Goal: Task Accomplishment & Management: Manage account settings

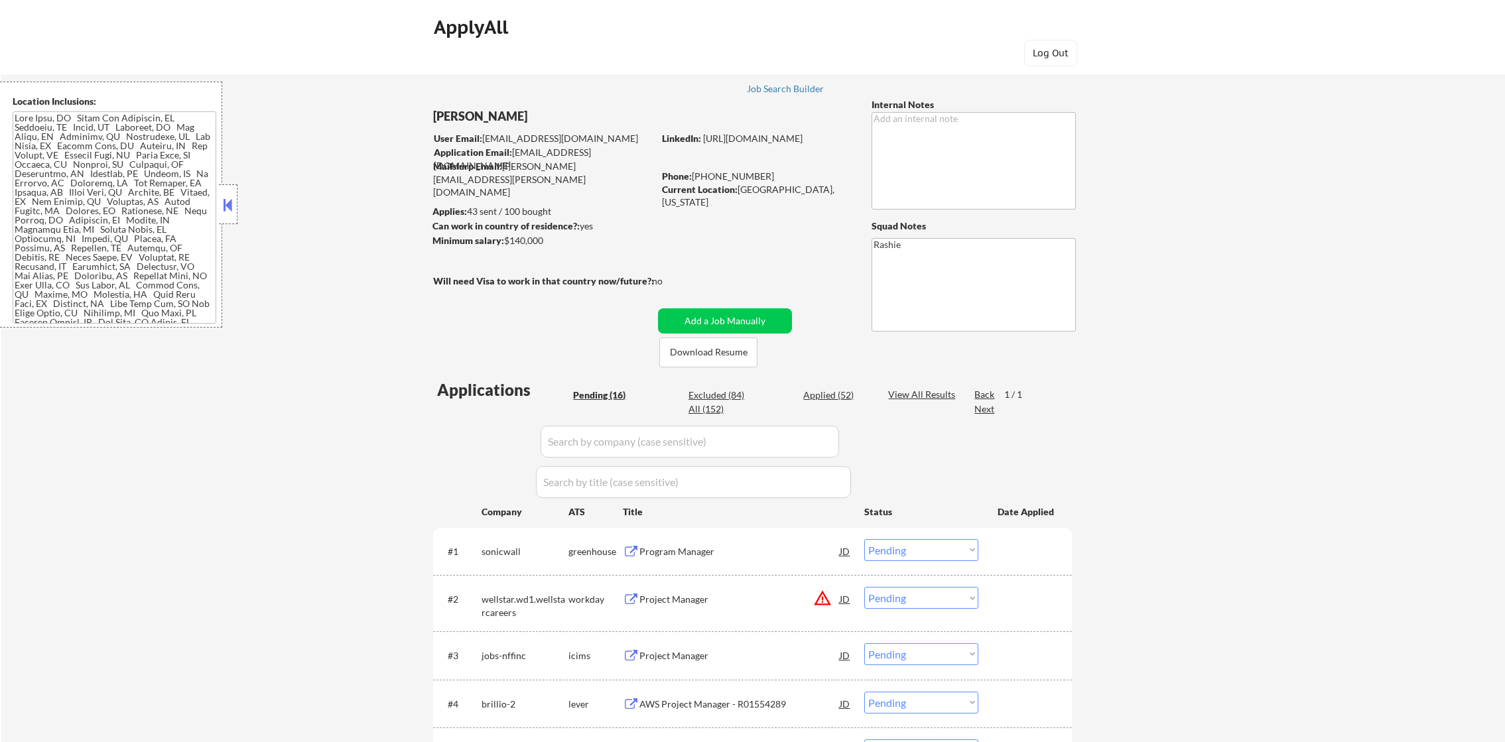
select select ""pending""
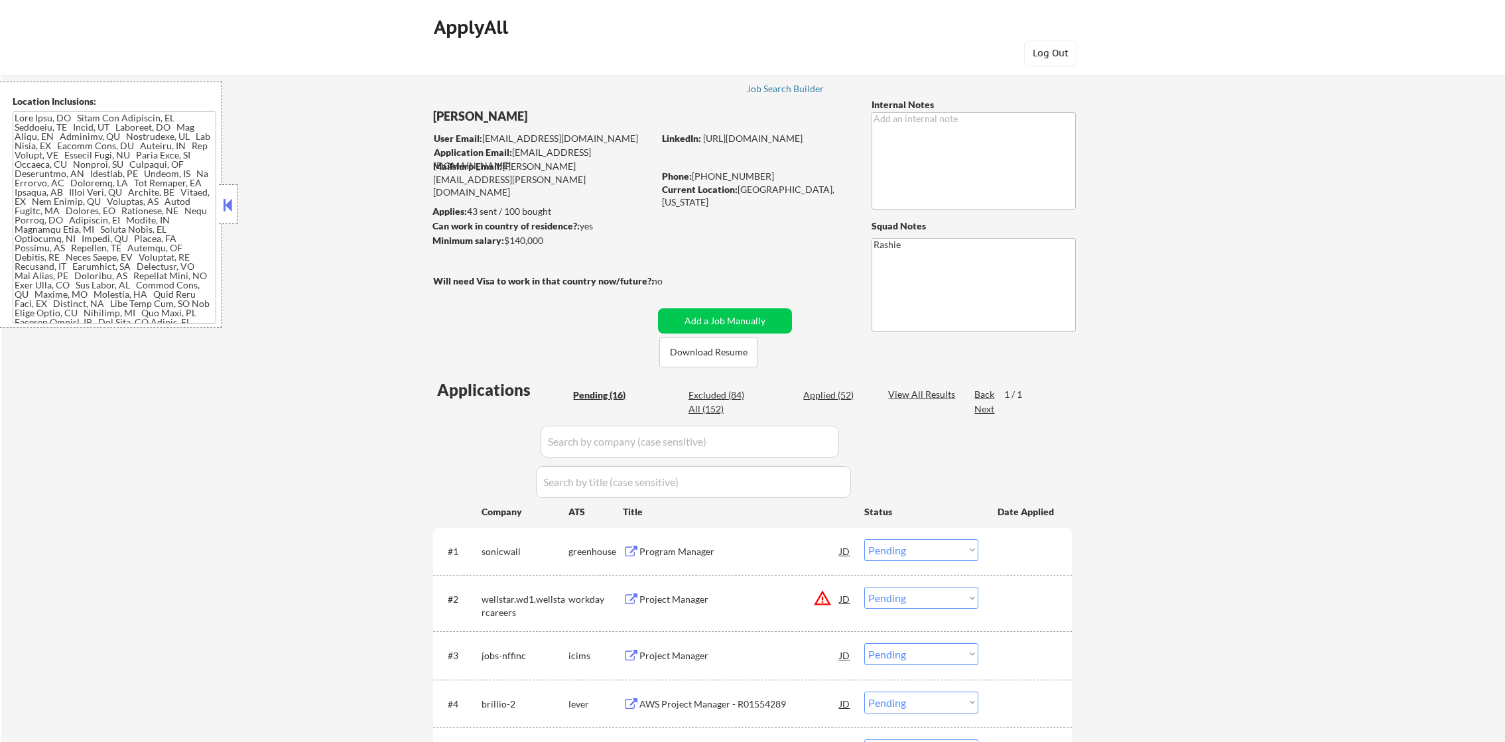
select select ""pending""
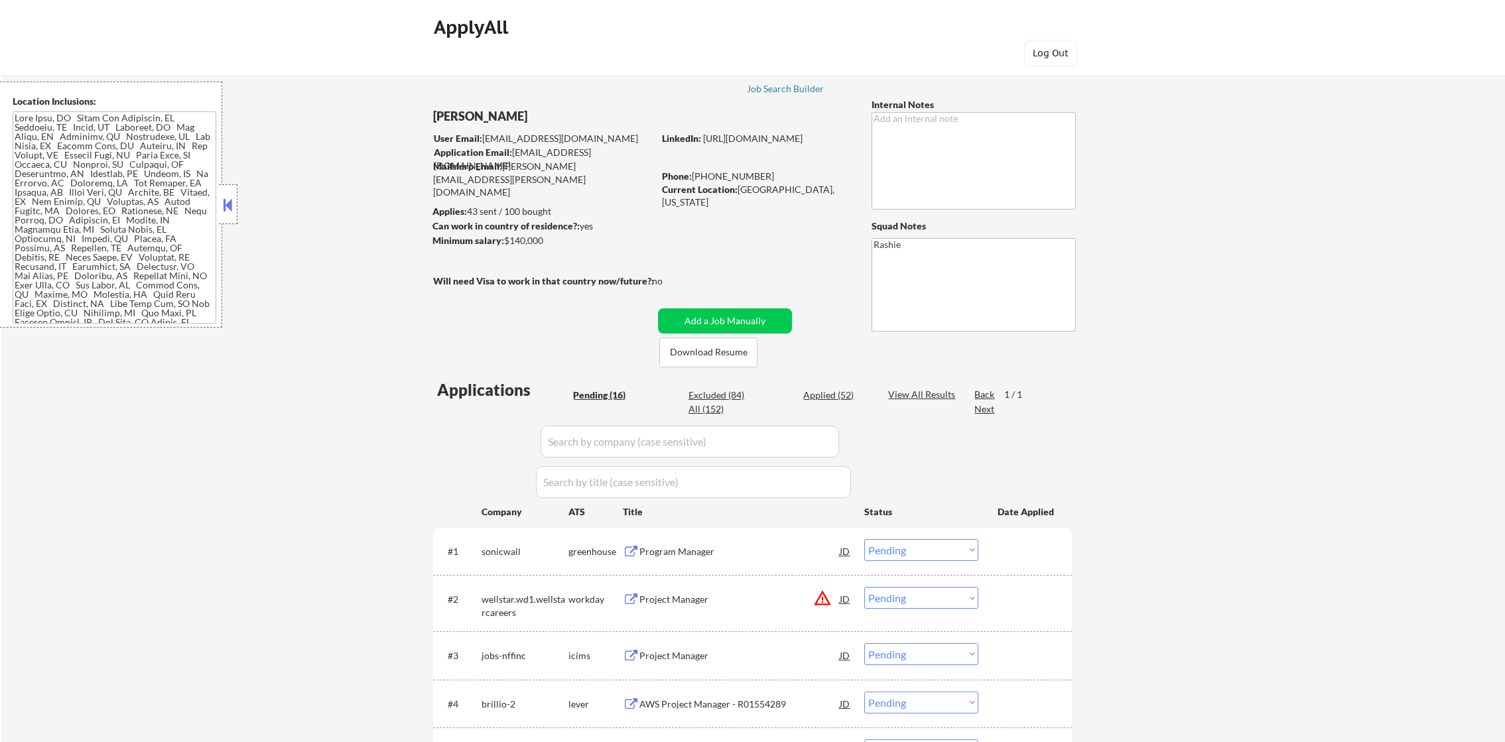
select select ""pending""
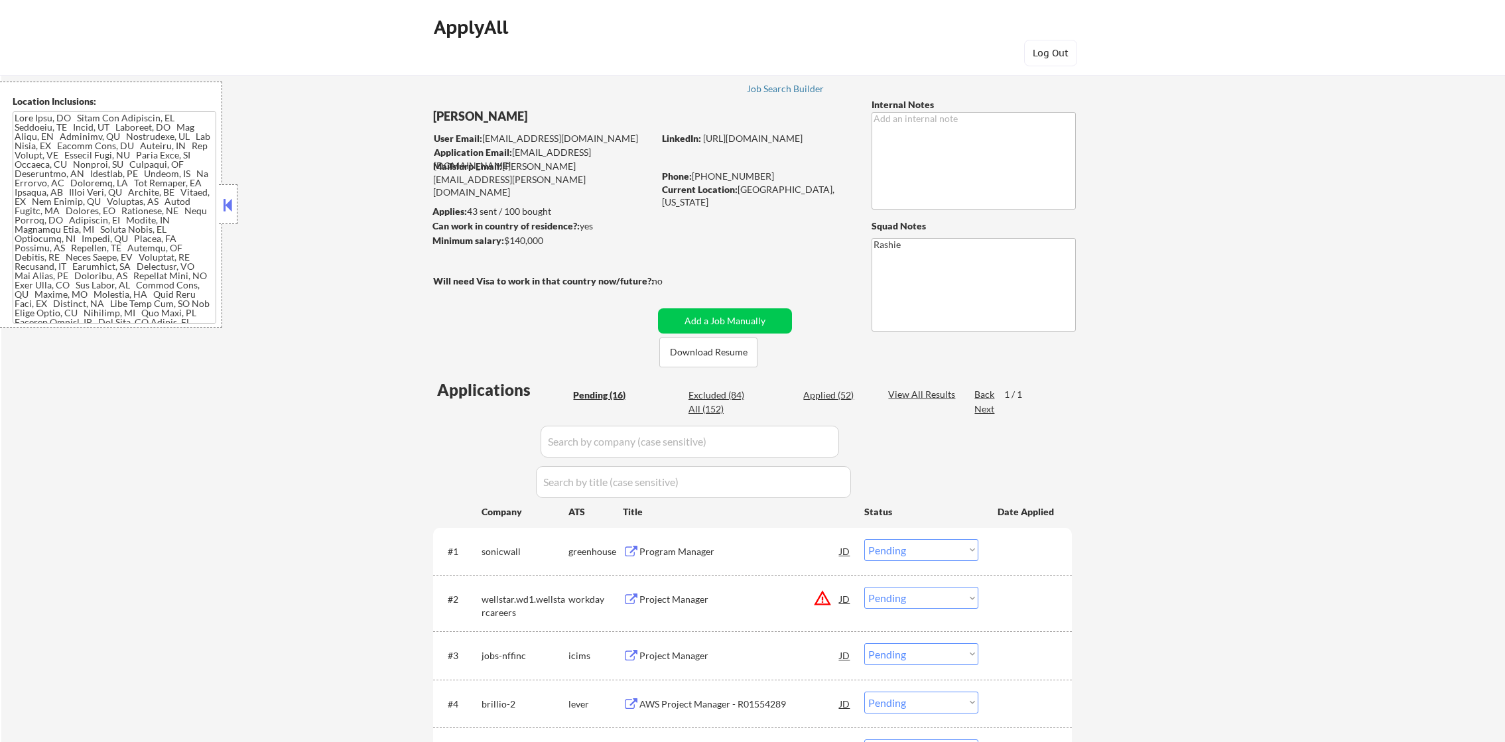
select select ""pending""
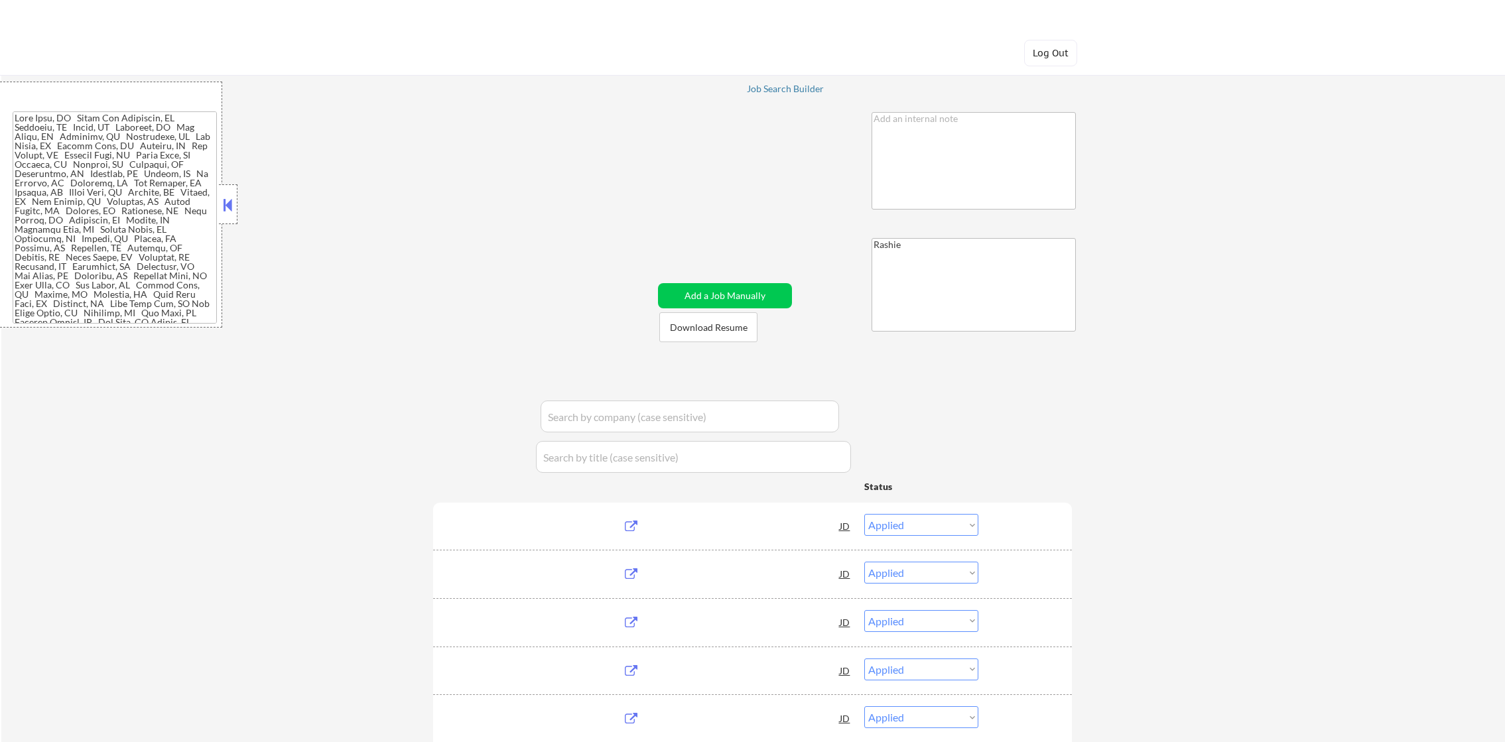
select select ""applied""
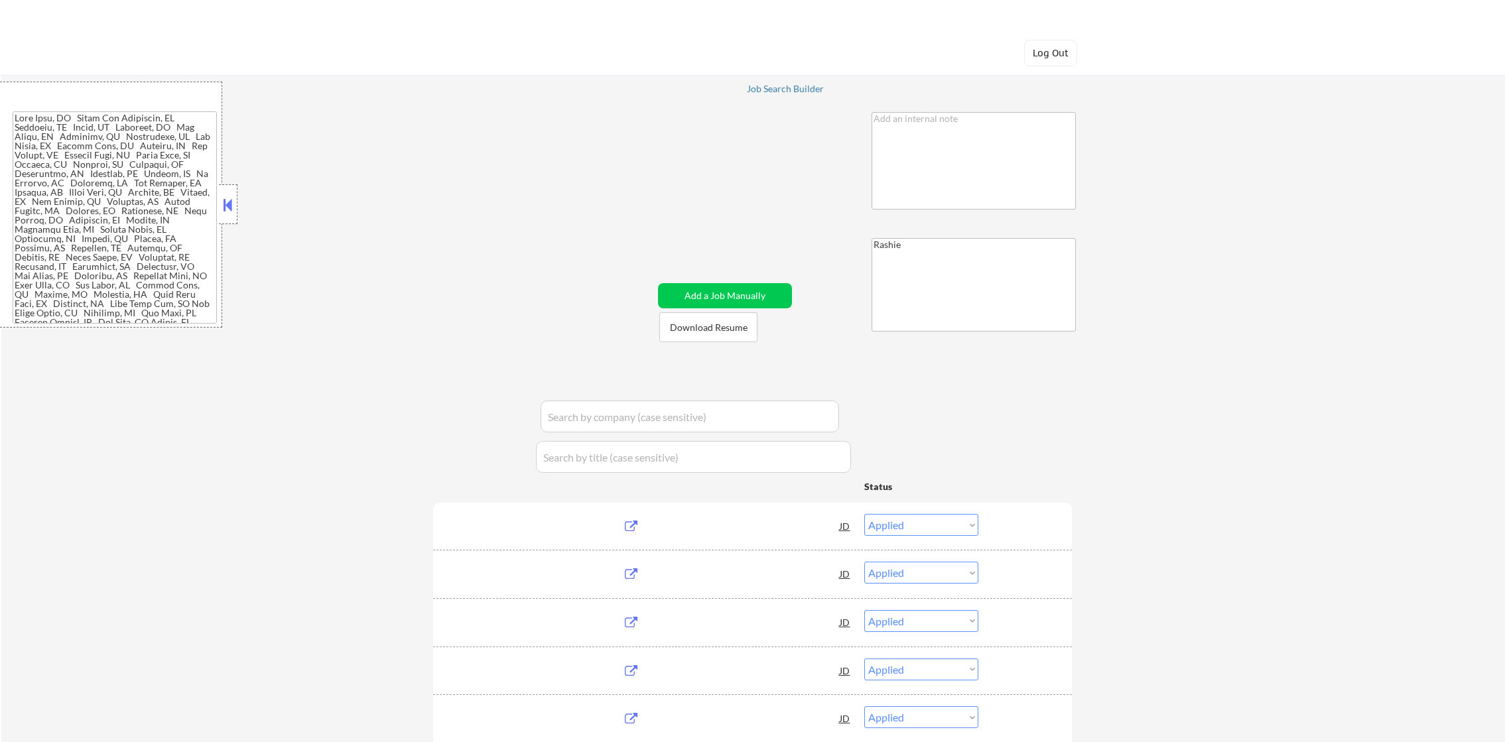
select select ""applied""
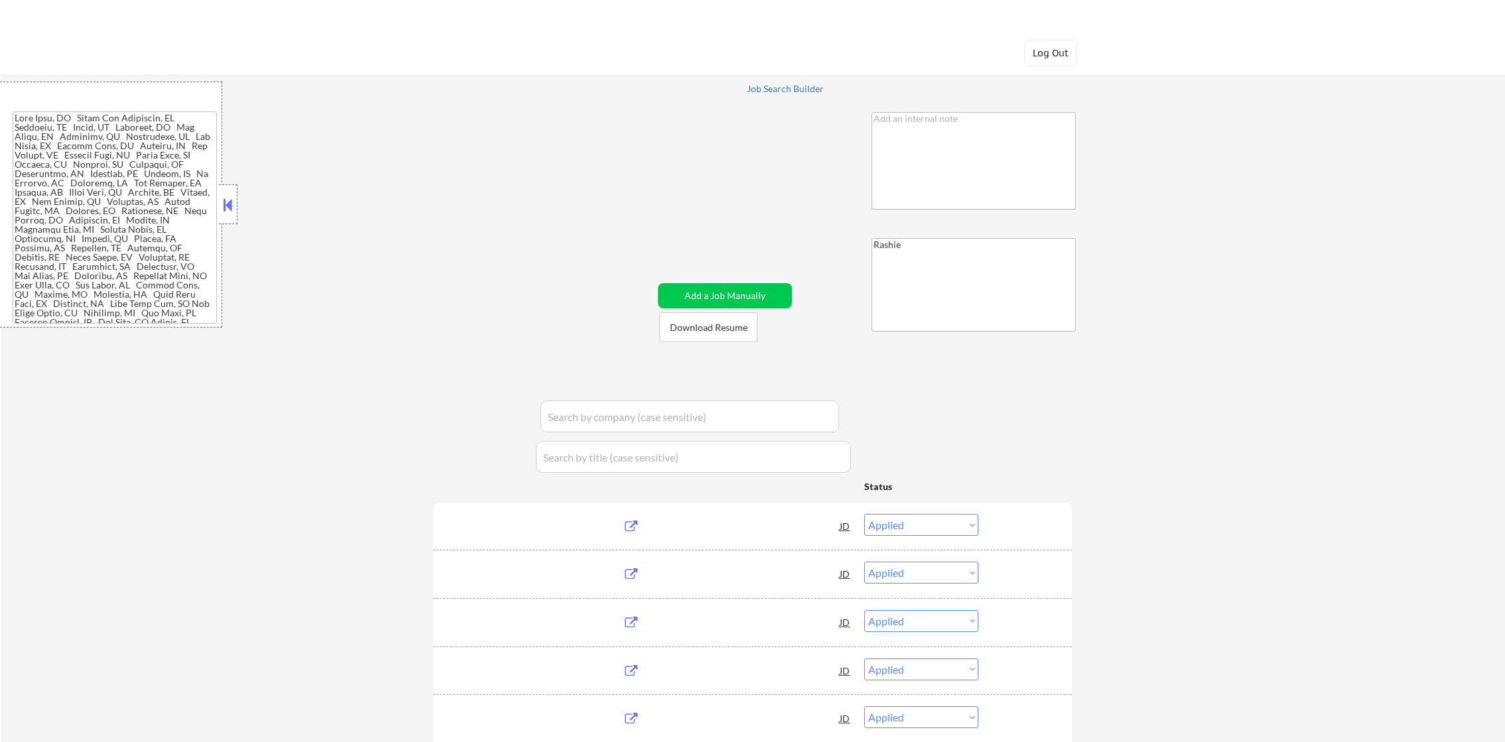
select select ""applied""
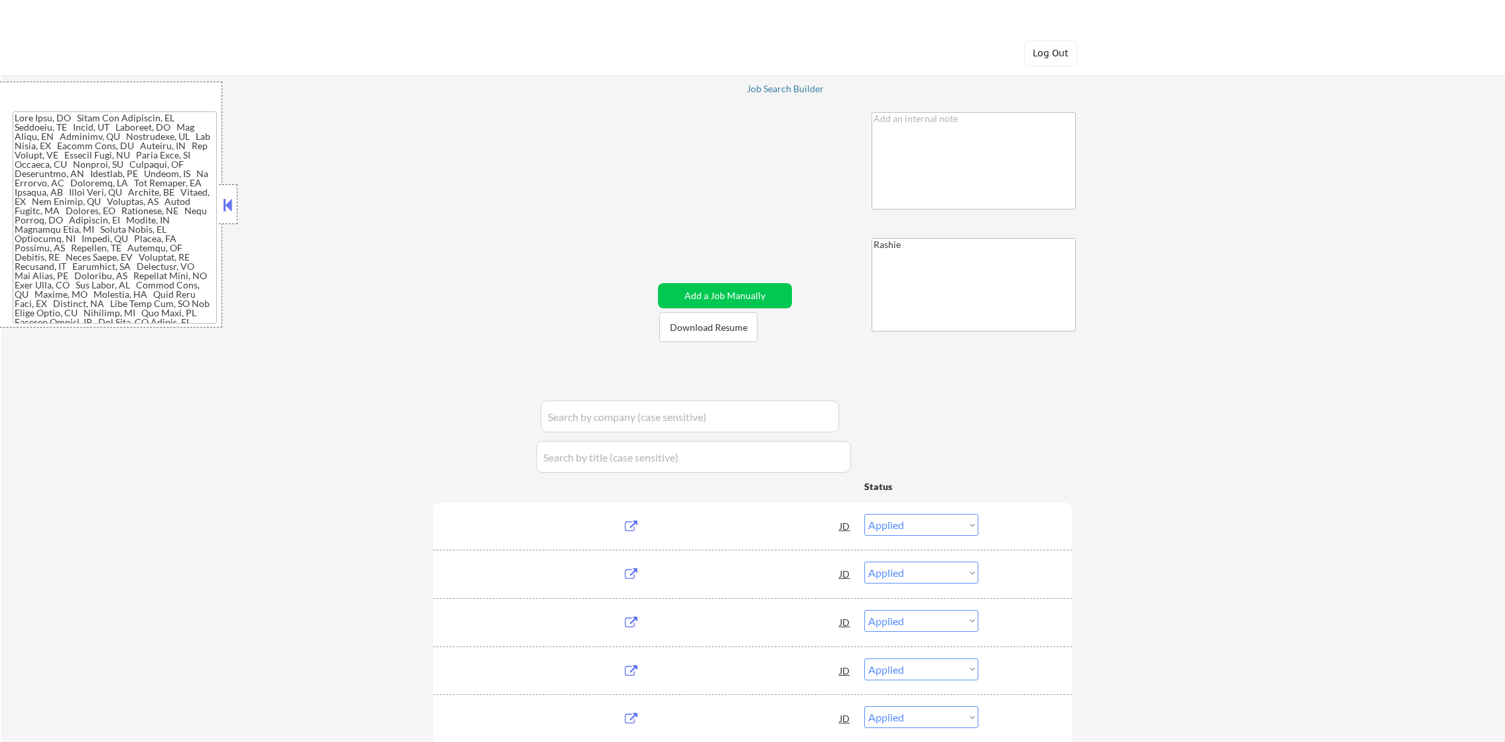
select select ""applied""
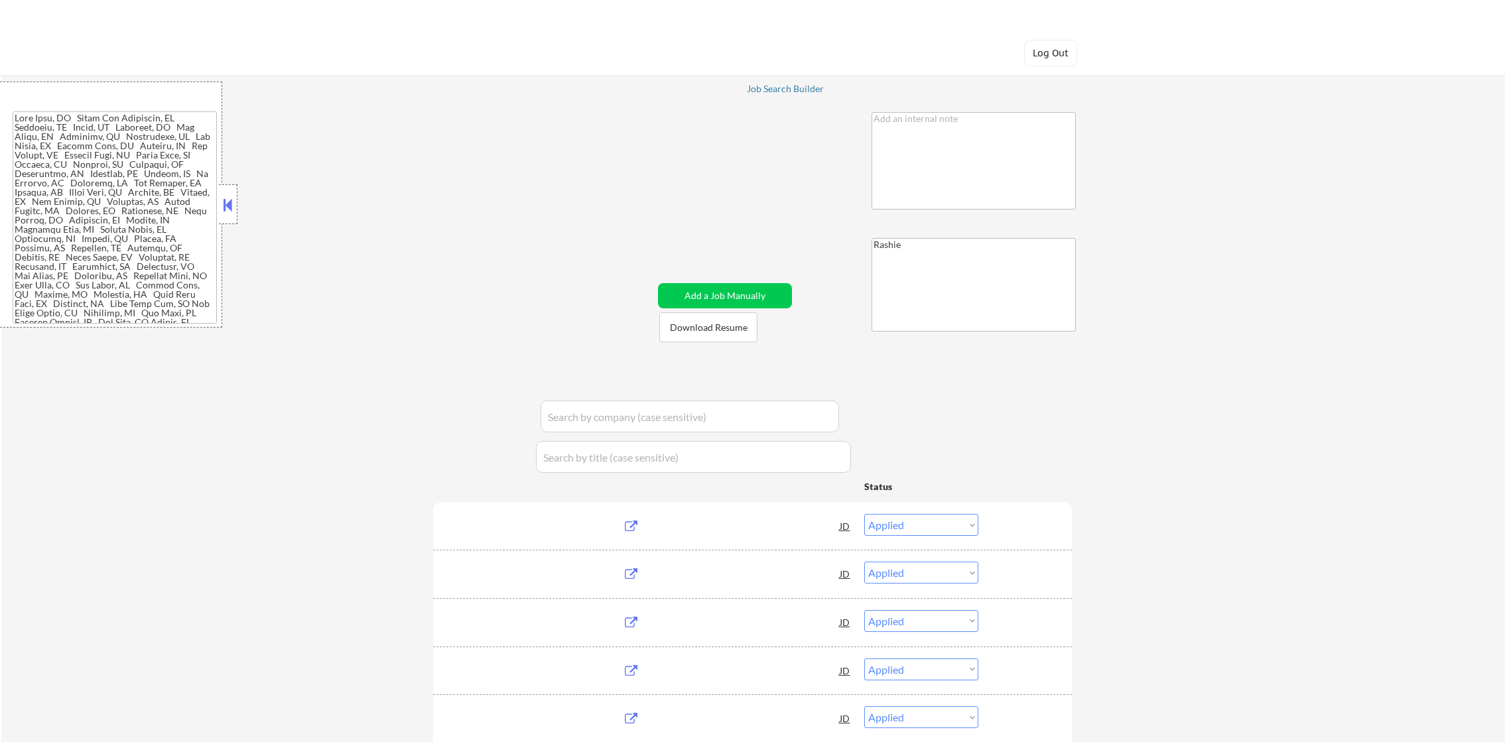
select select ""applied""
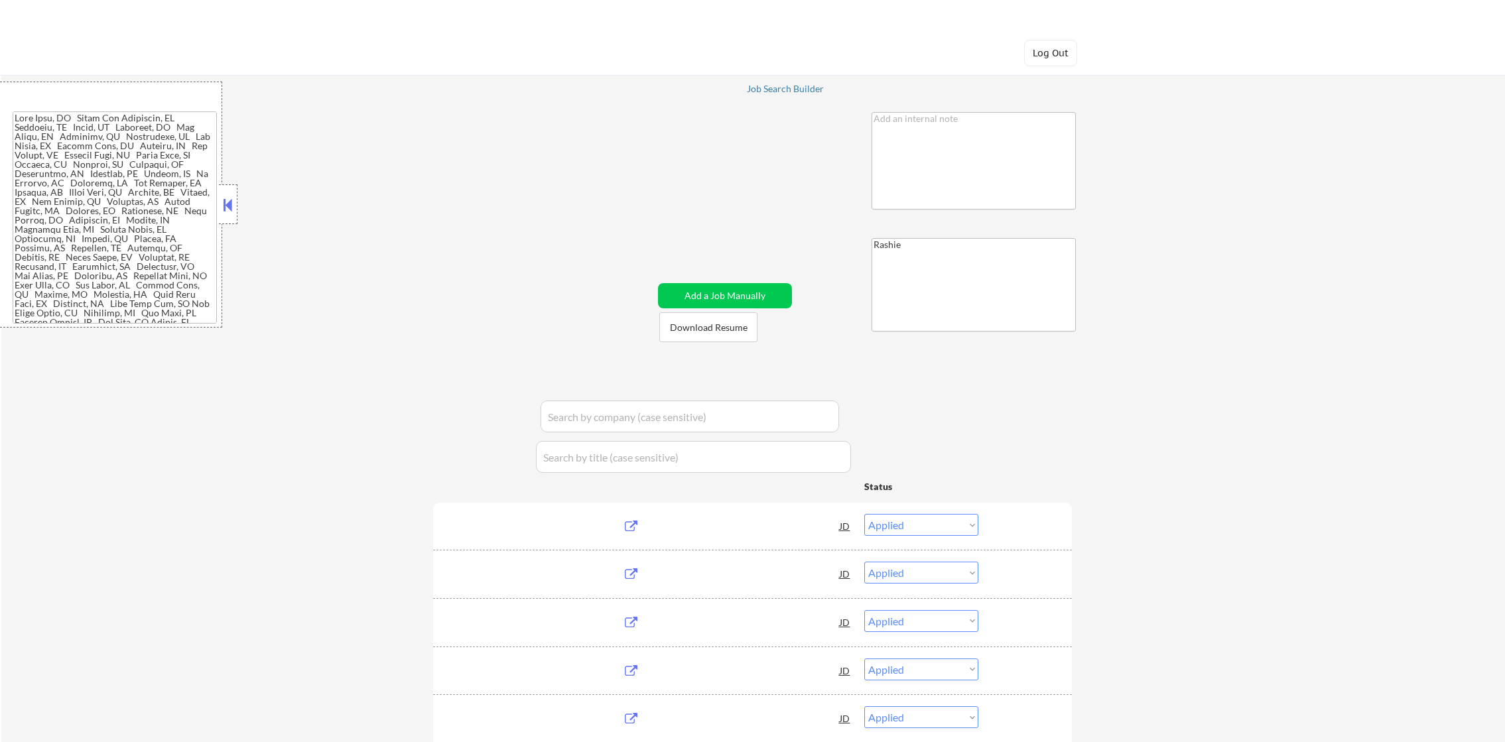
select select ""applied""
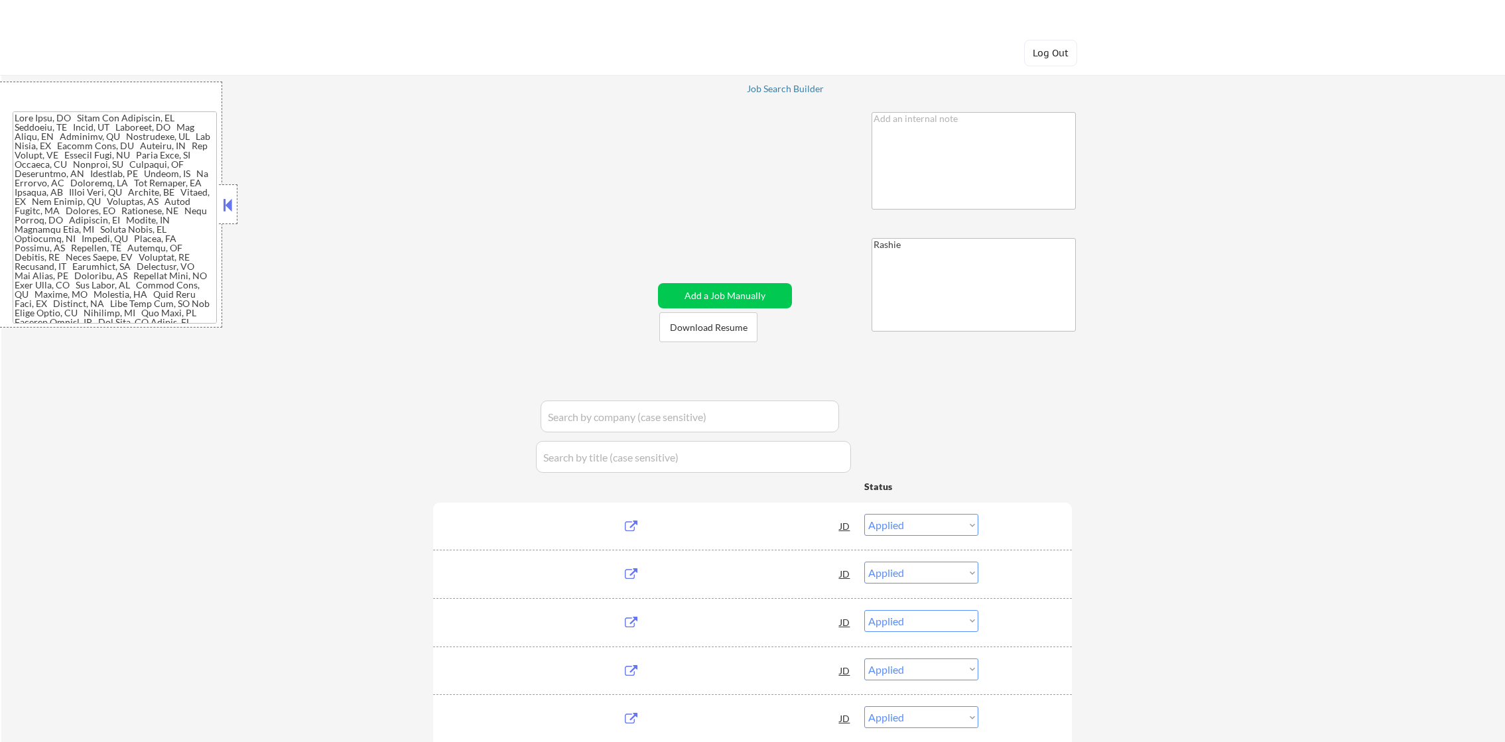
select select ""applied""
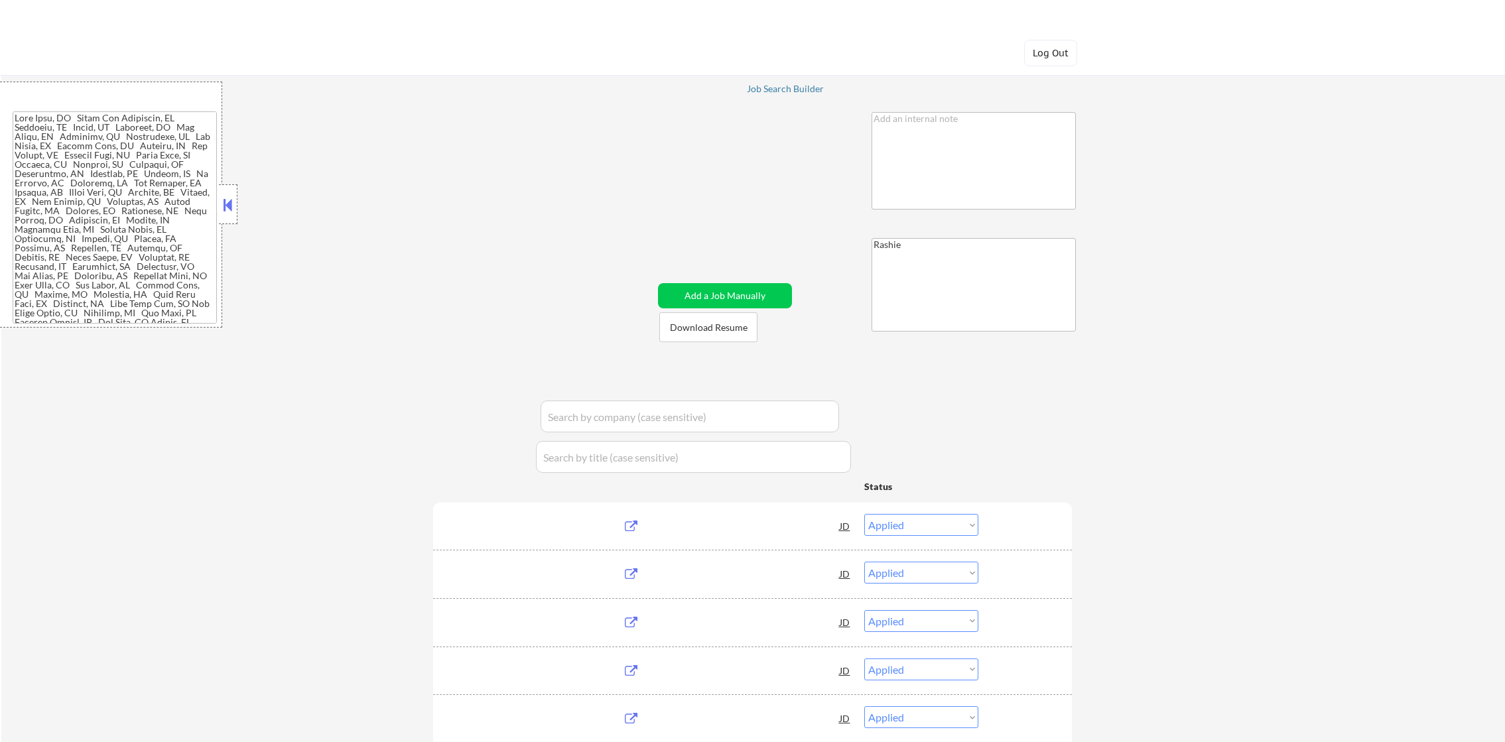
select select ""applied""
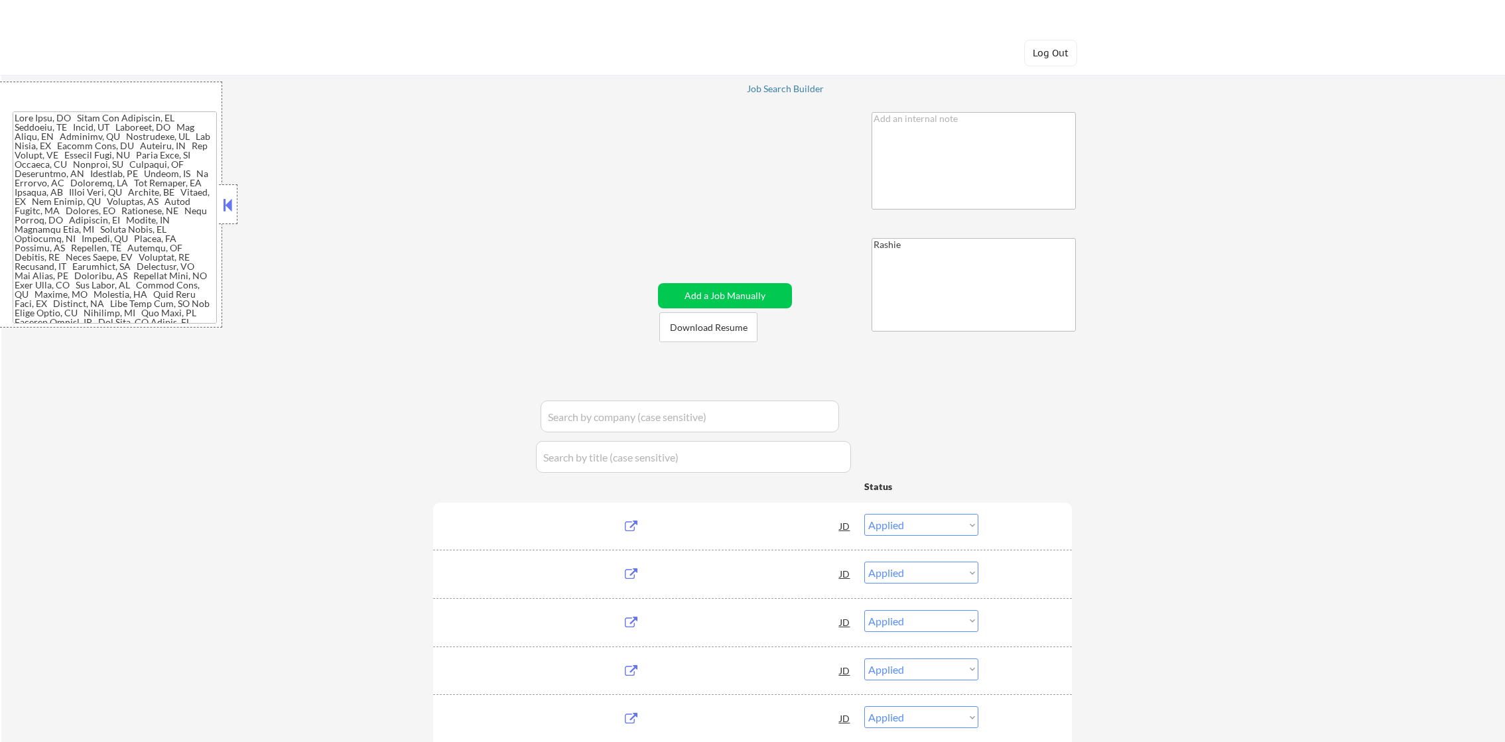
select select ""applied""
select select ""excluded__expired_""
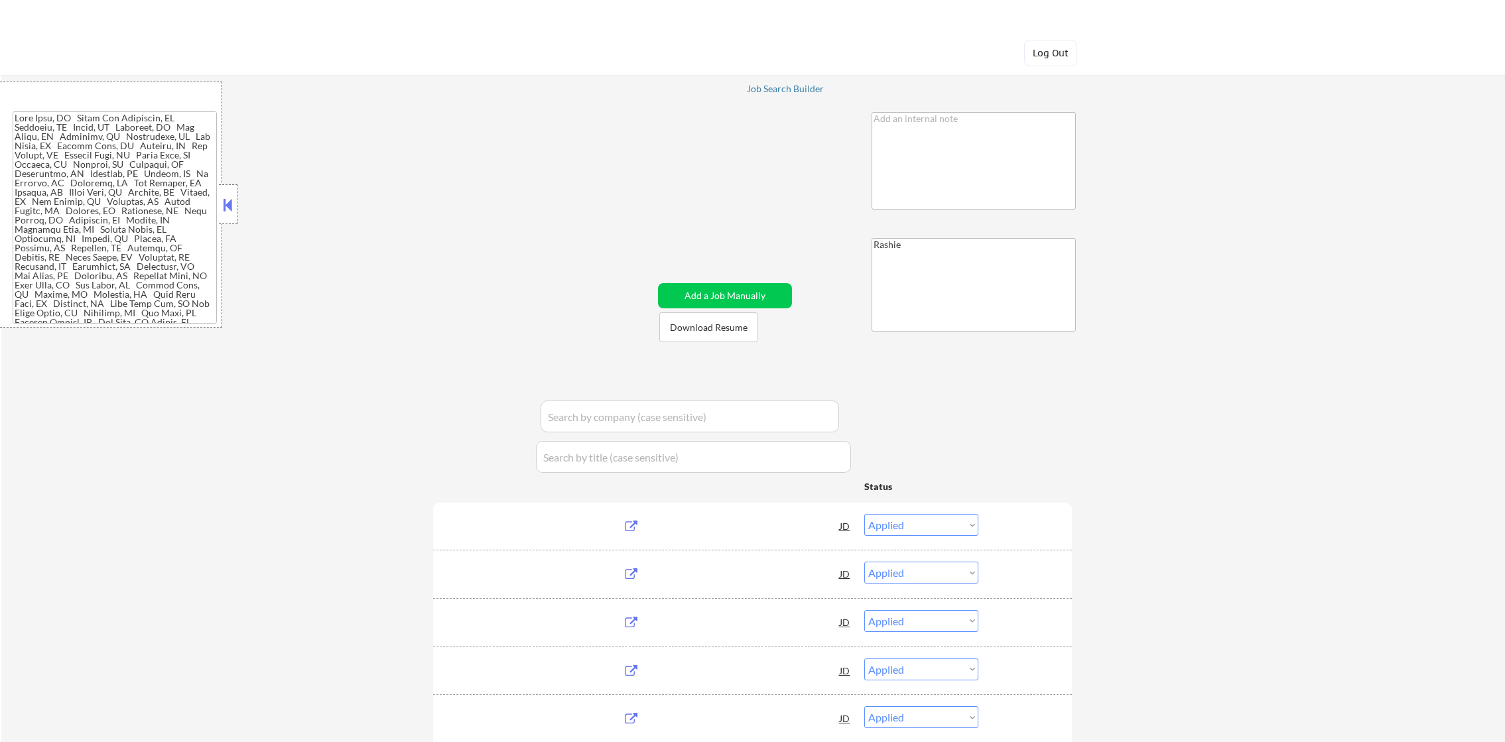
select select ""applied""
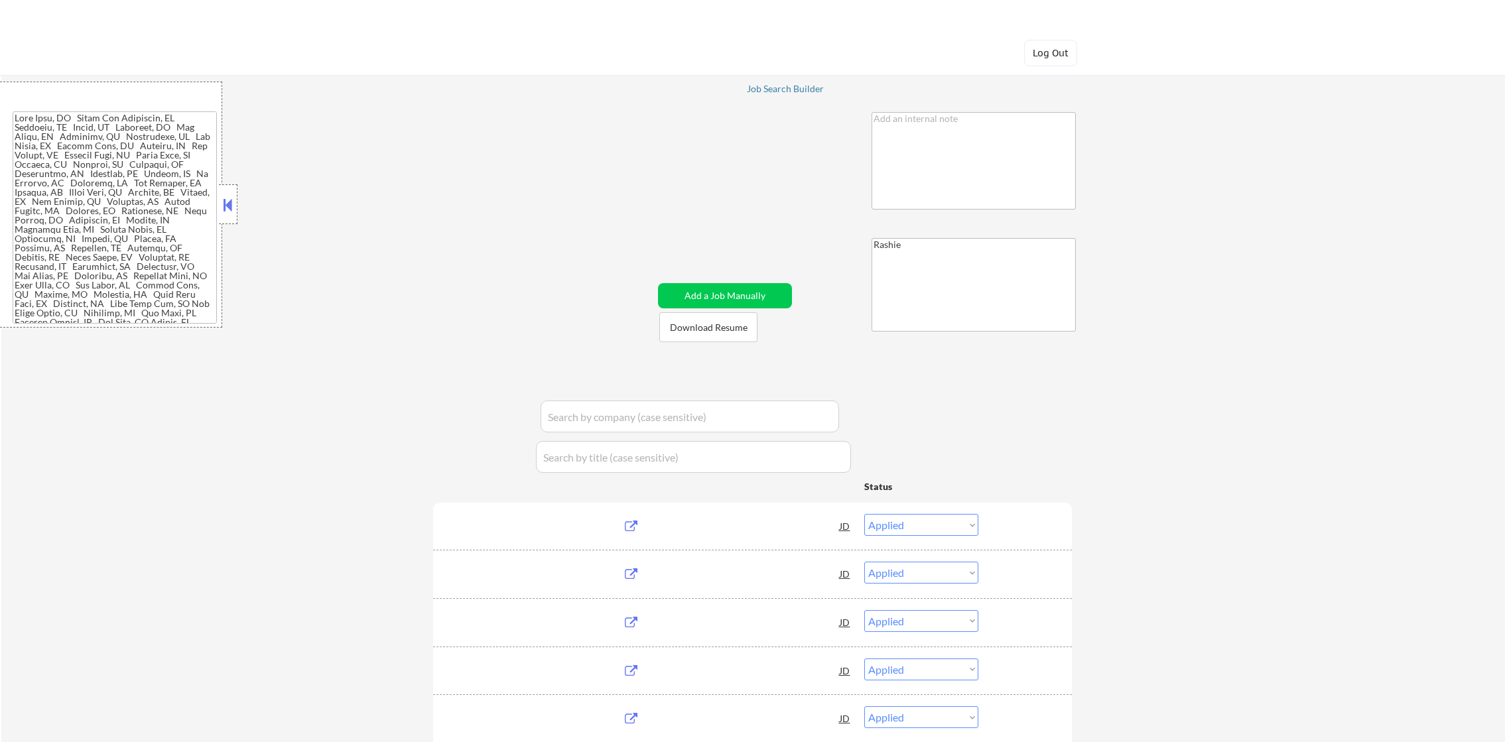
select select ""applied""
select select ""excluded__location_""
select select ""pending""
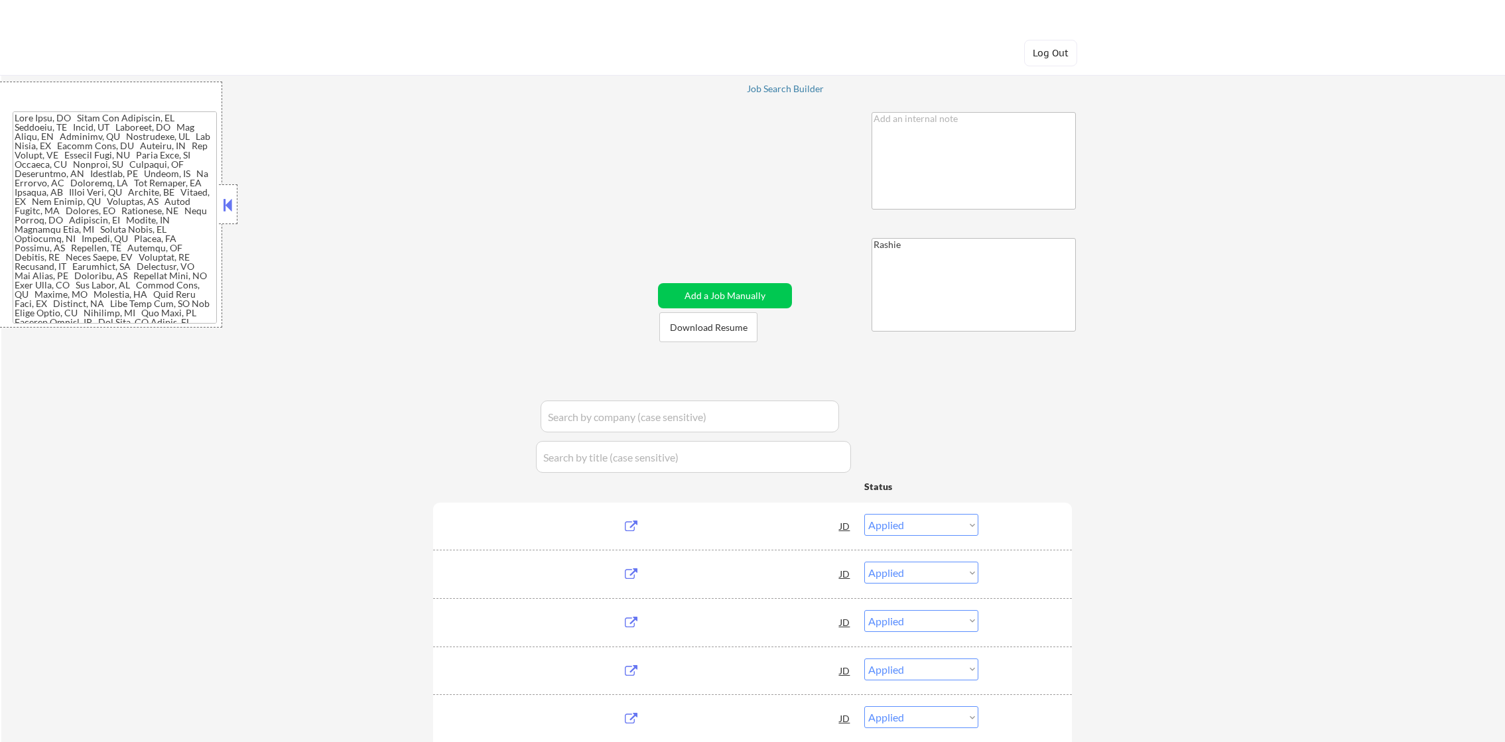
select select ""pending""
select select ""excluded""
select select ""pending""
select select ""excluded__expired_""
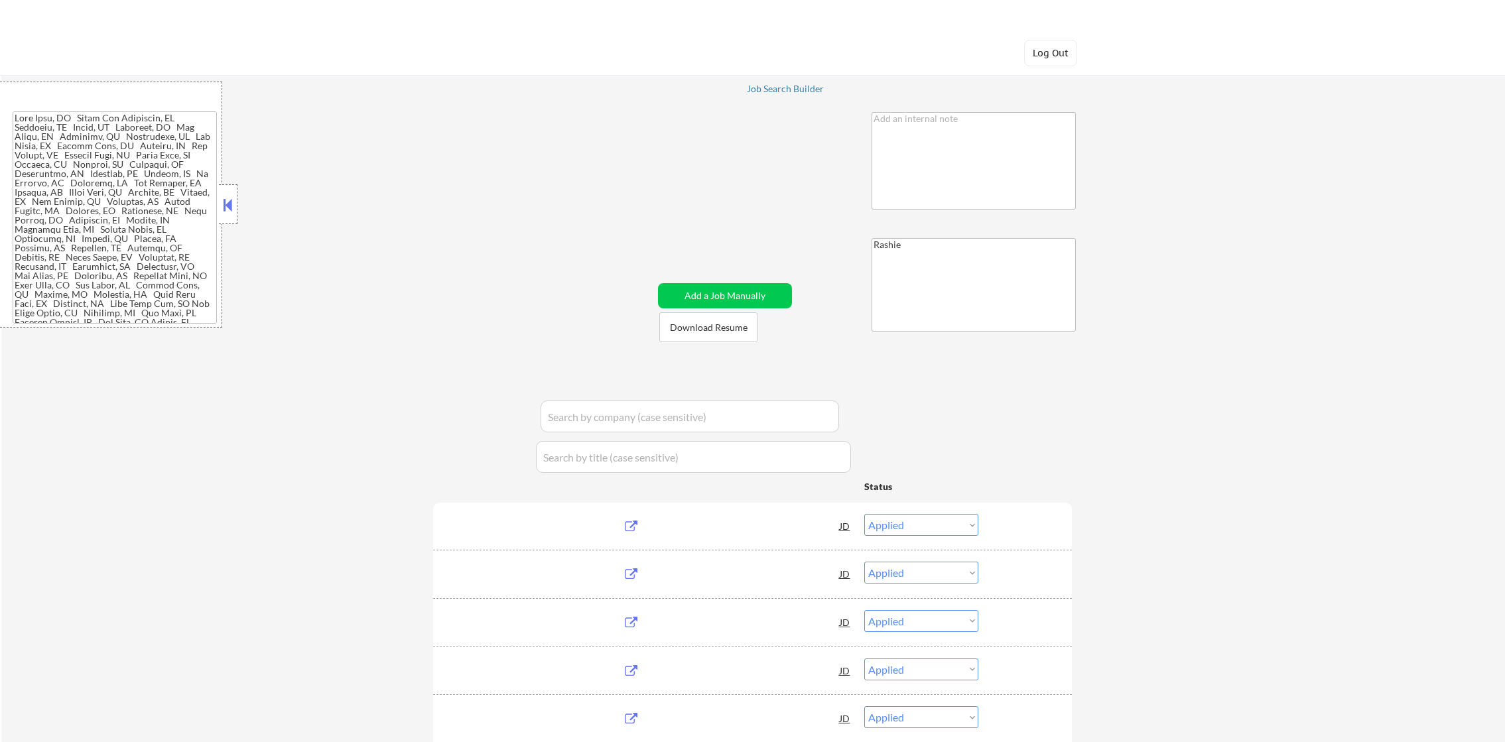
select select ""excluded__expired_""
select select ""excluded""
select select ""excluded__expired_""
select select ""pending""
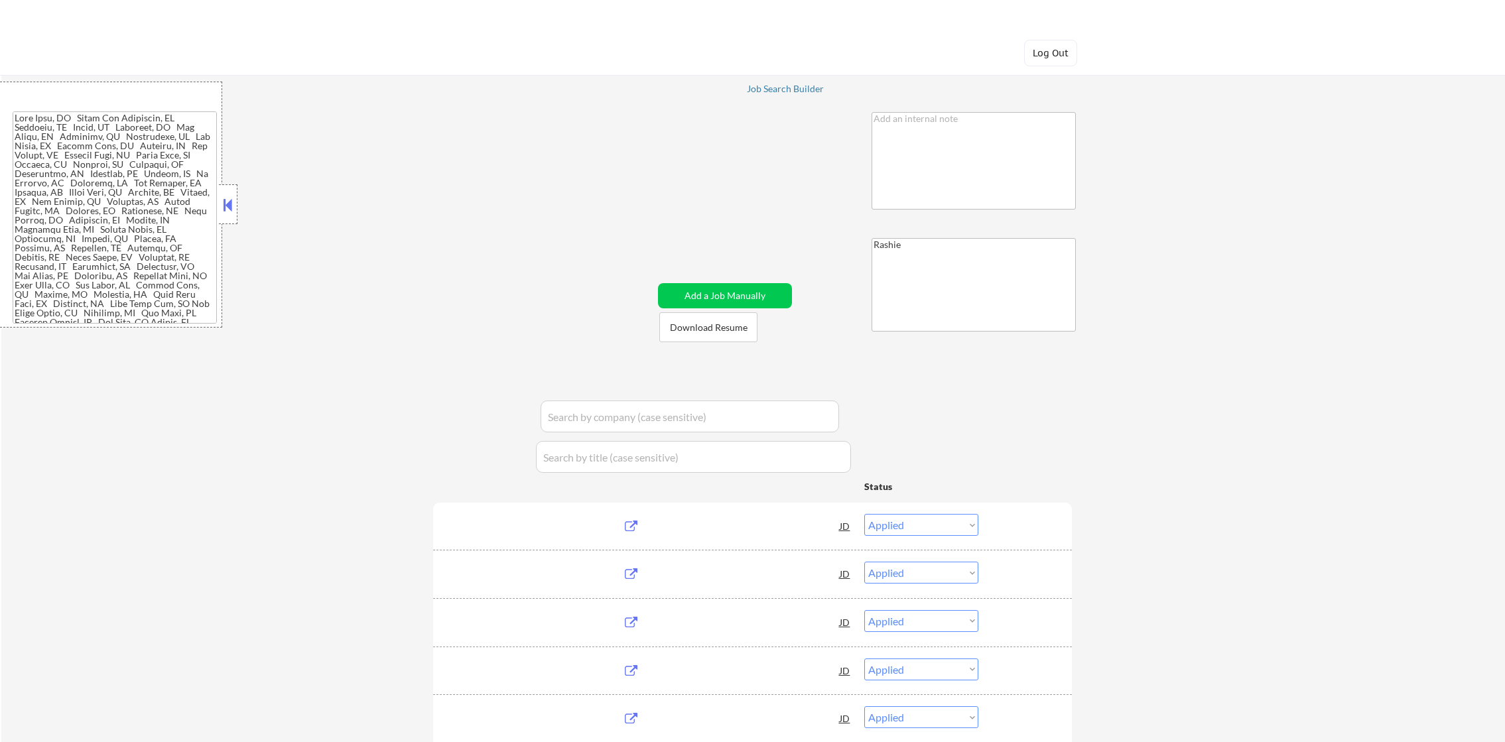
select select ""excluded__salary_""
select select ""excluded__expired_""
select select ""pending""
select select ""excluded""
select select ""excluded__expired_""
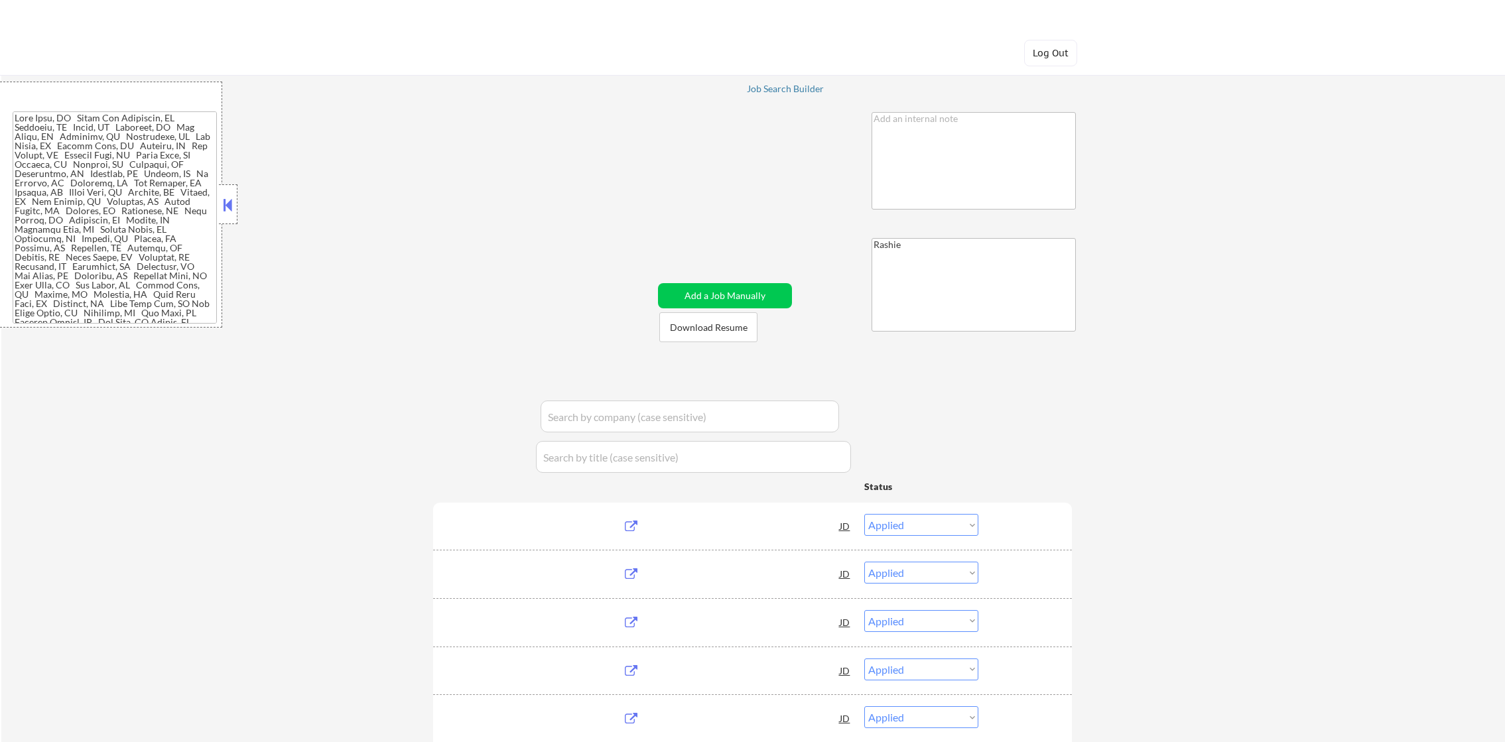
select select ""excluded__location_""
select select ""excluded""
select select ""pending""
select select ""excluded__expired_""
select select ""excluded__location_""
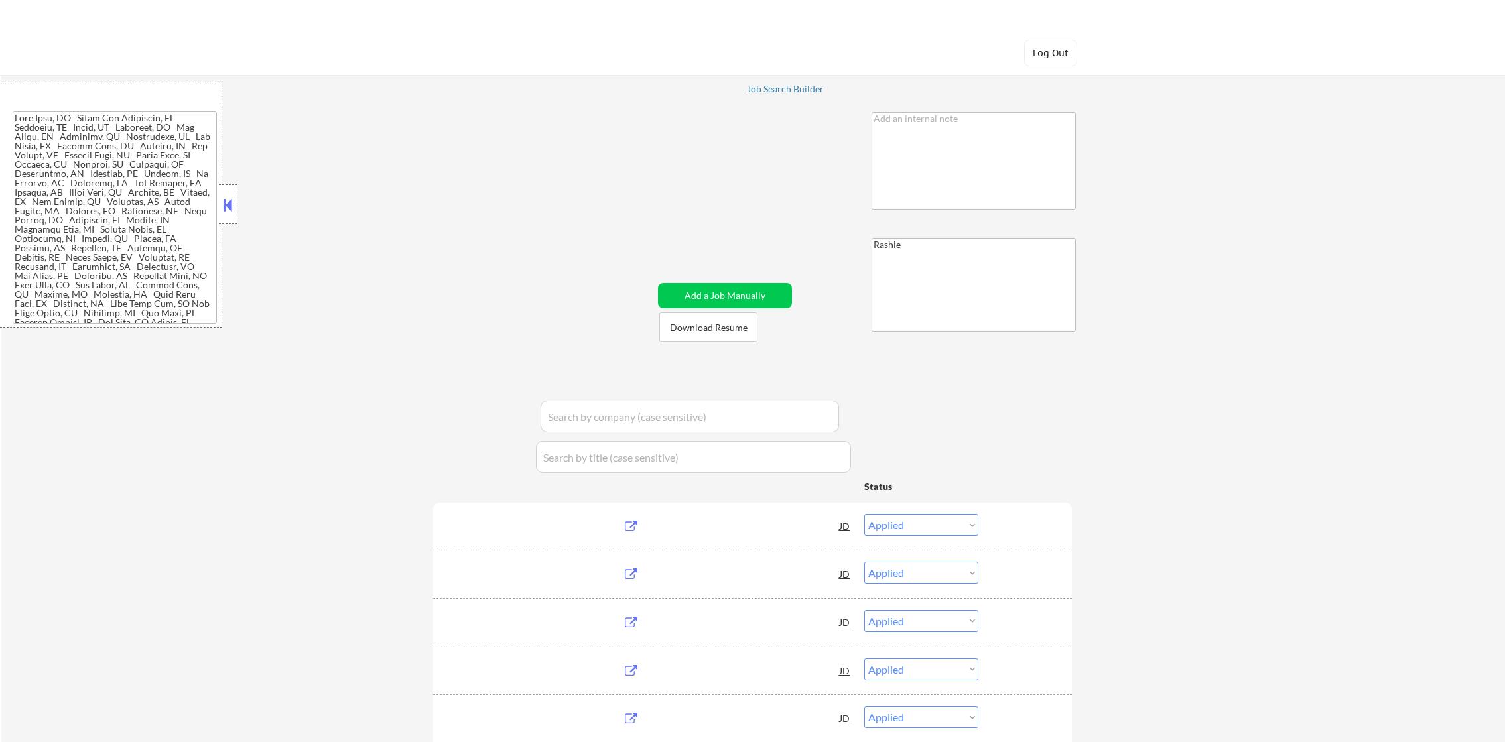
select select ""excluded__salary_""
select select ""pending""
select select ""excluded__expired_""
select select ""pending""
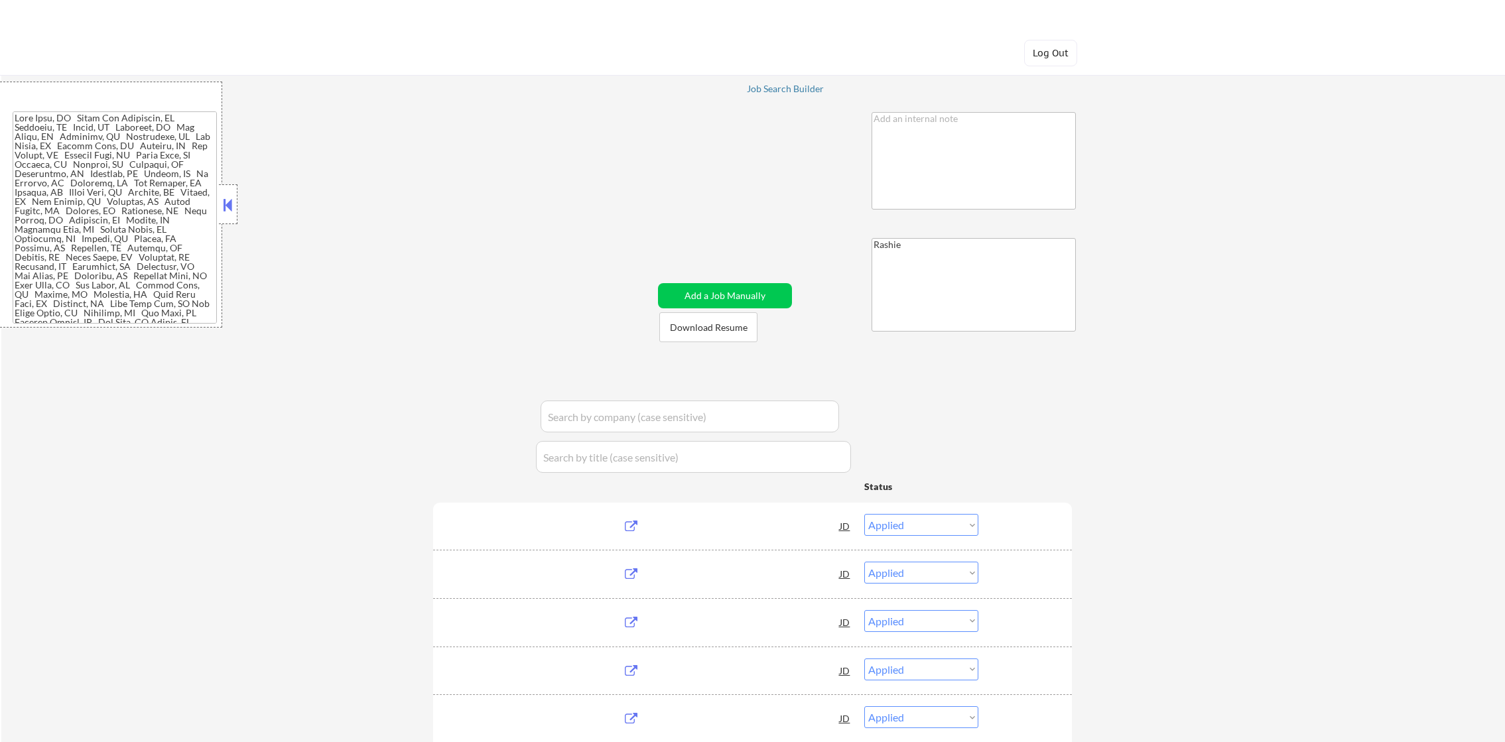
select select ""excluded__location_""
select select ""pending""
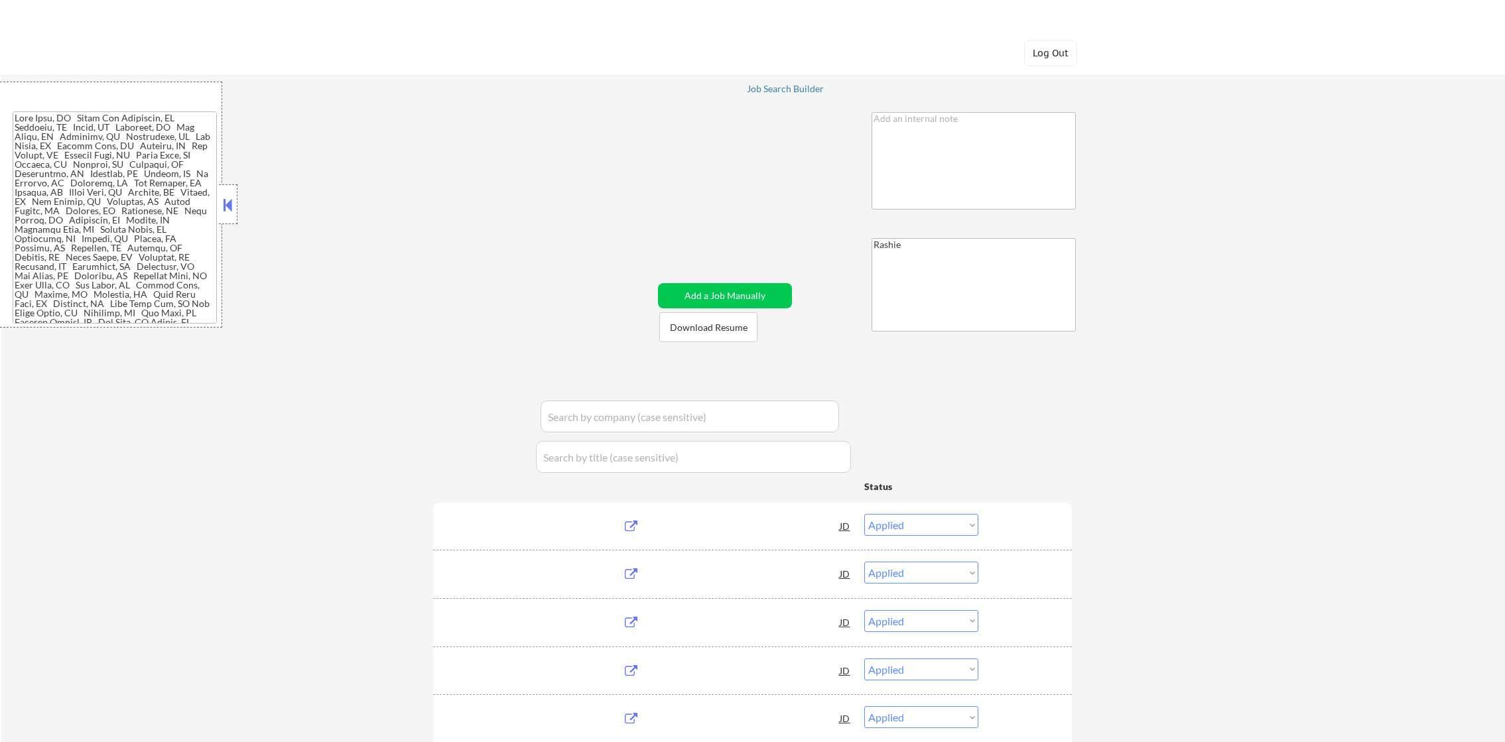
select select ""excluded__other_""
select select ""excluded__expired_""
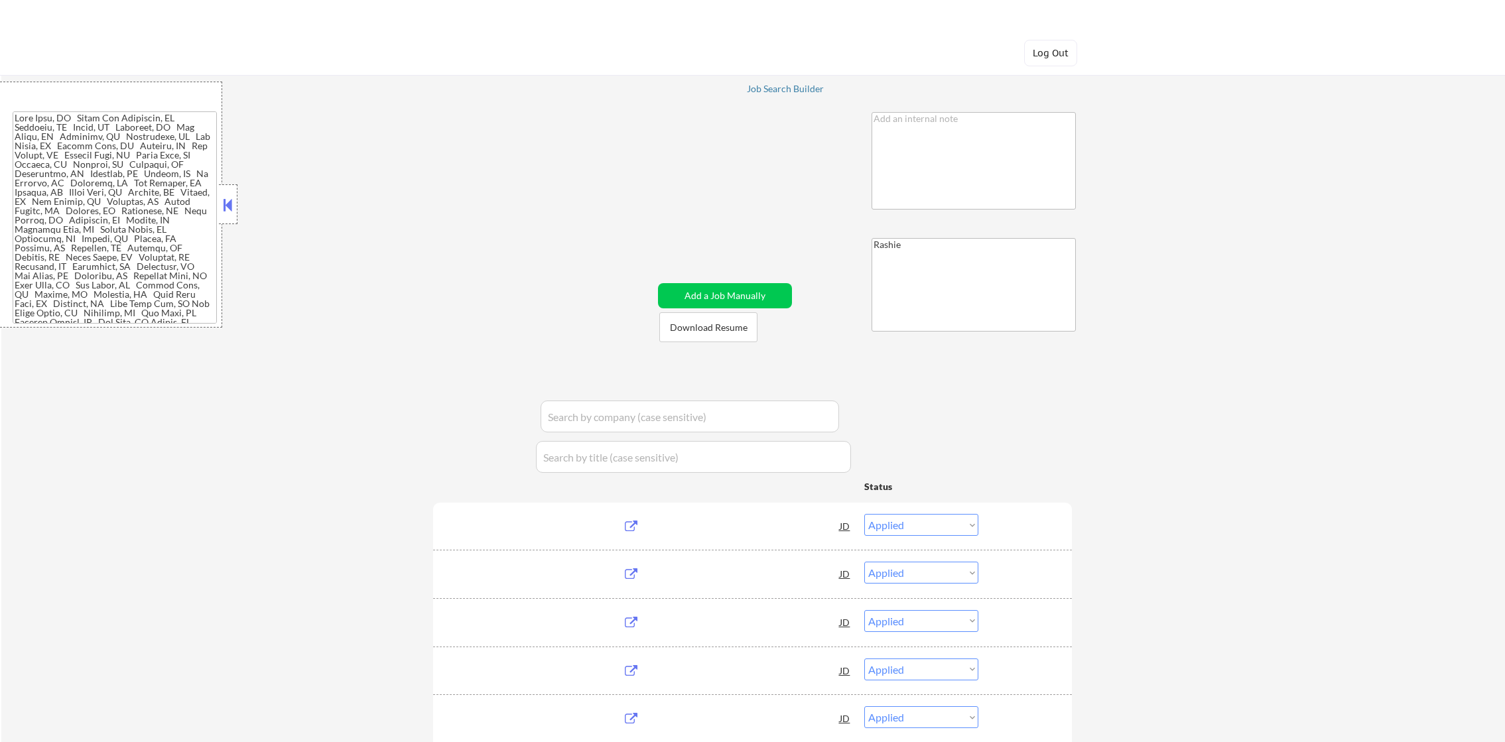
select select ""excluded__other_""
select select ""excluded__expired_""
select select ""excluded__location_""
select select ""excluded__expired_""
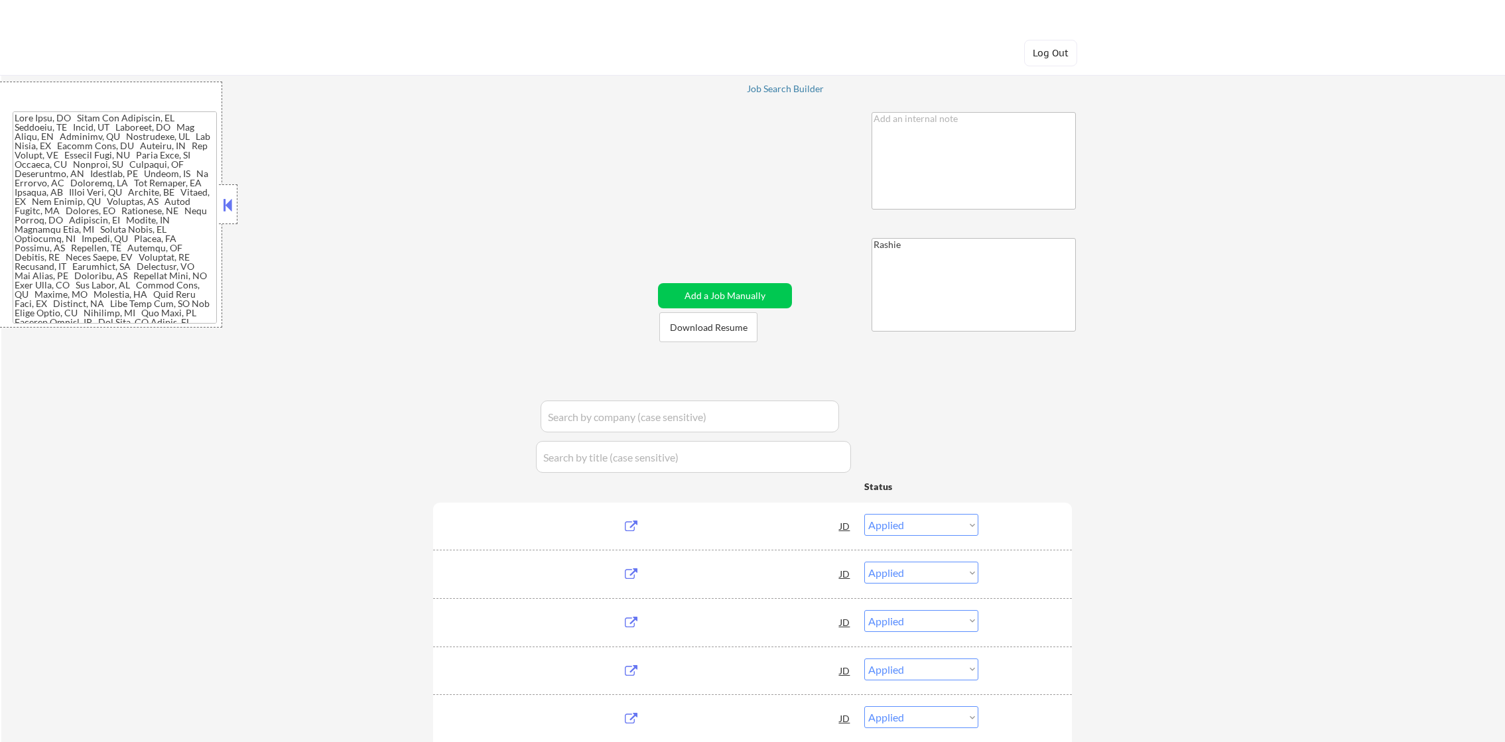
select select ""excluded__expired_""
select select ""excluded__salary_""
select select ""excluded""
select select ""pending""
select select ""excluded__location_""
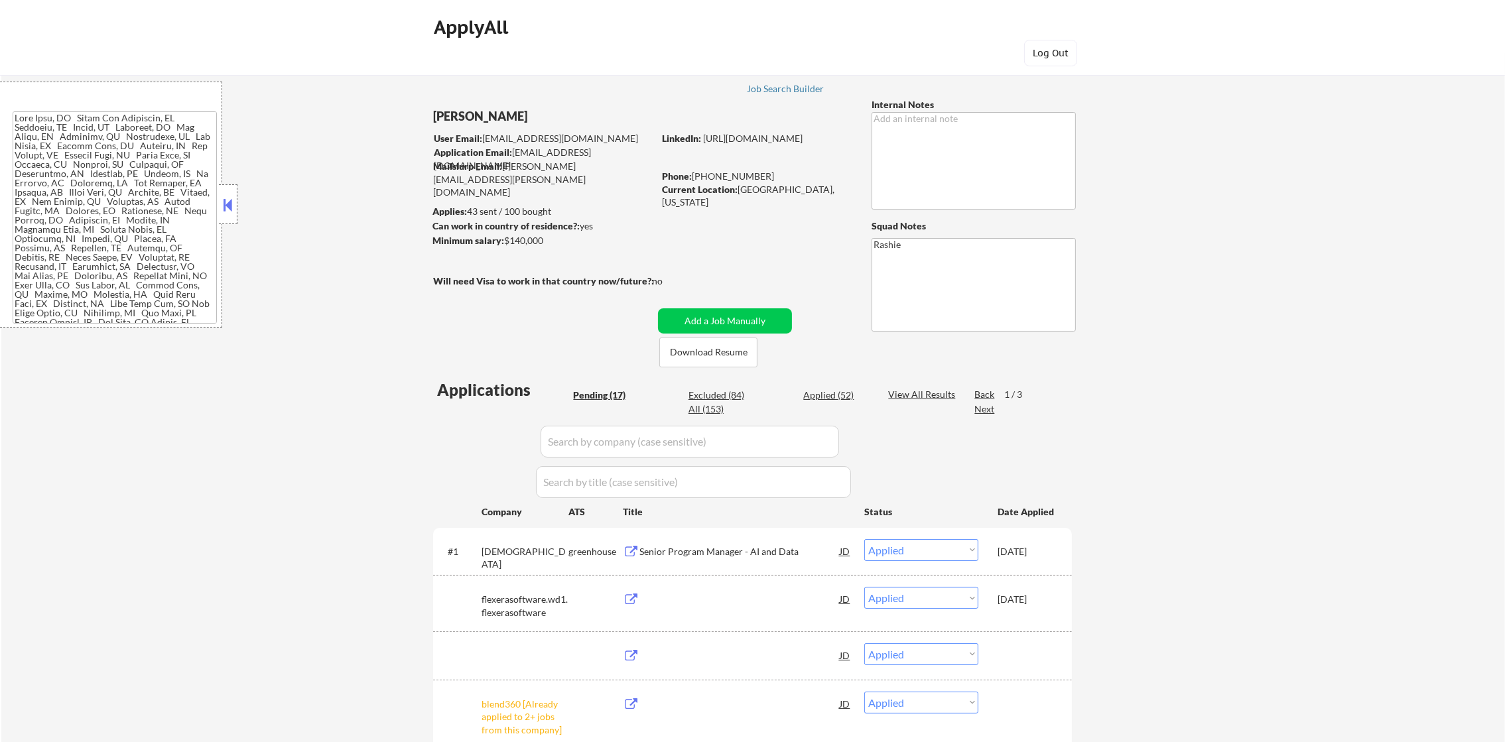
select select ""pending""
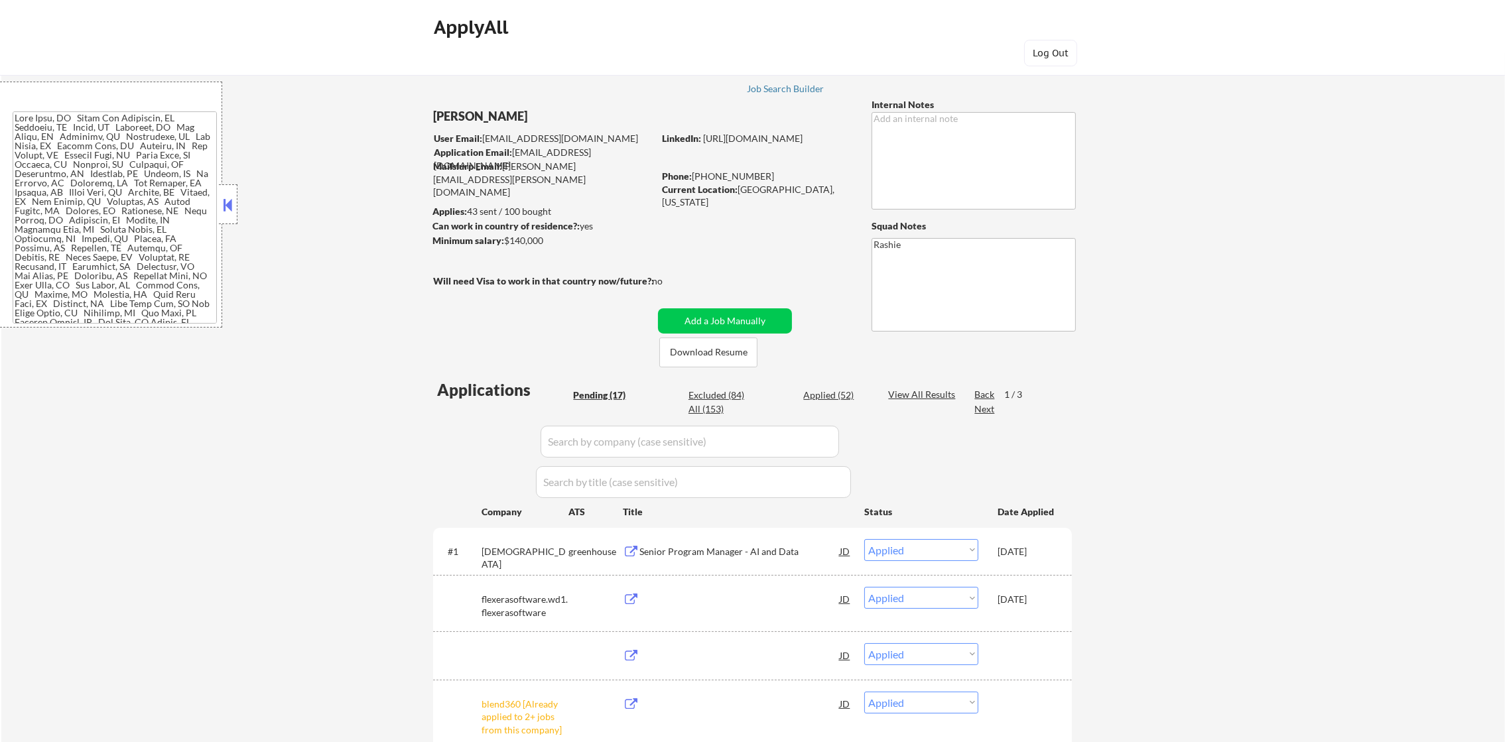
select select ""pending""
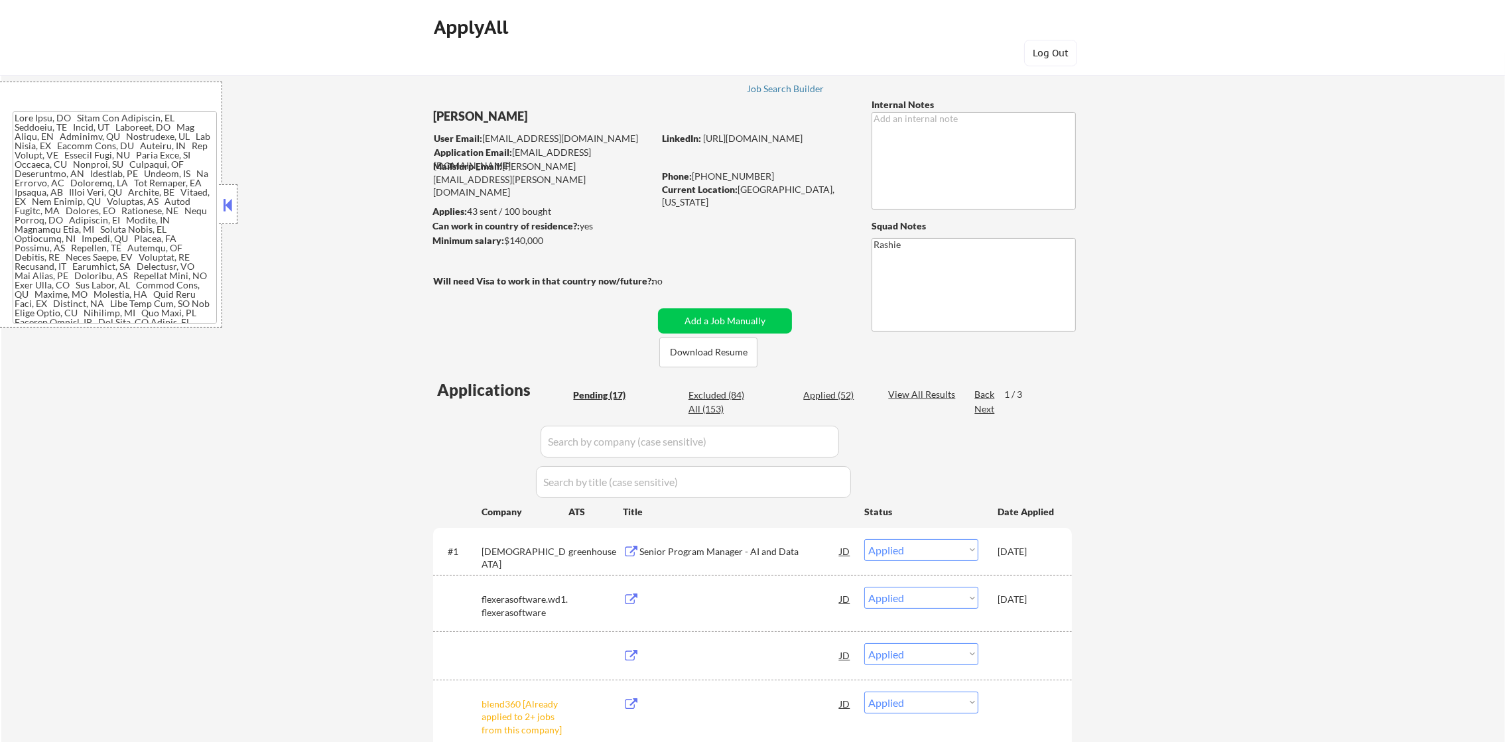
select select ""pending""
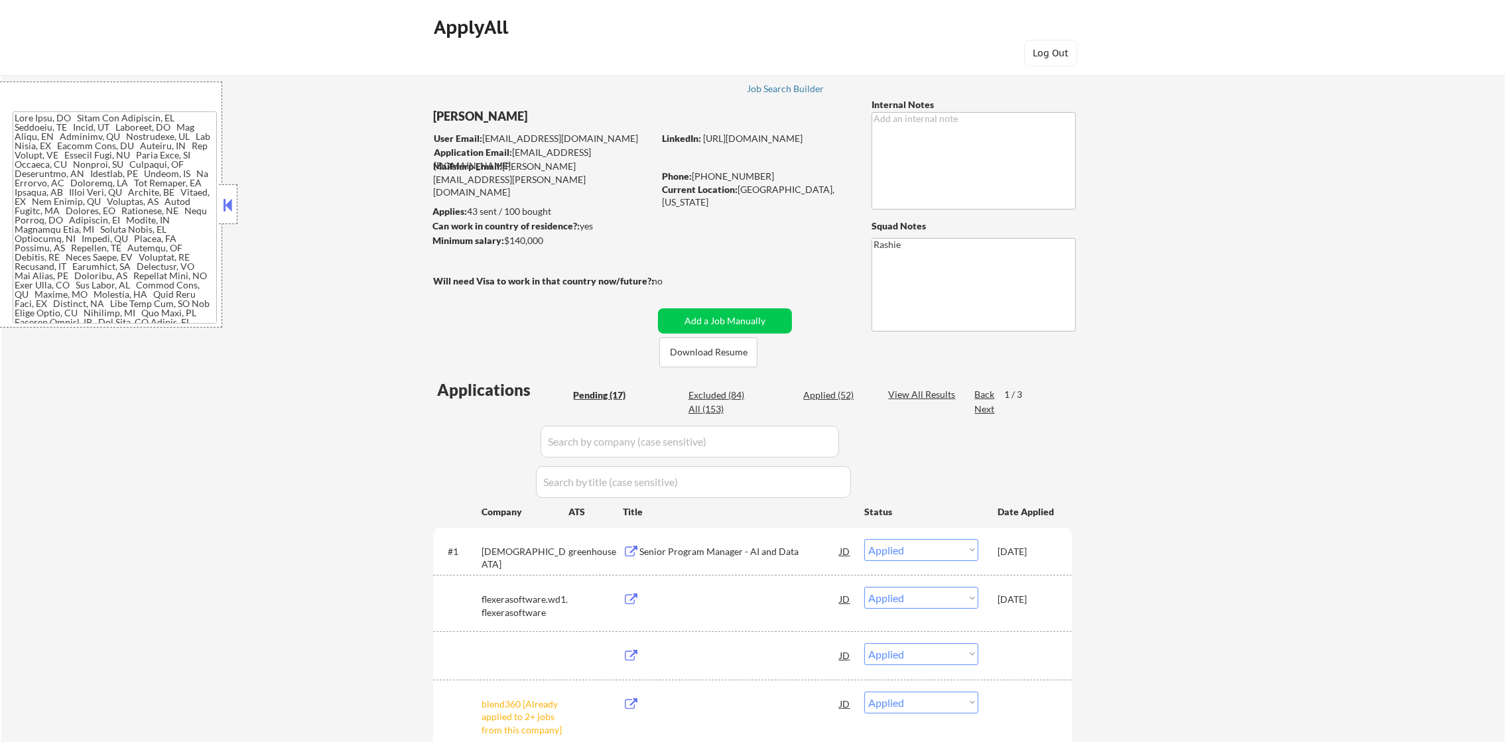
select select ""pending""
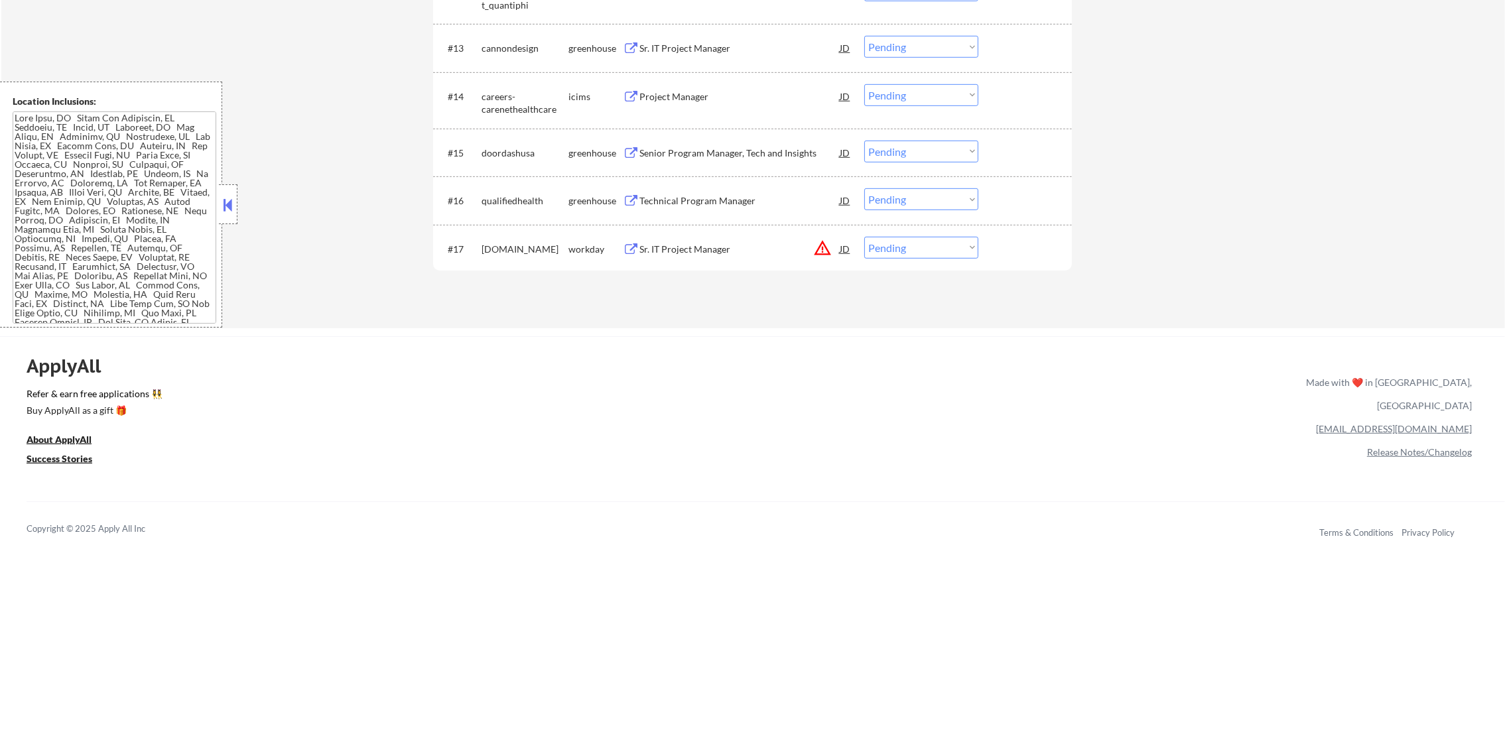
scroll to position [1134, 0]
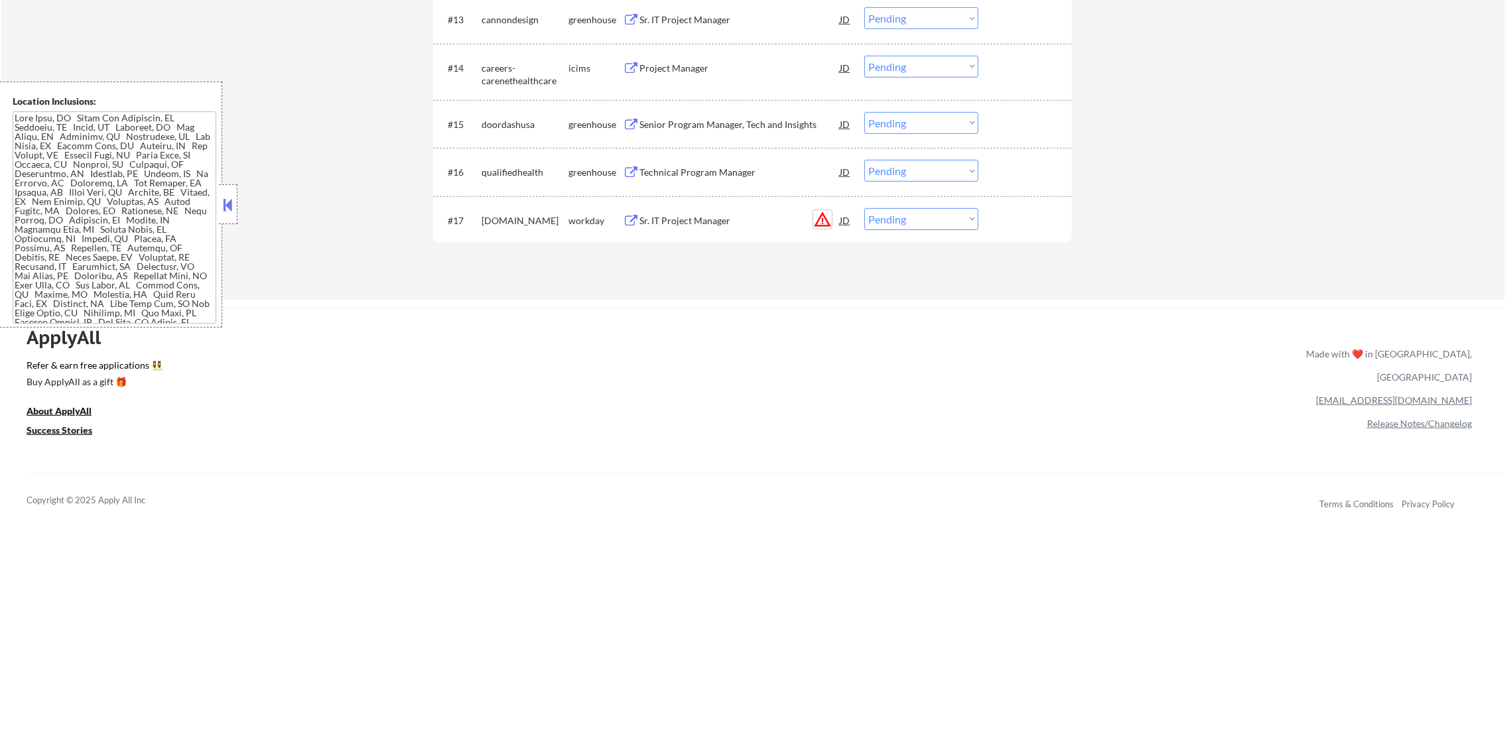
click at [823, 218] on button "warning_amber" at bounding box center [822, 219] width 19 height 19
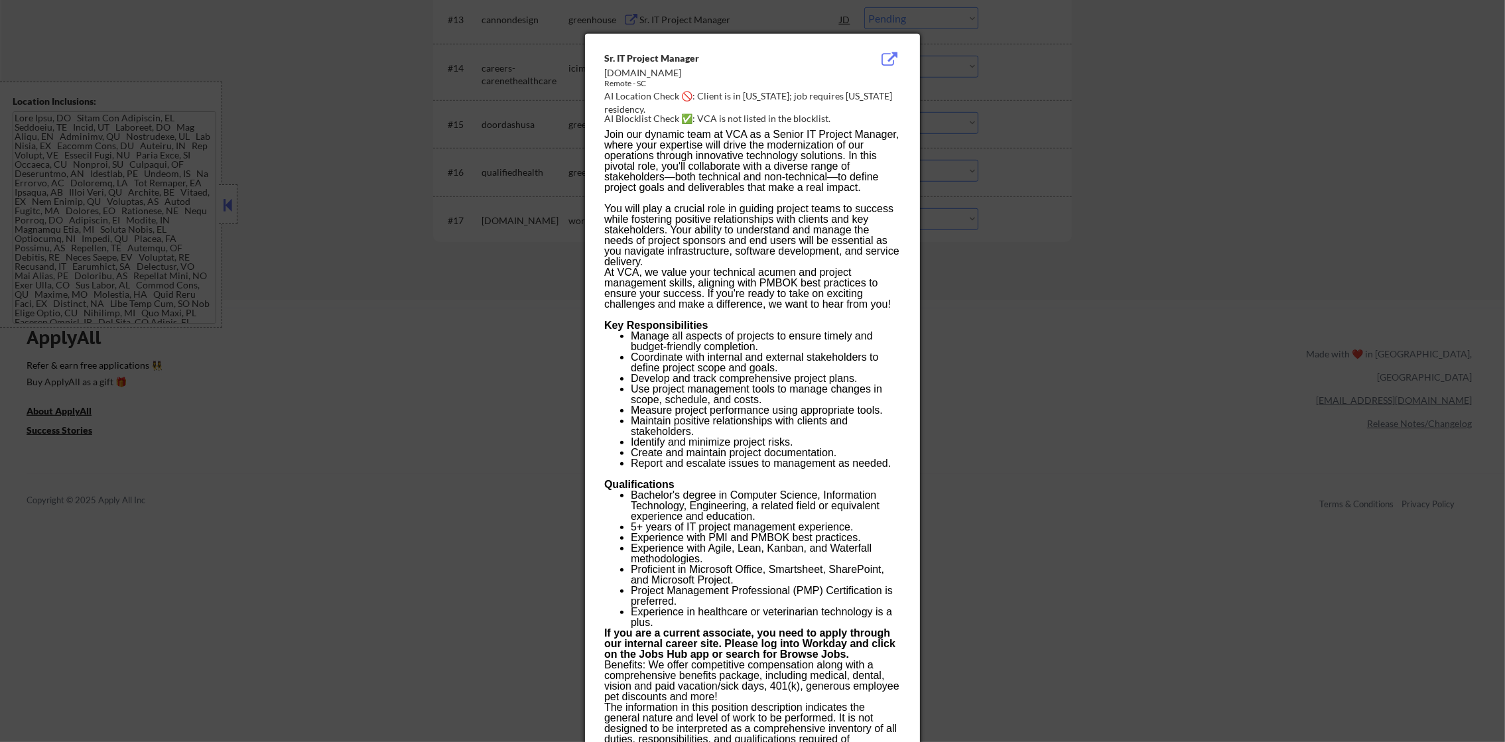
click at [998, 232] on div at bounding box center [752, 371] width 1505 height 742
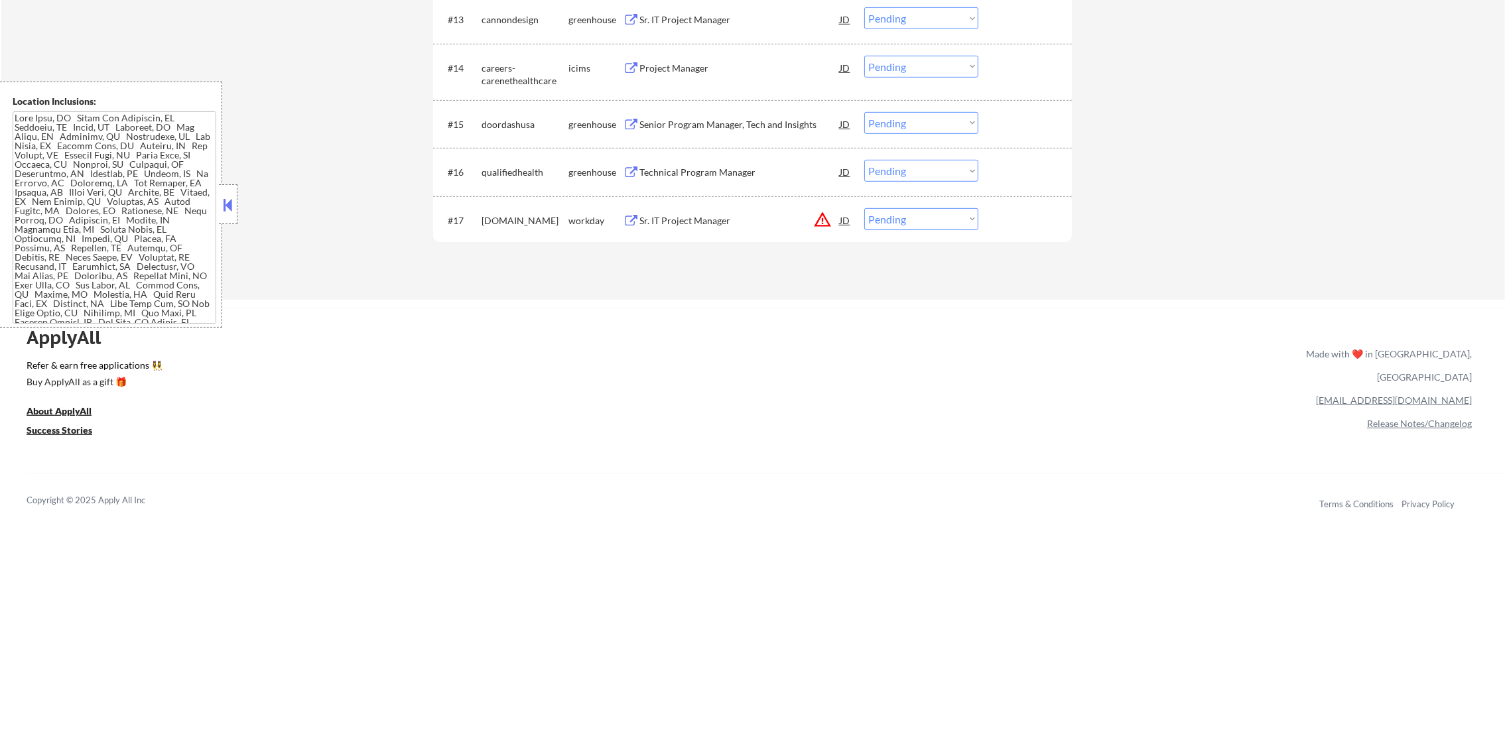
drag, startPoint x: 941, startPoint y: 222, endPoint x: 941, endPoint y: 231, distance: 9.3
click at [941, 222] on select "Choose an option... Pending Applied Excluded (Questions) Excluded (Expired) Exc…" at bounding box center [921, 219] width 114 height 22
select select ""excluded__location_""
click at [864, 208] on select "Choose an option... Pending Applied Excluded (Questions) Excluded (Expired) Exc…" at bounding box center [921, 219] width 114 height 22
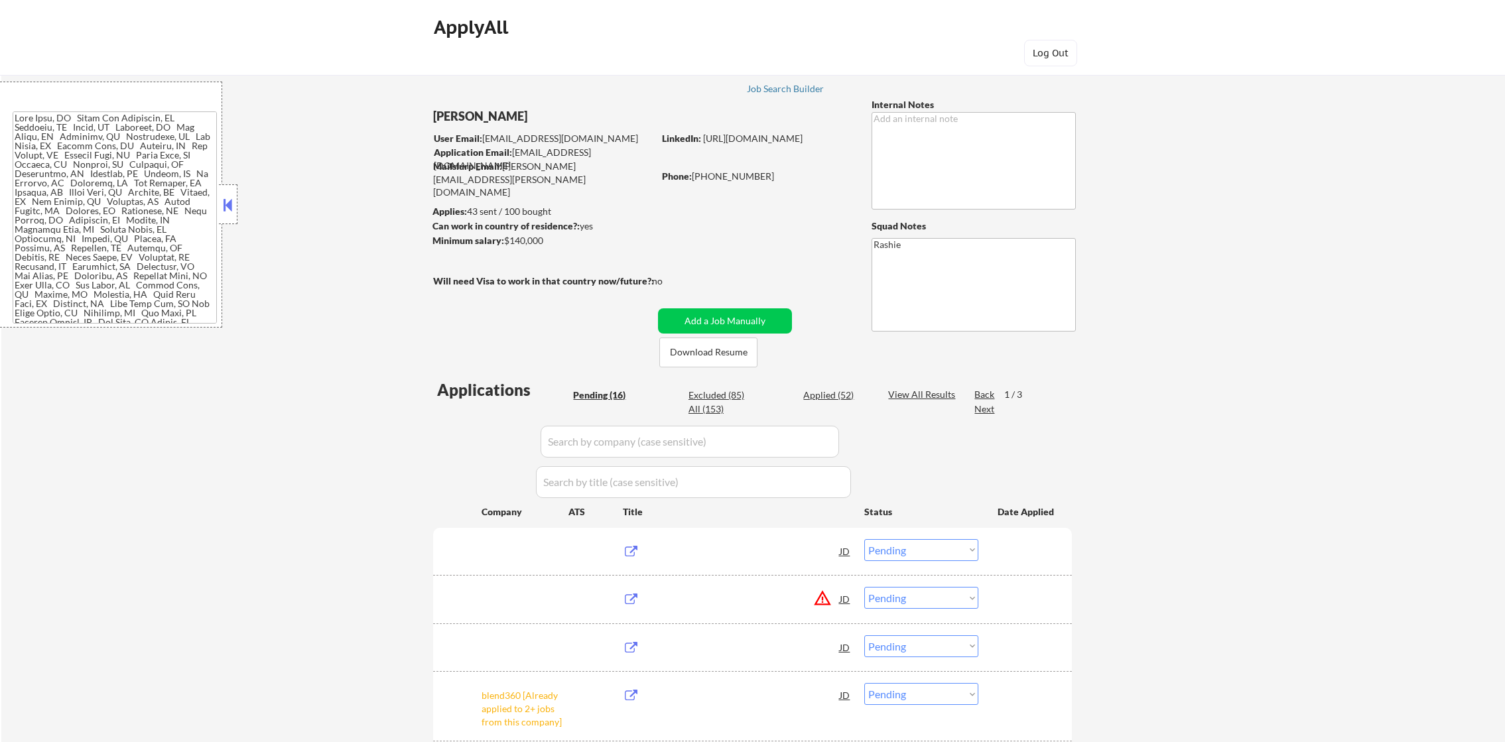
select select ""pending""
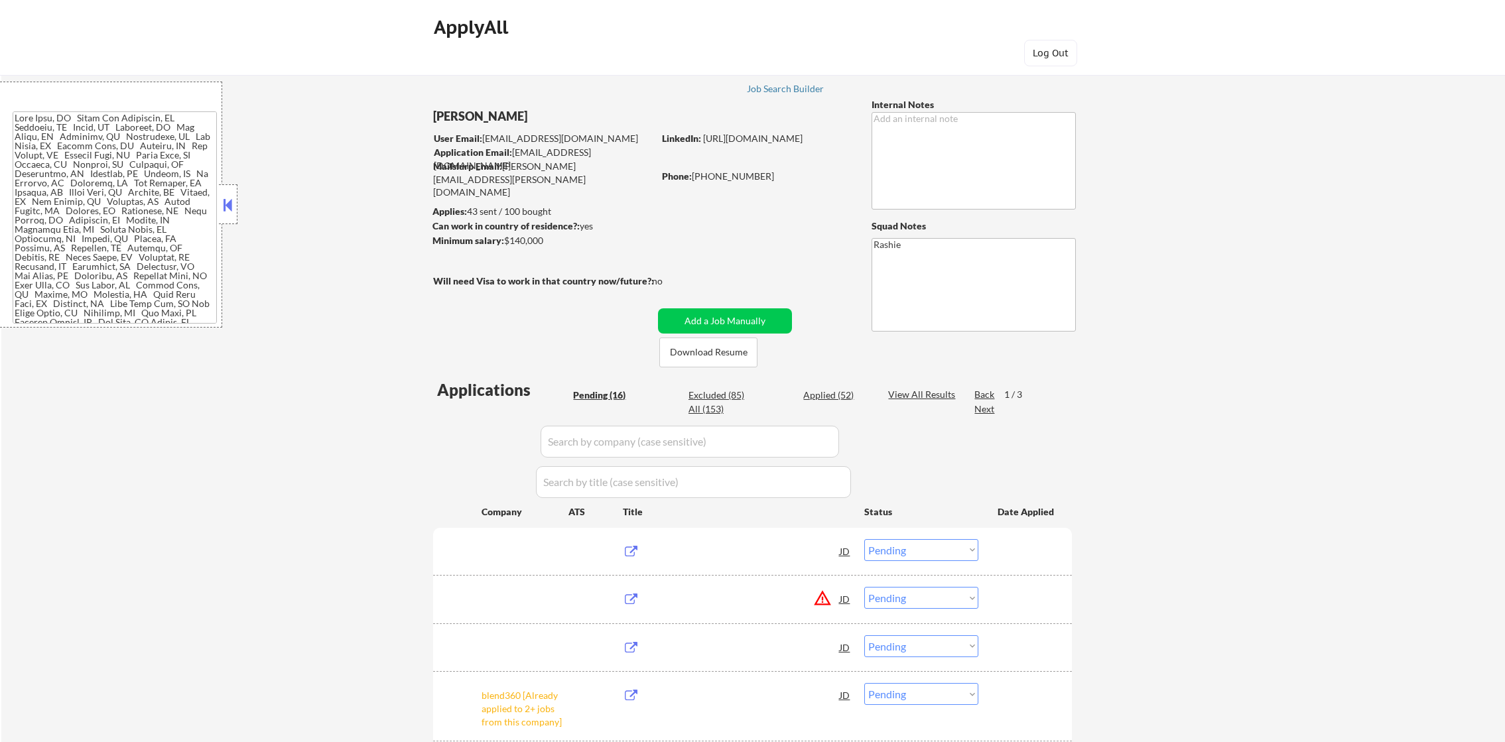
select select ""pending""
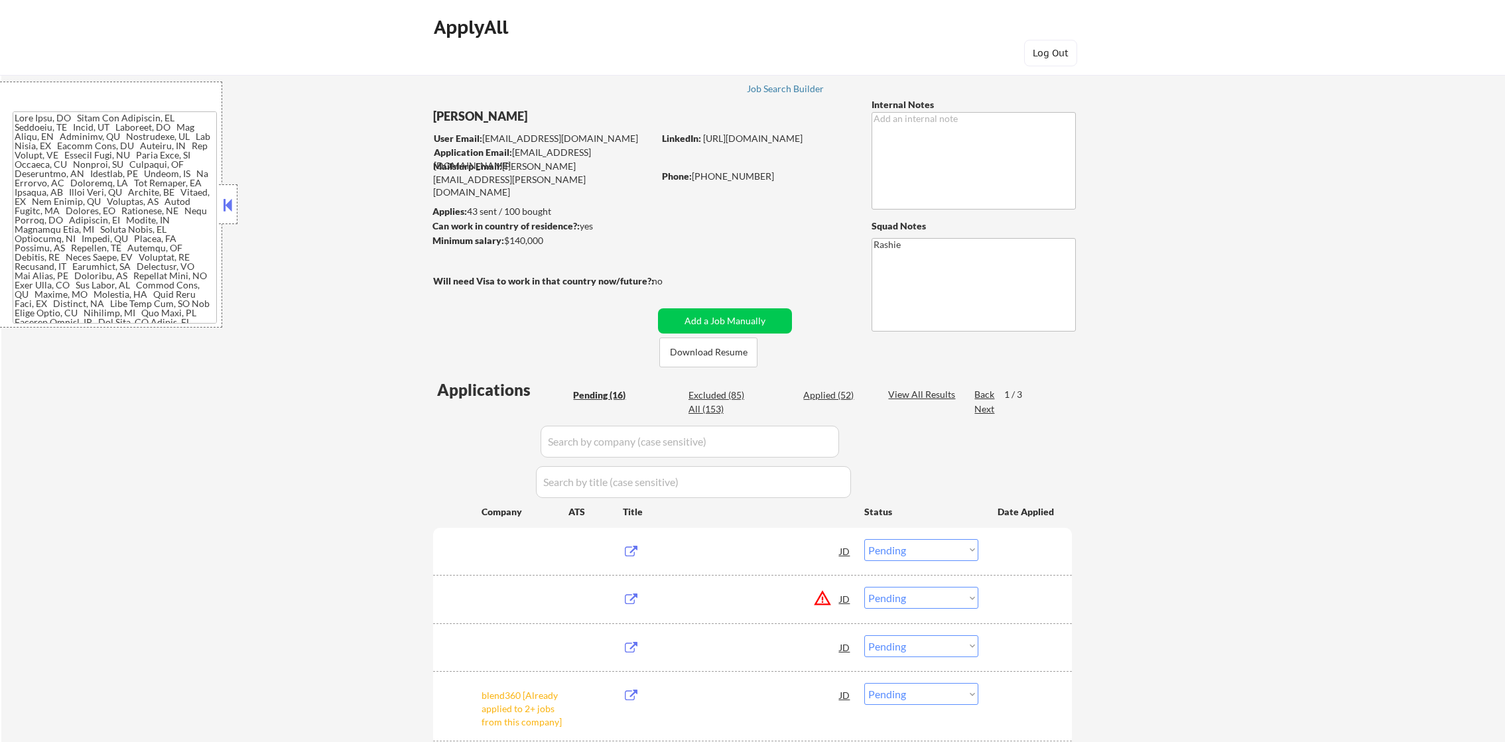
select select ""pending""
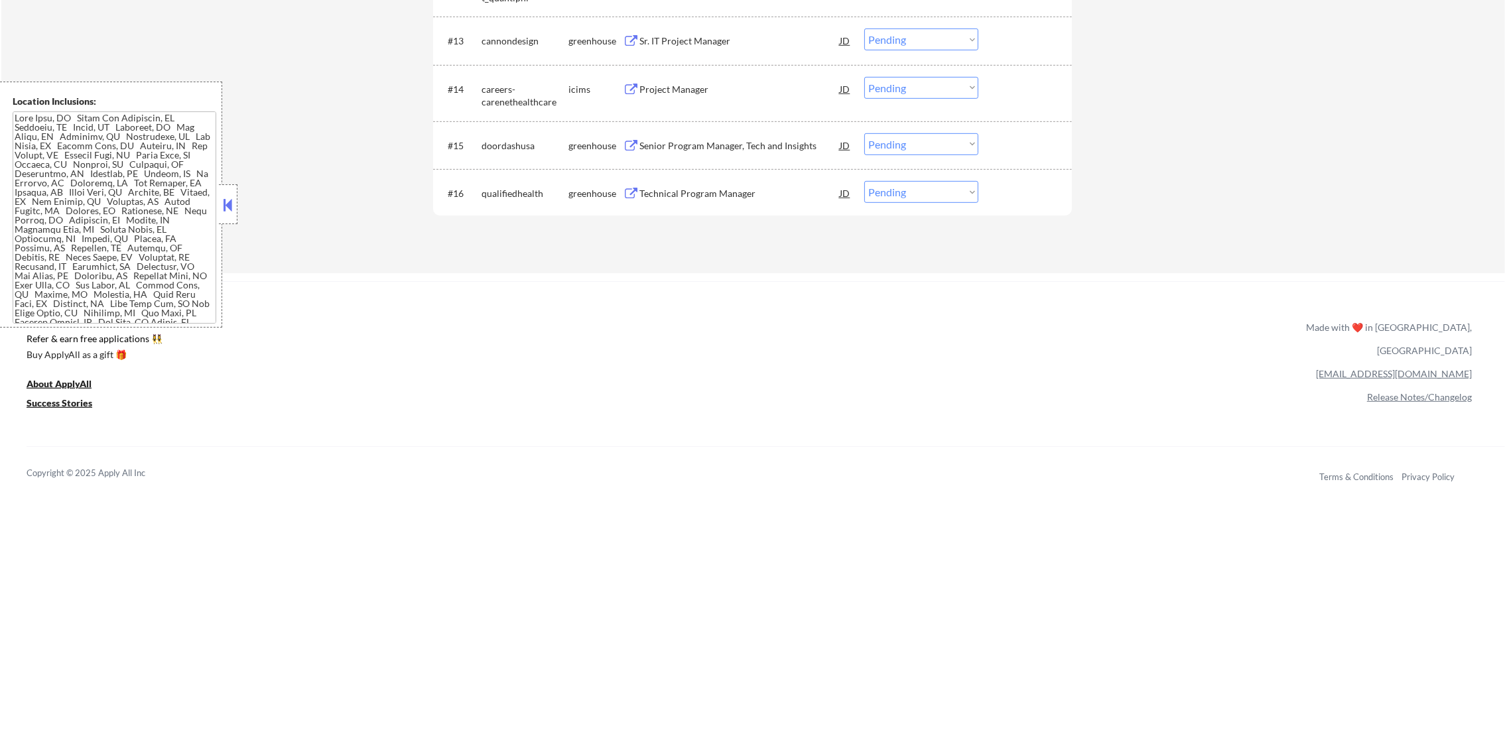
scroll to position [1101, 0]
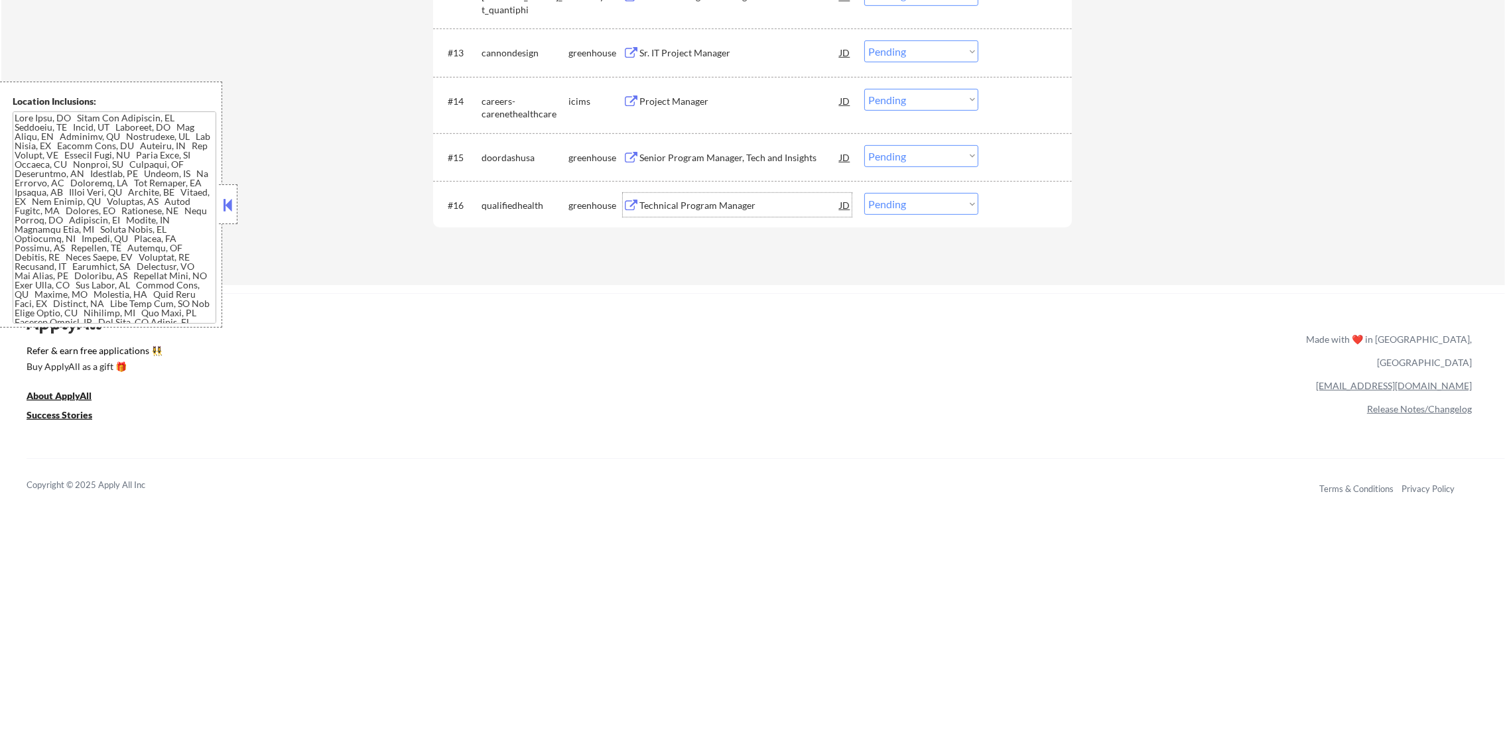
click at [700, 203] on div "Technical Program Manager" at bounding box center [739, 205] width 200 height 13
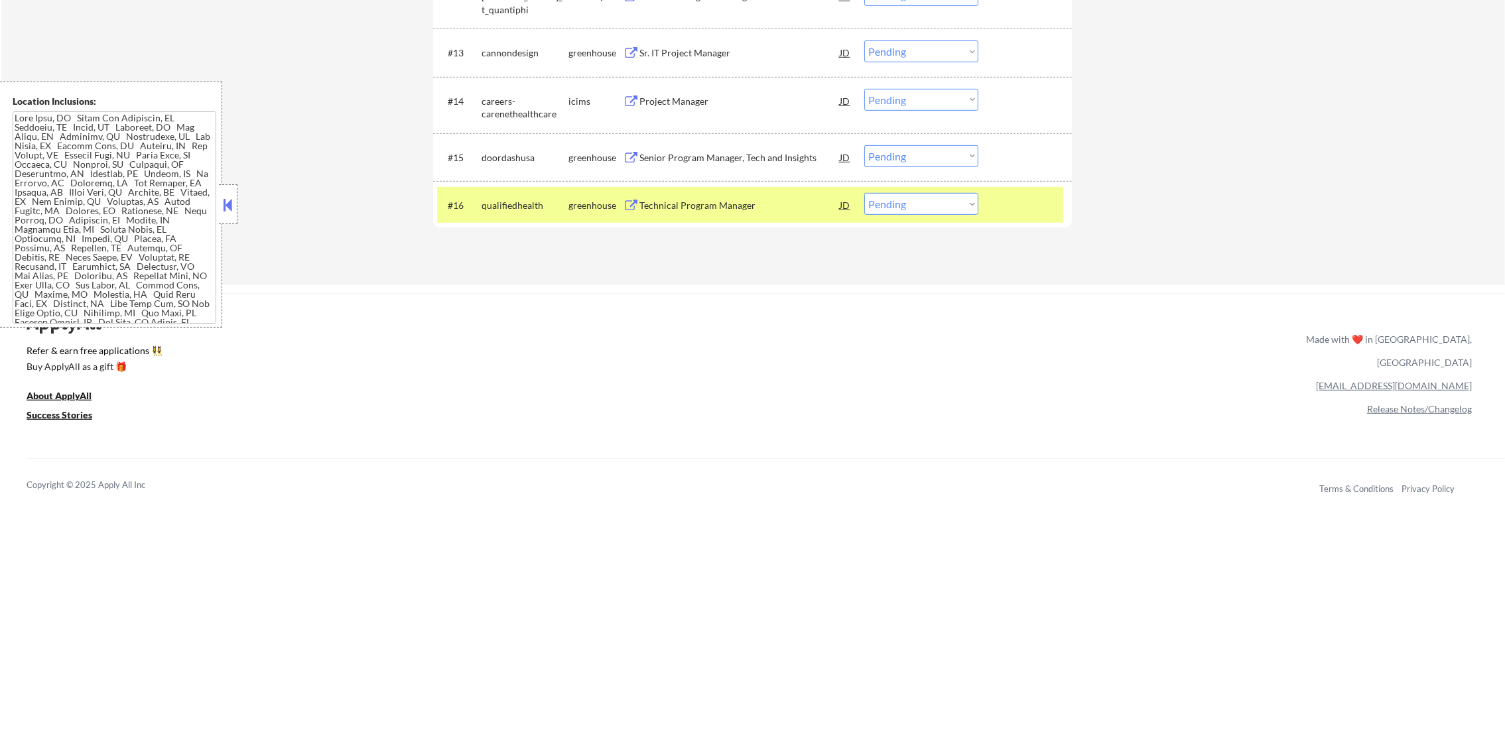
click at [886, 198] on select "Choose an option... Pending Applied Excluded (Questions) Excluded (Expired) Exc…" at bounding box center [921, 204] width 114 height 22
select select ""applied""
click at [864, 193] on select "Choose an option... Pending Applied Excluded (Questions) Excluded (Expired) Exc…" at bounding box center [921, 204] width 114 height 22
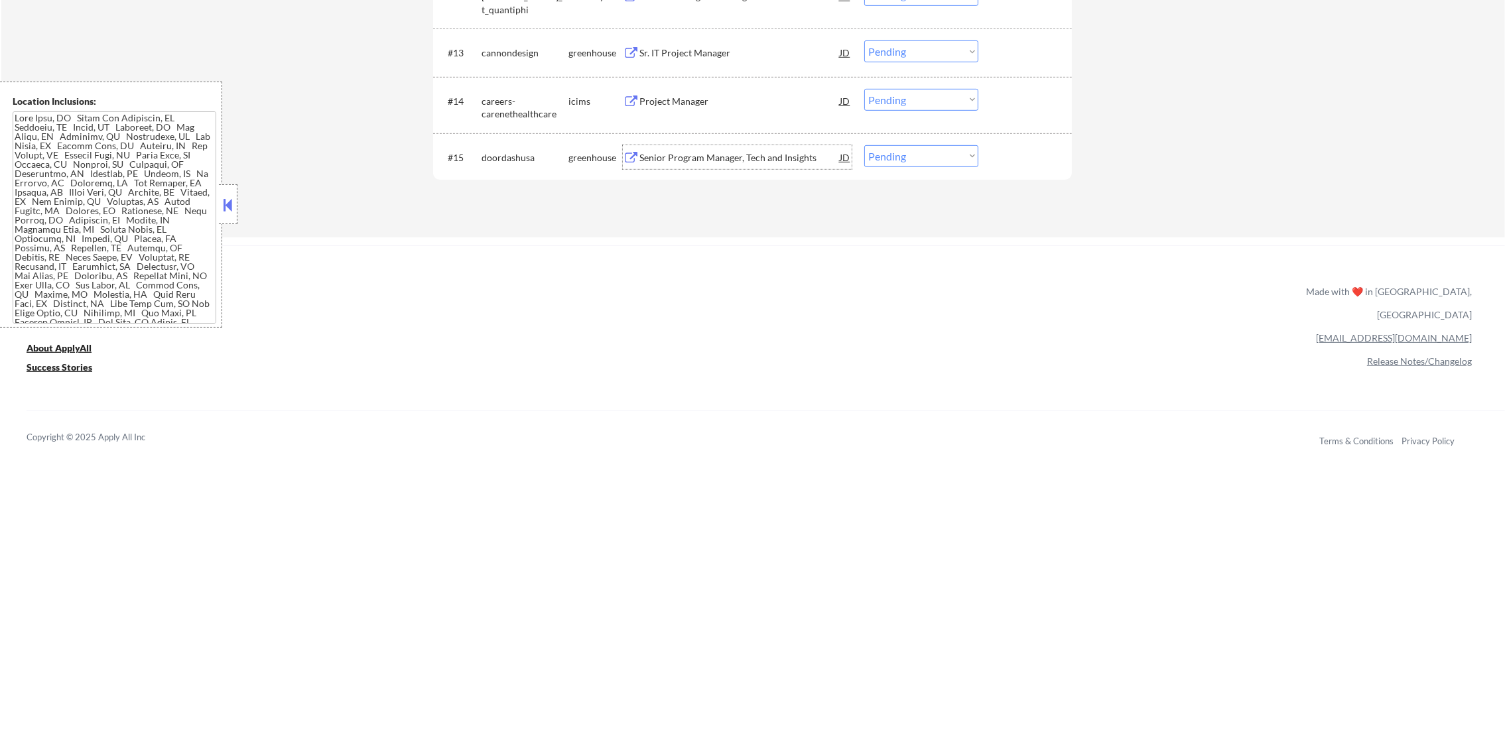
click at [717, 152] on div "Senior Program Manager, Tech and Insights" at bounding box center [739, 157] width 200 height 13
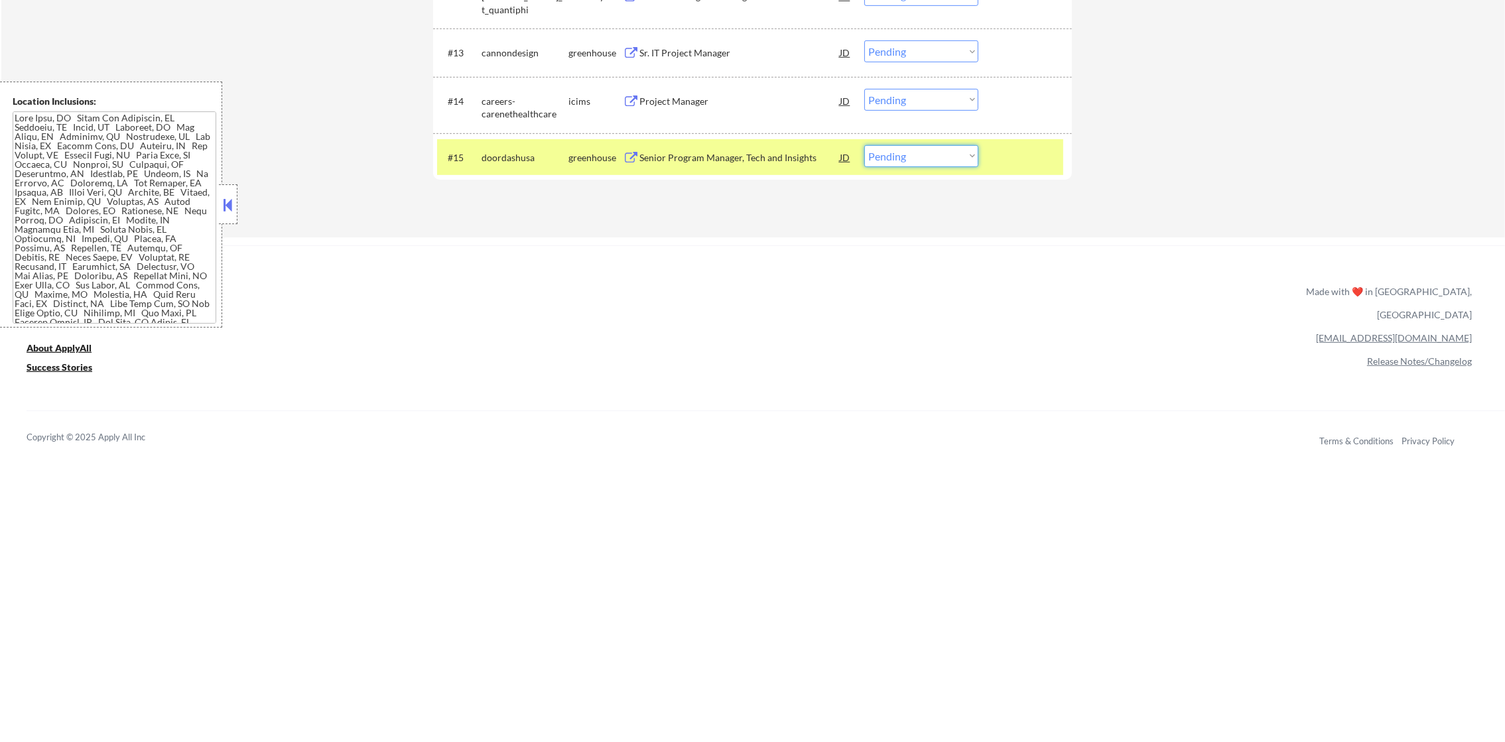
click at [939, 151] on select "Choose an option... Pending Applied Excluded (Questions) Excluded (Expired) Exc…" at bounding box center [921, 156] width 114 height 22
select select ""applied""
click at [864, 145] on select "Choose an option... Pending Applied Excluded (Questions) Excluded (Expired) Exc…" at bounding box center [921, 156] width 114 height 22
click at [502, 156] on div "doordashusa" at bounding box center [525, 157] width 87 height 13
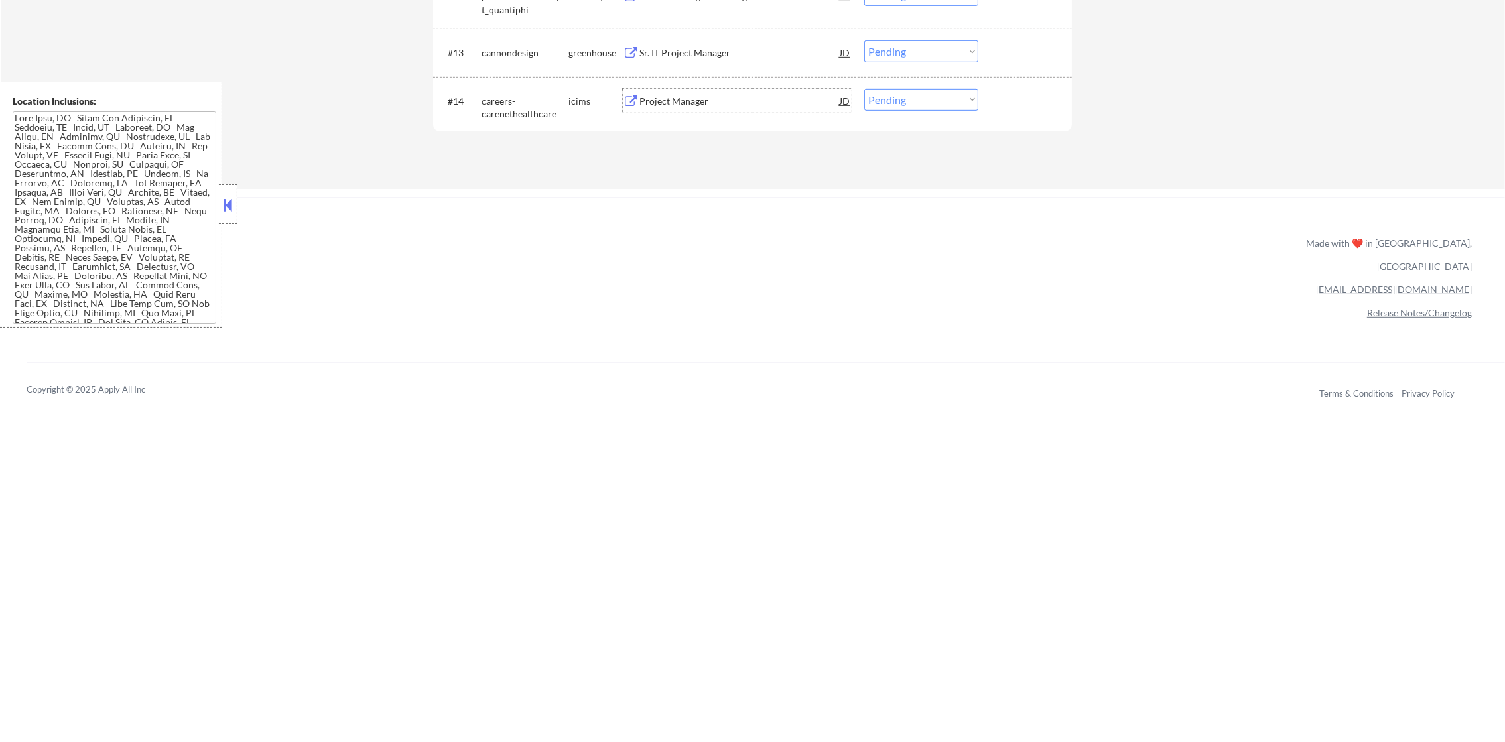
click at [708, 99] on div "Project Manager" at bounding box center [739, 101] width 200 height 13
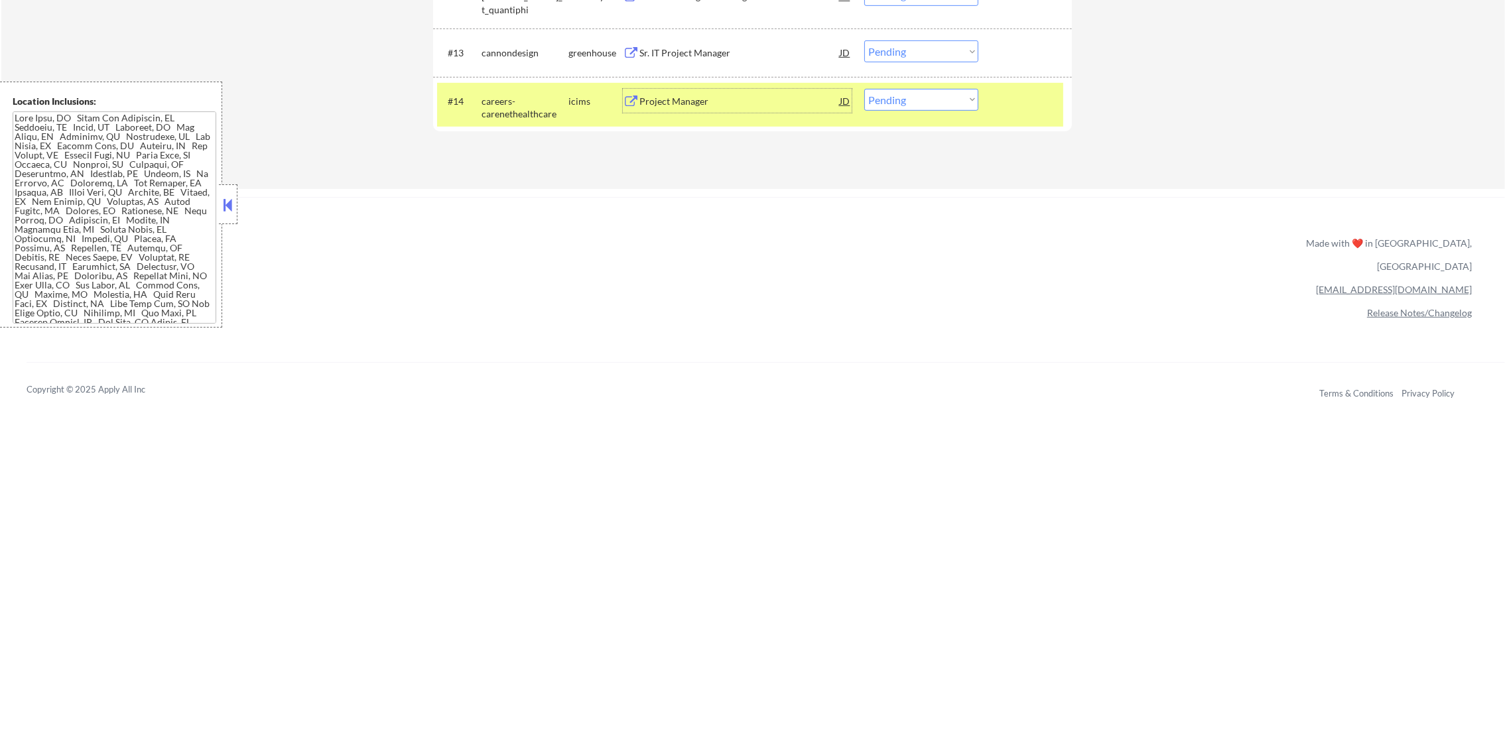
click at [920, 105] on select "Choose an option... Pending Applied Excluded (Questions) Excluded (Expired) Exc…" at bounding box center [921, 100] width 114 height 22
select select ""excluded__expired_""
click at [864, 89] on select "Choose an option... Pending Applied Excluded (Questions) Excluded (Expired) Exc…" at bounding box center [921, 100] width 114 height 22
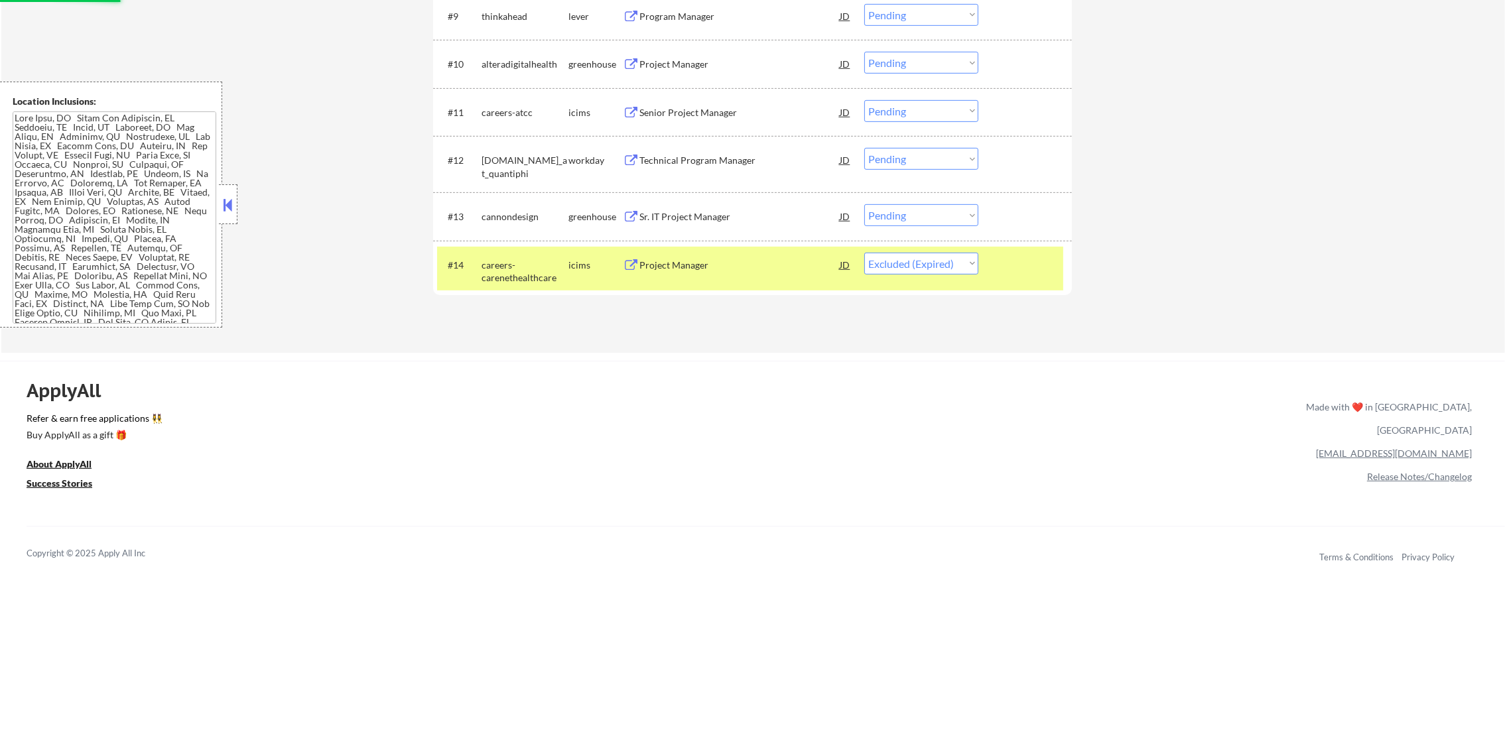
scroll to position [935, 0]
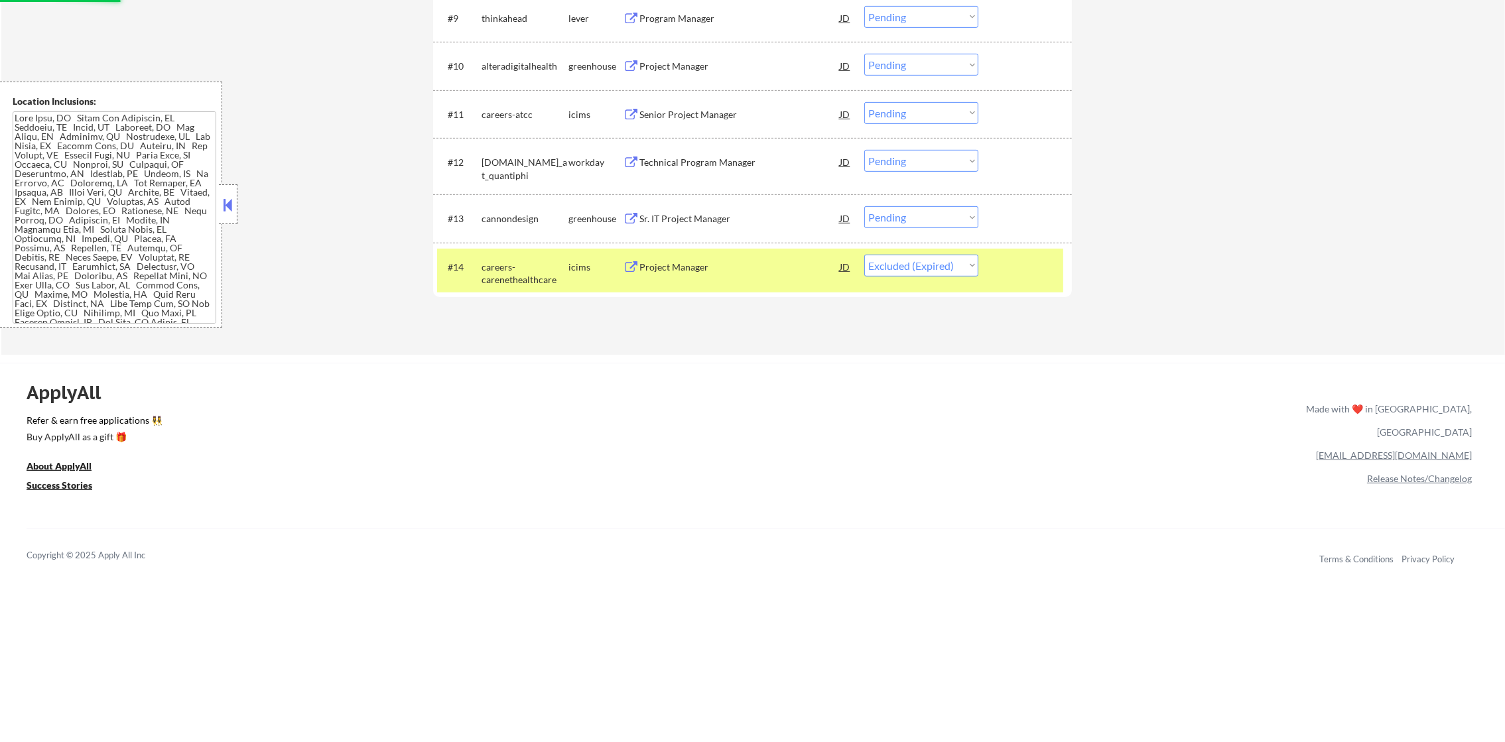
click at [527, 277] on div "careers-carenethealthcare" at bounding box center [525, 274] width 87 height 26
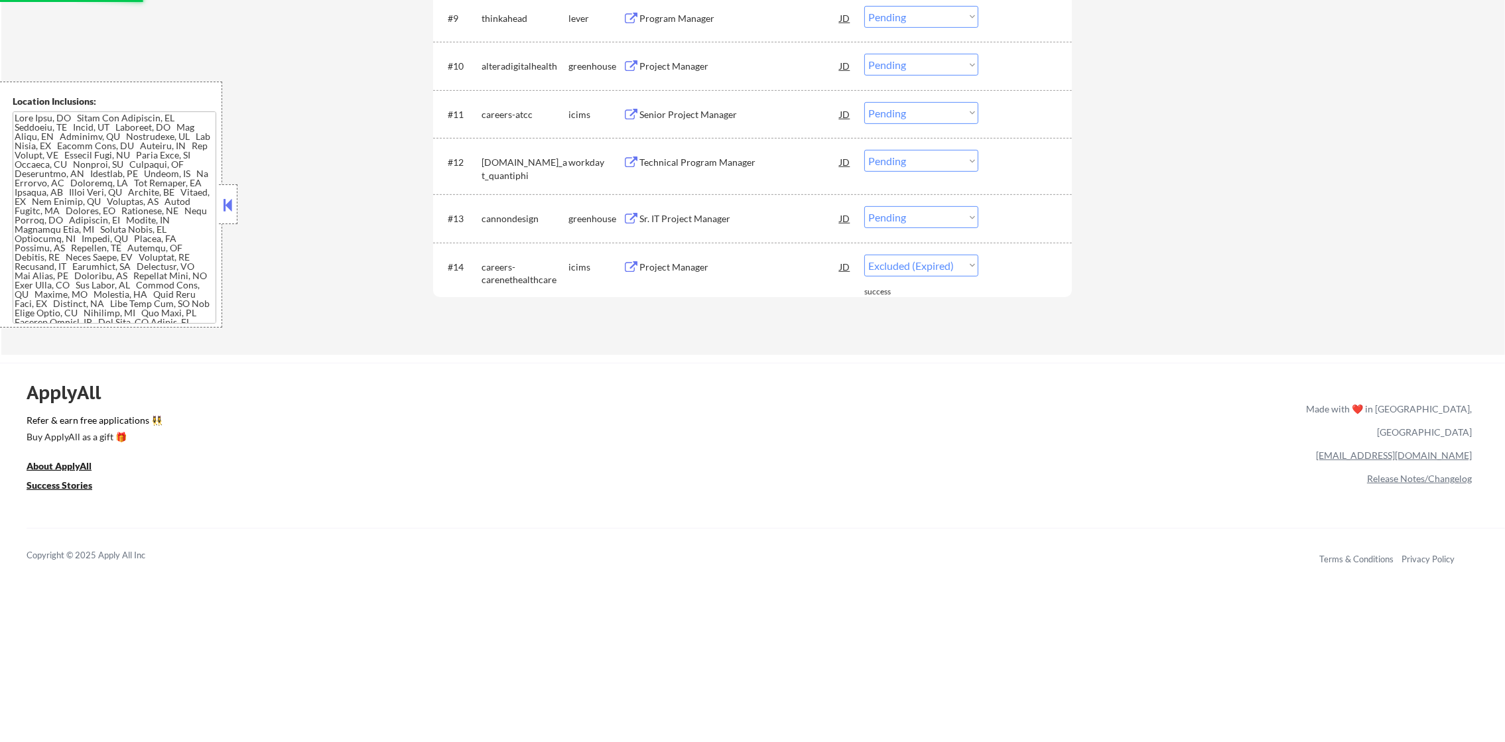
click at [752, 212] on div "Sr. IT Project Manager" at bounding box center [739, 218] width 200 height 13
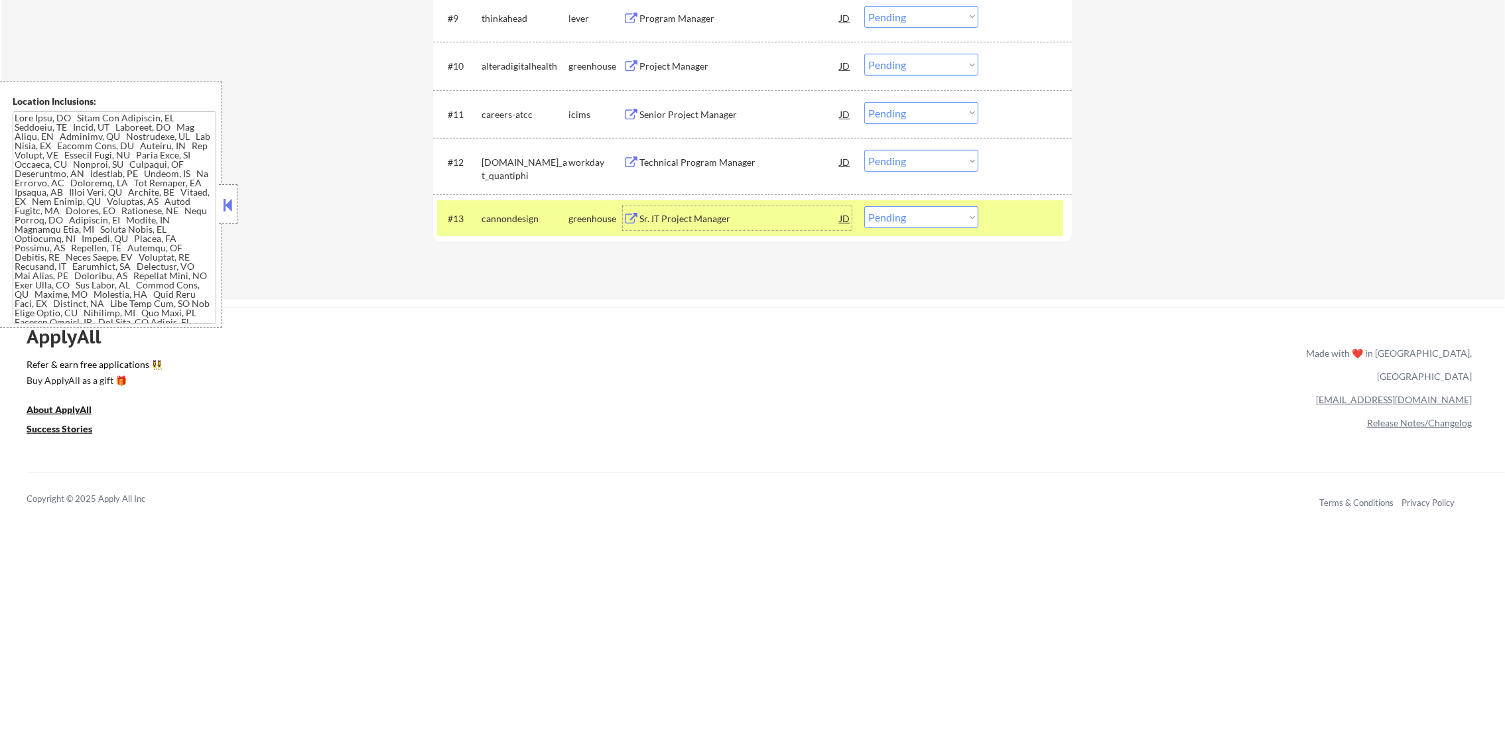
click at [921, 216] on select "Choose an option... Pending Applied Excluded (Questions) Excluded (Expired) Exc…" at bounding box center [921, 217] width 114 height 22
select select ""excluded""
click at [864, 206] on select "Choose an option... Pending Applied Excluded (Questions) Excluded (Expired) Exc…" at bounding box center [921, 217] width 114 height 22
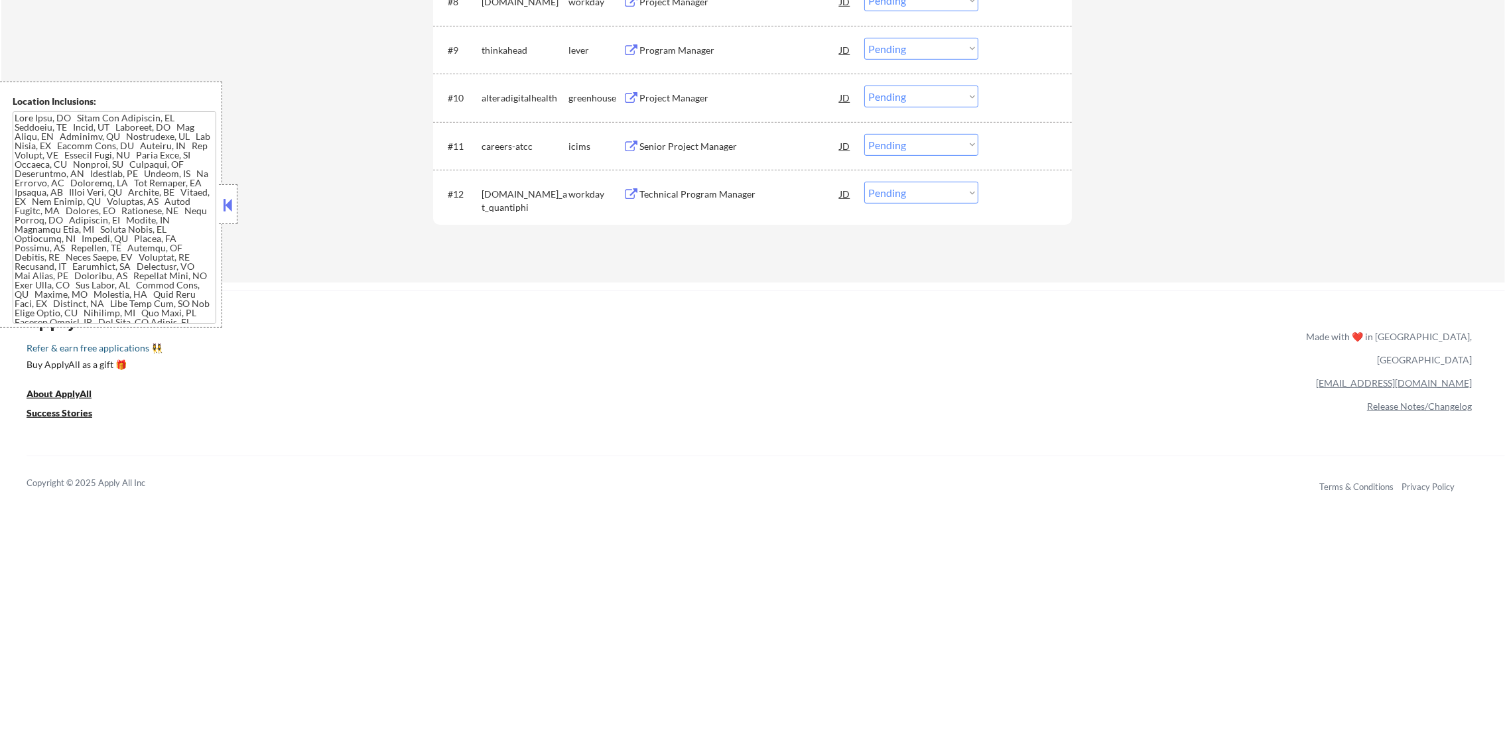
scroll to position [902, 0]
click at [708, 191] on div "Technical Program Manager" at bounding box center [739, 195] width 200 height 13
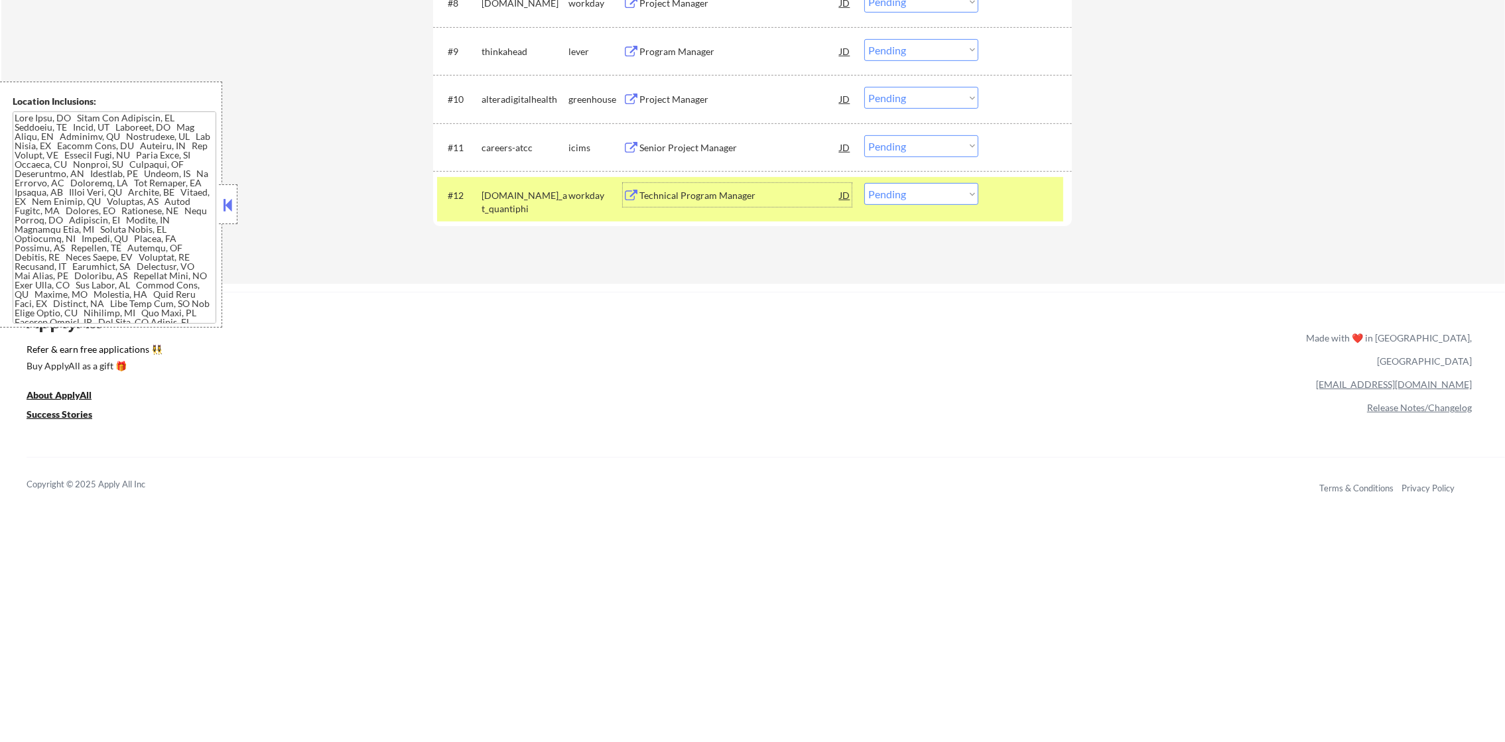
click at [869, 192] on select "Choose an option... Pending Applied Excluded (Questions) Excluded (Expired) Exc…" at bounding box center [921, 194] width 114 height 22
select select ""applied""
click at [864, 183] on select "Choose an option... Pending Applied Excluded (Questions) Excluded (Expired) Exc…" at bounding box center [921, 194] width 114 height 22
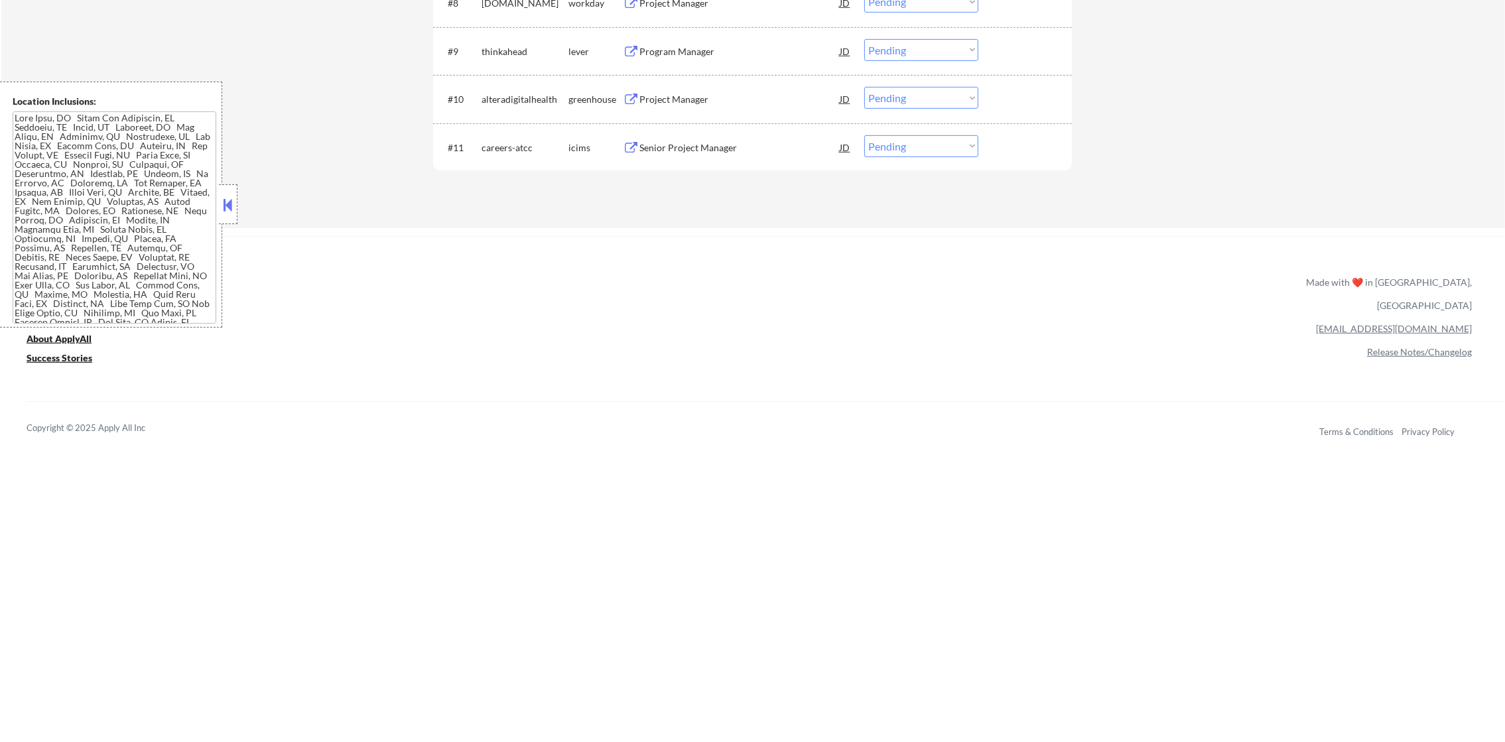
click at [750, 141] on div "Senior Project Manager" at bounding box center [739, 147] width 200 height 13
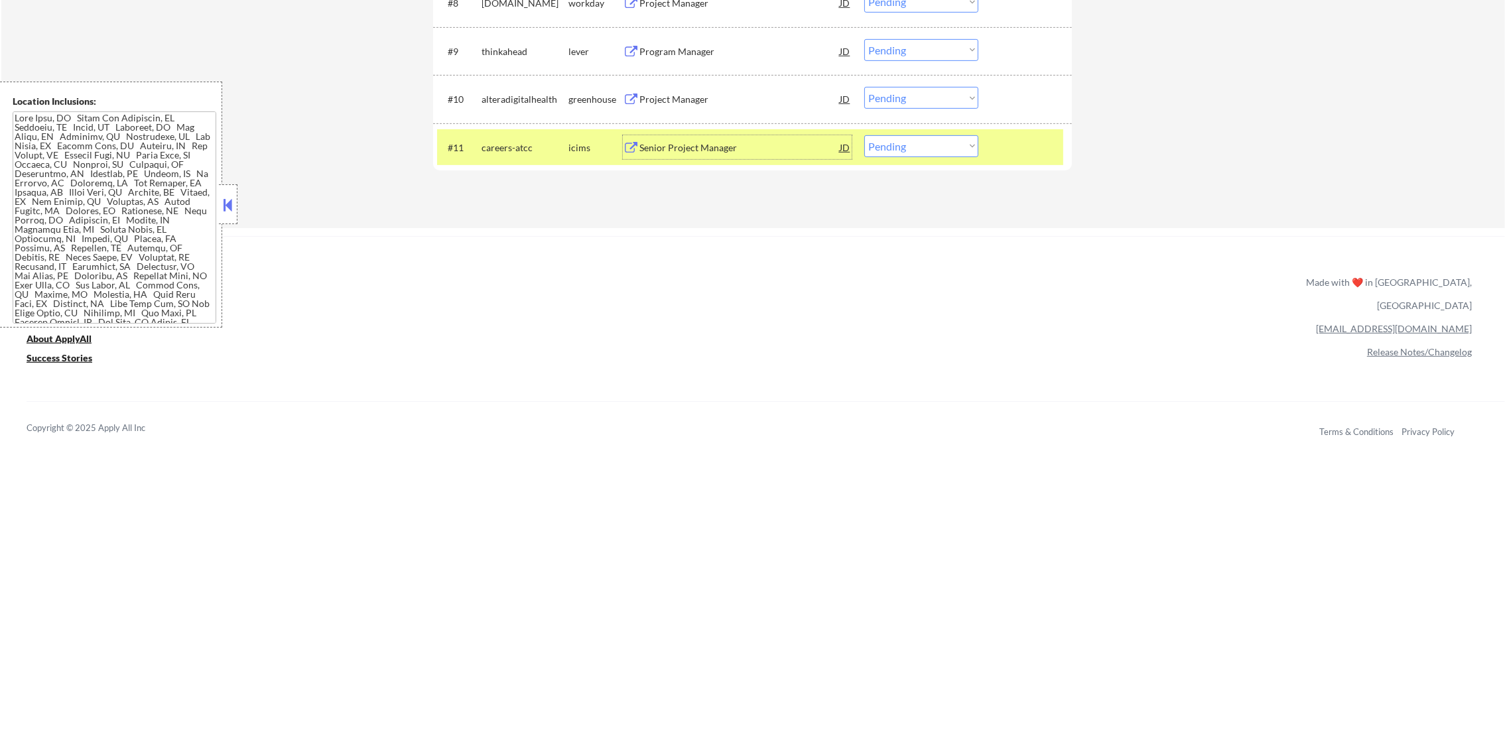
drag, startPoint x: 904, startPoint y: 141, endPoint x: 908, endPoint y: 159, distance: 18.3
click at [904, 142] on select "Choose an option... Pending Applied Excluded (Questions) Excluded (Expired) Exc…" at bounding box center [921, 146] width 114 height 22
select select ""excluded__salary_""
click at [864, 135] on select "Choose an option... Pending Applied Excluded (Questions) Excluded (Expired) Exc…" at bounding box center [921, 146] width 114 height 22
click at [495, 165] on div "#11 careers-atcc icims Senior Project Manager JD Choose an option... Pending Ap…" at bounding box center [752, 147] width 639 height 48
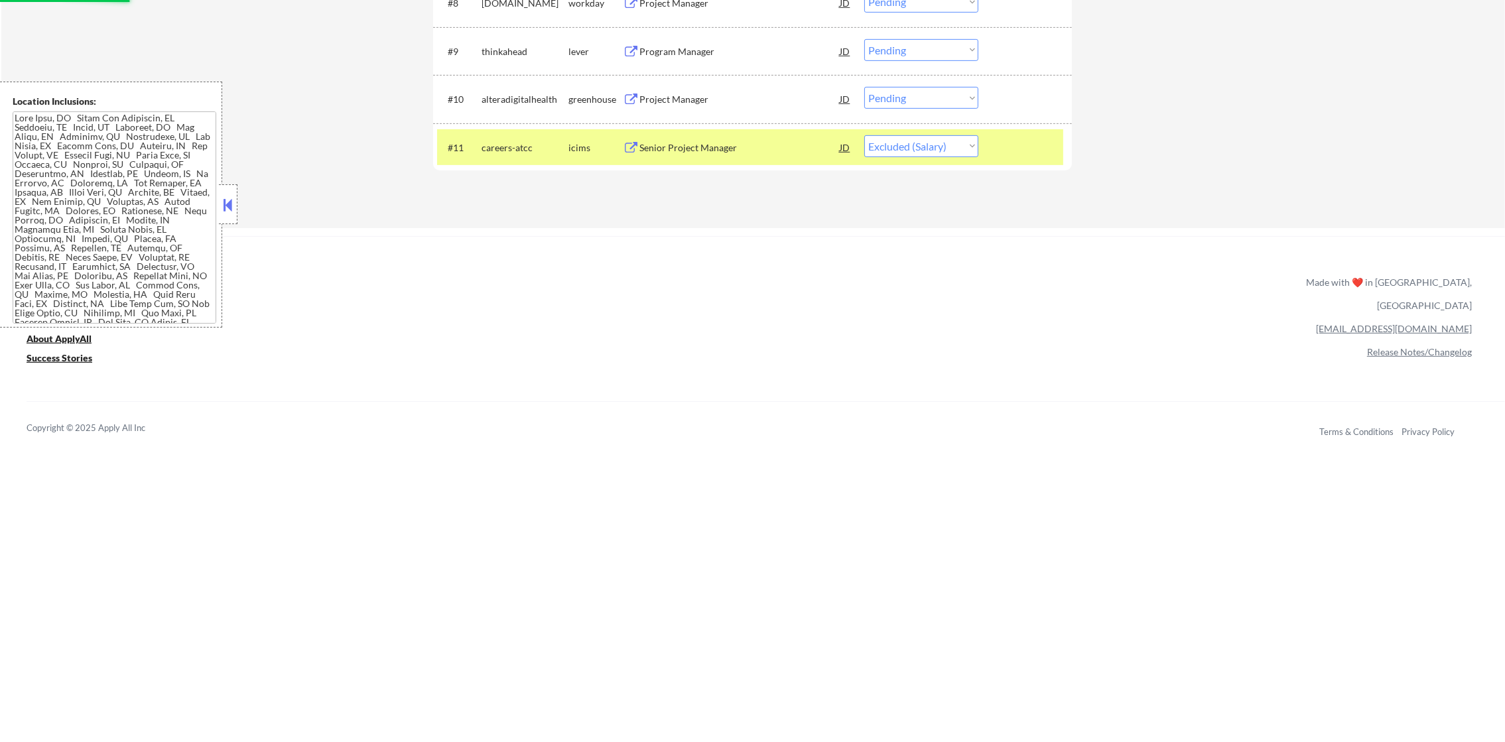
click at [701, 96] on div "Project Manager" at bounding box center [739, 99] width 200 height 13
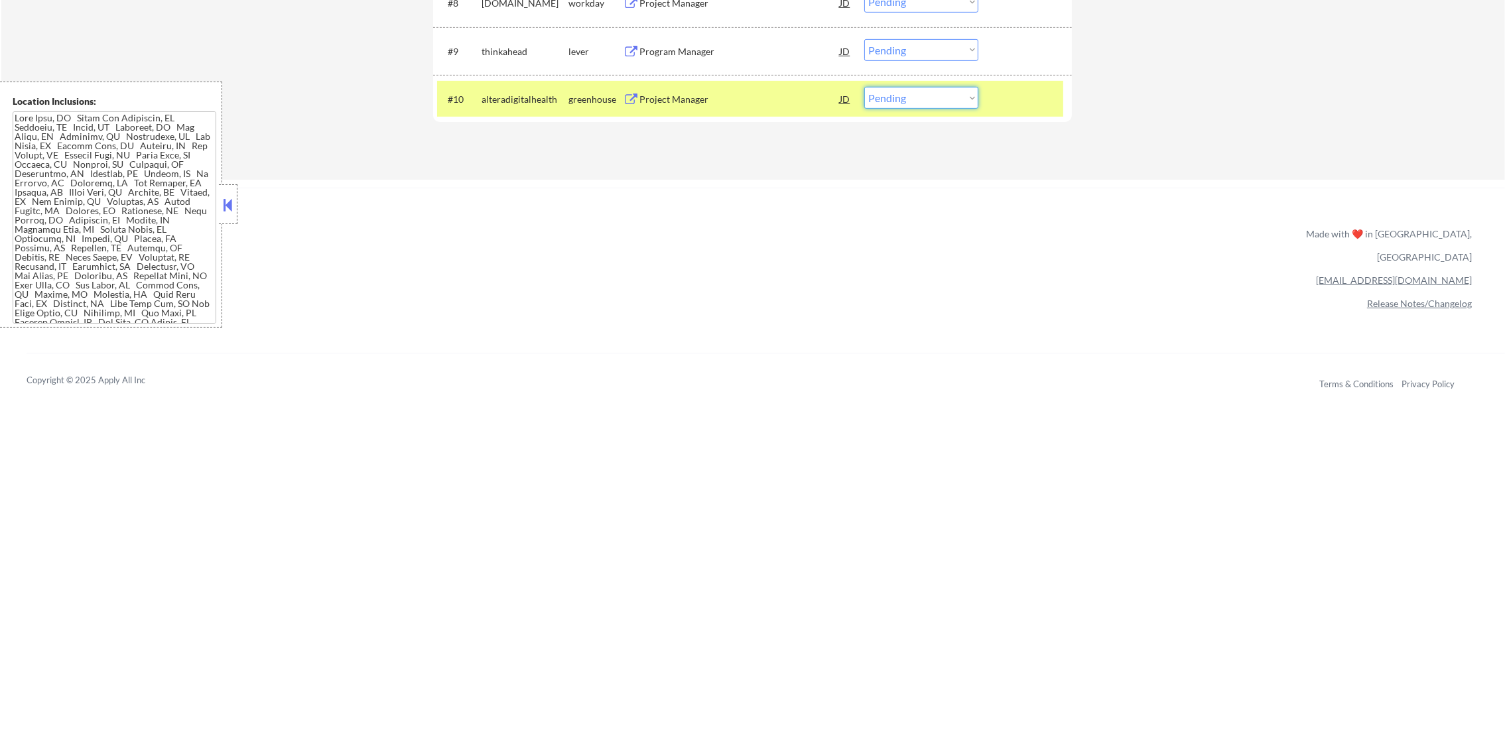
drag, startPoint x: 894, startPoint y: 97, endPoint x: 898, endPoint y: 110, distance: 14.1
click at [894, 97] on select "Choose an option... Pending Applied Excluded (Questions) Excluded (Expired) Exc…" at bounding box center [921, 98] width 114 height 22
select select ""excluded__salary_""
click at [864, 87] on select "Choose an option... Pending Applied Excluded (Questions) Excluded (Expired) Exc…" at bounding box center [921, 98] width 114 height 22
click at [476, 111] on div "#10 alteradigitalhealth greenhouse Project Manager JD Choose an option... Pendi…" at bounding box center [750, 99] width 626 height 36
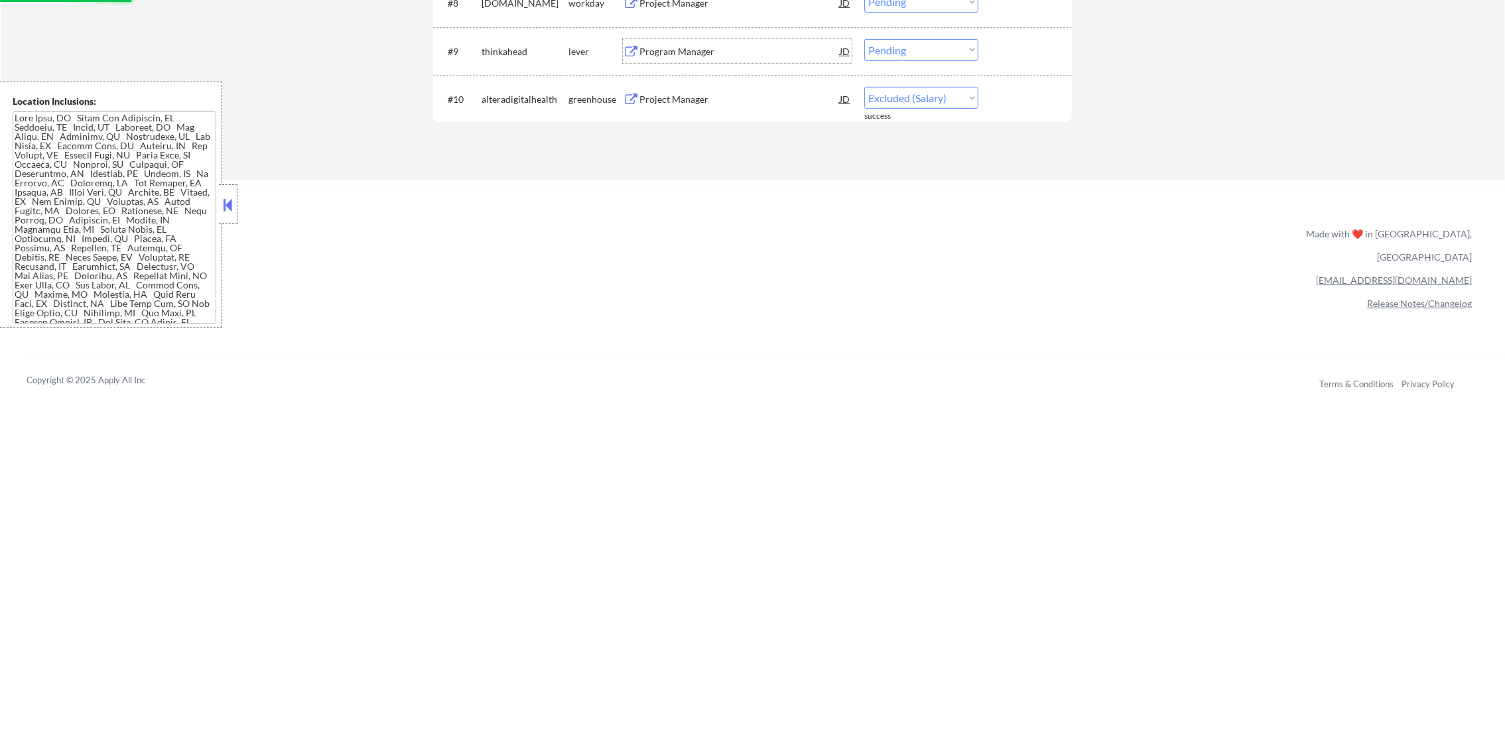
click at [708, 43] on div "Program Manager" at bounding box center [739, 51] width 200 height 24
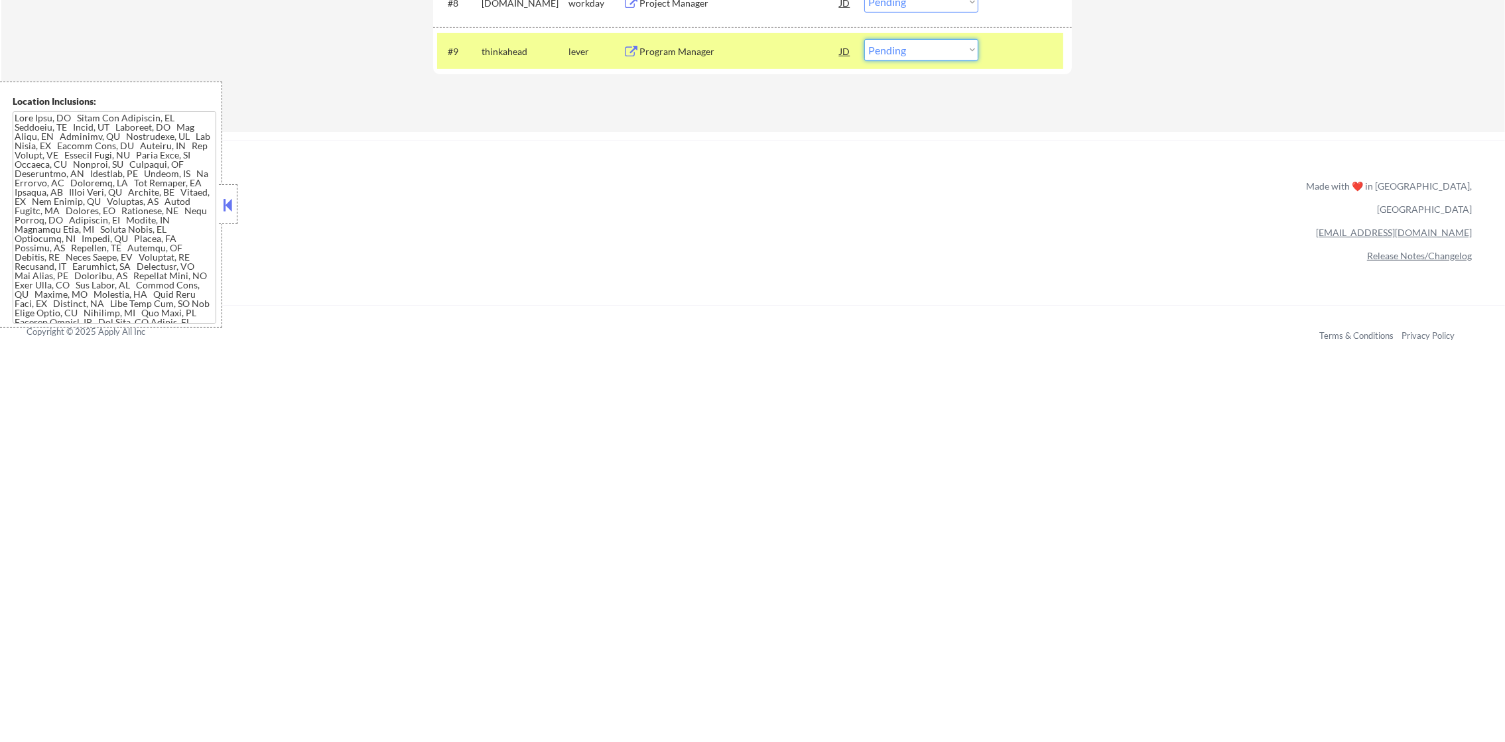
click at [906, 46] on select "Choose an option... Pending Applied Excluded (Questions) Excluded (Expired) Exc…" at bounding box center [921, 50] width 114 height 22
select select ""excluded""
click at [864, 39] on select "Choose an option... Pending Applied Excluded (Questions) Excluded (Expired) Exc…" at bounding box center [921, 50] width 114 height 22
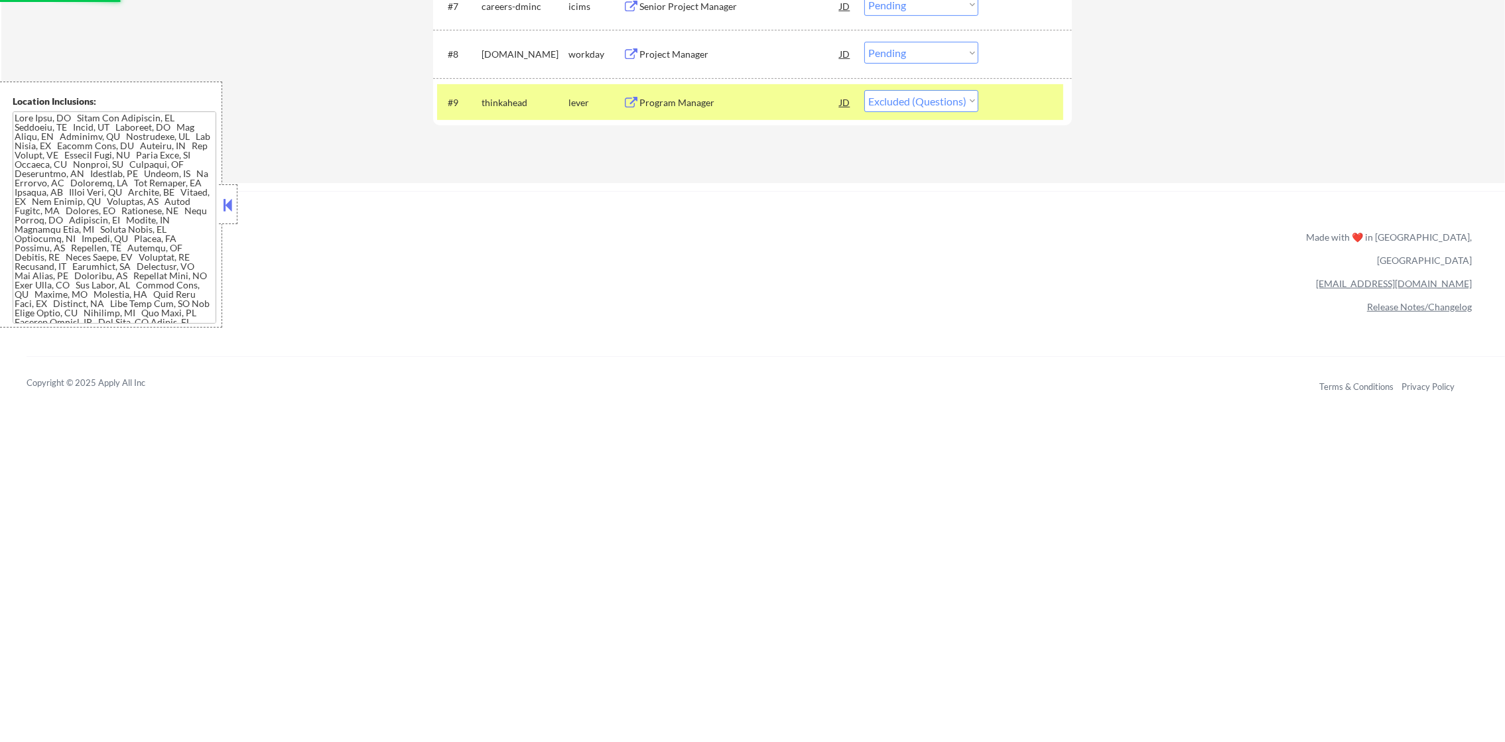
scroll to position [802, 0]
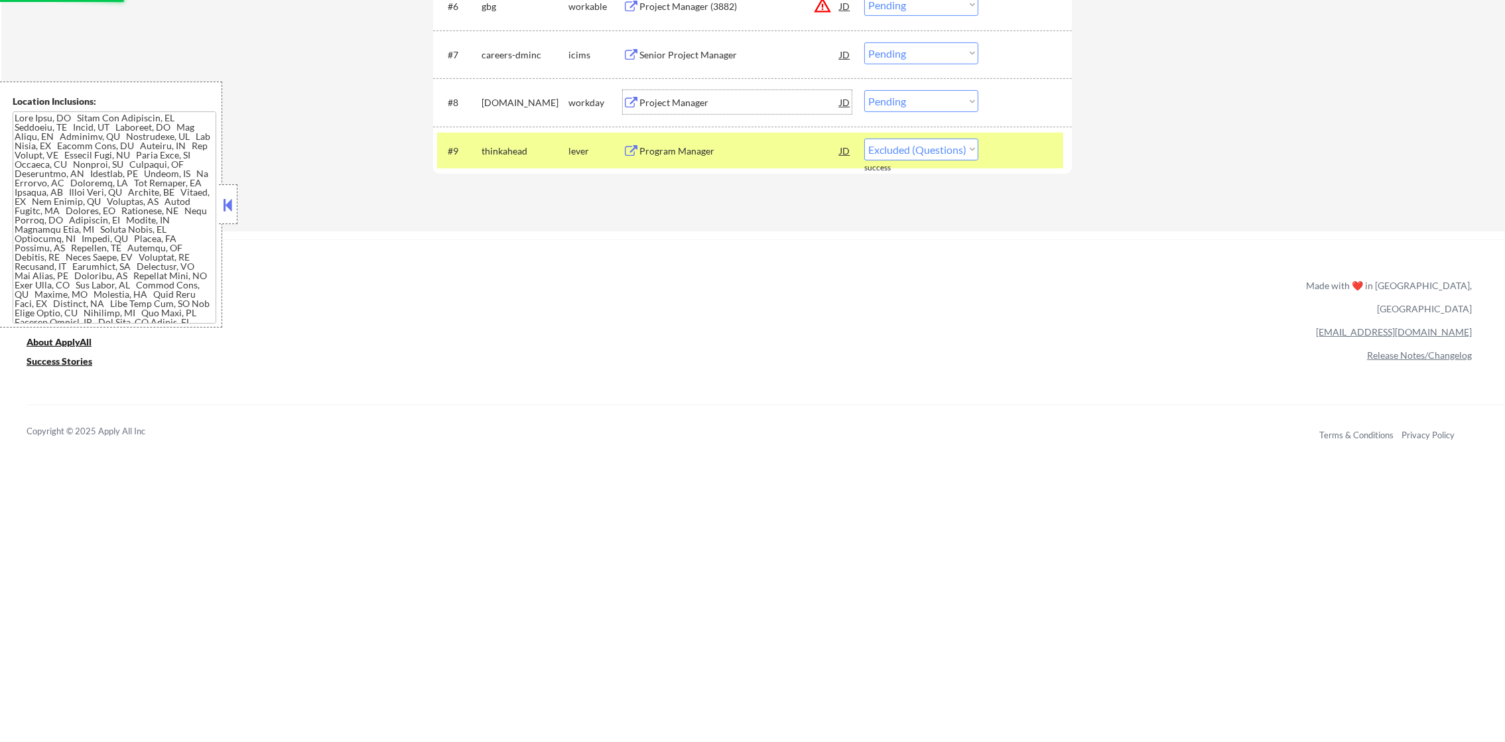
click at [706, 96] on div "Project Manager" at bounding box center [739, 102] width 200 height 13
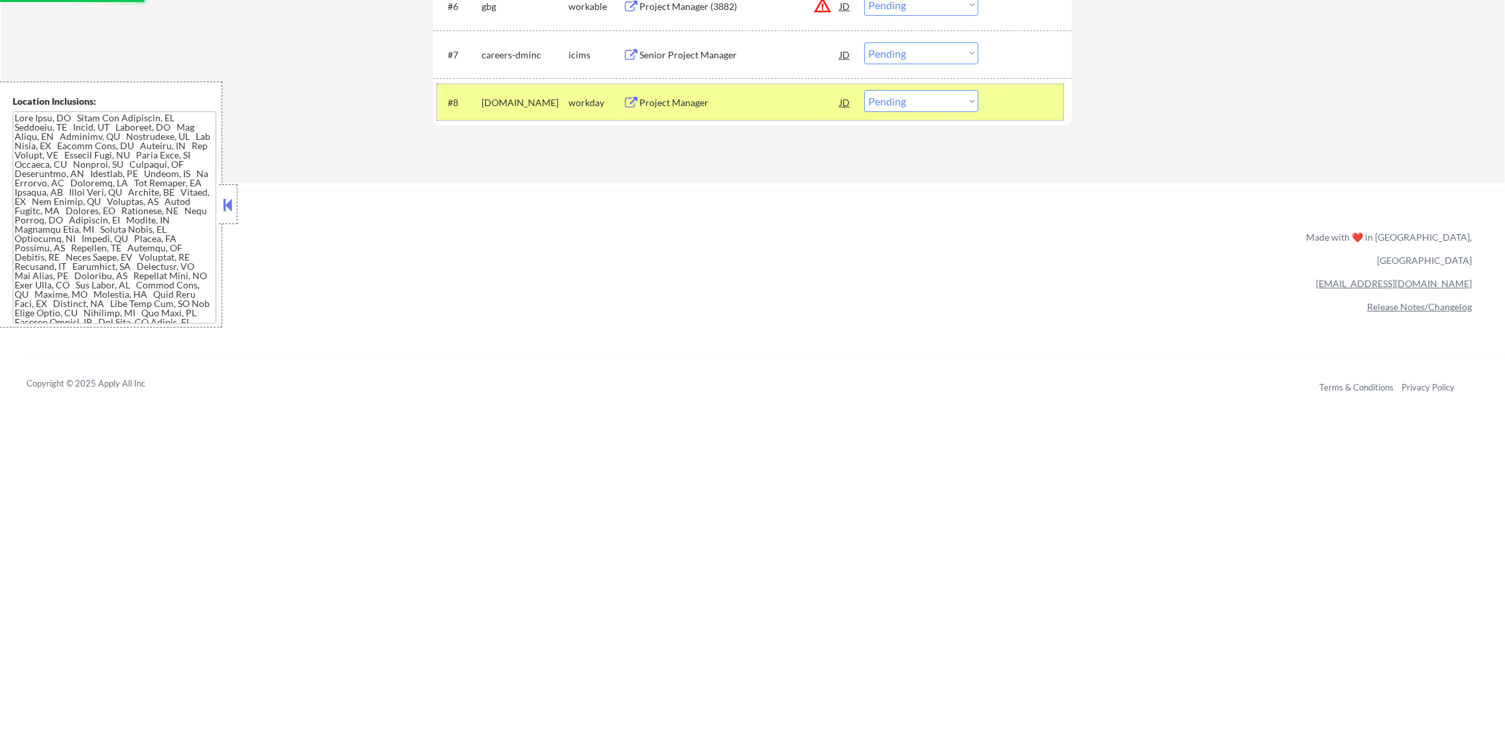
click at [537, 100] on div "mhs.wd1.careers" at bounding box center [525, 102] width 87 height 13
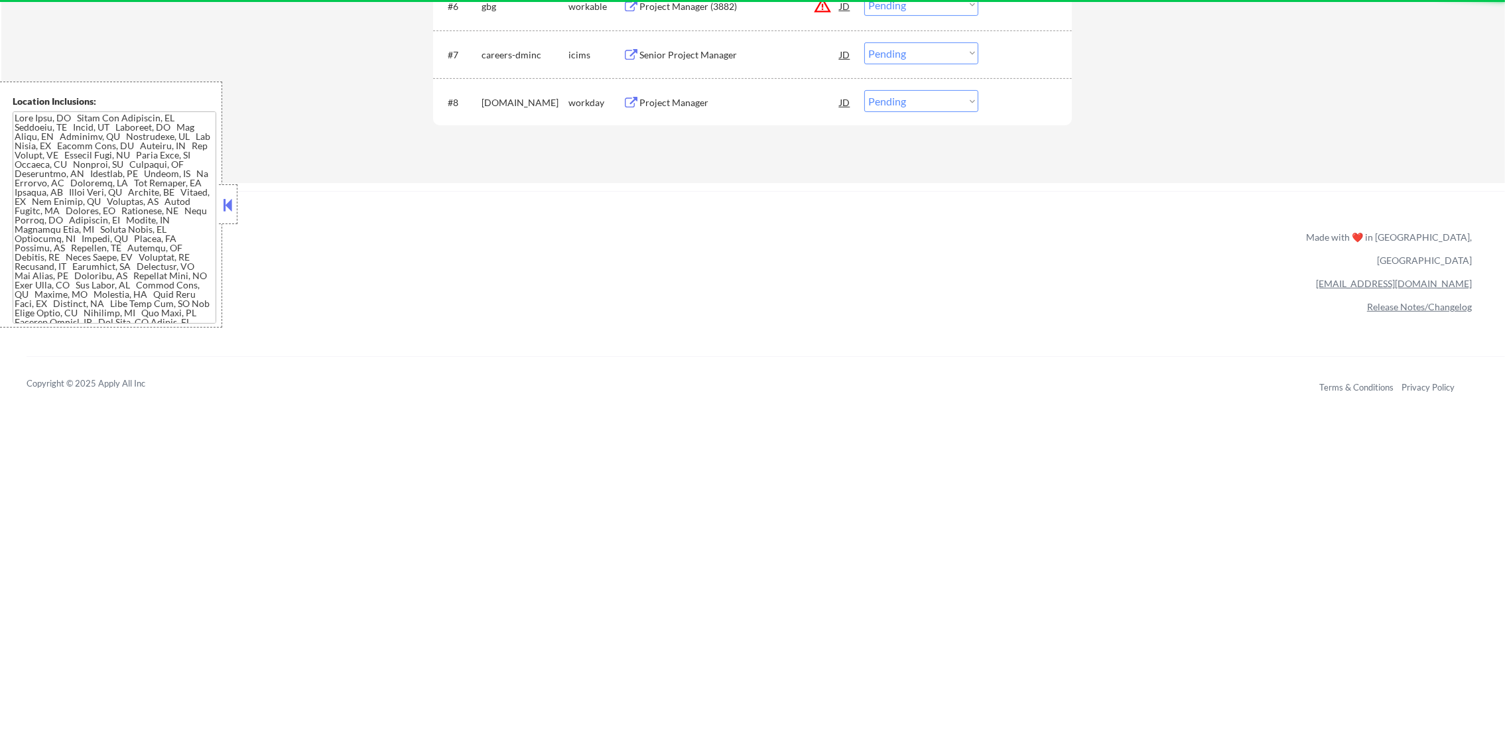
click at [535, 99] on div "mhs.wd1.careers" at bounding box center [525, 102] width 87 height 13
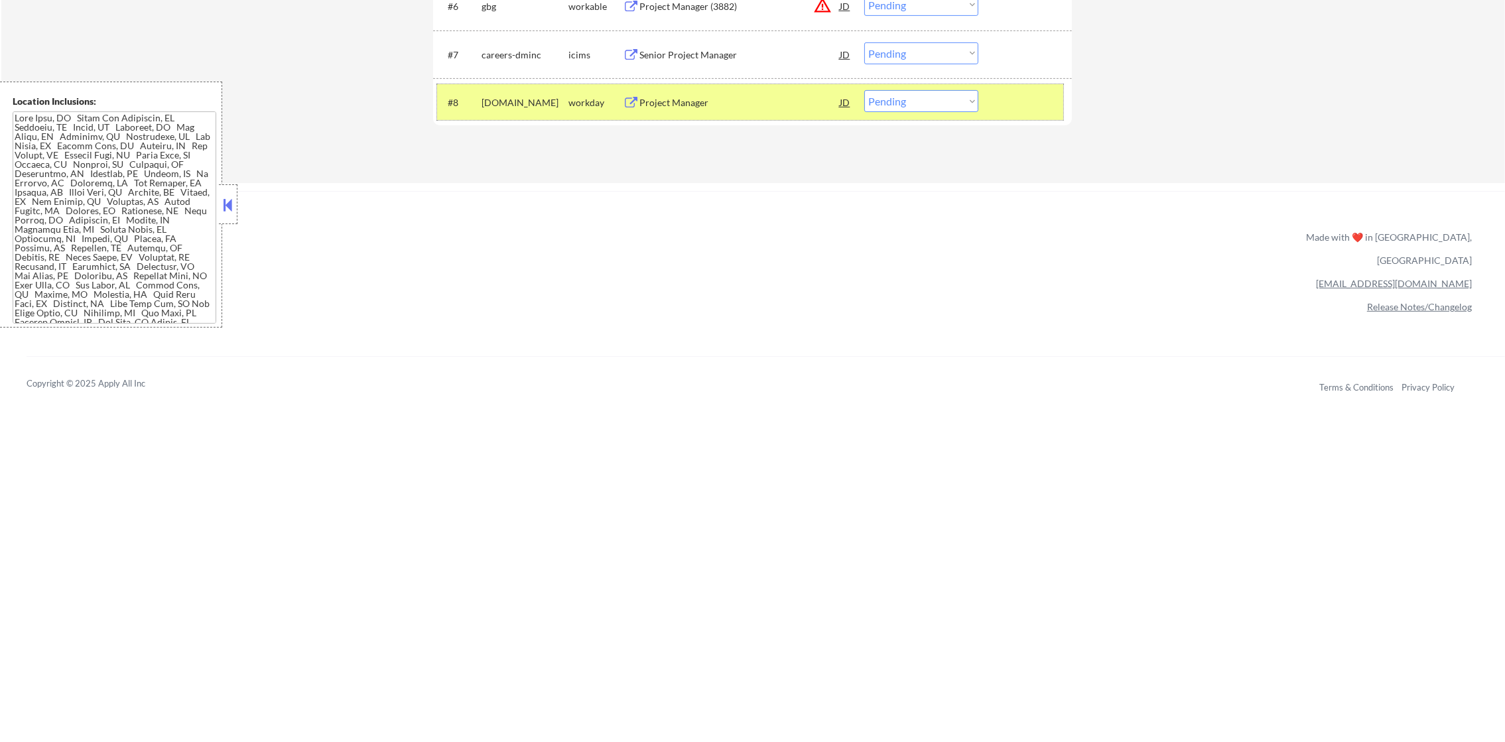
click at [903, 103] on select "Choose an option... Pending Applied Excluded (Questions) Excluded (Expired) Exc…" at bounding box center [921, 101] width 114 height 22
select select ""excluded__salary_""
click at [864, 90] on select "Choose an option... Pending Applied Excluded (Questions) Excluded (Expired) Exc…" at bounding box center [921, 101] width 114 height 22
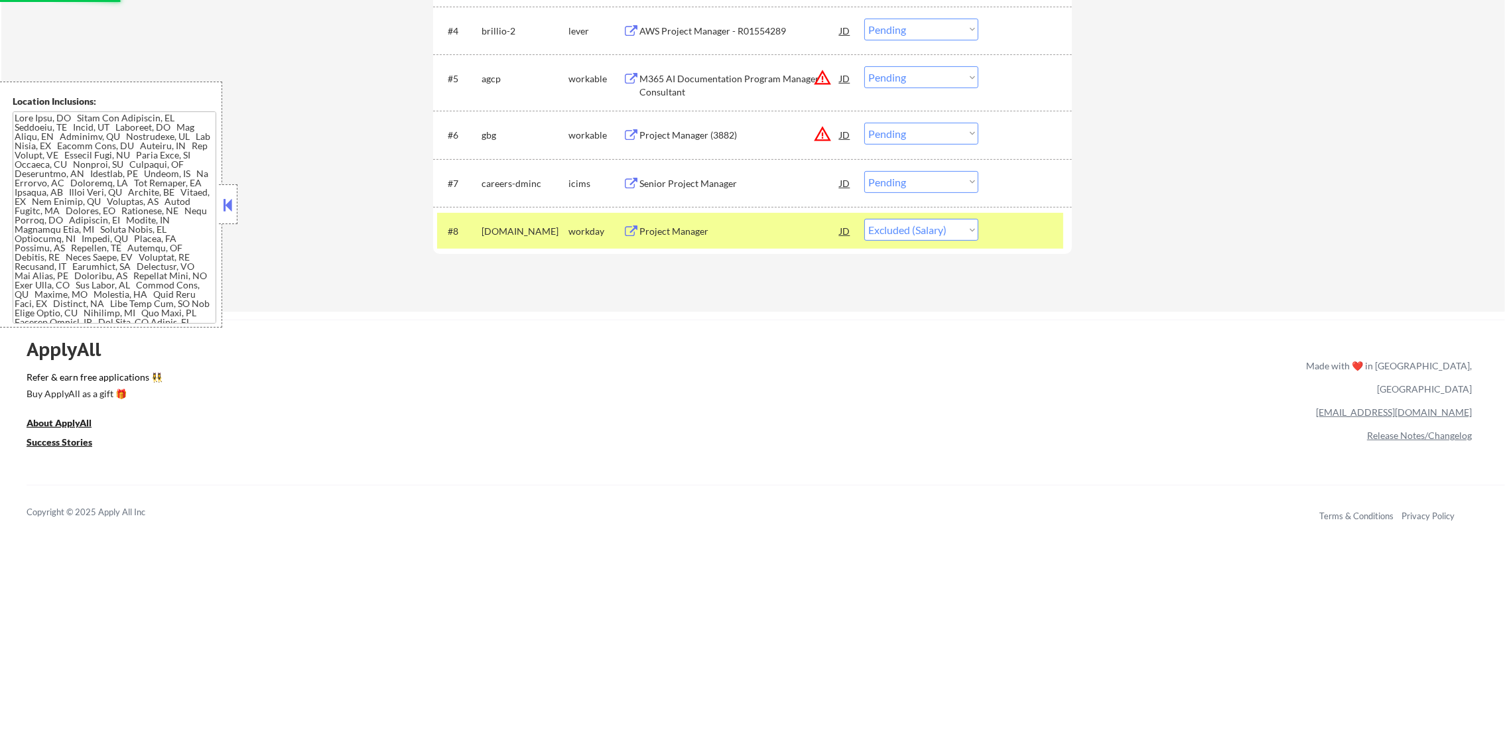
scroll to position [670, 0]
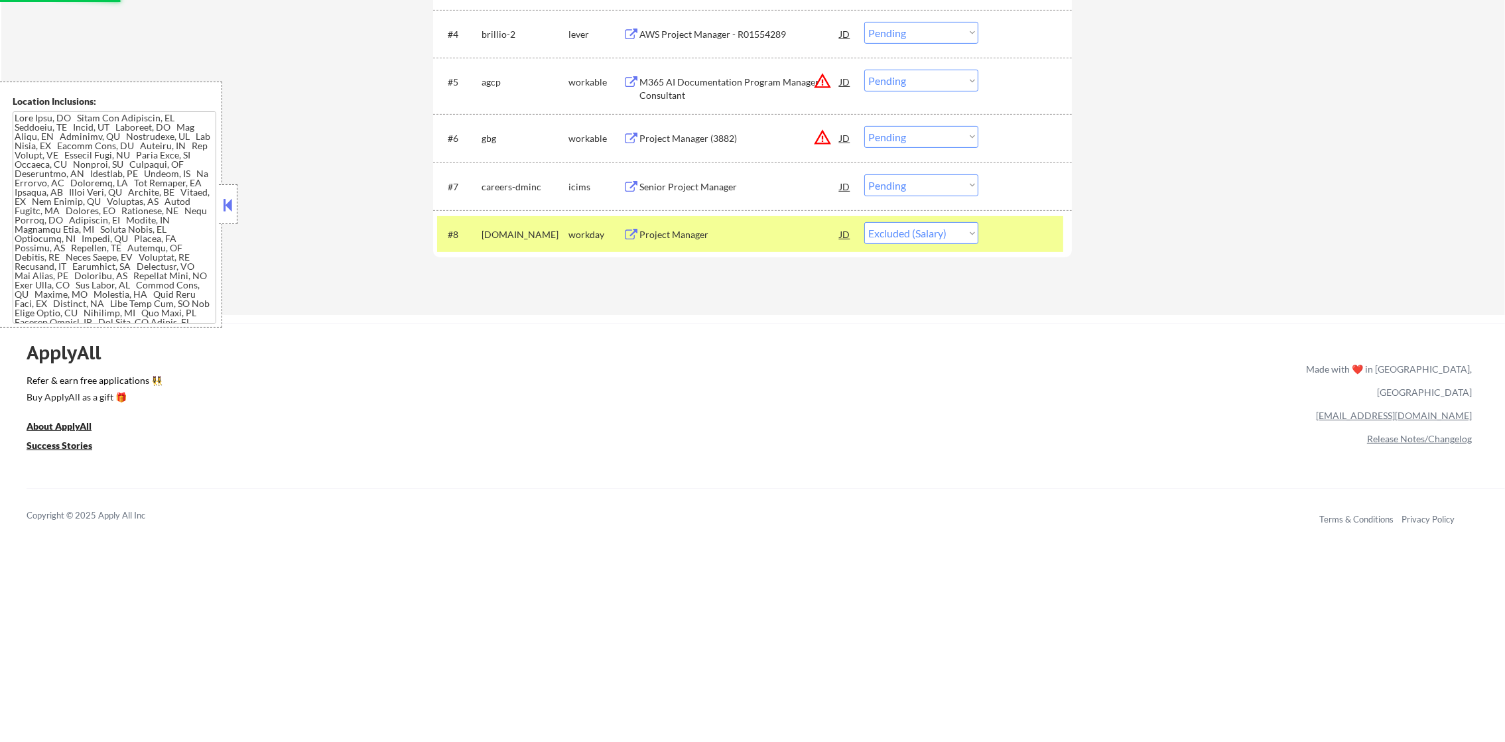
click at [517, 238] on div "mhs.wd1.careers" at bounding box center [525, 234] width 87 height 13
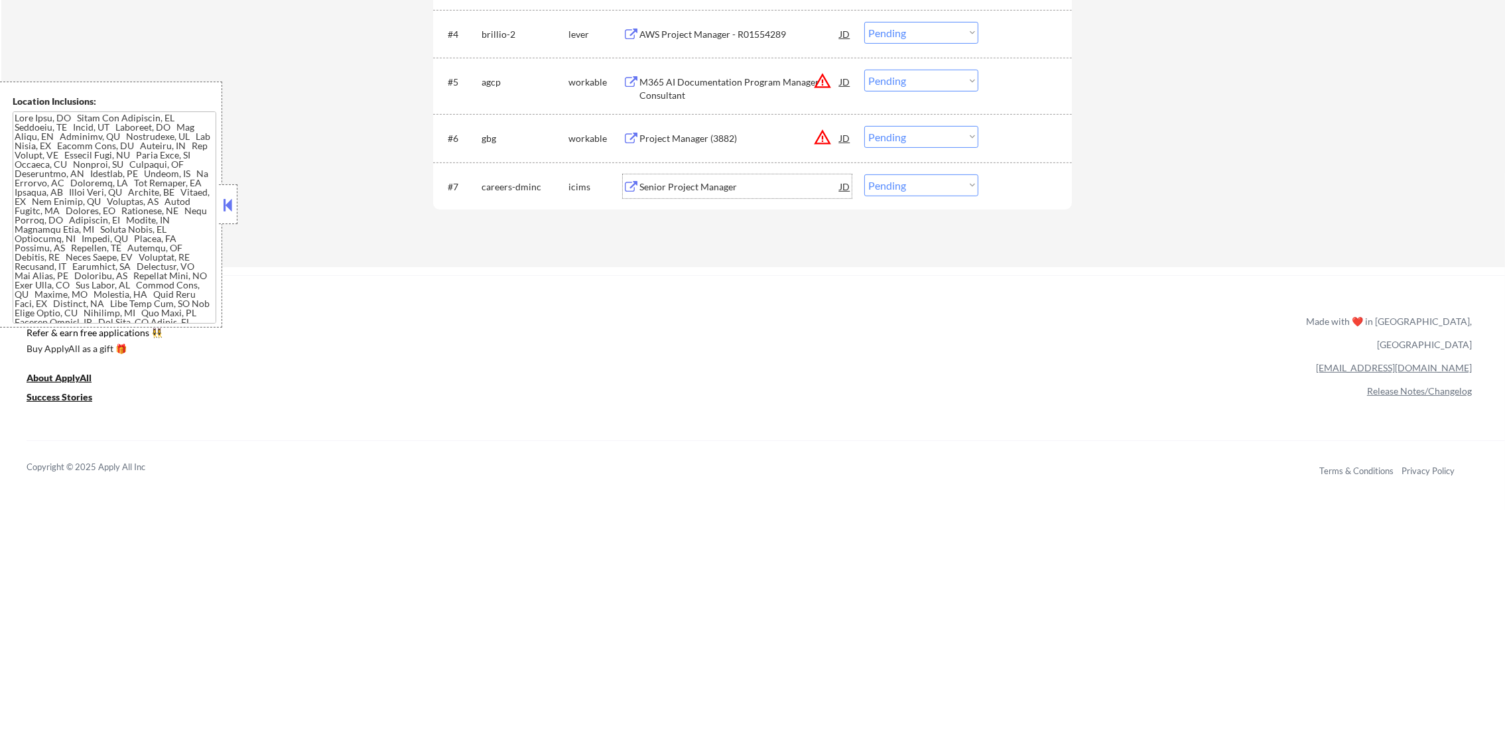
click at [749, 180] on div "Senior Project Manager" at bounding box center [739, 186] width 200 height 13
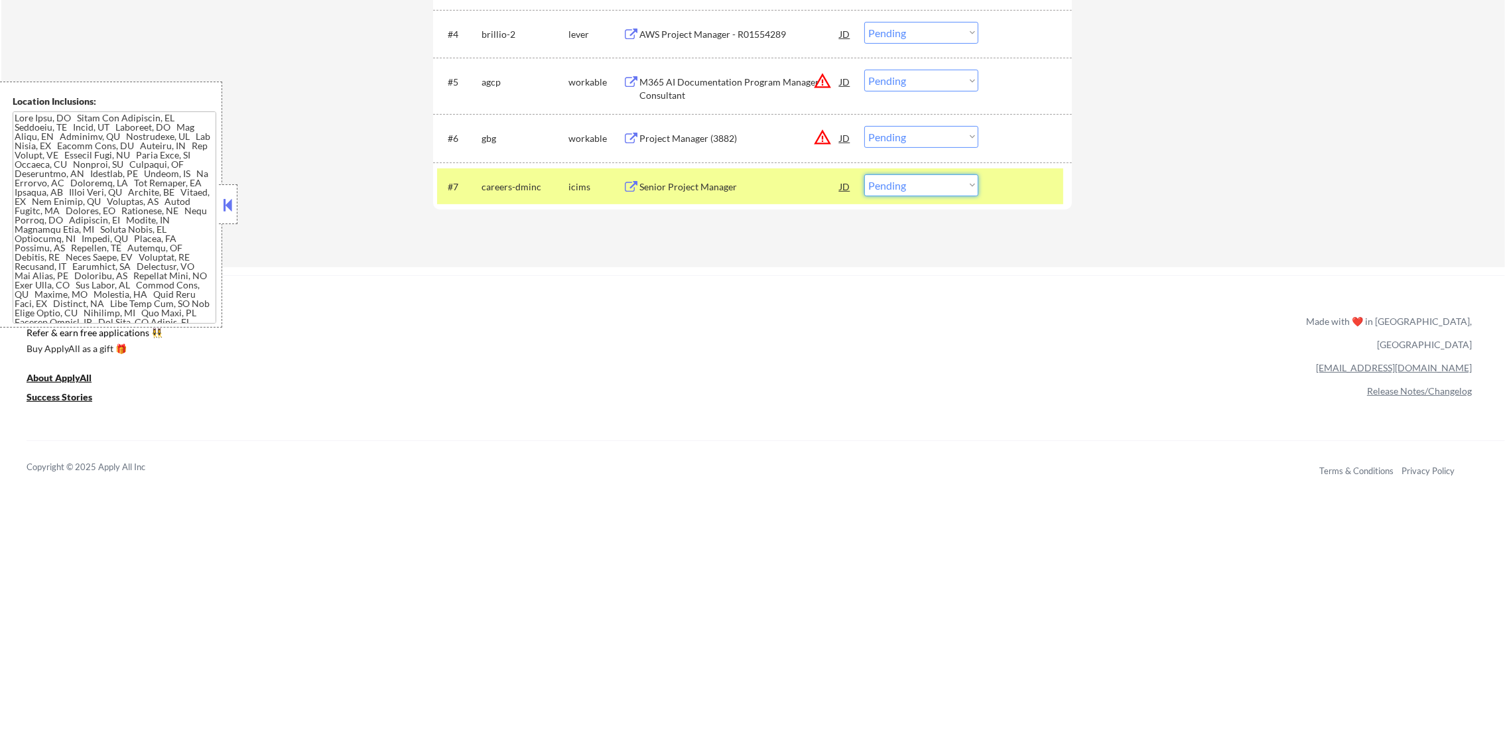
click at [903, 179] on select "Choose an option... Pending Applied Excluded (Questions) Excluded (Expired) Exc…" at bounding box center [921, 185] width 114 height 22
select select ""excluded""
click at [864, 174] on select "Choose an option... Pending Applied Excluded (Questions) Excluded (Expired) Exc…" at bounding box center [921, 185] width 114 height 22
click at [511, 186] on div "careers-dminc" at bounding box center [525, 186] width 87 height 13
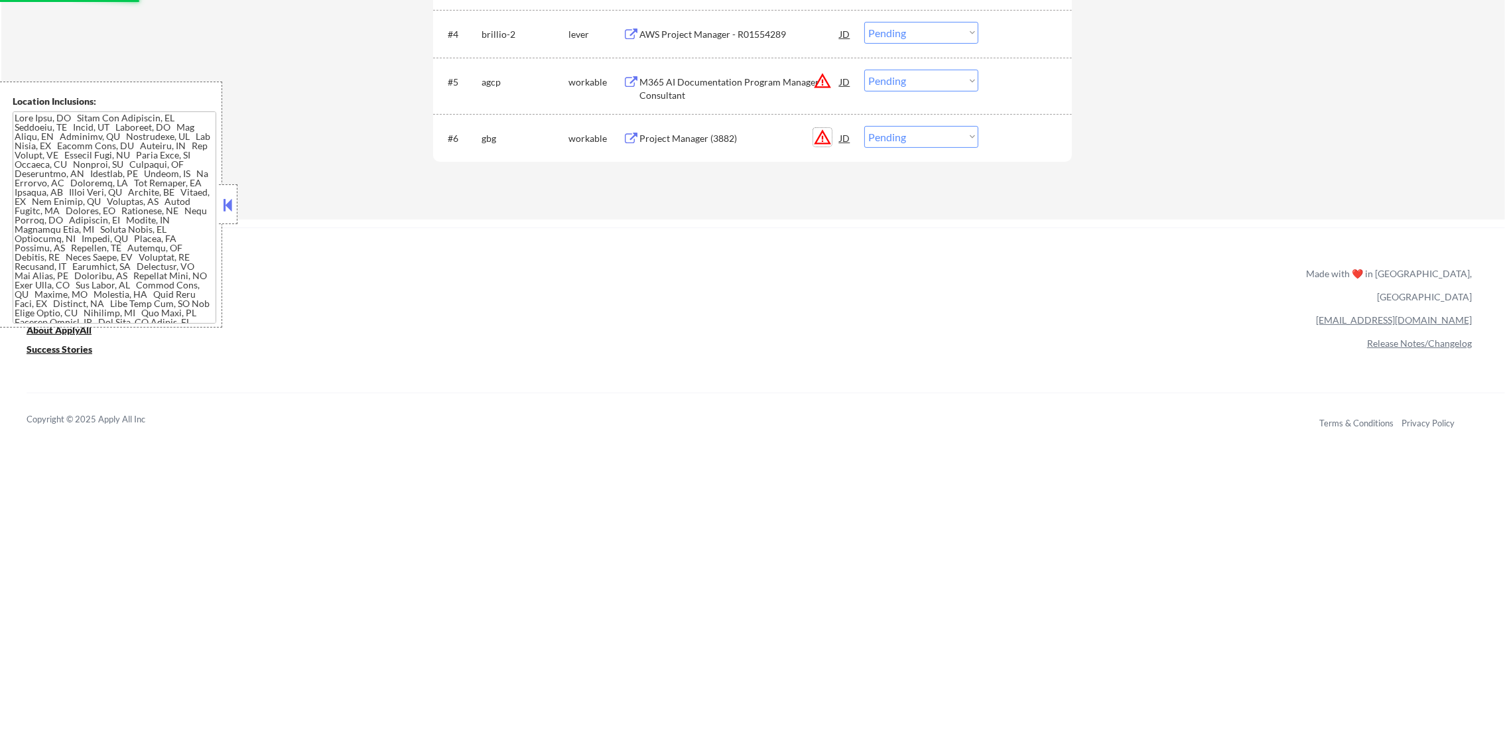
click at [823, 139] on button "warning_amber" at bounding box center [822, 137] width 19 height 19
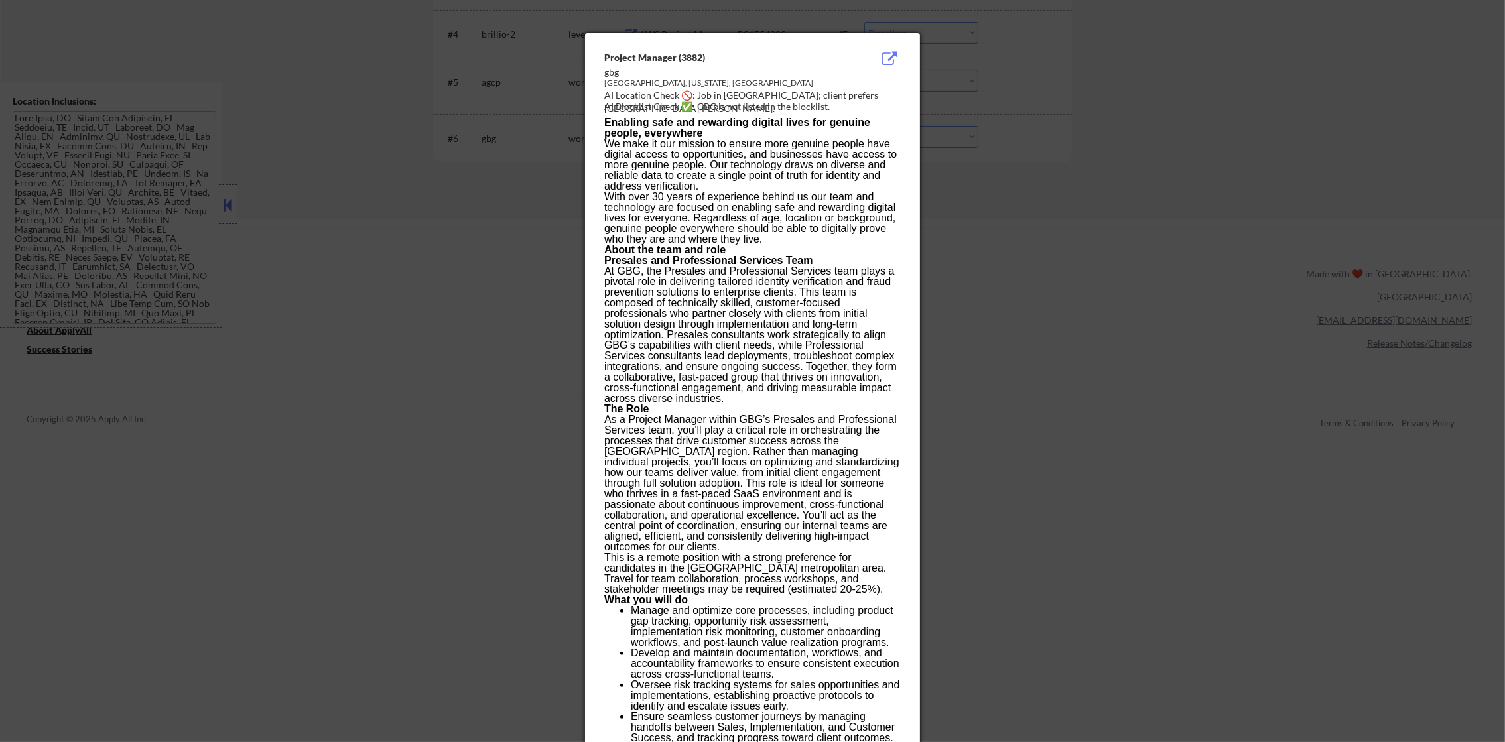
click at [1076, 128] on div at bounding box center [752, 371] width 1505 height 742
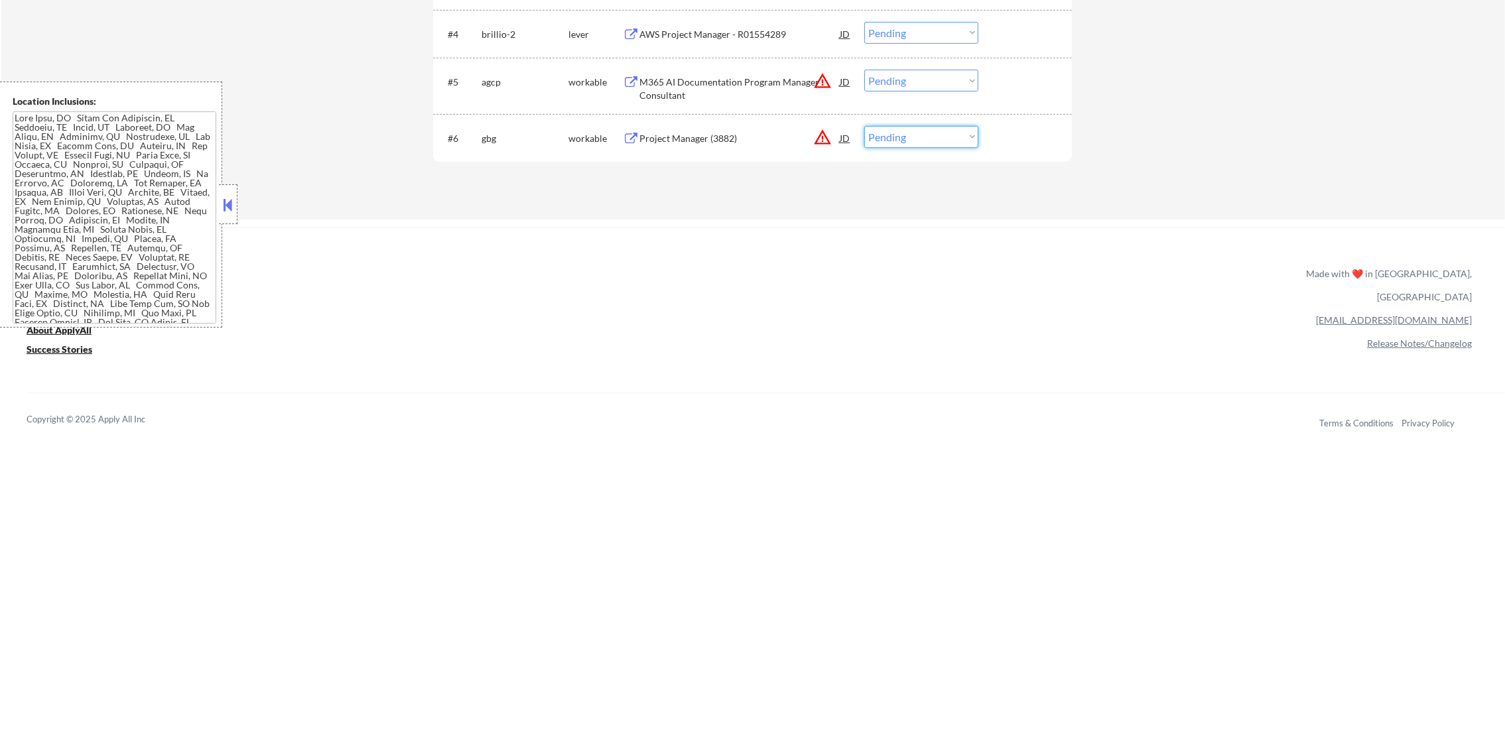
click at [900, 142] on select "Choose an option... Pending Applied Excluded (Questions) Excluded (Expired) Exc…" at bounding box center [921, 137] width 114 height 22
select select ""excluded__location_""
click at [864, 126] on select "Choose an option... Pending Applied Excluded (Questions) Excluded (Expired) Exc…" at bounding box center [921, 137] width 114 height 22
click at [827, 80] on button "warning_amber" at bounding box center [822, 81] width 19 height 19
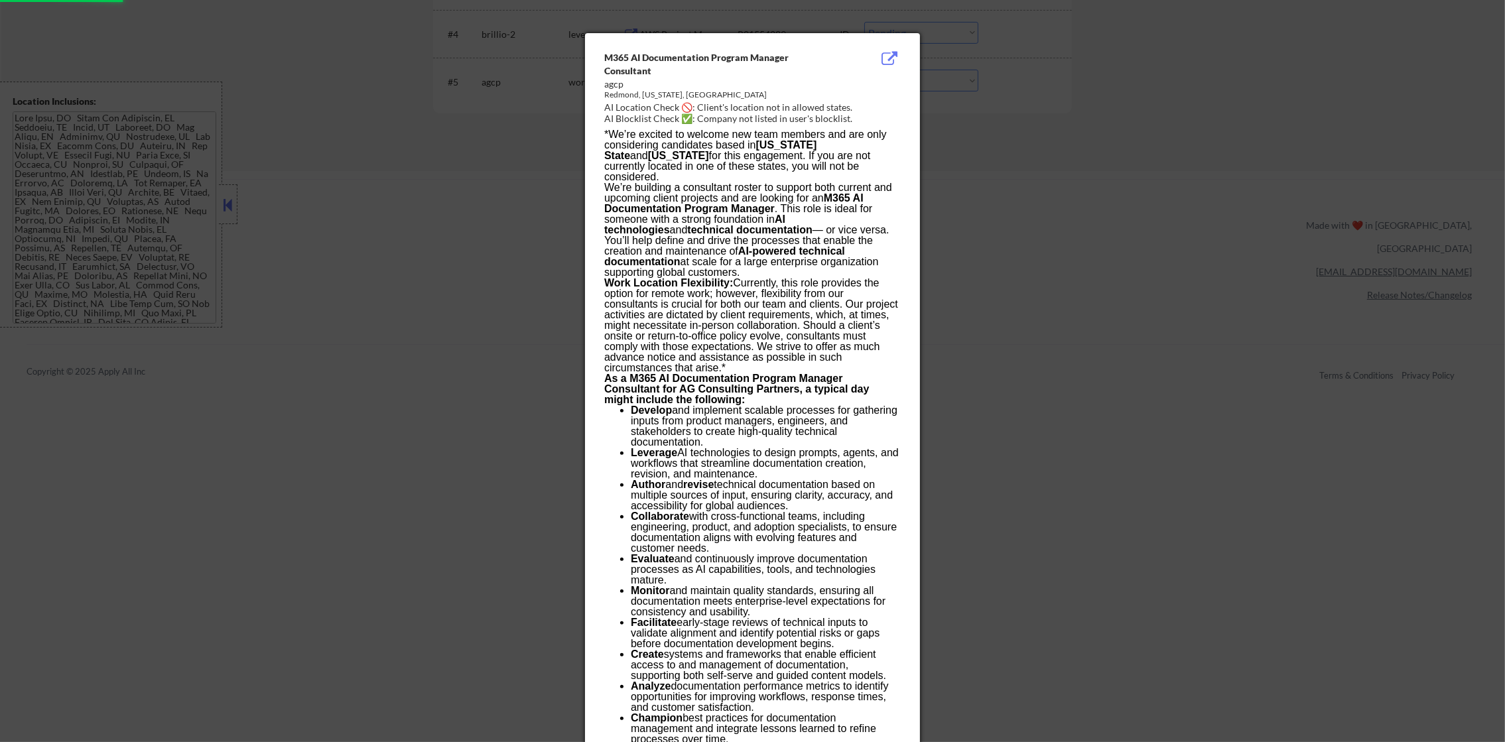
click at [1030, 99] on div at bounding box center [752, 371] width 1505 height 742
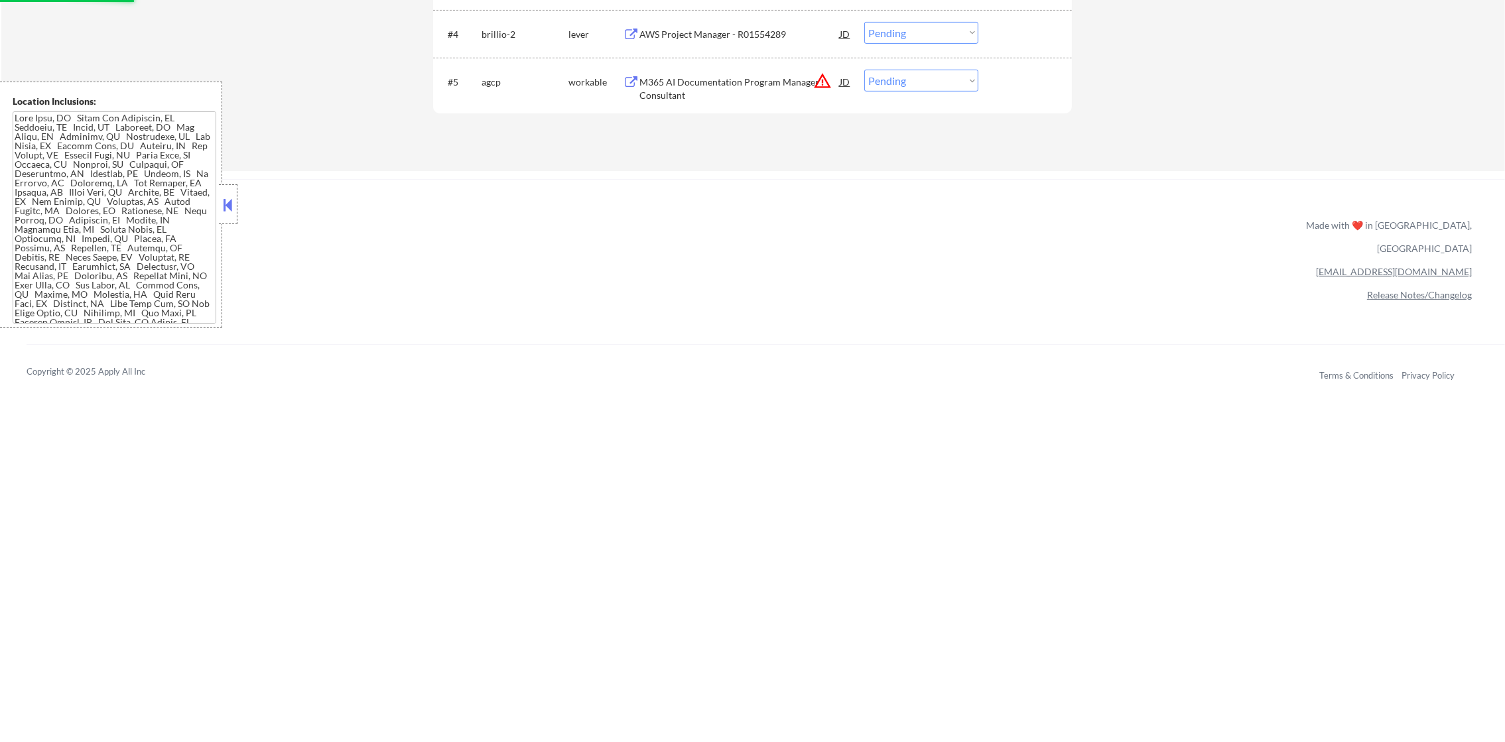
click at [953, 70] on select "Choose an option... Pending Applied Excluded (Questions) Excluded (Expired) Exc…" at bounding box center [921, 81] width 114 height 22
select select ""excluded__location_""
click at [864, 70] on select "Choose an option... Pending Applied Excluded (Questions) Excluded (Expired) Exc…" at bounding box center [921, 81] width 114 height 22
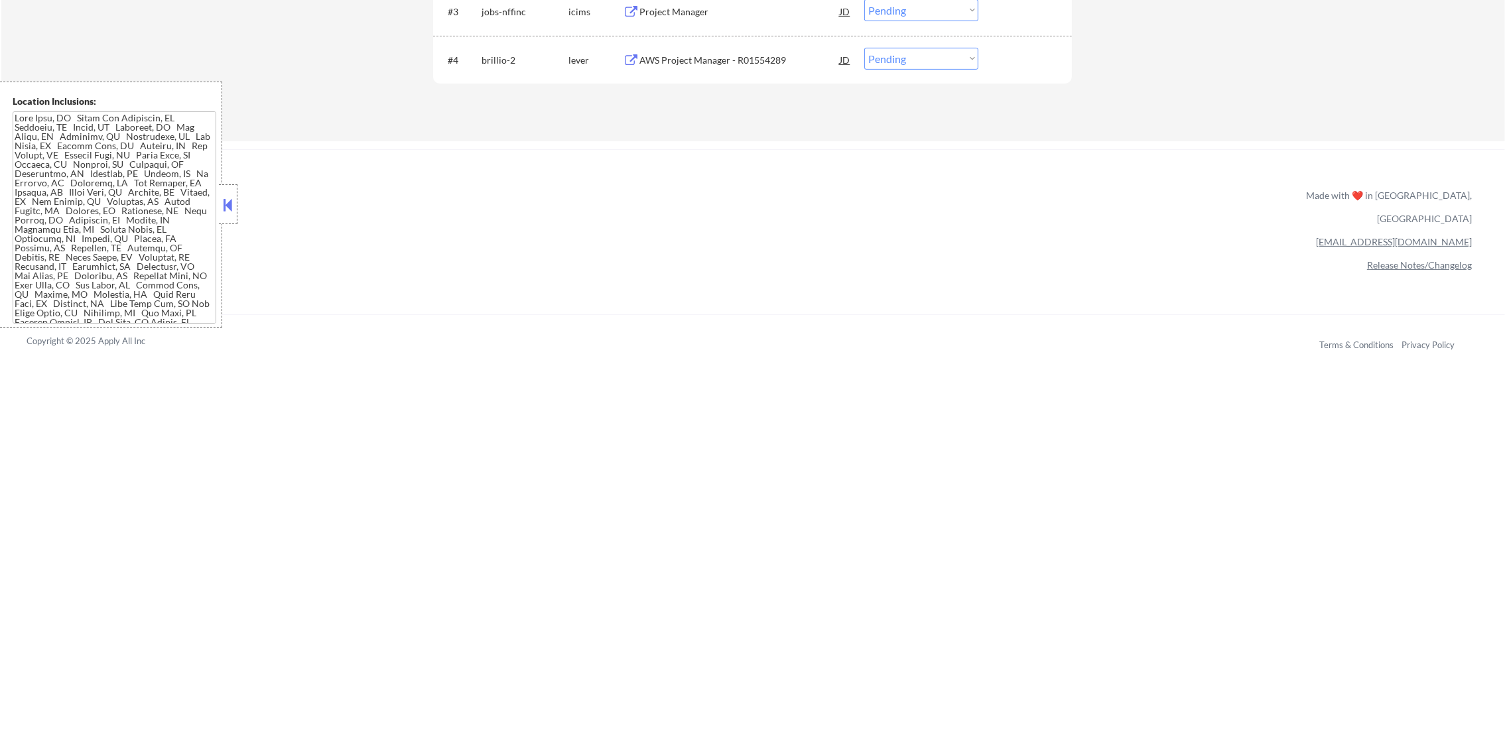
scroll to position [603, 0]
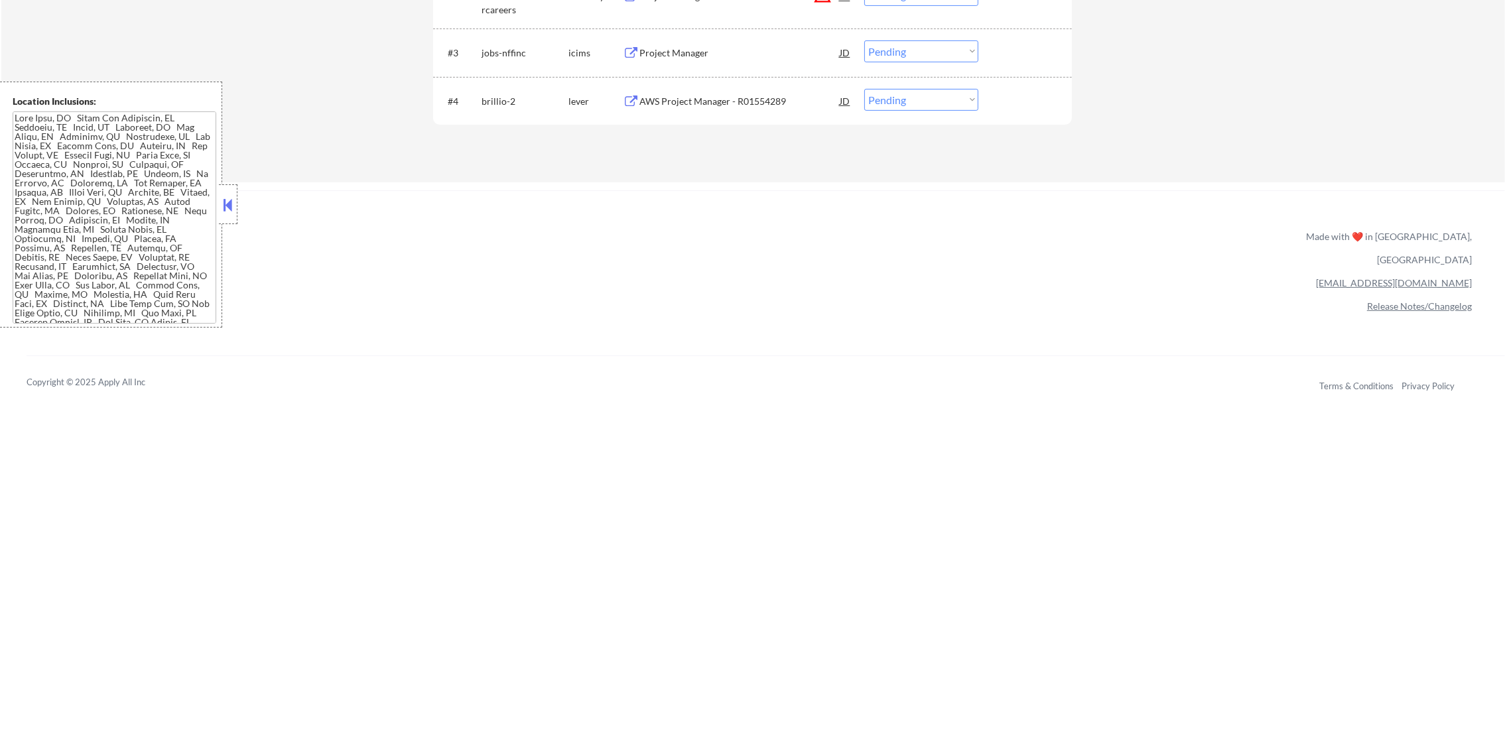
click at [713, 92] on div "AWS Project Manager - R01554289" at bounding box center [739, 101] width 200 height 24
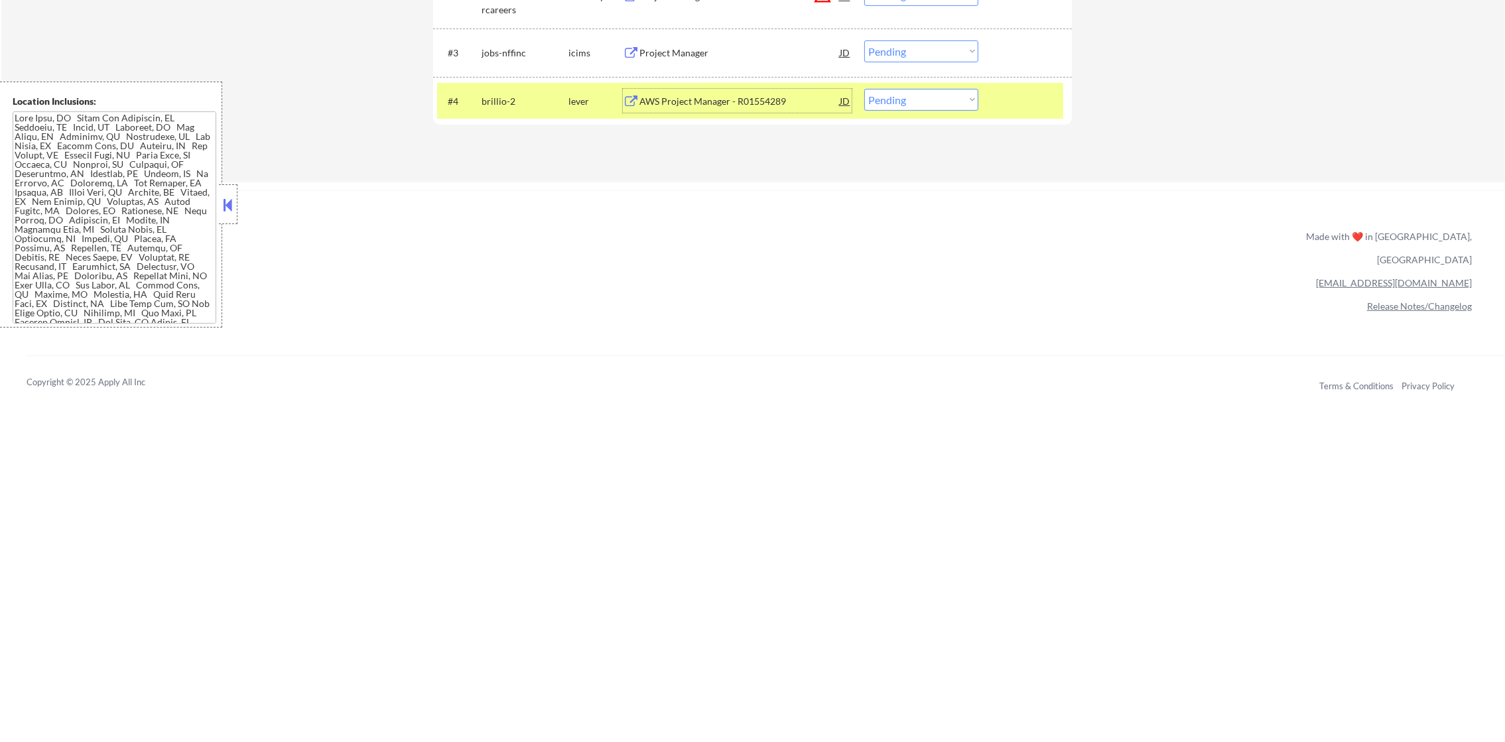
click at [892, 107] on select "Choose an option... Pending Applied Excluded (Questions) Excluded (Expired) Exc…" at bounding box center [921, 100] width 114 height 22
select select ""applied""
click at [864, 89] on select "Choose an option... Pending Applied Excluded (Questions) Excluded (Expired) Exc…" at bounding box center [921, 100] width 114 height 22
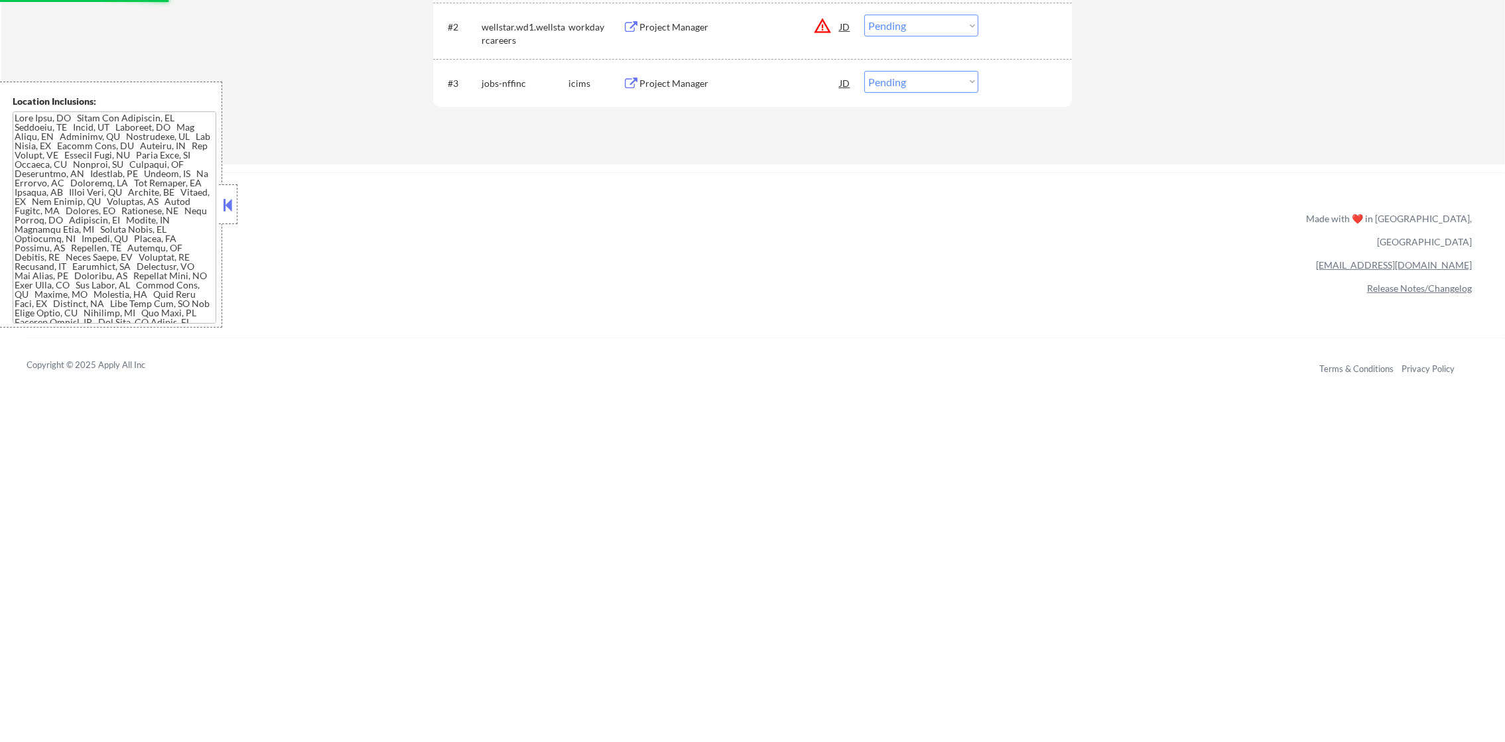
scroll to position [537, 0]
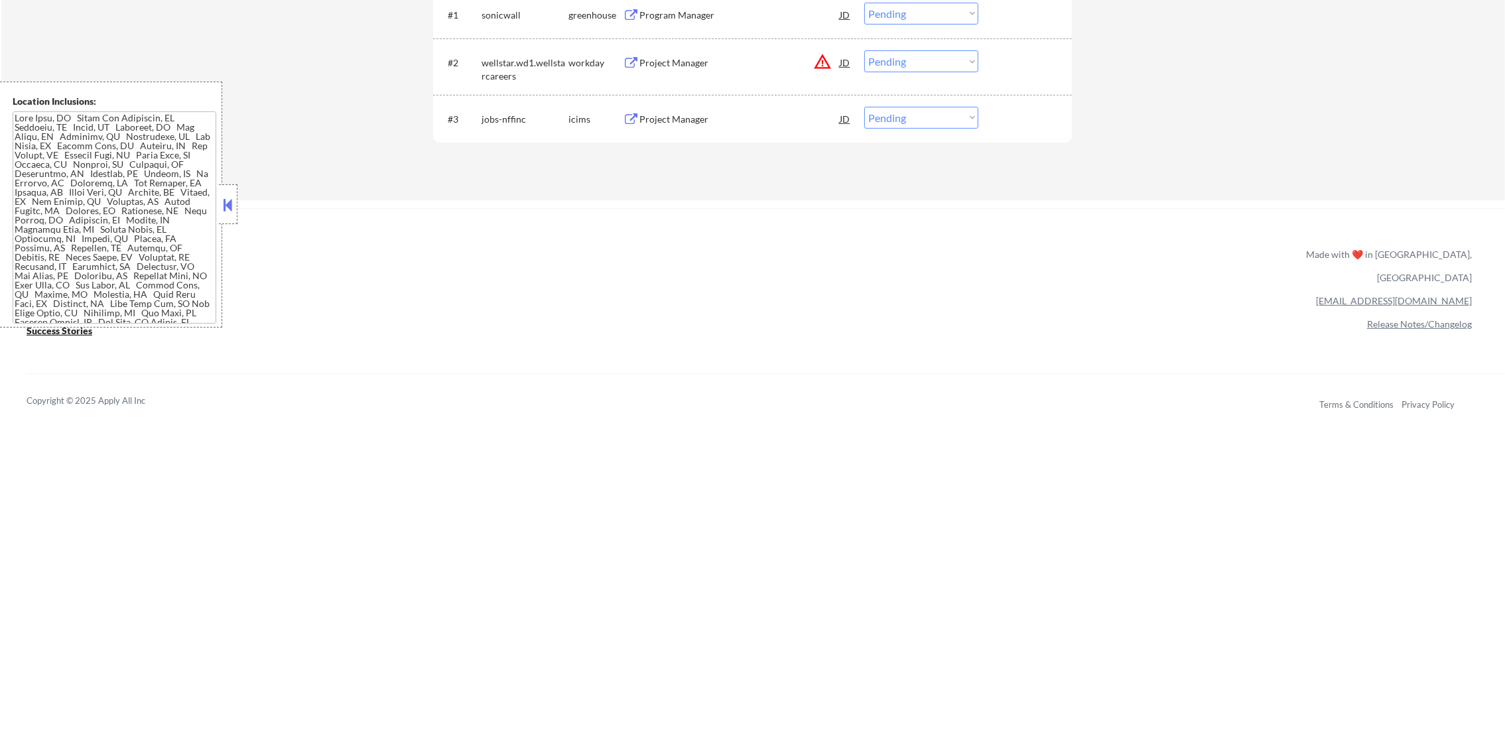
click at [756, 118] on div "Project Manager" at bounding box center [739, 119] width 200 height 13
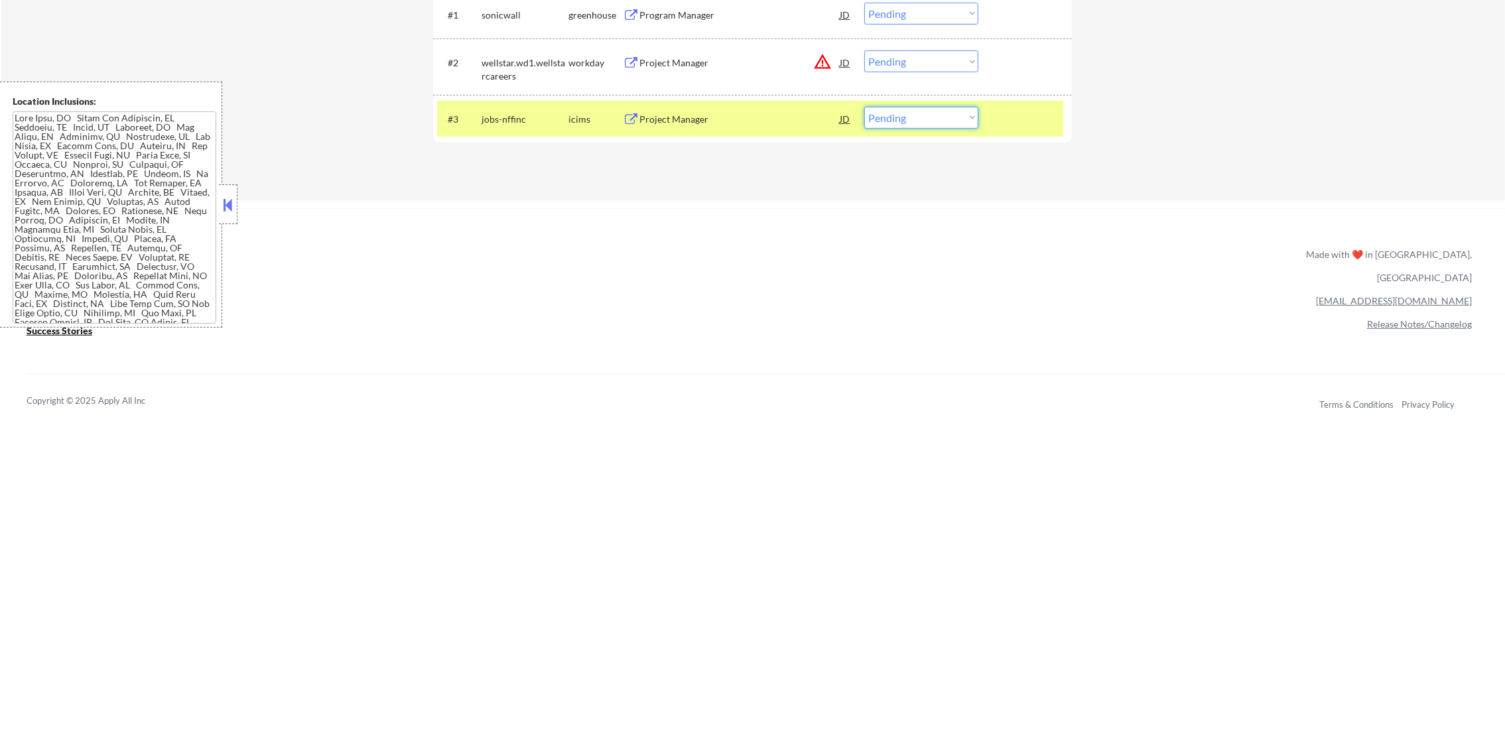
click at [914, 122] on select "Choose an option... Pending Applied Excluded (Questions) Excluded (Expired) Exc…" at bounding box center [921, 118] width 114 height 22
select select ""excluded__location_""
click at [864, 107] on select "Choose an option... Pending Applied Excluded (Questions) Excluded (Expired) Exc…" at bounding box center [921, 118] width 114 height 22
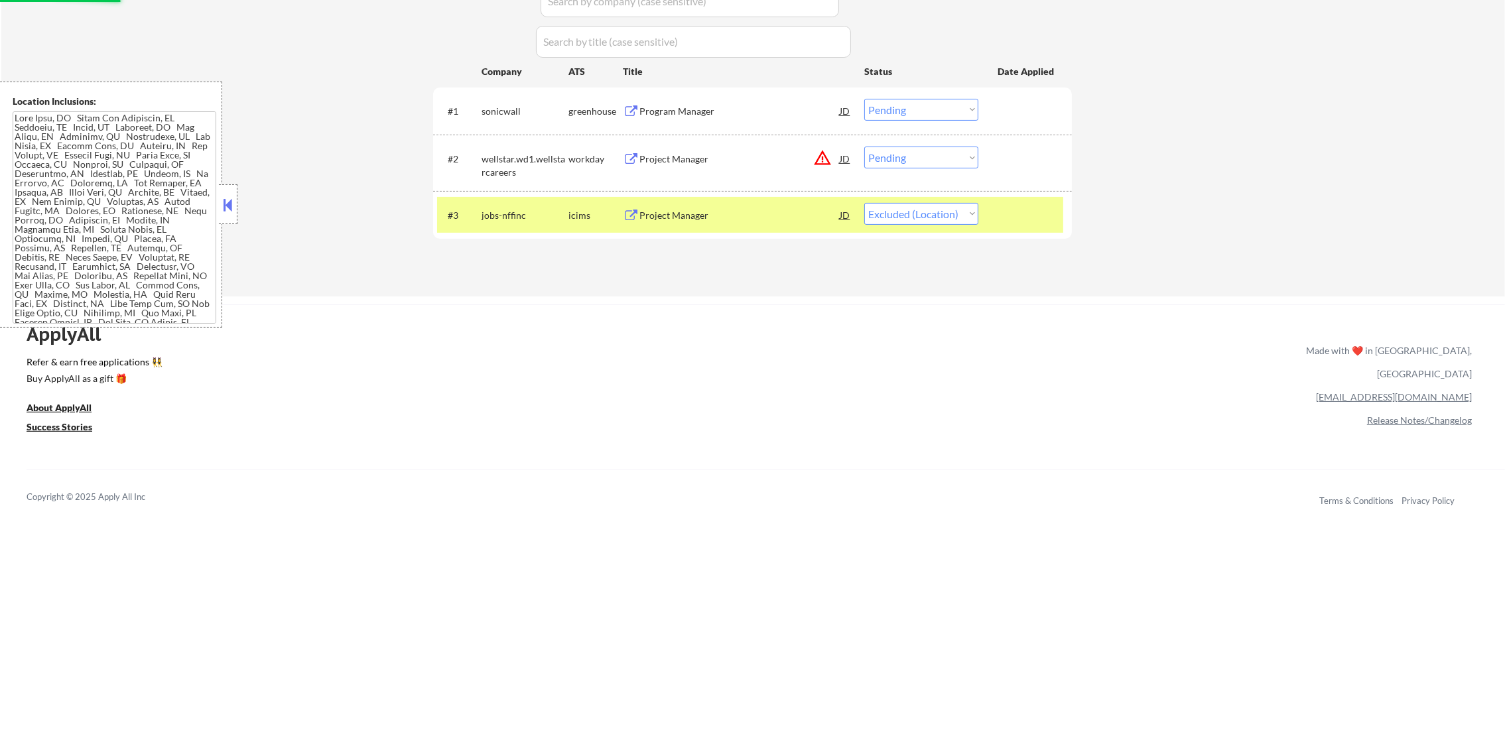
scroll to position [437, 0]
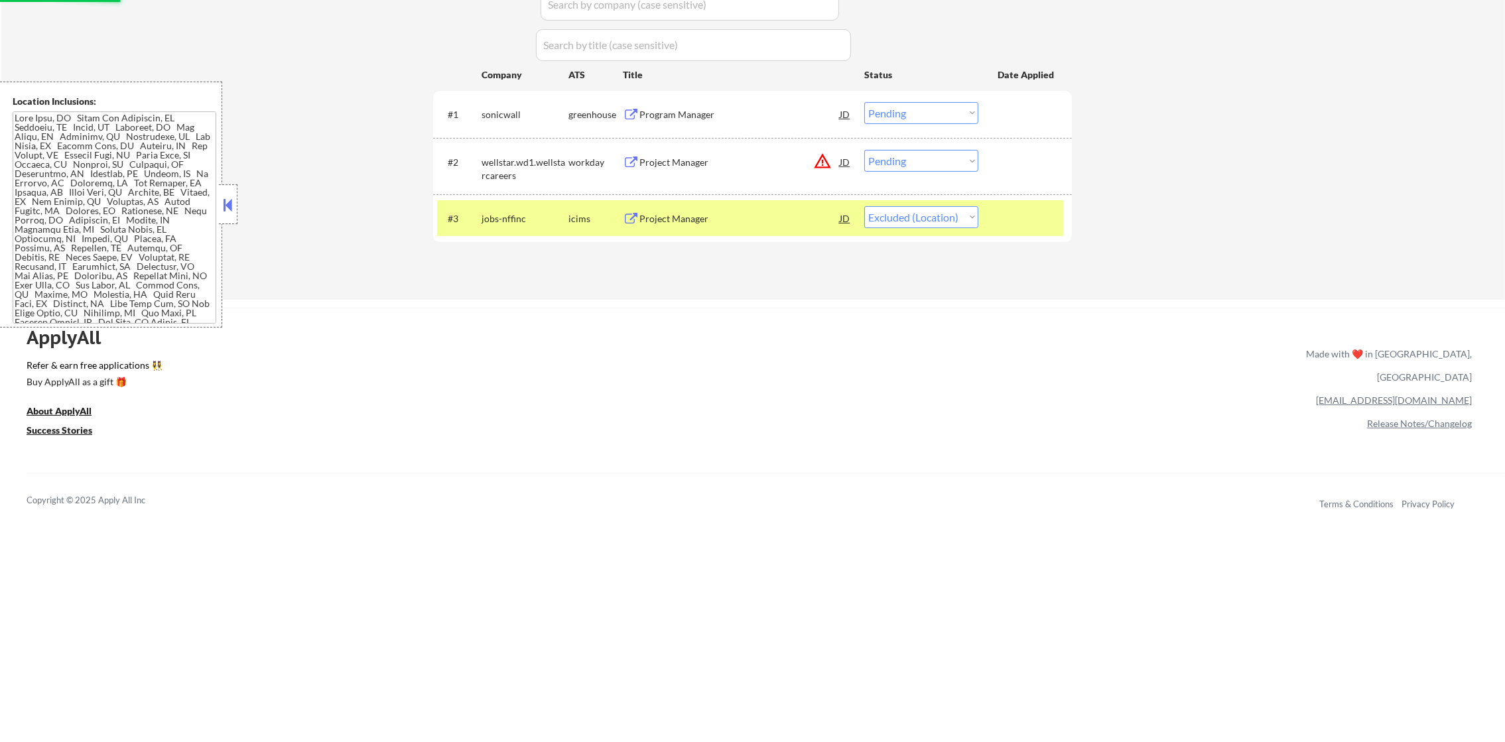
click at [815, 159] on button "warning_amber" at bounding box center [822, 161] width 19 height 19
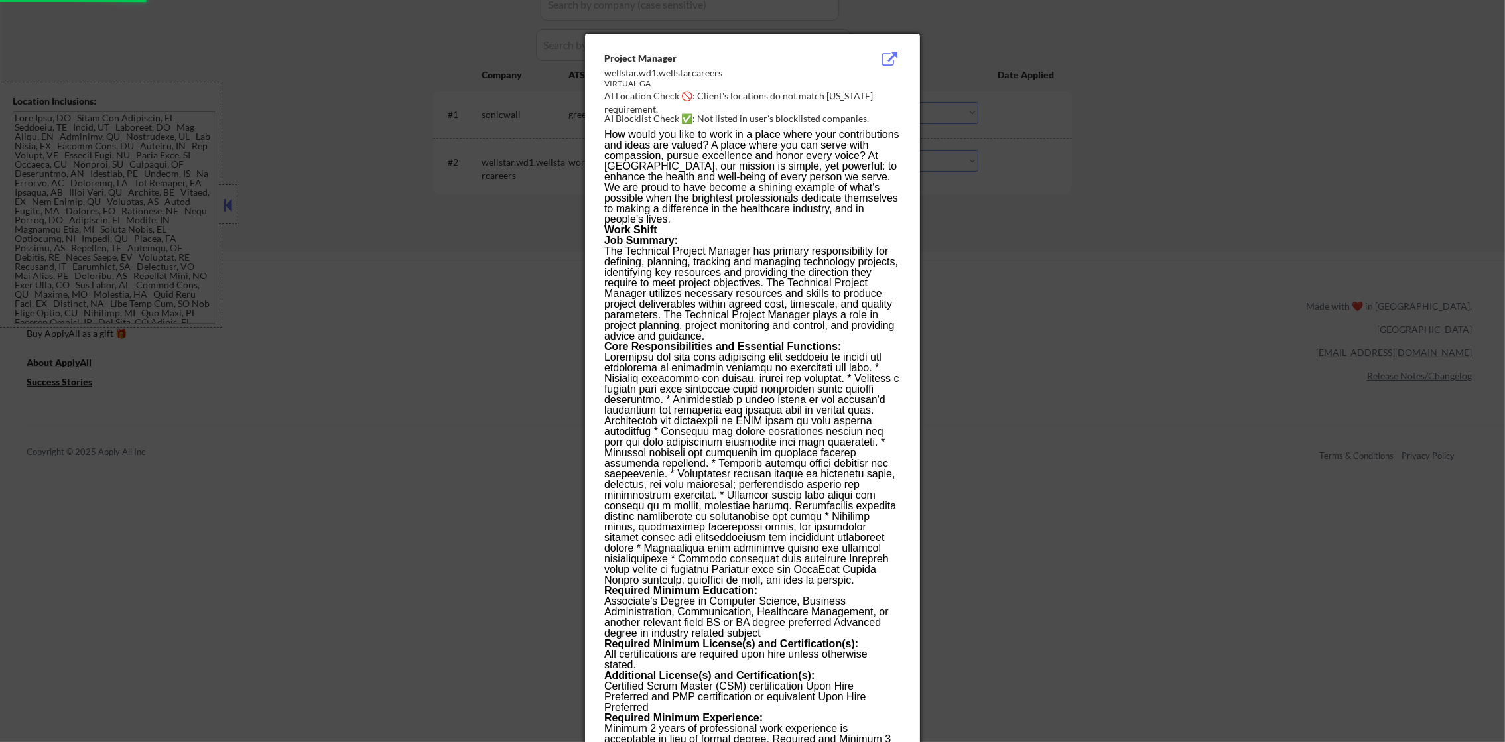
click at [990, 123] on div at bounding box center [752, 371] width 1505 height 742
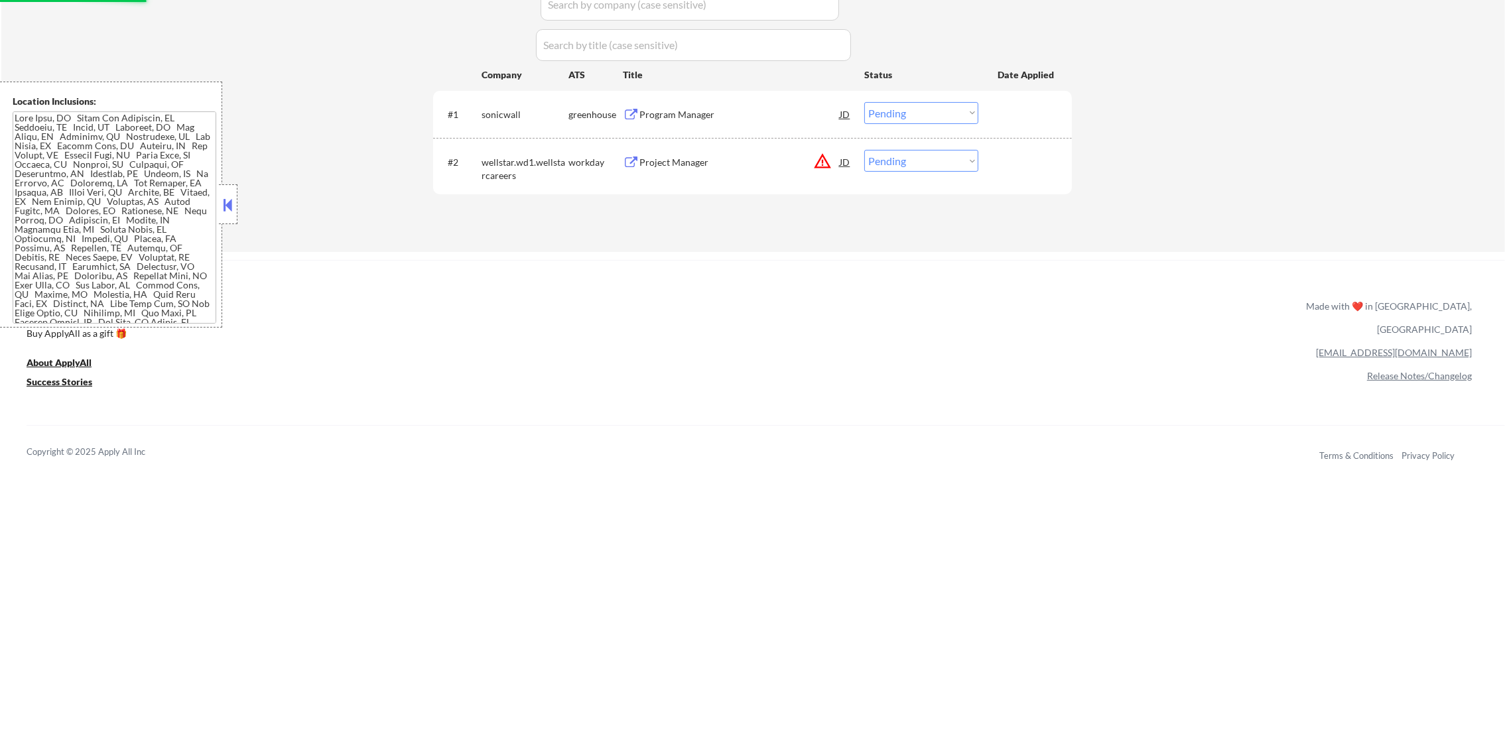
click at [898, 168] on select "Choose an option... Pending Applied Excluded (Questions) Excluded (Expired) Exc…" at bounding box center [921, 161] width 114 height 22
select select ""excluded__location_""
click at [864, 150] on select "Choose an option... Pending Applied Excluded (Questions) Excluded (Expired) Exc…" at bounding box center [921, 161] width 114 height 22
click at [730, 108] on div "Program Manager" at bounding box center [739, 114] width 200 height 13
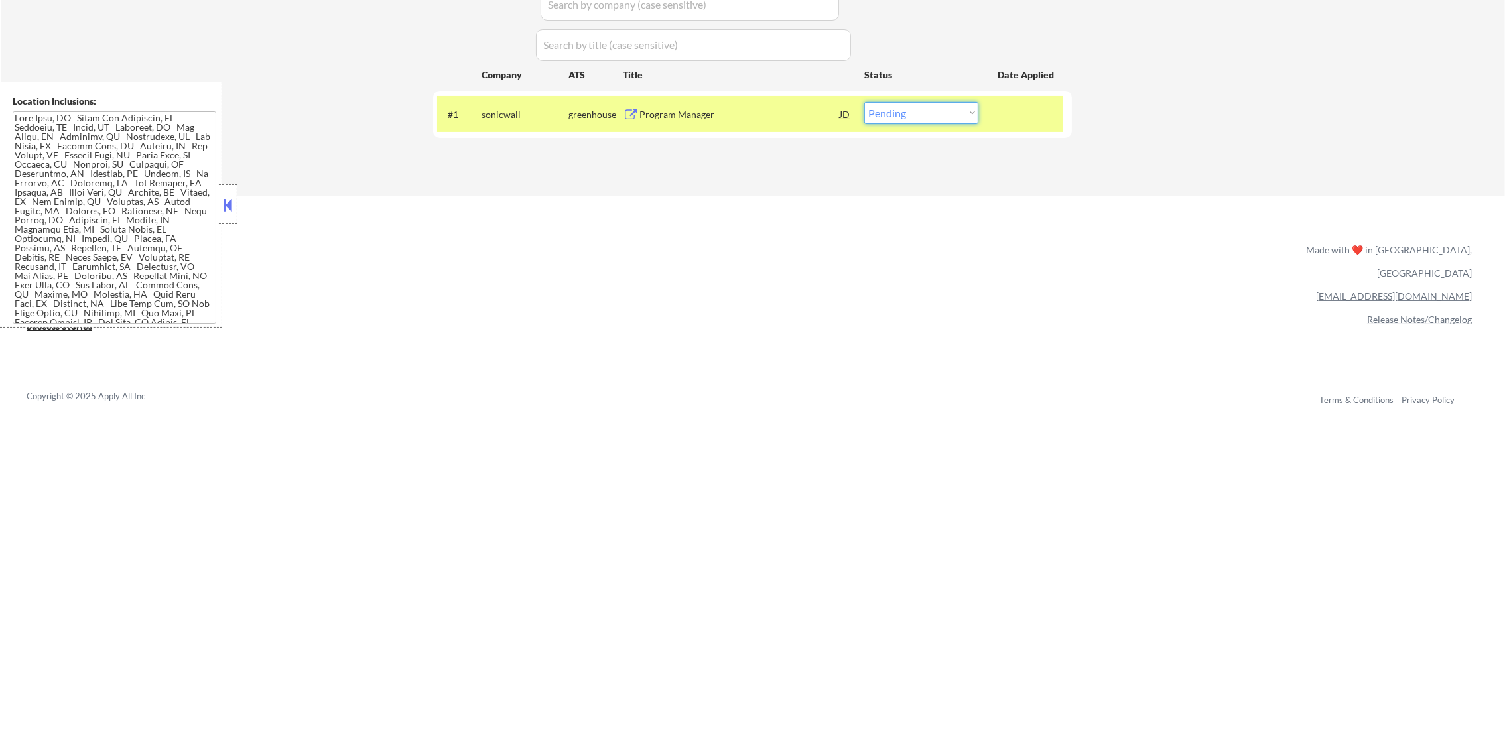
click at [922, 109] on select "Choose an option... Pending Applied Excluded (Questions) Excluded (Expired) Exc…" at bounding box center [921, 113] width 114 height 22
click at [917, 109] on select "Choose an option... Pending Applied Excluded (Questions) Excluded (Expired) Exc…" at bounding box center [921, 113] width 114 height 22
click at [864, 102] on select "Choose an option... Pending Applied Excluded (Questions) Excluded (Expired) Exc…" at bounding box center [921, 113] width 114 height 22
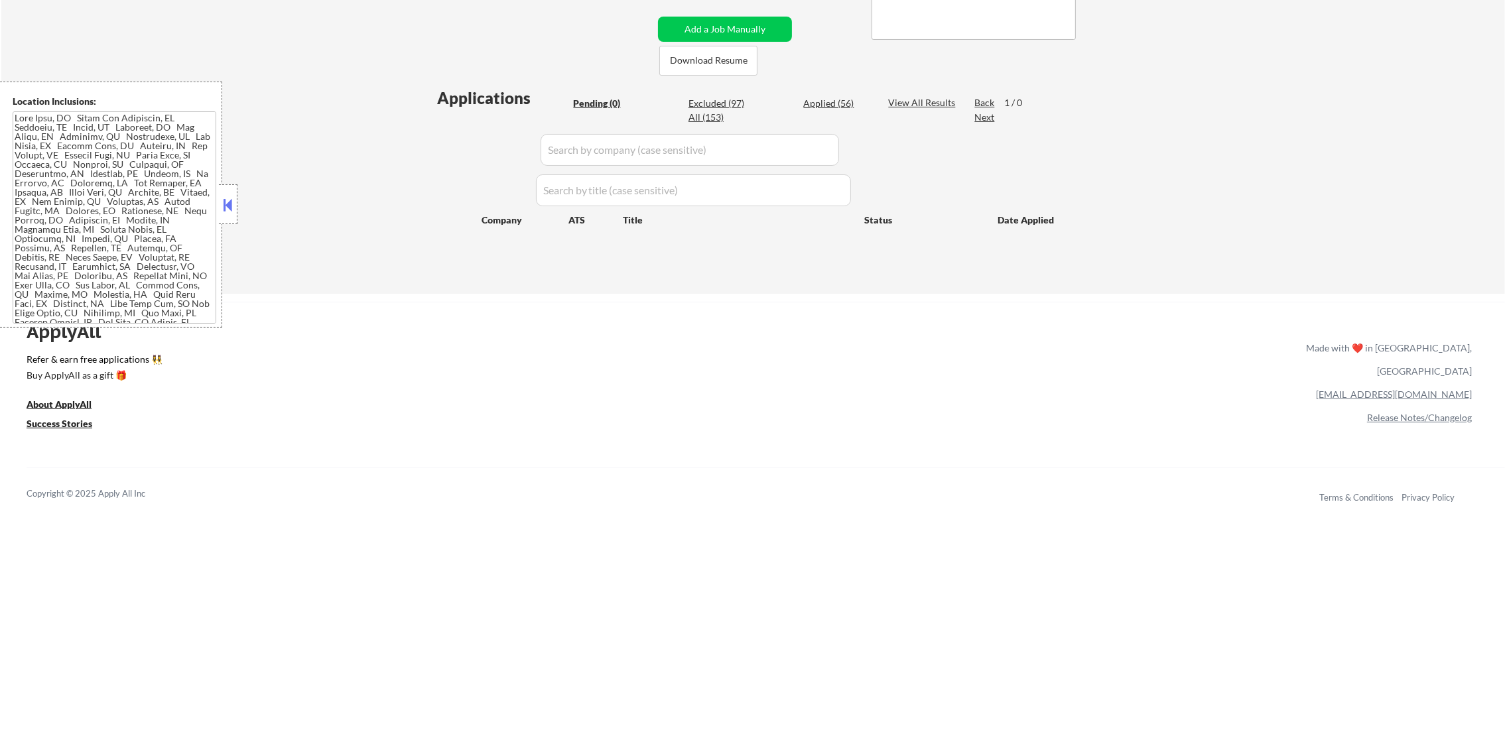
scroll to position [272, 0]
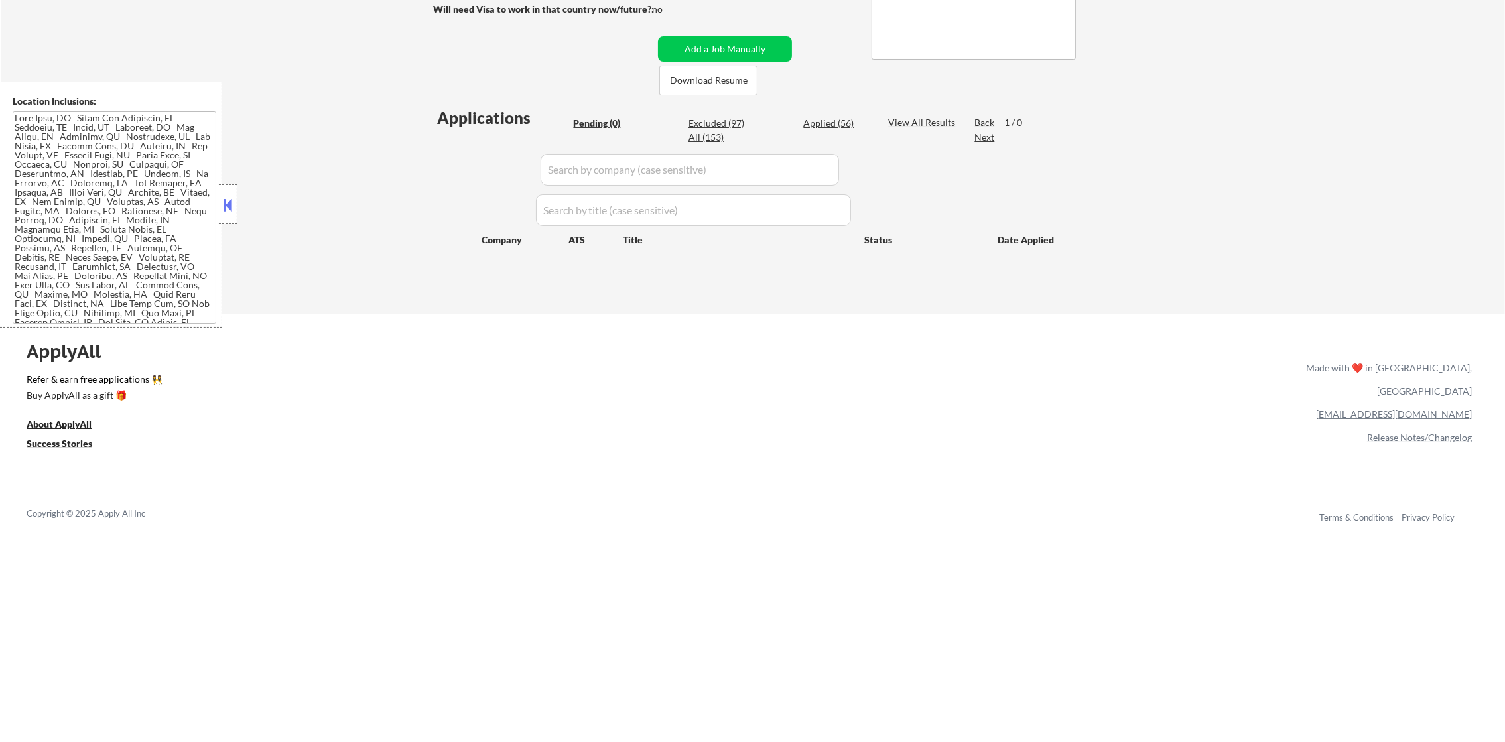
click at [823, 119] on div "Applied (56)" at bounding box center [836, 123] width 66 height 13
select select ""applied""
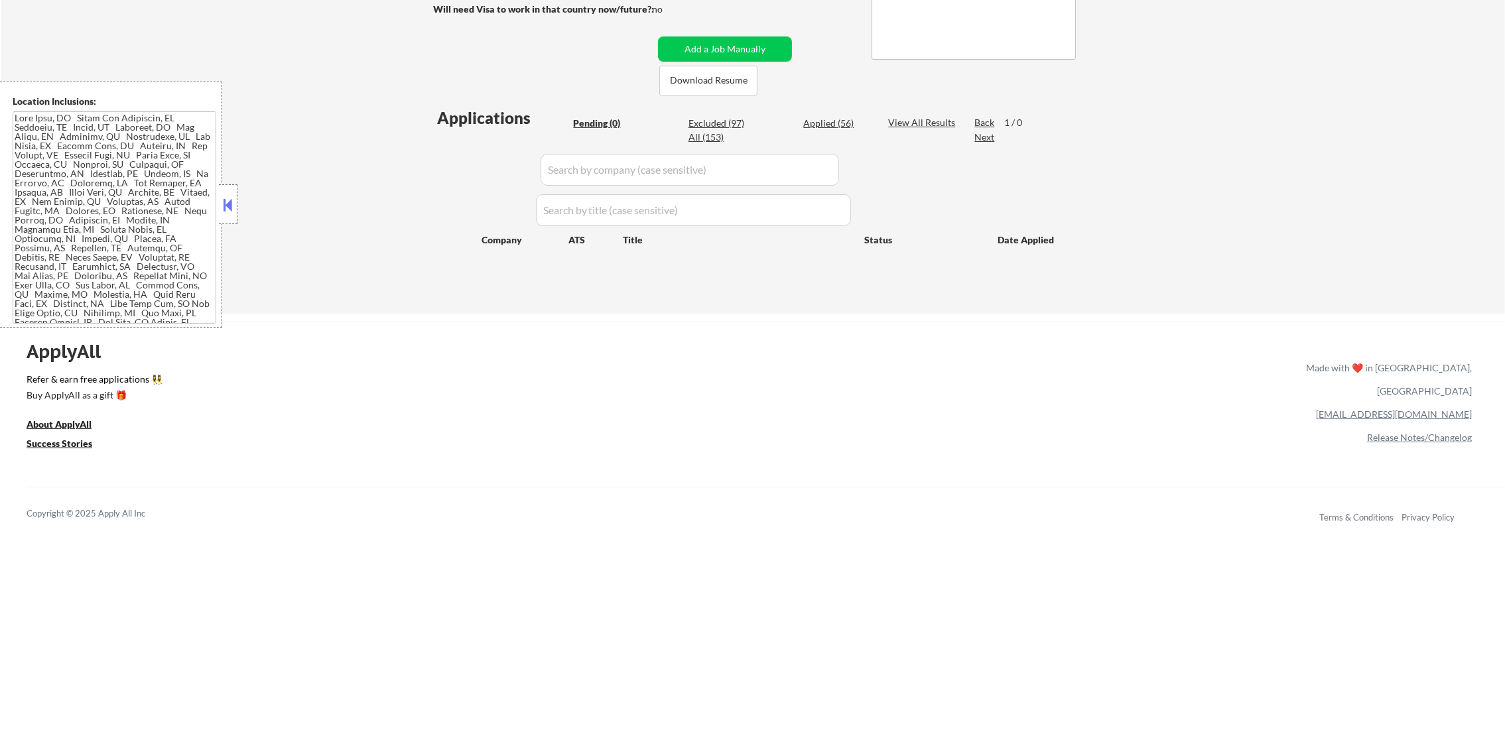
select select ""applied""
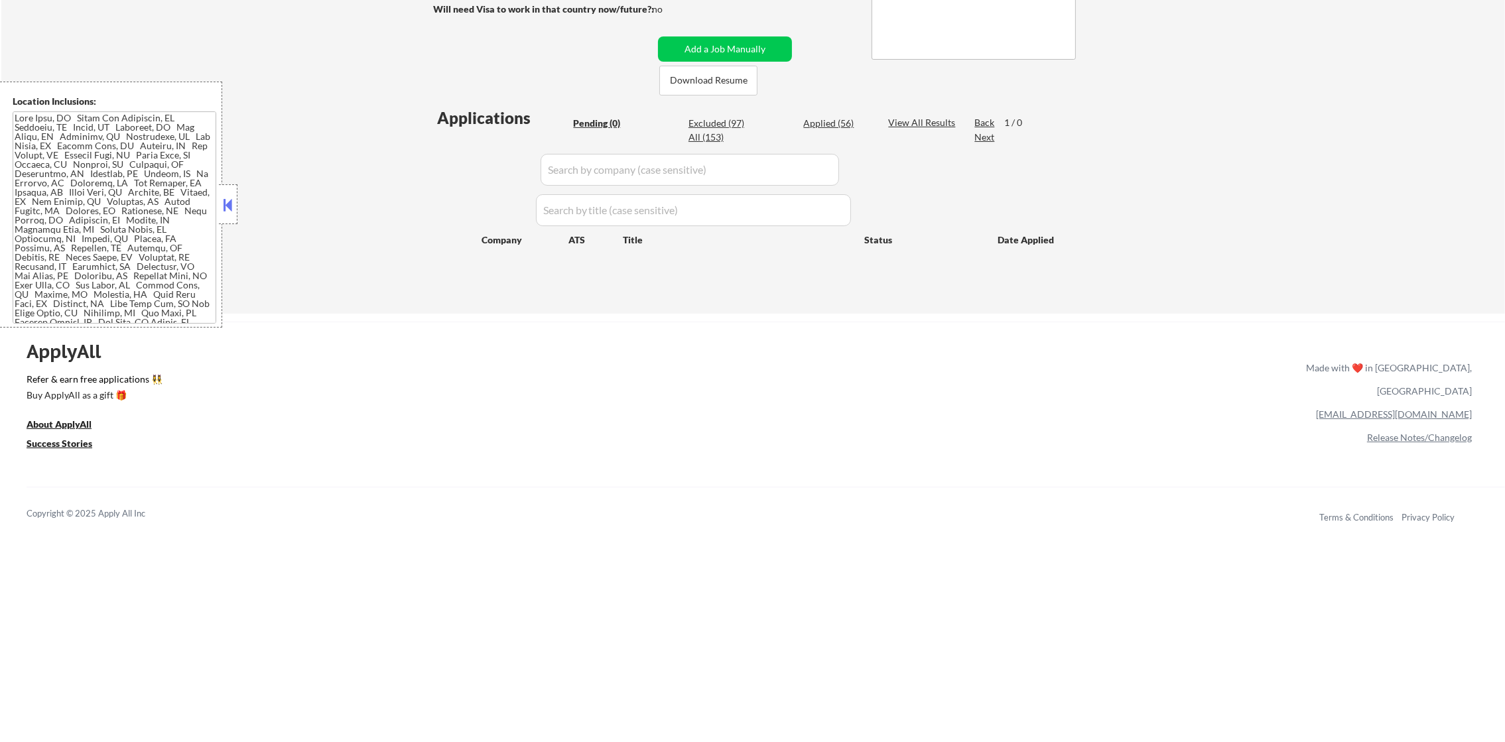
select select ""applied""
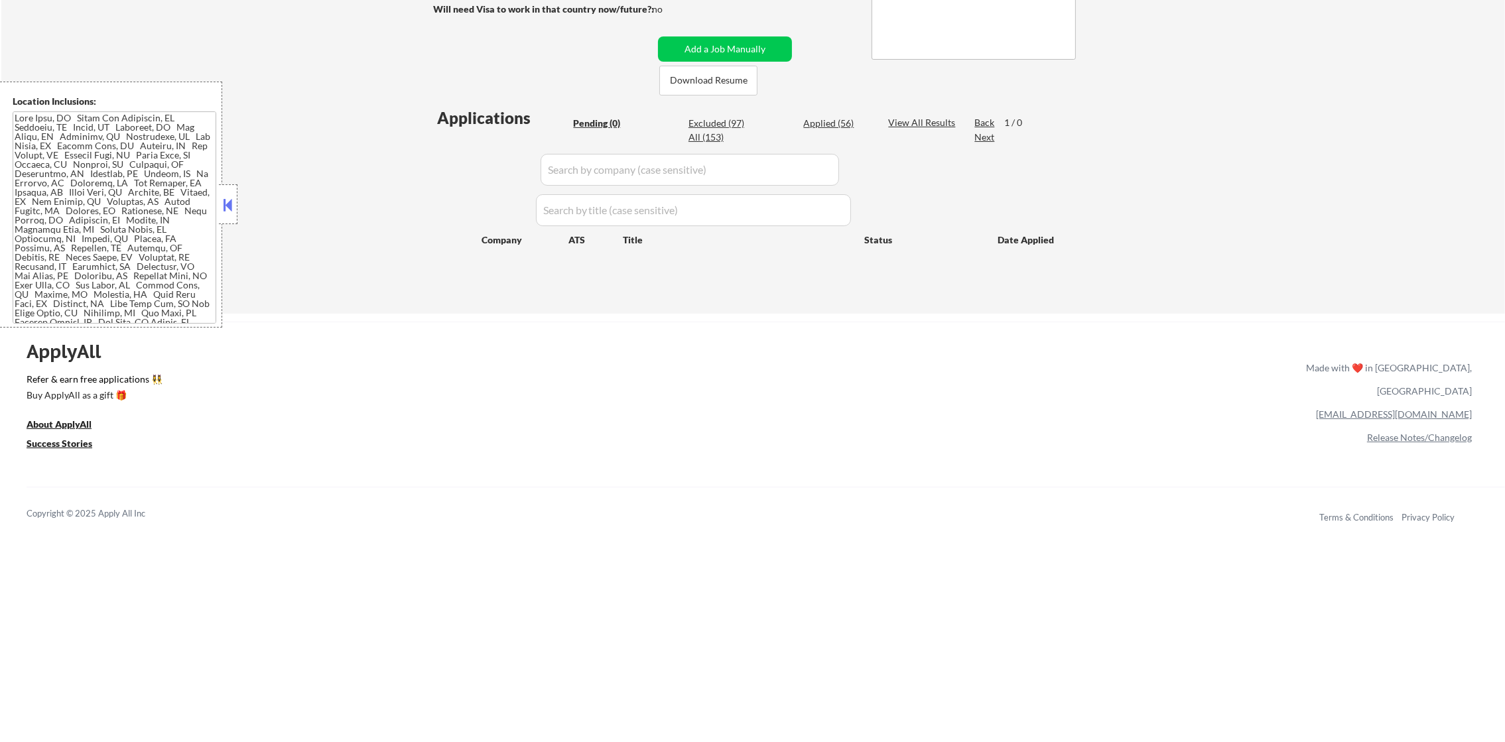
select select ""applied""
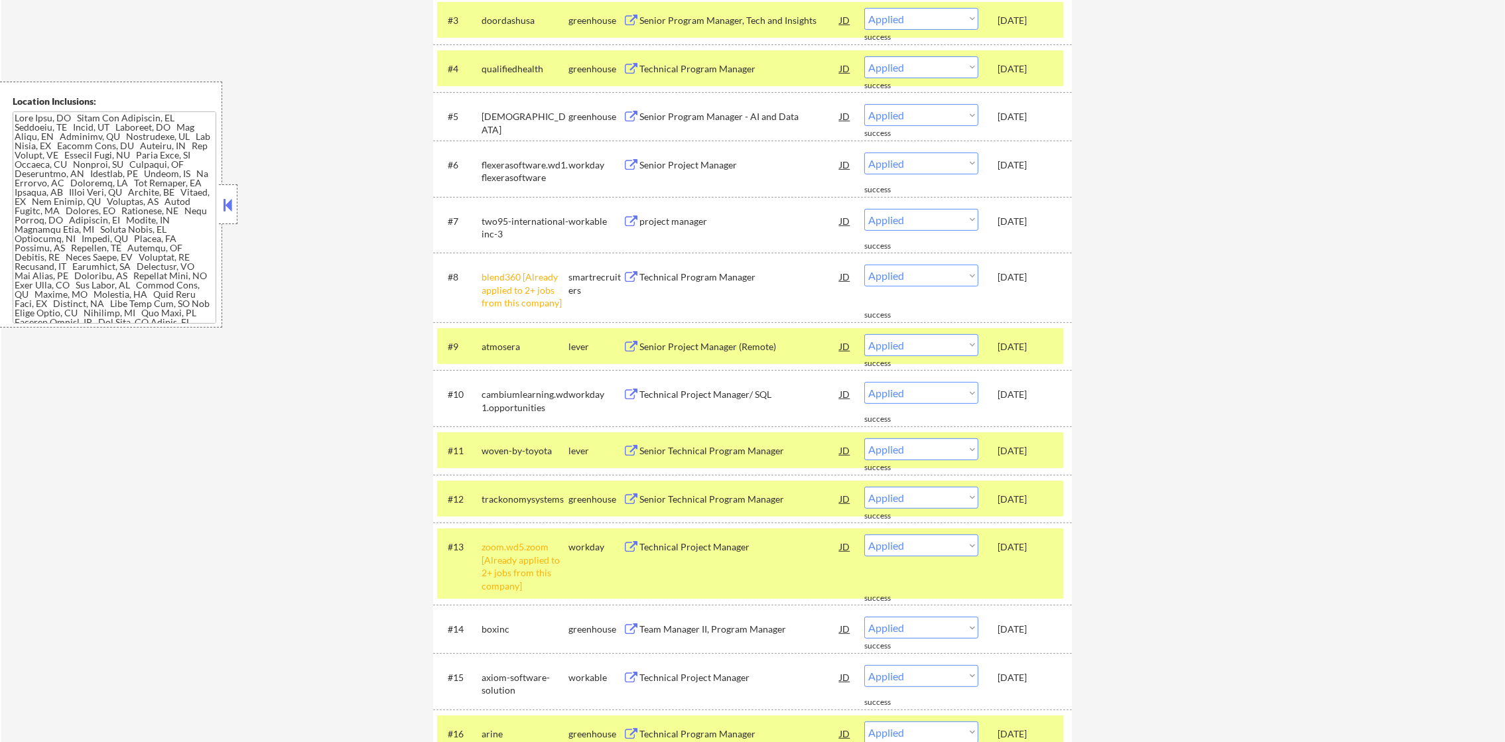
scroll to position [670, 0]
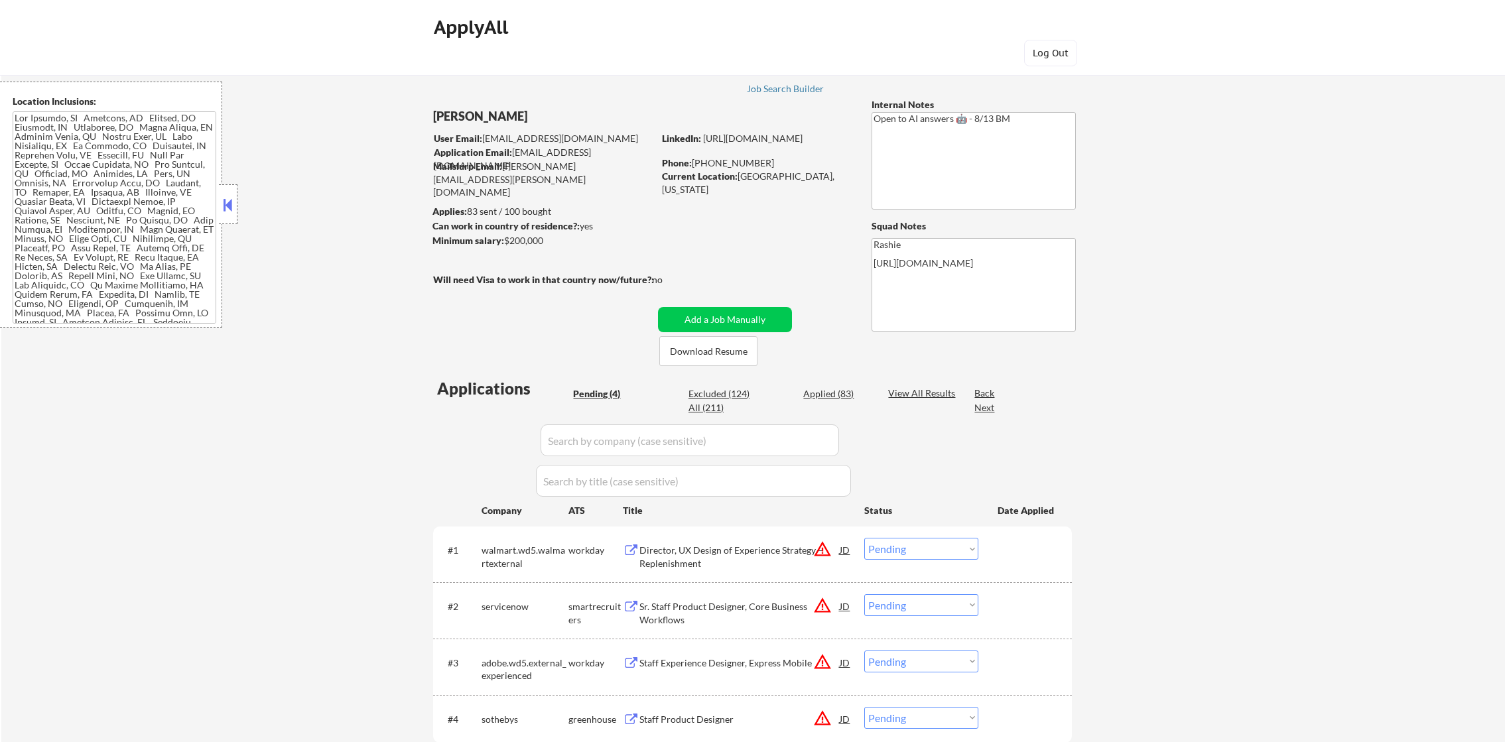
select select ""pending""
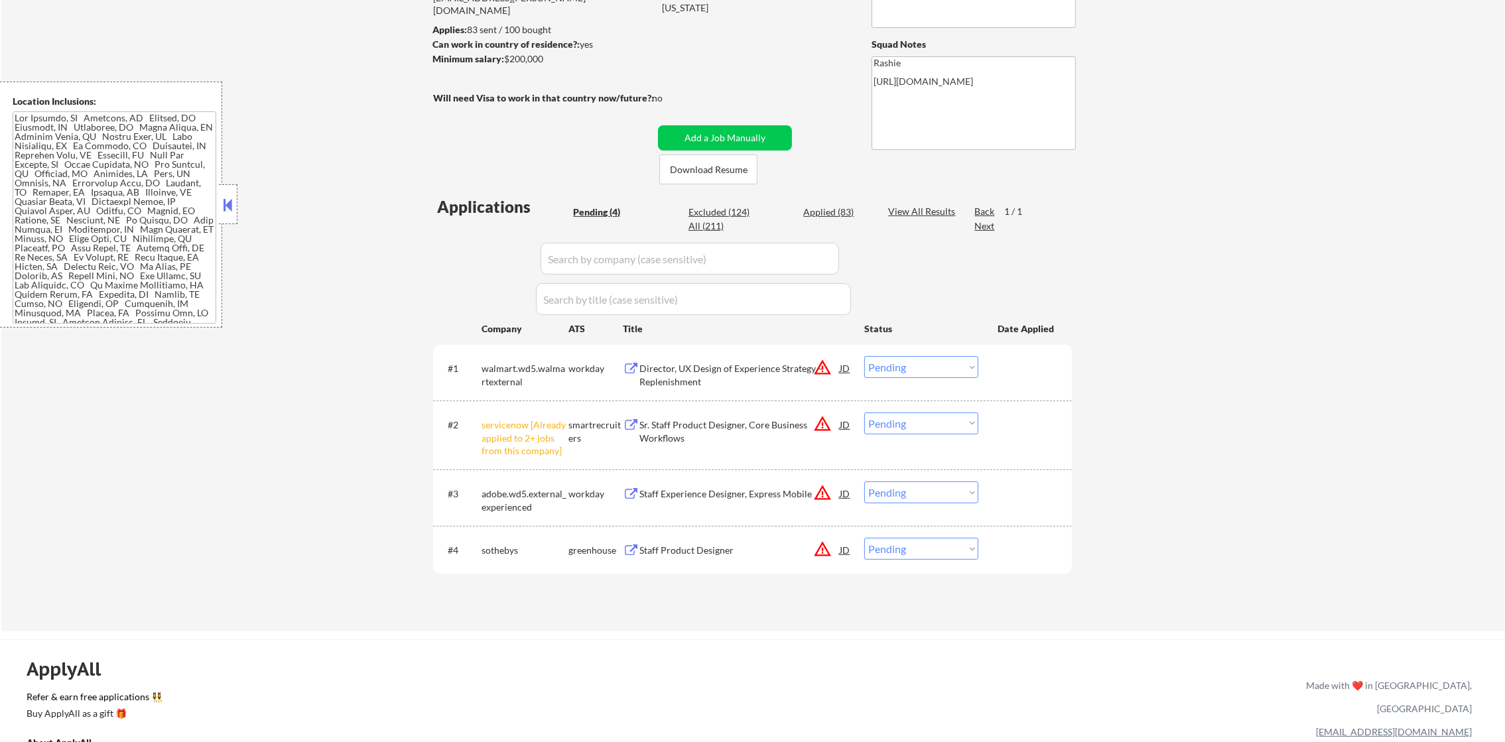
scroll to position [199, 0]
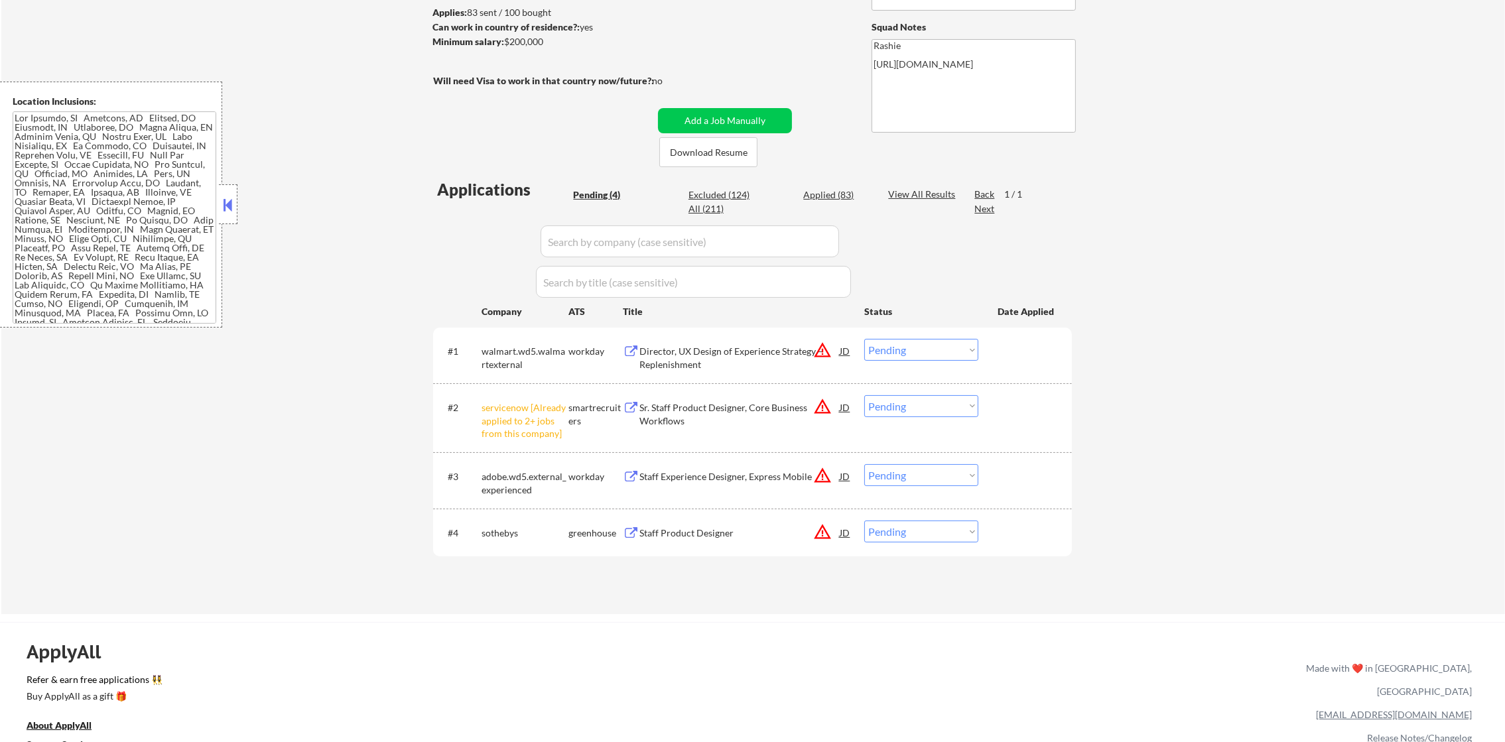
click at [914, 402] on select "Choose an option... Pending Applied Excluded (Questions) Excluded (Expired) Exc…" at bounding box center [921, 406] width 114 height 22
click at [864, 395] on select "Choose an option... Pending Applied Excluded (Questions) Excluded (Expired) Exc…" at bounding box center [921, 406] width 114 height 22
click at [825, 346] on button "warning_amber" at bounding box center [822, 350] width 19 height 19
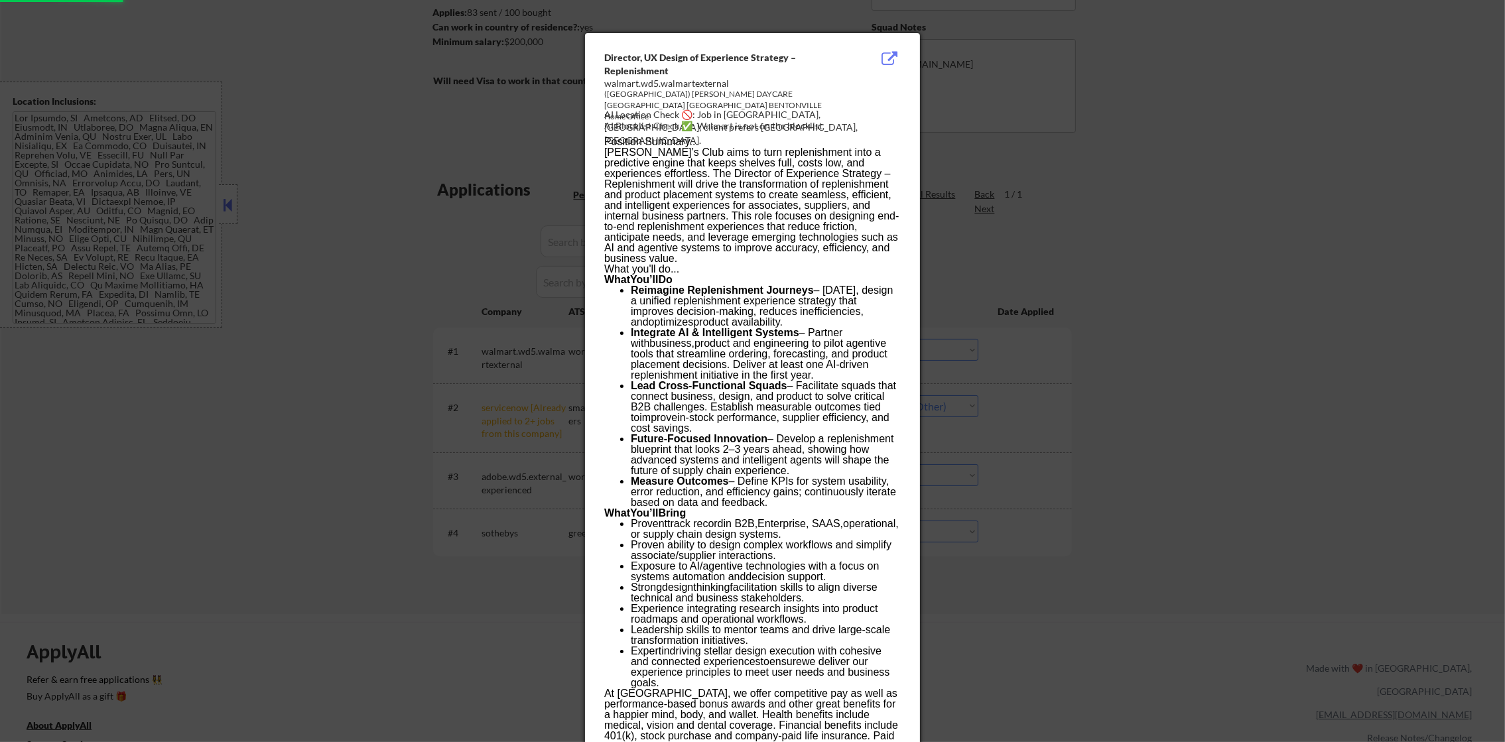
click at [1077, 202] on div at bounding box center [752, 371] width 1505 height 742
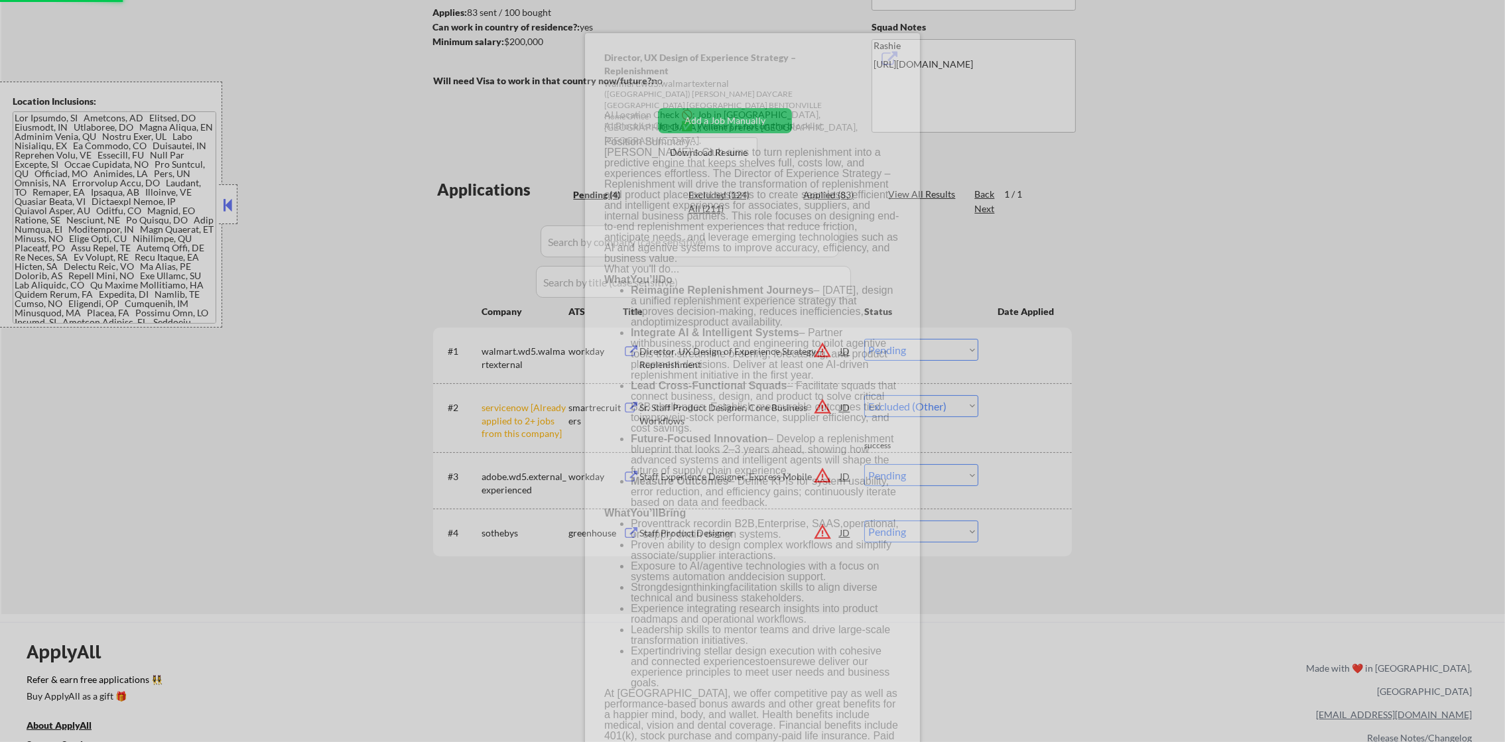
select select ""pending""
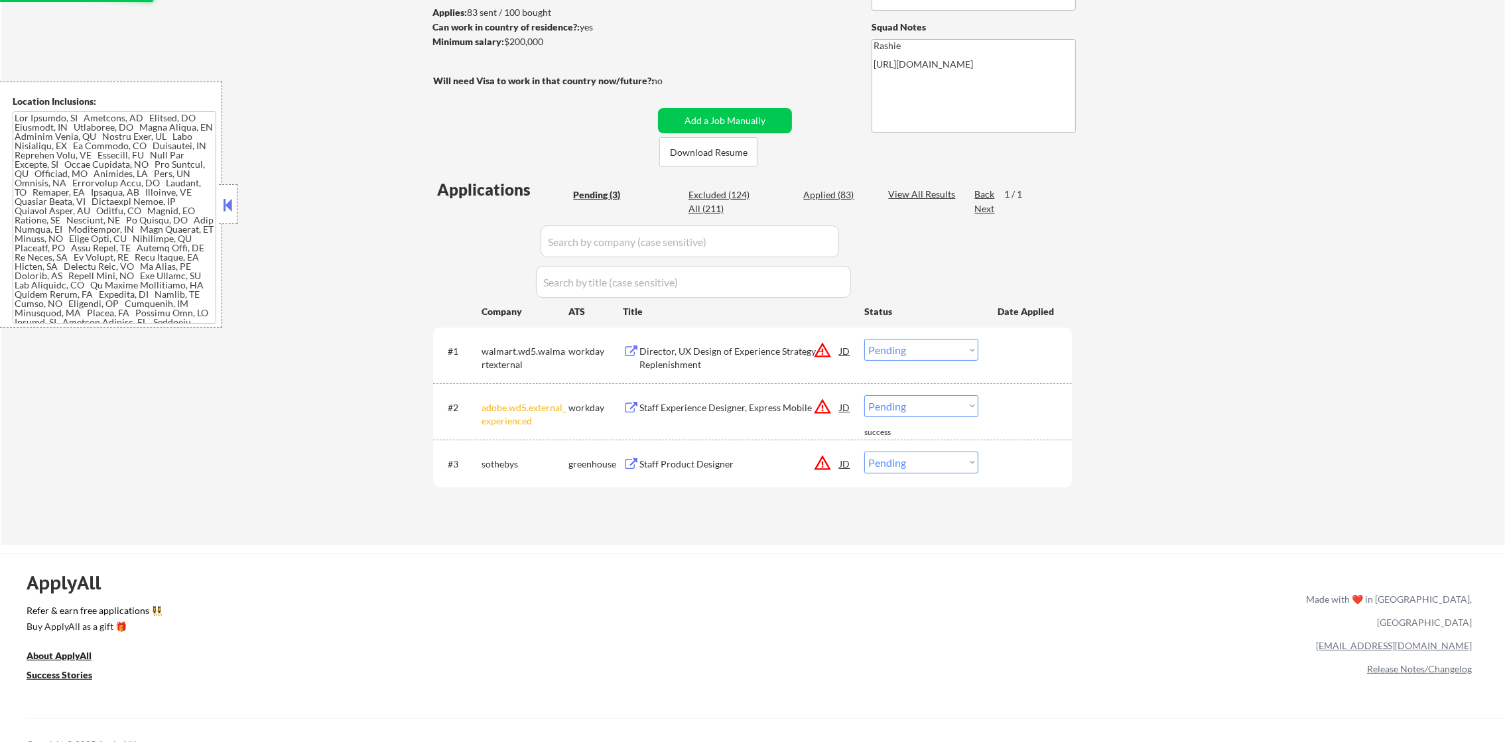
click at [823, 349] on button "warning_amber" at bounding box center [822, 350] width 19 height 19
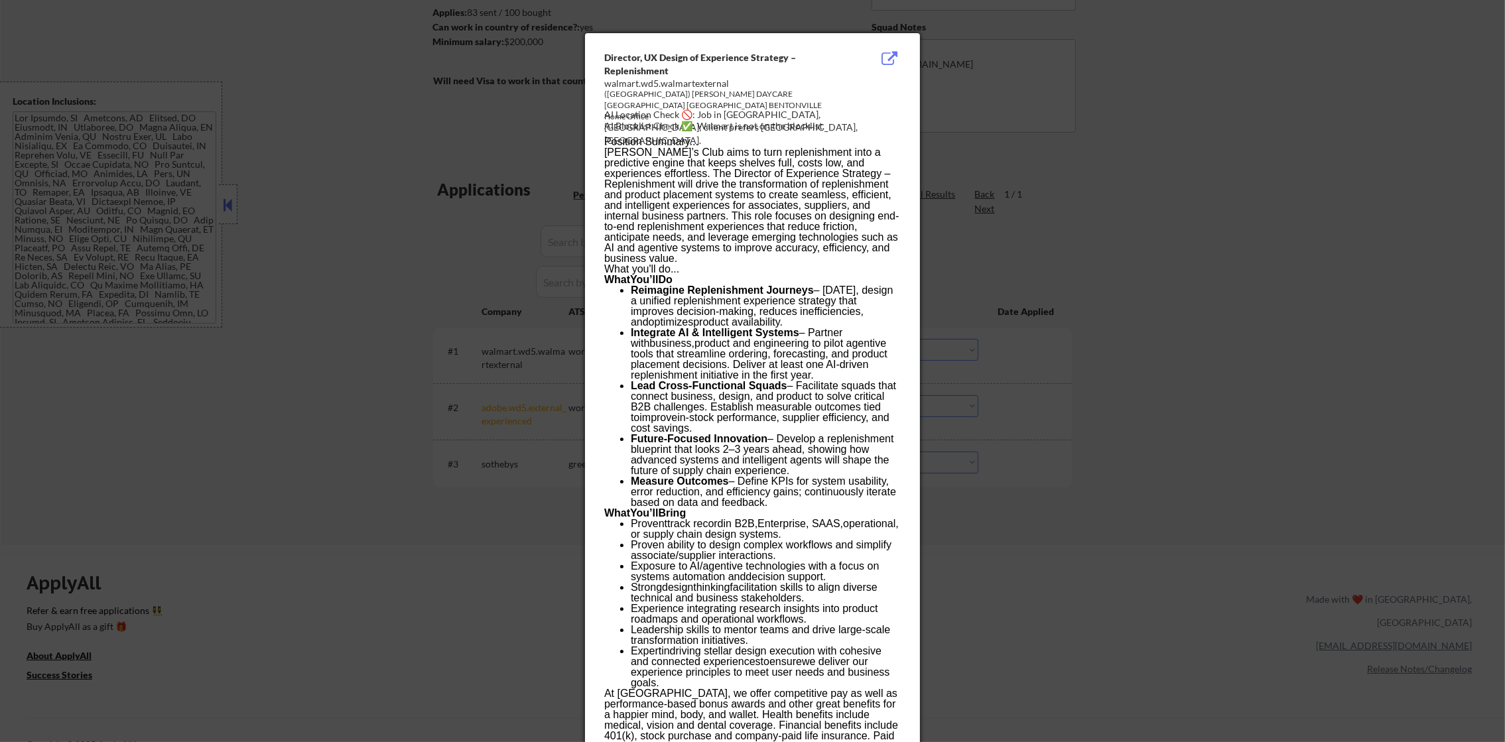
click at [752, 112] on div "AI Location Check 🚫: Job in Bentonville, AR; client prefers Covina, CA." at bounding box center [755, 127] width 302 height 39
copy div "entonville,"
click at [1069, 182] on div at bounding box center [752, 371] width 1505 height 742
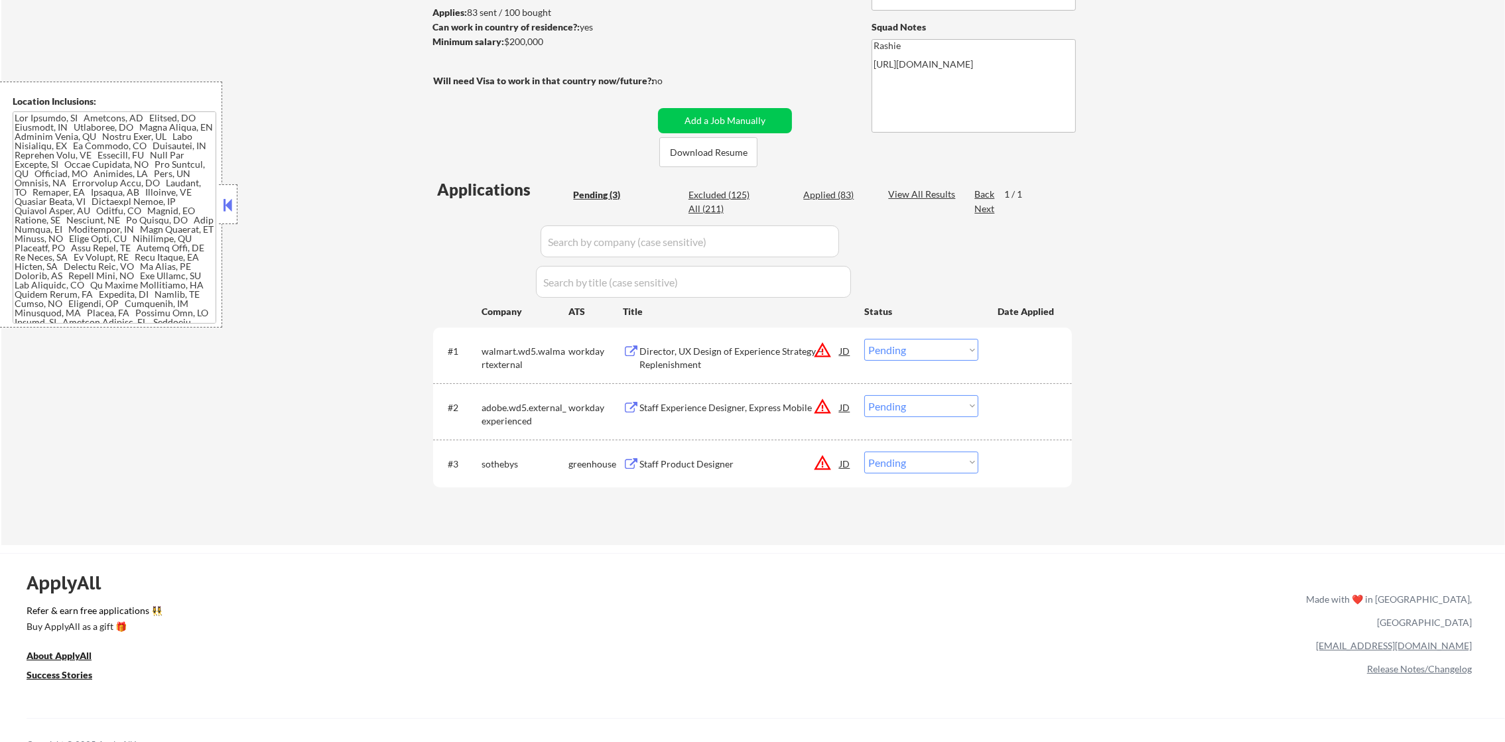
click at [938, 347] on select "Choose an option... Pending Applied Excluded (Questions) Excluded (Expired) Exc…" at bounding box center [921, 350] width 114 height 22
click at [864, 339] on select "Choose an option... Pending Applied Excluded (Questions) Excluded (Expired) Exc…" at bounding box center [921, 350] width 114 height 22
click at [817, 407] on button "warning_amber" at bounding box center [822, 406] width 19 height 19
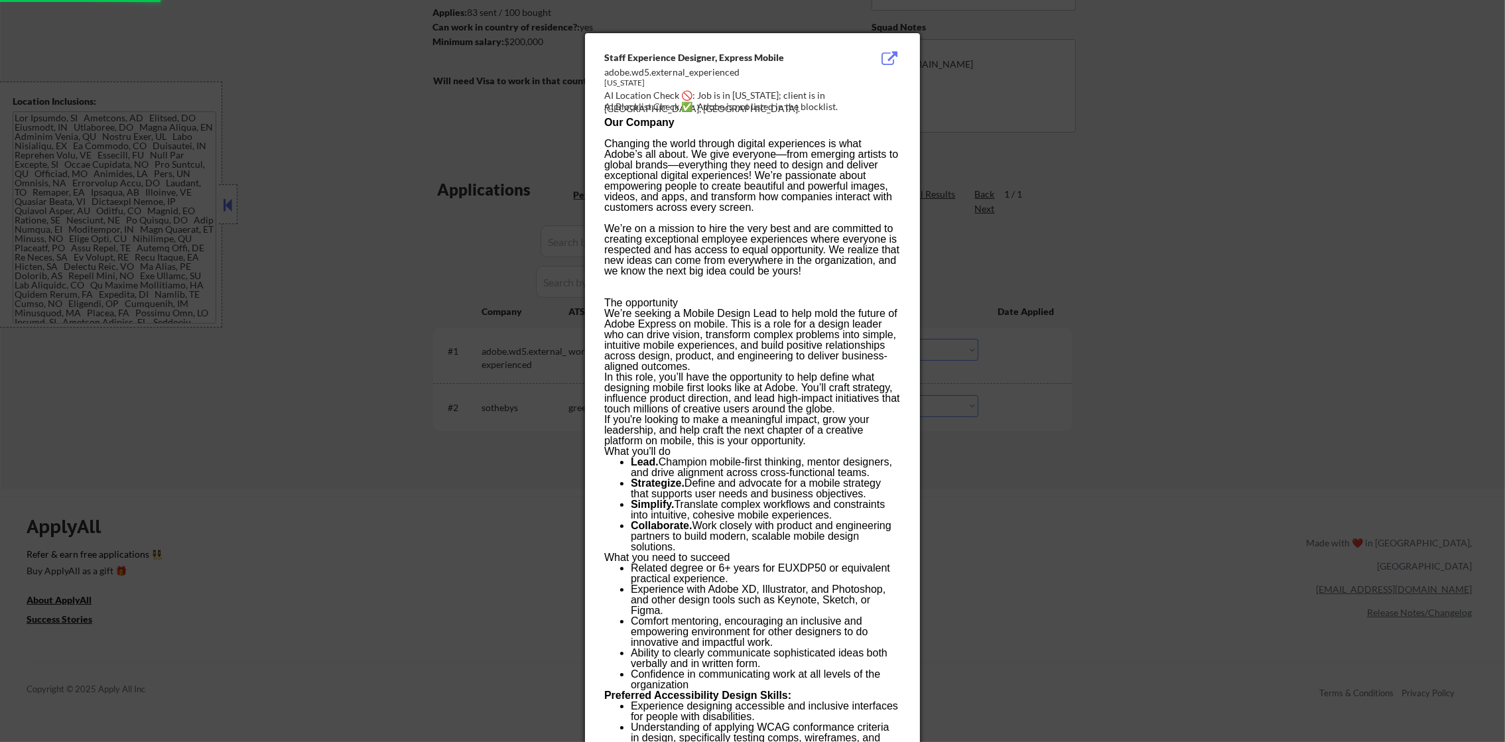
click at [751, 92] on div "AI Location Check 🚫: Job is in New York; client is in Covina, CA." at bounding box center [755, 102] width 302 height 26
copy div "ork;"
click at [1051, 379] on div at bounding box center [752, 371] width 1505 height 742
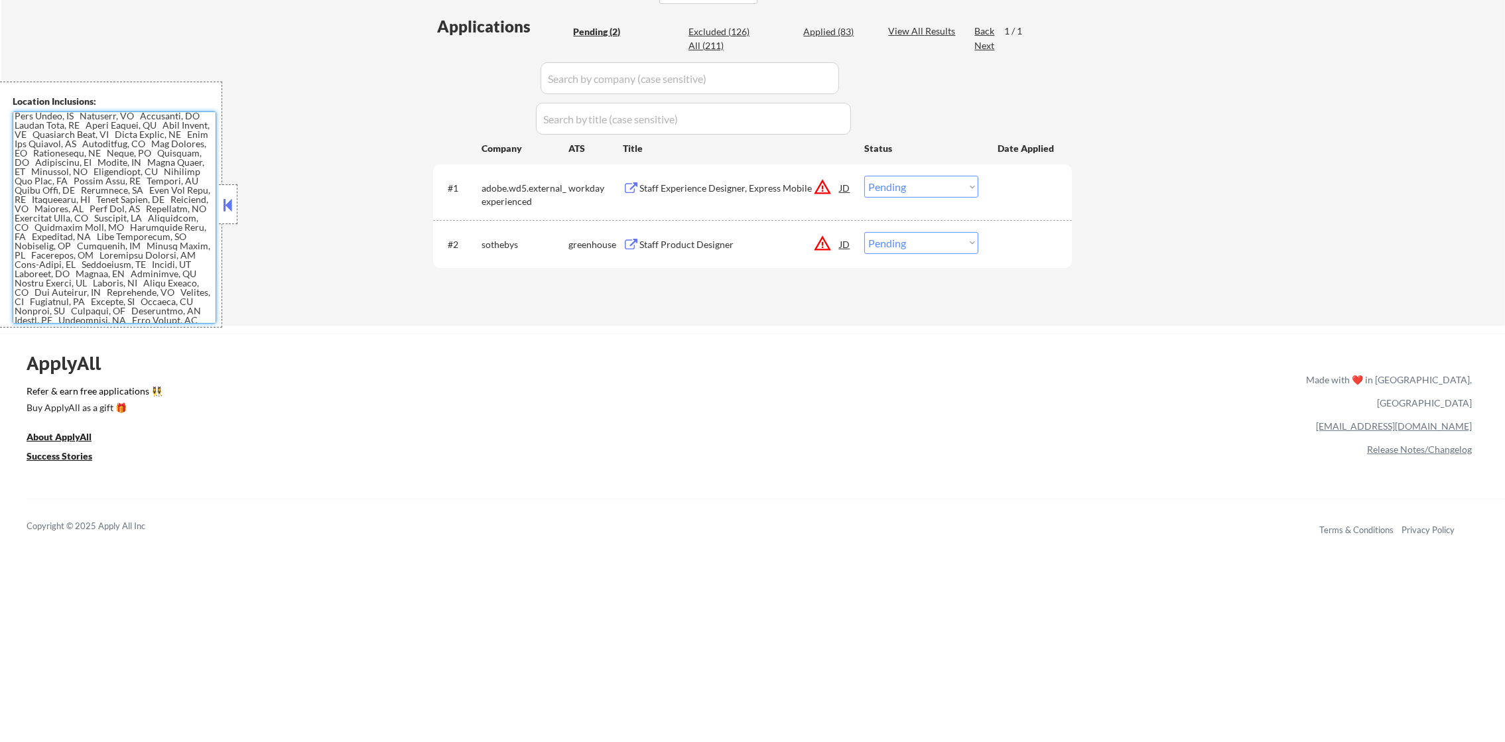
scroll to position [364, 0]
click at [777, 187] on div "Staff Experience Designer, Express Mobile" at bounding box center [739, 186] width 200 height 13
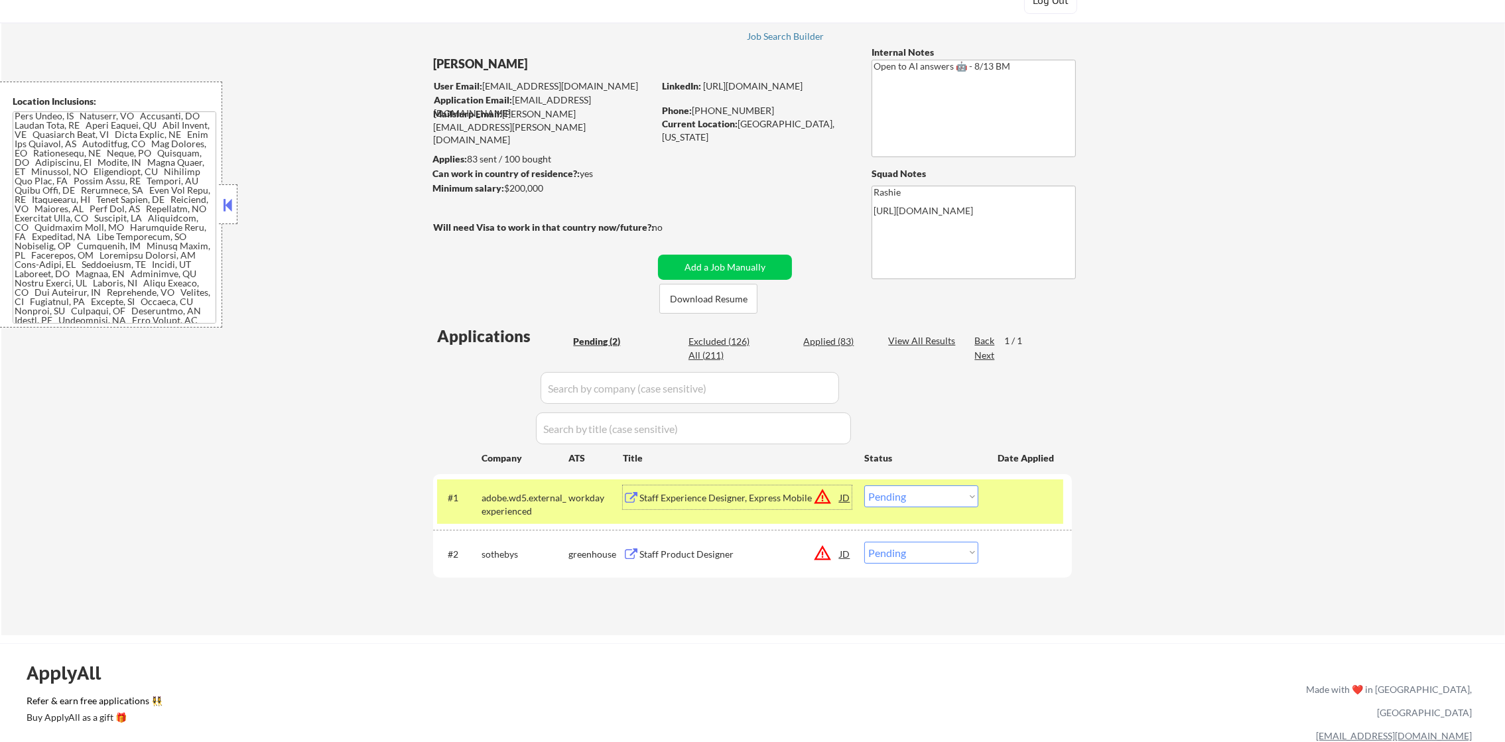
scroll to position [33, 0]
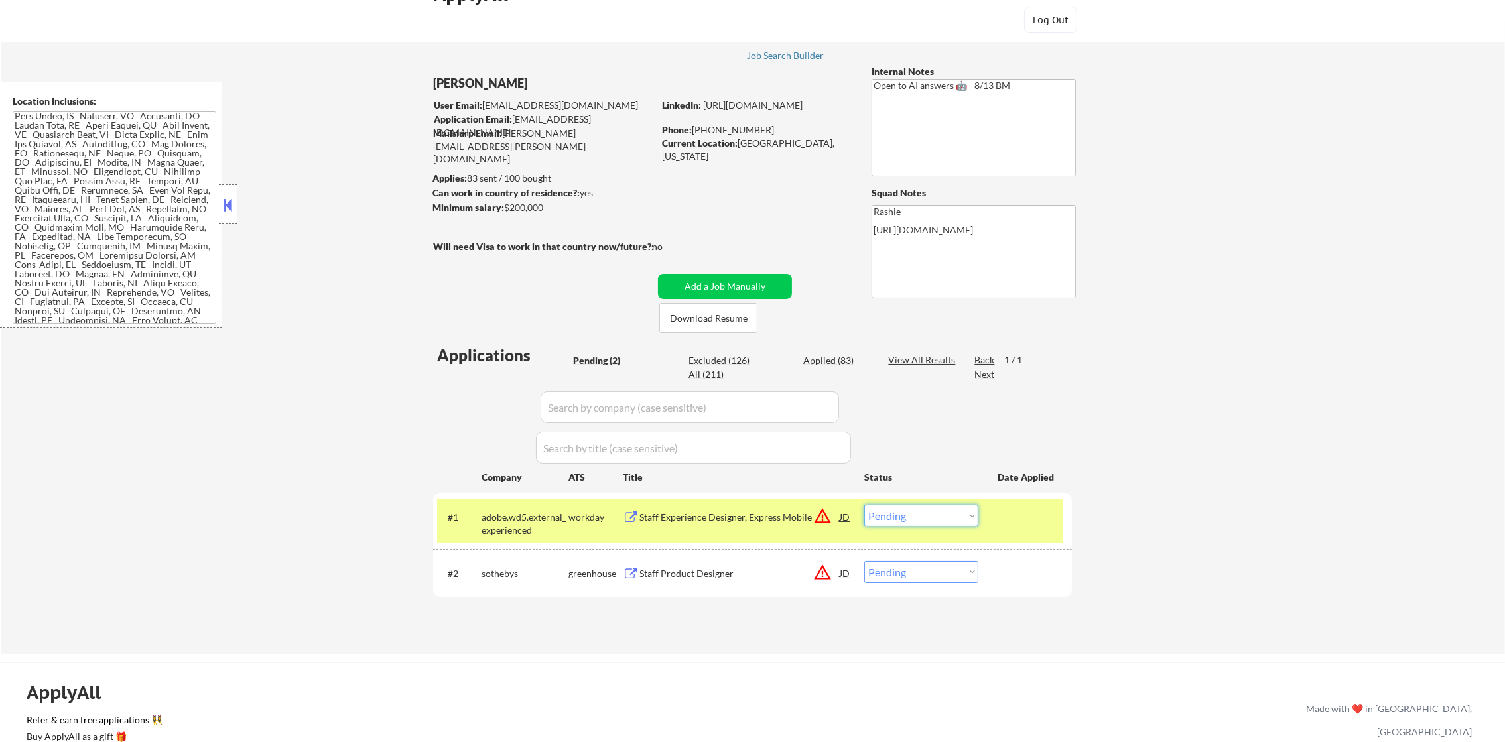
click at [892, 509] on select "Choose an option... Pending Applied Excluded (Questions) Excluded (Expired) Exc…" at bounding box center [921, 516] width 114 height 22
click at [864, 505] on select "Choose an option... Pending Applied Excluded (Questions) Excluded (Expired) Exc…" at bounding box center [921, 516] width 114 height 22
click at [508, 519] on div "adobe.wd5.external_experienced" at bounding box center [525, 524] width 87 height 26
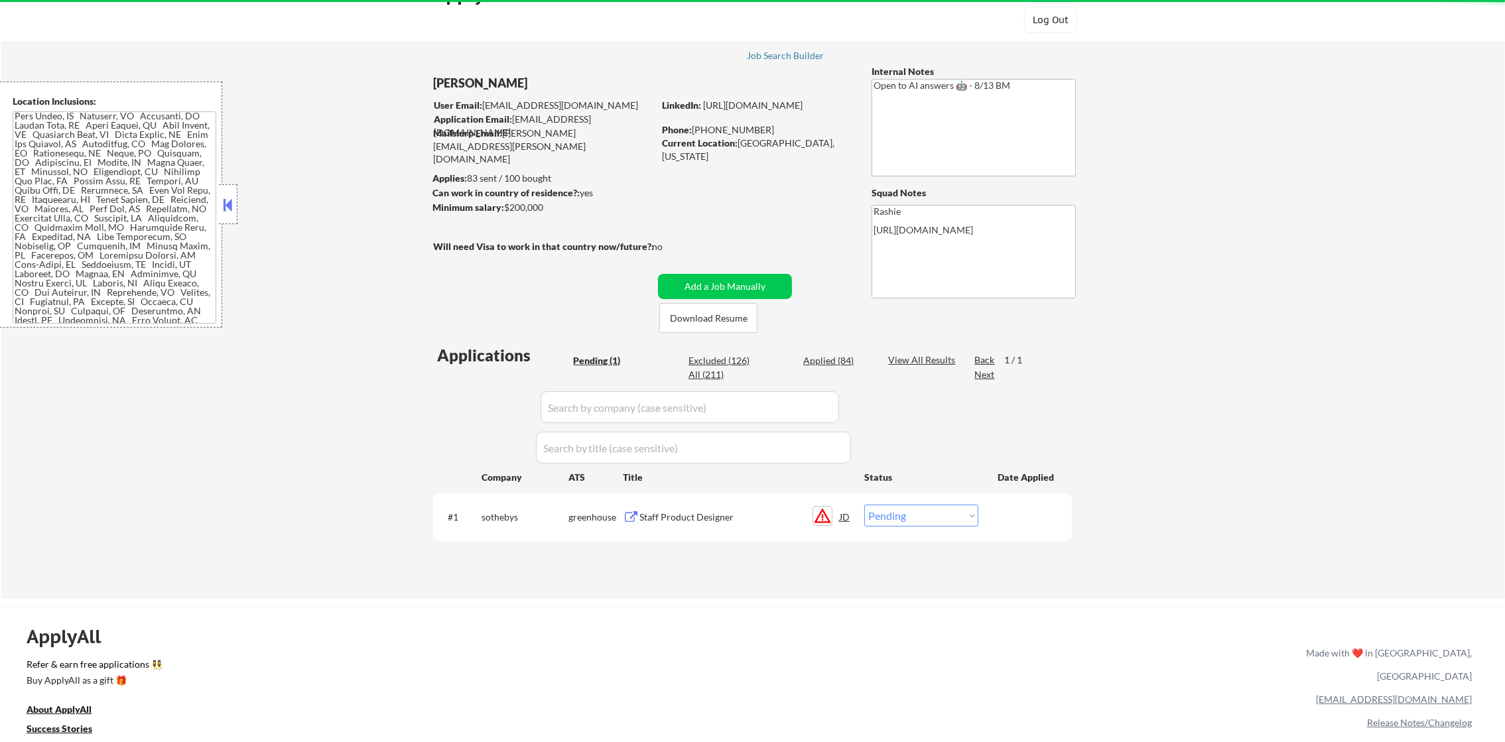
click at [825, 509] on button "warning_amber" at bounding box center [822, 516] width 19 height 19
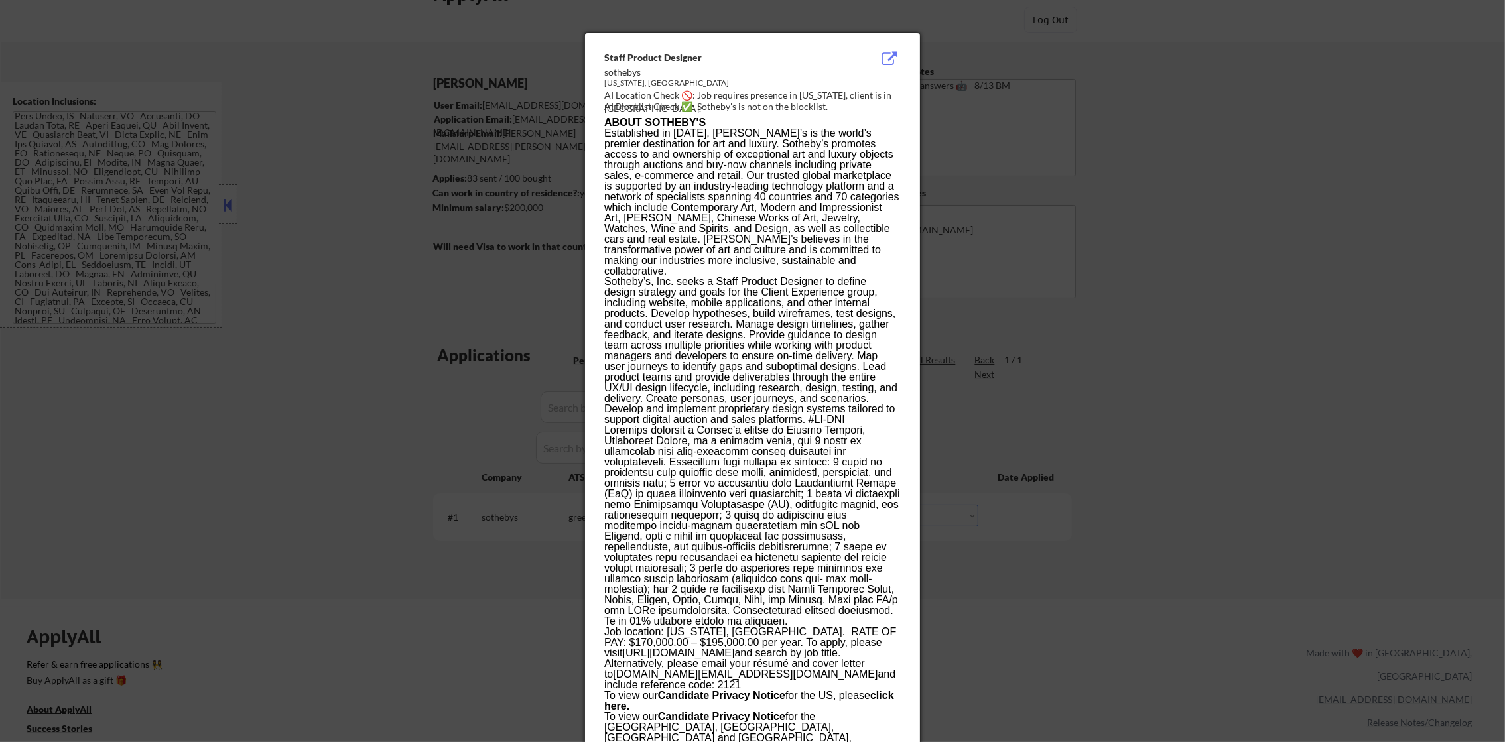
click at [1012, 510] on div at bounding box center [752, 371] width 1505 height 742
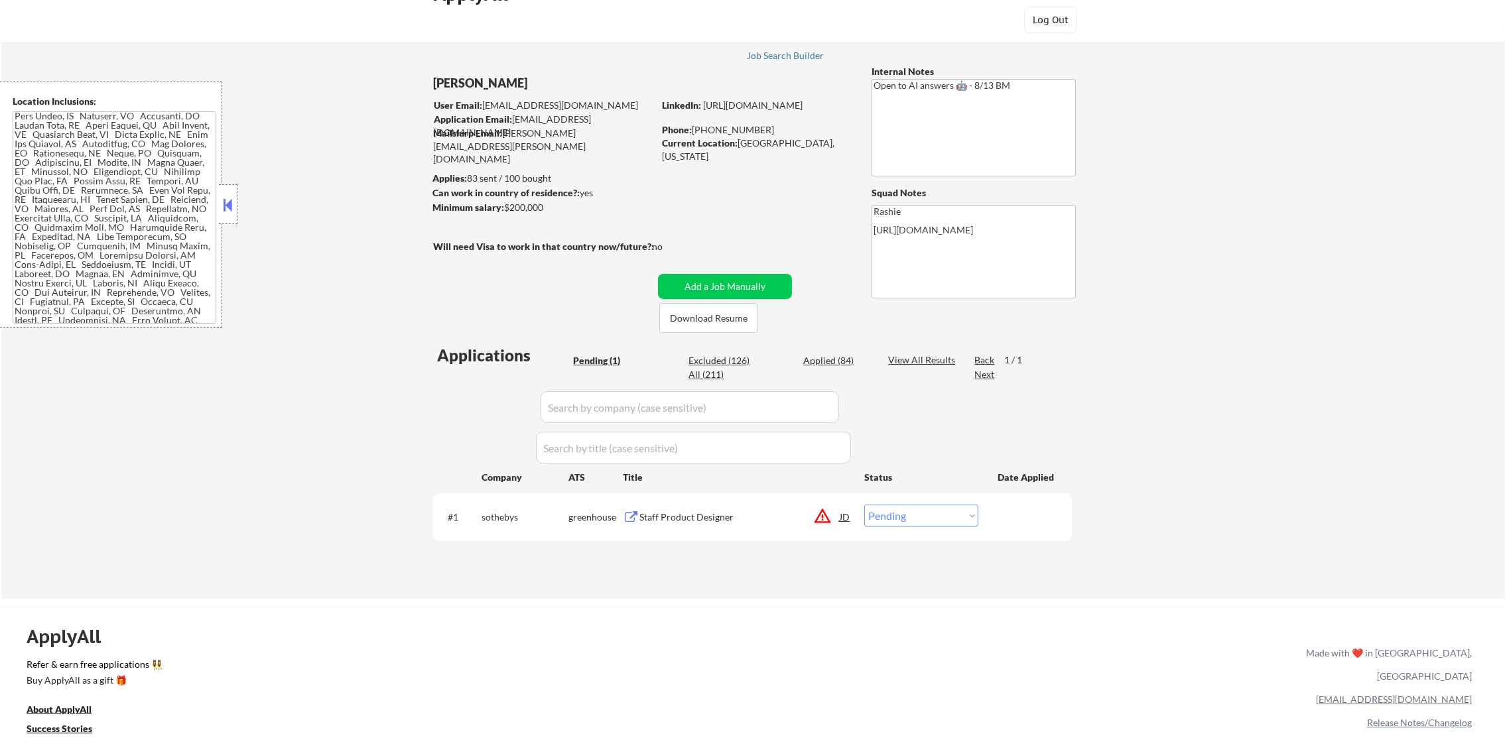
click at [721, 522] on div "Staff Product Designer" at bounding box center [739, 517] width 200 height 13
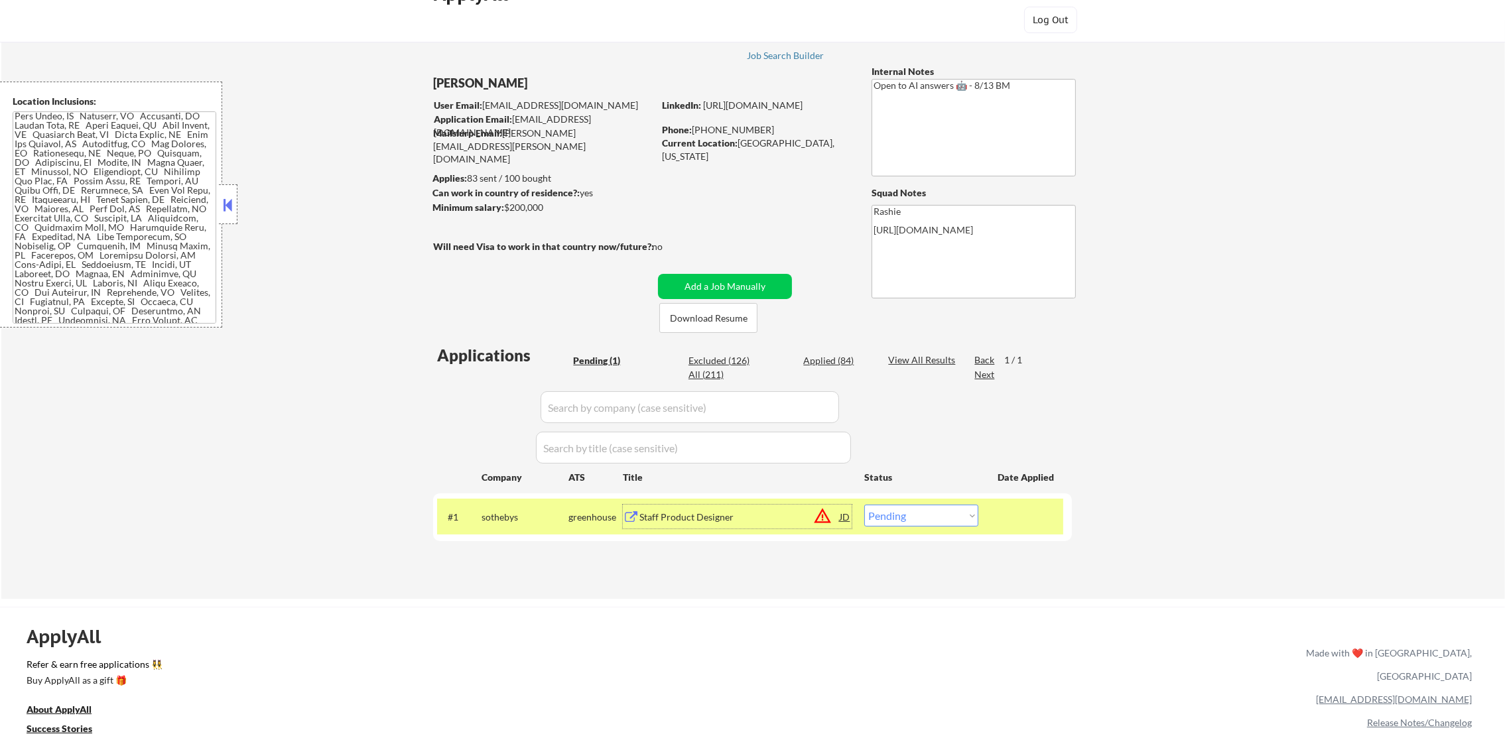
drag, startPoint x: 928, startPoint y: 512, endPoint x: 927, endPoint y: 521, distance: 8.7
click at [928, 512] on select "Choose an option... Pending Applied Excluded (Questions) Excluded (Expired) Exc…" at bounding box center [921, 516] width 114 height 22
select select ""applied""
click at [864, 505] on select "Choose an option... Pending Applied Excluded (Questions) Excluded (Expired) Exc…" at bounding box center [921, 516] width 114 height 22
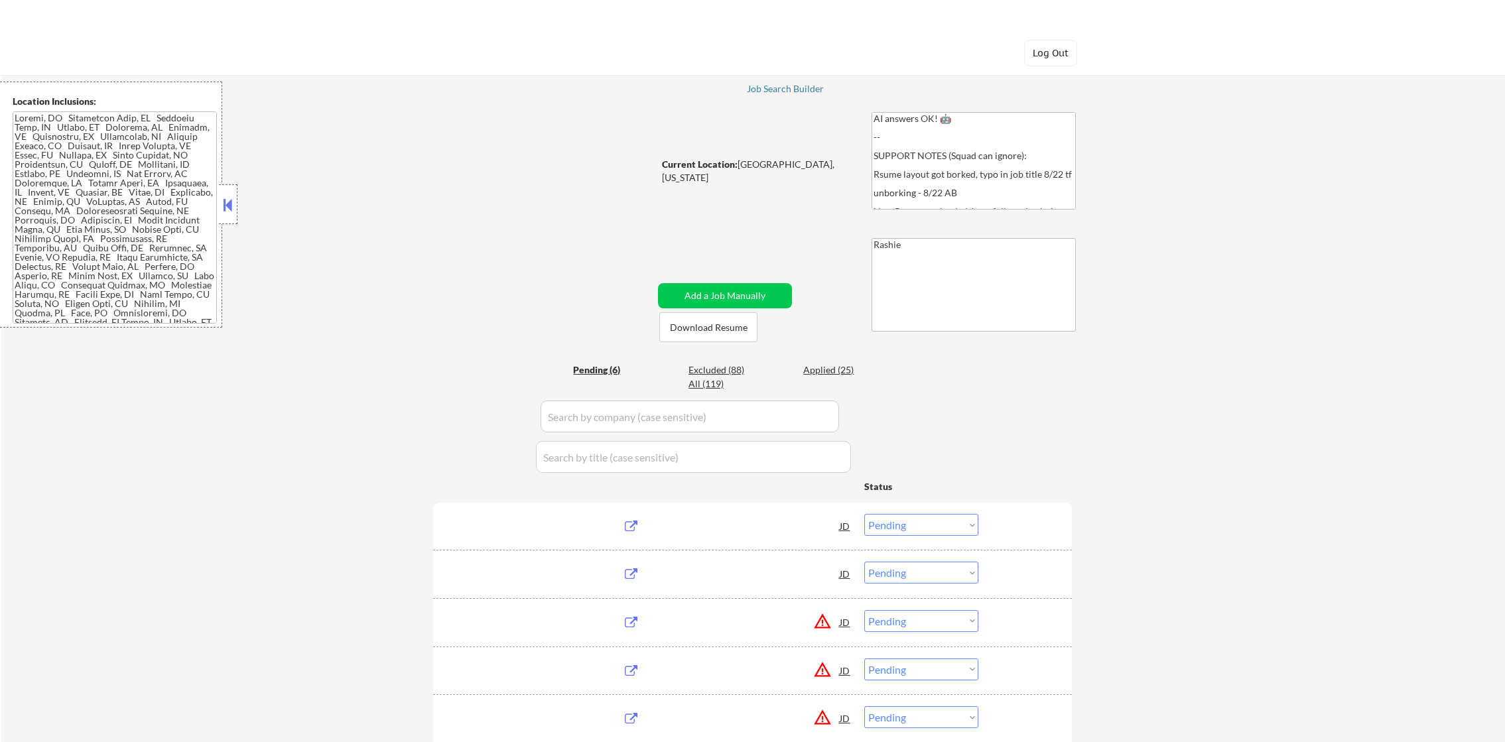
select select ""pending""
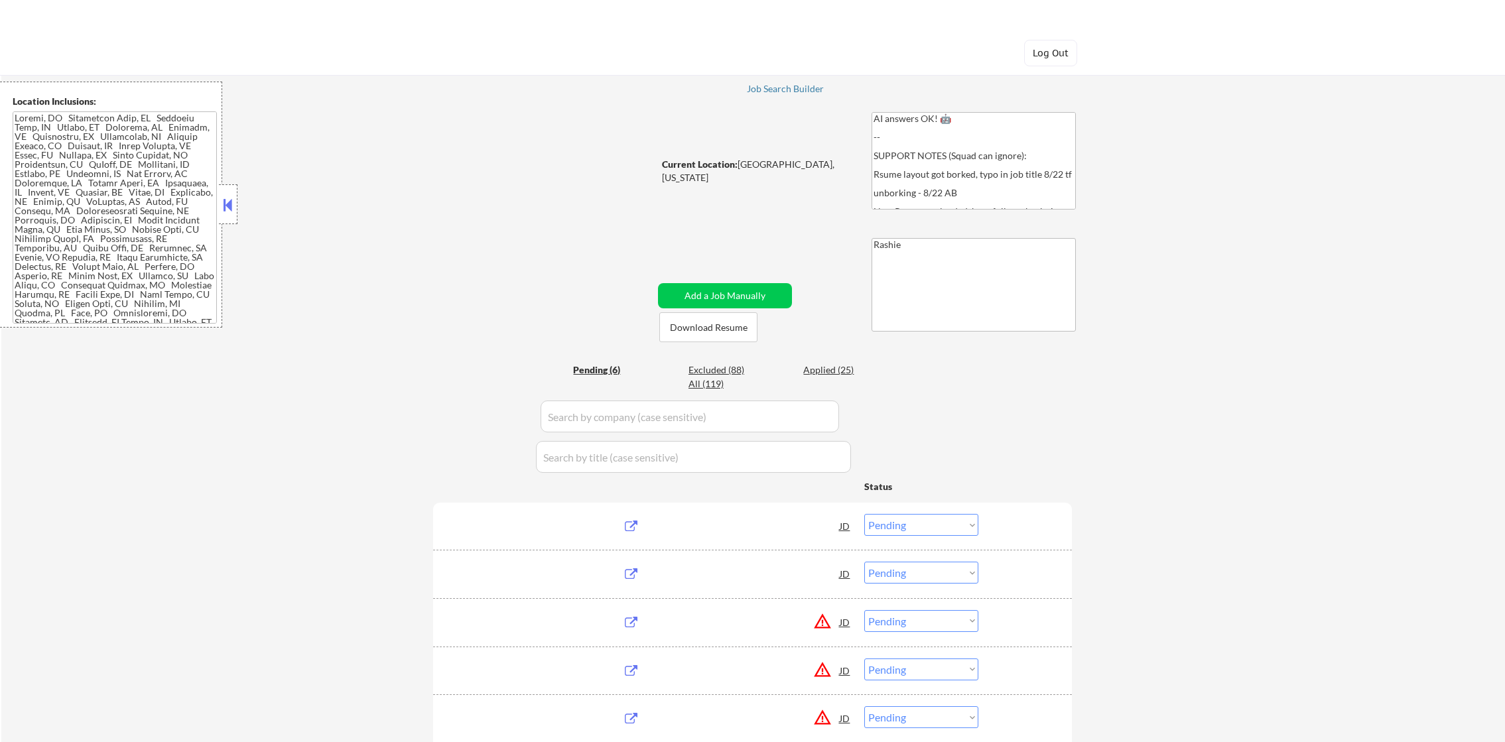
select select ""pending""
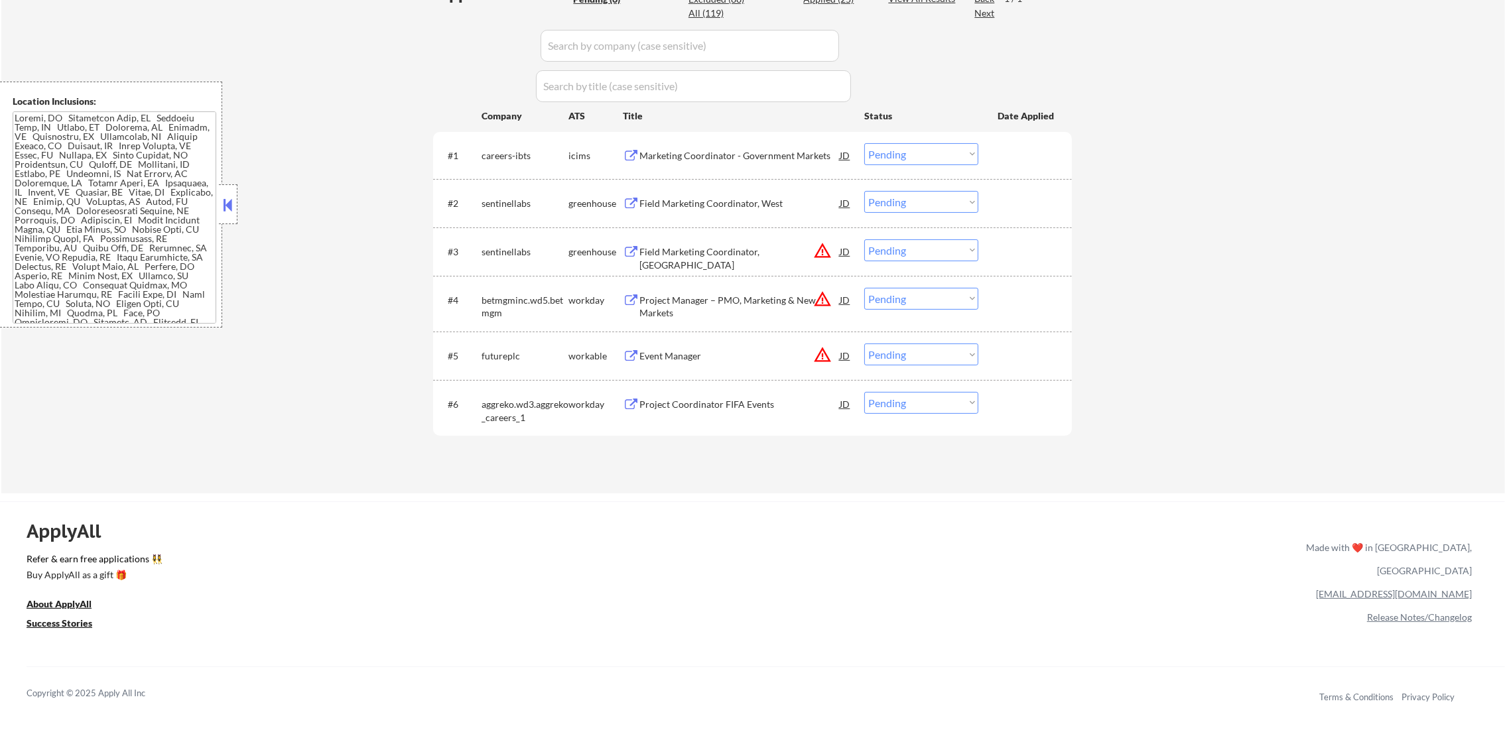
scroll to position [431, 0]
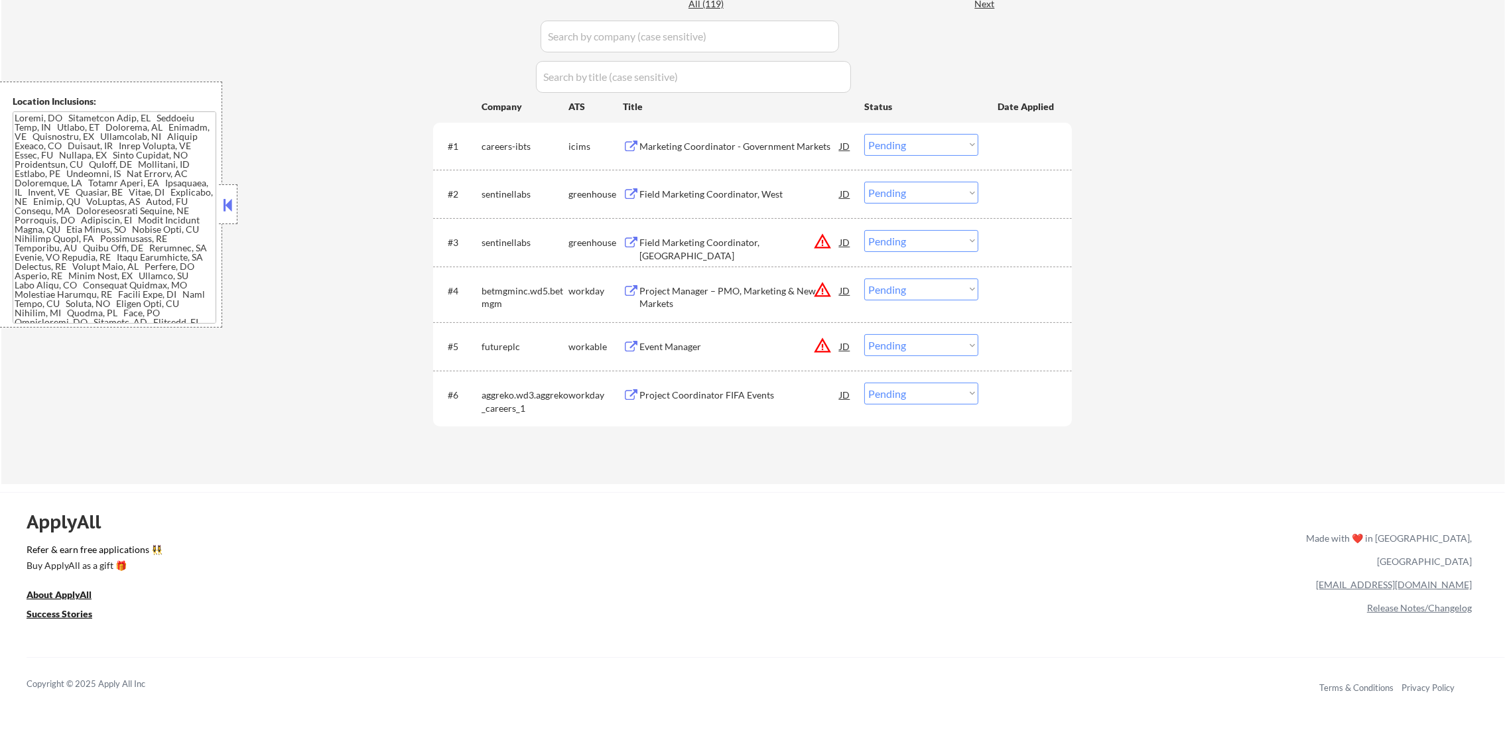
click at [742, 401] on div "Project Coordinator FIFA Events" at bounding box center [739, 395] width 200 height 24
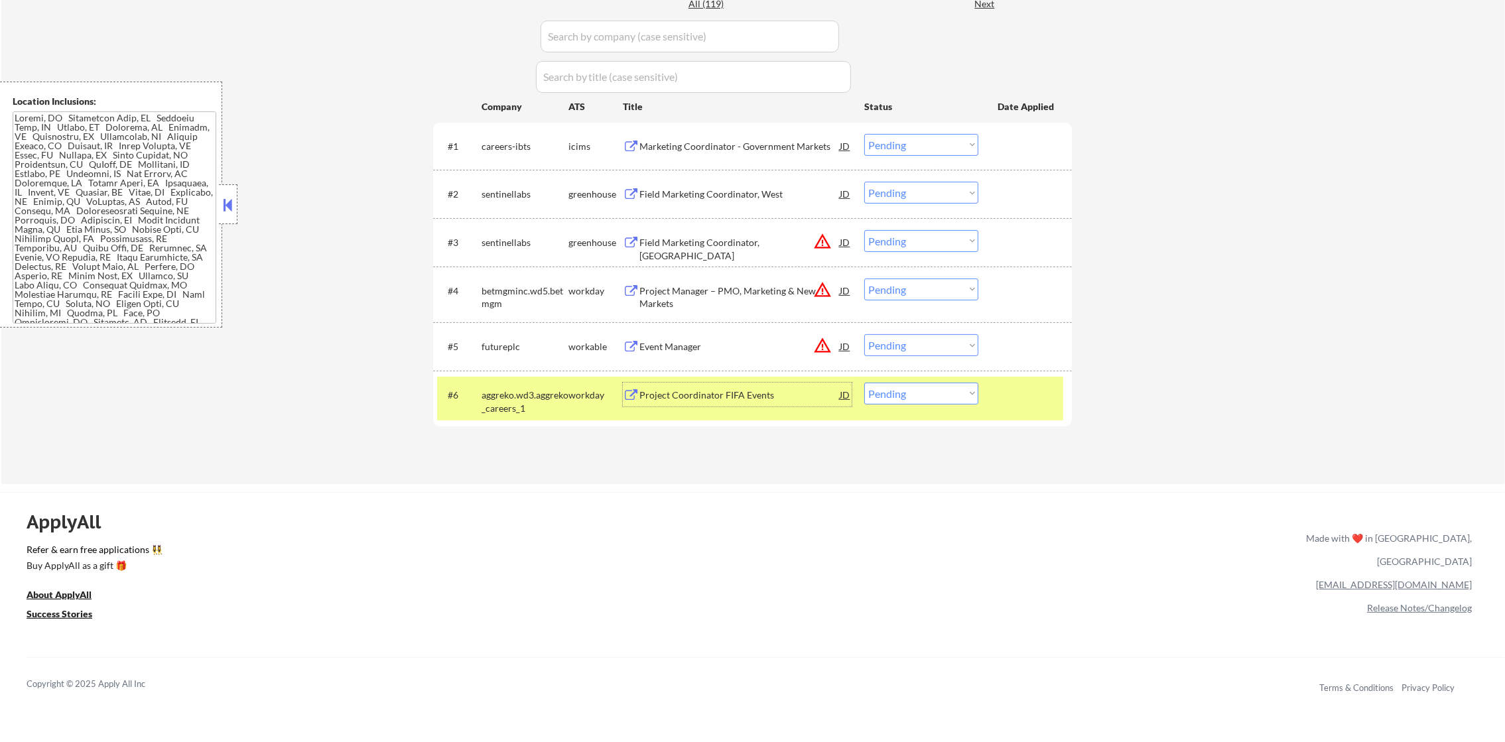
click at [550, 390] on div "aggreko.wd3.aggreko_careers_1" at bounding box center [525, 402] width 87 height 26
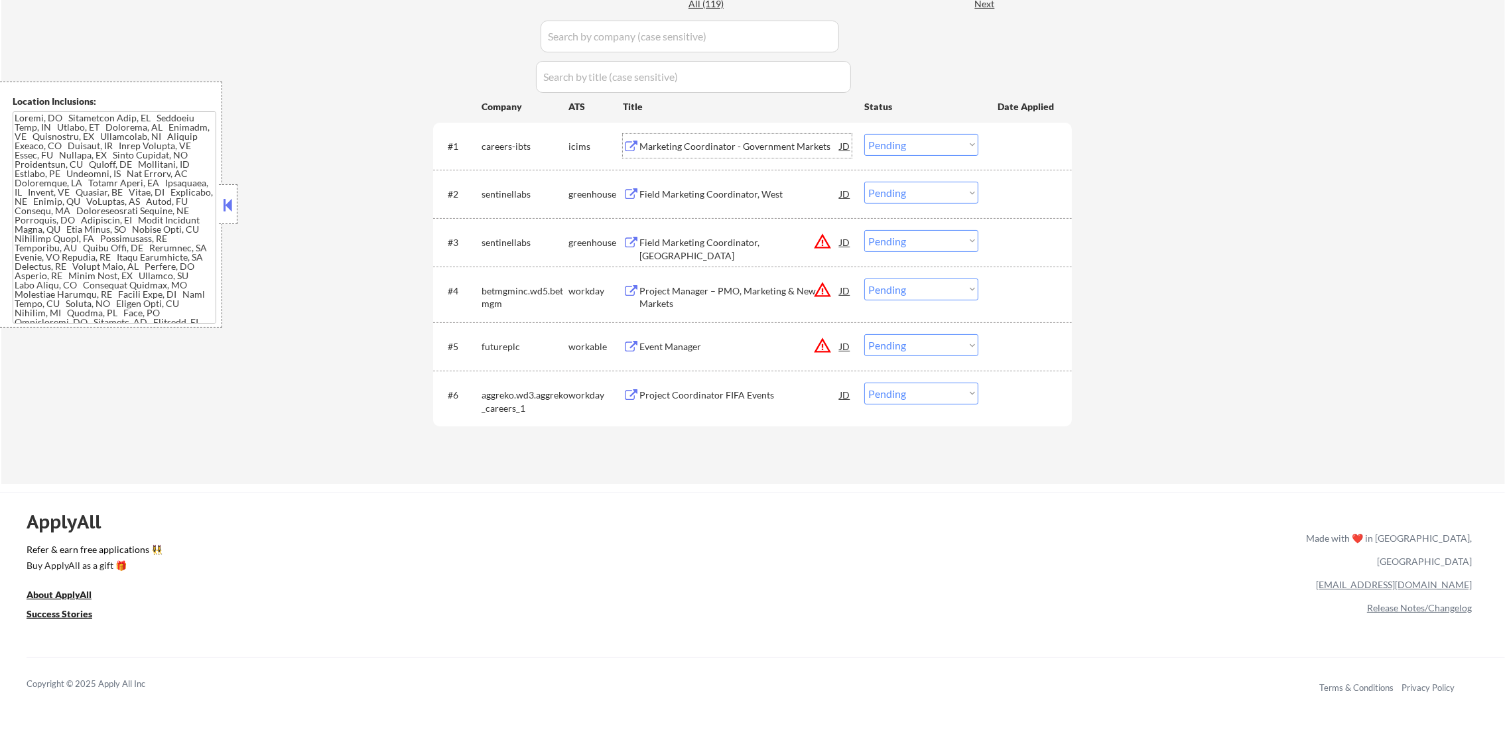
click at [757, 136] on div "Marketing Coordinator - Government Markets" at bounding box center [739, 146] width 200 height 24
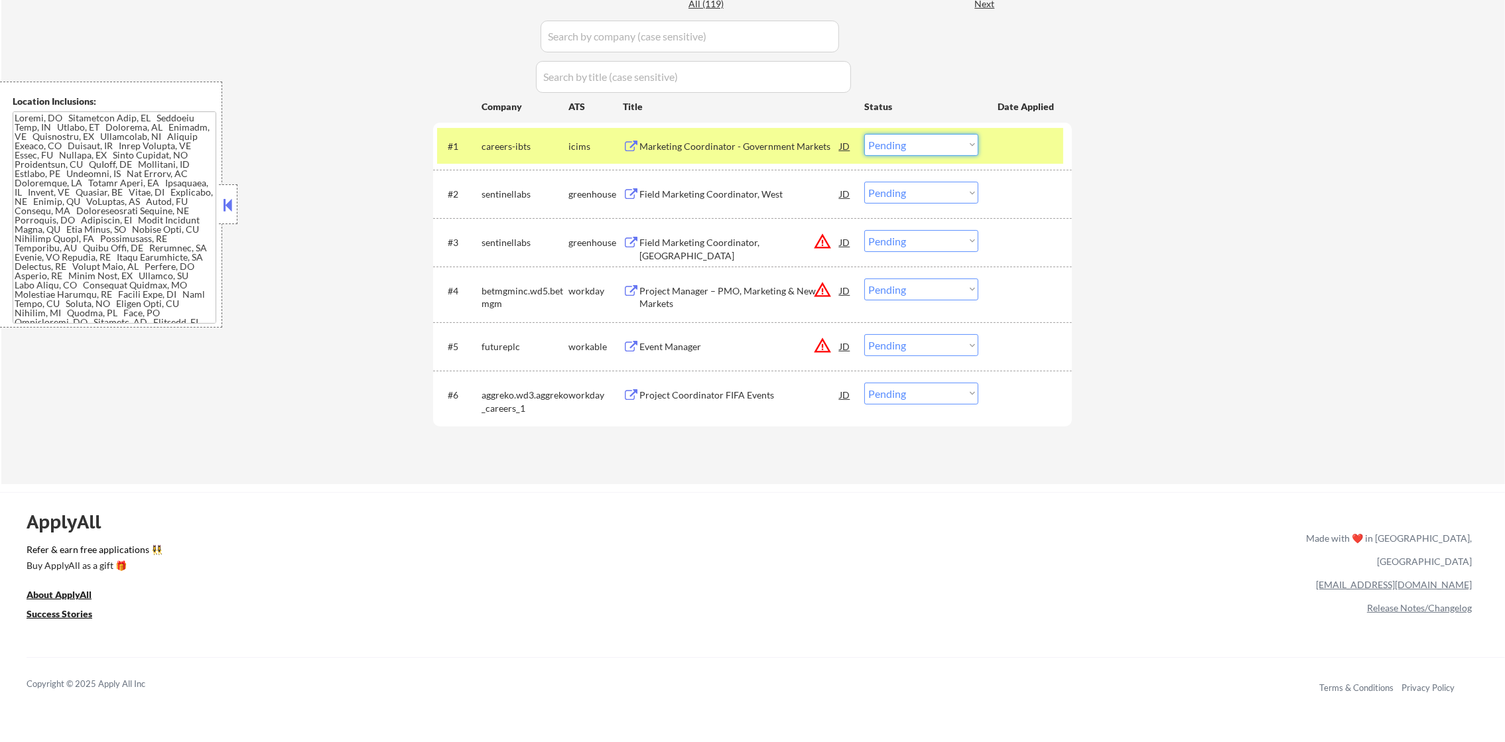
drag, startPoint x: 888, startPoint y: 135, endPoint x: 890, endPoint y: 155, distance: 19.3
click at [888, 135] on select "Choose an option... Pending Applied Excluded (Questions) Excluded (Expired) Exc…" at bounding box center [921, 145] width 114 height 22
click at [864, 134] on select "Choose an option... Pending Applied Excluded (Questions) Excluded (Expired) Exc…" at bounding box center [921, 145] width 114 height 22
click at [509, 149] on div "careers-ibts" at bounding box center [525, 146] width 87 height 13
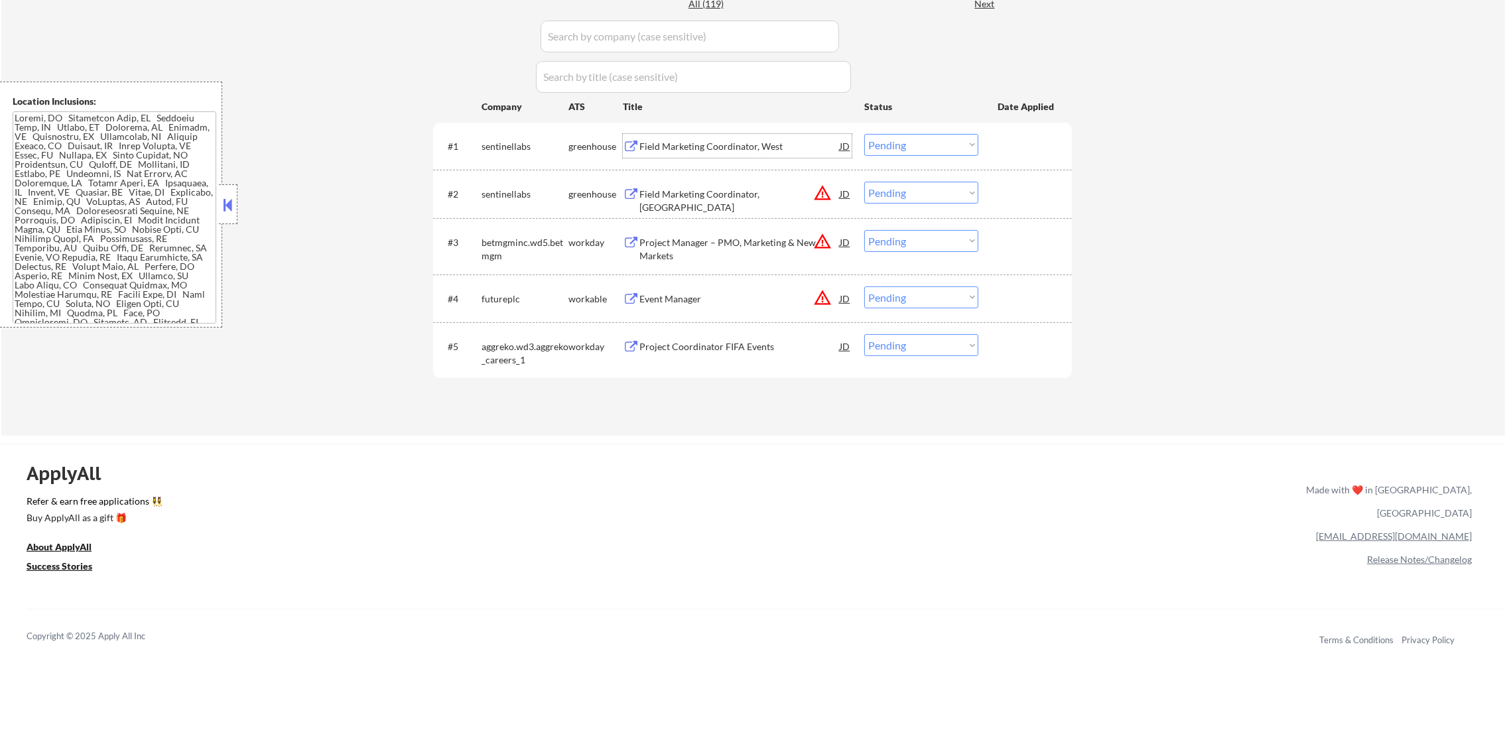
click at [736, 148] on div "Field Marketing Coordinator, West" at bounding box center [739, 146] width 200 height 13
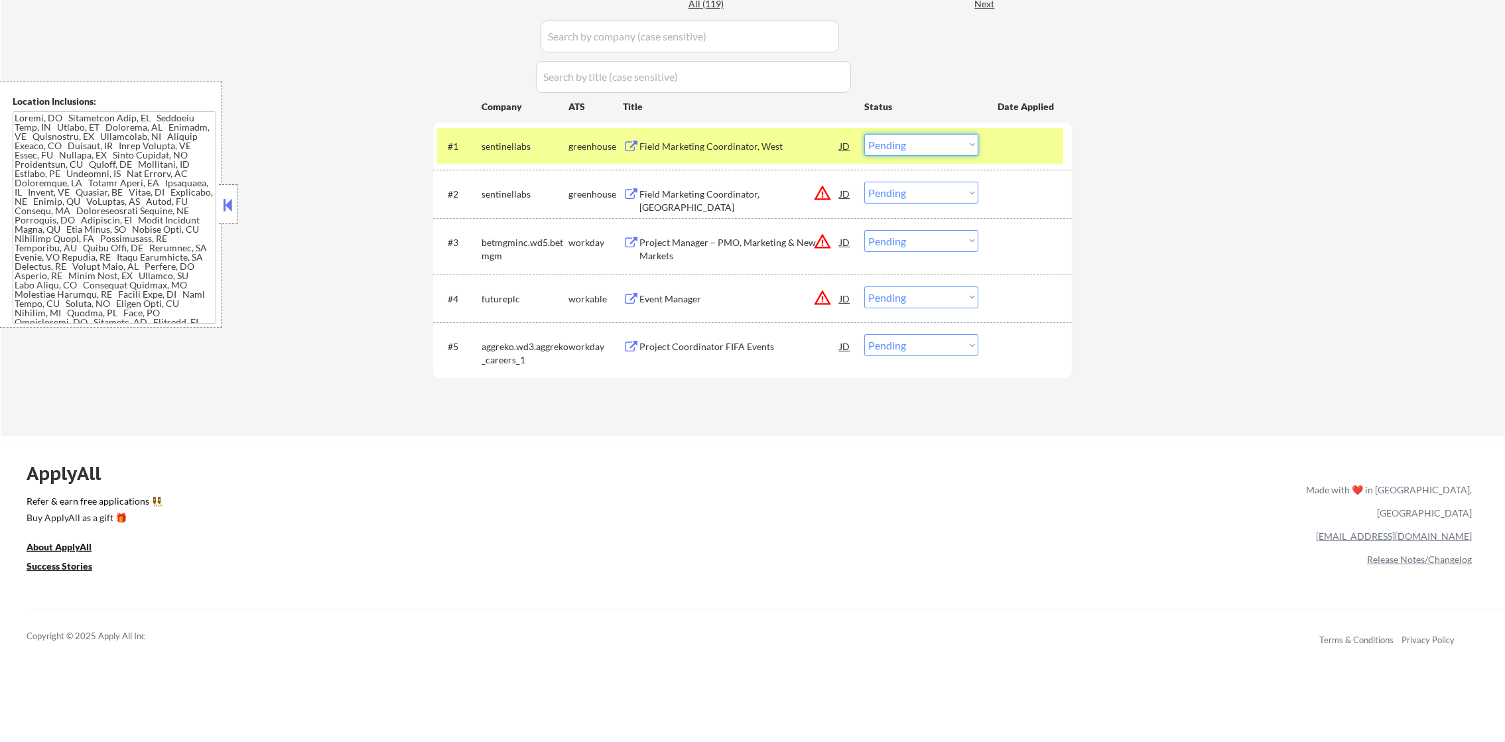
click at [893, 149] on select "Choose an option... Pending Applied Excluded (Questions) Excluded (Expired) Exc…" at bounding box center [921, 145] width 114 height 22
click at [864, 134] on select "Choose an option... Pending Applied Excluded (Questions) Excluded (Expired) Exc…" at bounding box center [921, 145] width 114 height 22
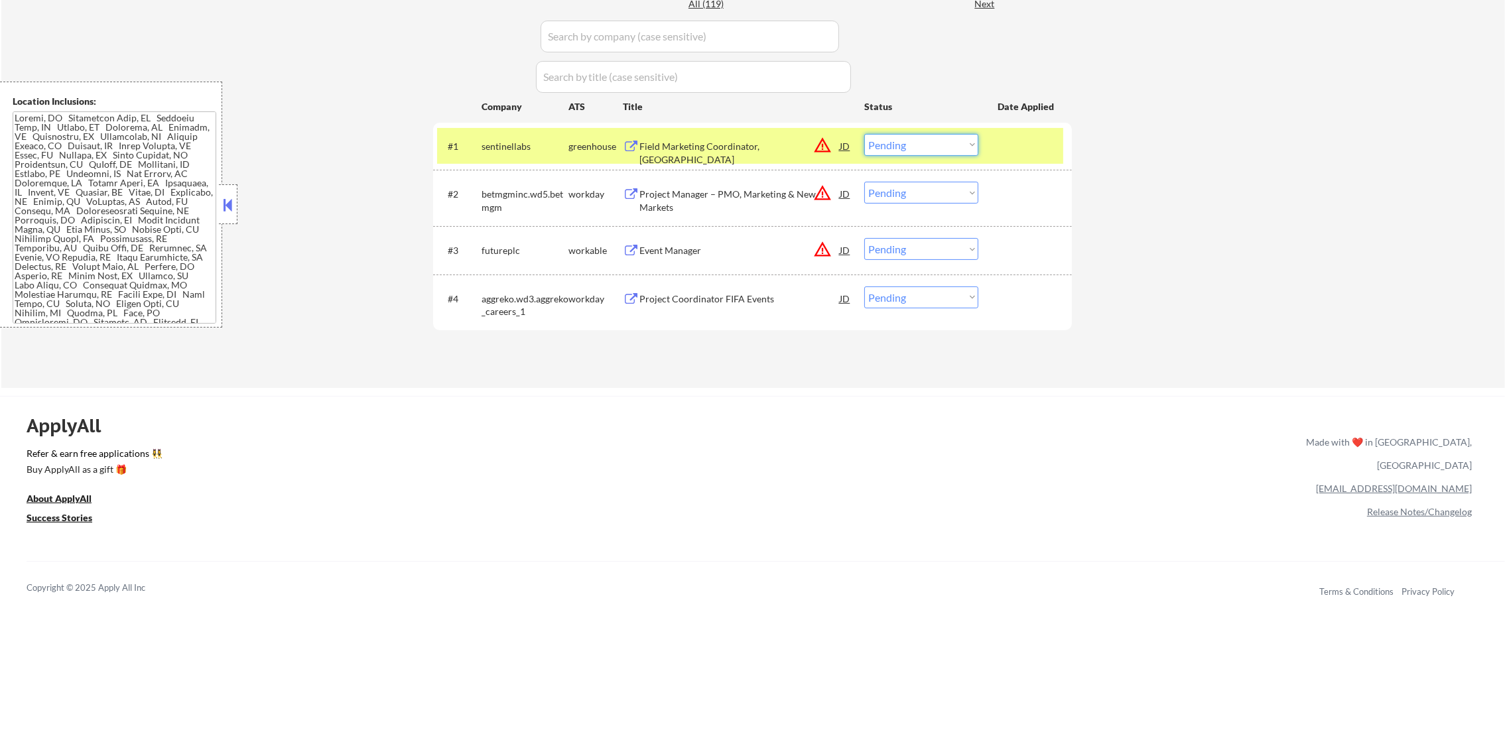
click at [897, 146] on select "Choose an option... Pending Applied Excluded (Questions) Excluded (Expired) Exc…" at bounding box center [921, 145] width 114 height 22
click at [864, 134] on select "Choose an option... Pending Applied Excluded (Questions) Excluded (Expired) Exc…" at bounding box center [921, 145] width 114 height 22
click at [815, 194] on button "warning_amber" at bounding box center [822, 193] width 19 height 19
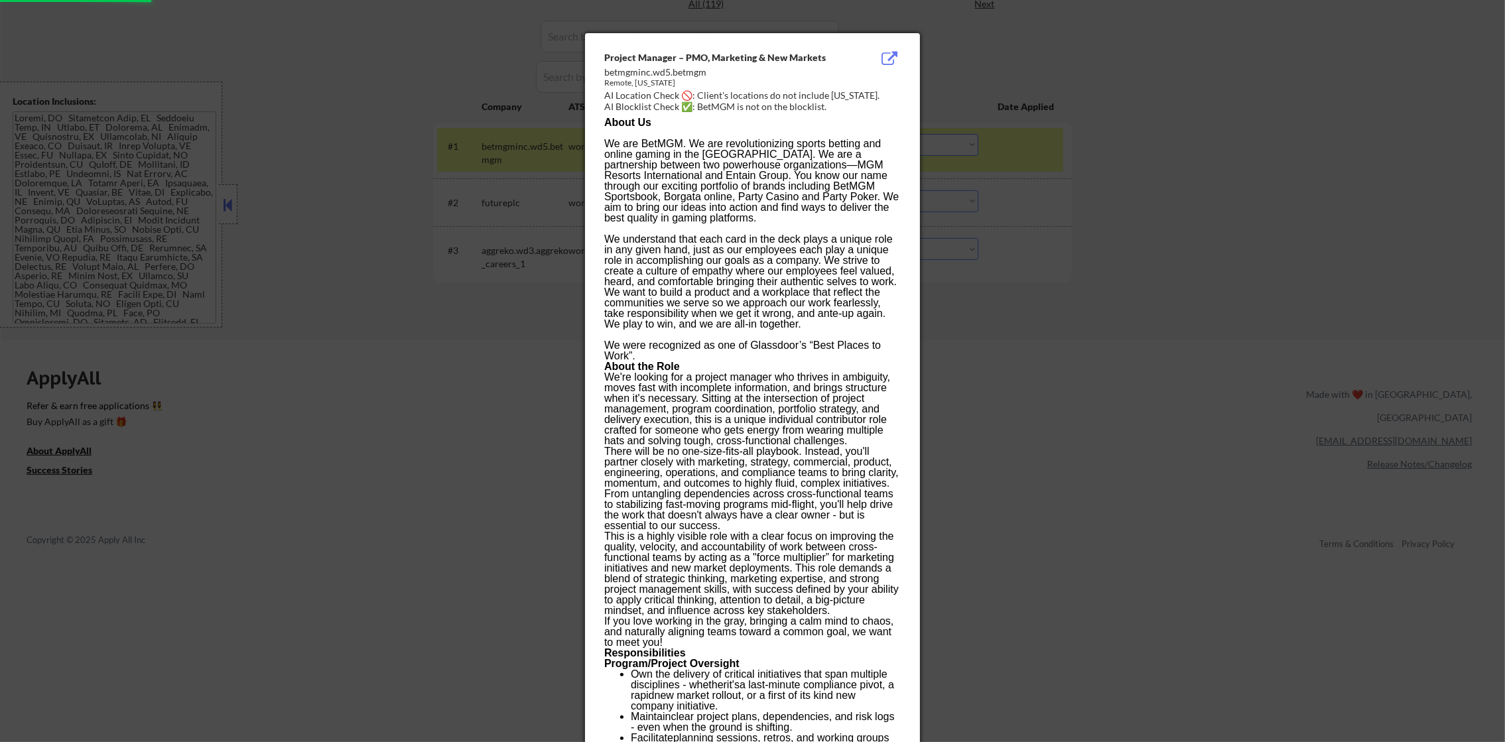
click at [934, 190] on div at bounding box center [752, 371] width 1505 height 742
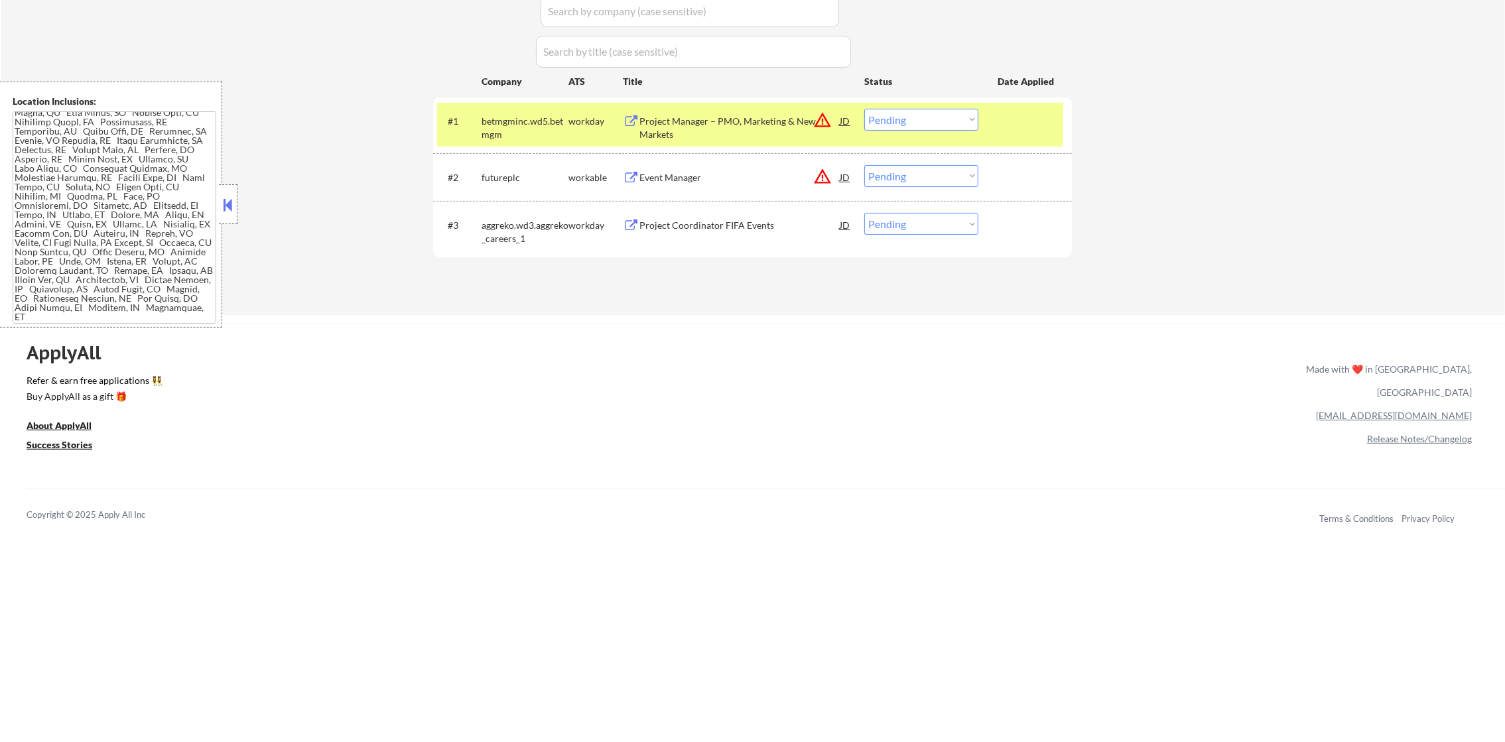
scroll to position [464, 0]
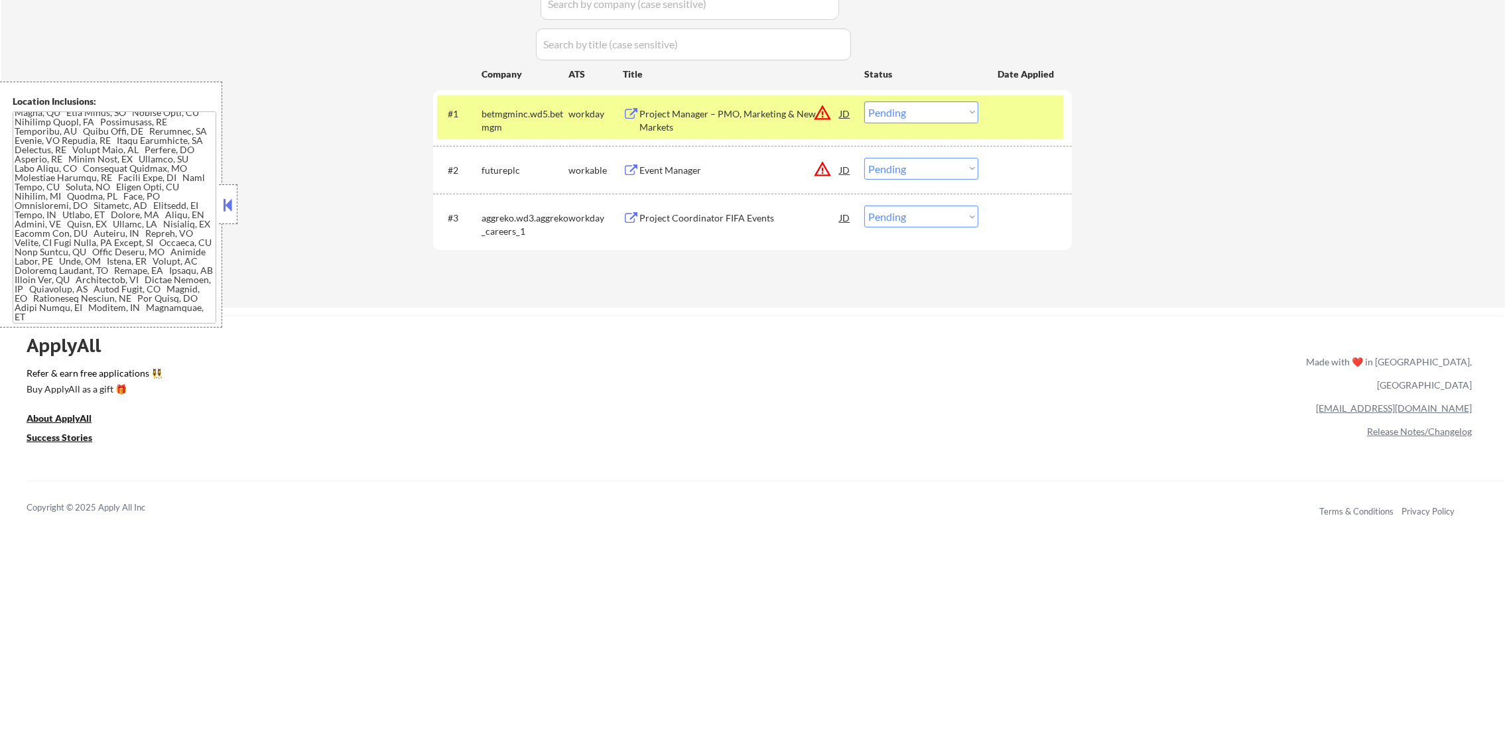
click at [935, 117] on select "Choose an option... Pending Applied Excluded (Questions) Excluded (Expired) Exc…" at bounding box center [921, 112] width 114 height 22
click at [864, 101] on select "Choose an option... Pending Applied Excluded (Questions) Excluded (Expired) Exc…" at bounding box center [921, 112] width 114 height 22
click at [819, 170] on button "warning_amber" at bounding box center [822, 169] width 19 height 19
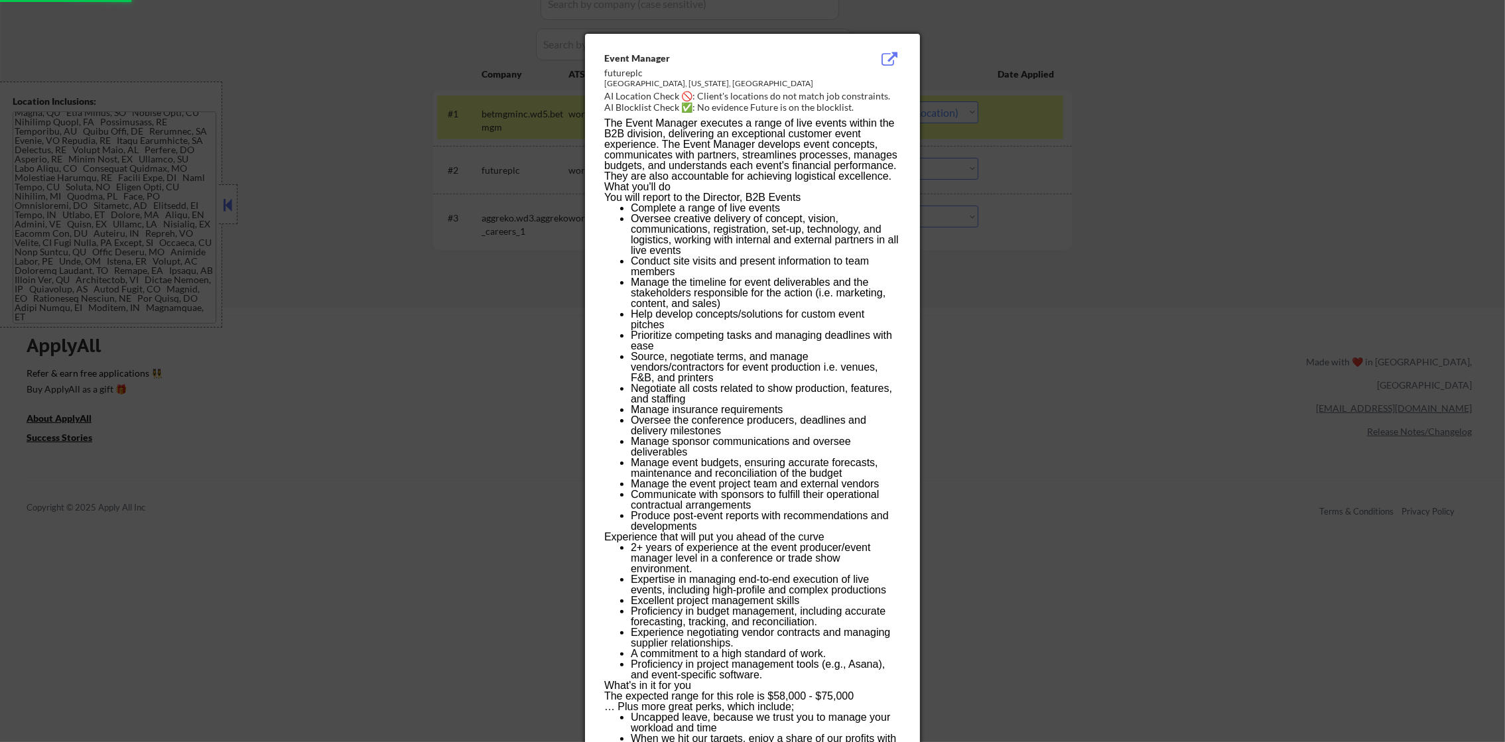
click at [1024, 155] on div at bounding box center [752, 371] width 1505 height 742
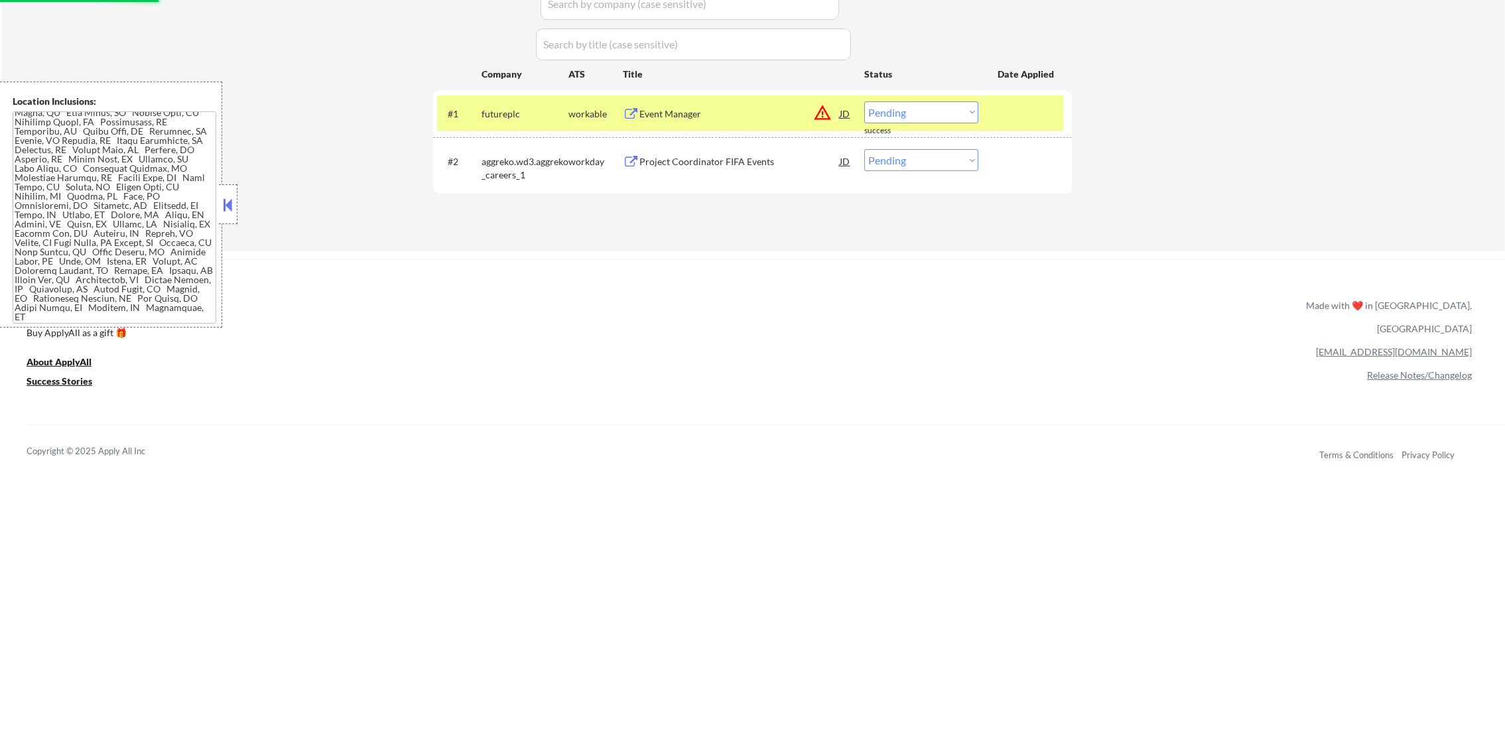
click at [910, 111] on select "Choose an option... Pending Applied Excluded (Questions) Excluded (Expired) Exc…" at bounding box center [921, 112] width 114 height 22
select select ""excluded__location_""
click at [864, 101] on select "Choose an option... Pending Applied Excluded (Questions) Excluded (Expired) Exc…" at bounding box center [921, 112] width 114 height 22
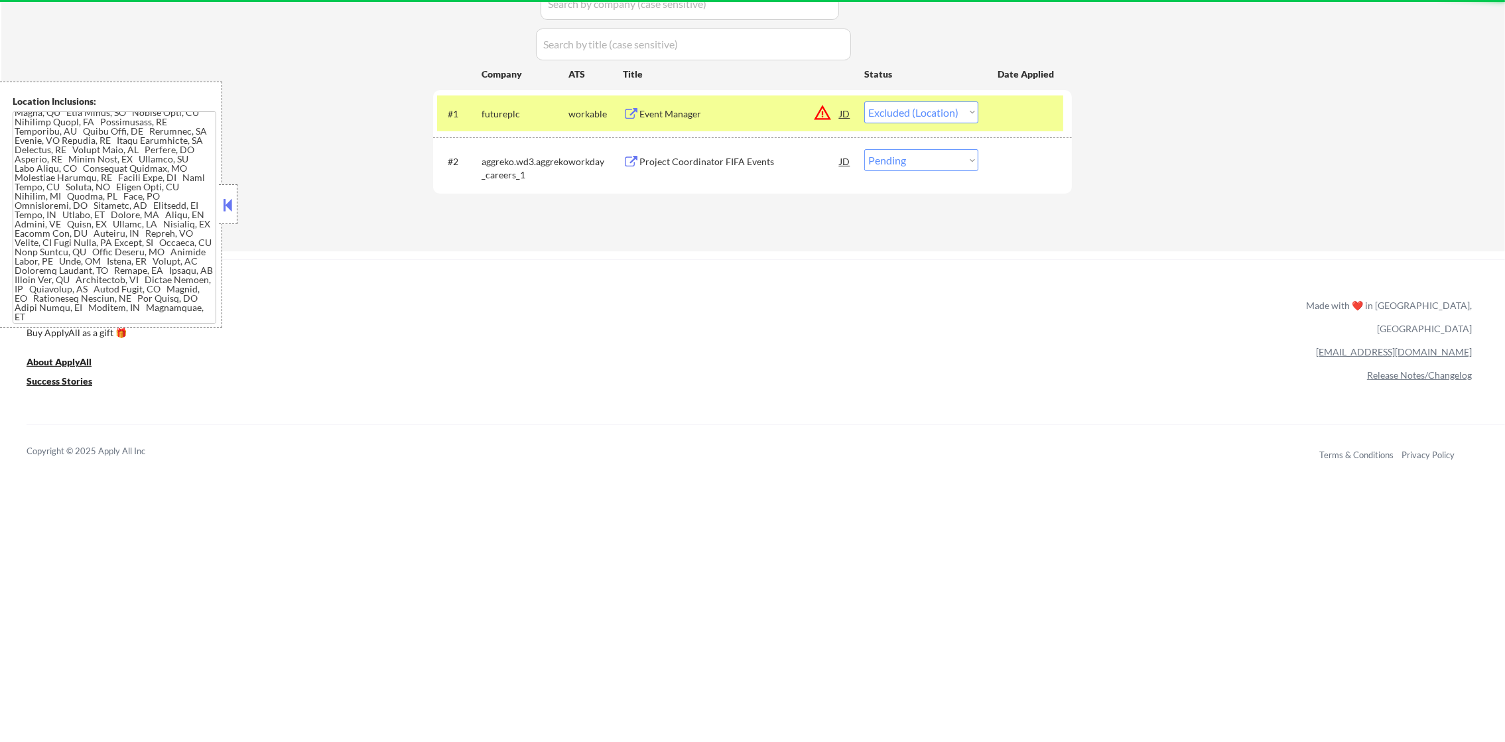
click at [496, 114] on div "futureplc" at bounding box center [525, 113] width 87 height 13
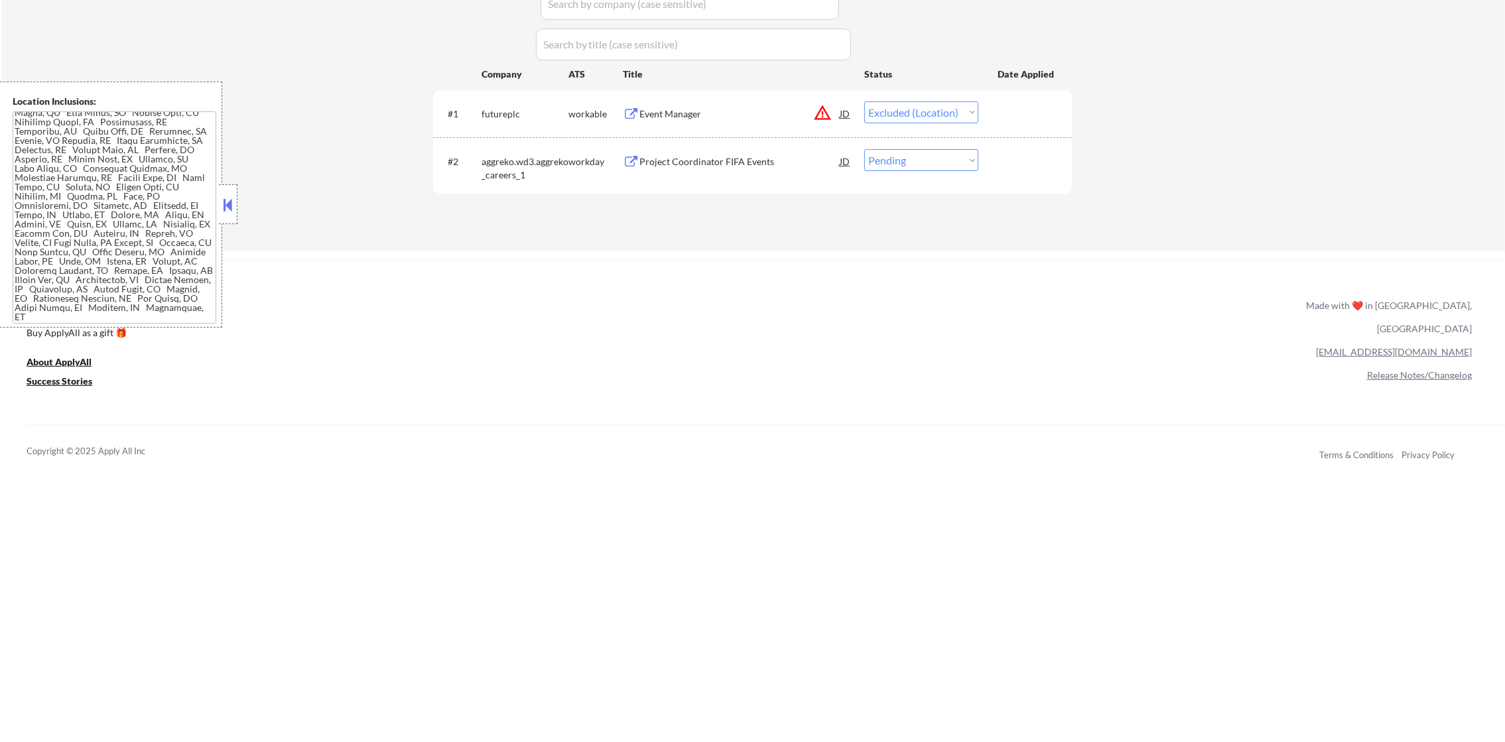
click at [738, 159] on div "Project Coordinator FIFA Events" at bounding box center [739, 161] width 200 height 13
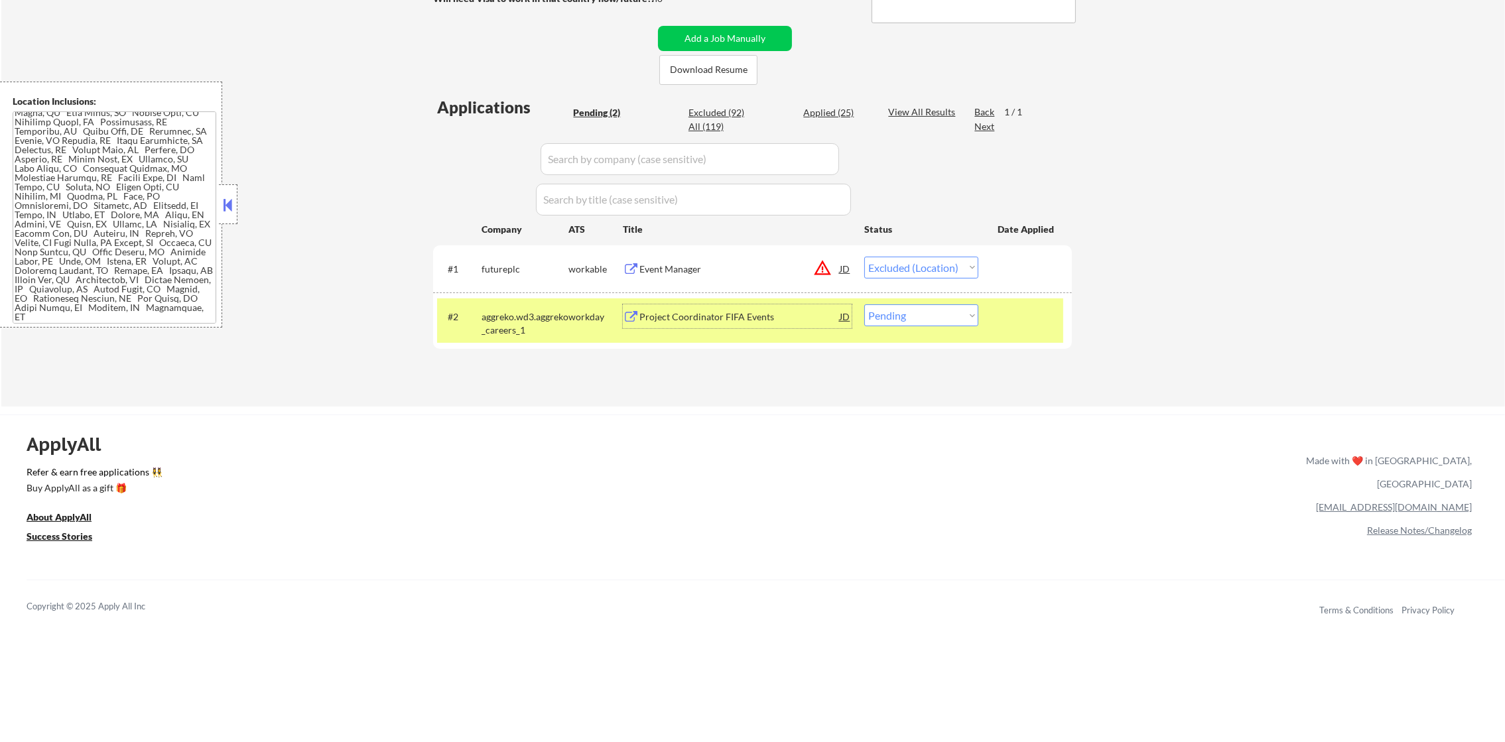
scroll to position [298, 0]
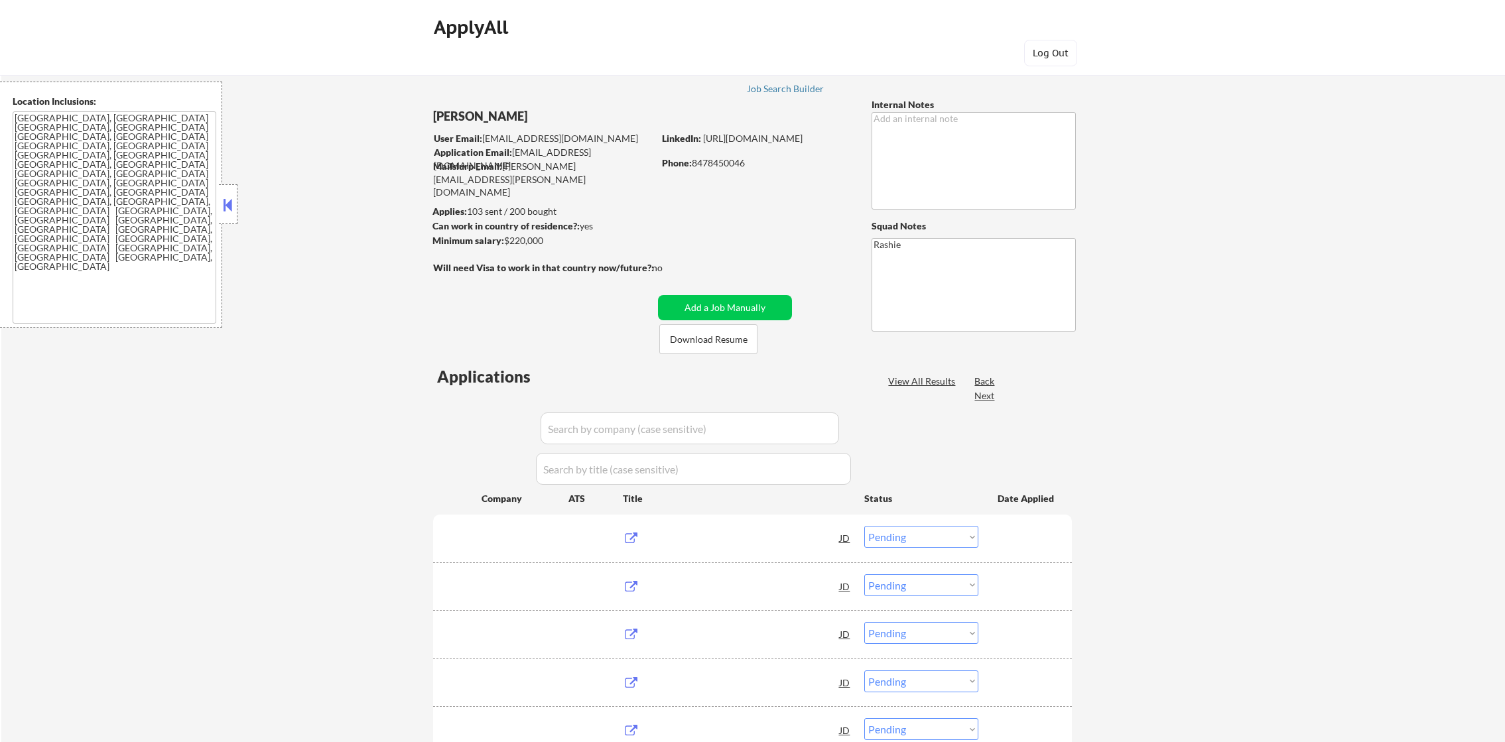
select select ""pending""
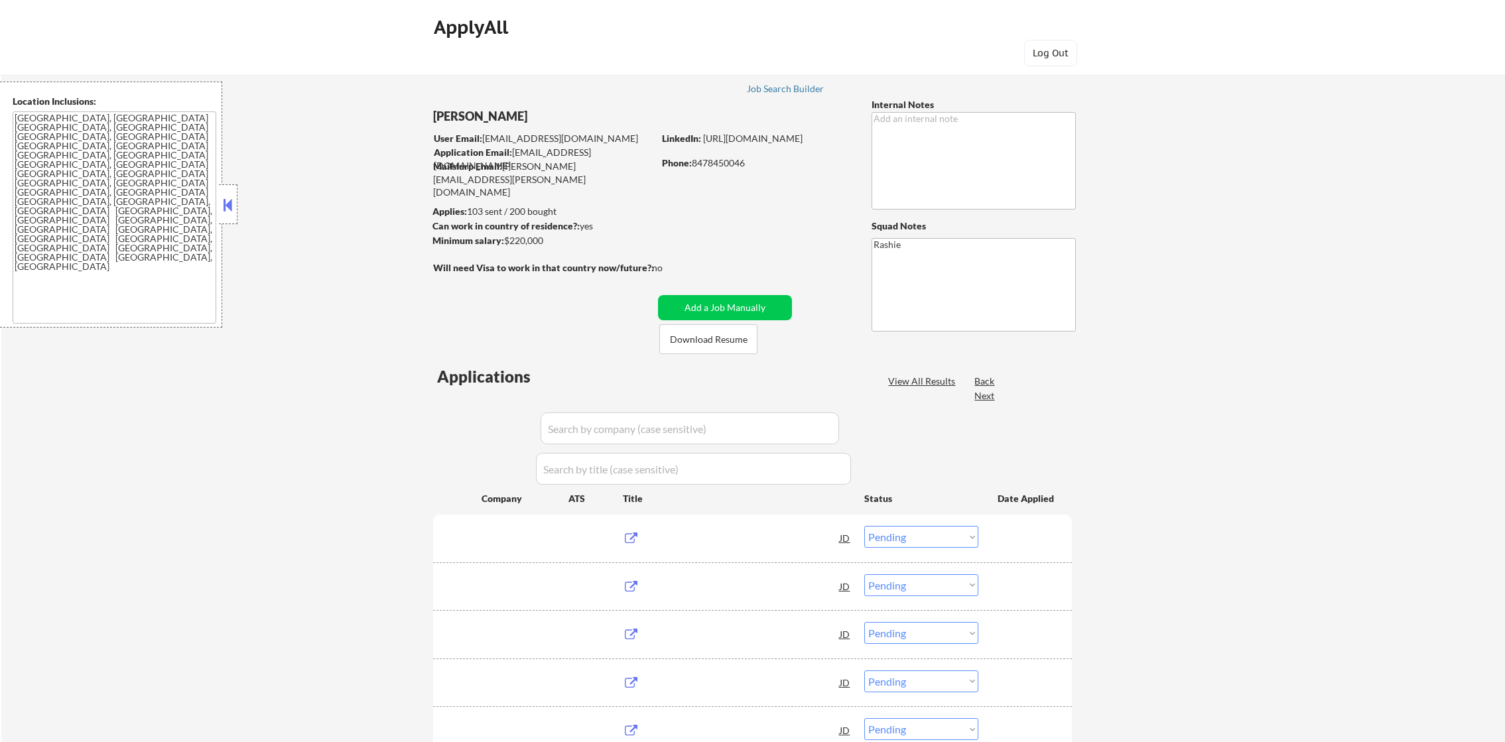
select select ""pending""
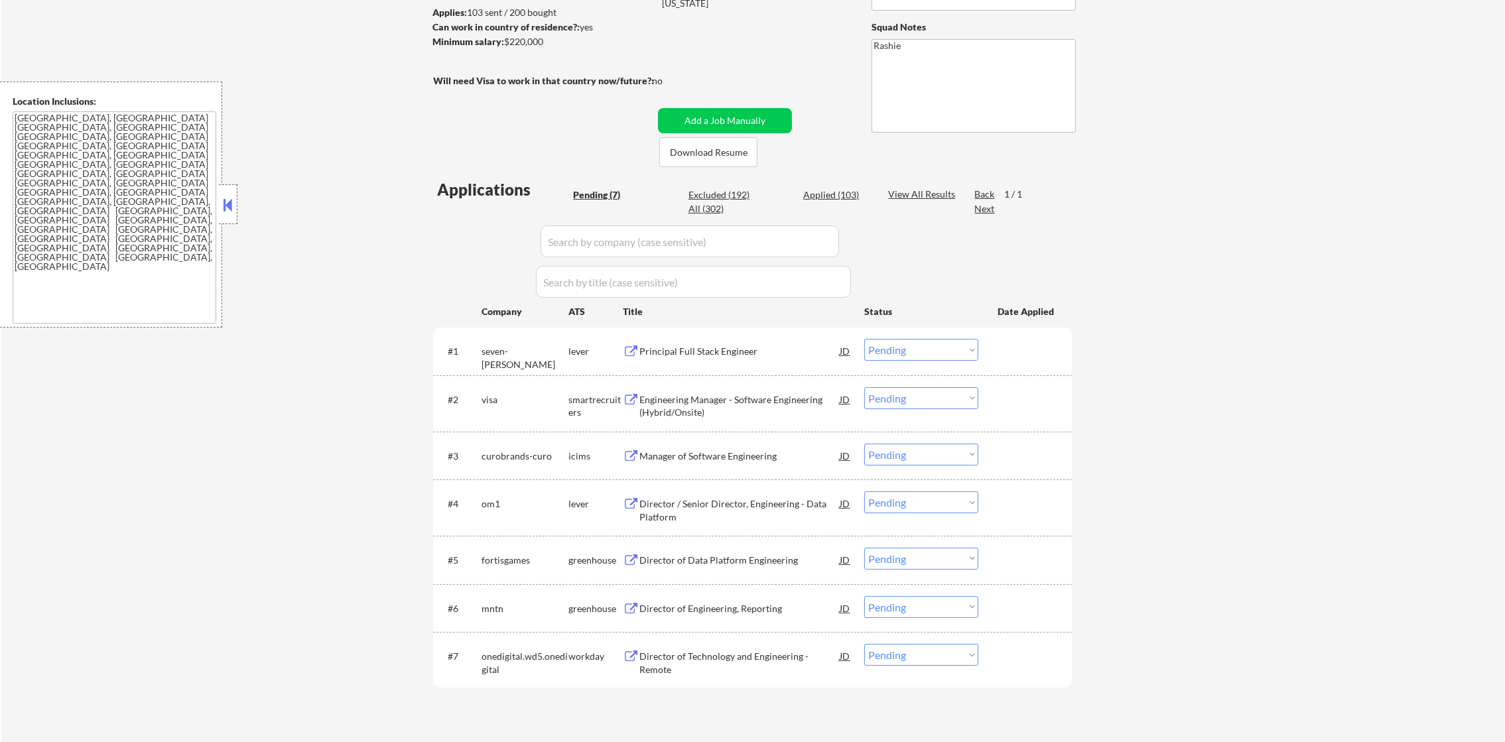
scroll to position [411, 0]
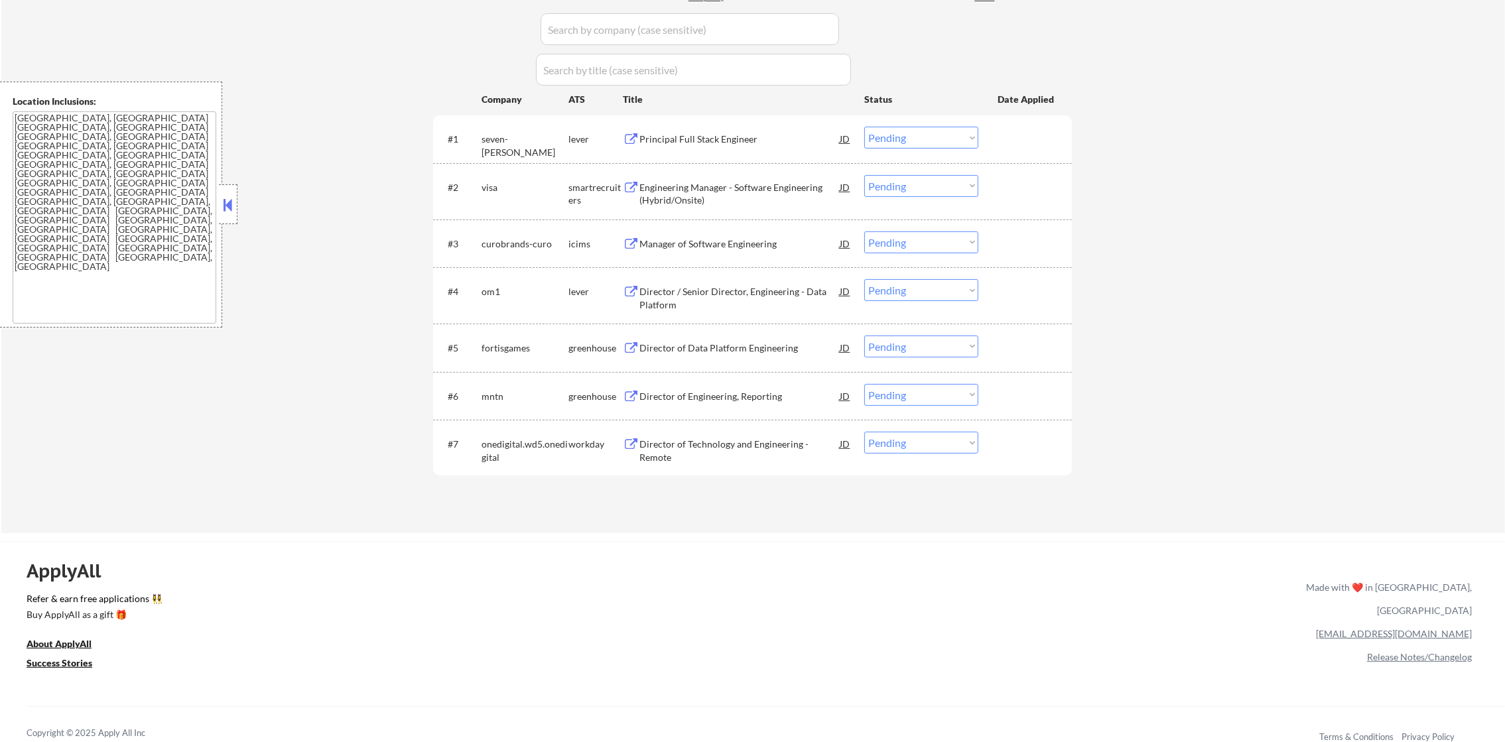
click at [681, 435] on div "Director of Technology and Engineering - Remote" at bounding box center [739, 444] width 200 height 24
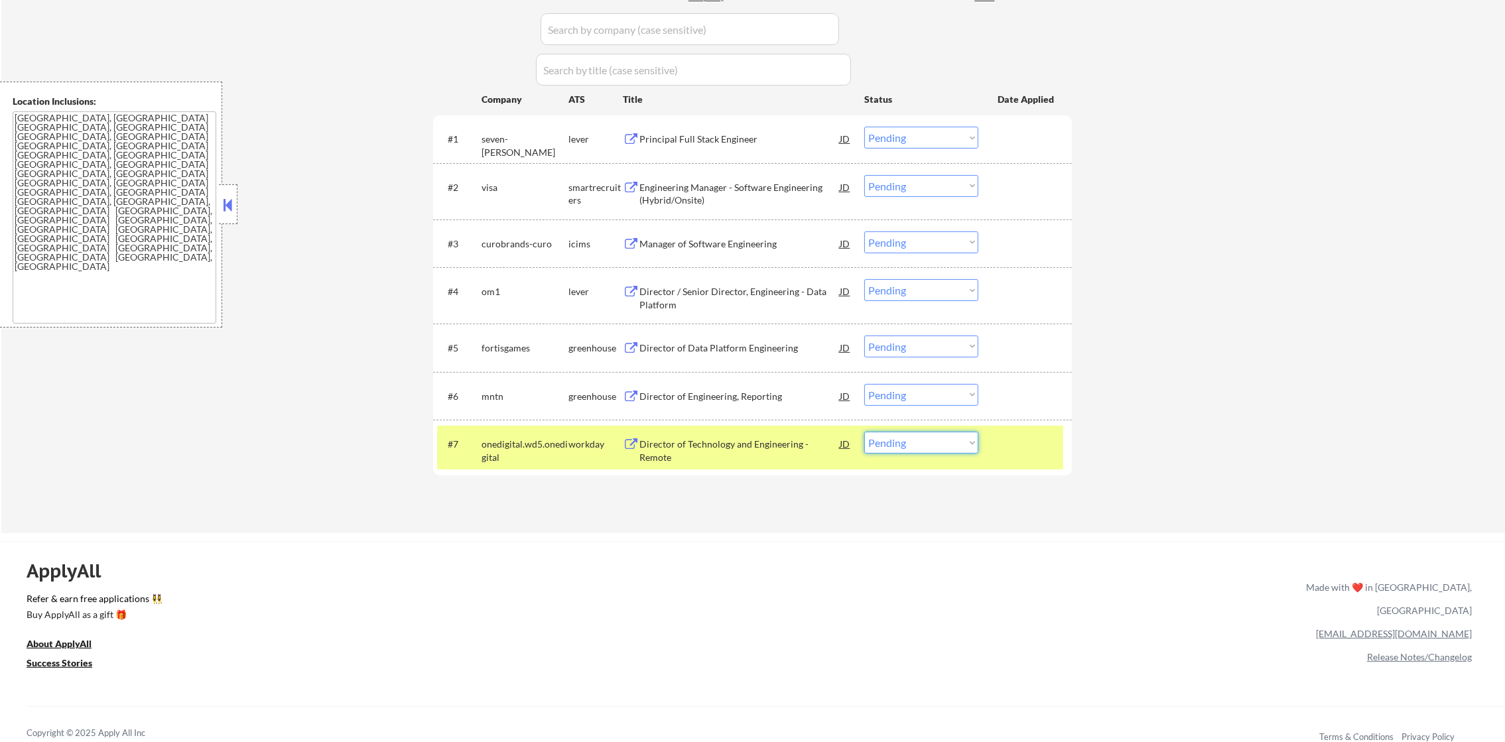
drag, startPoint x: 897, startPoint y: 431, endPoint x: 897, endPoint y: 442, distance: 10.6
click at [897, 432] on select "Choose an option... Pending Applied Excluded (Questions) Excluded (Expired) Exc…" at bounding box center [921, 443] width 114 height 22
select select ""excluded__salary_""
click at [864, 432] on select "Choose an option... Pending Applied Excluded (Questions) Excluded (Expired) Exc…" at bounding box center [921, 443] width 114 height 22
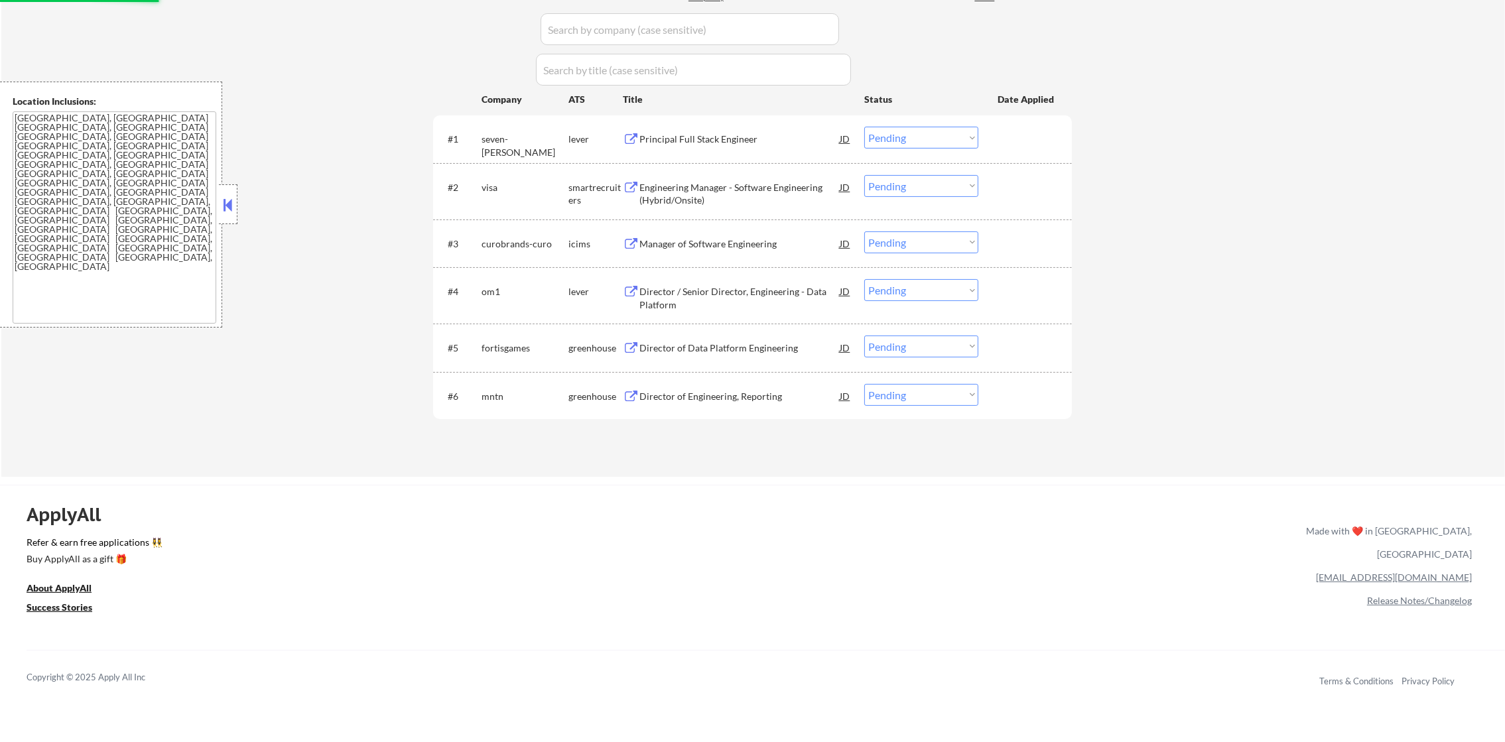
click at [520, 427] on div "Applications Pending (6) Excluded (193) Applied (103) All (302) View All Result…" at bounding box center [752, 209] width 639 height 486
click at [706, 405] on div "Director of Engineering, Reporting" at bounding box center [739, 396] width 200 height 24
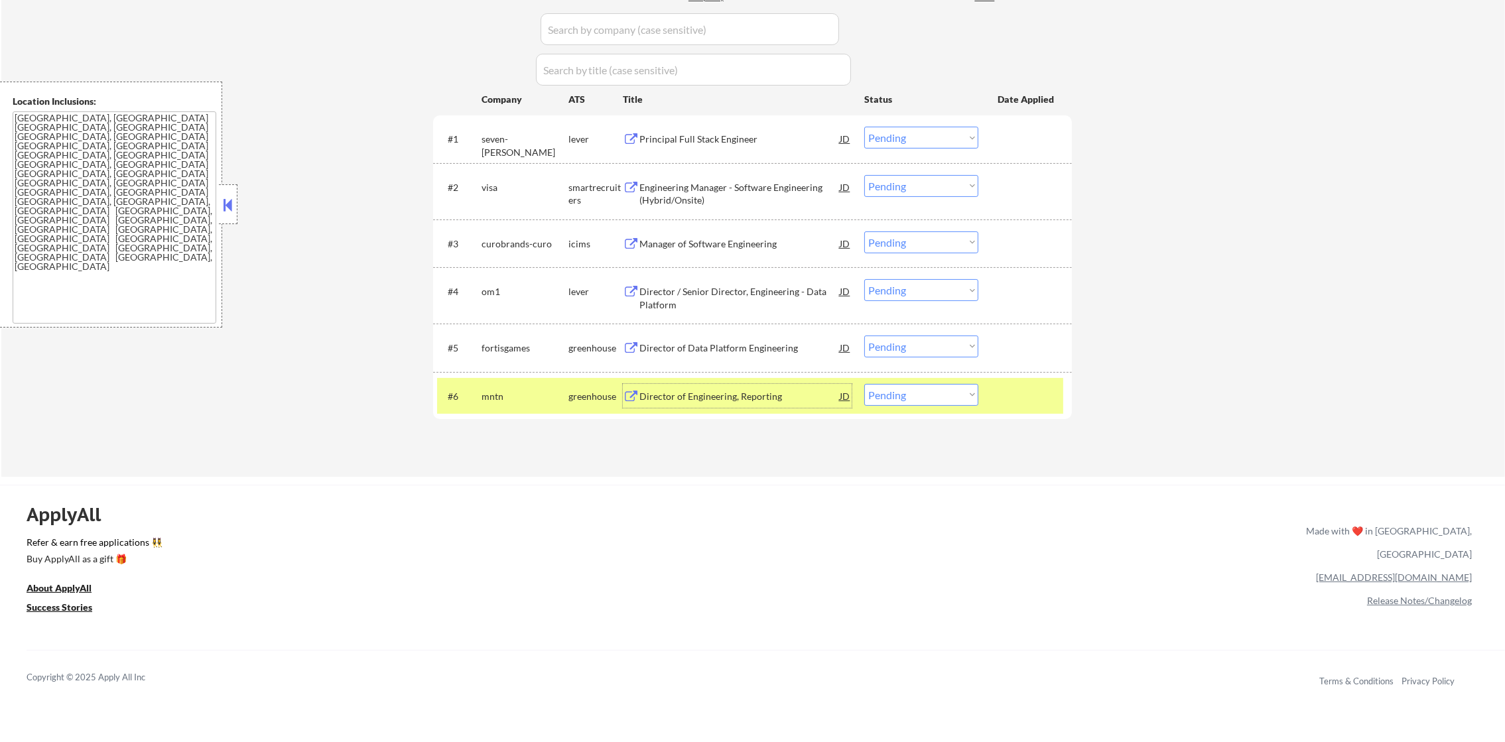
click at [876, 406] on div "#6 mntn greenhouse Director of Engineering, Reporting JD Choose an option... Pe…" at bounding box center [750, 396] width 626 height 36
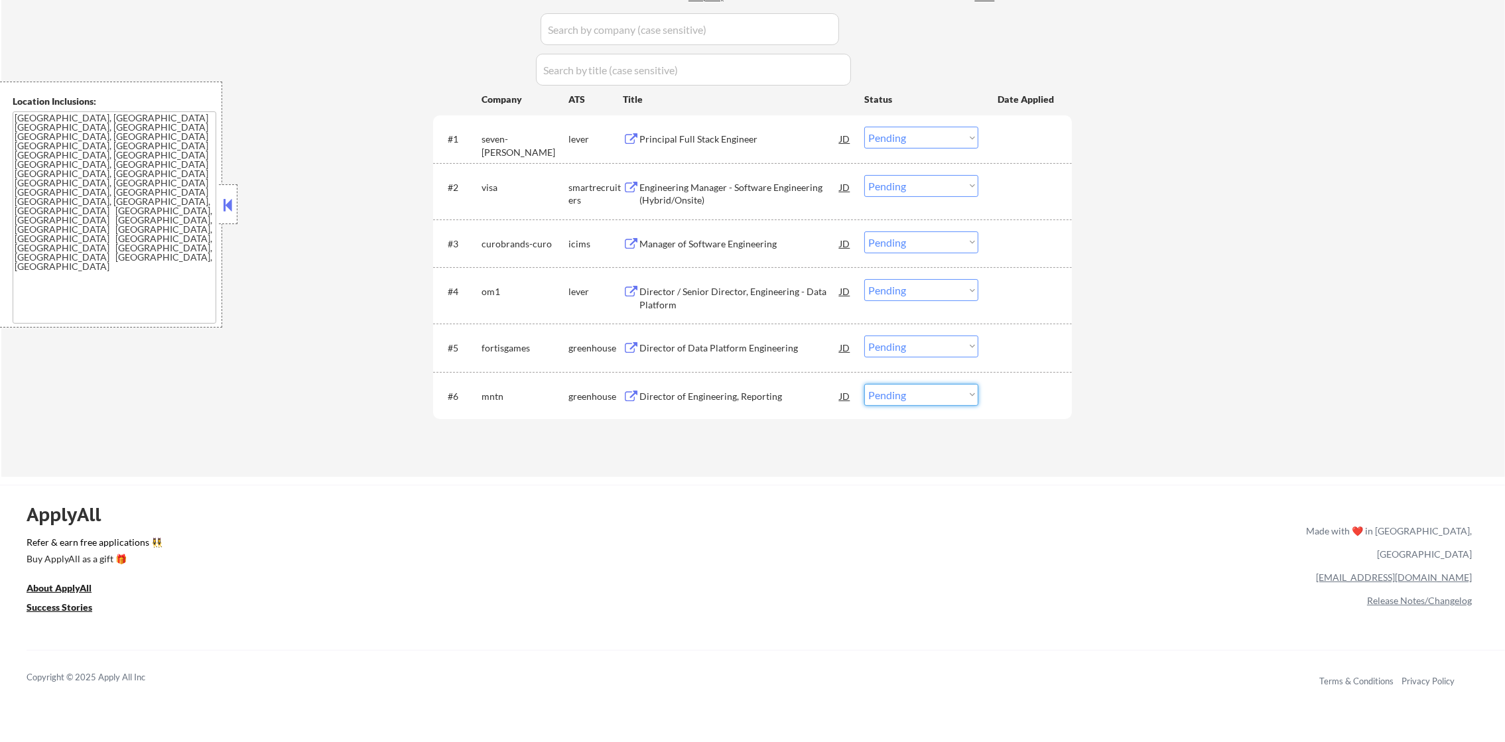
click at [877, 399] on select "Choose an option... Pending Applied Excluded (Questions) Excluded (Expired) Exc…" at bounding box center [921, 395] width 114 height 22
select select ""applied""
click at [864, 384] on select "Choose an option... Pending Applied Excluded (Questions) Excluded (Expired) Exc…" at bounding box center [921, 395] width 114 height 22
click at [684, 338] on div "Director of Data Platform Engineering" at bounding box center [739, 348] width 200 height 24
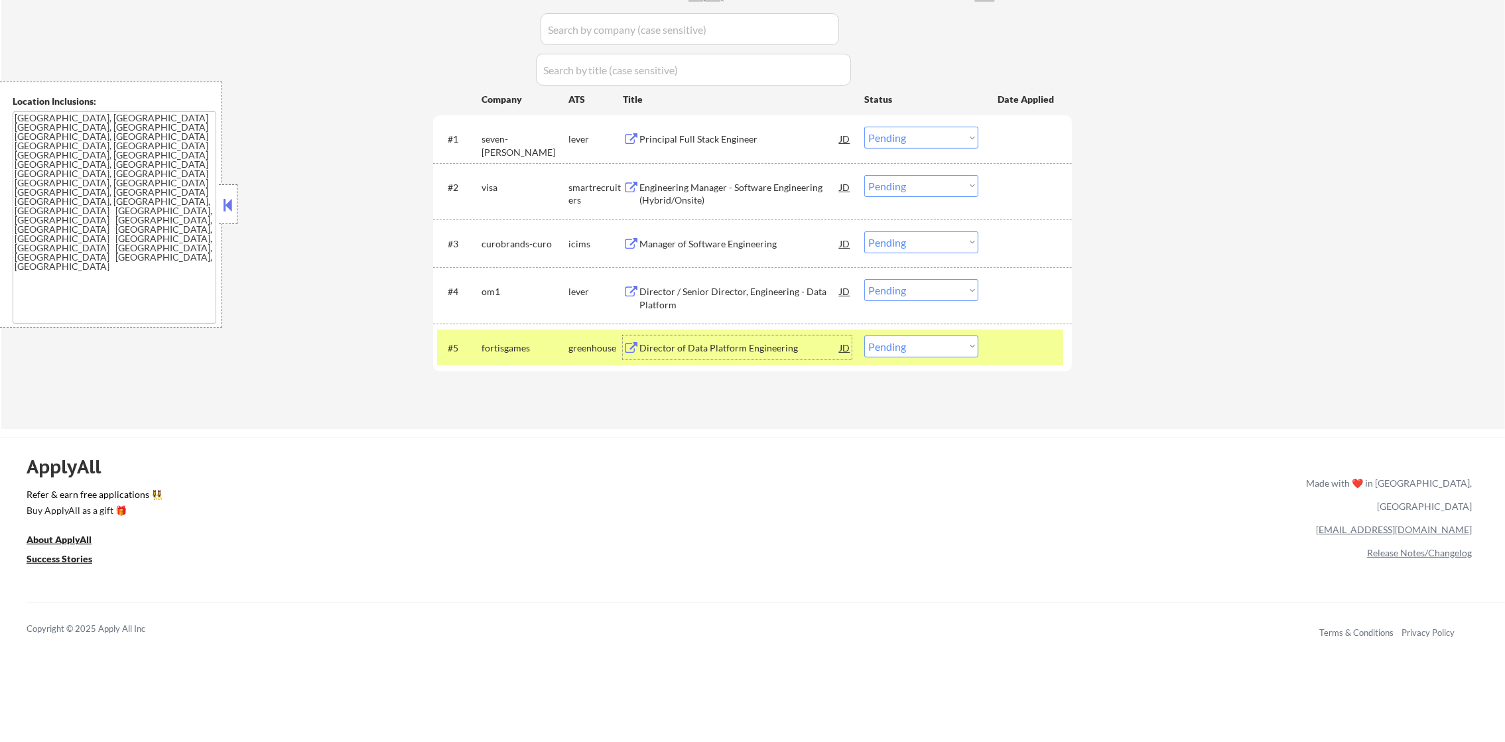
click at [931, 342] on select "Choose an option... Pending Applied Excluded (Questions) Excluded (Expired) Exc…" at bounding box center [921, 347] width 114 height 22
select select ""applied""
click at [864, 336] on select "Choose an option... Pending Applied Excluded (Questions) Excluded (Expired) Exc…" at bounding box center [921, 347] width 114 height 22
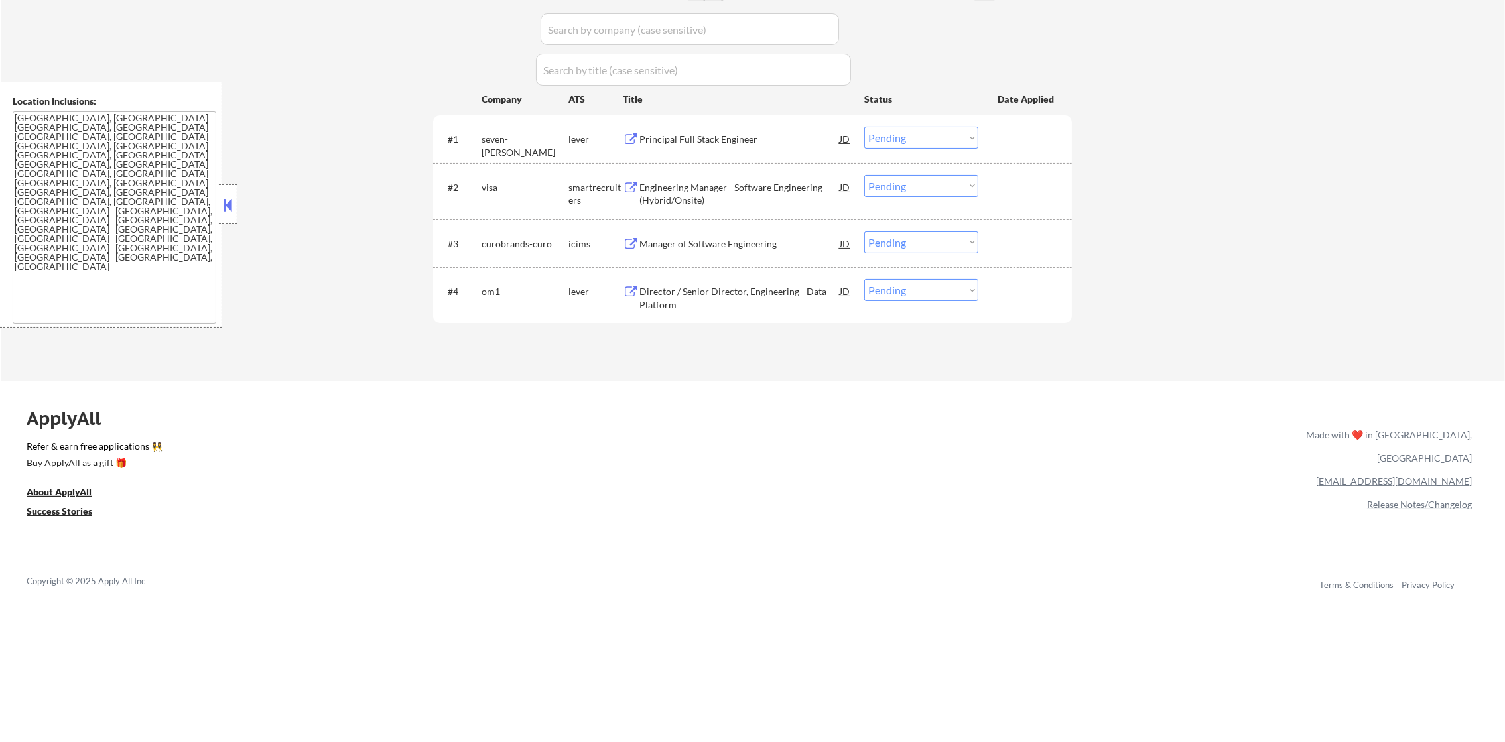
click at [699, 309] on div "Director / Senior Director, Engineering - Data Platform" at bounding box center [739, 298] width 200 height 26
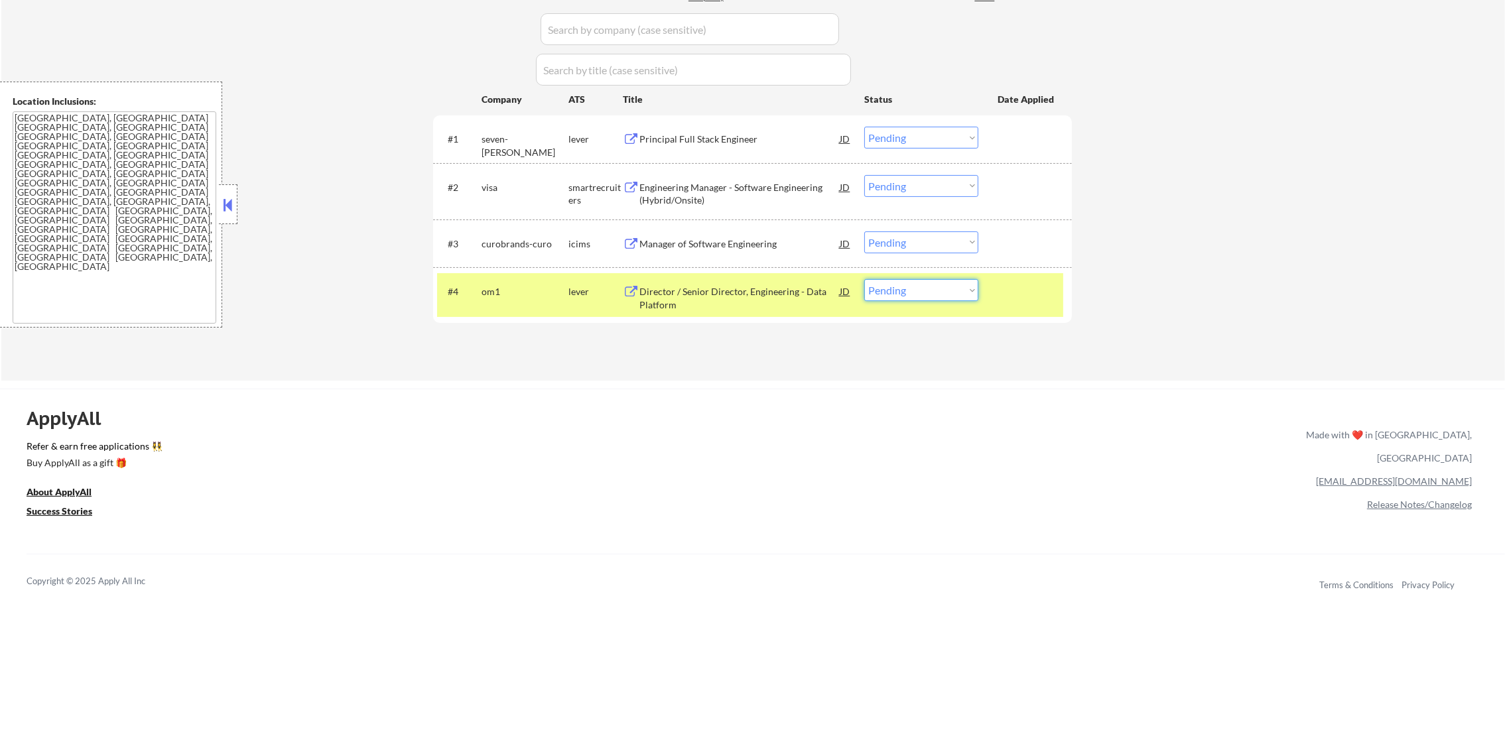
click at [891, 283] on select "Choose an option... Pending Applied Excluded (Questions) Excluded (Expired) Exc…" at bounding box center [921, 290] width 114 height 22
select select ""applied""
click at [864, 279] on select "Choose an option... Pending Applied Excluded (Questions) Excluded (Expired) Exc…" at bounding box center [921, 290] width 114 height 22
click at [543, 285] on div "om1" at bounding box center [525, 291] width 87 height 13
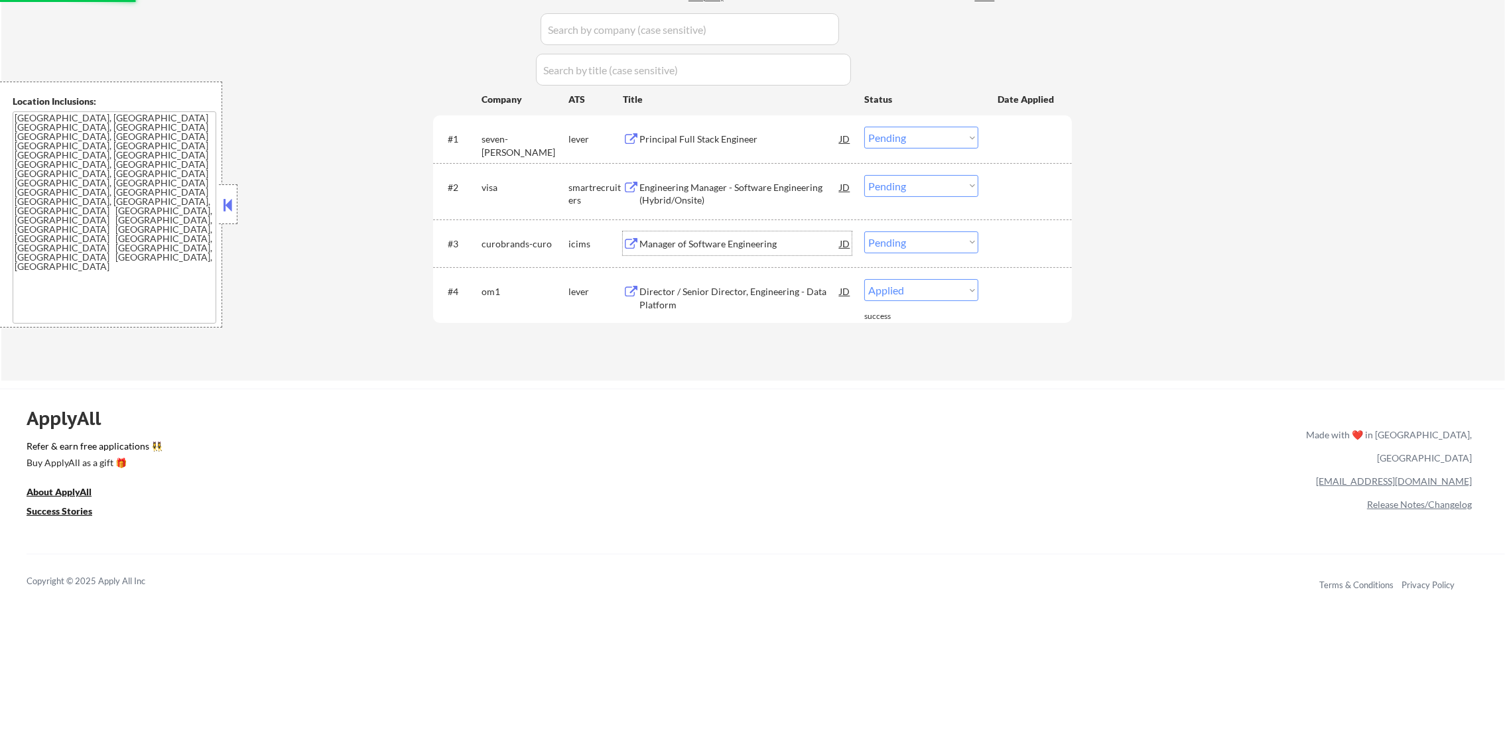
click at [718, 241] on div "Manager of Software Engineering" at bounding box center [739, 243] width 200 height 13
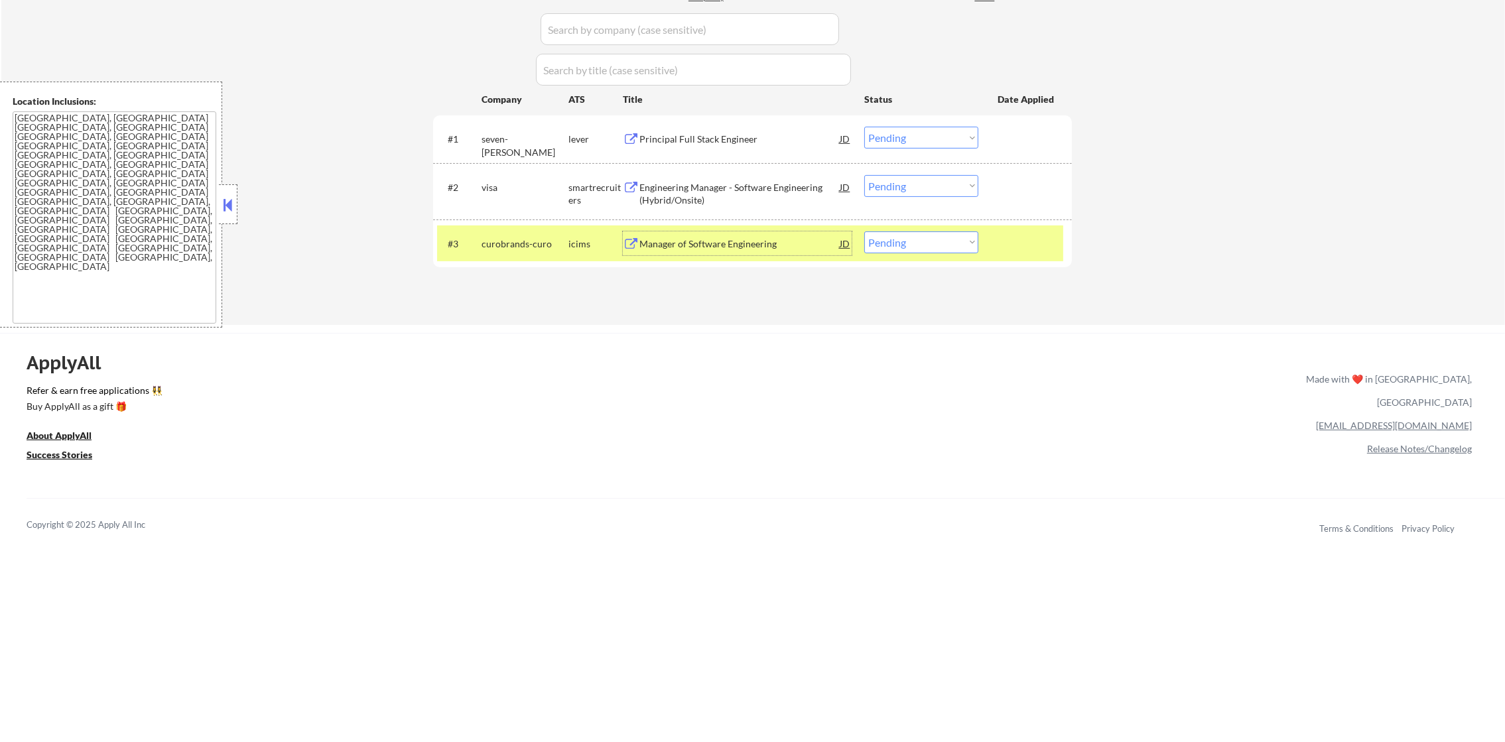
click at [895, 237] on select "Choose an option... Pending Applied Excluded (Questions) Excluded (Expired) Exc…" at bounding box center [921, 243] width 114 height 22
select select ""excluded__salary_""
click at [864, 232] on select "Choose an option... Pending Applied Excluded (Questions) Excluded (Expired) Exc…" at bounding box center [921, 243] width 114 height 22
click at [507, 239] on div "curobrands-curo" at bounding box center [525, 243] width 87 height 13
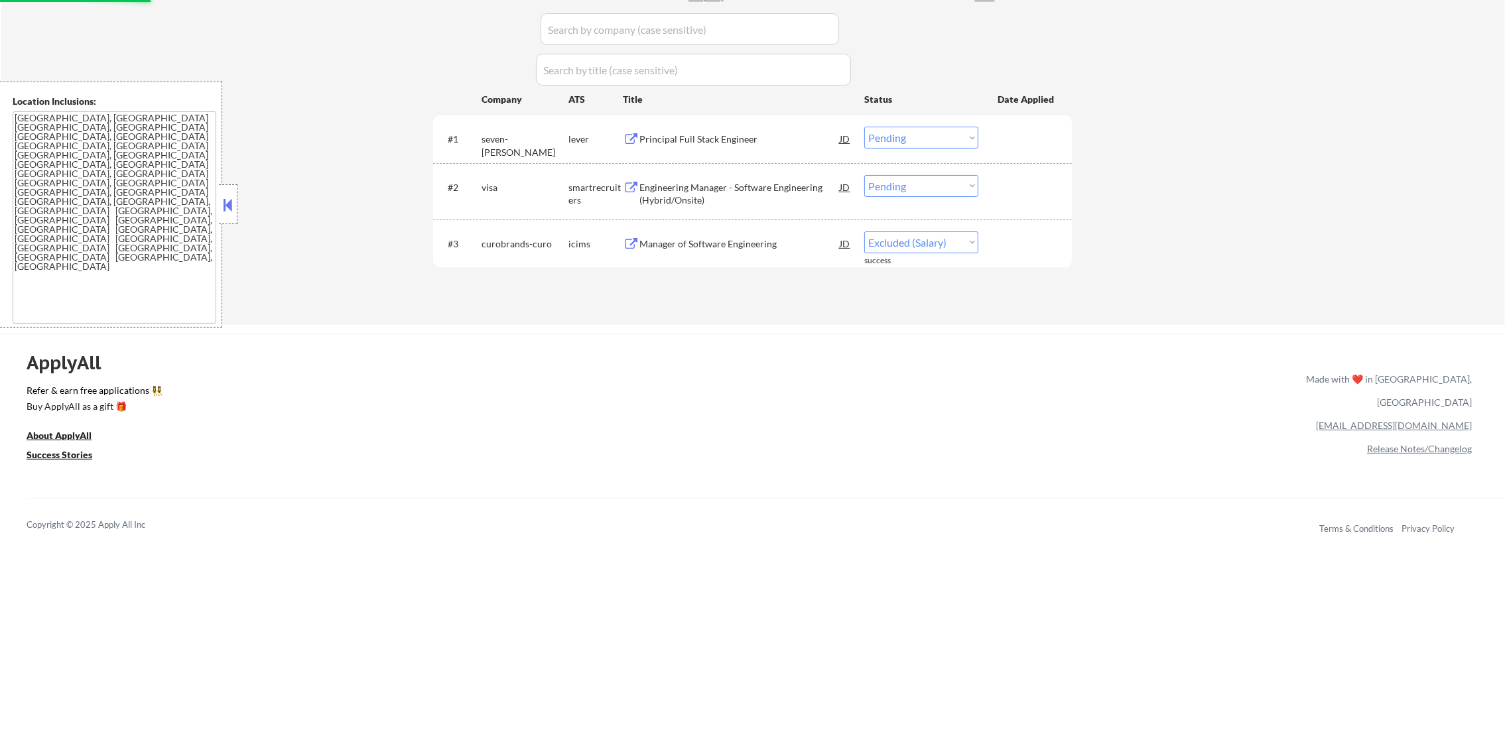
click at [694, 188] on div "Engineering Manager - Software Engineering (Hybrid/Onsite)" at bounding box center [739, 194] width 200 height 26
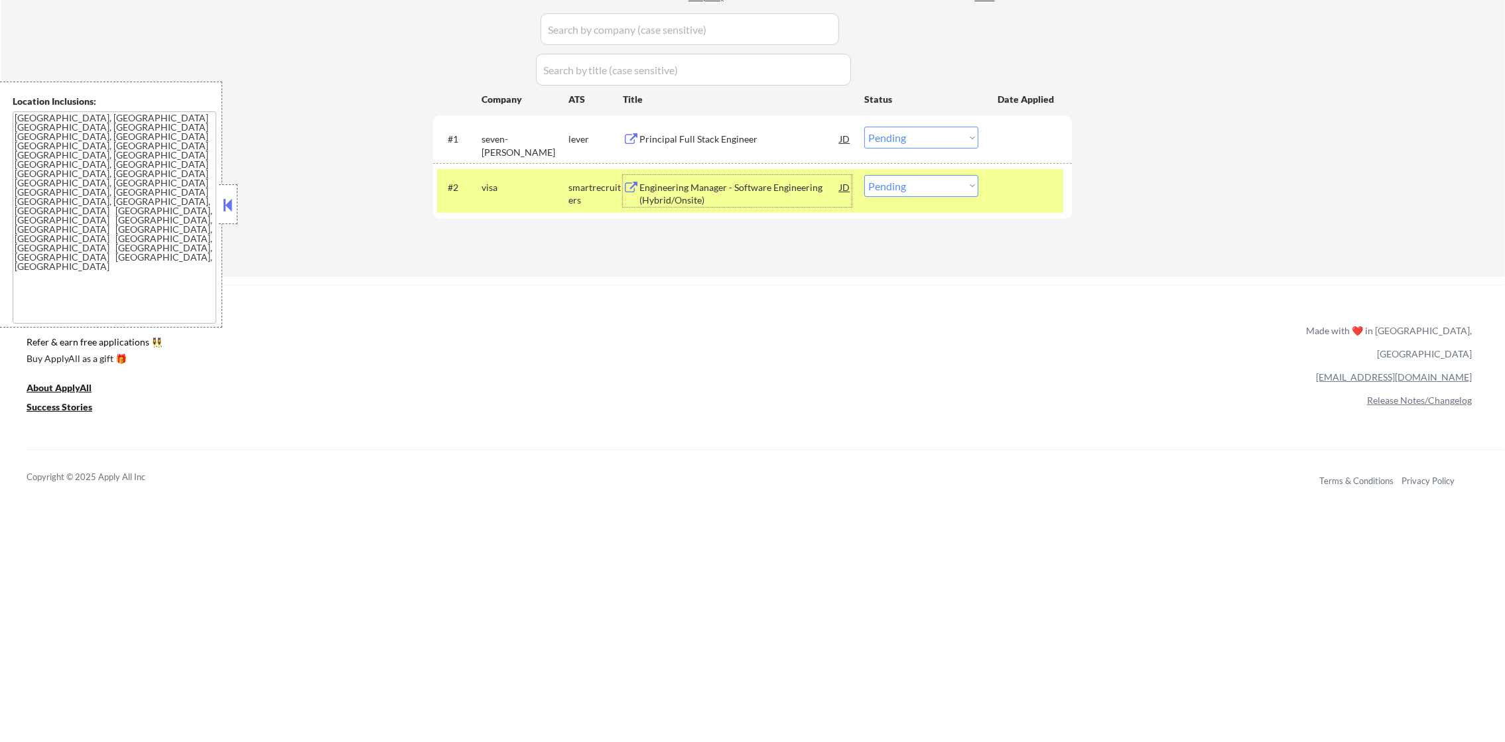
drag, startPoint x: 873, startPoint y: 184, endPoint x: 873, endPoint y: 192, distance: 7.3
click at [873, 184] on select "Choose an option... Pending Applied Excluded (Questions) Excluded (Expired) Exc…" at bounding box center [921, 186] width 114 height 22
select select ""applied""
click at [864, 175] on select "Choose an option... Pending Applied Excluded (Questions) Excluded (Expired) Exc…" at bounding box center [921, 186] width 114 height 22
click at [528, 192] on div "visa" at bounding box center [525, 187] width 87 height 13
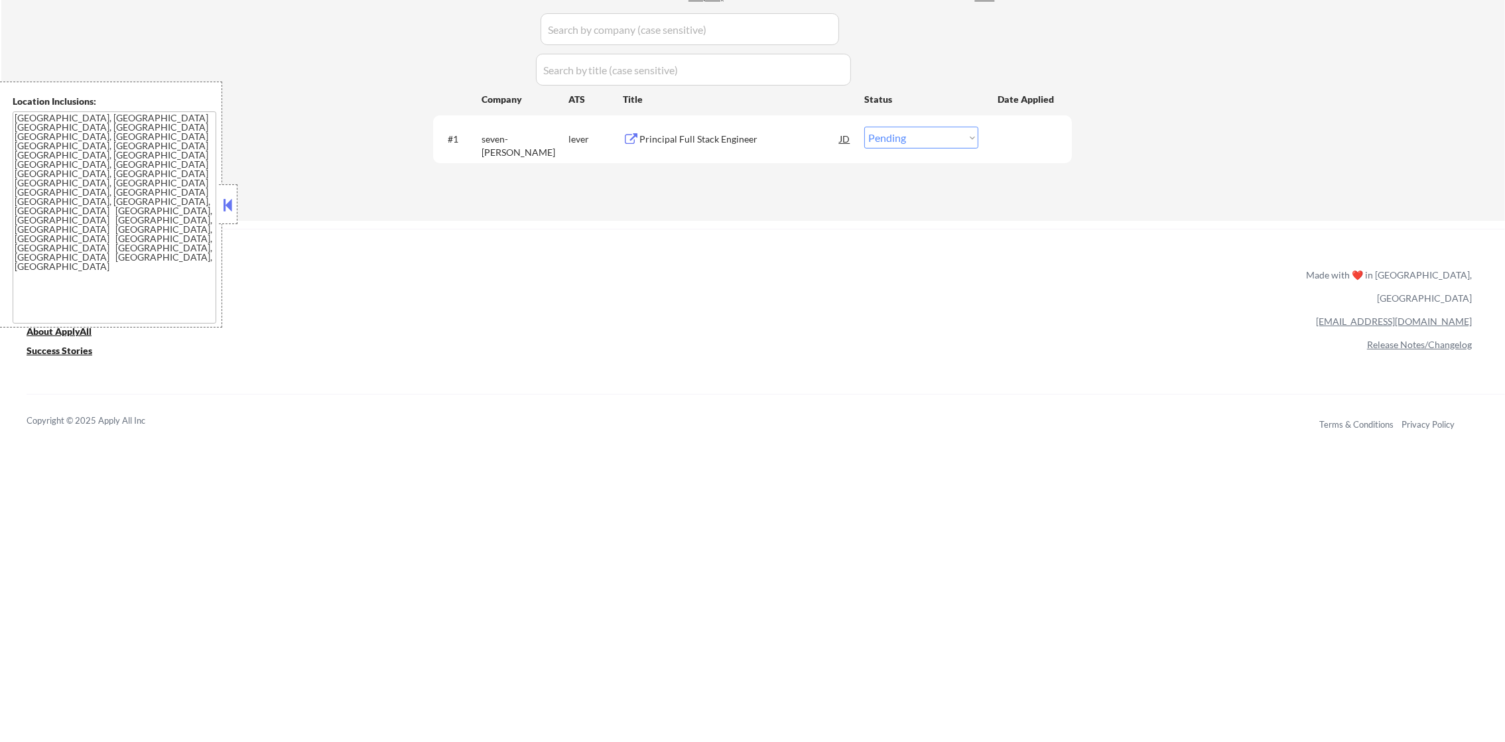
click at [706, 135] on div "Principal Full Stack Engineer" at bounding box center [739, 139] width 200 height 13
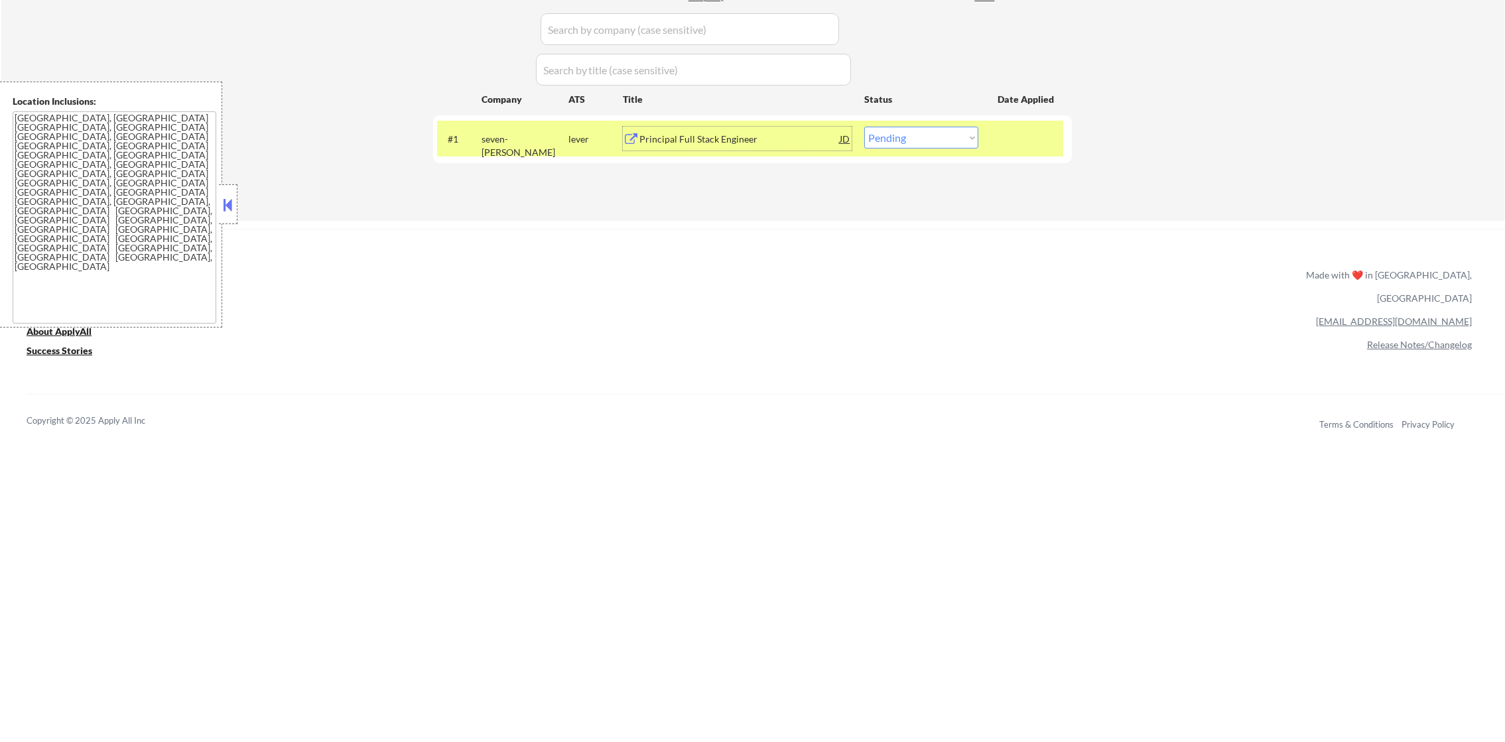
click at [925, 139] on select "Choose an option... Pending Applied Excluded (Questions) Excluded (Expired) Exc…" at bounding box center [921, 138] width 114 height 22
click at [864, 127] on select "Choose an option... Pending Applied Excluded (Questions) Excluded (Expired) Exc…" at bounding box center [921, 138] width 114 height 22
click at [545, 143] on div "seven-starling" at bounding box center [525, 146] width 87 height 26
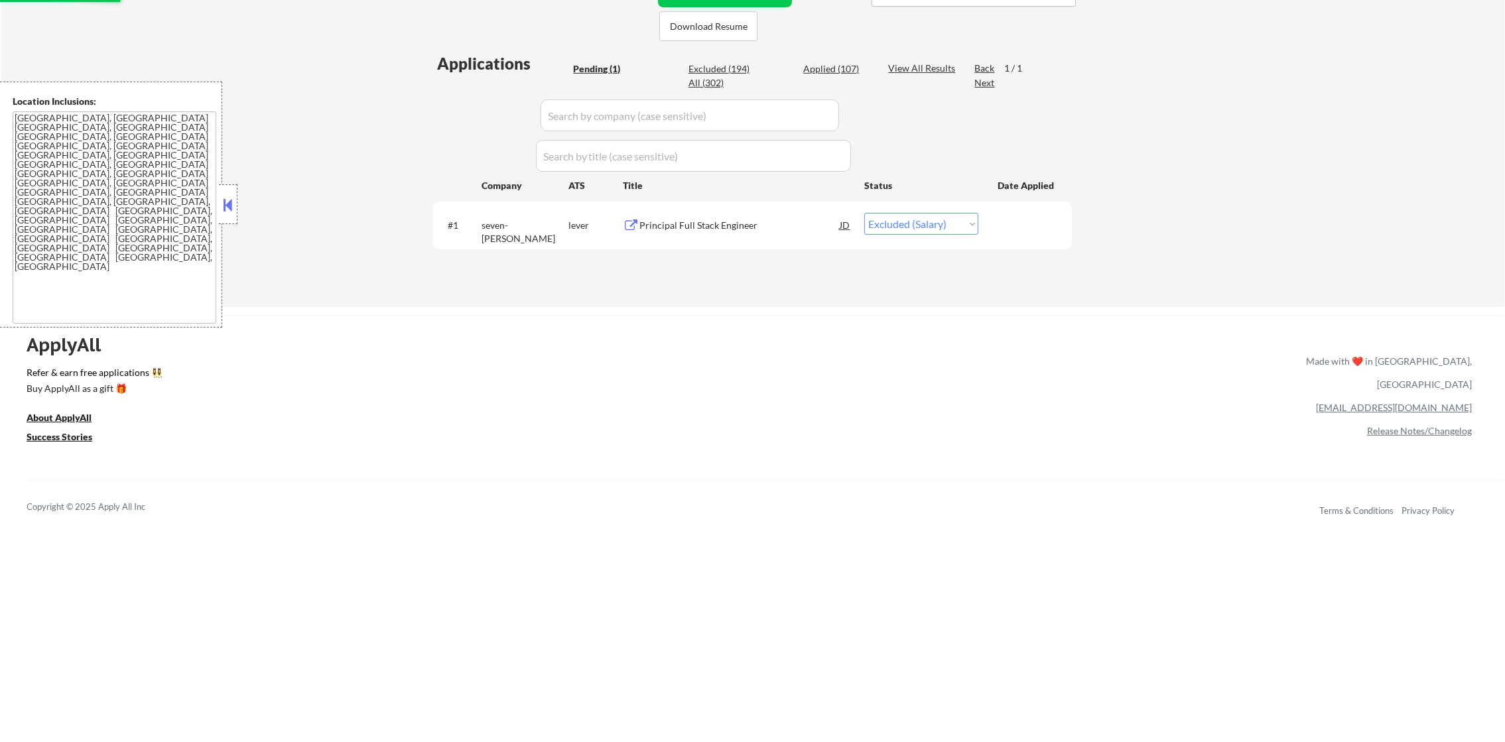
scroll to position [312, 0]
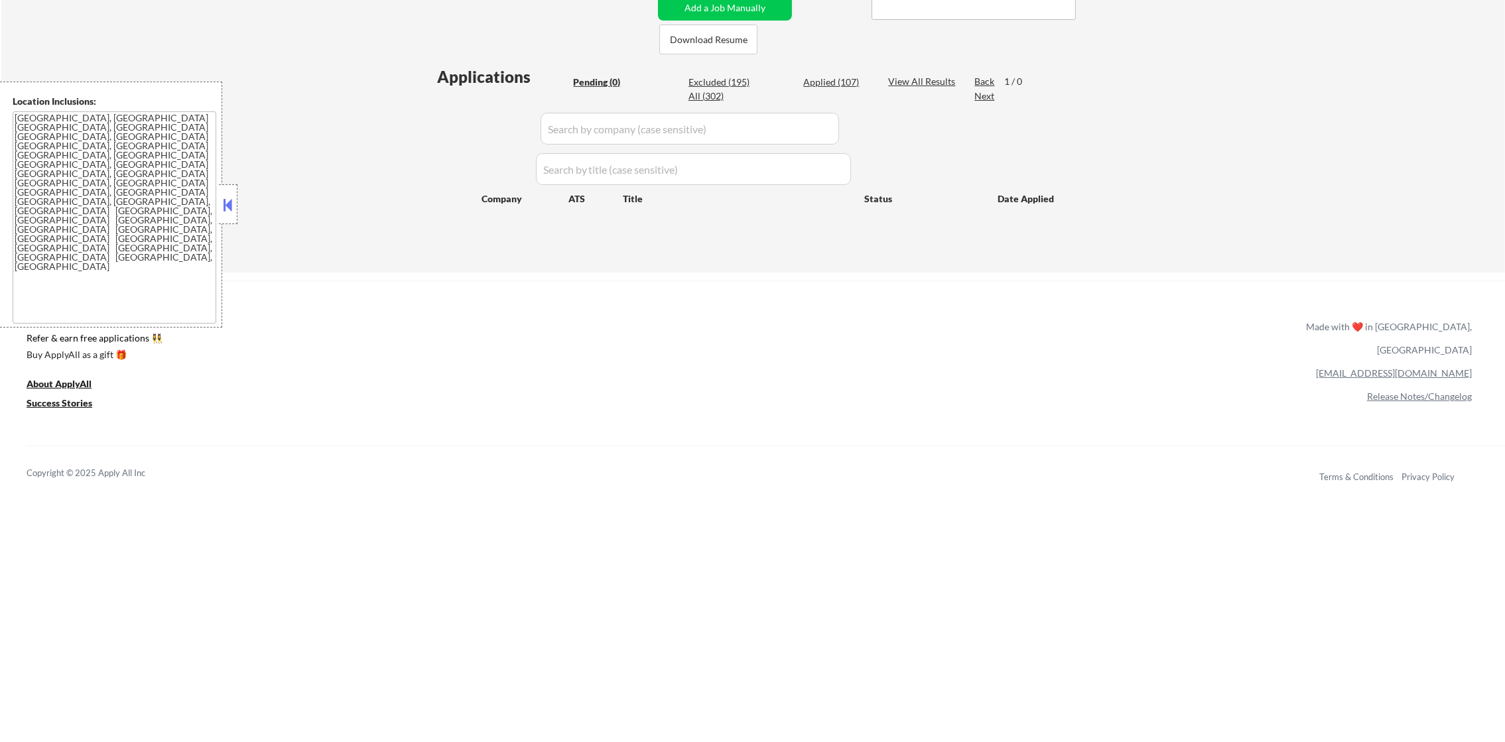
click at [825, 85] on div "Applied (107)" at bounding box center [836, 82] width 66 height 13
select select ""applied""
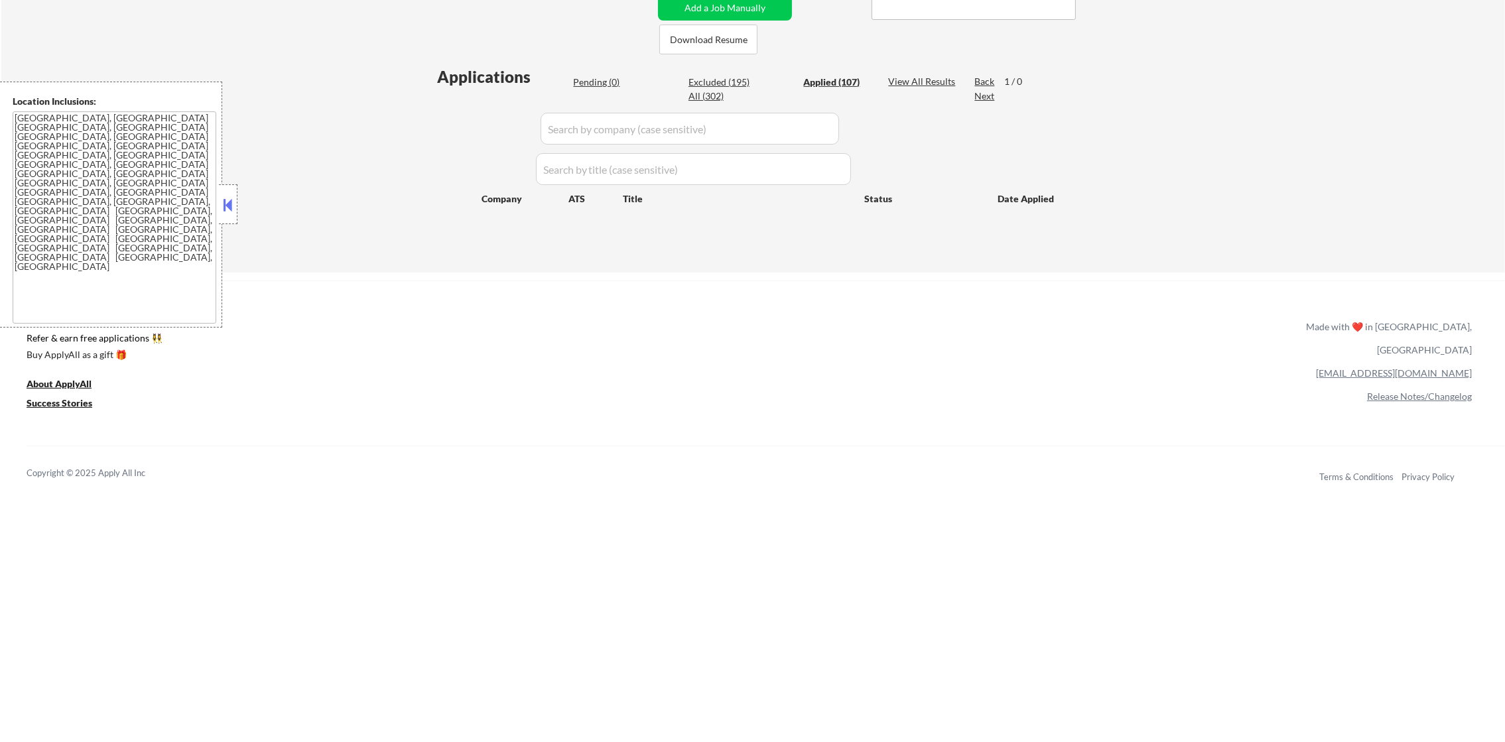
select select ""applied""
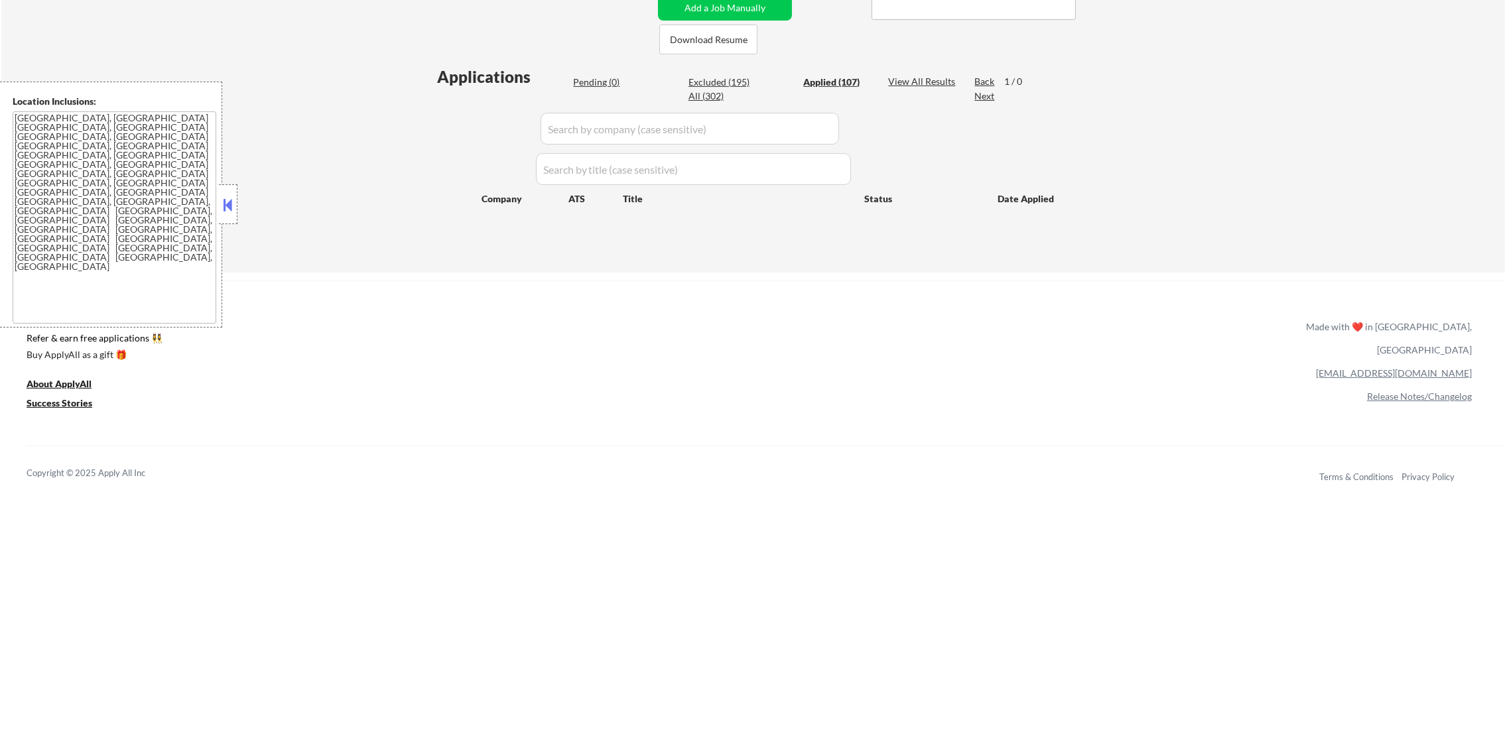
select select ""applied""
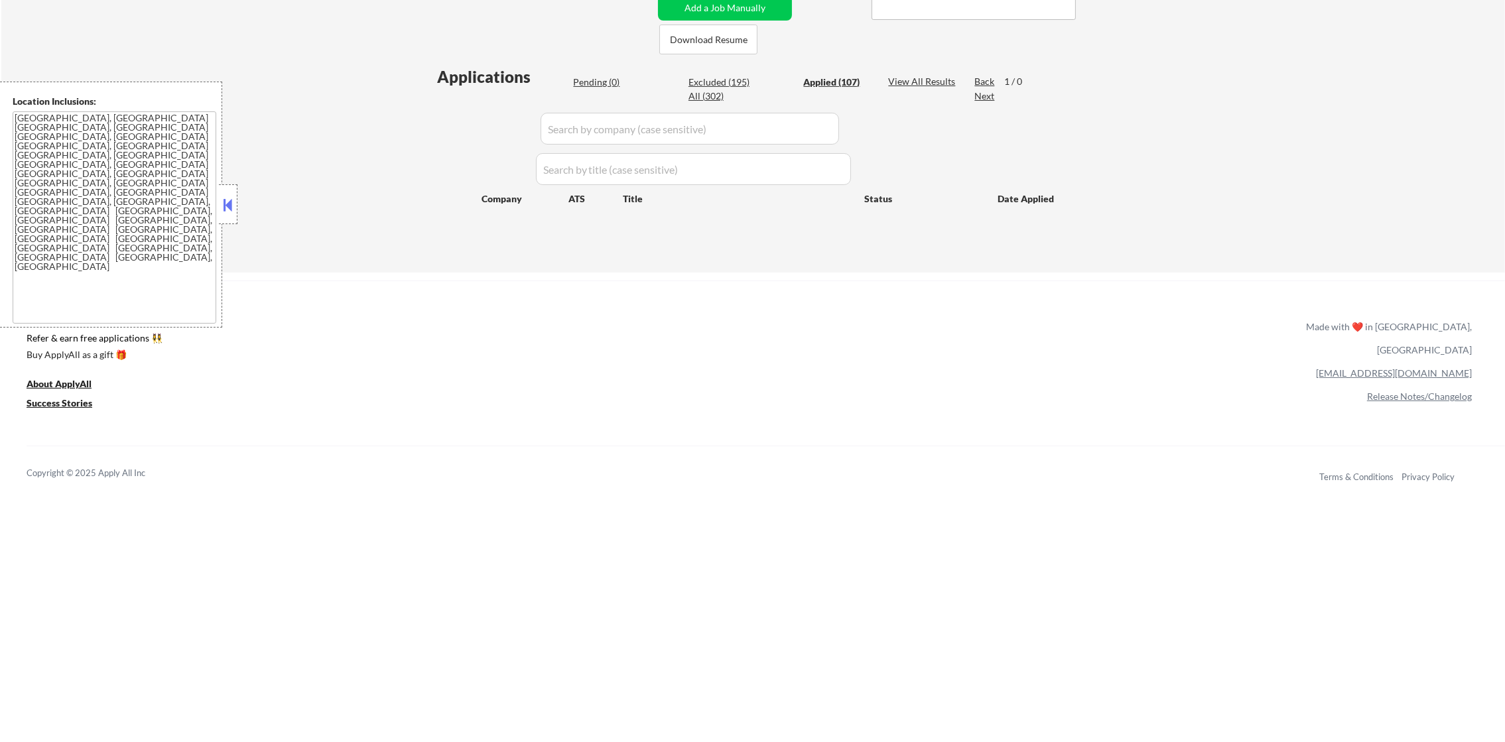
select select ""applied""
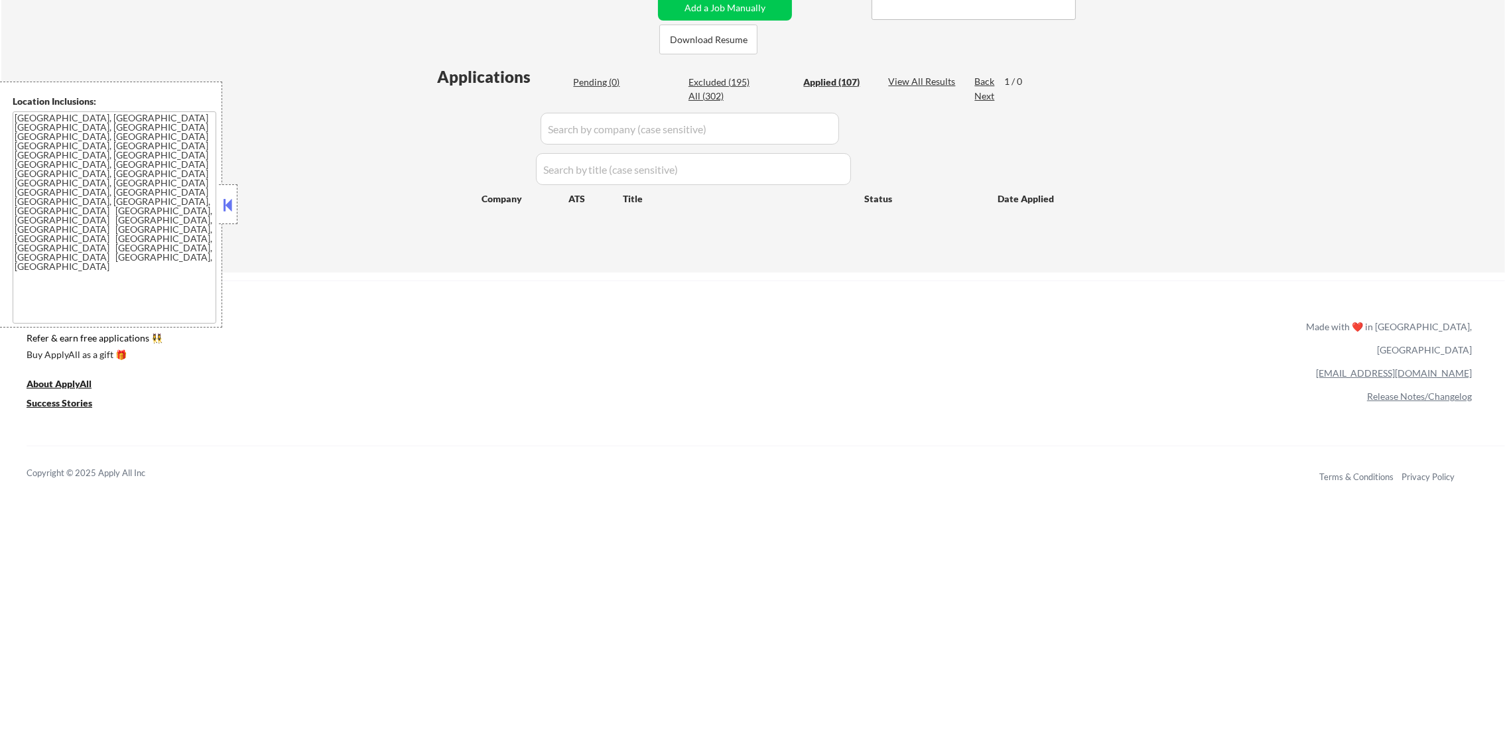
select select ""applied""
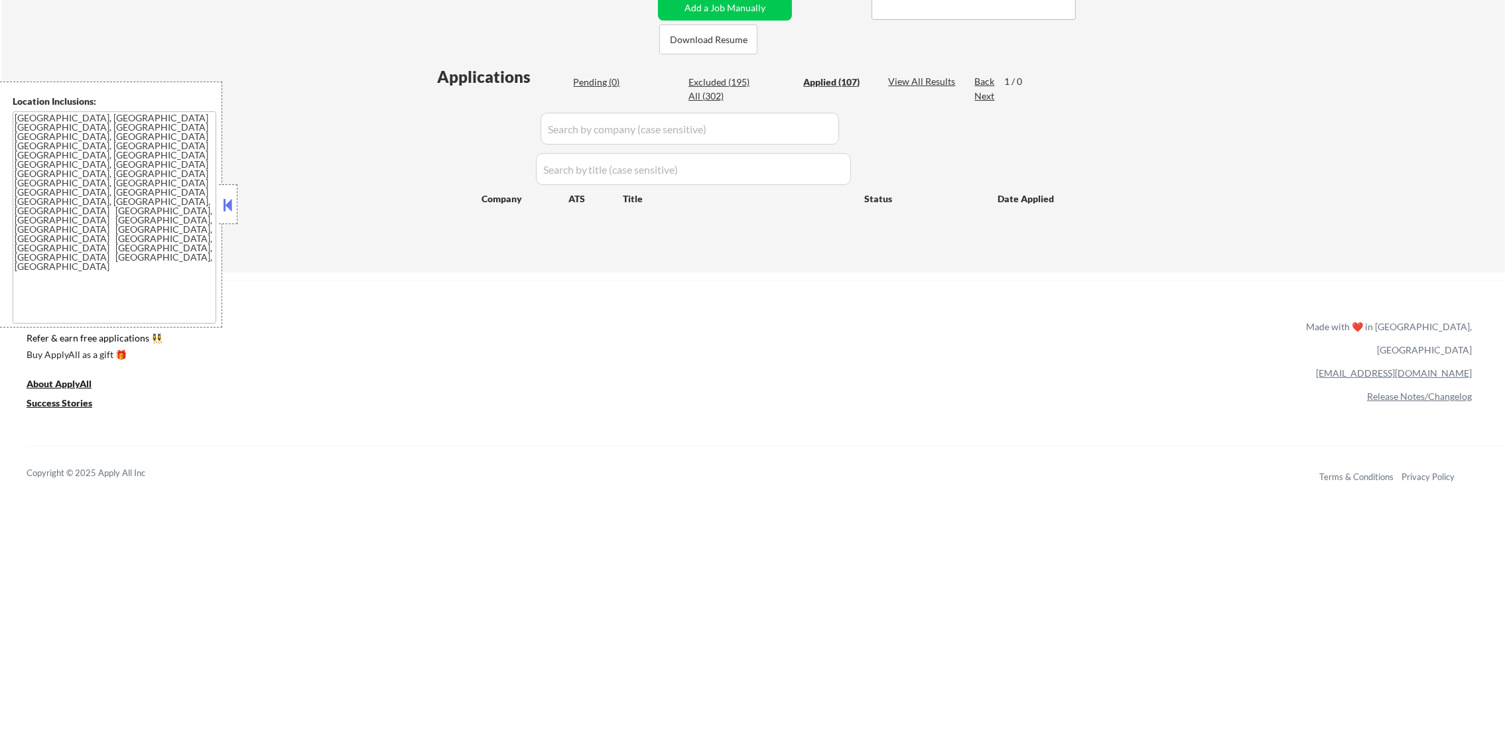
select select ""applied""
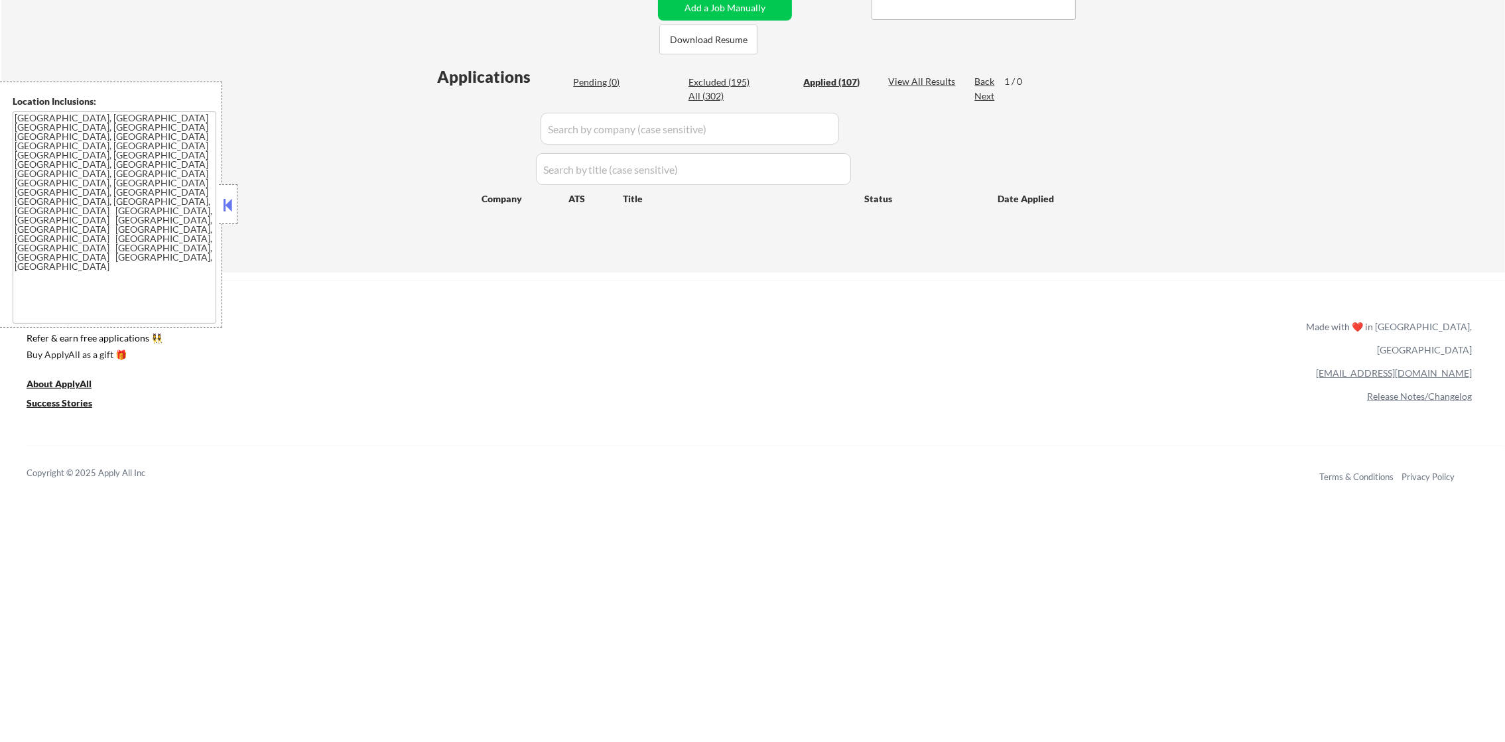
select select ""applied""
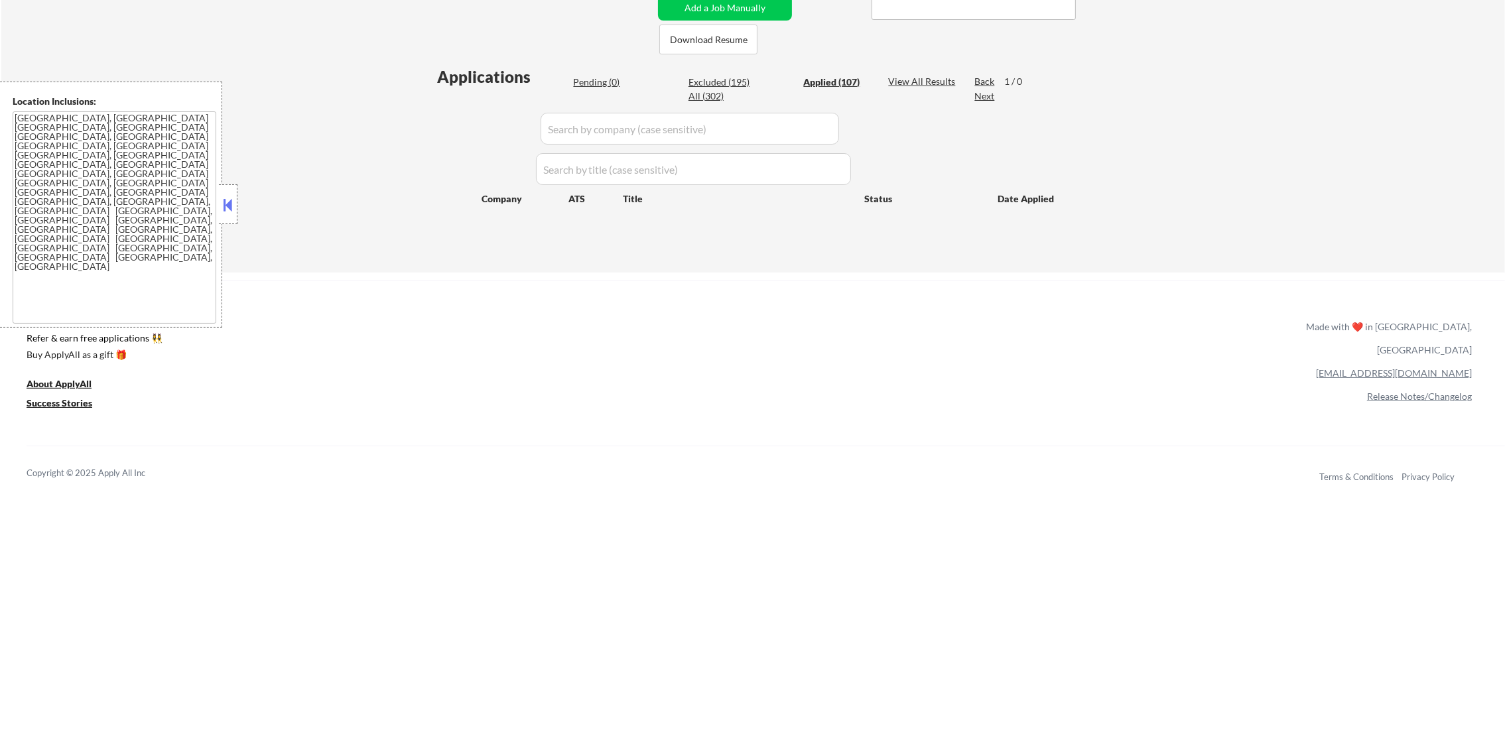
select select ""applied""
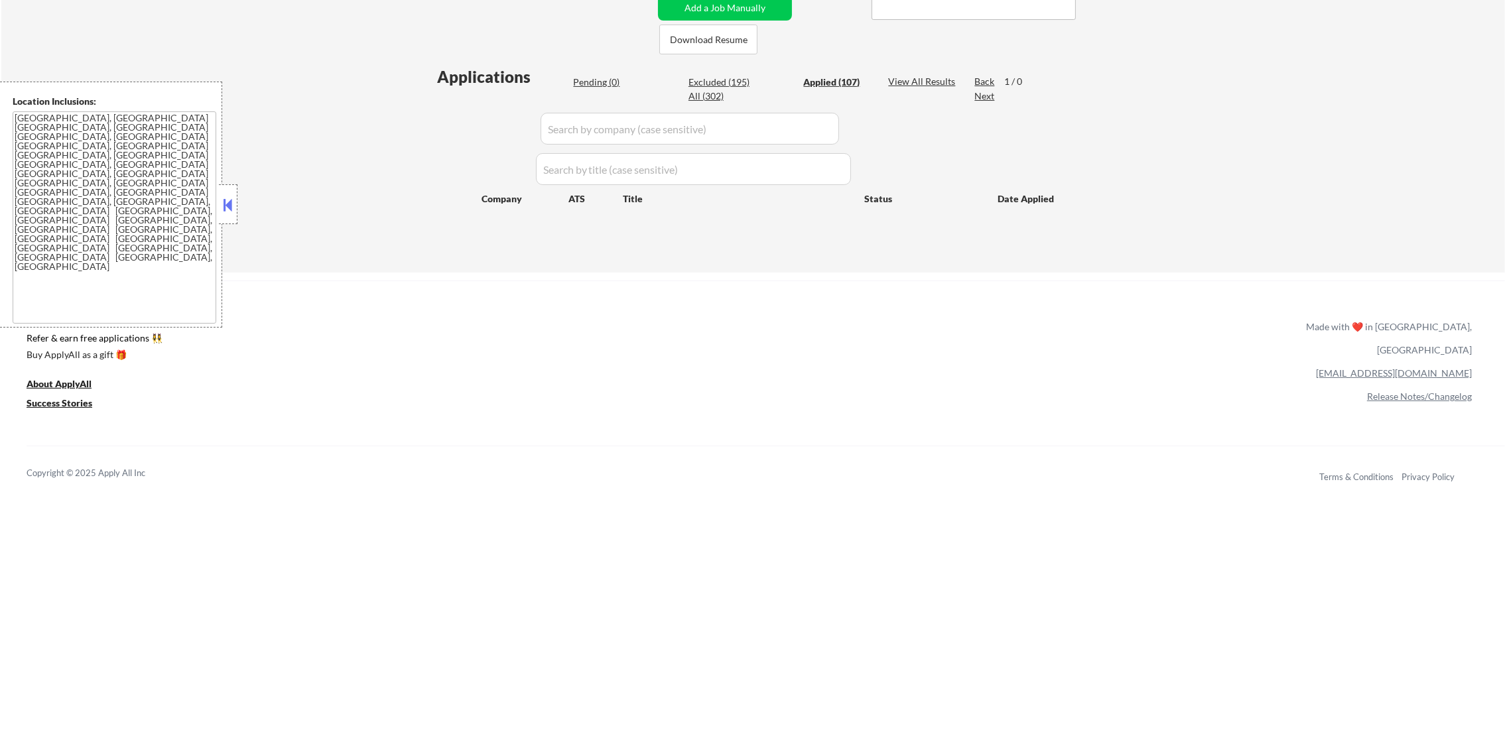
select select ""applied""
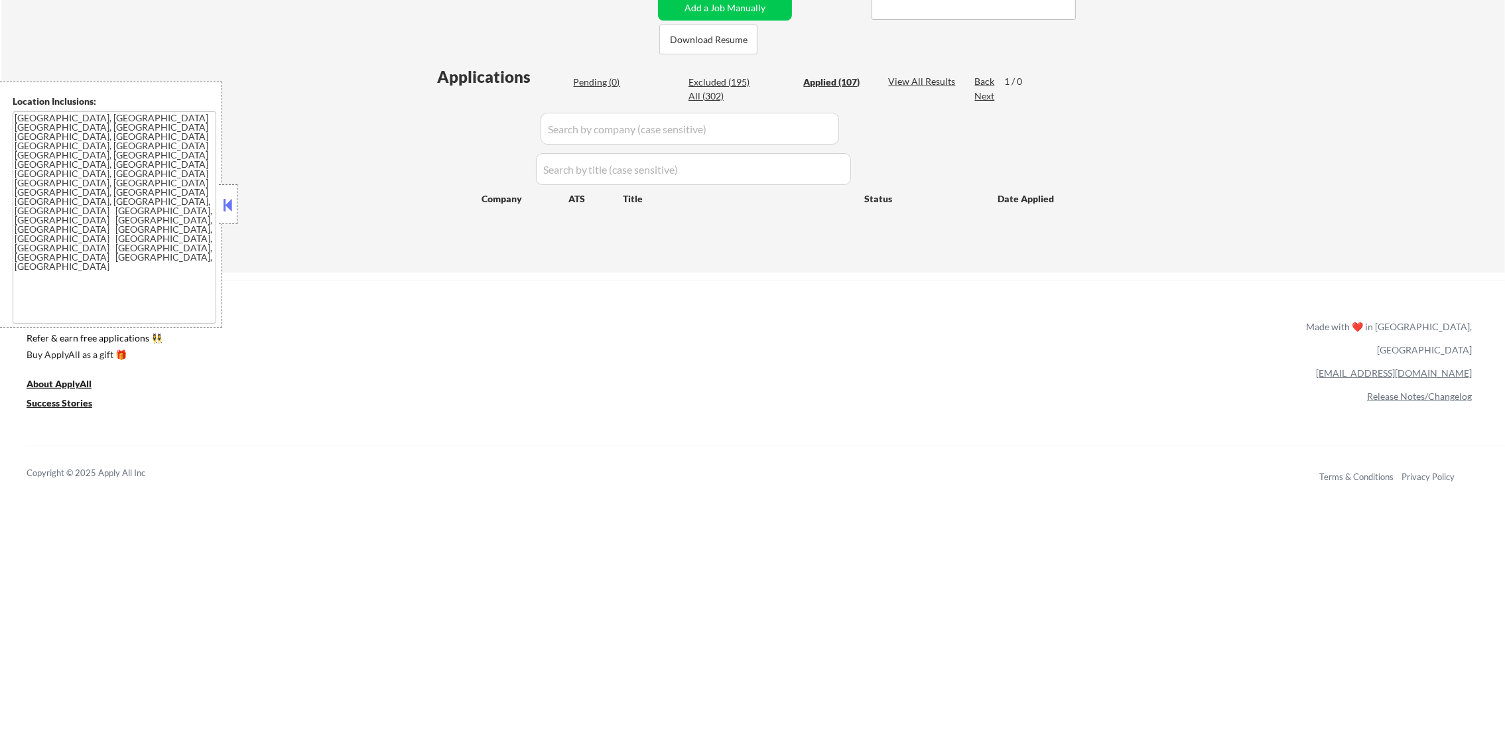
select select ""applied""
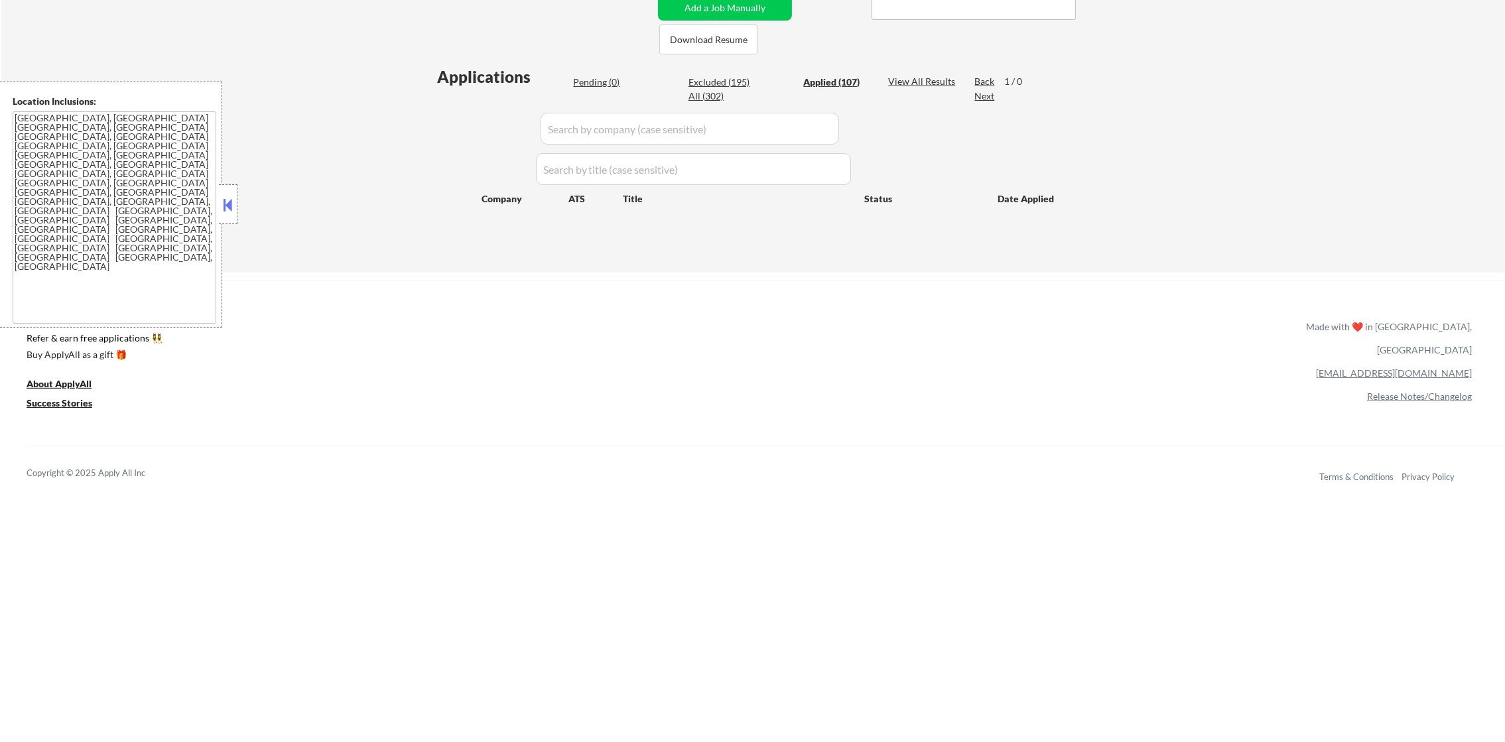
select select ""applied""
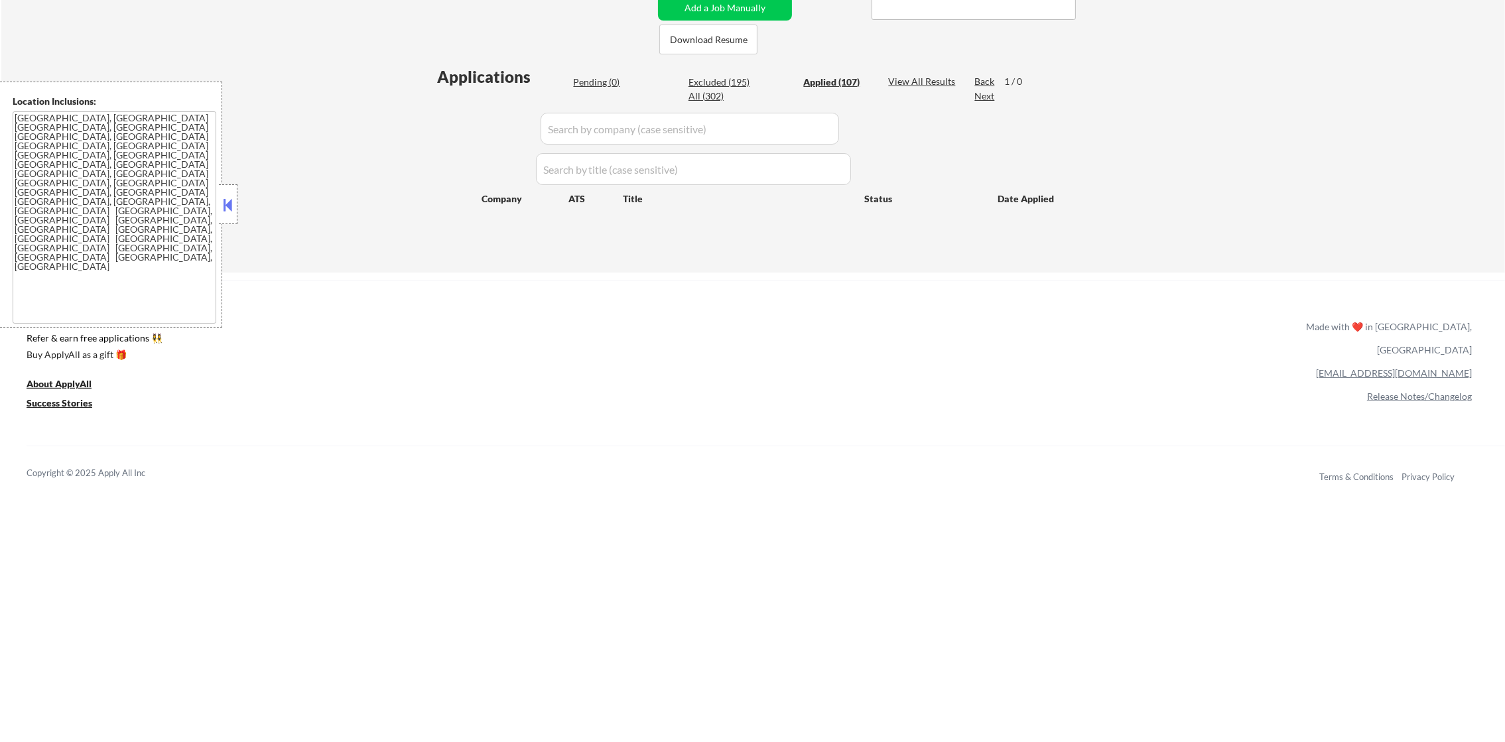
select select ""applied""
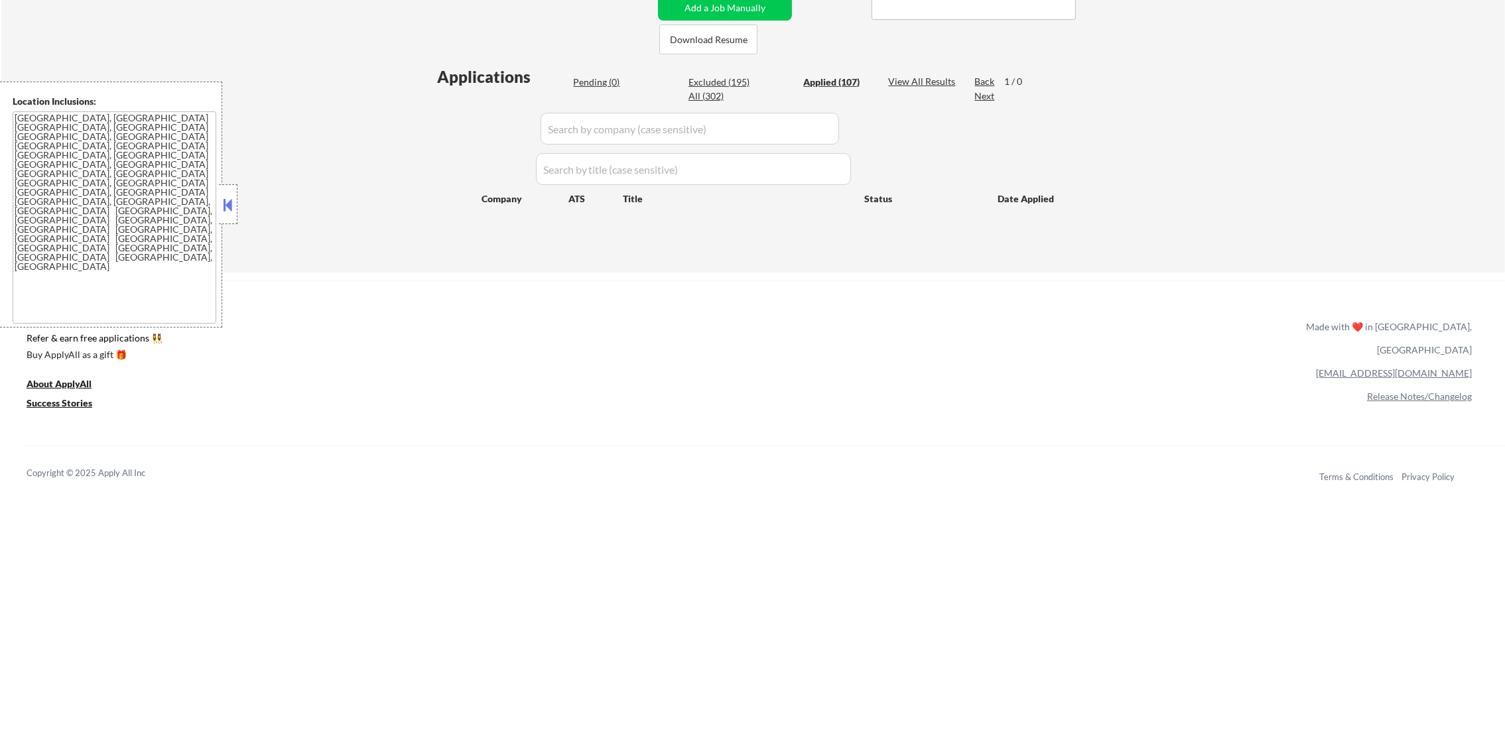
select select ""applied""
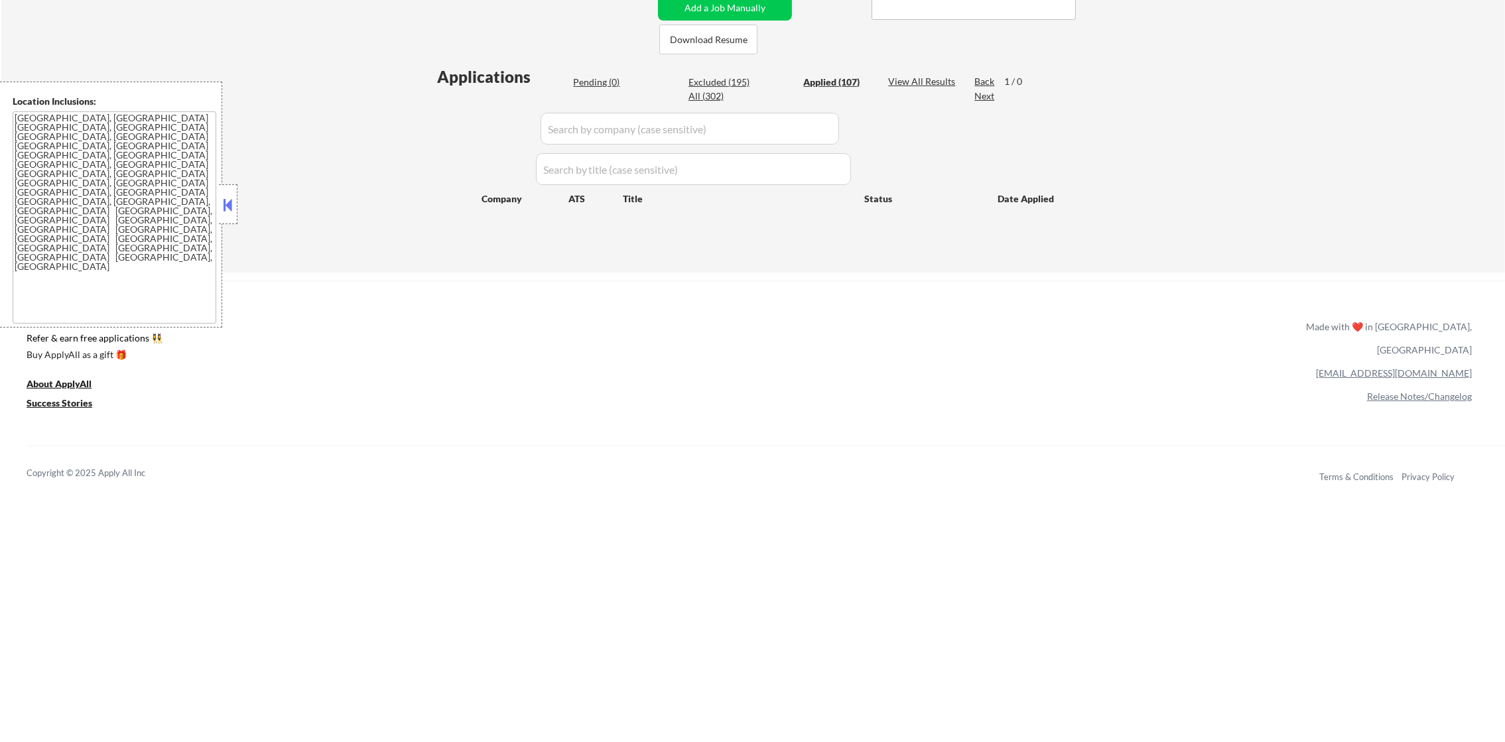
select select ""applied""
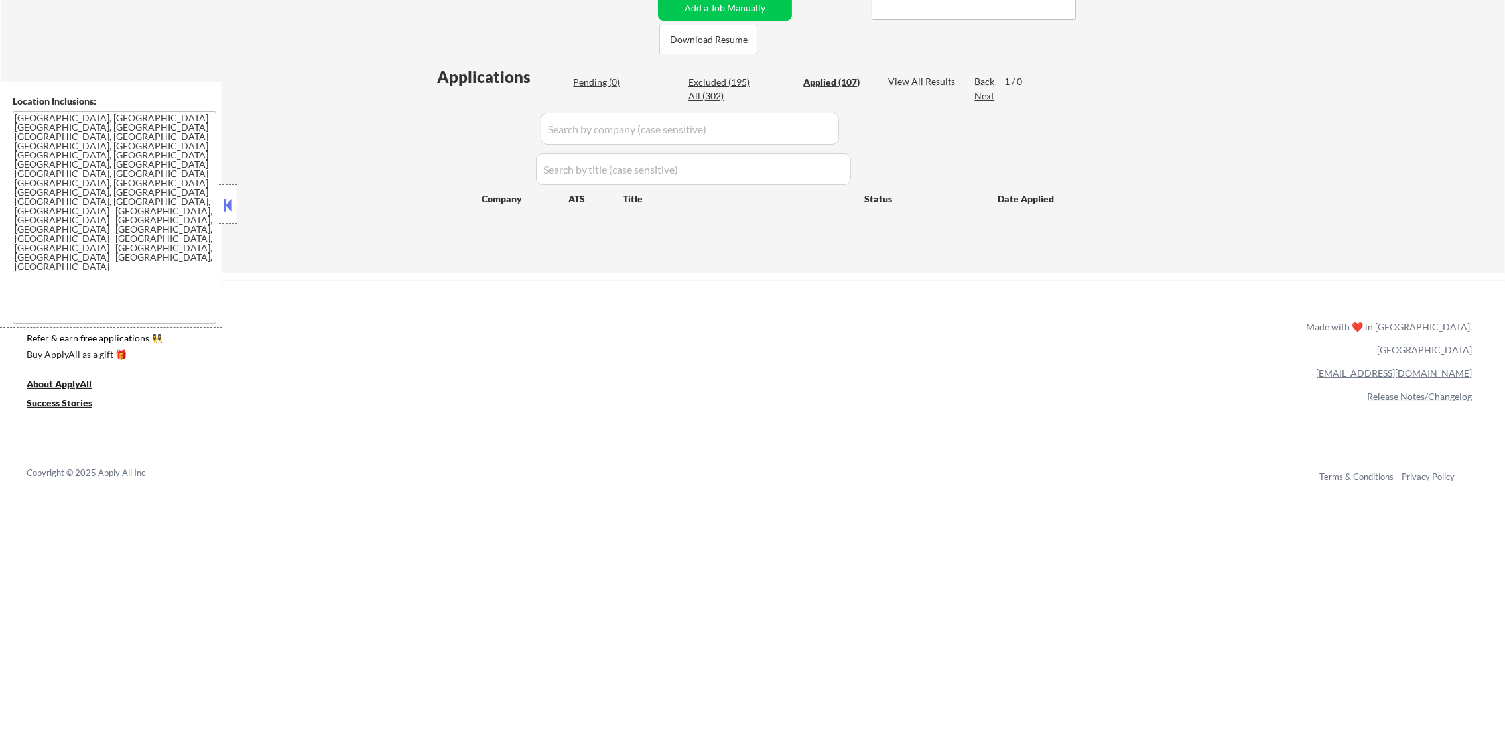
select select ""applied""
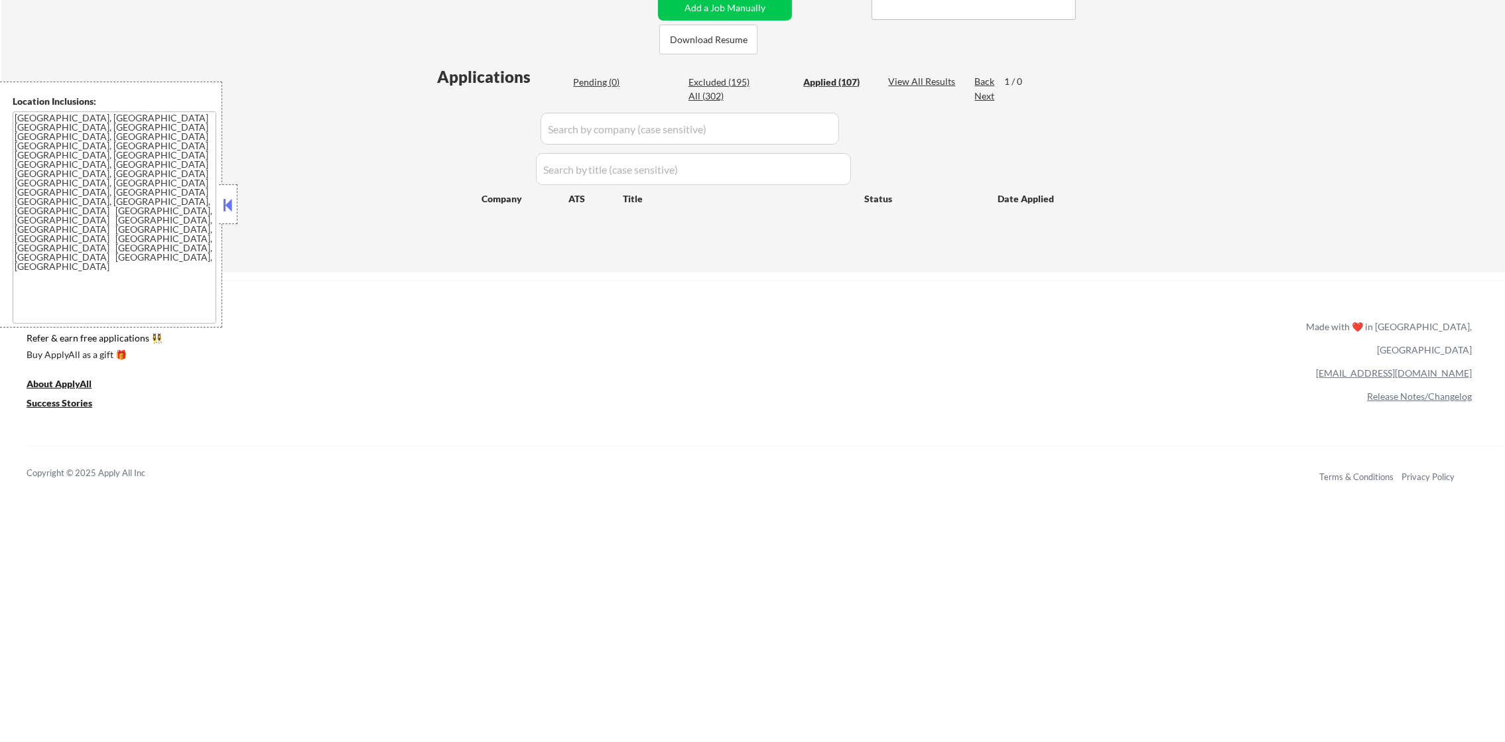
select select ""applied""
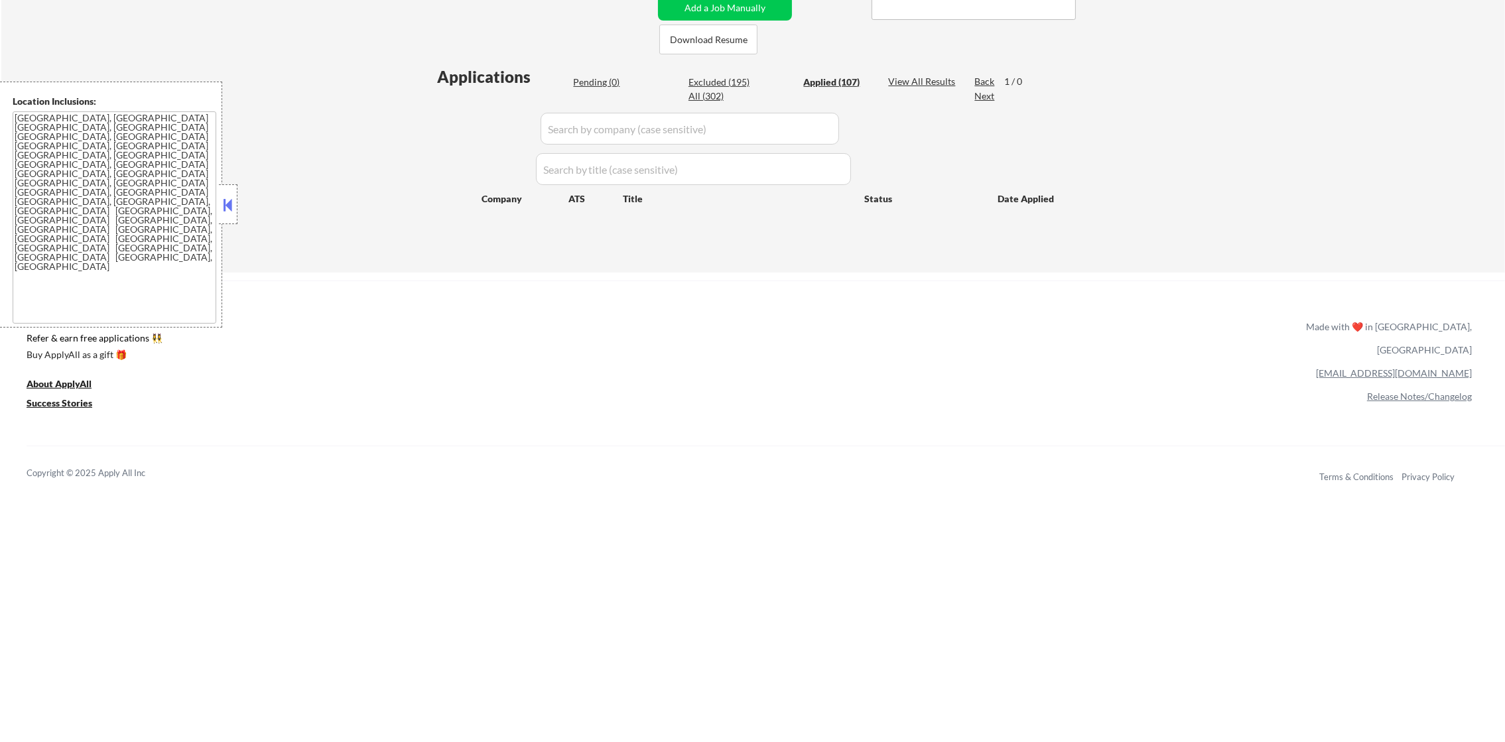
select select ""applied""
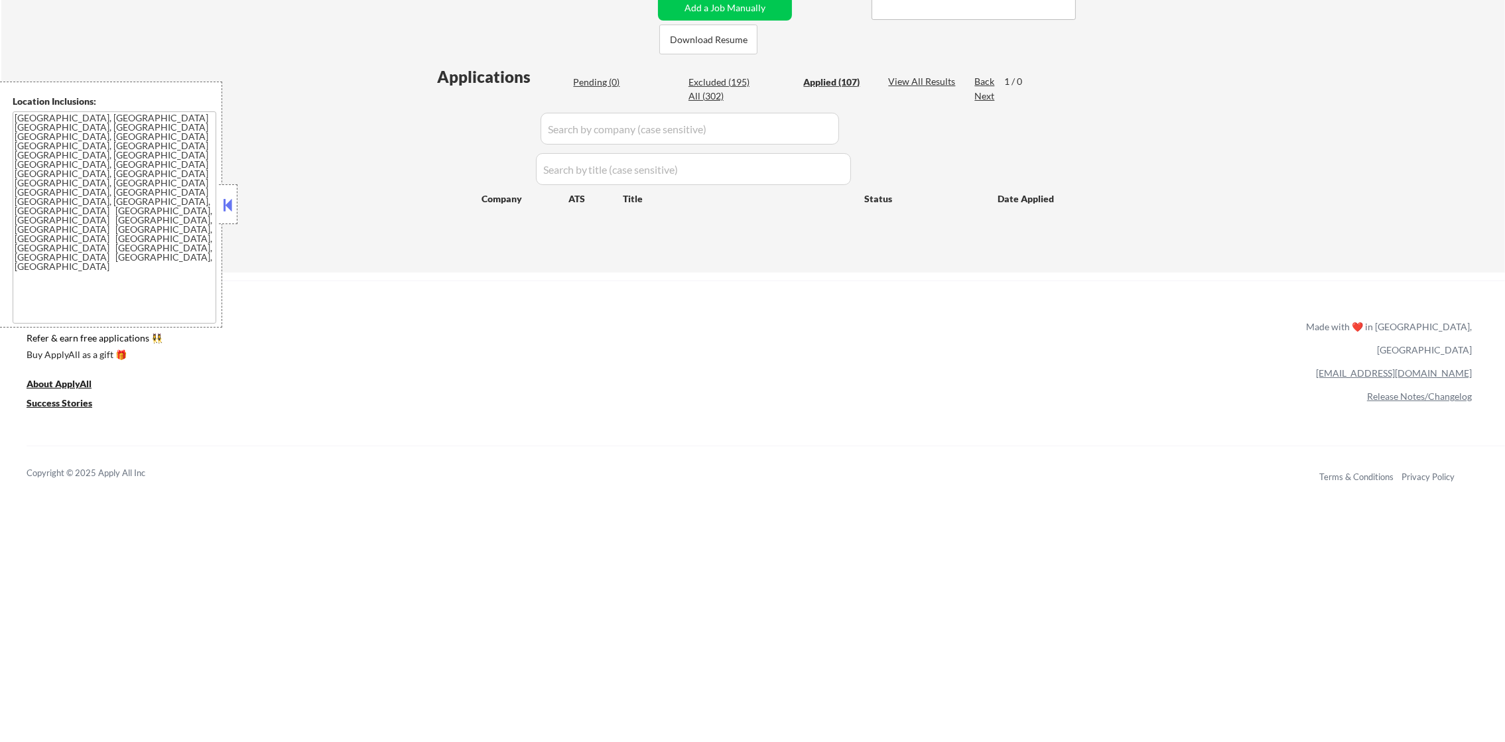
select select ""applied""
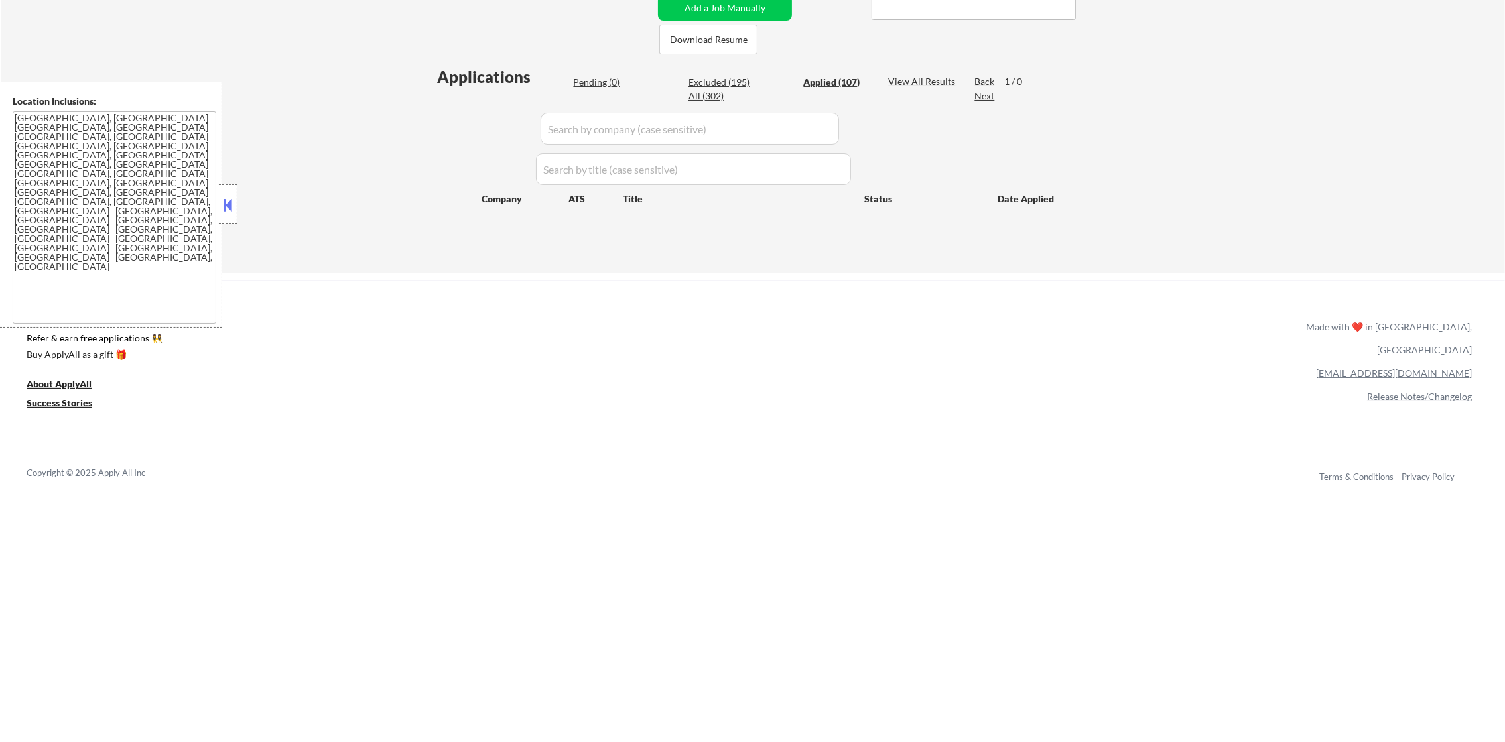
select select ""applied""
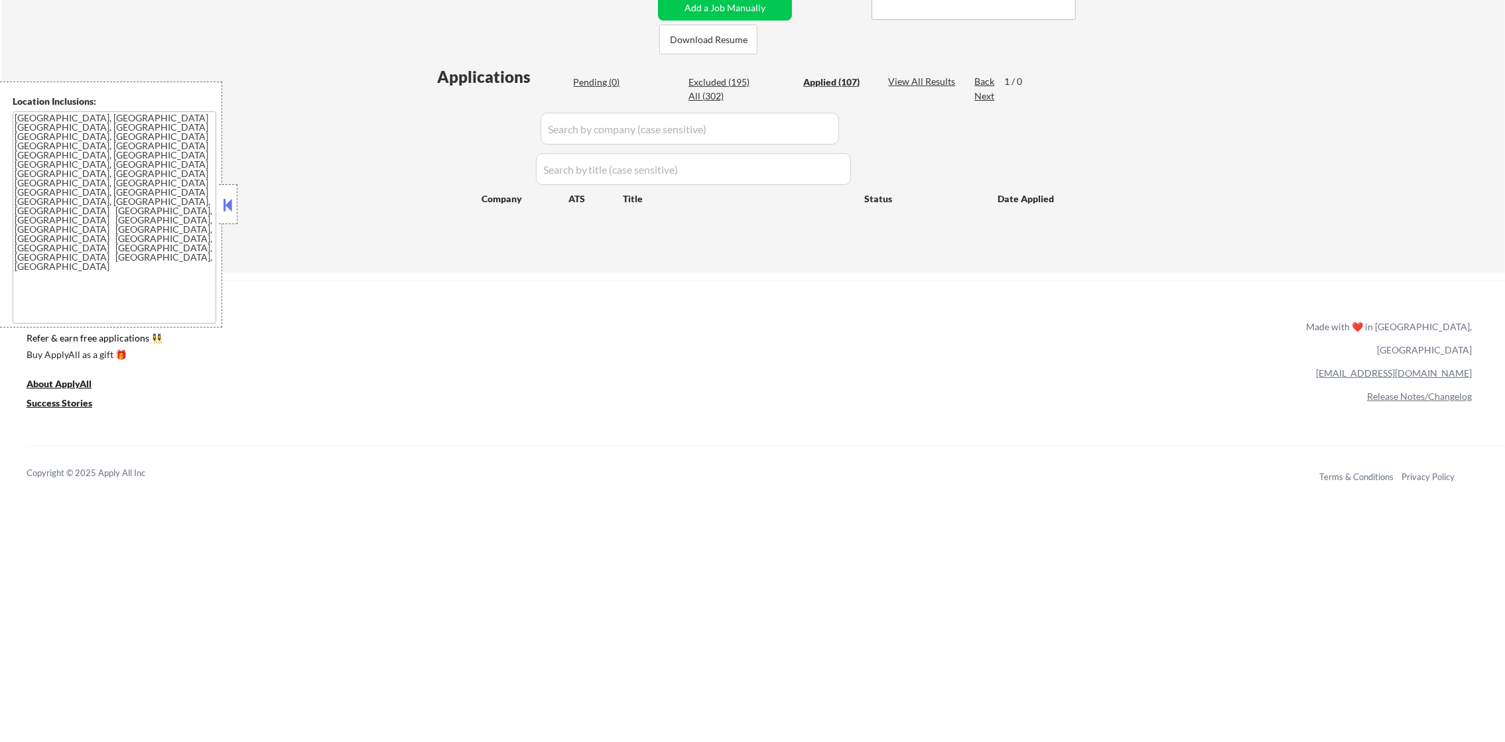
select select ""applied""
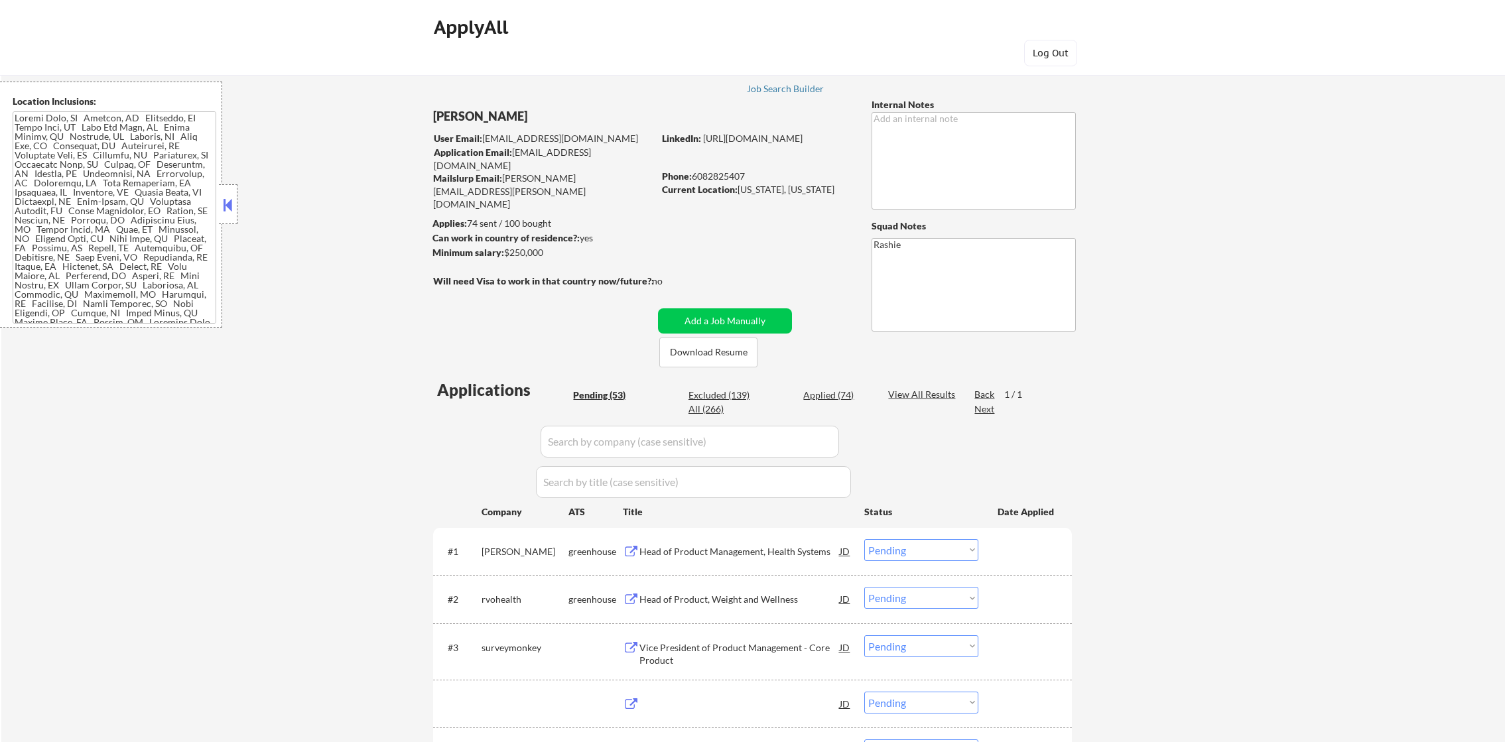
select select ""pending""
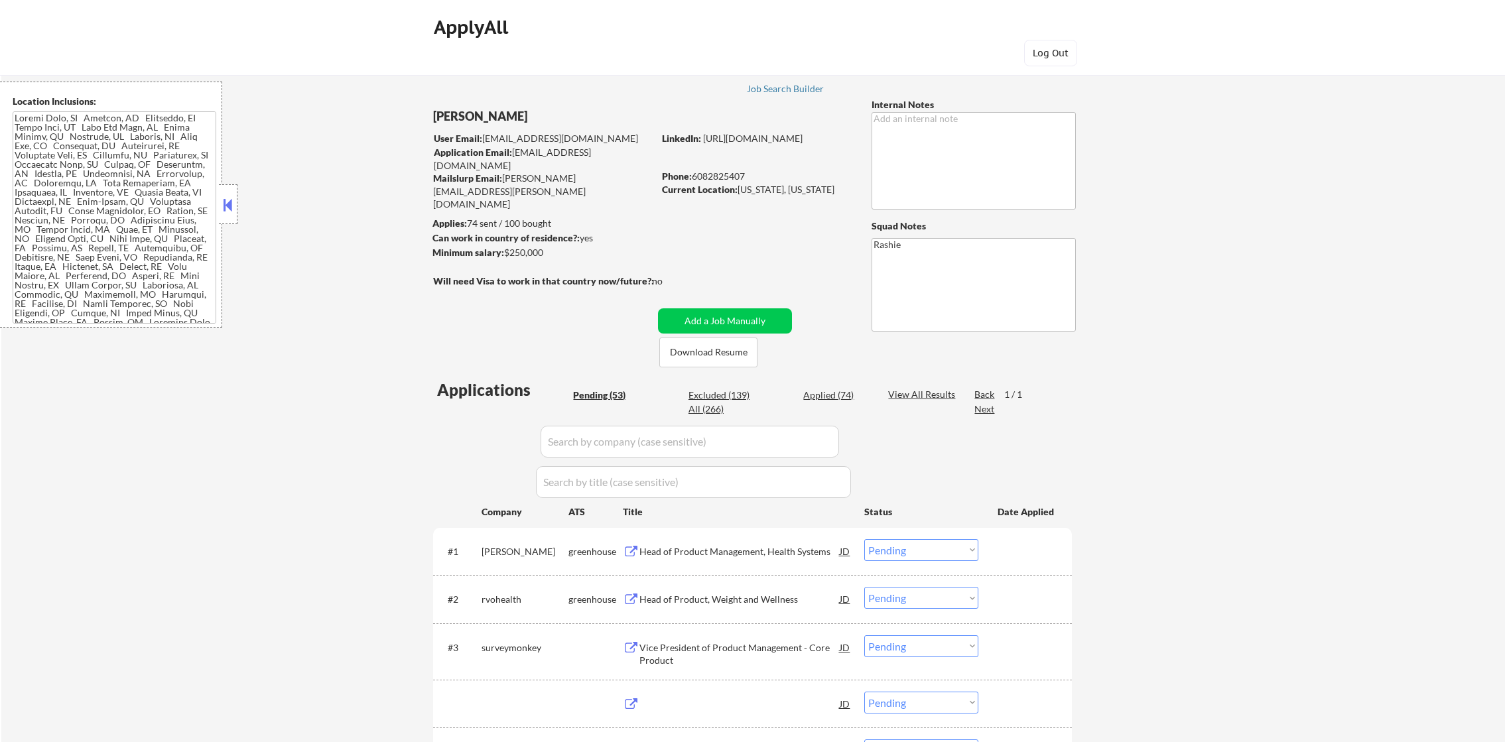
select select ""pending""
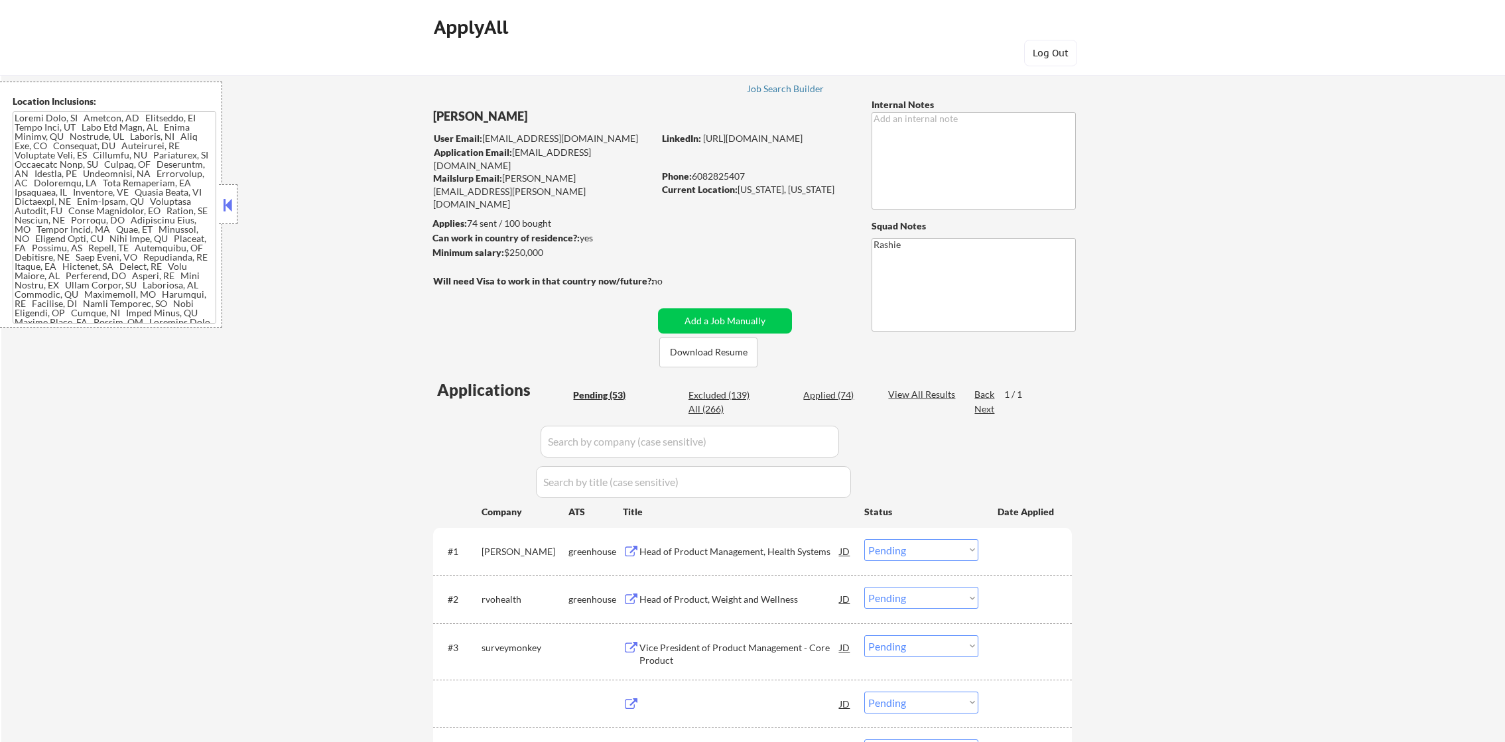
select select ""pending""
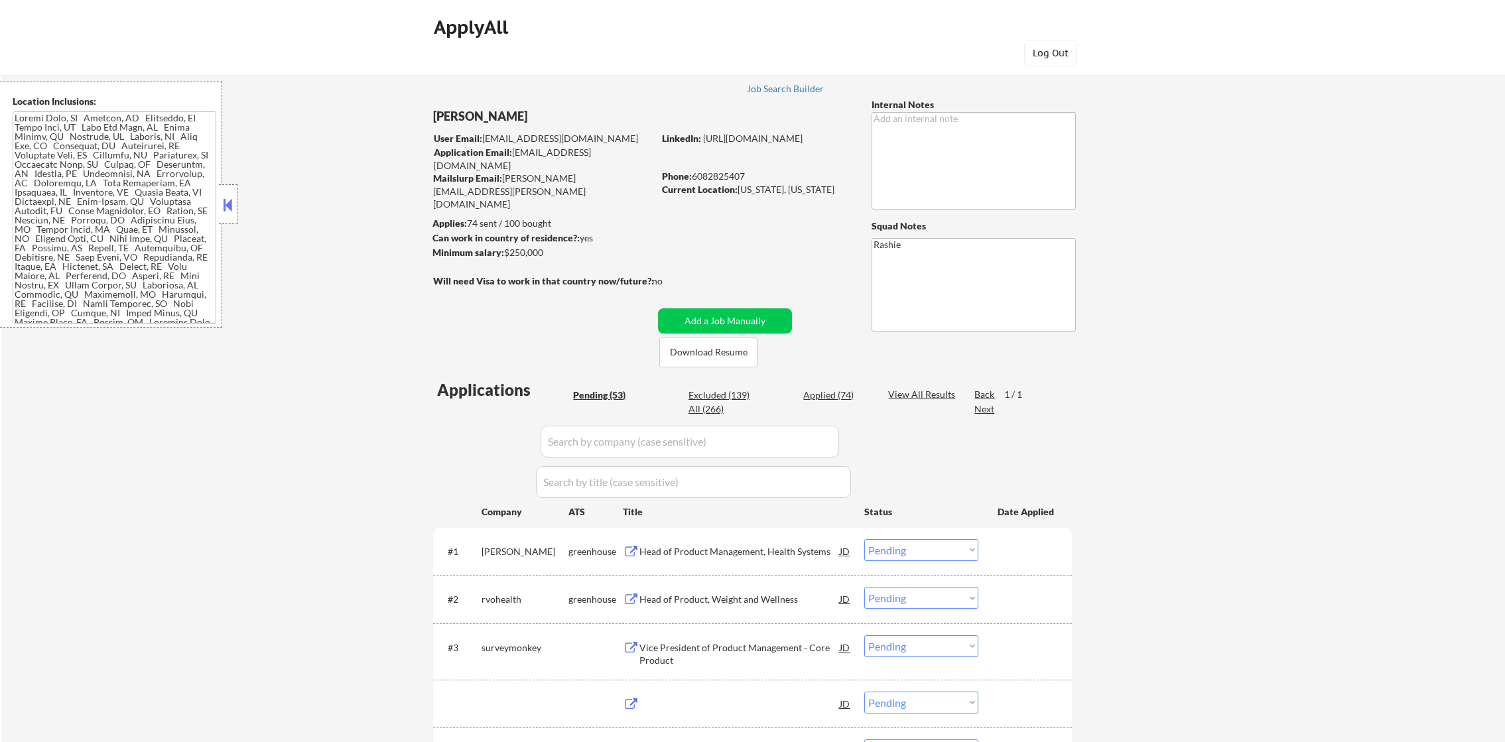
select select ""pending""
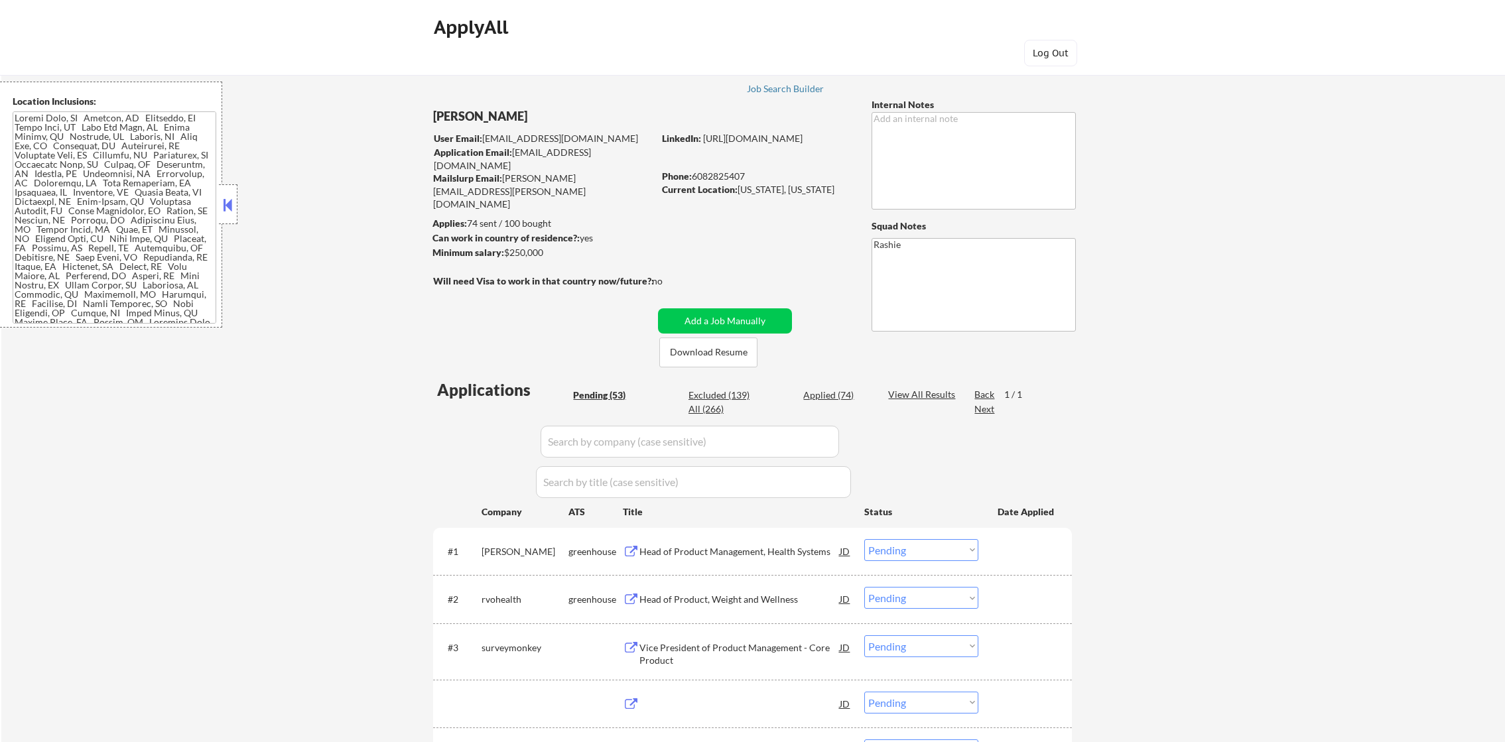
select select ""pending""
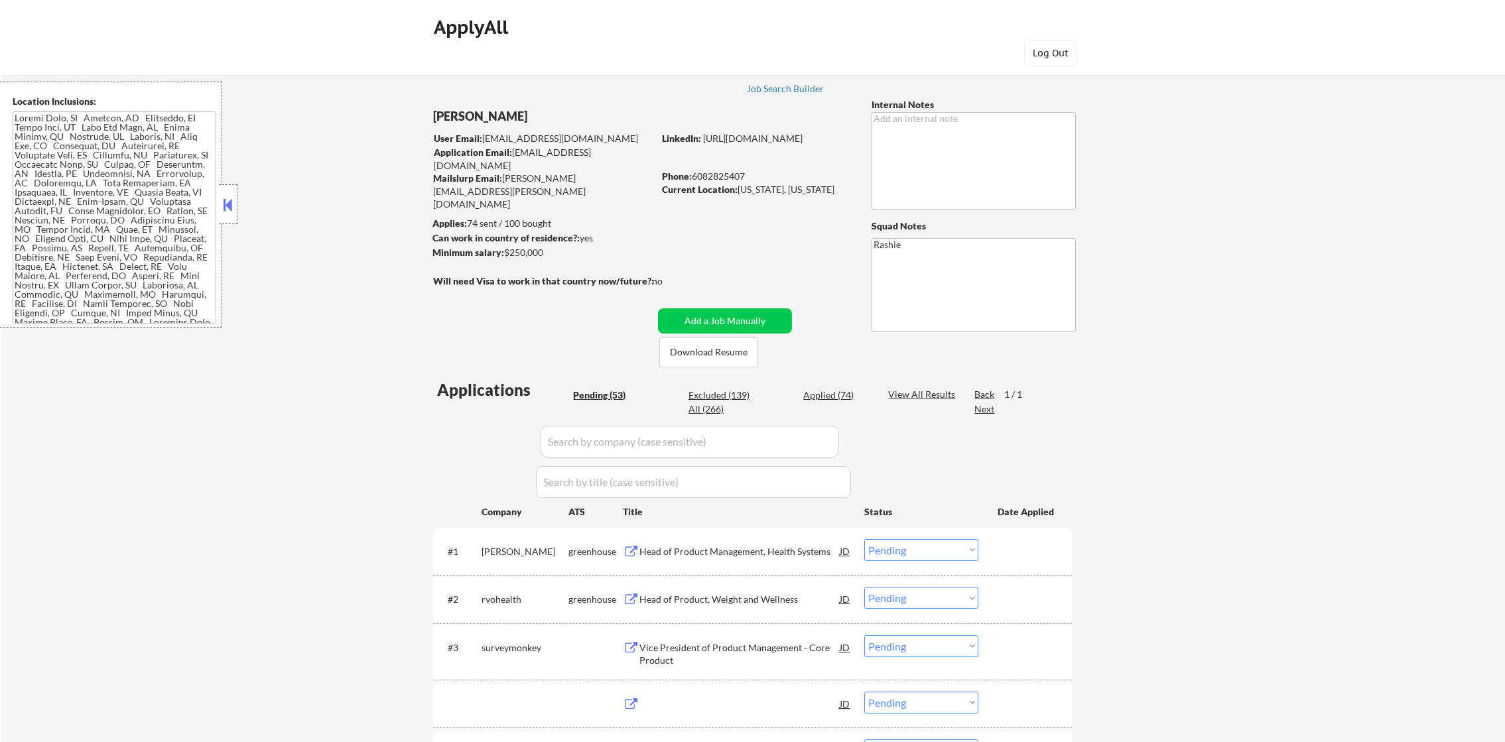
select select ""pending""
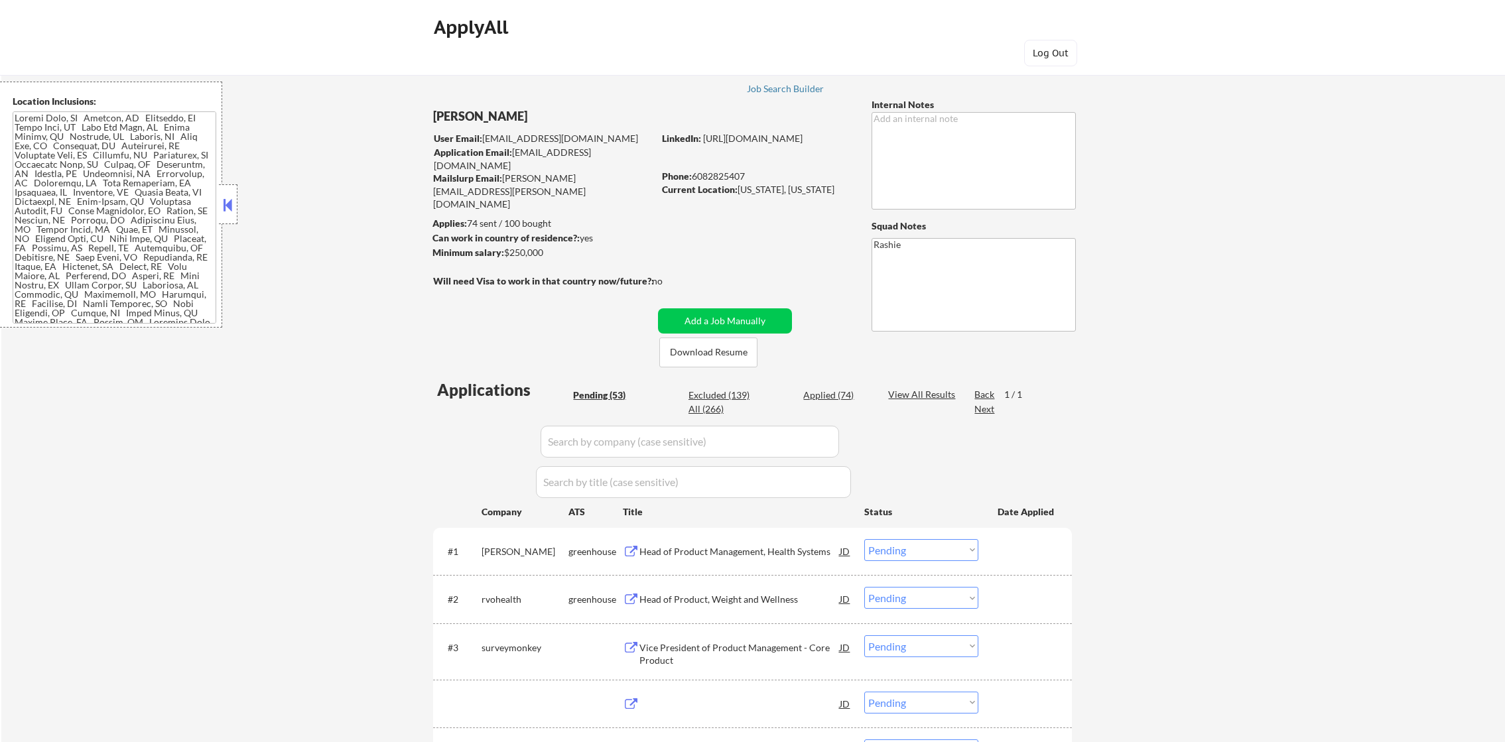
select select ""pending""
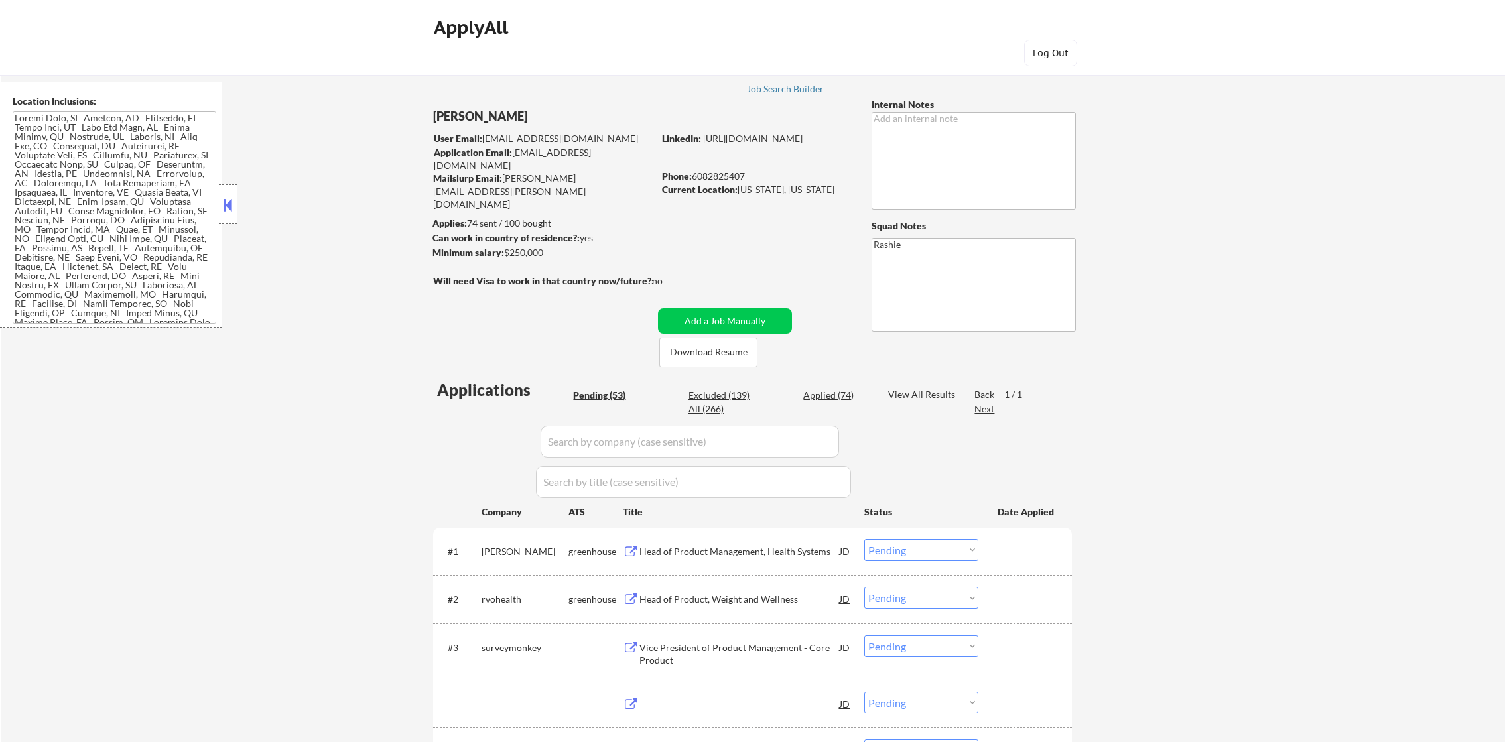
select select ""pending""
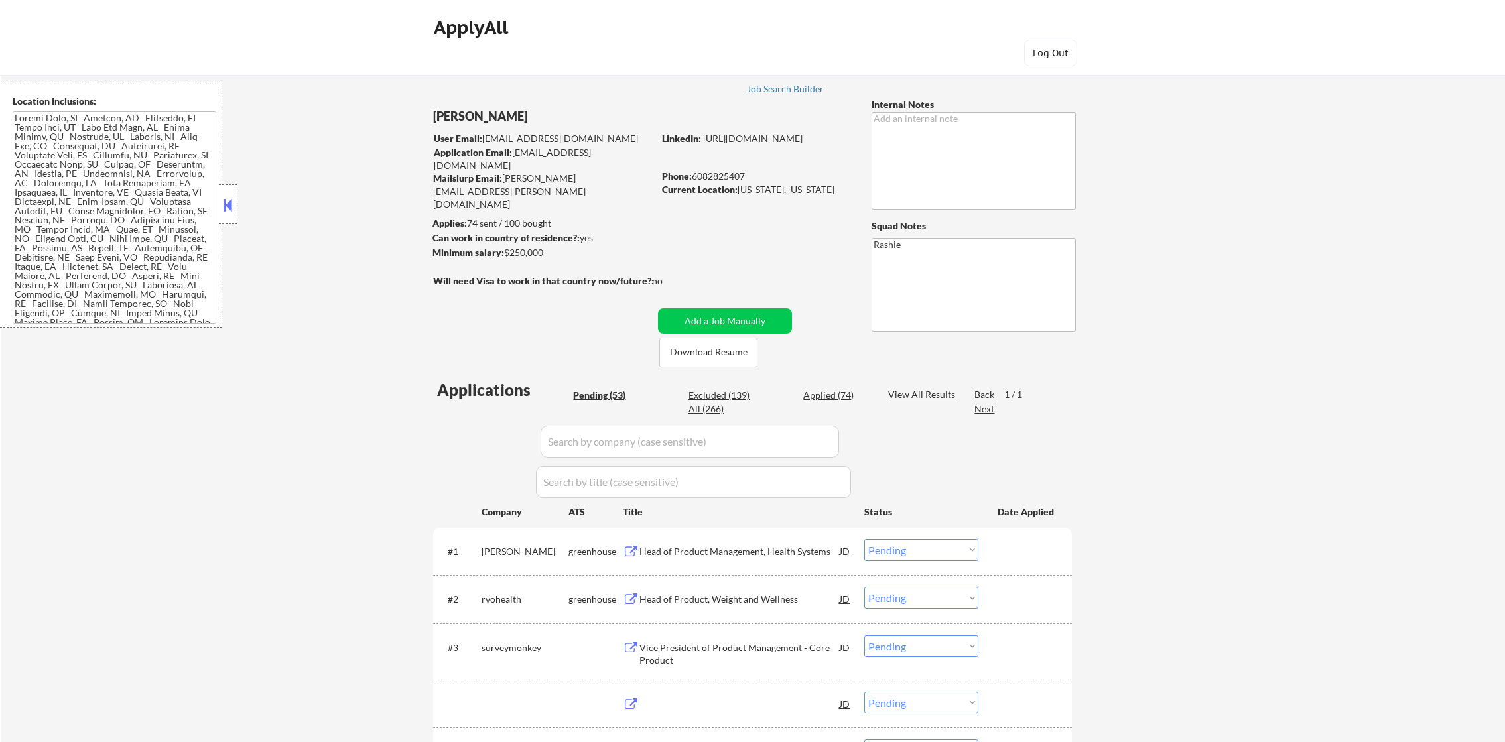
select select ""pending""
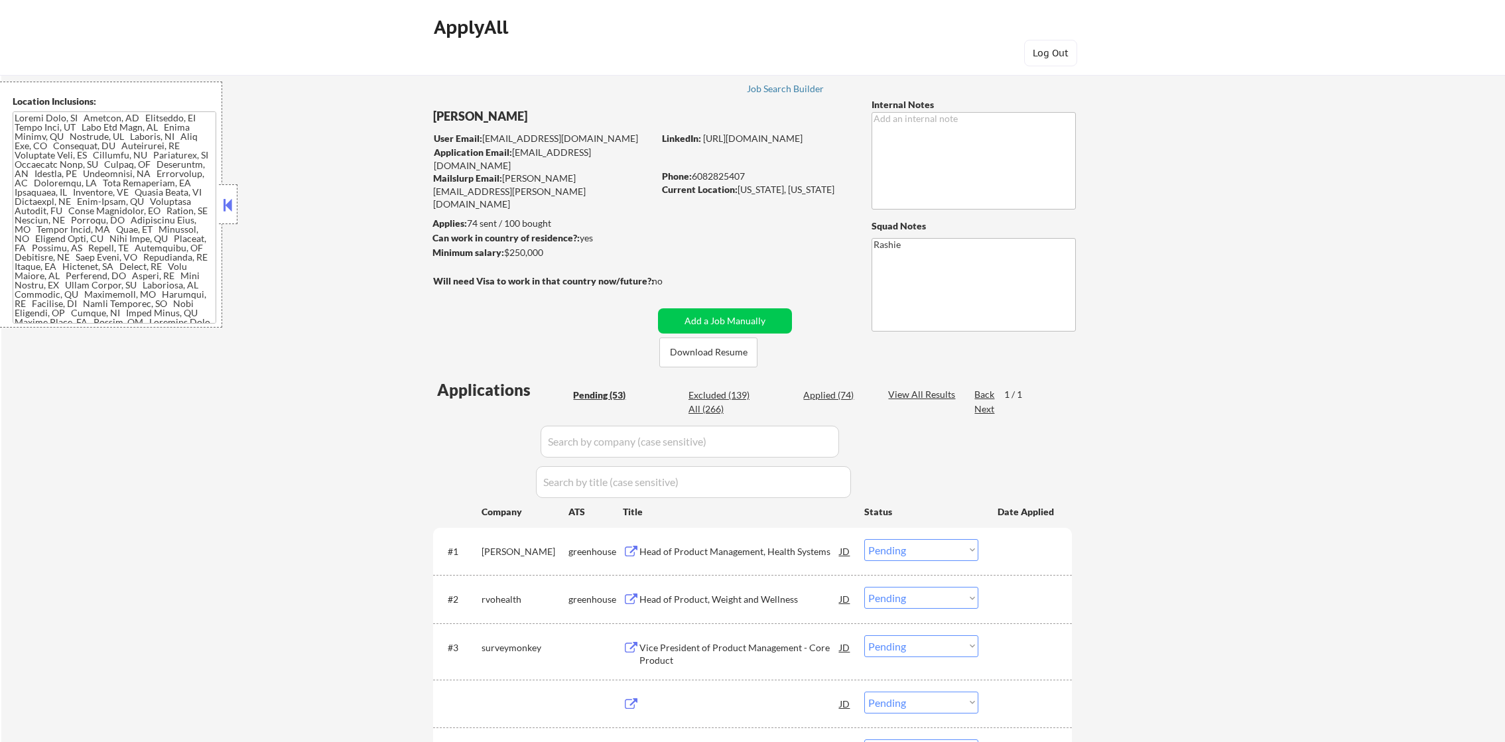
select select ""pending""
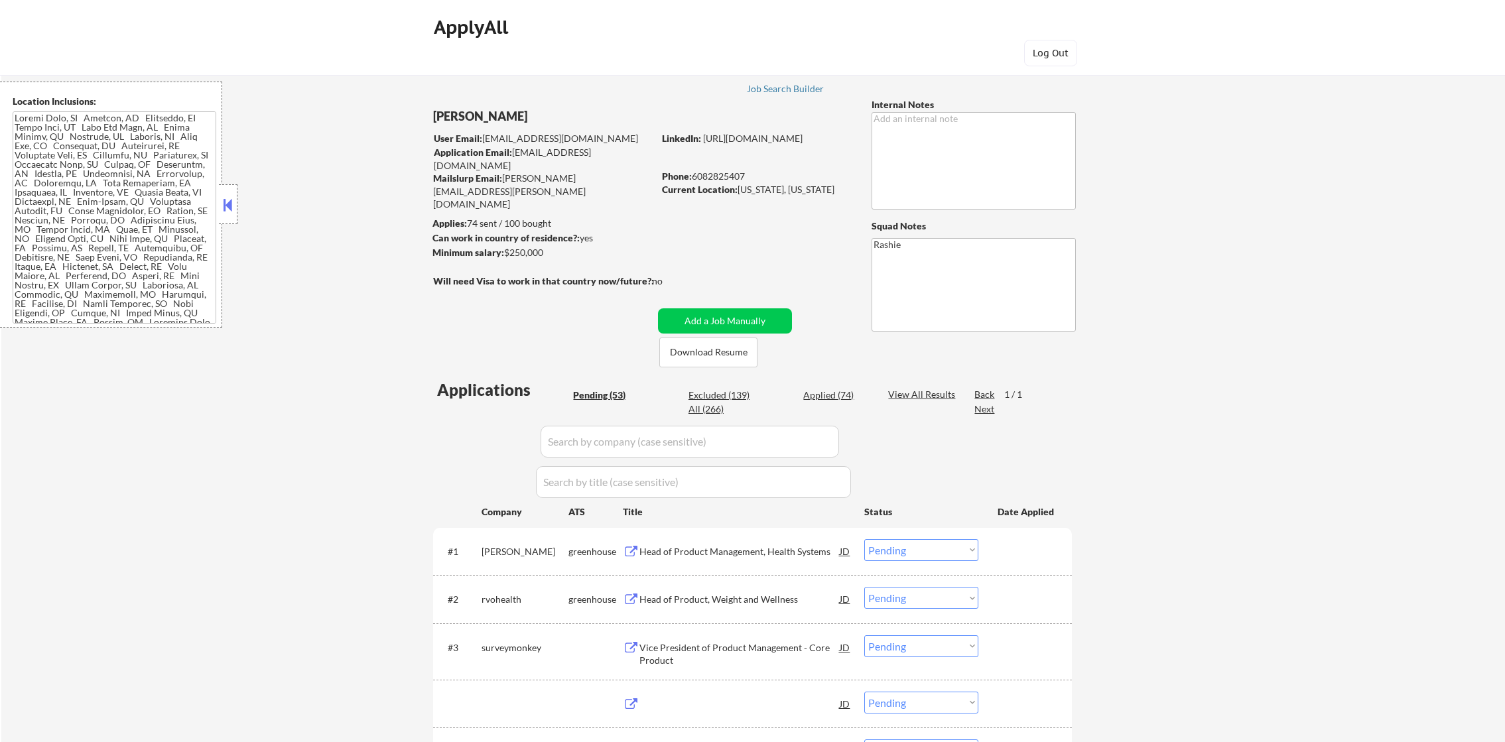
select select ""pending""
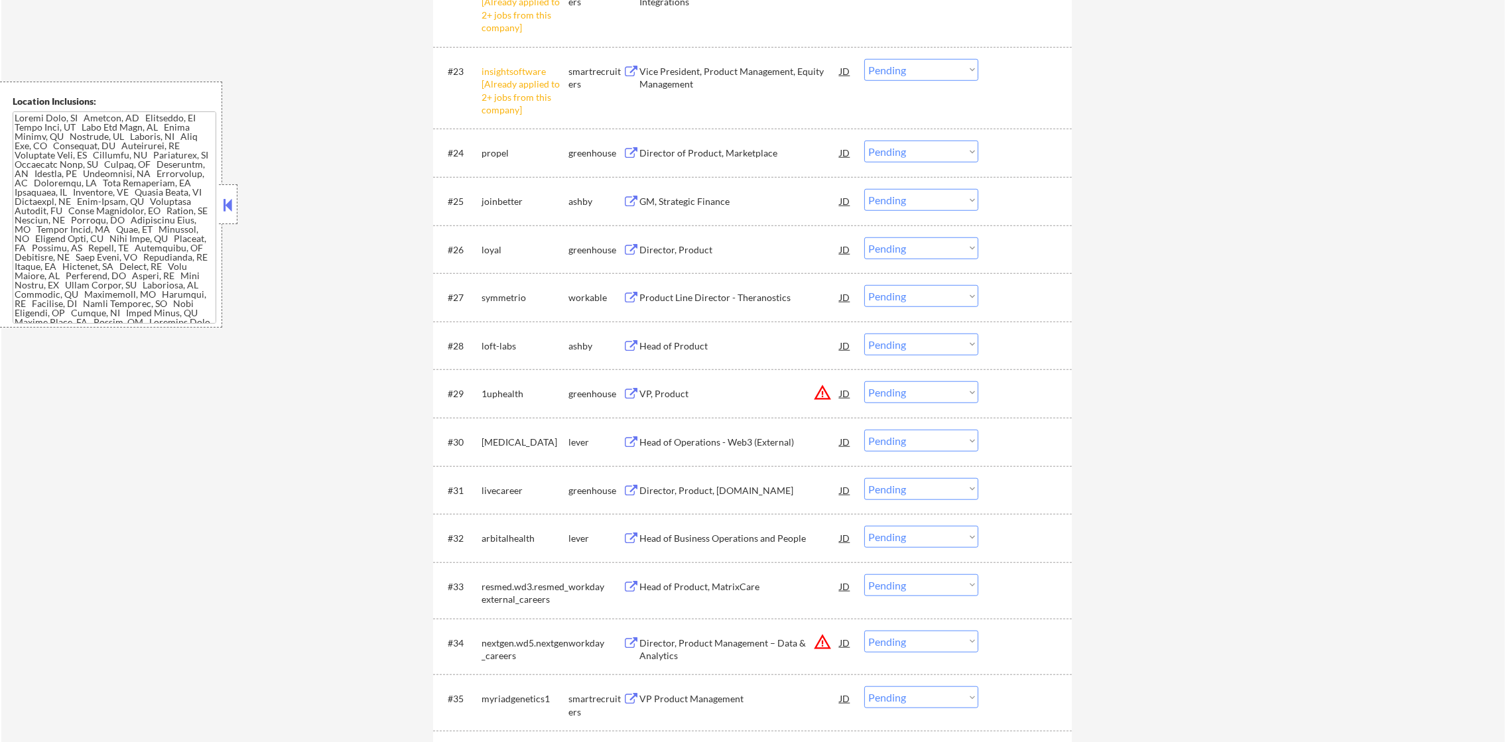
scroll to position [1635, 0]
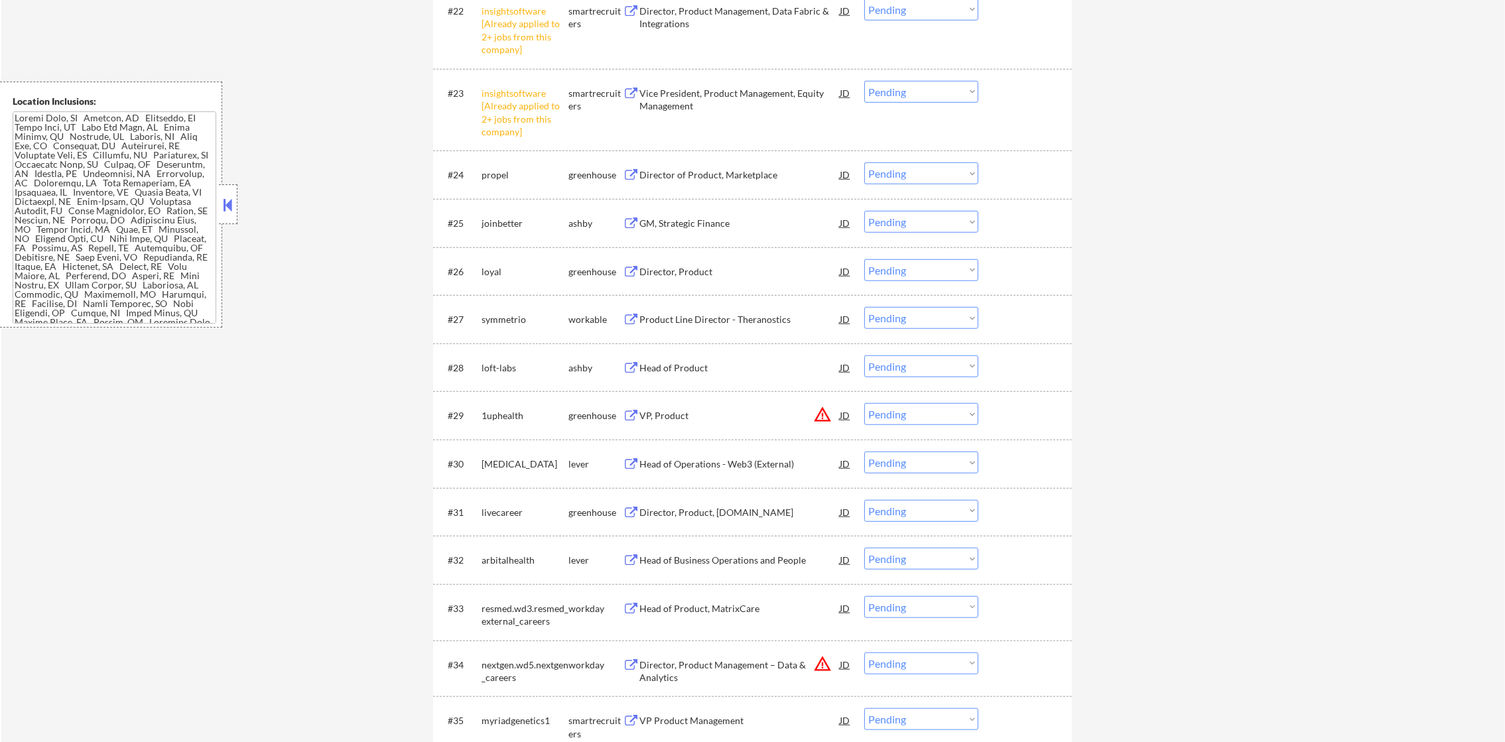
click at [924, 17] on select "Choose an option... Pending Applied Excluded (Questions) Excluded (Expired) Exc…" at bounding box center [921, 10] width 114 height 22
click at [1134, 77] on div "← Return to /applysquad Mailslurp Inbox Job Search Builder [PERSON_NAME] User E…" at bounding box center [753, 75] width 1504 height 3309
click at [962, 109] on div "#23 insightsoftware [Already applied to 2+ jobs from this company] smartrecruit…" at bounding box center [750, 112] width 626 height 70
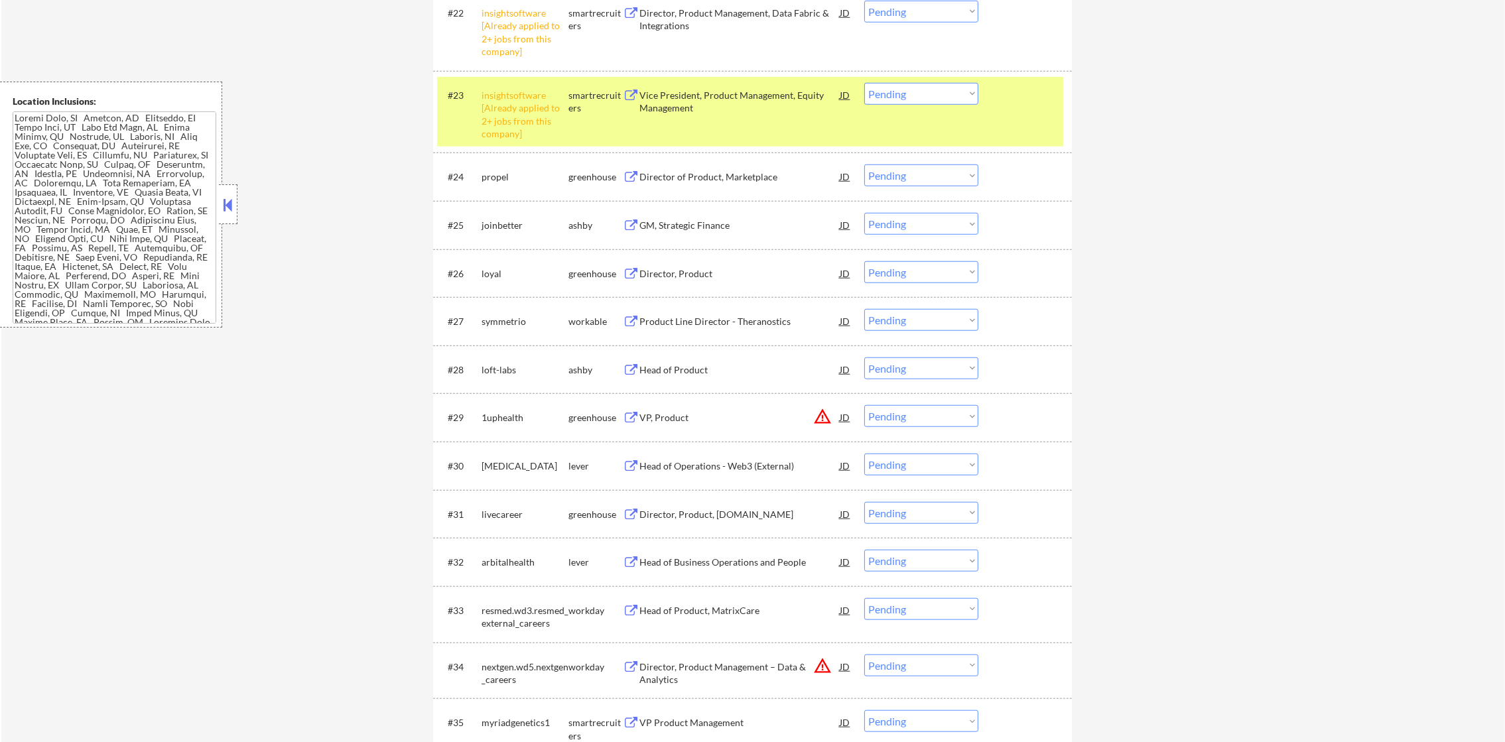
click at [961, 96] on select "Choose an option... Pending Applied Excluded (Questions) Excluded (Expired) Exc…" at bounding box center [921, 94] width 114 height 22
click at [864, 83] on select "Choose an option... Pending Applied Excluded (Questions) Excluded (Expired) Exc…" at bounding box center [921, 94] width 114 height 22
drag, startPoint x: 507, startPoint y: 100, endPoint x: 803, endPoint y: 21, distance: 306.2
click at [509, 100] on div "insightsoftware [Already applied to 2+ jobs from this company]" at bounding box center [525, 115] width 87 height 52
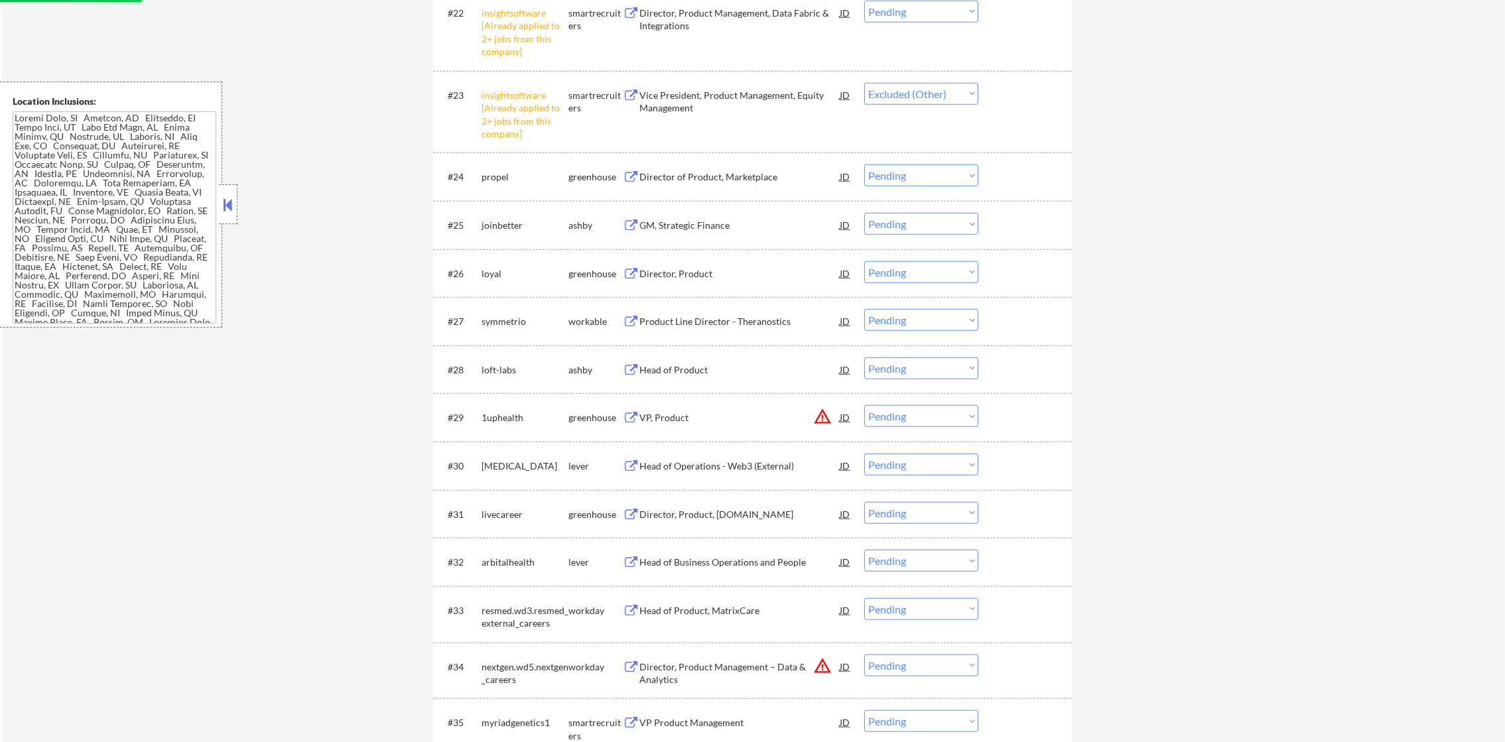
click at [910, 8] on select "Choose an option... Pending Applied Excluded (Questions) Excluded (Expired) Exc…" at bounding box center [921, 12] width 114 height 22
select select ""pending""
click at [864, 1] on select "Choose an option... Pending Applied Excluded (Questions) Excluded (Expired) Exc…" at bounding box center [921, 12] width 114 height 22
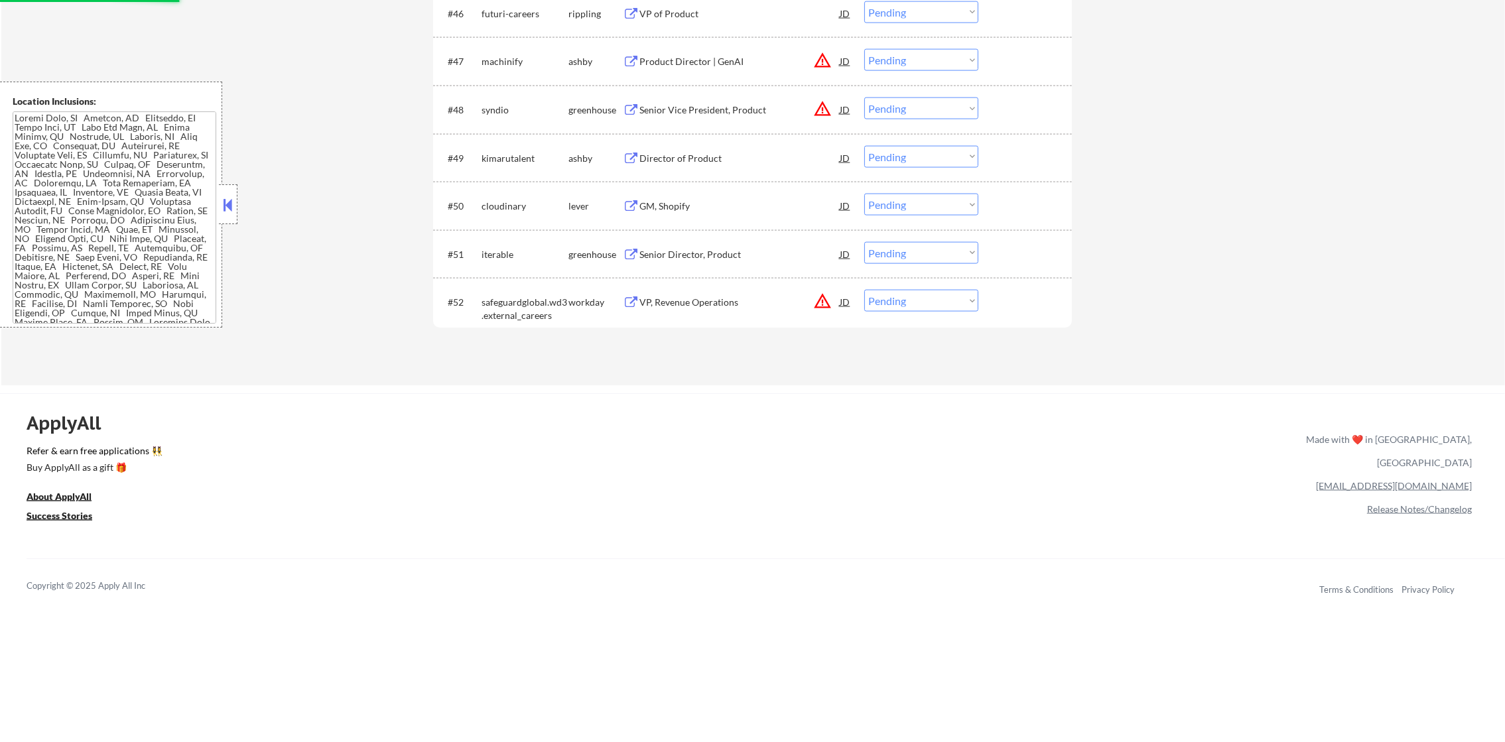
scroll to position [2776, 0]
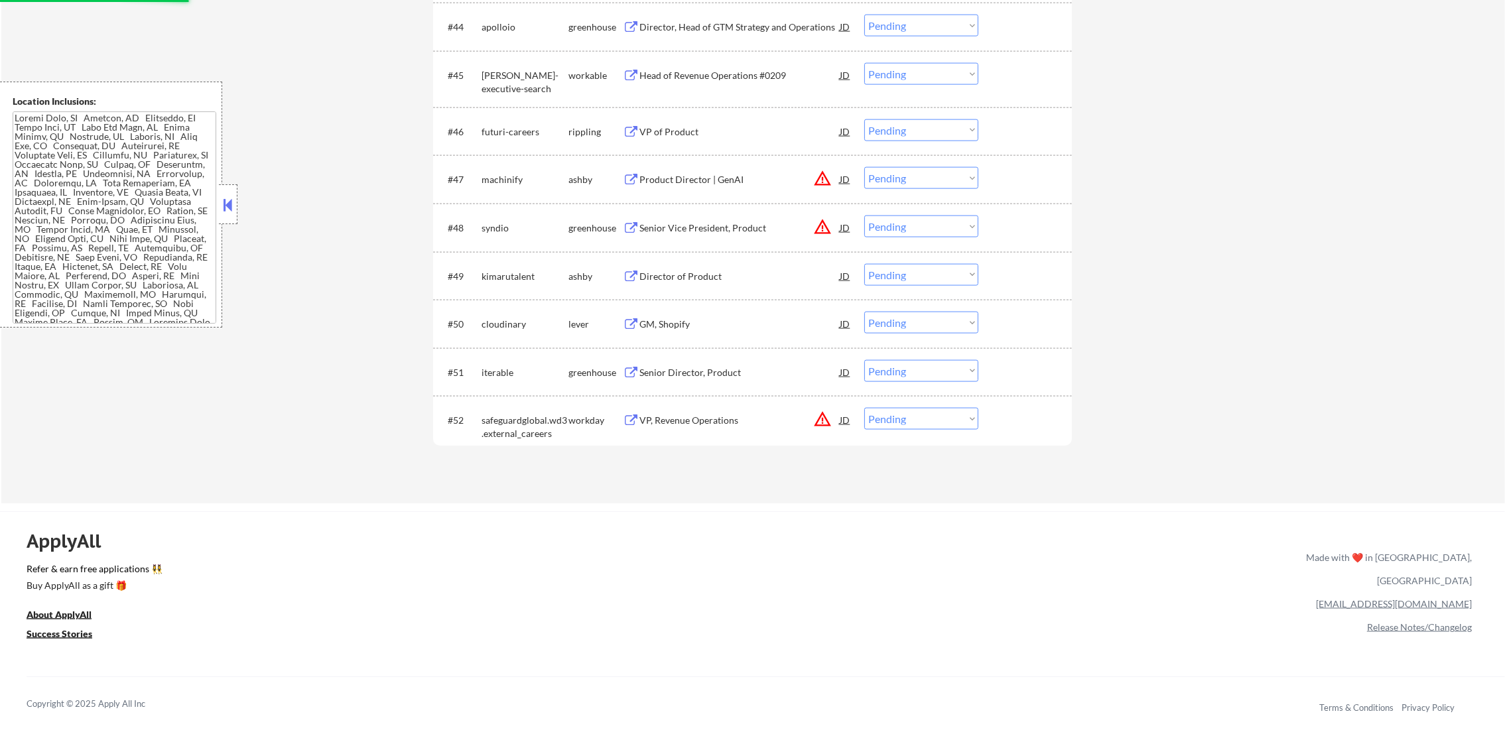
select select ""pending""
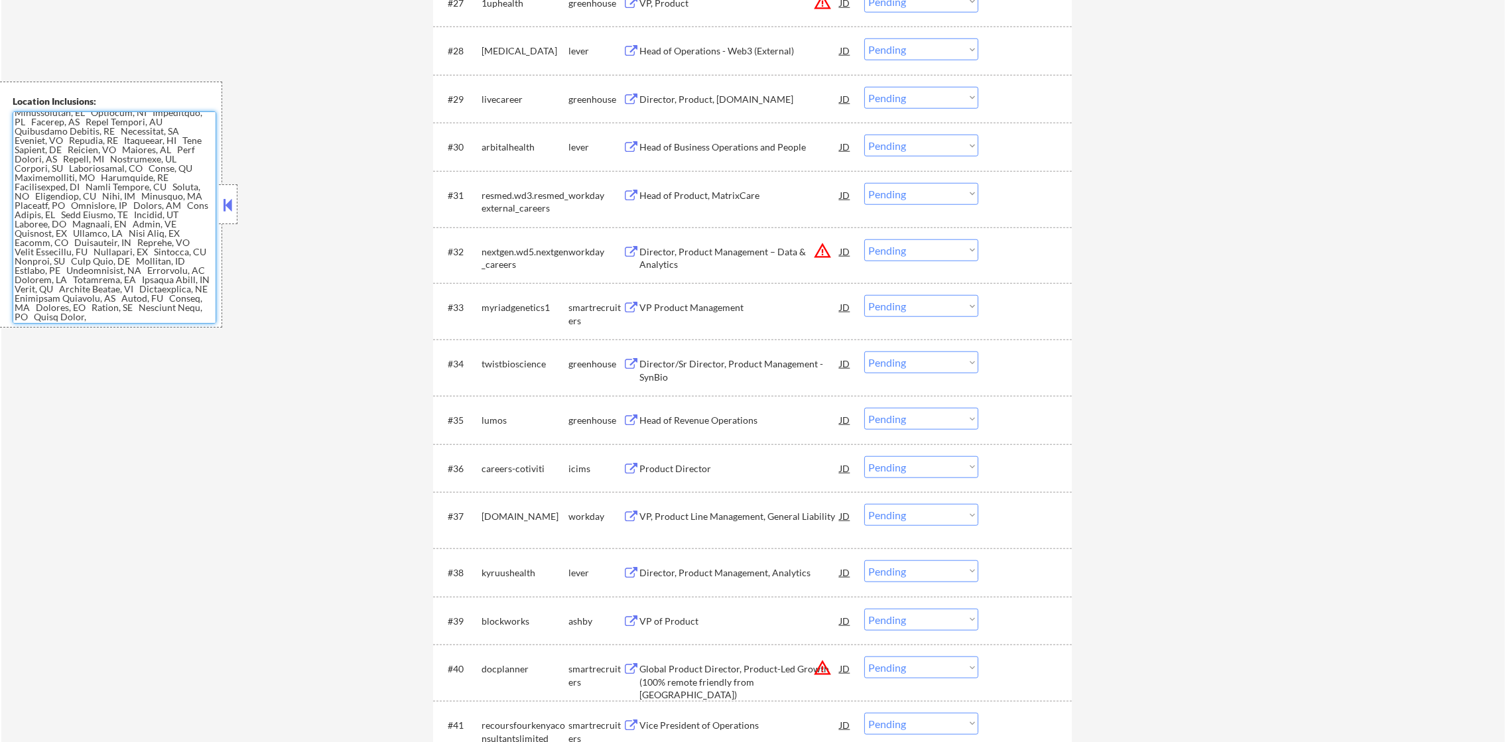
scroll to position [2686, 0]
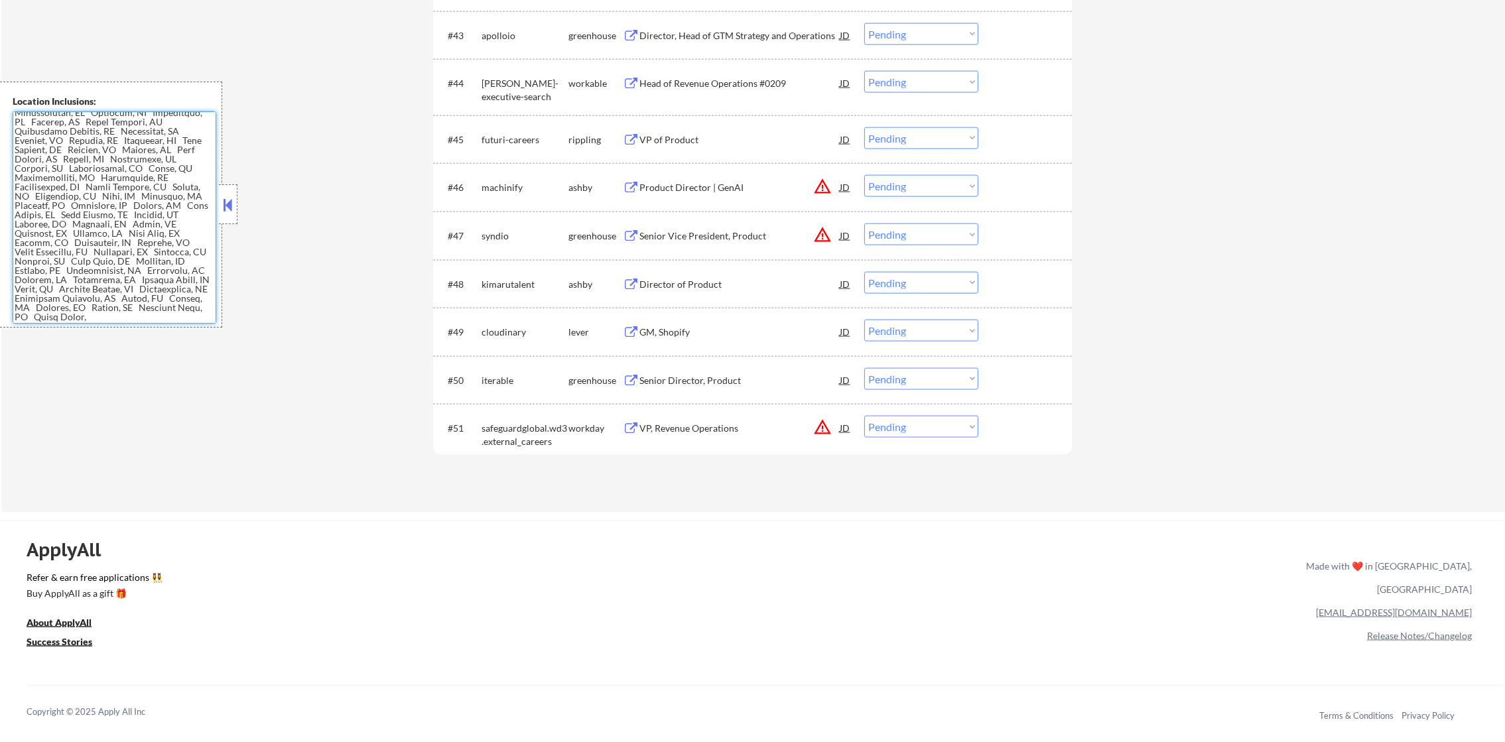
click at [827, 433] on button "warning_amber" at bounding box center [822, 427] width 19 height 19
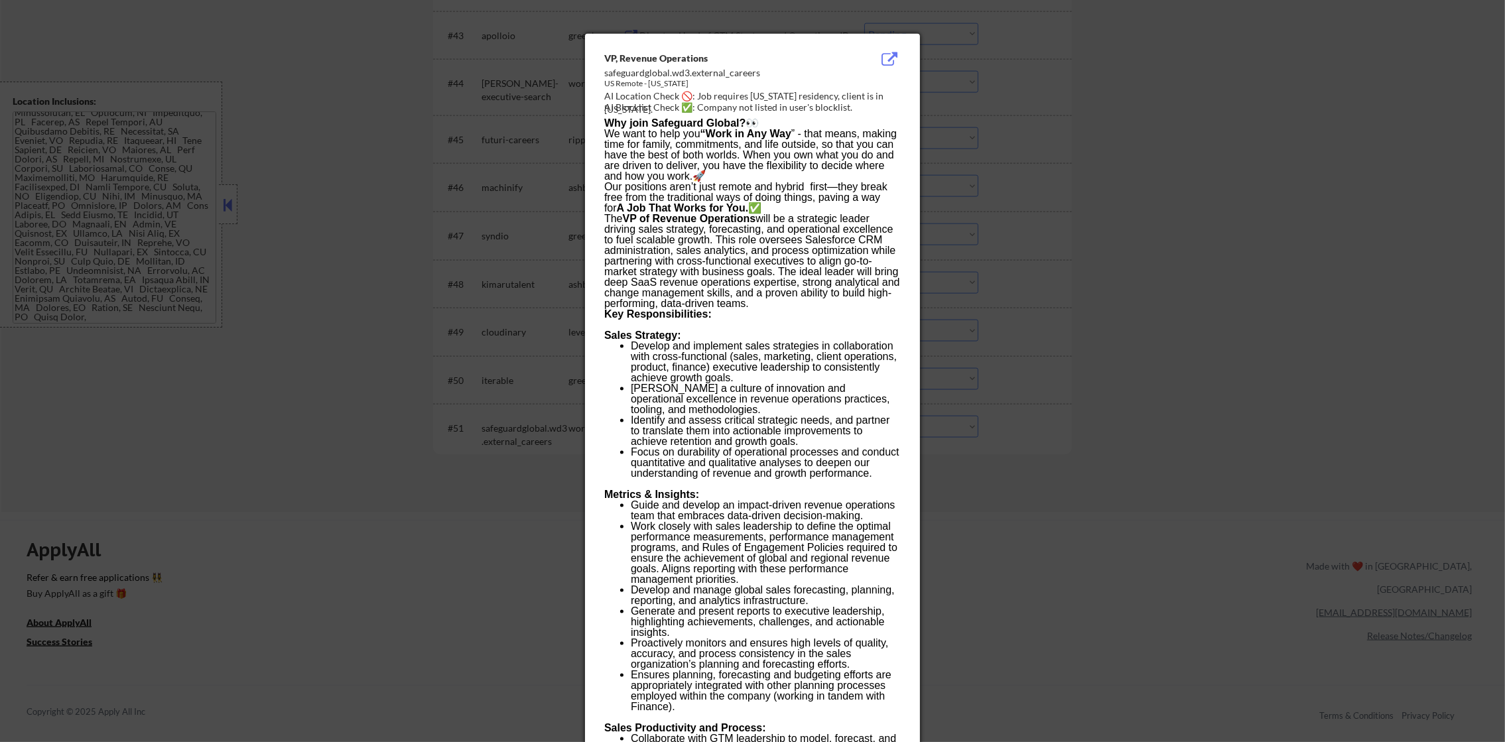
click at [1288, 203] on div at bounding box center [752, 371] width 1505 height 742
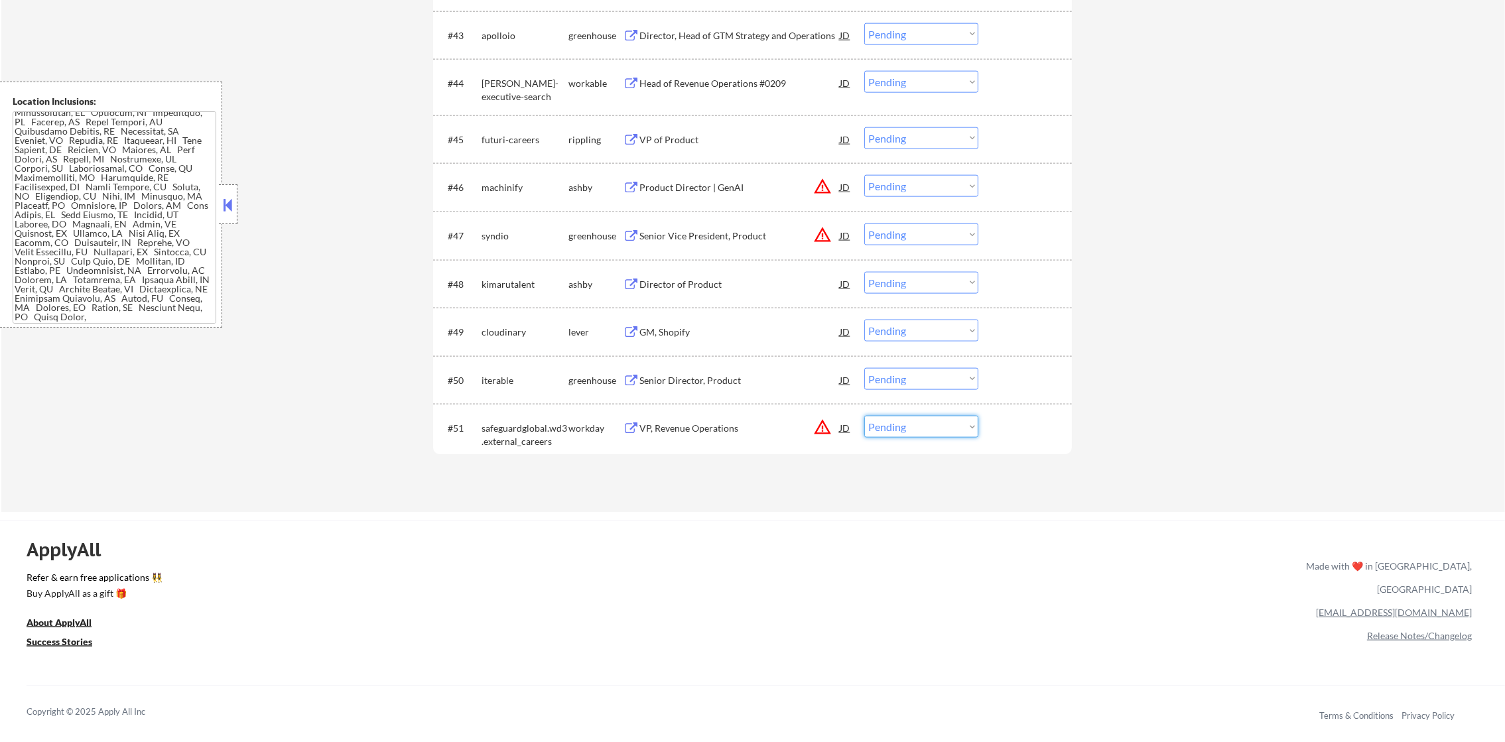
click at [905, 423] on select "Choose an option... Pending Applied Excluded (Questions) Excluded (Expired) Exc…" at bounding box center [921, 427] width 114 height 22
select select ""excluded__location_""
click at [864, 416] on select "Choose an option... Pending Applied Excluded (Questions) Excluded (Expired) Exc…" at bounding box center [921, 427] width 114 height 22
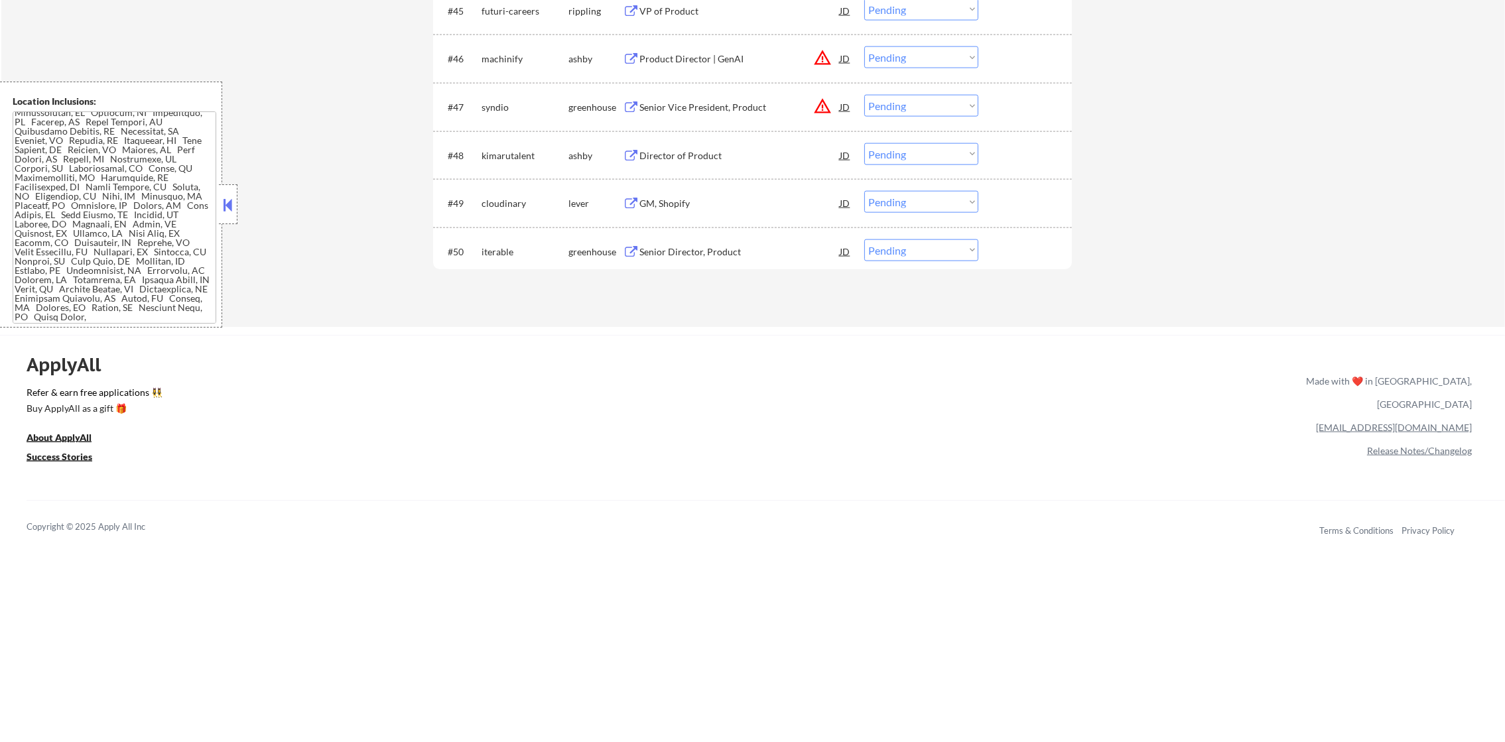
scroll to position [2819, 0]
click at [737, 252] on div "Senior Director, Product" at bounding box center [739, 247] width 200 height 13
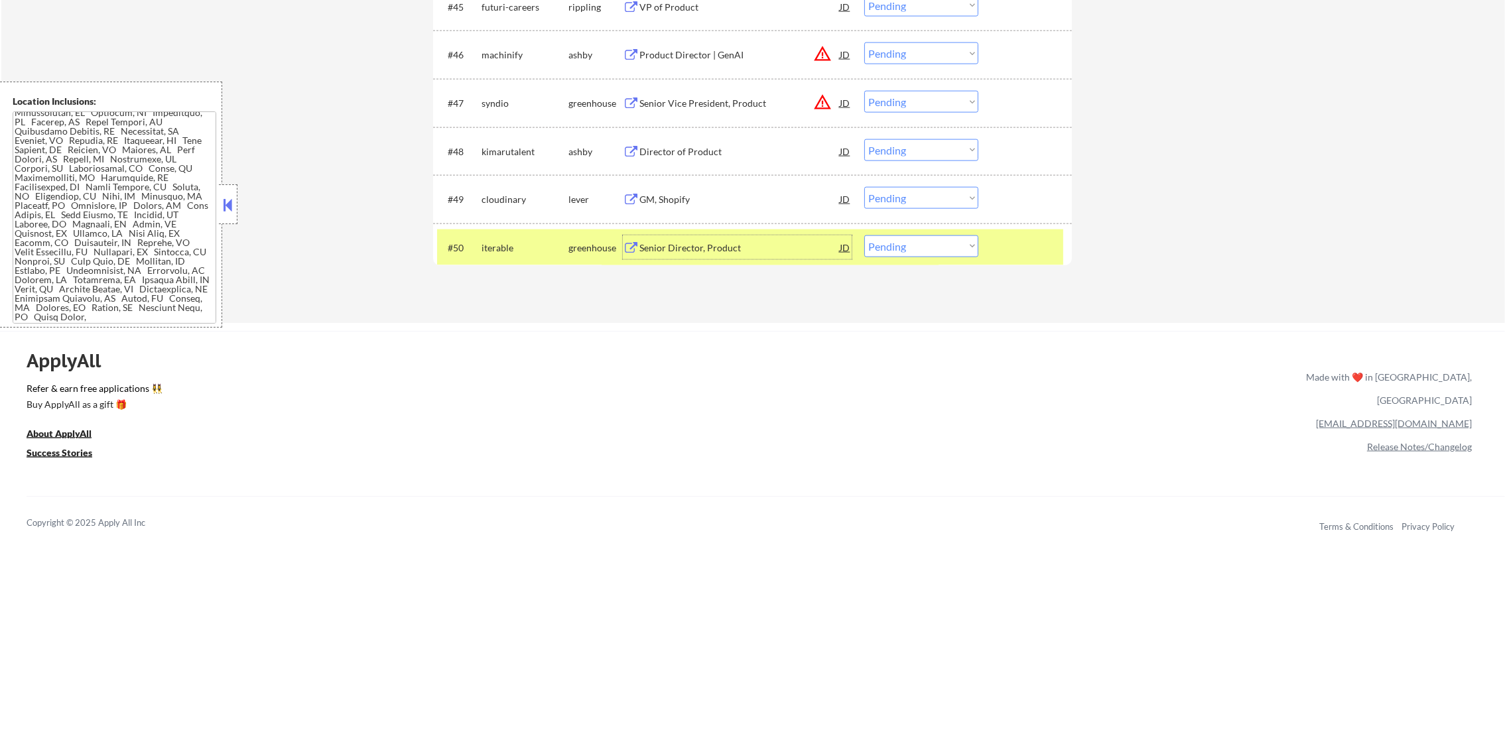
click at [894, 245] on select "Choose an option... Pending Applied Excluded (Questions) Excluded (Expired) Exc…" at bounding box center [921, 246] width 114 height 22
select select ""applied""
click at [864, 235] on select "Choose an option... Pending Applied Excluded (Questions) Excluded (Expired) Exc…" at bounding box center [921, 246] width 114 height 22
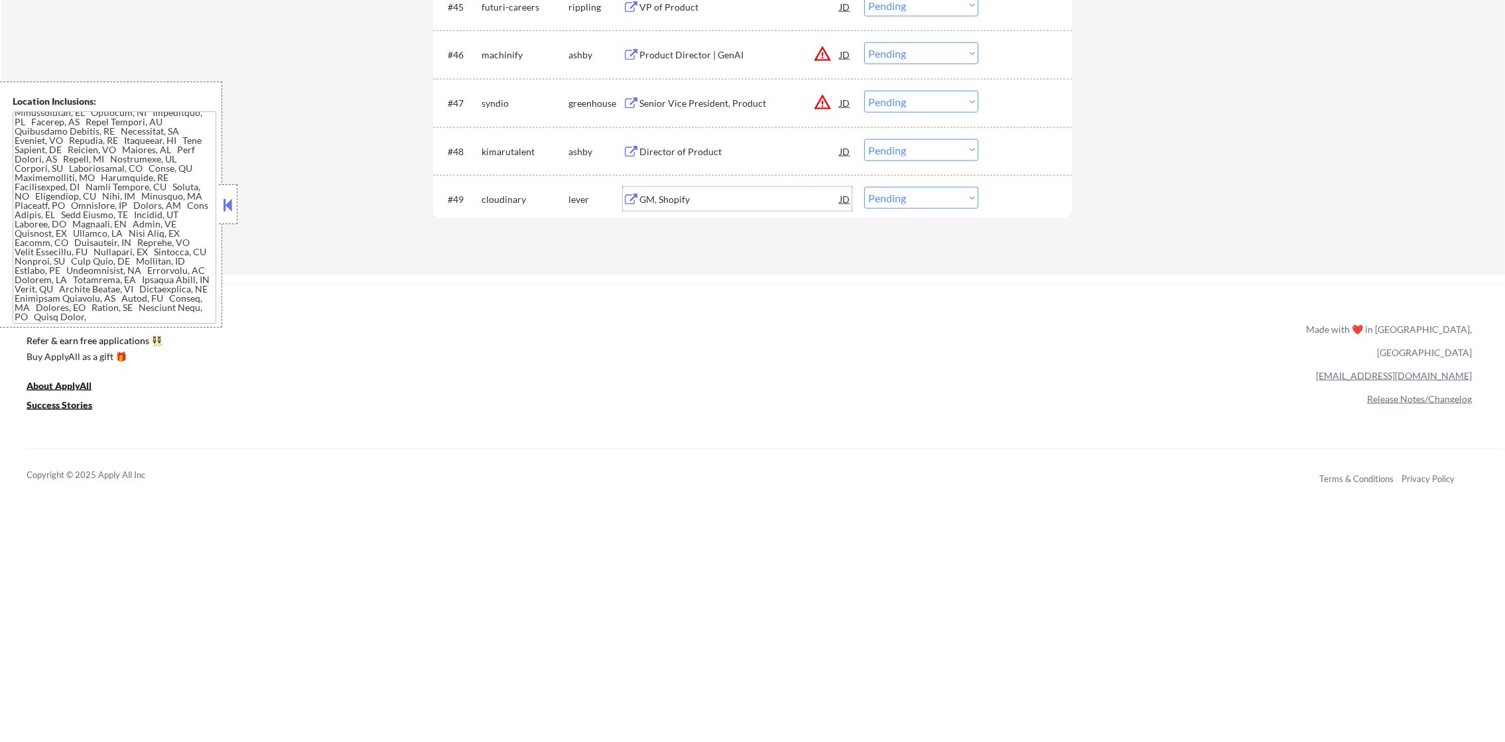
click at [692, 198] on div "GM, Shopify" at bounding box center [739, 199] width 200 height 13
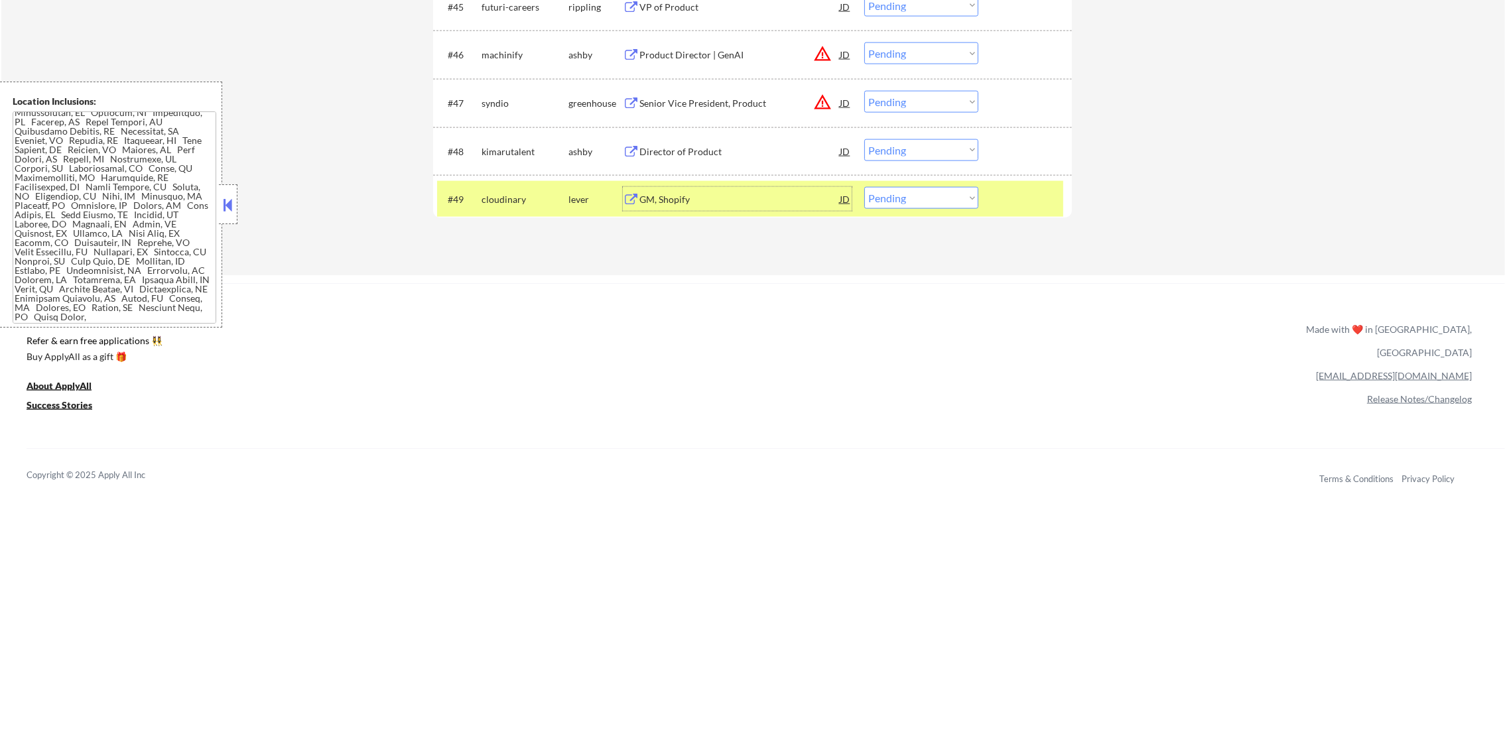
click at [909, 187] on select "Choose an option... Pending Applied Excluded (Questions) Excluded (Expired) Exc…" at bounding box center [921, 198] width 114 height 22
select select ""applied""
click at [864, 187] on select "Choose an option... Pending Applied Excluded (Questions) Excluded (Expired) Exc…" at bounding box center [921, 198] width 114 height 22
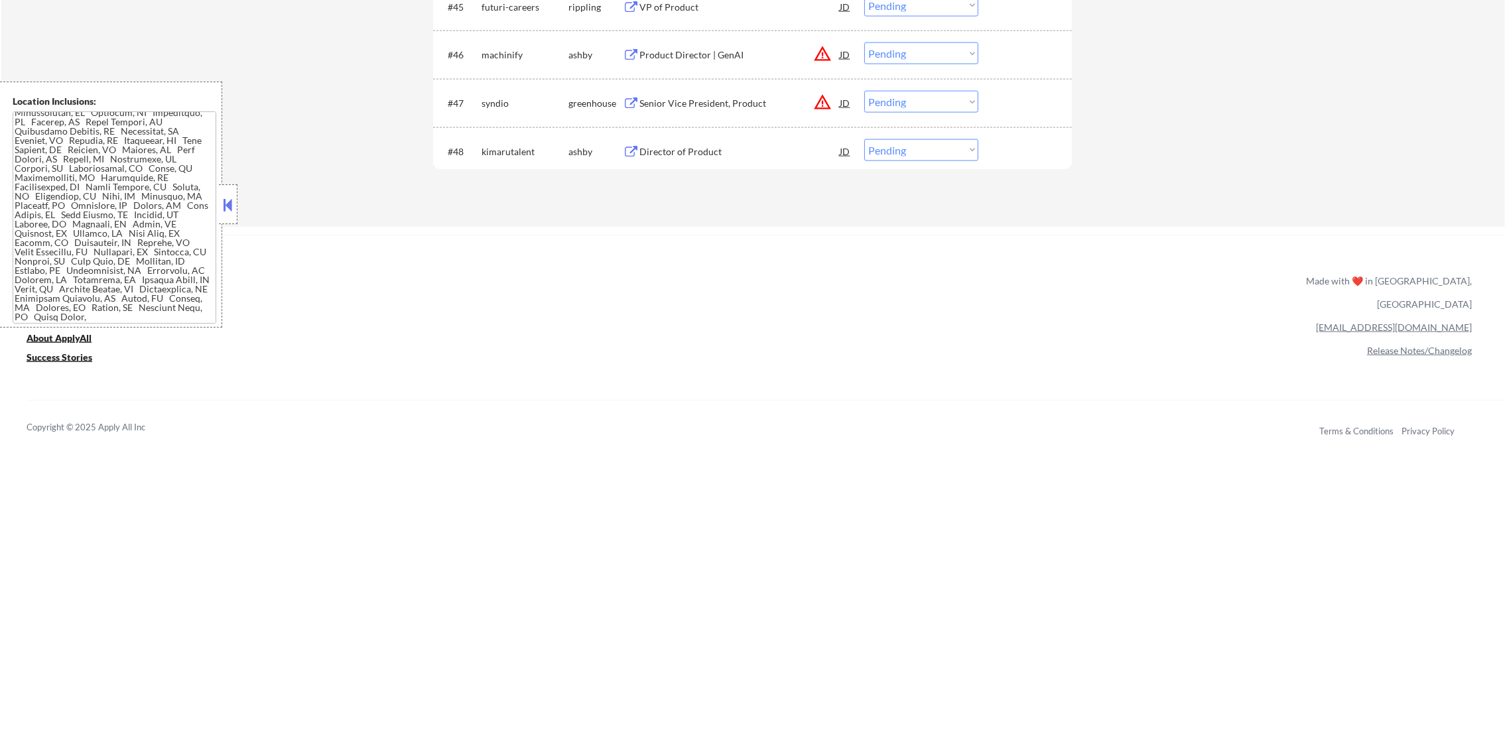
click at [737, 147] on div "Director of Product" at bounding box center [739, 151] width 200 height 13
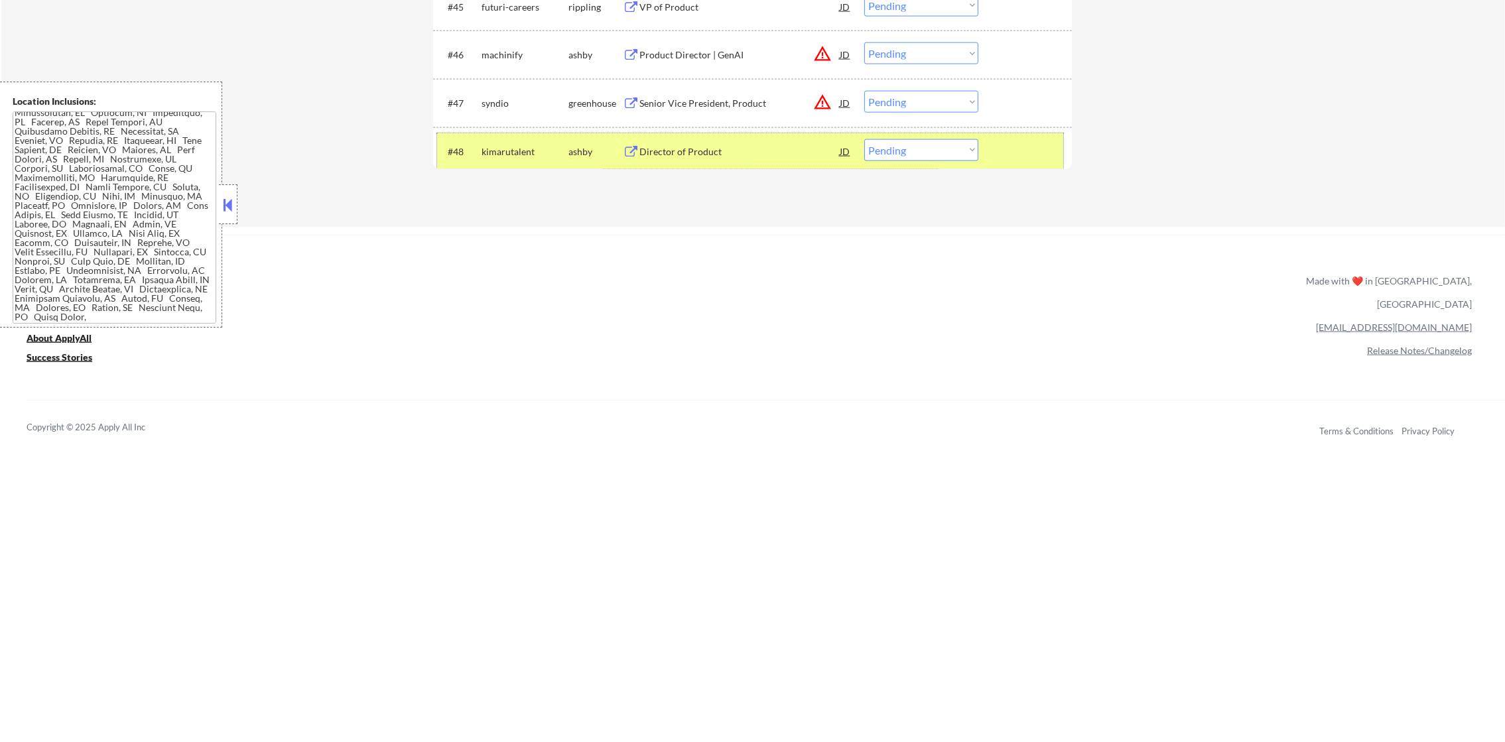
click at [497, 153] on div "kimarutalent" at bounding box center [525, 151] width 87 height 13
copy div "kimarutalent"
click at [917, 155] on select "Choose an option... Pending Applied Excluded (Questions) Excluded (Expired) Exc…" at bounding box center [921, 150] width 114 height 22
select select ""applied""
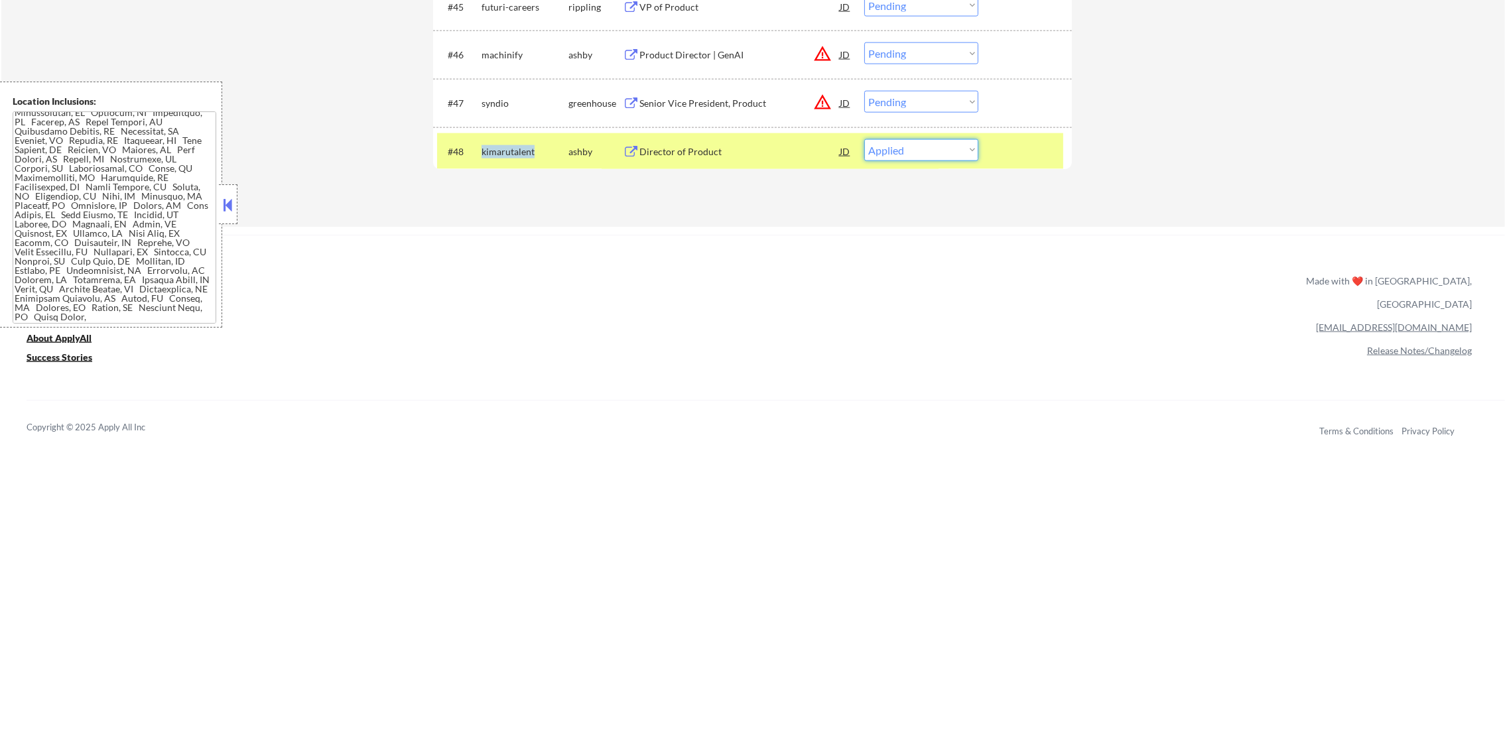
click at [864, 139] on select "Choose an option... Pending Applied Excluded (Questions) Excluded (Expired) Exc…" at bounding box center [921, 150] width 114 height 22
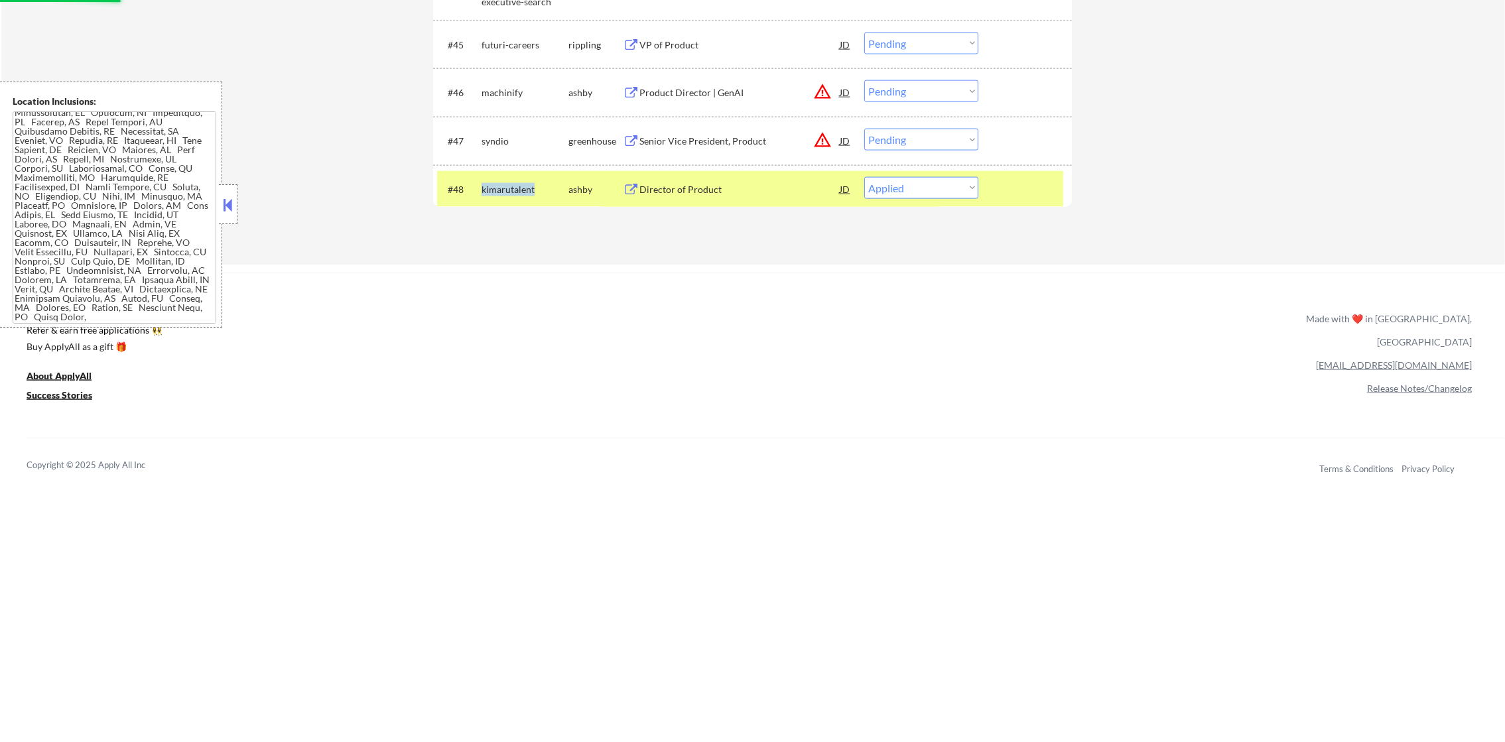
scroll to position [2752, 0]
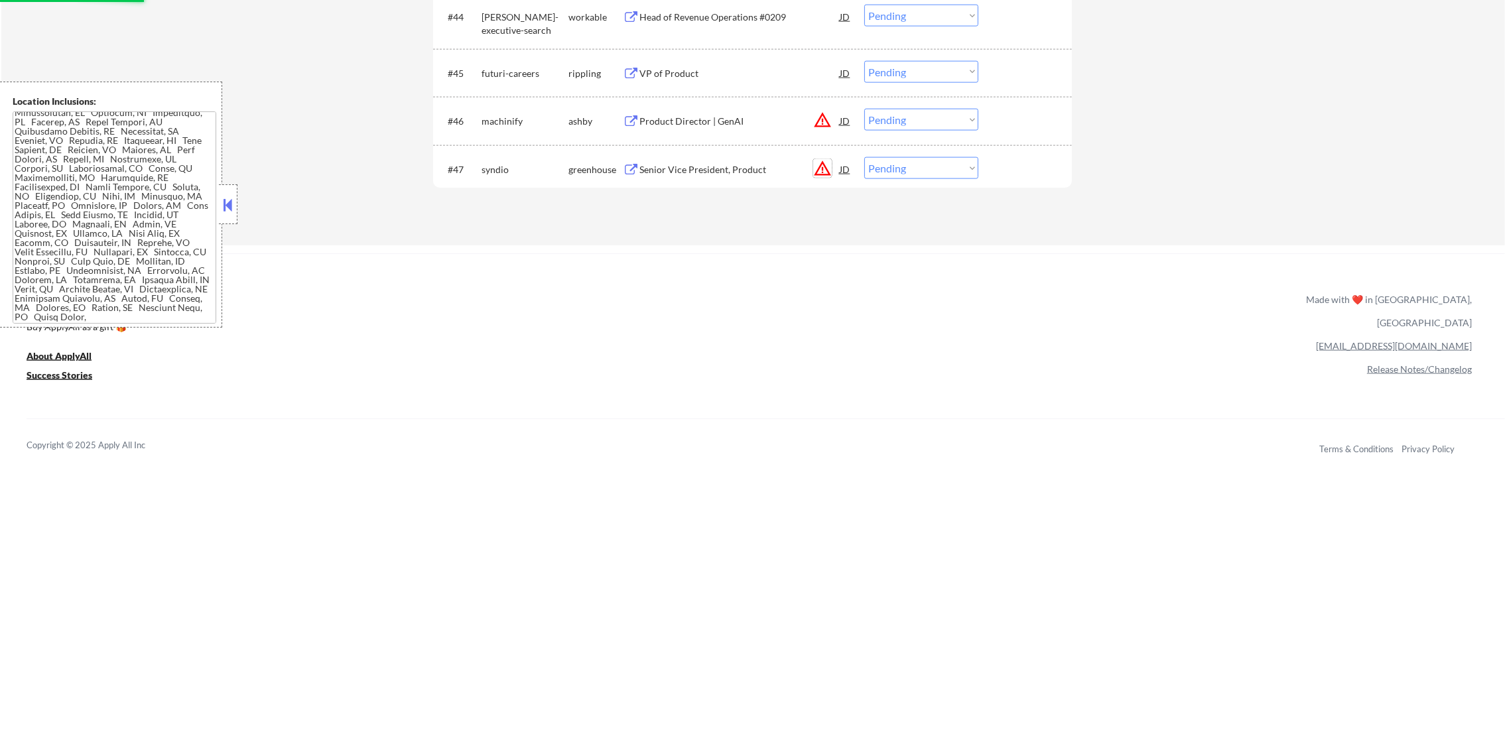
click at [819, 167] on button "warning_amber" at bounding box center [822, 168] width 19 height 19
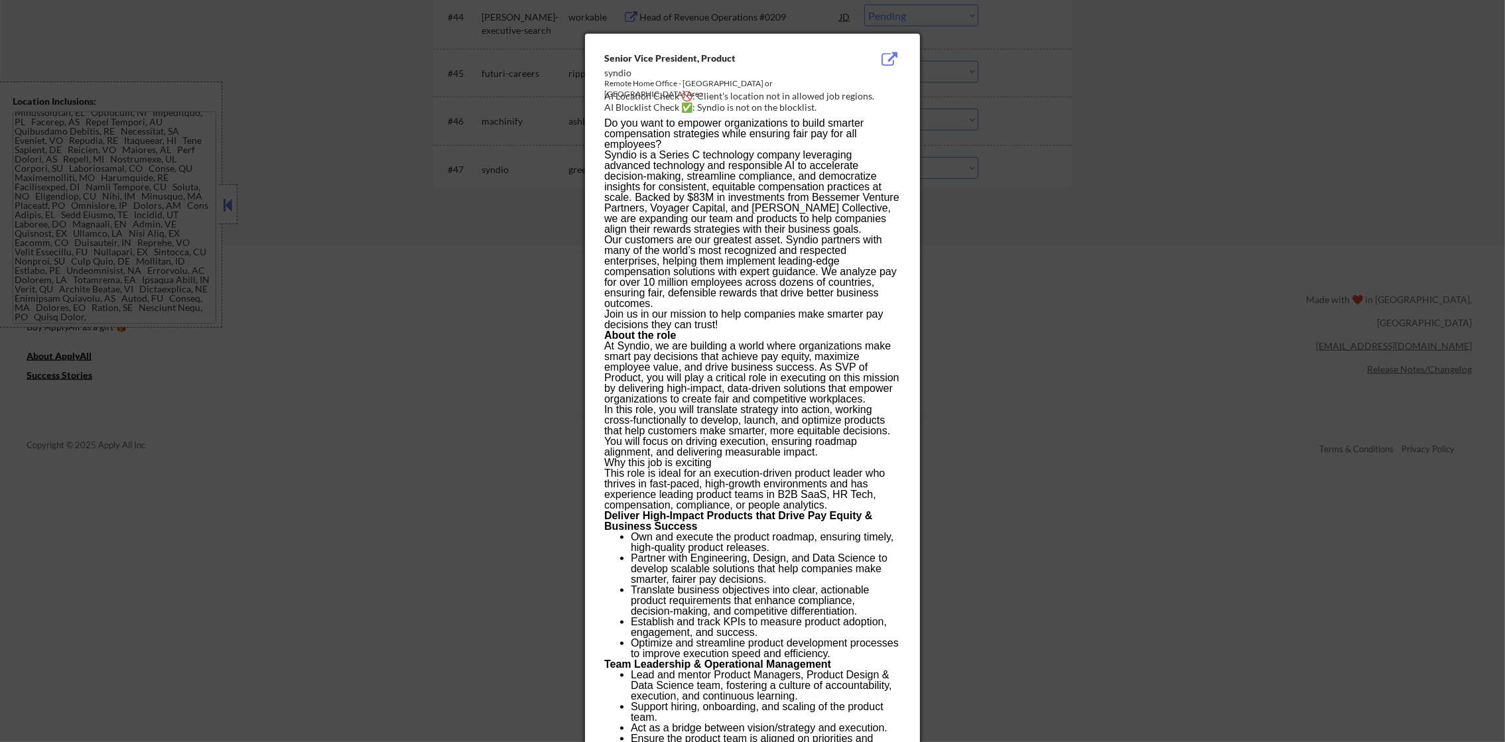
click at [925, 166] on div at bounding box center [752, 371] width 1505 height 742
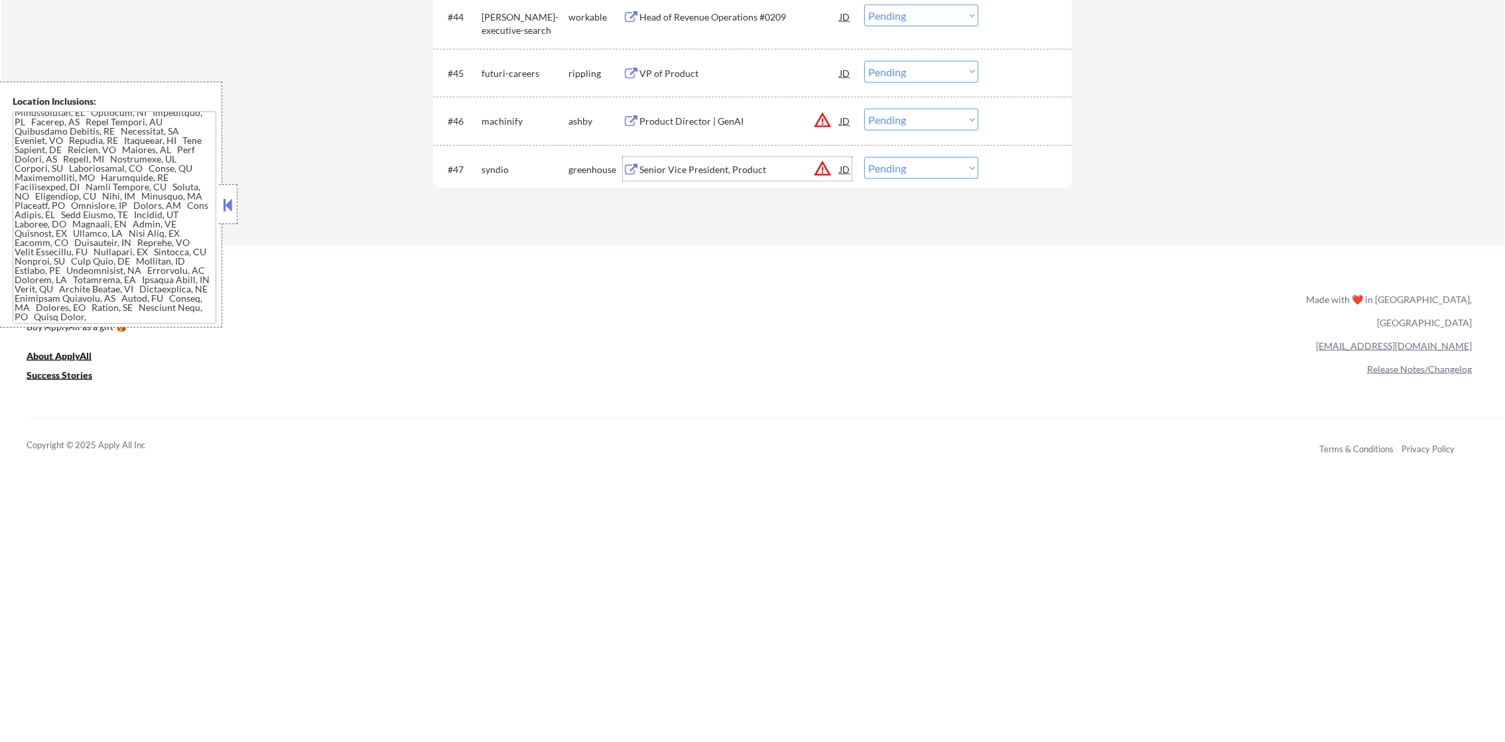
click at [747, 178] on div "Senior Vice President, Product" at bounding box center [739, 169] width 200 height 24
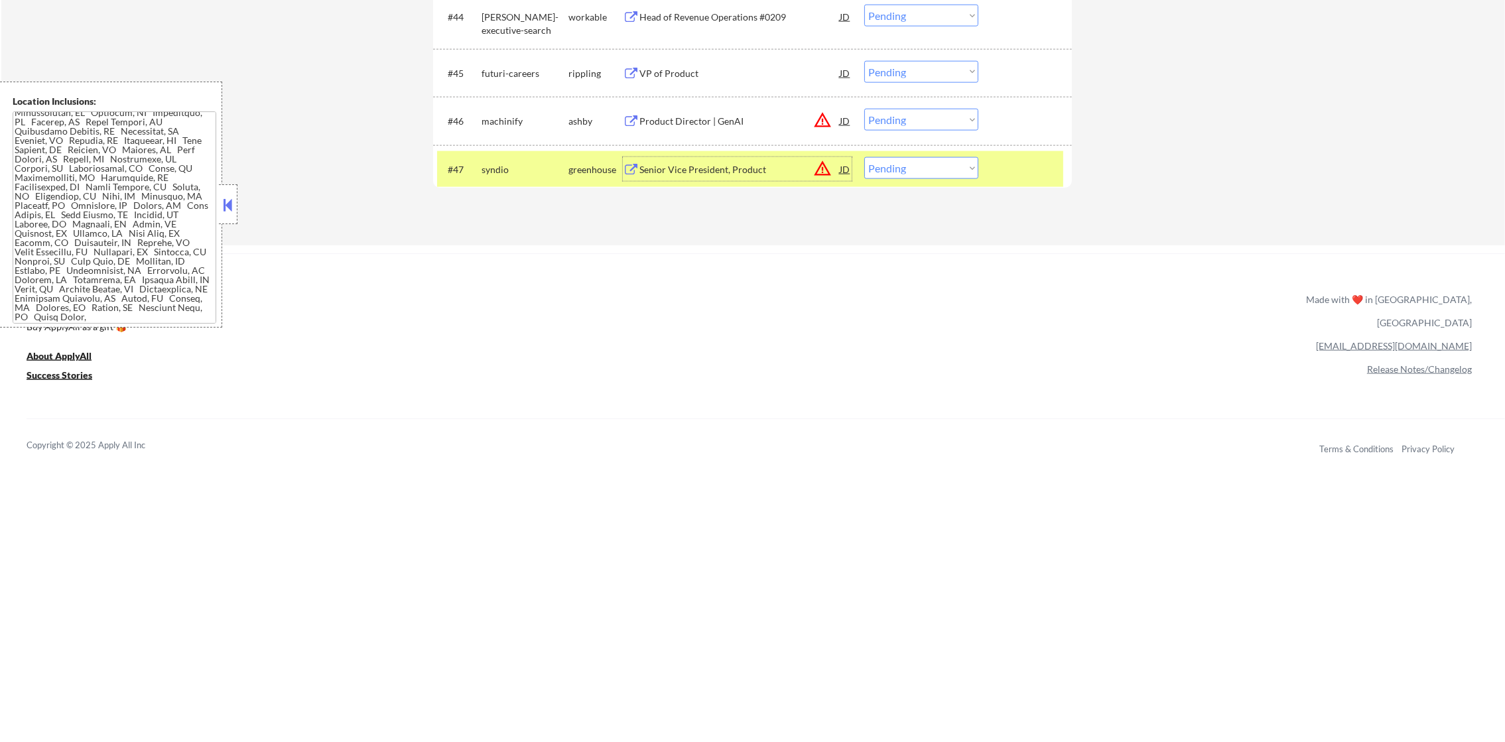
click at [900, 170] on select "Choose an option... Pending Applied Excluded (Questions) Excluded (Expired) Exc…" at bounding box center [921, 168] width 114 height 22
select select ""excluded__expired_""
click at [864, 157] on select "Choose an option... Pending Applied Excluded (Questions) Excluded (Expired) Exc…" at bounding box center [921, 168] width 114 height 22
click at [815, 116] on button "warning_amber" at bounding box center [822, 120] width 19 height 19
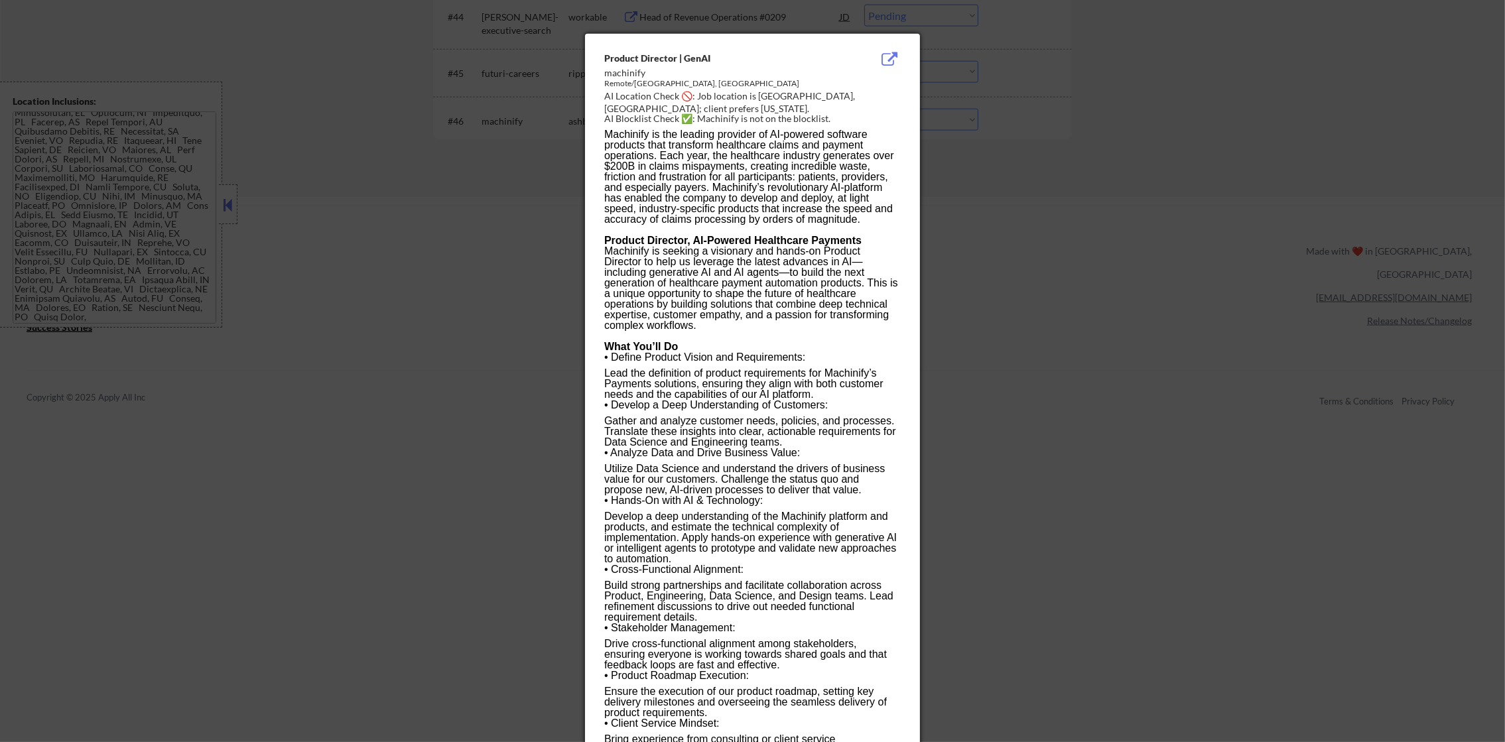
drag, startPoint x: 1160, startPoint y: 196, endPoint x: 1168, endPoint y: 210, distance: 16.4
click at [1160, 198] on div at bounding box center [752, 371] width 1505 height 742
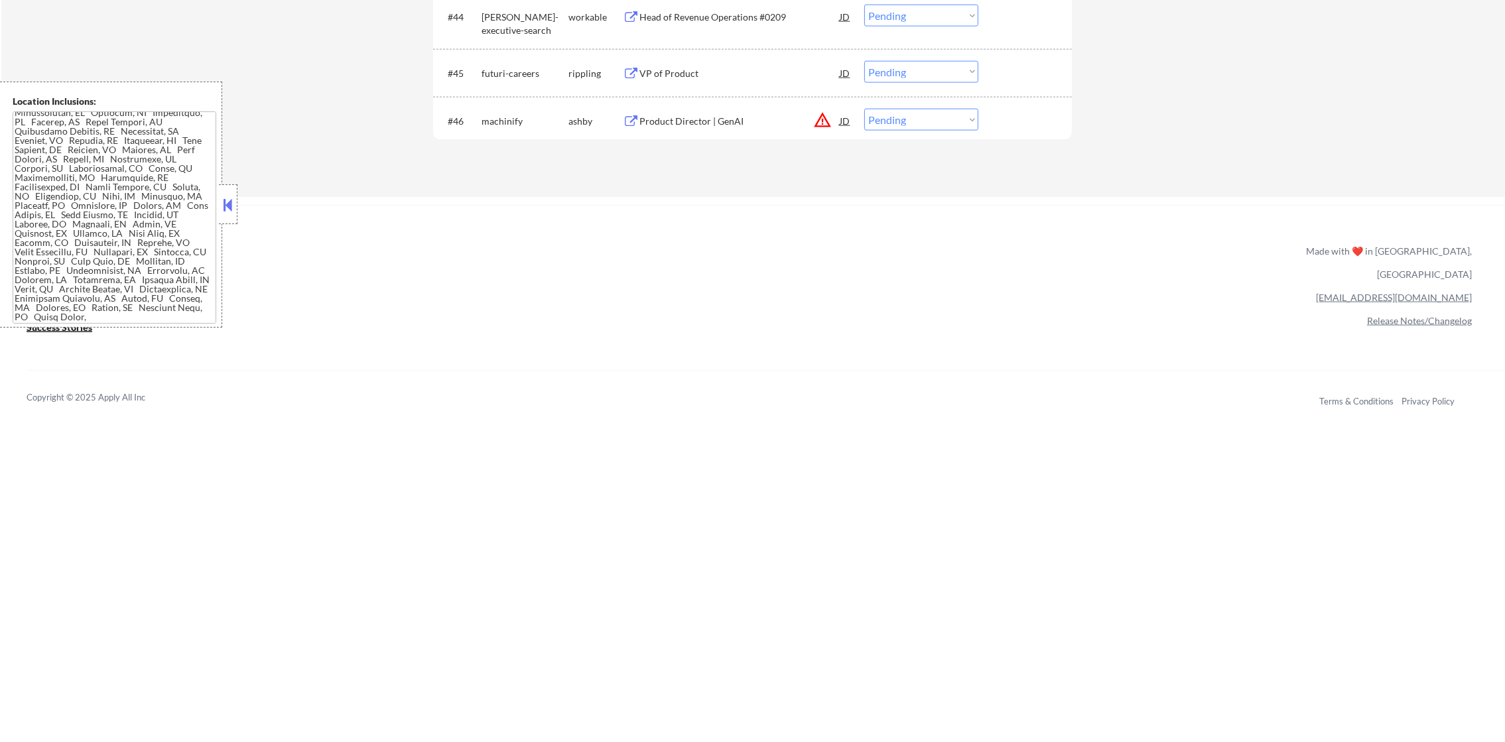
click at [817, 119] on button "warning_amber" at bounding box center [822, 120] width 19 height 19
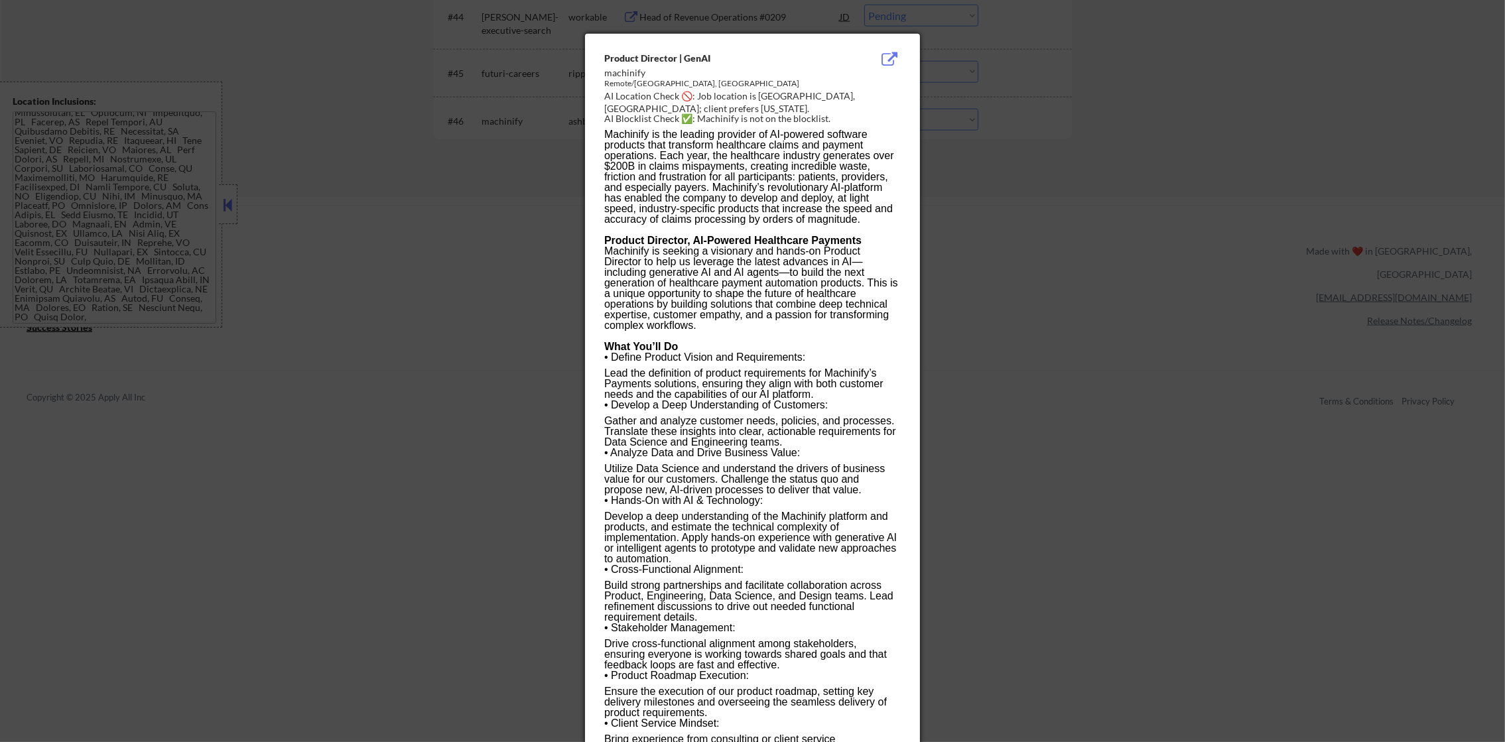
click at [993, 230] on div at bounding box center [752, 371] width 1505 height 742
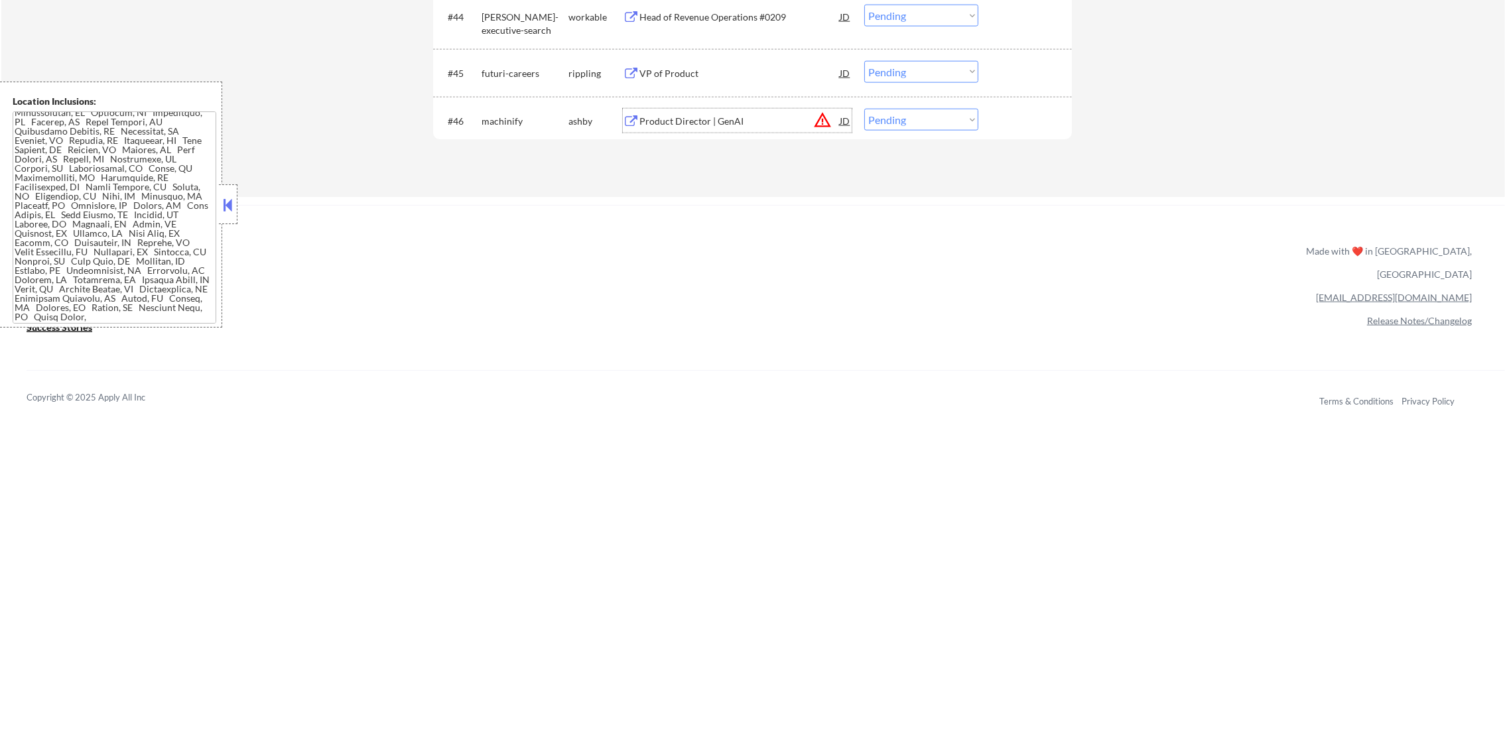
click at [795, 127] on div "Product Director | GenAI" at bounding box center [739, 121] width 200 height 13
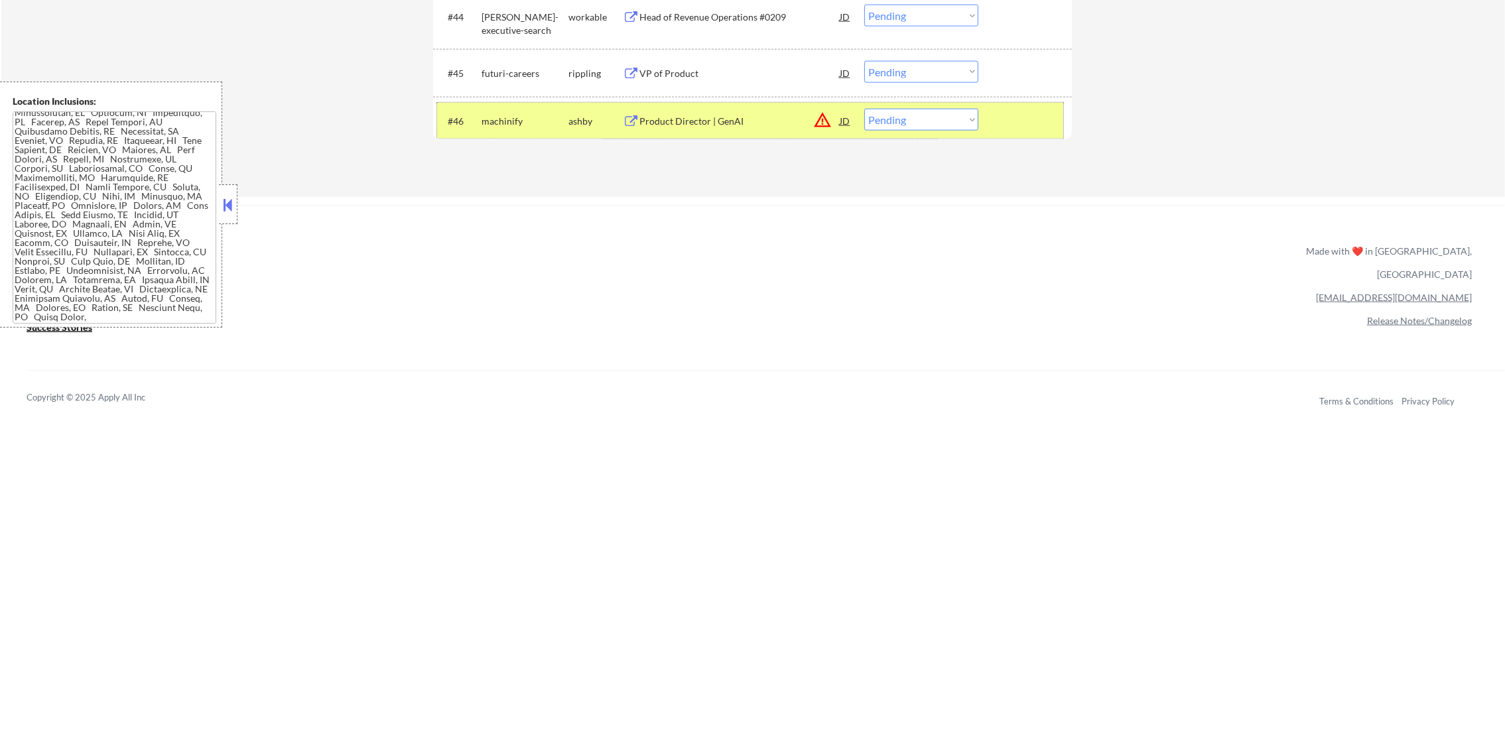
click at [930, 107] on div "#46 machinify ashby Product Director | GenAI JD warning_amber Choose an option.…" at bounding box center [750, 121] width 626 height 36
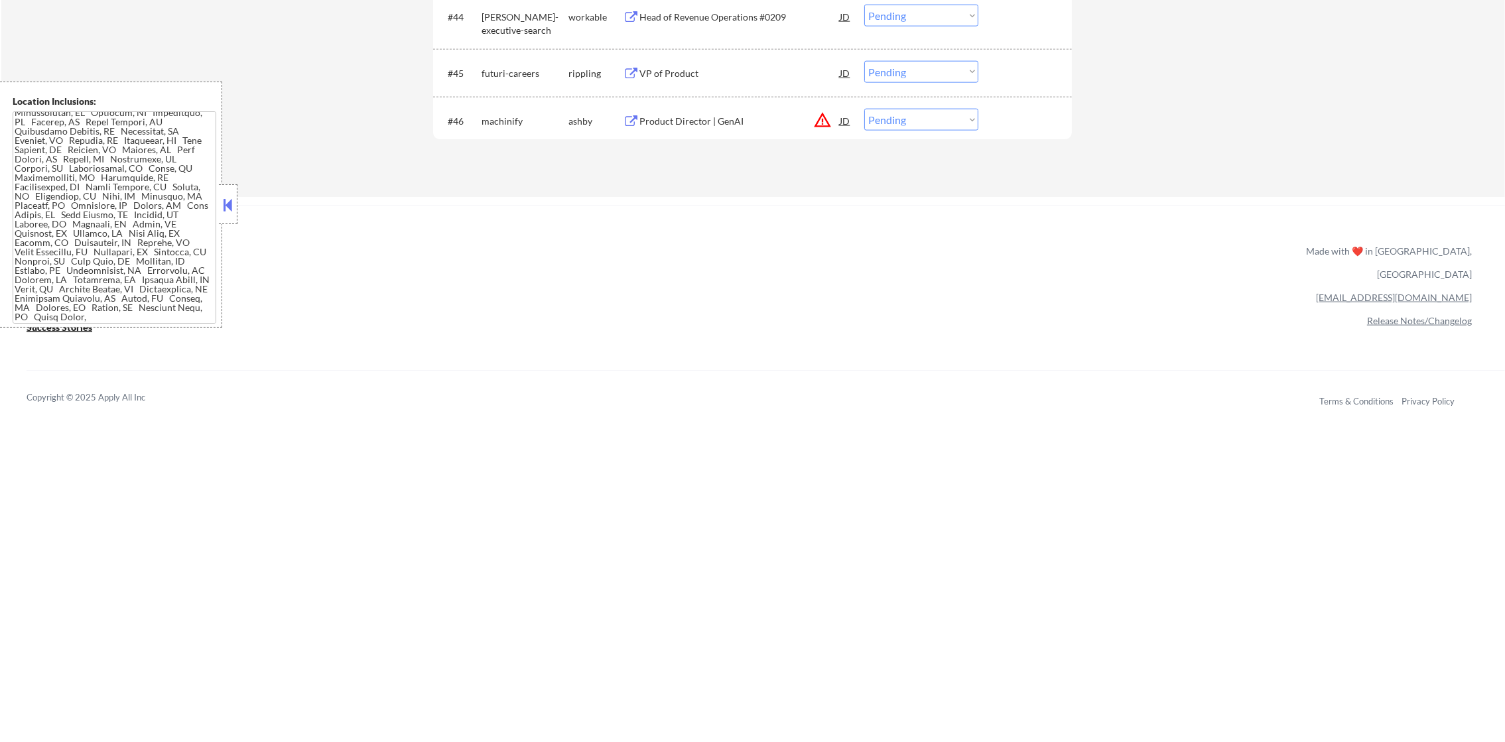
click at [926, 121] on select "Choose an option... Pending Applied Excluded (Questions) Excluded (Expired) Exc…" at bounding box center [921, 120] width 114 height 22
select select ""excluded__location_""
click at [864, 109] on select "Choose an option... Pending Applied Excluded (Questions) Excluded (Expired) Exc…" at bounding box center [921, 120] width 114 height 22
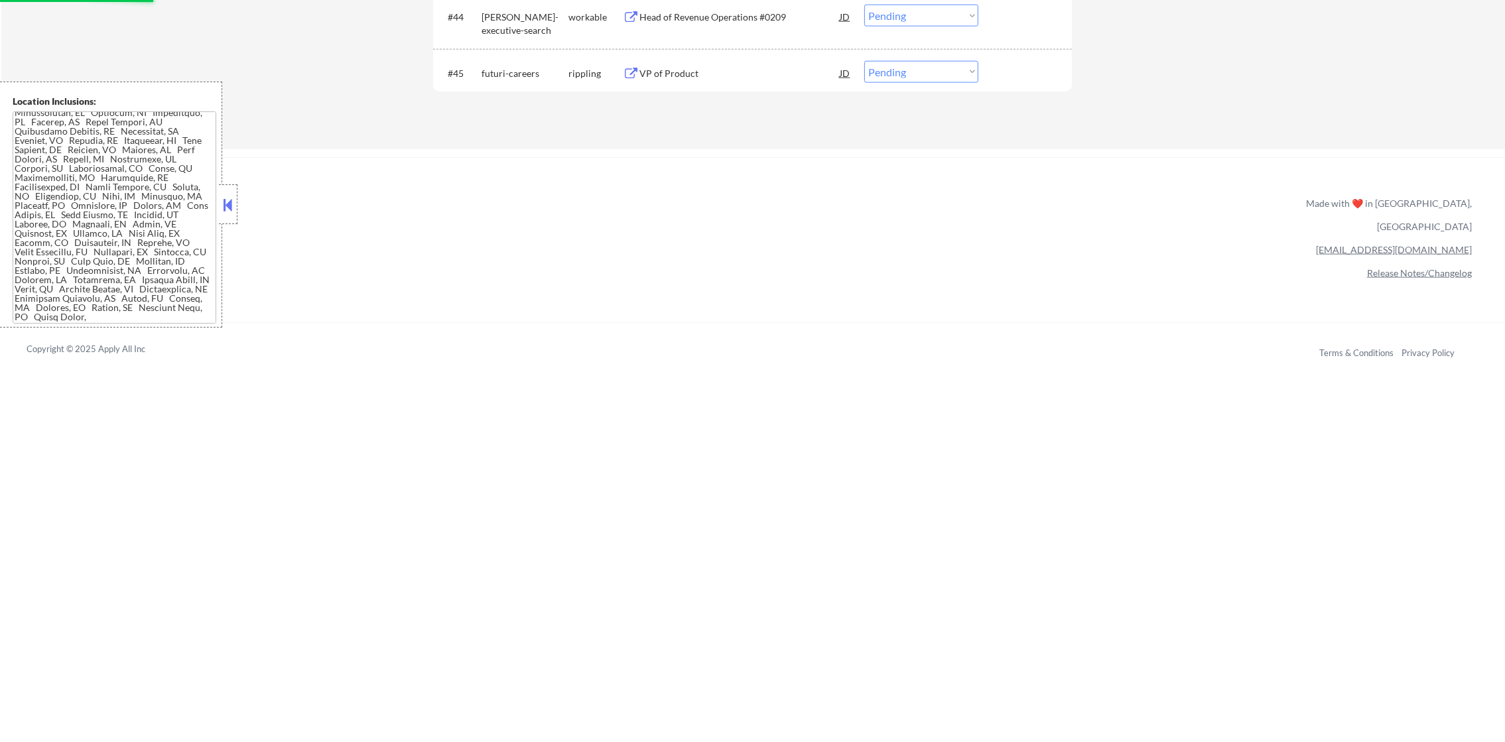
click at [702, 72] on div "VP of Product" at bounding box center [739, 73] width 200 height 13
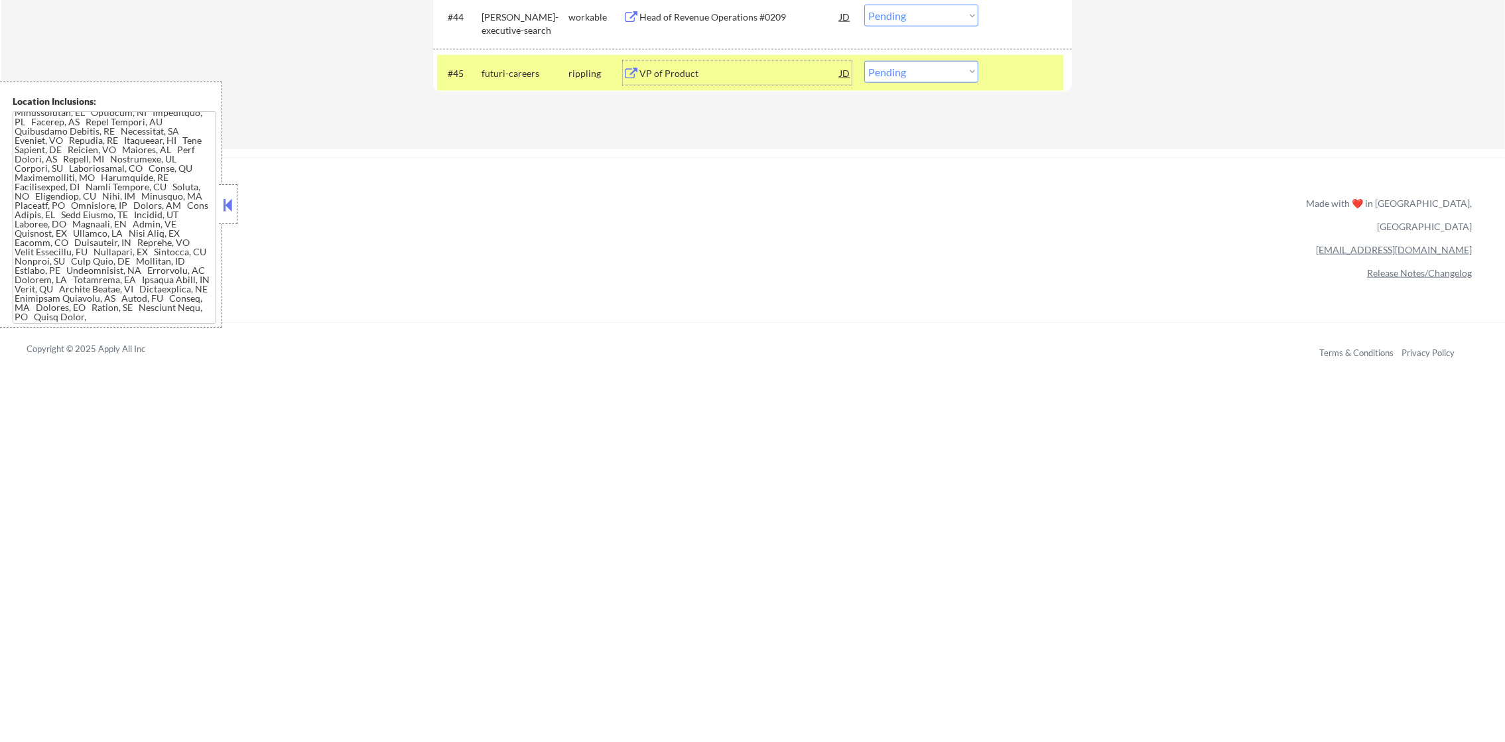
click at [976, 66] on select "Choose an option... Pending Applied Excluded (Questions) Excluded (Expired) Exc…" at bounding box center [921, 72] width 114 height 22
select select ""excluded__other_""
click at [864, 61] on select "Choose an option... Pending Applied Excluded (Questions) Excluded (Expired) Exc…" at bounding box center [921, 72] width 114 height 22
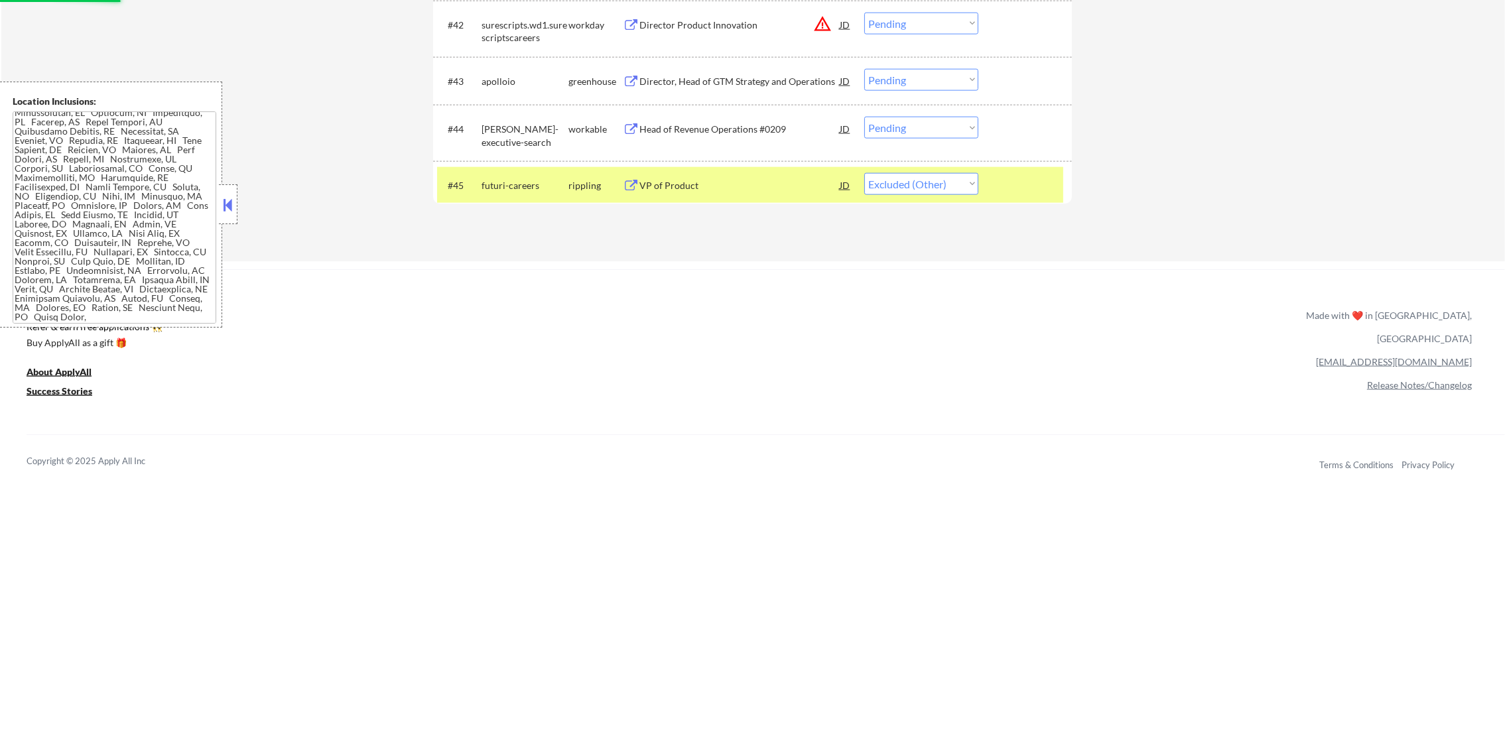
scroll to position [2620, 0]
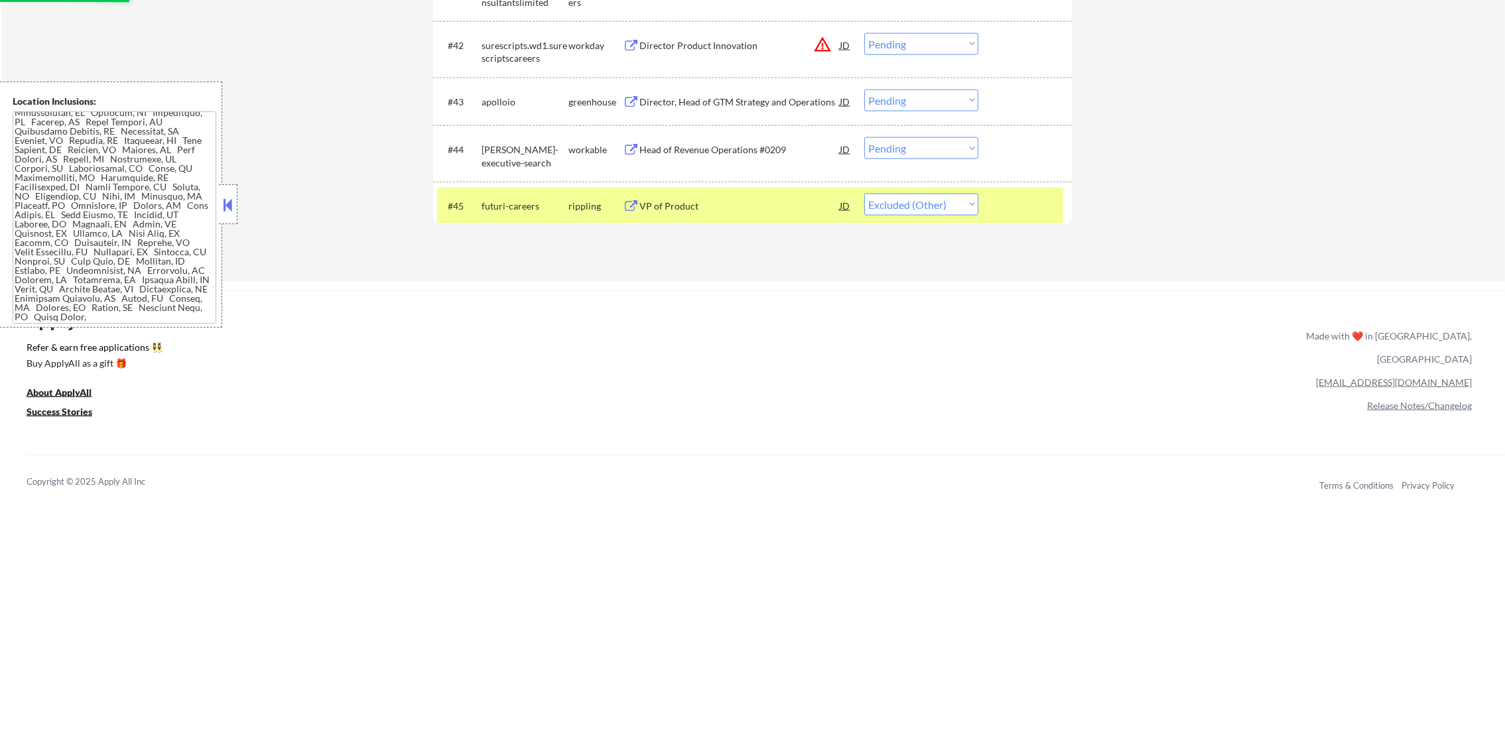
click at [487, 208] on div "futuri-careers" at bounding box center [525, 206] width 87 height 13
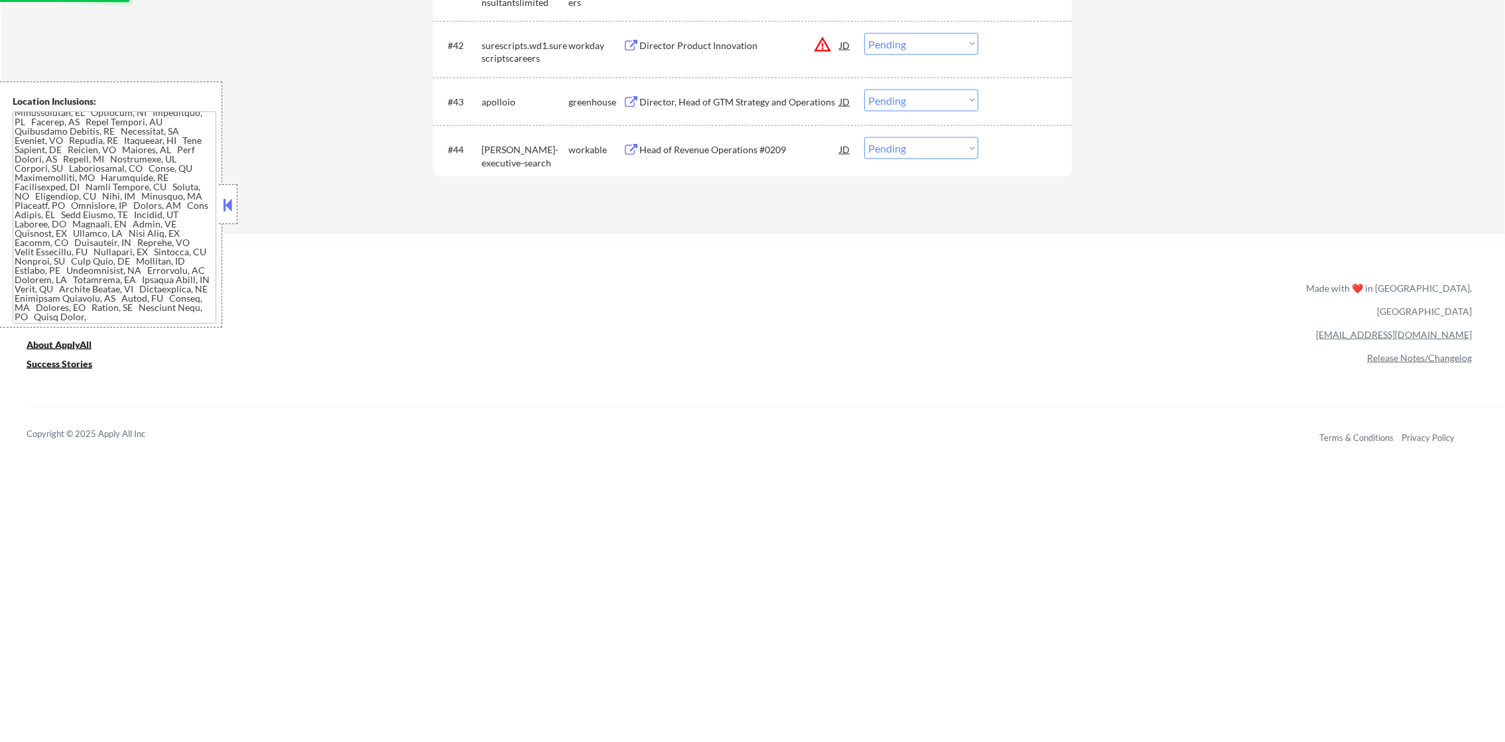
click at [729, 143] on div "Head of Revenue Operations #0209" at bounding box center [739, 149] width 200 height 13
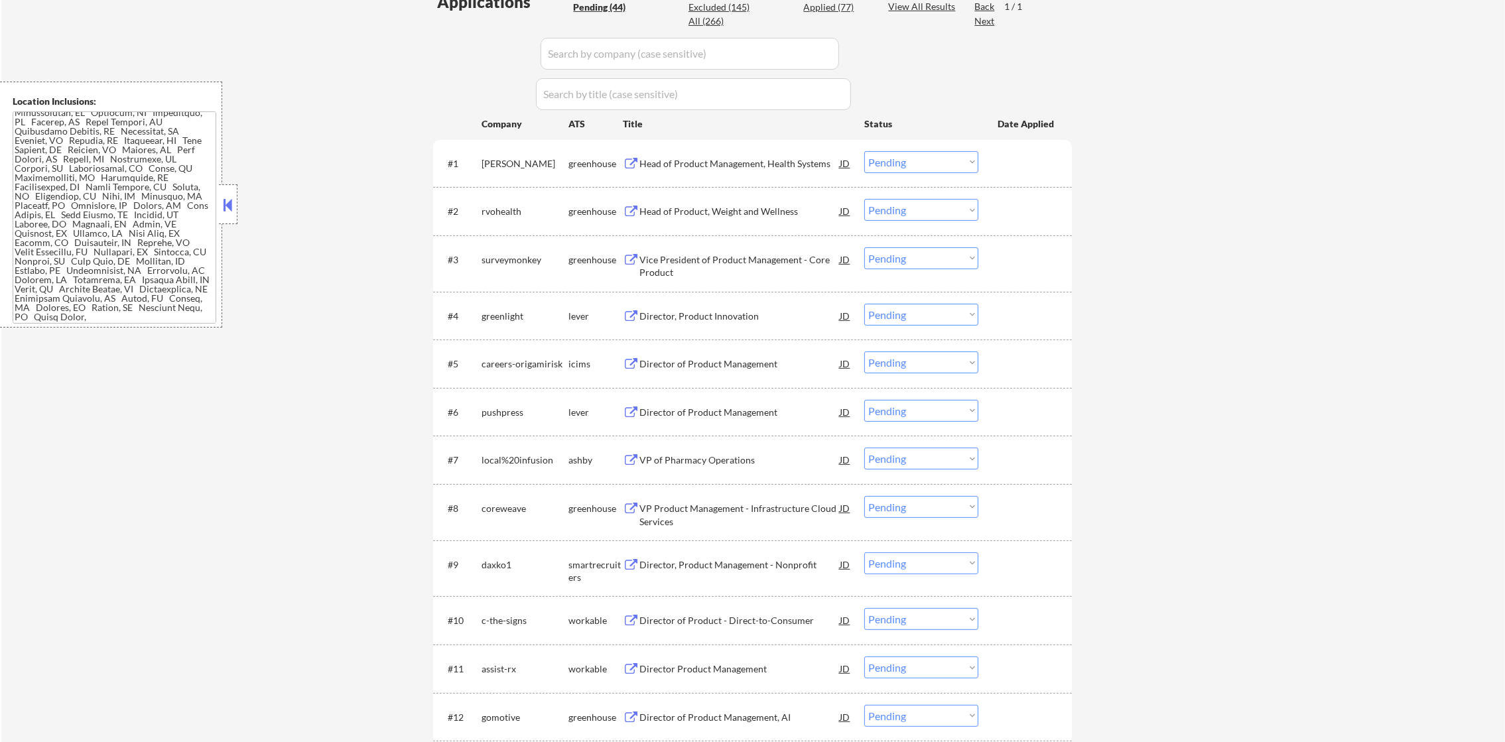
scroll to position [364, 0]
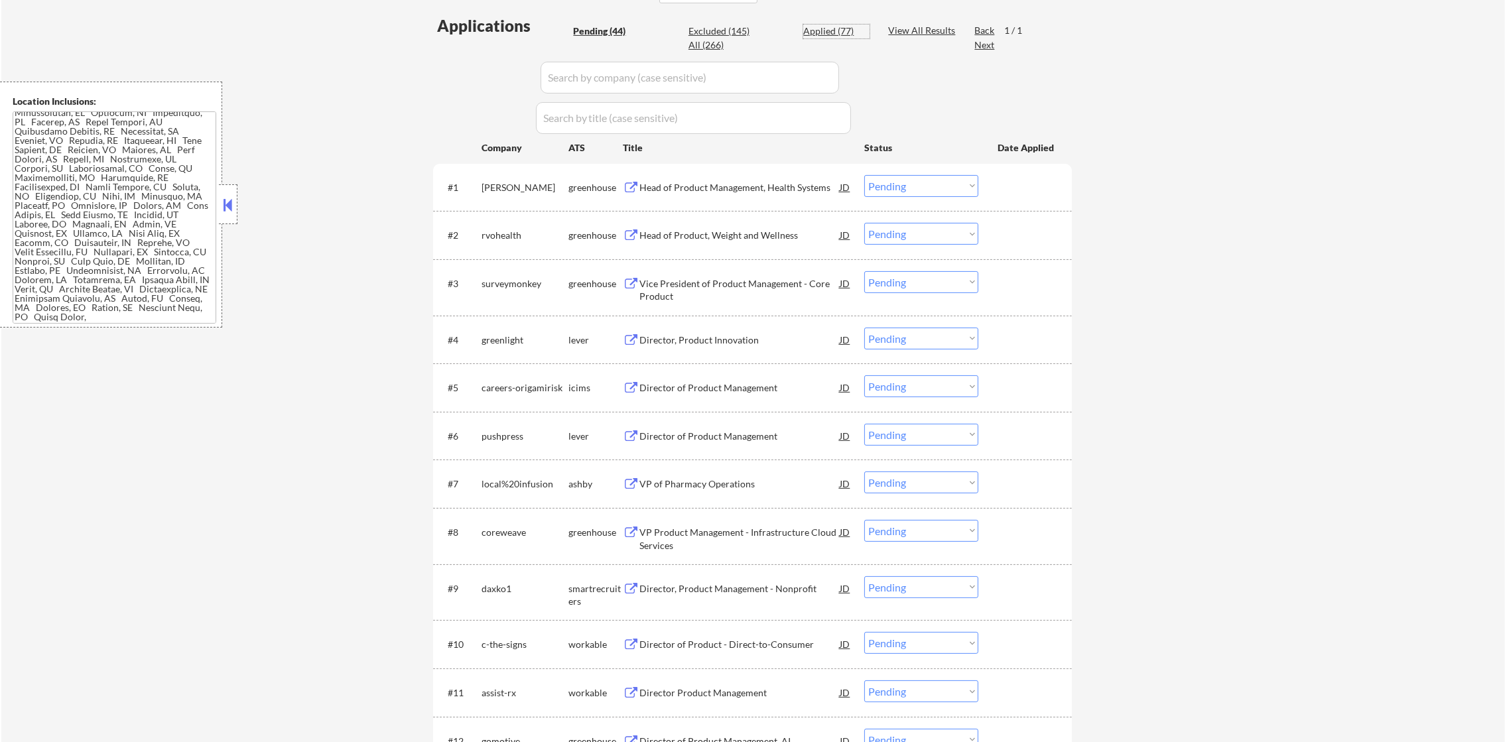
click at [844, 33] on div "Applied (77)" at bounding box center [836, 31] width 66 height 13
select select ""applied""
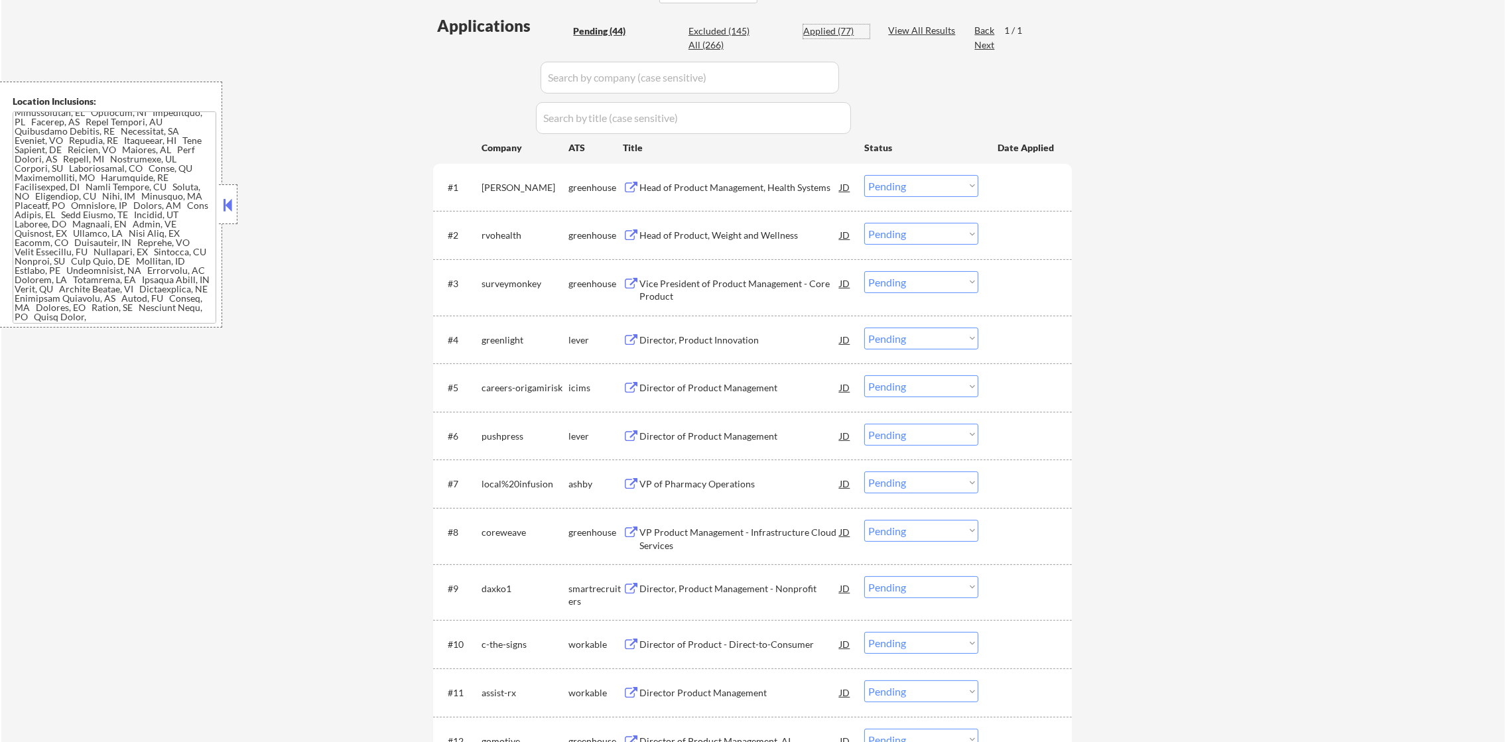
select select ""applied""
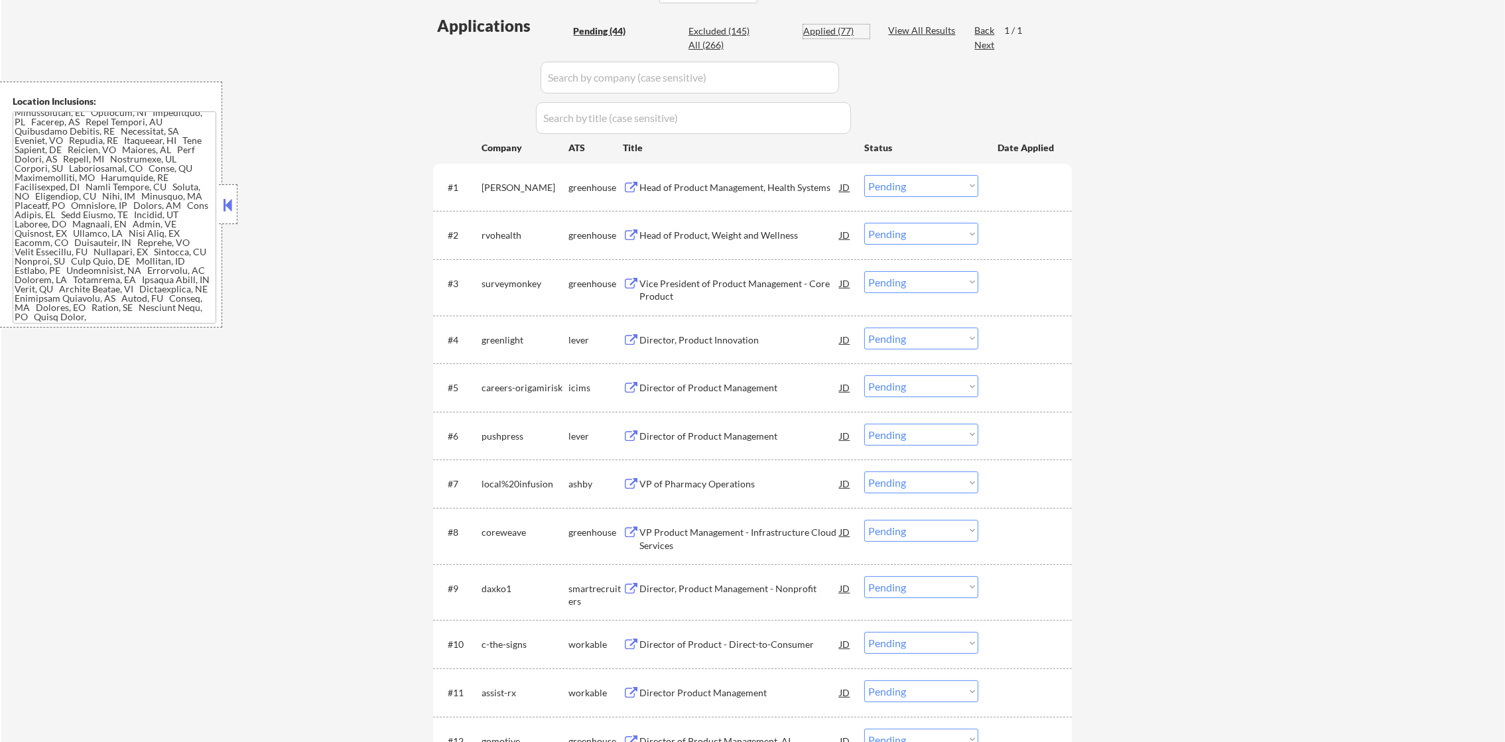
select select ""applied""
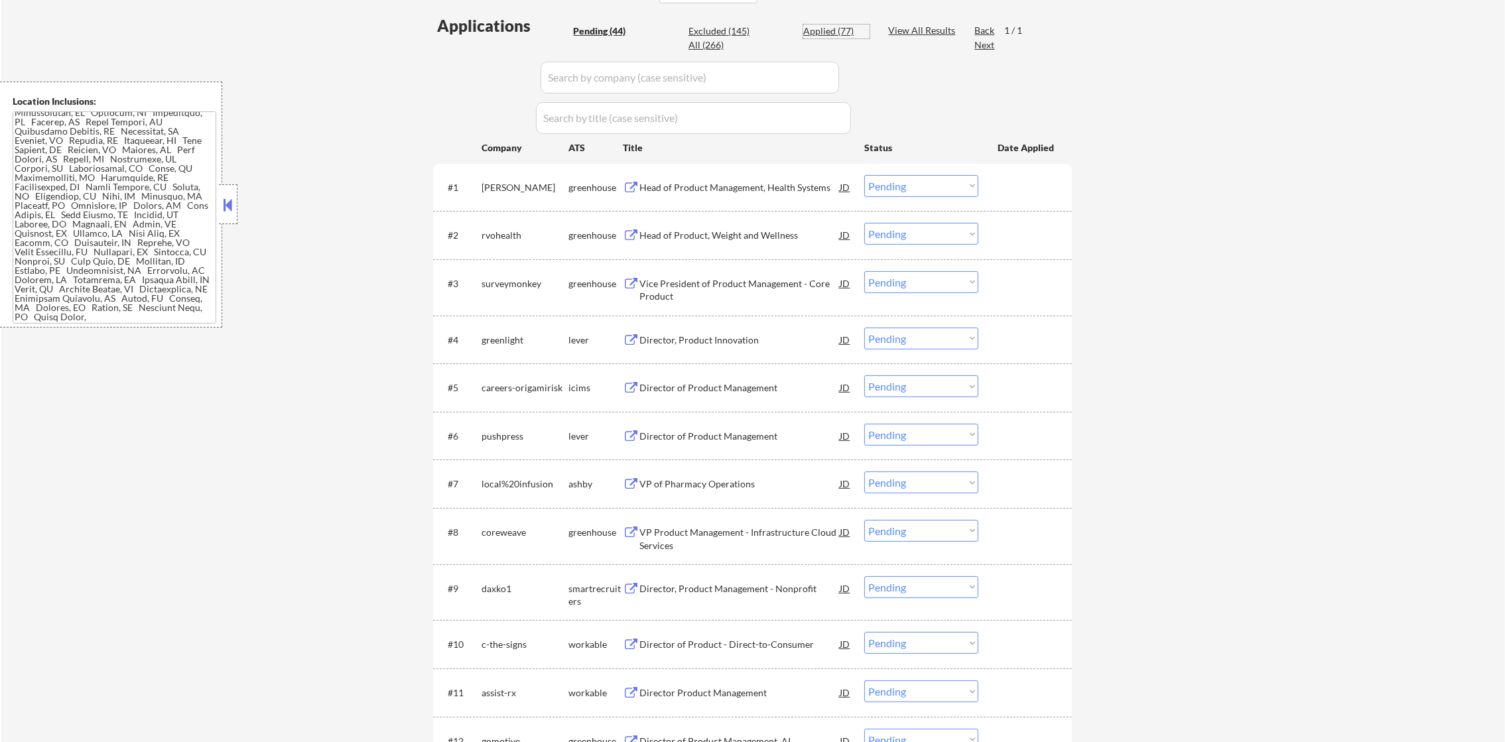
select select ""applied""
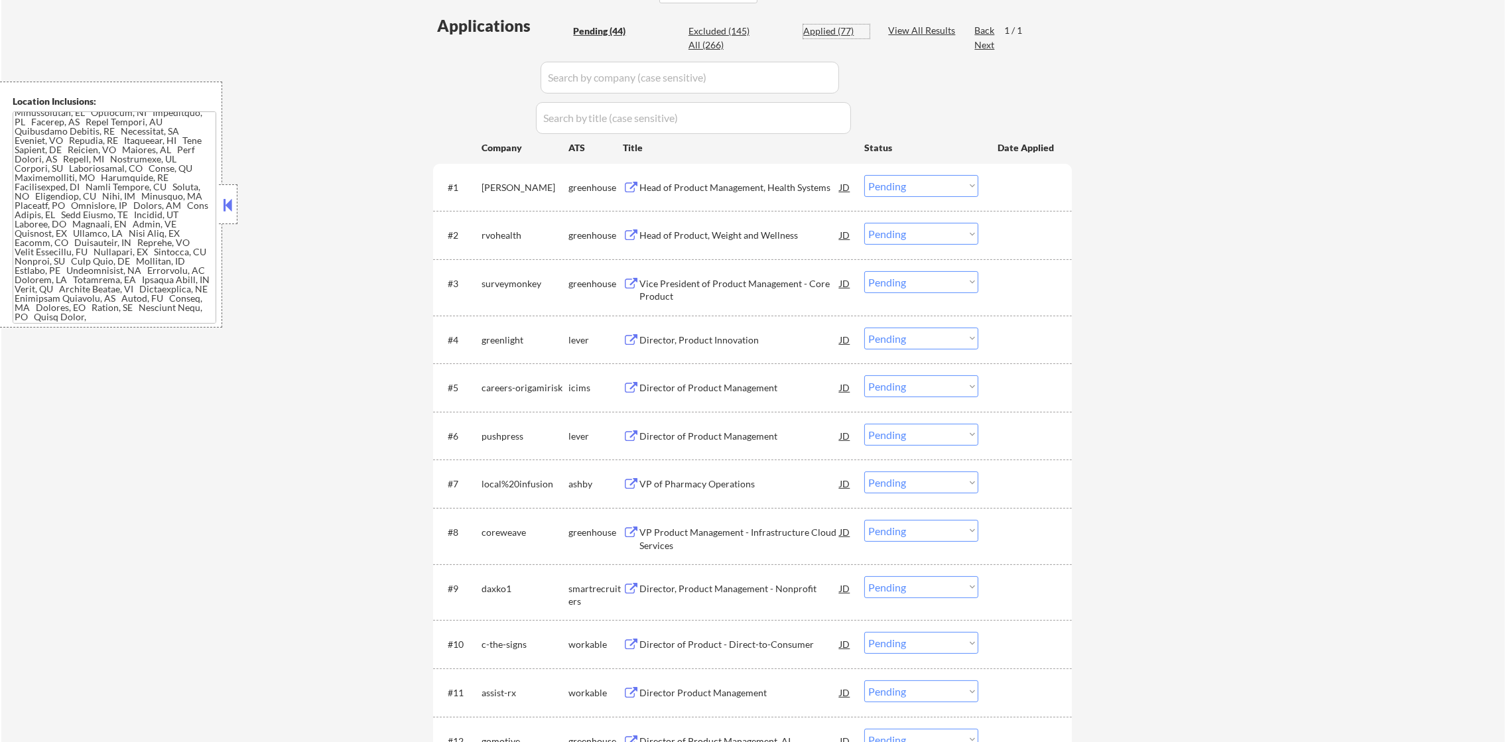
select select ""applied""
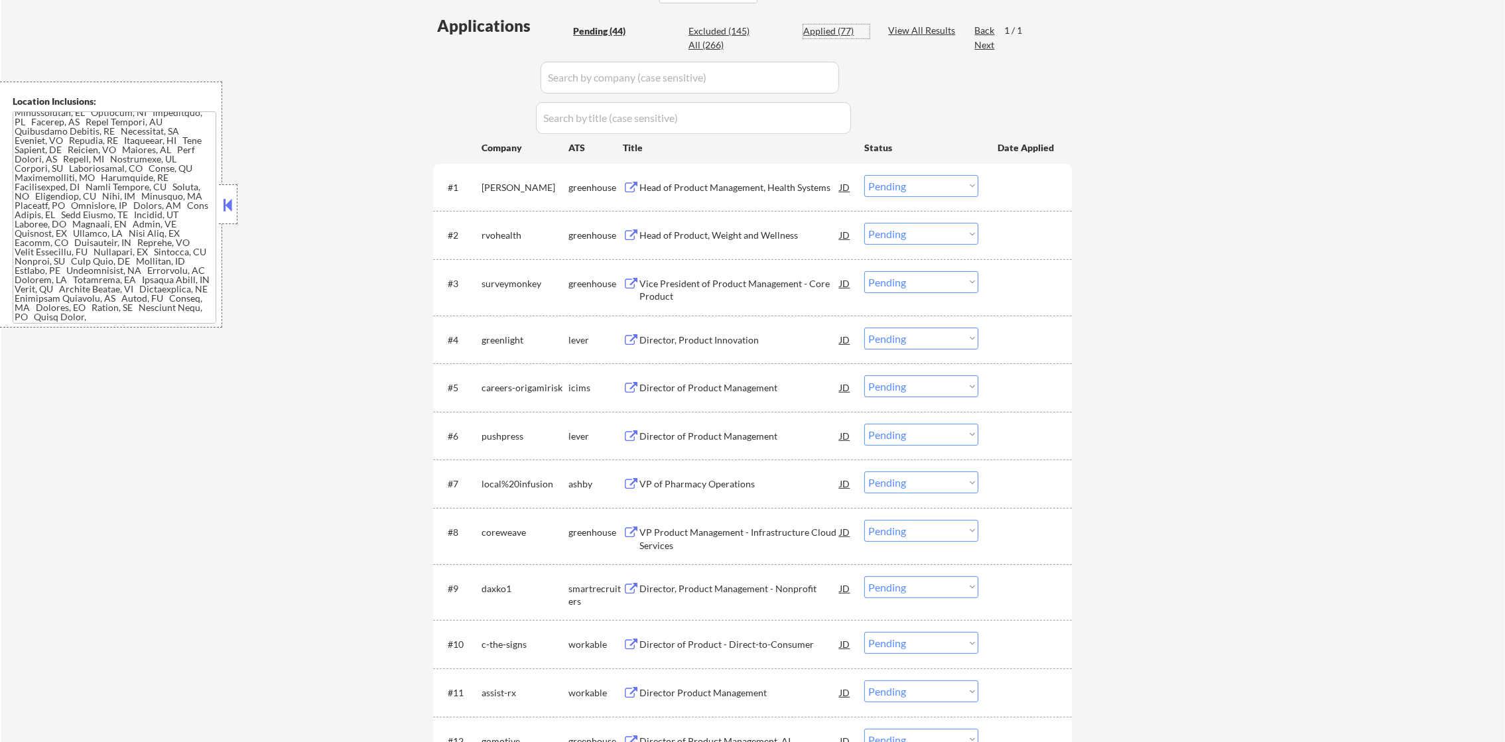
select select ""applied""
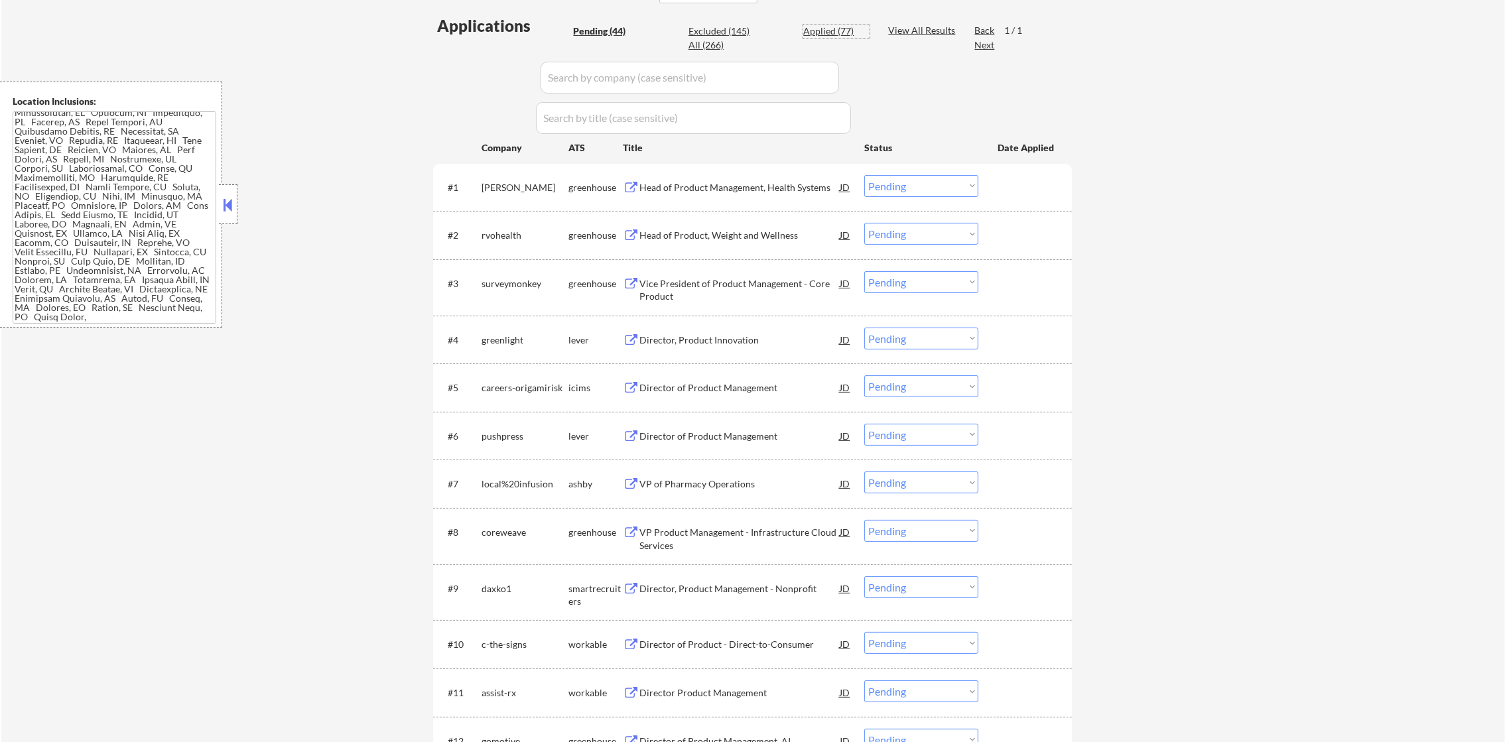
select select ""applied""
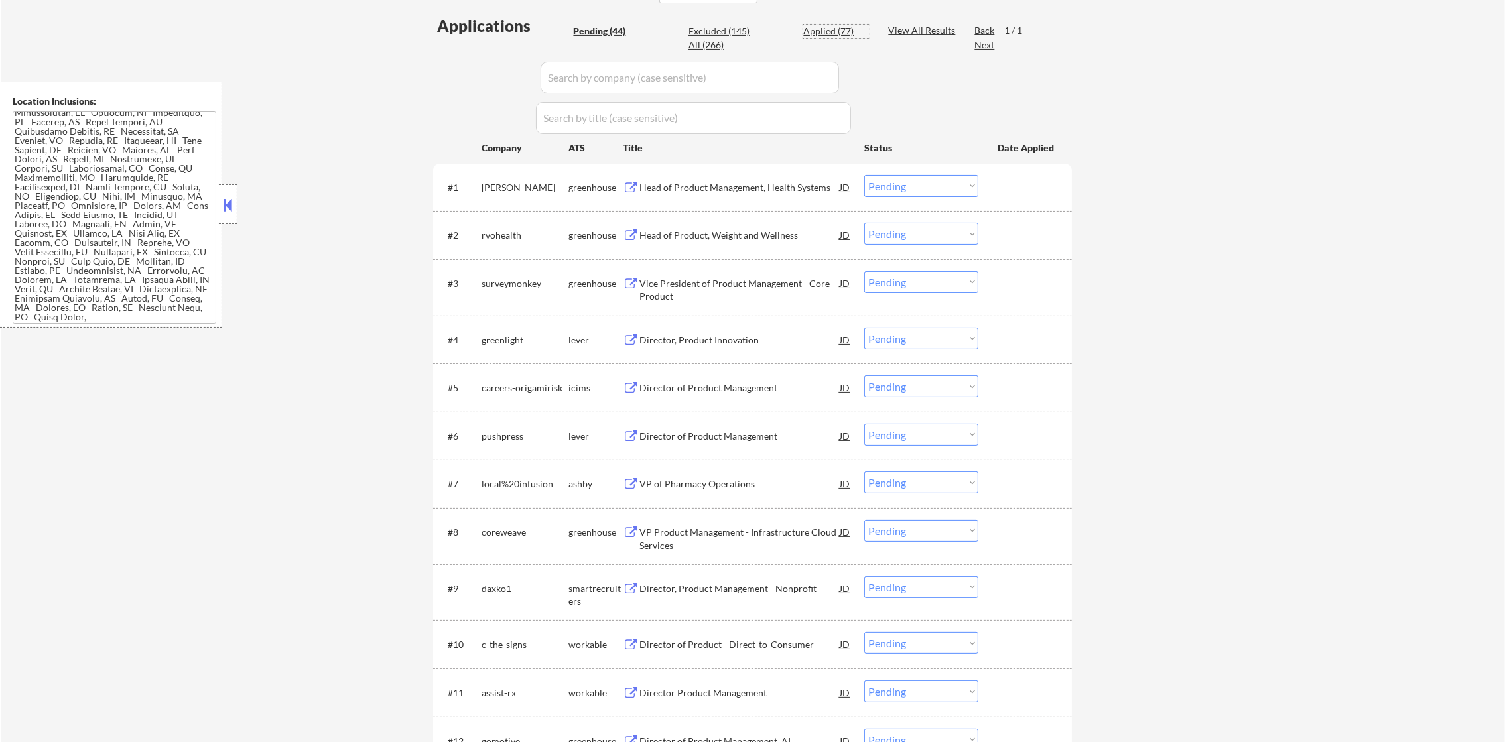
select select ""applied""
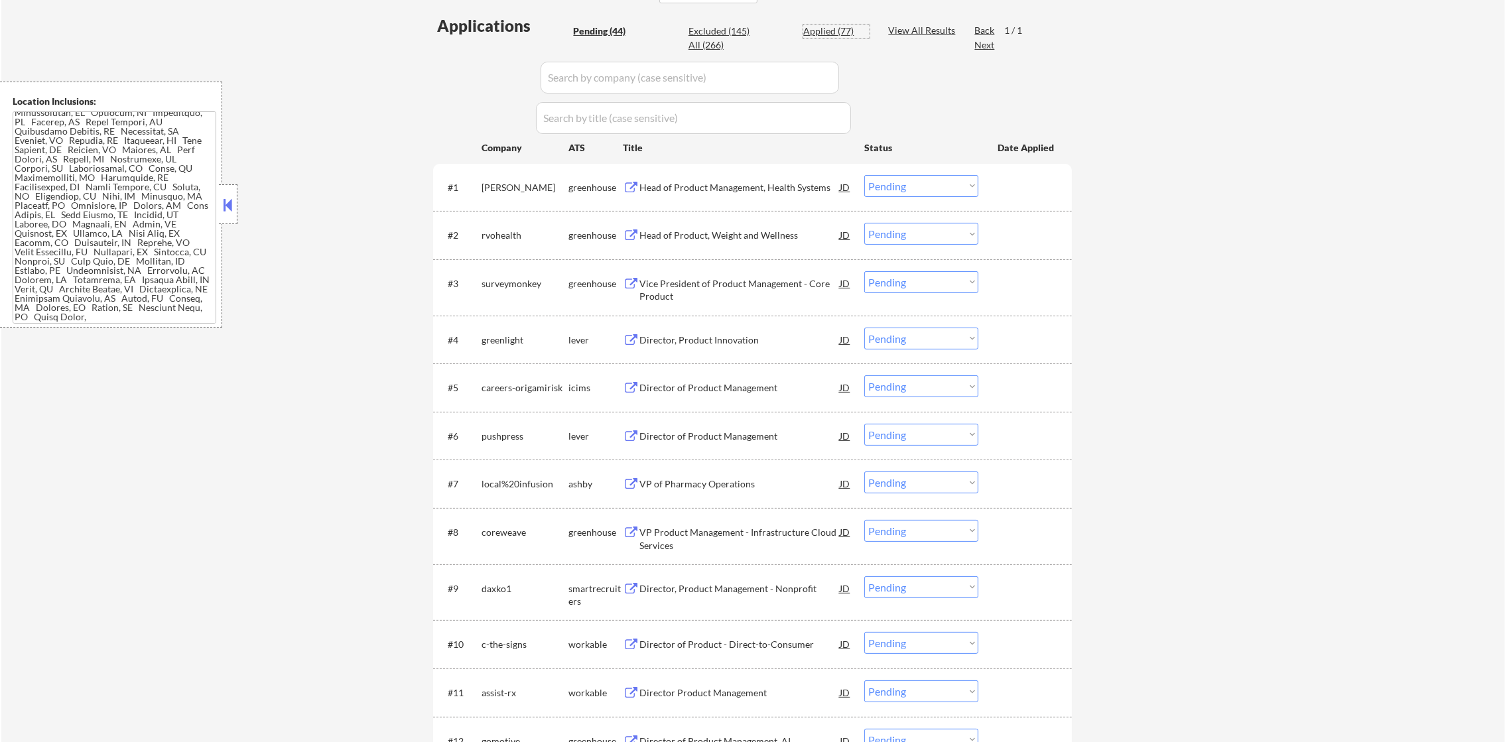
select select ""applied""
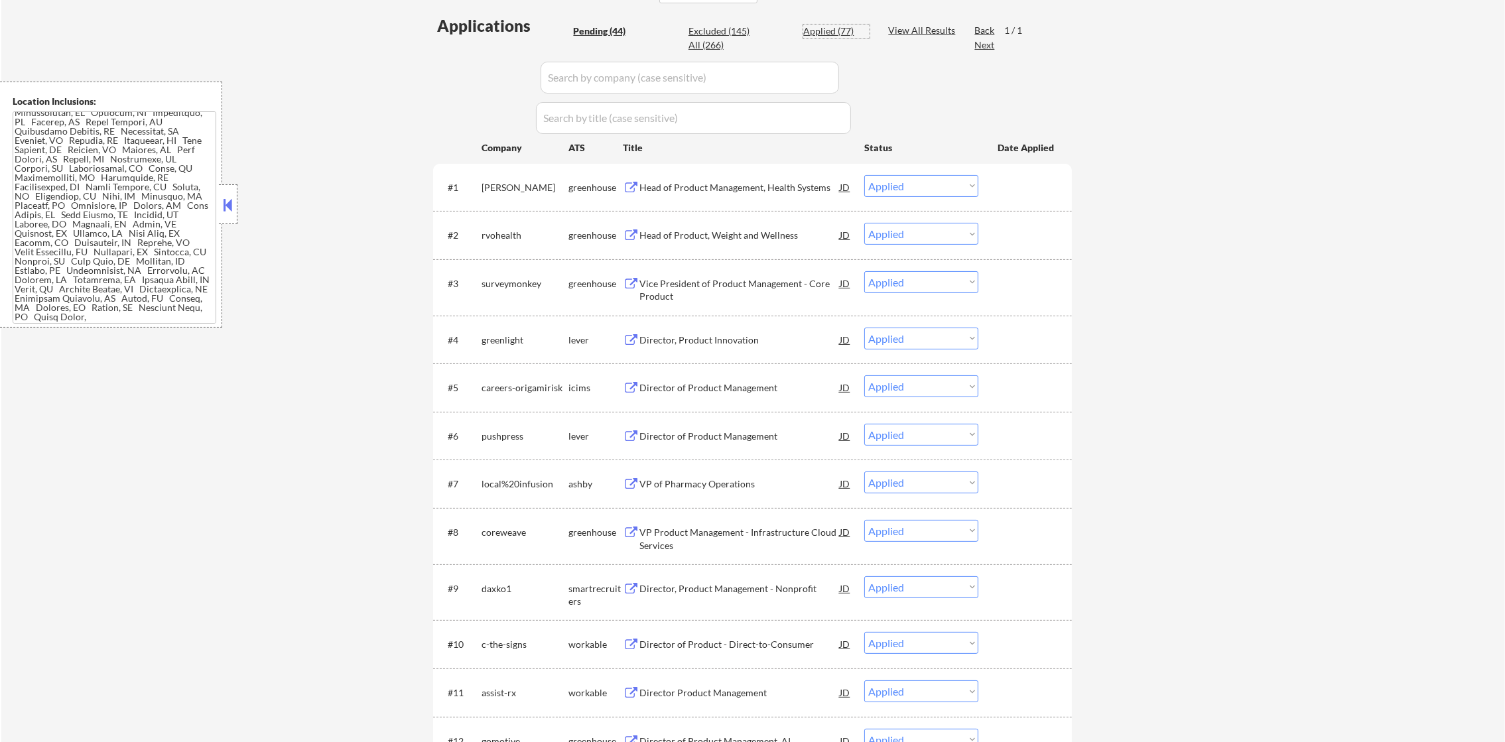
select select ""applied""
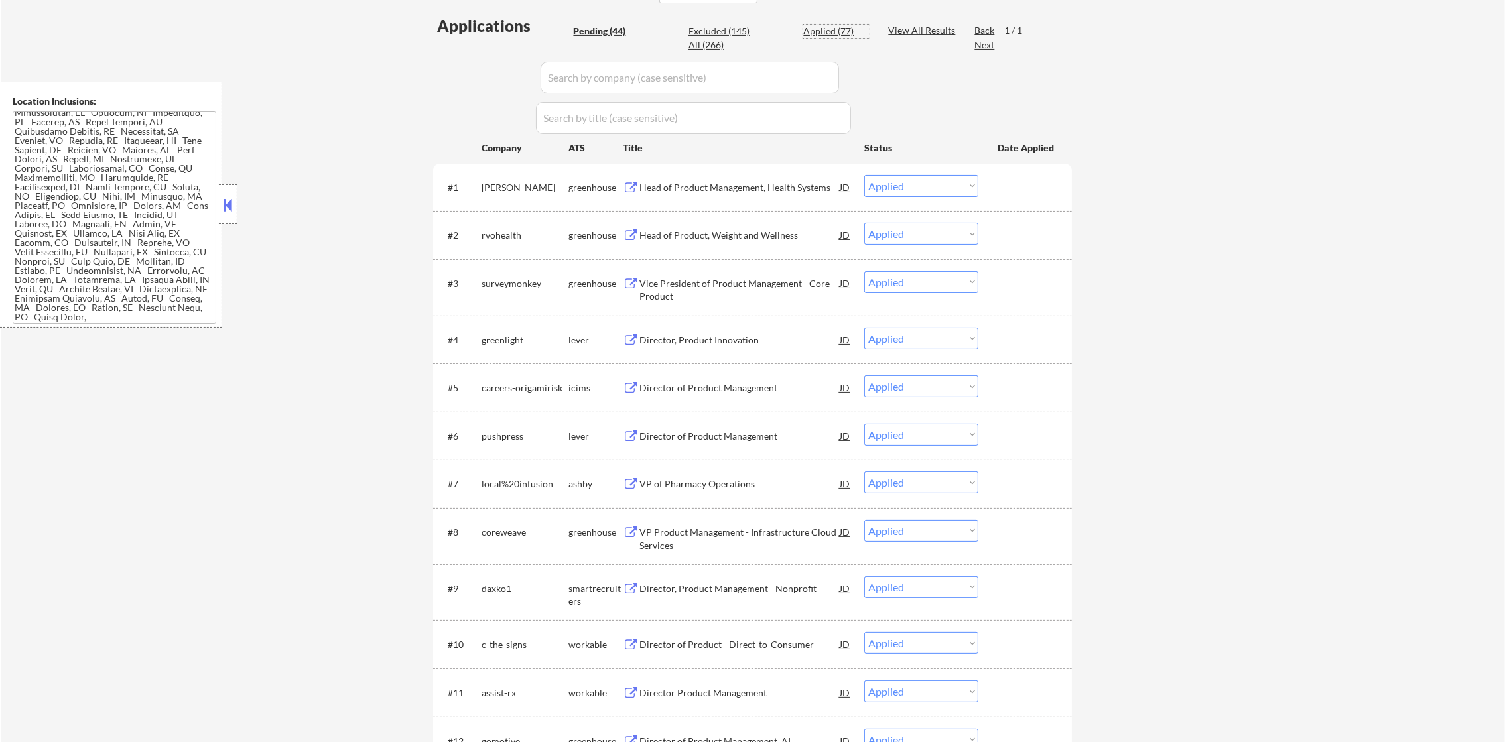
select select ""applied""
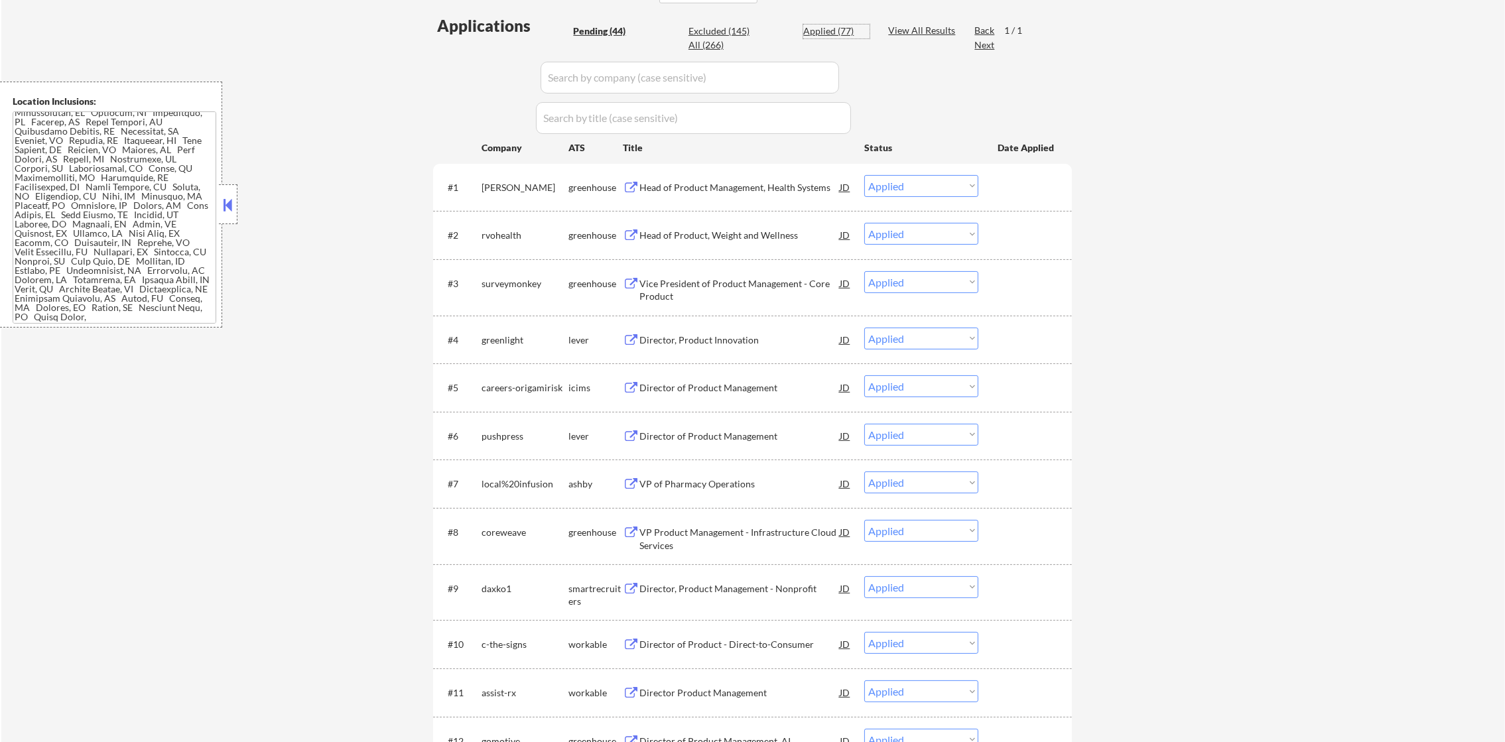
select select ""applied""
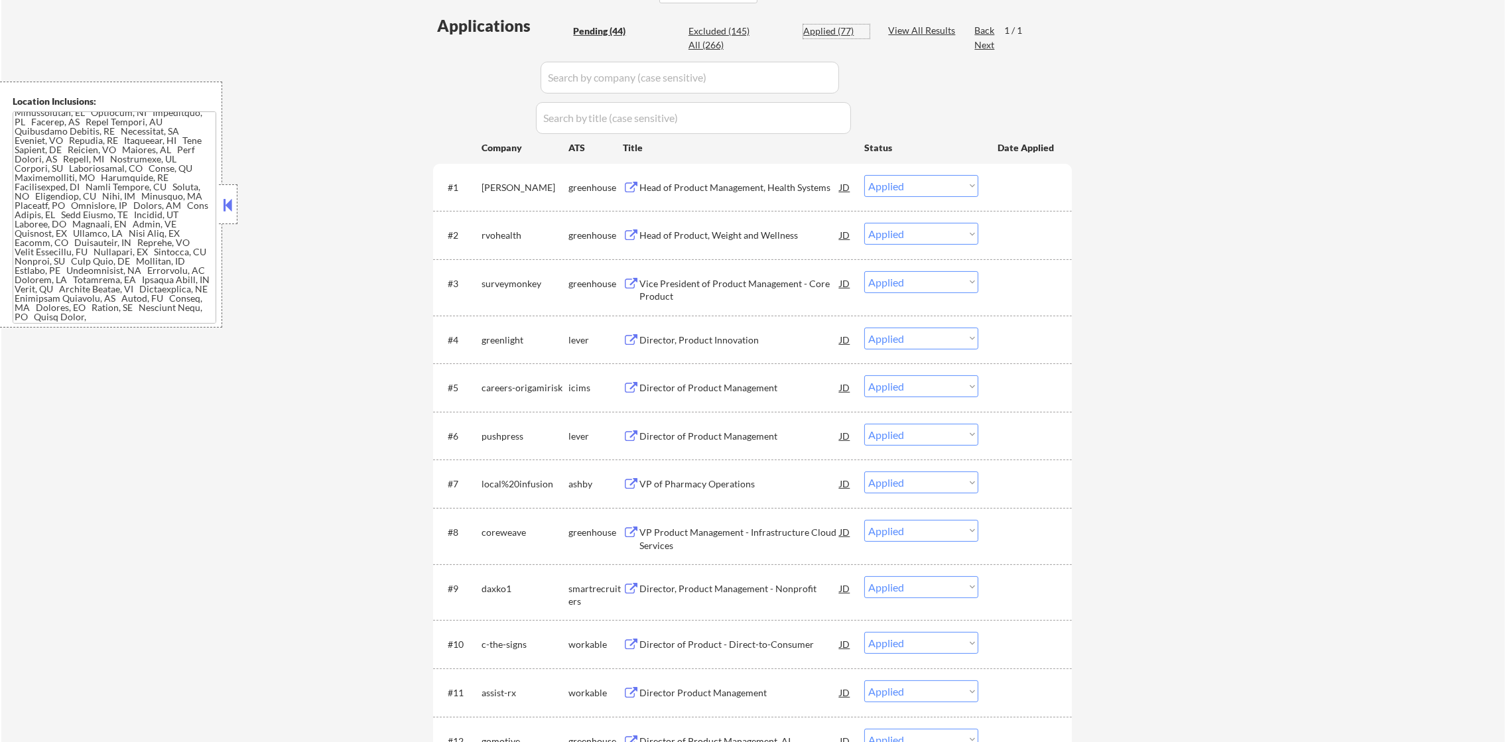
select select ""applied""
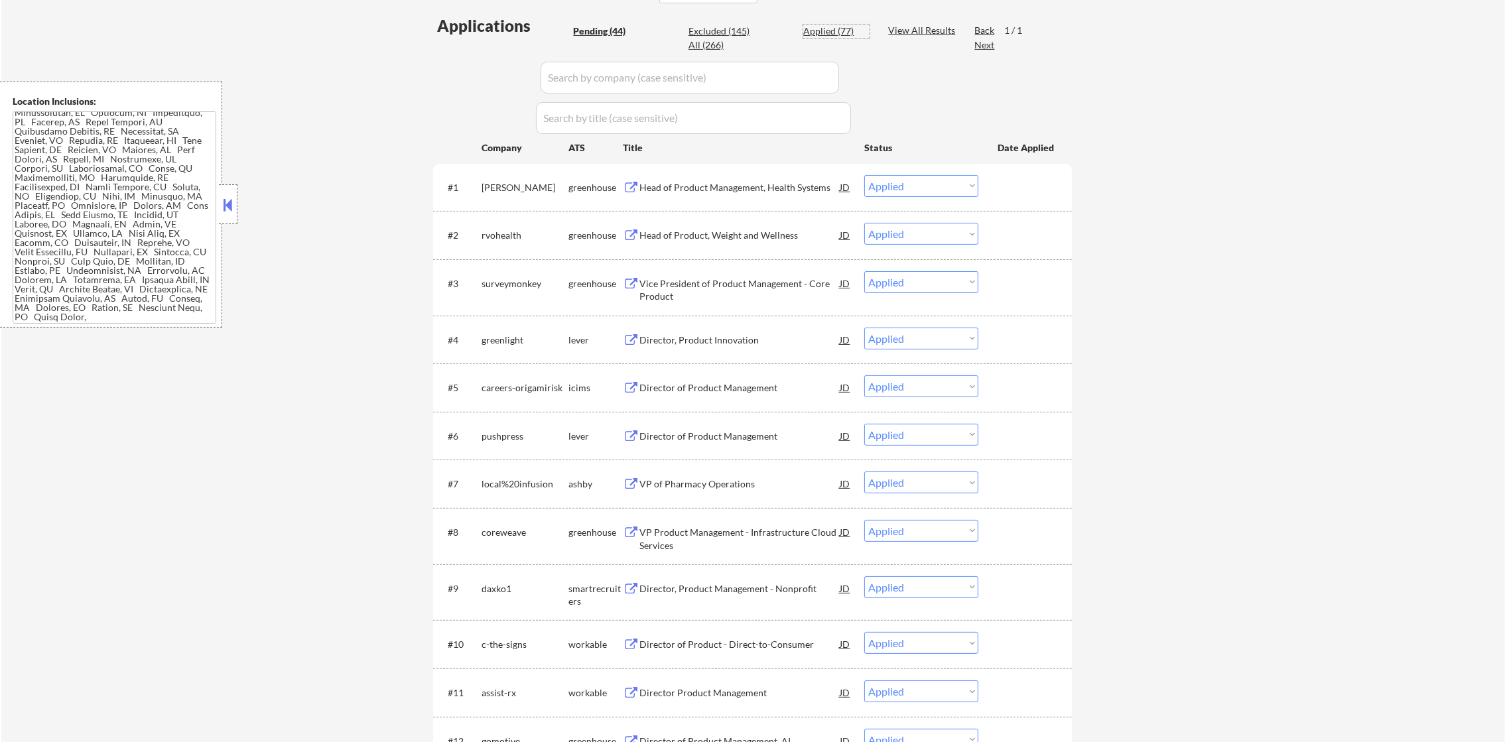
select select ""applied""
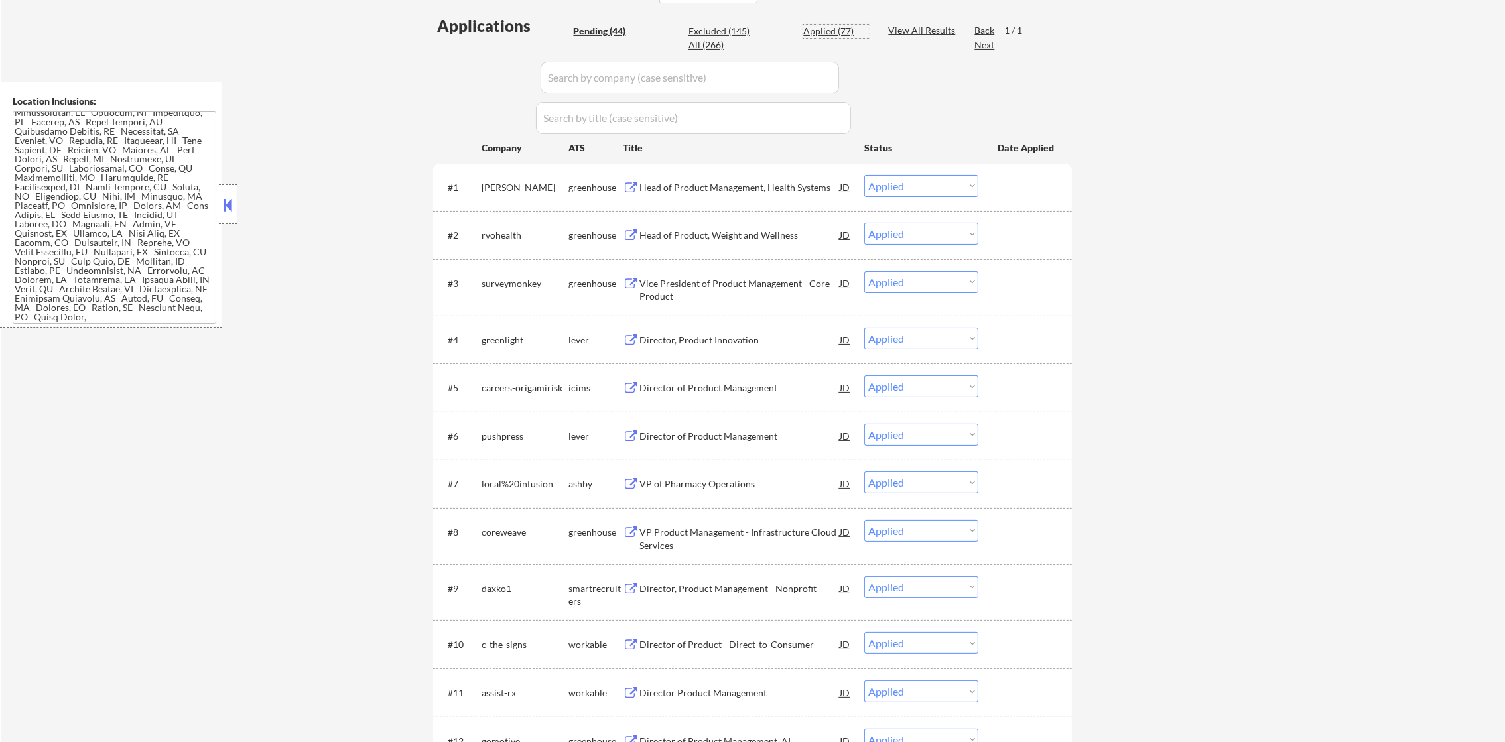
select select ""applied""
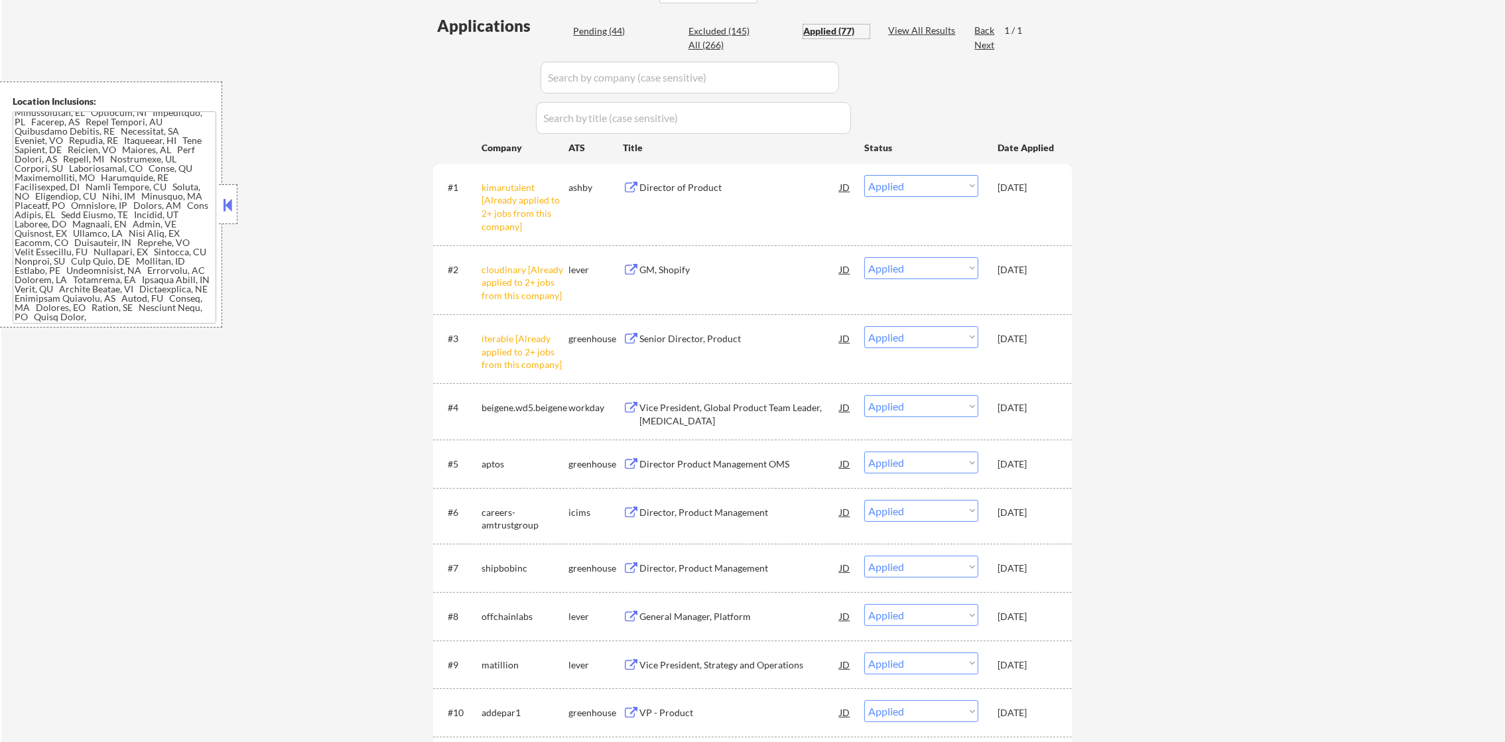
click at [494, 184] on div "kimarutalent [Already applied to 2+ jobs from this company]" at bounding box center [525, 207] width 87 height 52
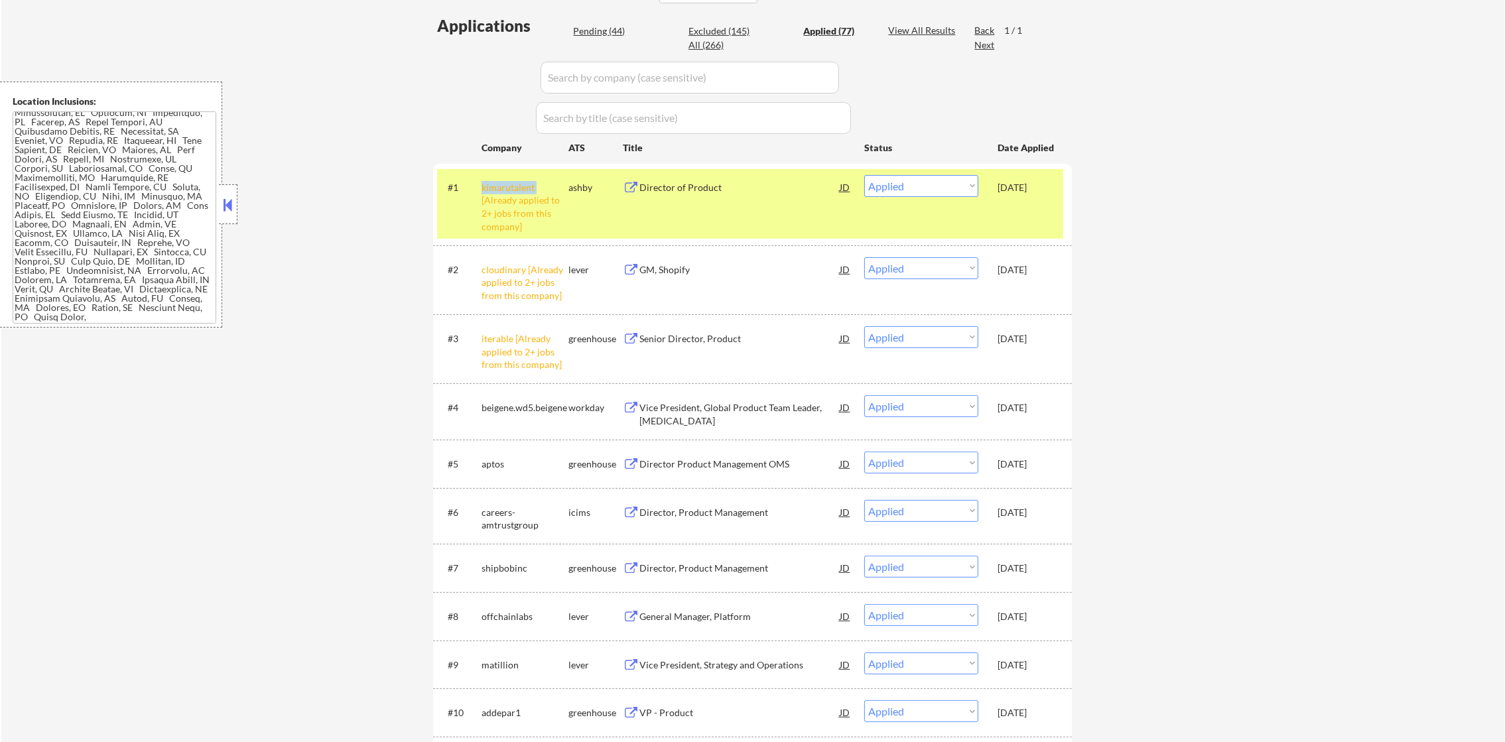
click at [494, 184] on div "kimarutalent [Already applied to 2+ jobs from this company]" at bounding box center [525, 207] width 87 height 52
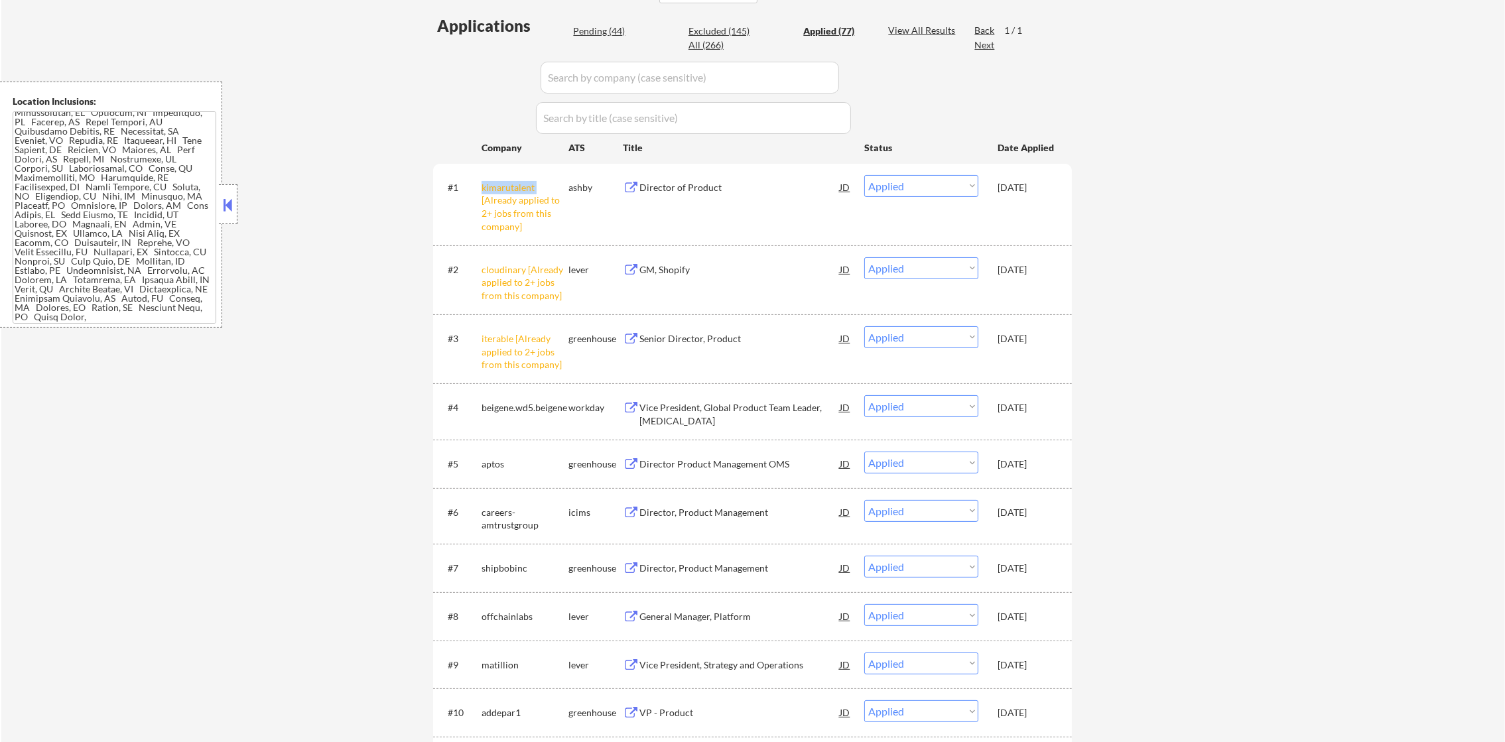
copy div "kimarutalent"
click at [638, 78] on input "input" at bounding box center [690, 78] width 299 height 32
paste input "kimarutalent"
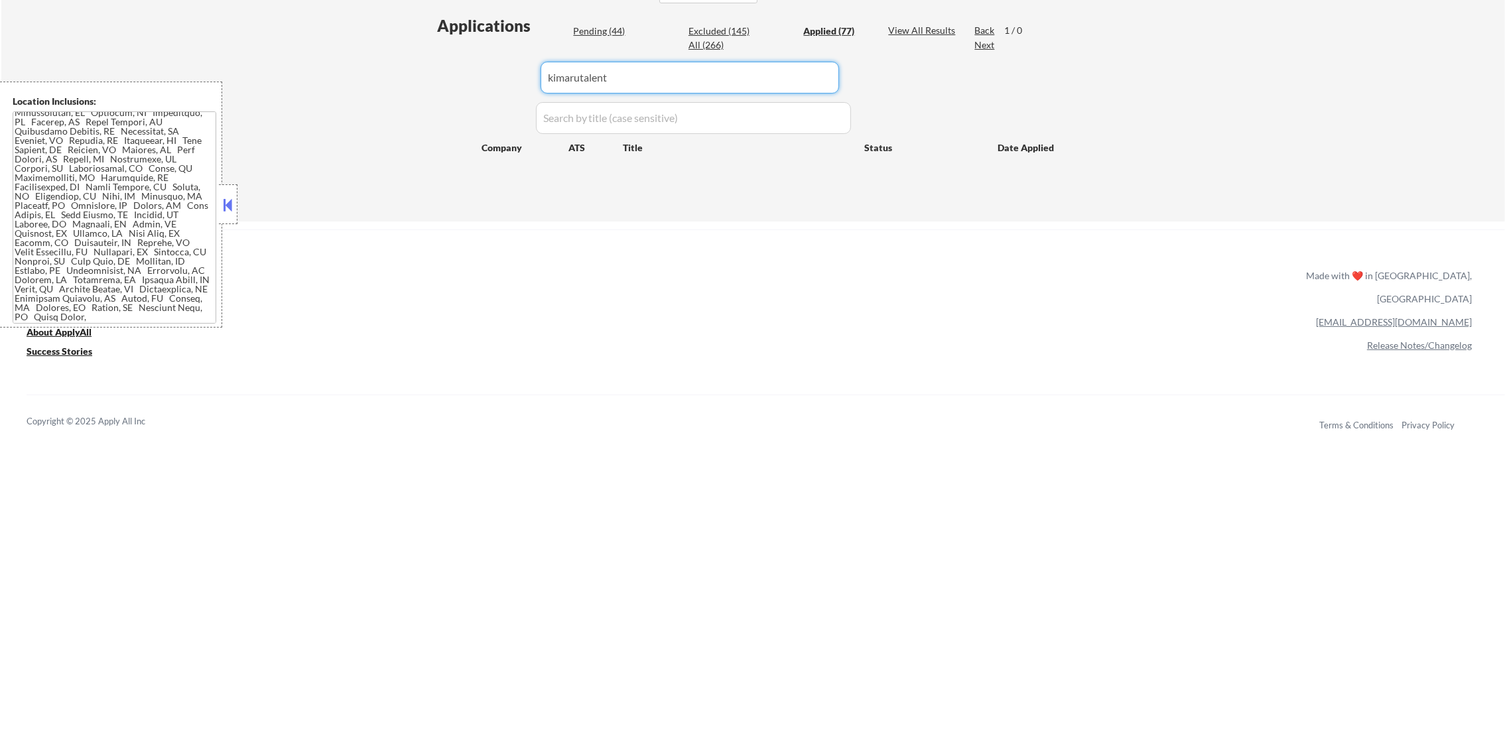
click at [620, 73] on input "input" at bounding box center [690, 78] width 299 height 32
type input "kimarutalent"
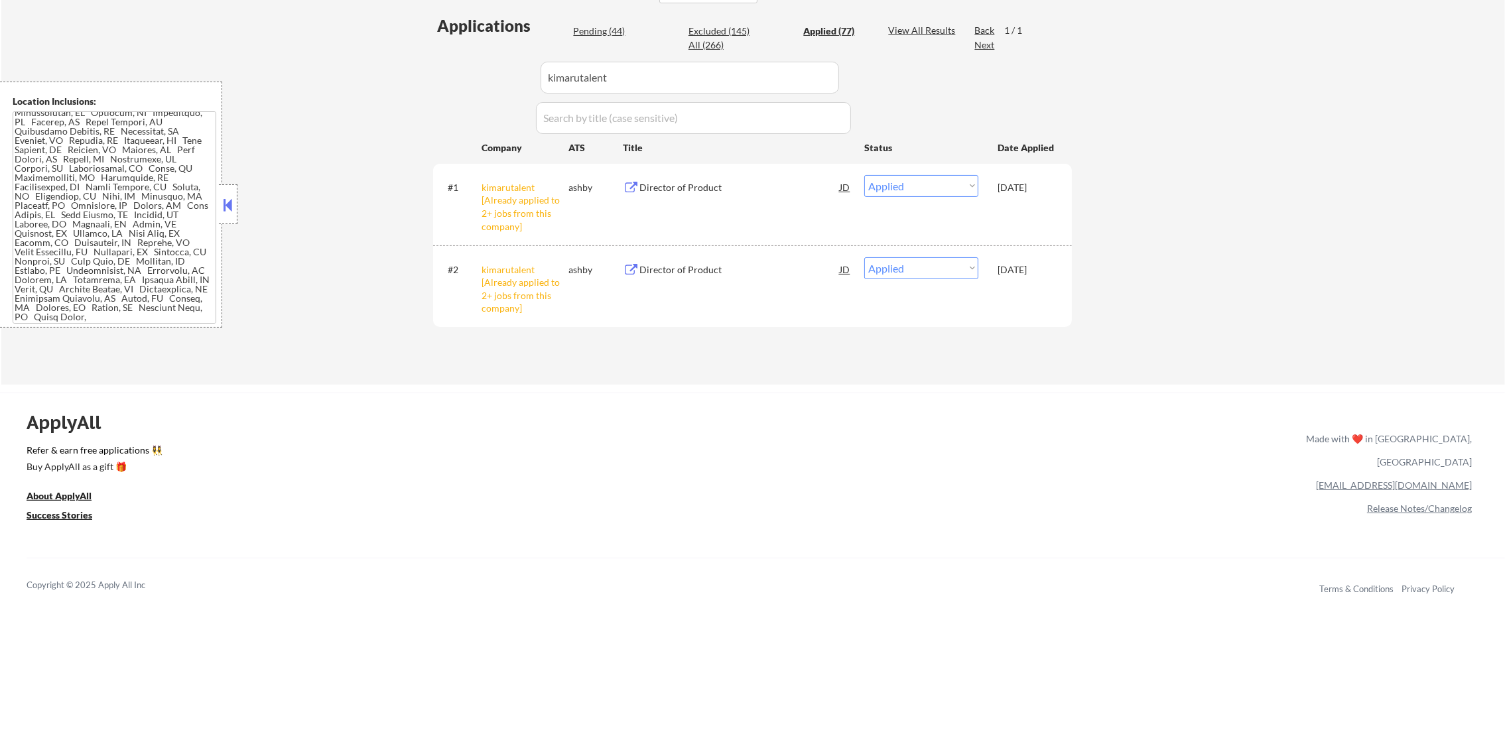
click at [470, 71] on div "Applications Pending (44) Excluded (145) Applied (77) All (266) View All Result…" at bounding box center [752, 188] width 639 height 346
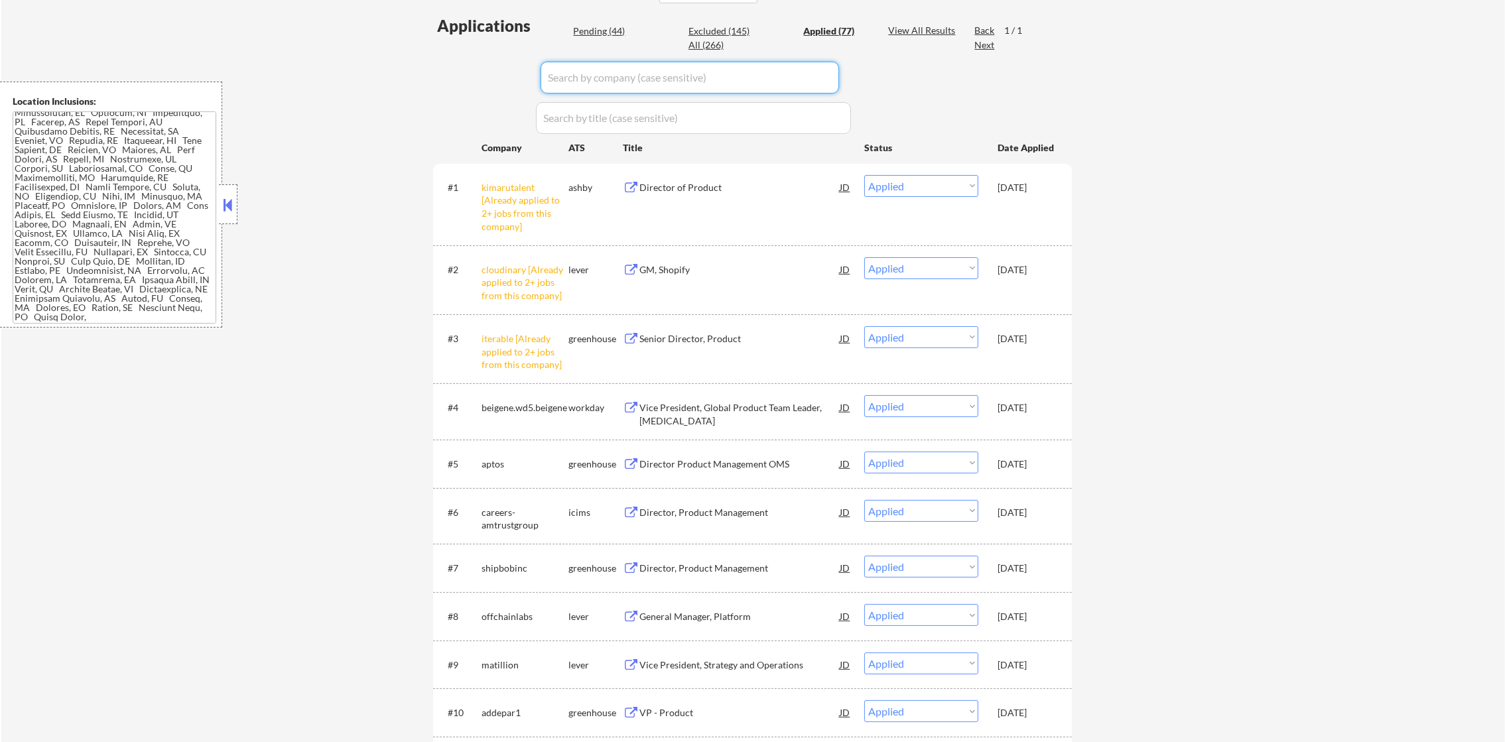
click at [496, 259] on div "cloudinary [Already applied to 2+ jobs from this company]" at bounding box center [525, 279] width 87 height 45
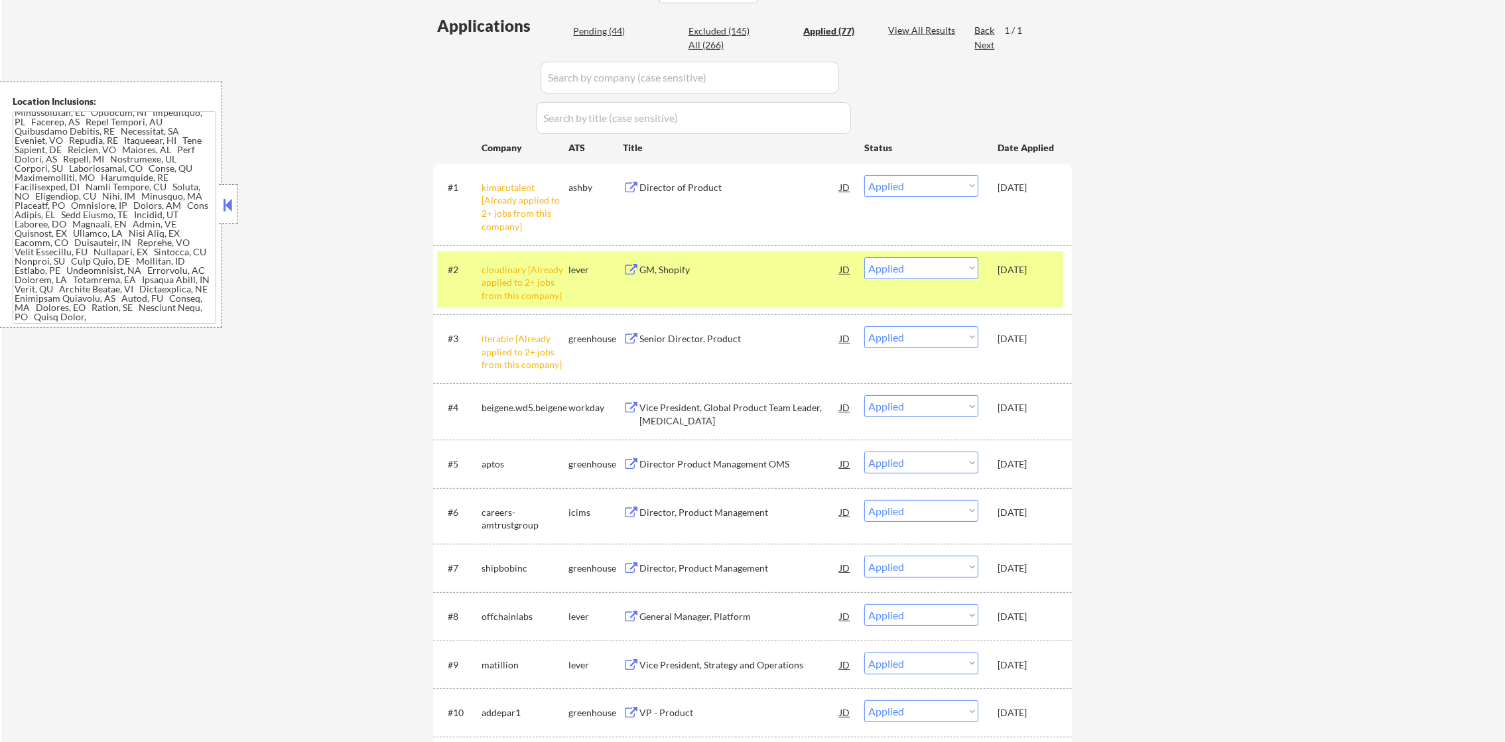
click at [496, 268] on div "cloudinary [Already applied to 2+ jobs from this company]" at bounding box center [525, 282] width 87 height 39
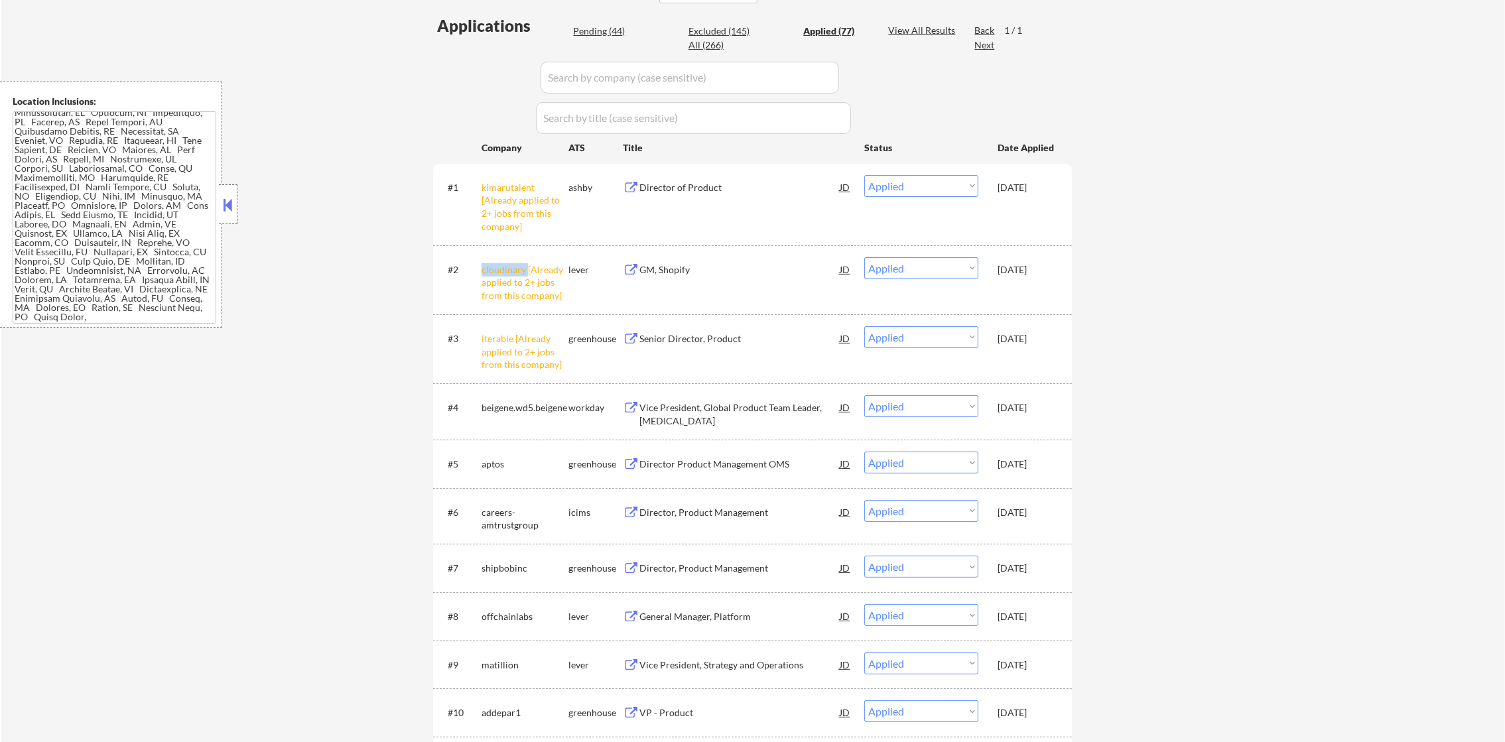
click at [496, 268] on div "cloudinary [Already applied to 2+ jobs from this company]" at bounding box center [525, 282] width 87 height 39
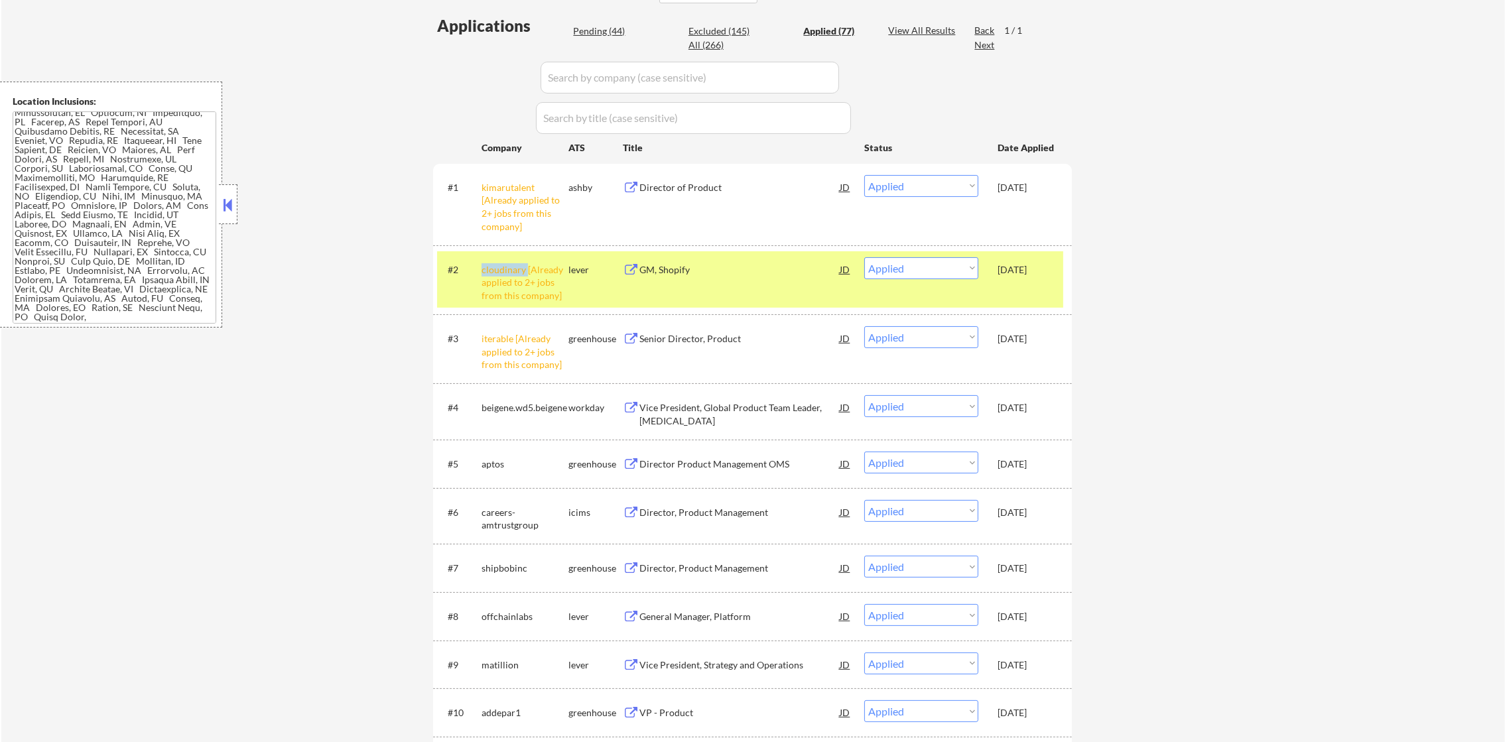
copy div "cloudinary"
click at [572, 88] on input "input" at bounding box center [690, 78] width 299 height 32
paste input "cloudinary"
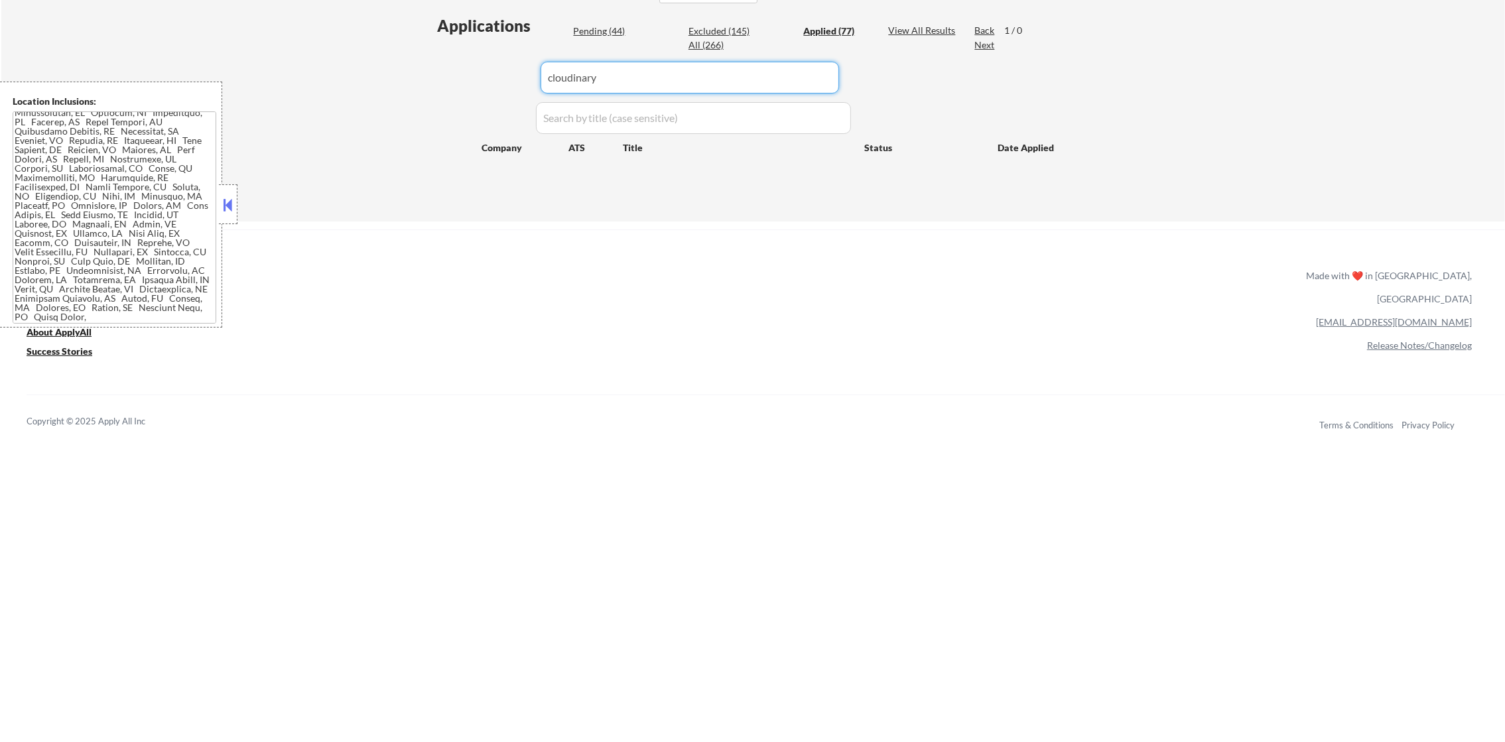
click at [610, 83] on input "input" at bounding box center [690, 78] width 299 height 32
type input "cloudinary"
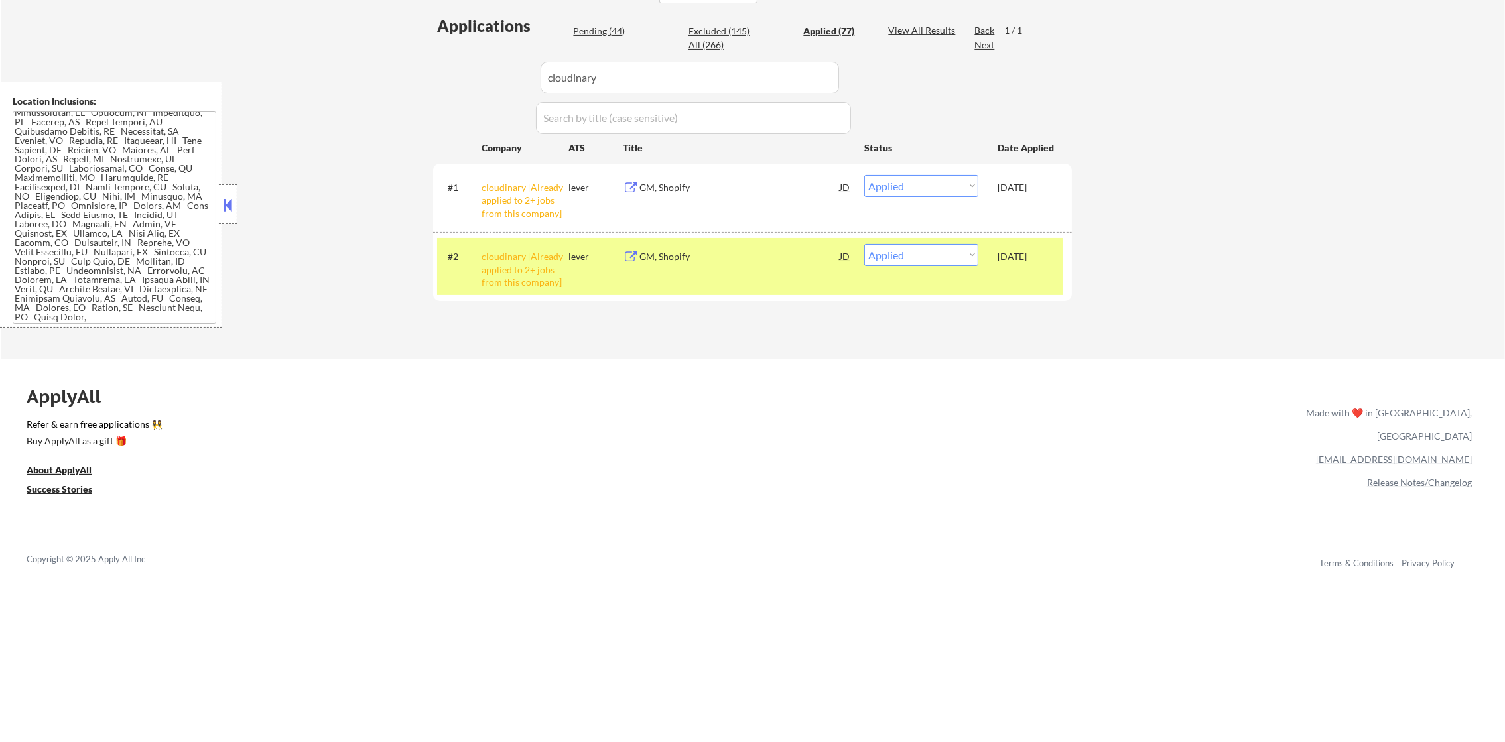
click at [929, 257] on select "Choose an option... Pending Applied Excluded (Questions) Excluded (Expired) Exc…" at bounding box center [921, 255] width 114 height 22
select select ""excluded__other_""
click at [864, 244] on select "Choose an option... Pending Applied Excluded (Questions) Excluded (Expired) Exc…" at bounding box center [921, 255] width 114 height 22
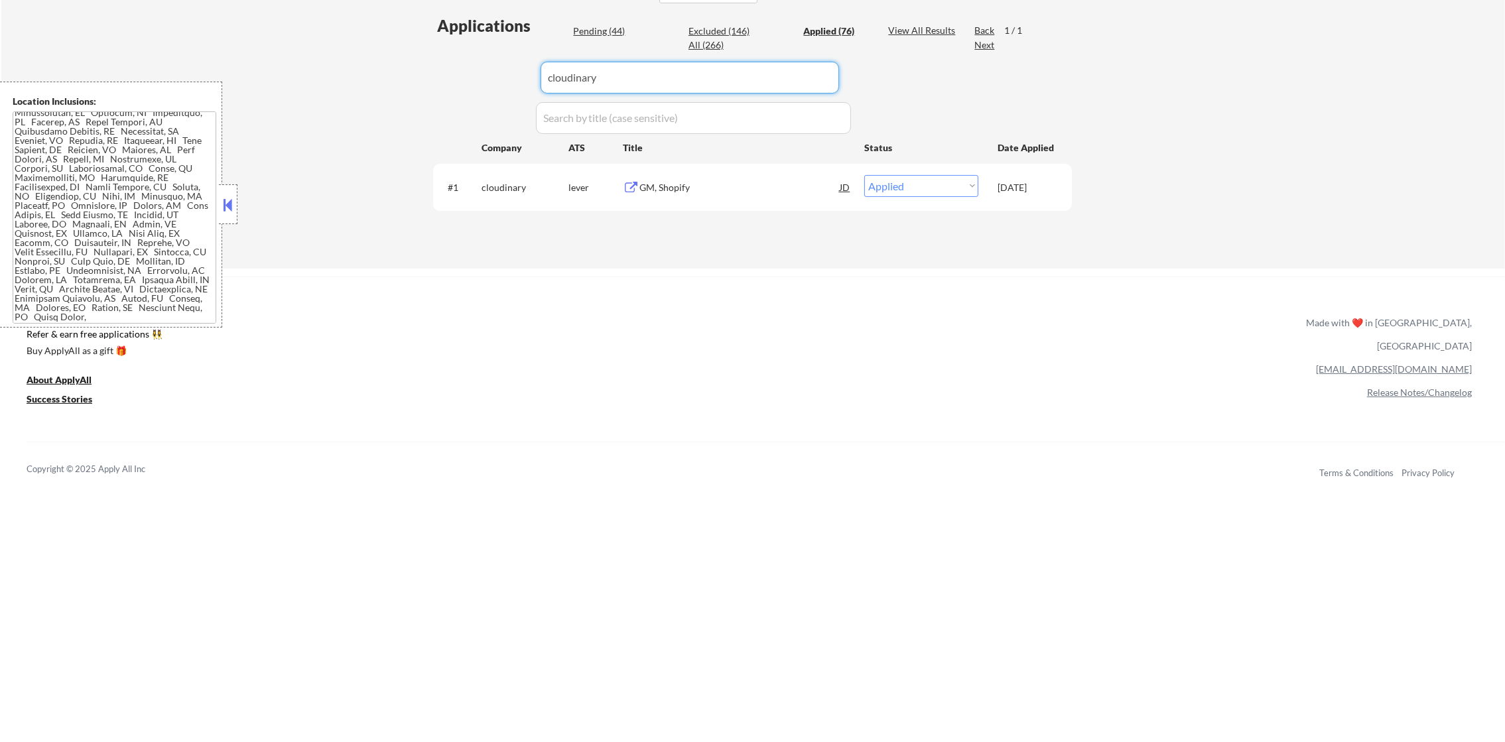
drag, startPoint x: 488, startPoint y: 77, endPoint x: 466, endPoint y: 77, distance: 21.2
click at [485, 77] on div "Applications Pending (44) Excluded (146) Applied (76) All (266) View All Result…" at bounding box center [752, 129] width 639 height 229
click at [439, 77] on div "Applications Pending (44) Excluded (146) Applied (76) All (266) View All Result…" at bounding box center [752, 129] width 639 height 229
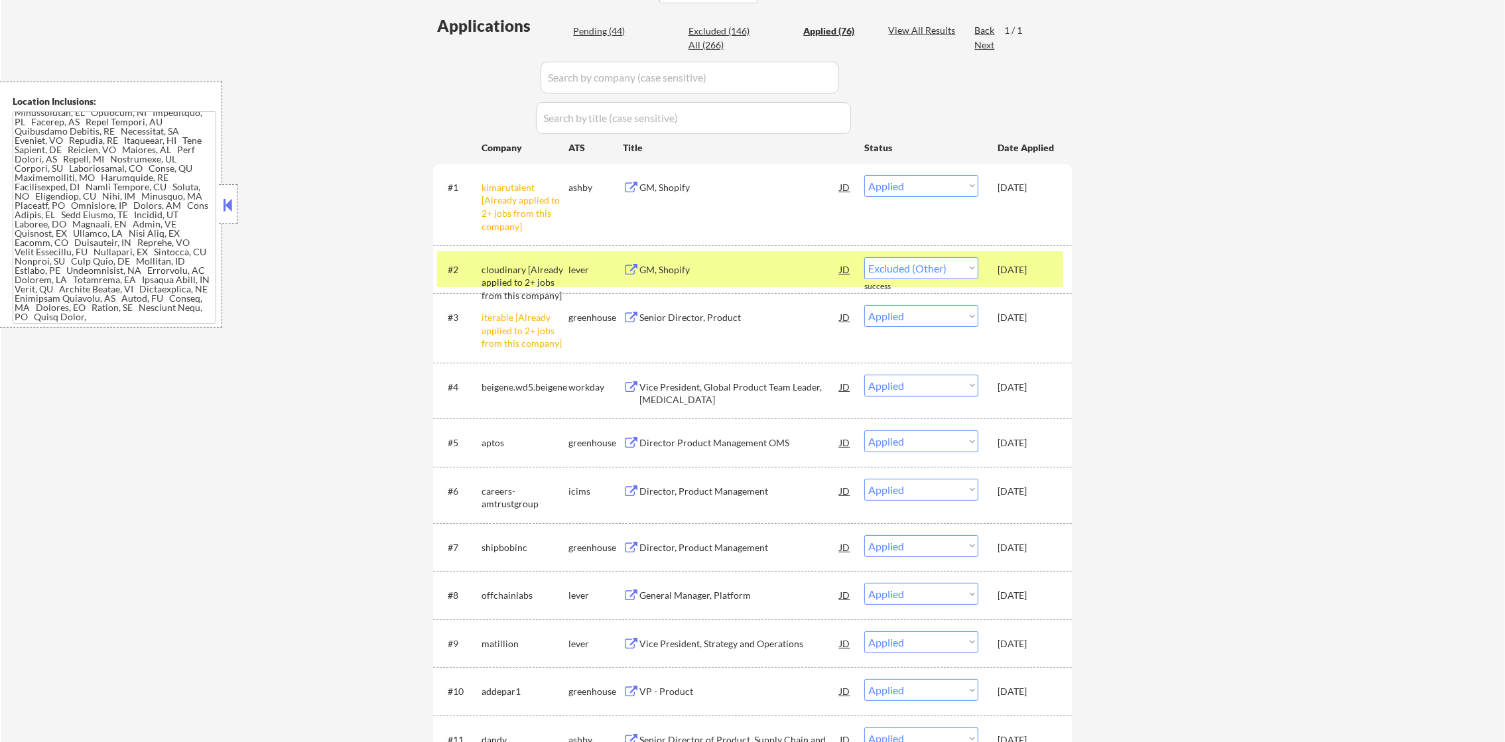
select select ""applied""
click at [511, 179] on div "kimarutalent [Already applied to 2+ jobs from this company]" at bounding box center [525, 204] width 87 height 58
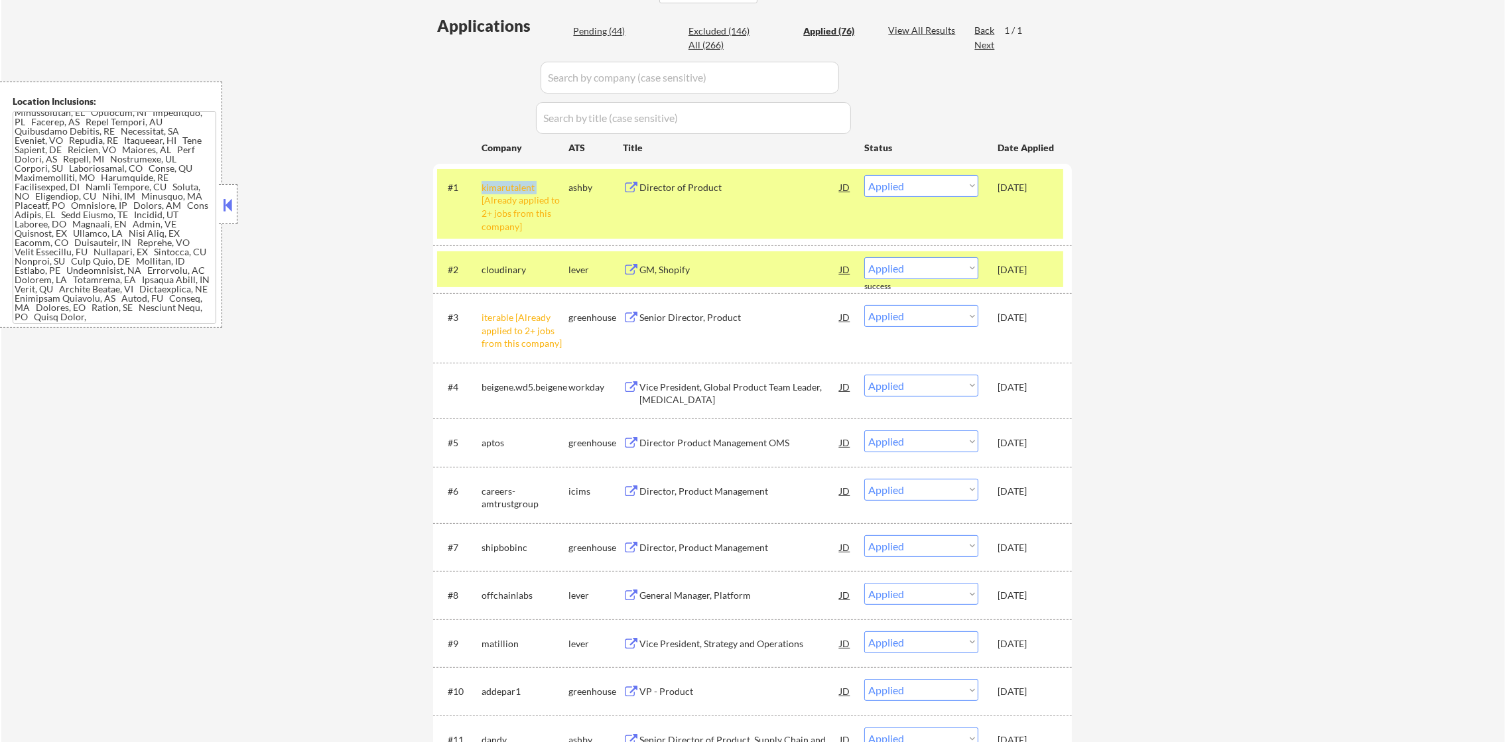
click at [511, 179] on div "kimarutalent [Already applied to 2+ jobs from this company]" at bounding box center [525, 204] width 87 height 58
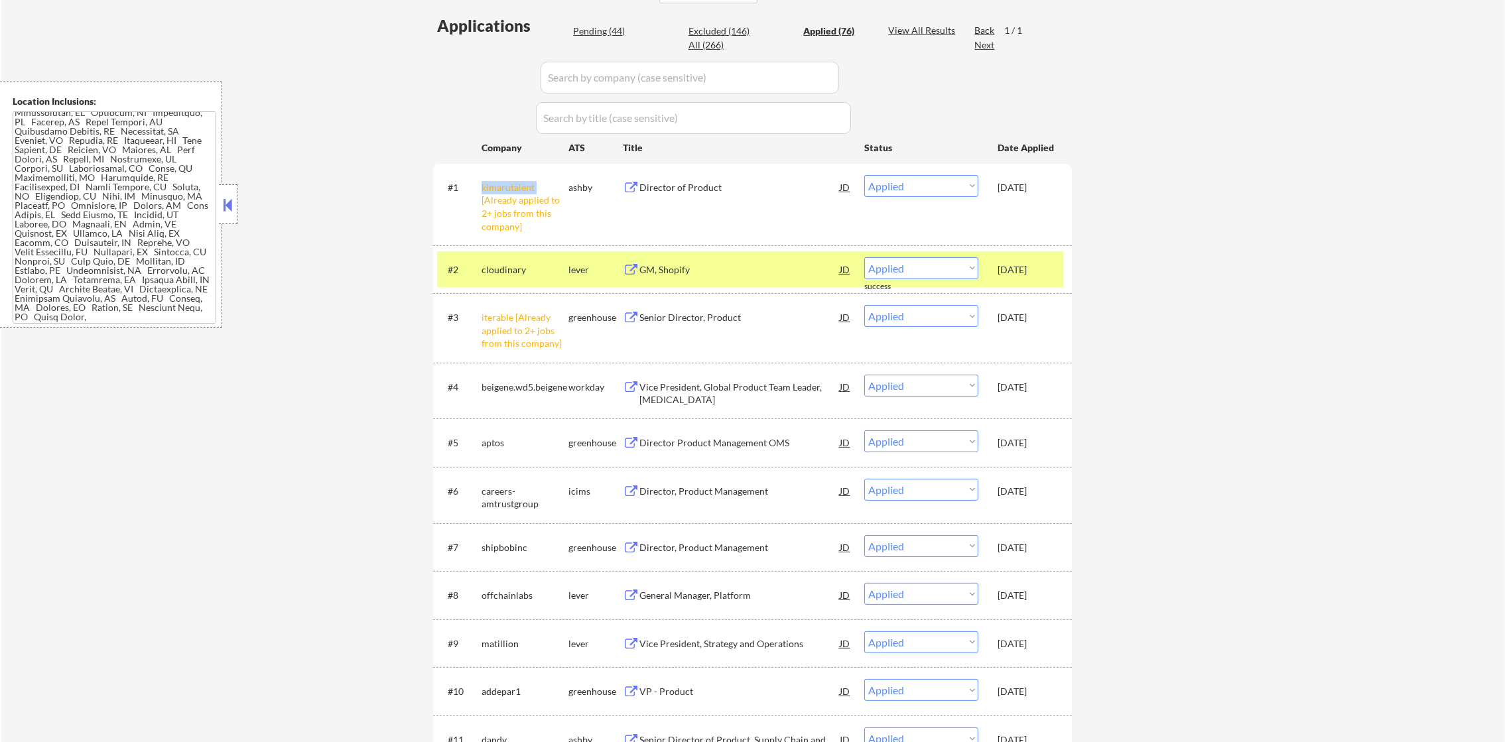
copy div "kimarutalent"
click at [580, 72] on input "input" at bounding box center [690, 78] width 299 height 32
paste input "kimarutalent"
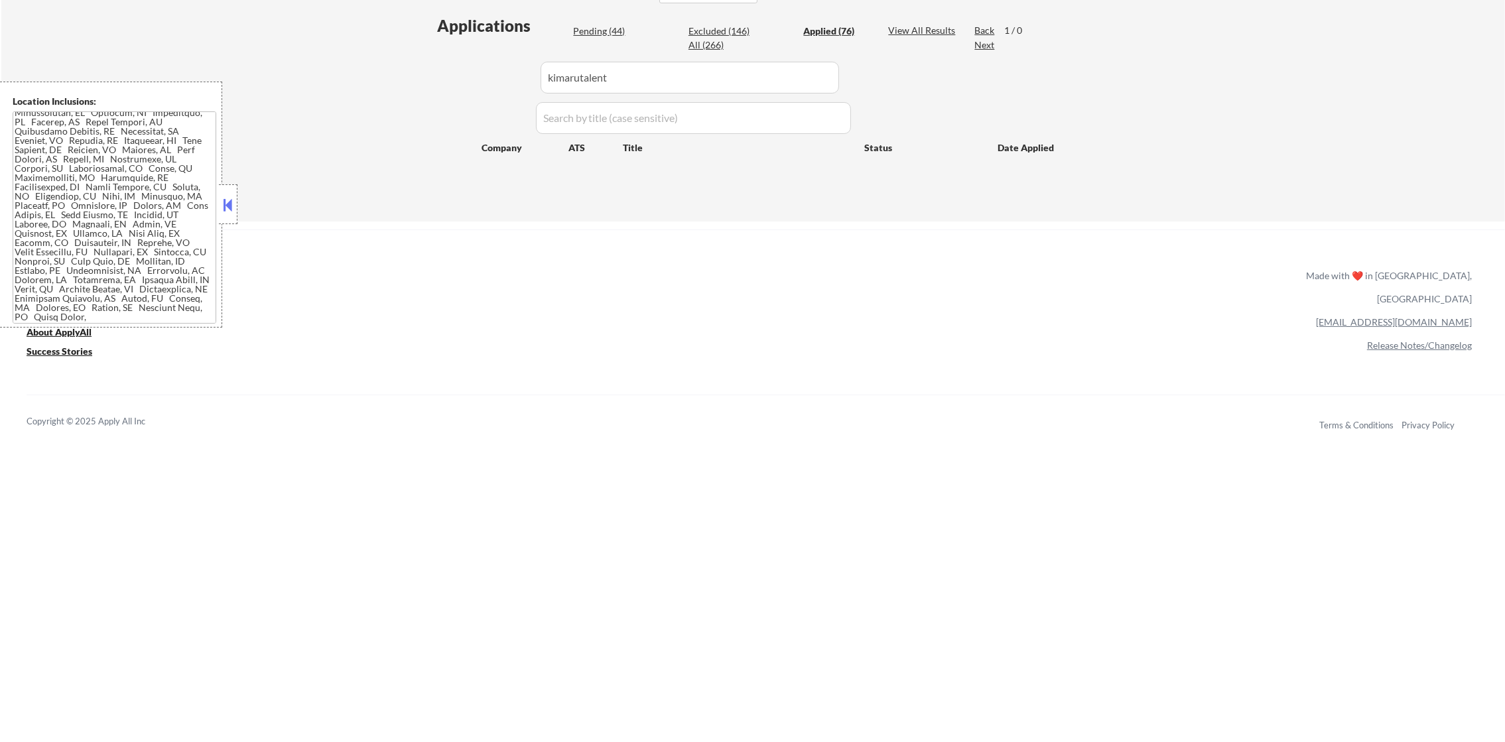
click at [656, 92] on input "input" at bounding box center [690, 78] width 299 height 32
type input "kimarutalent"
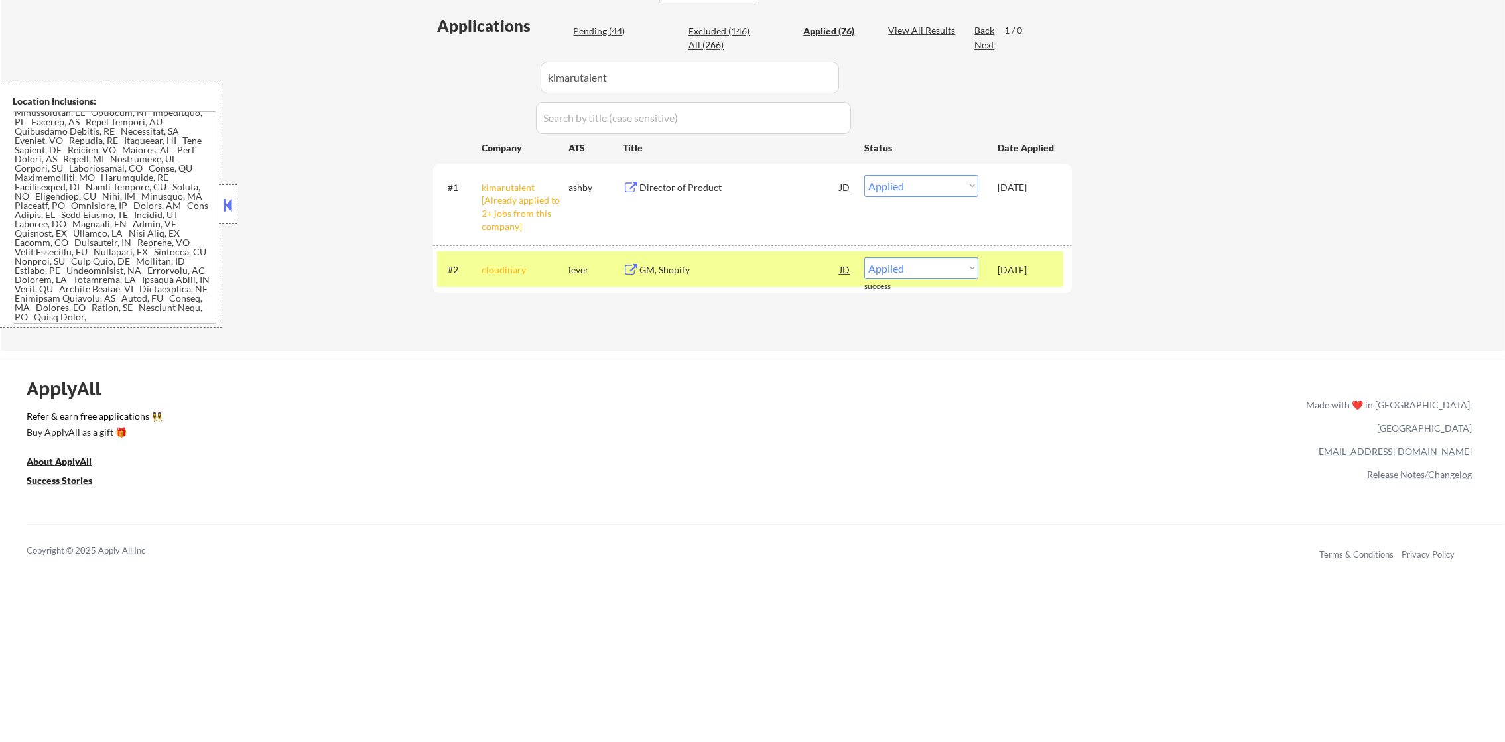
click at [408, 88] on div "← Return to /applysquad Mailslurp Inbox Job Search Builder Jonathan Blanchard U…" at bounding box center [753, 20] width 1504 height 662
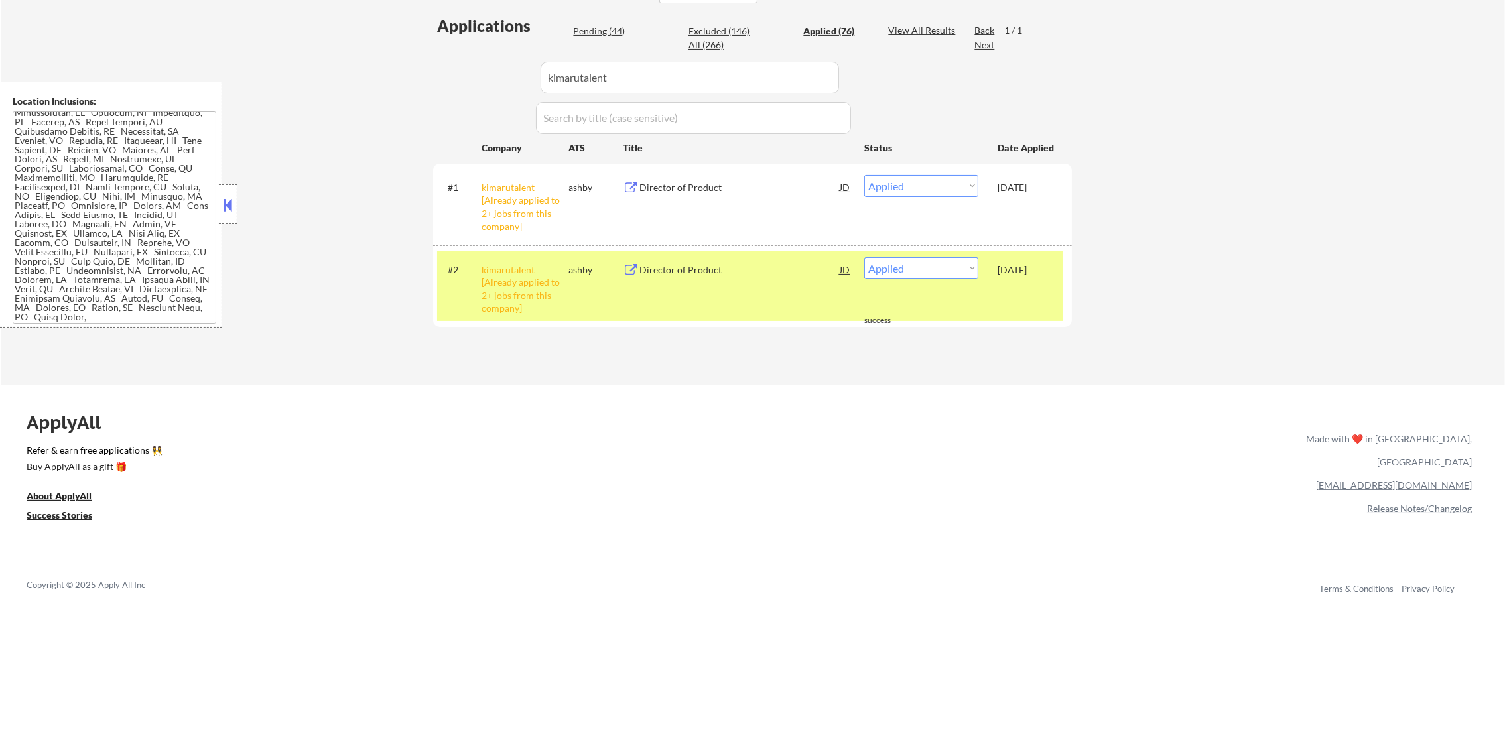
click at [909, 275] on select "Choose an option... Pending Applied Excluded (Questions) Excluded (Expired) Exc…" at bounding box center [921, 268] width 114 height 22
select select ""excluded__other_""
click at [864, 257] on select "Choose an option... Pending Applied Excluded (Questions) Excluded (Expired) Exc…" at bounding box center [921, 268] width 114 height 22
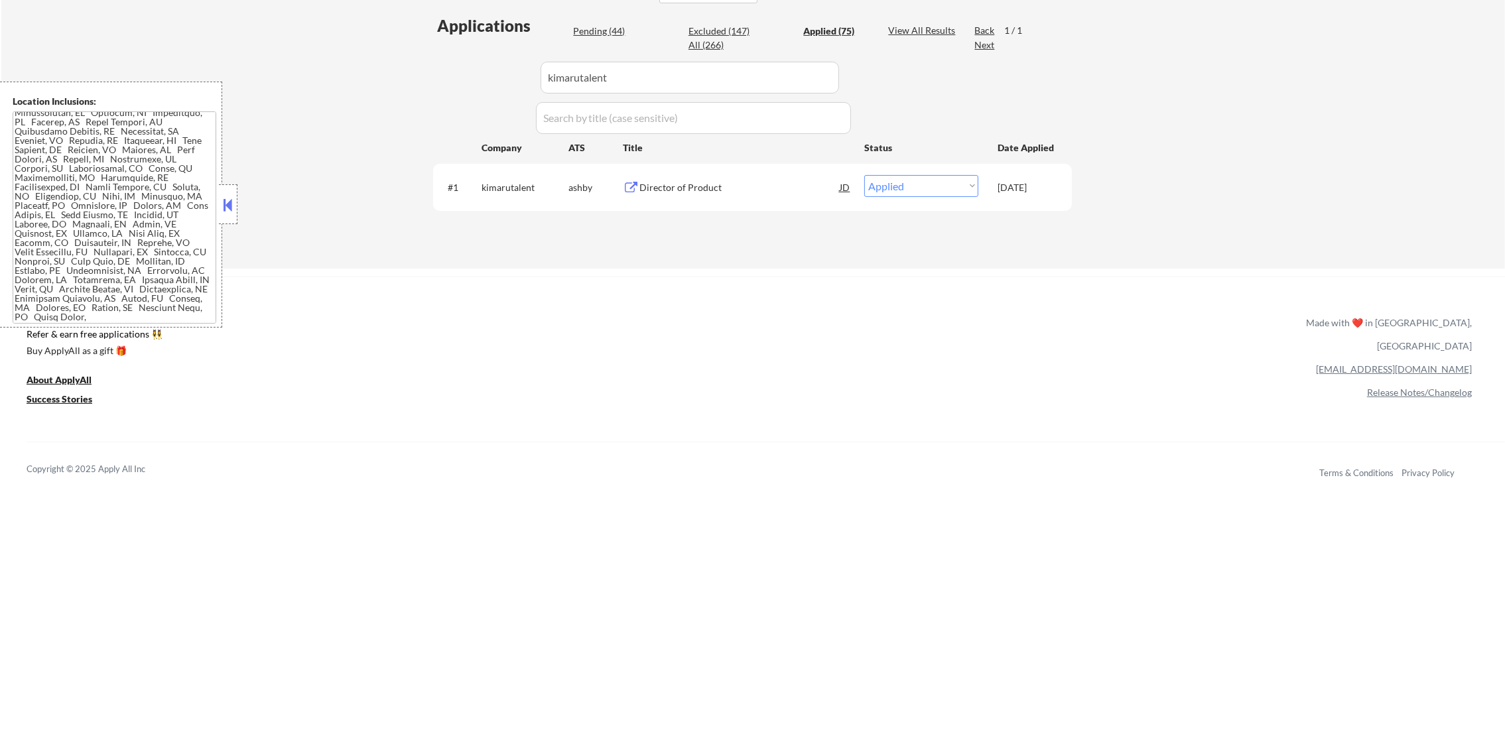
click at [634, 310] on div "ApplyAll Refer & earn free applications 👯‍♀️ Buy ApplyAll as a gift 🎁 About App…" at bounding box center [752, 391] width 1505 height 210
drag, startPoint x: 606, startPoint y: 71, endPoint x: 500, endPoint y: 71, distance: 106.8
click at [500, 71] on div "Applications Pending (44) Excluded (147) Applied (75) All (266) View All Result…" at bounding box center [752, 129] width 639 height 229
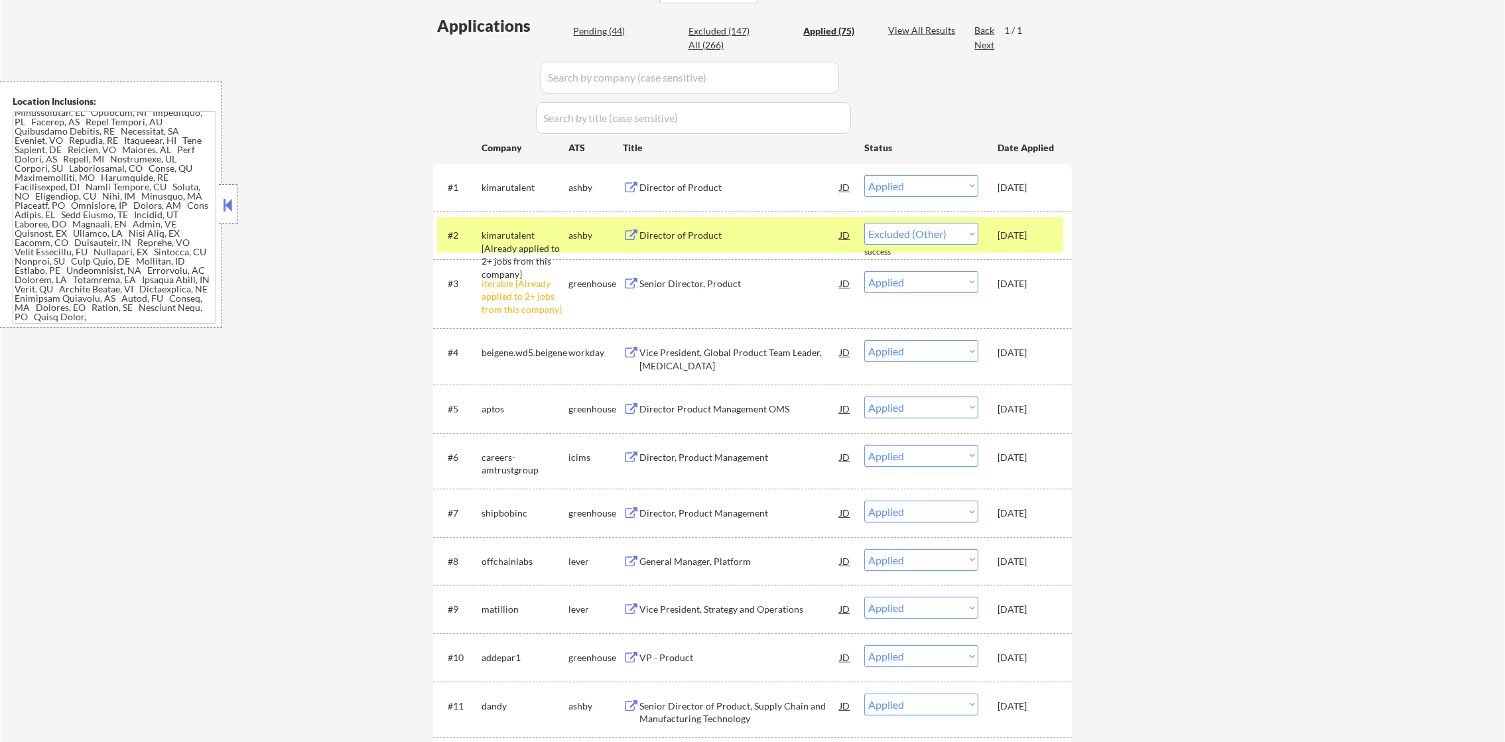
select select ""applied""
click at [496, 277] on div "iterable [Already applied to 2+ jobs from this company]" at bounding box center [525, 296] width 87 height 39
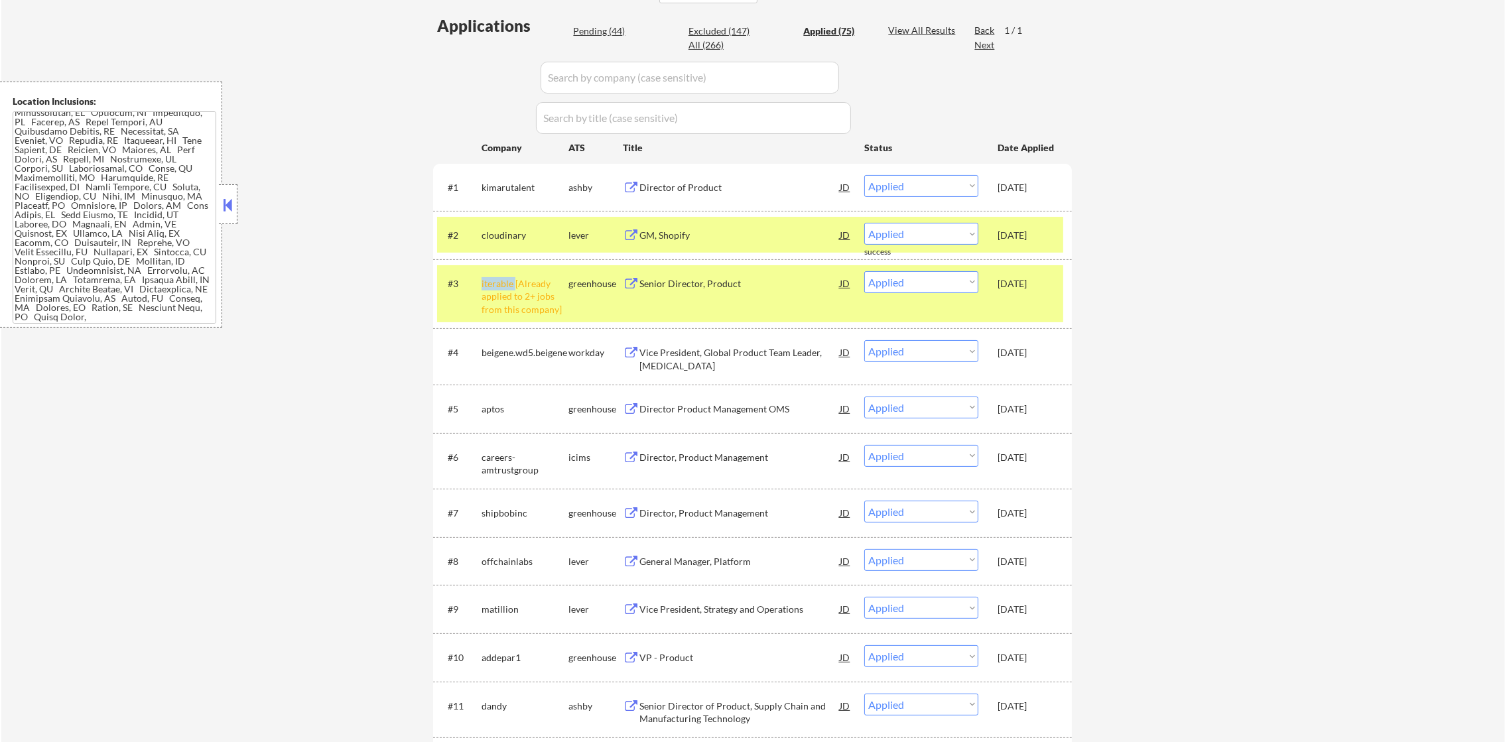
click at [496, 277] on div "iterable [Already applied to 2+ jobs from this company]" at bounding box center [525, 296] width 87 height 39
copy div "iterable"
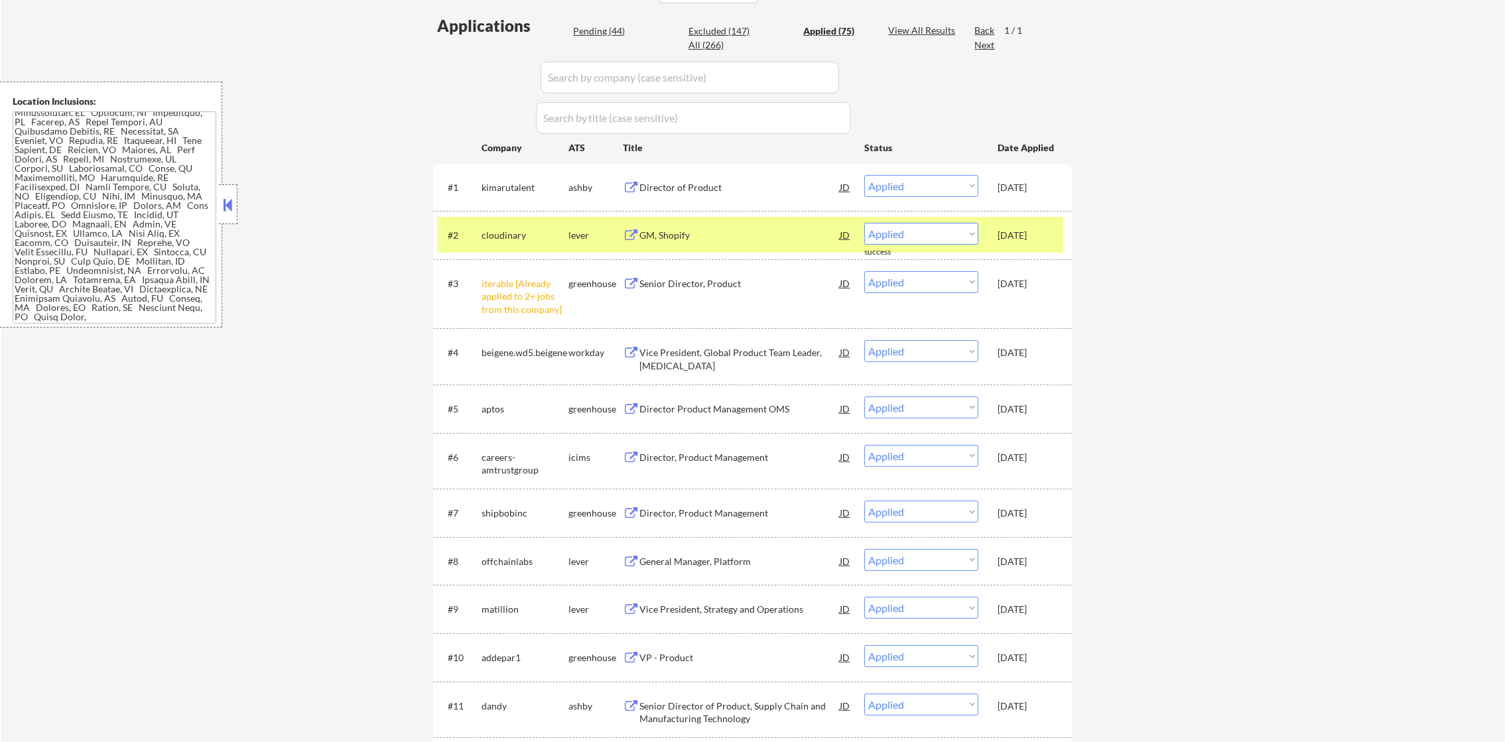
click at [580, 48] on div "Pending (44) Excluded (147) Applied (75) All (266)" at bounding box center [721, 39] width 297 height 28
paste input "iterable"
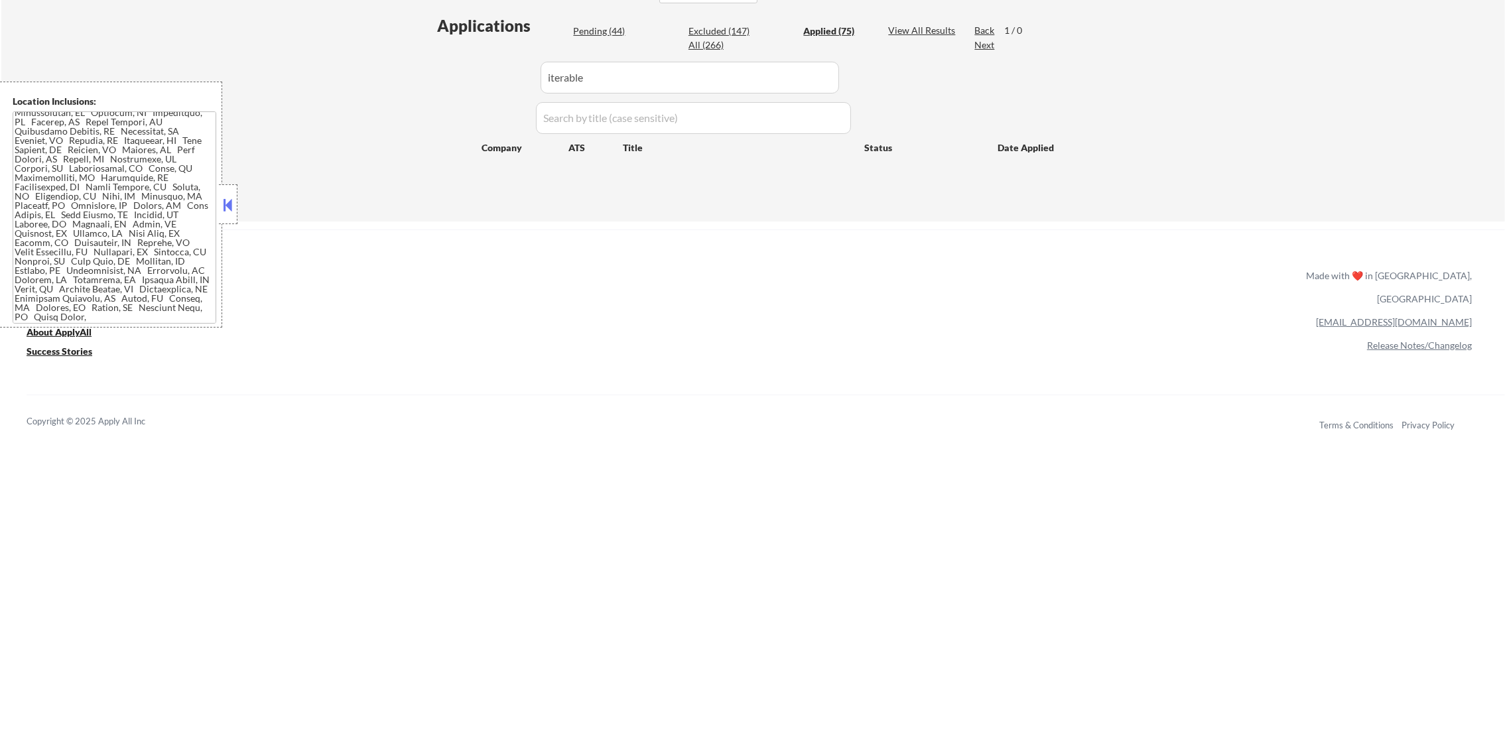
click at [612, 75] on input "input" at bounding box center [690, 78] width 299 height 32
type input "iterable"
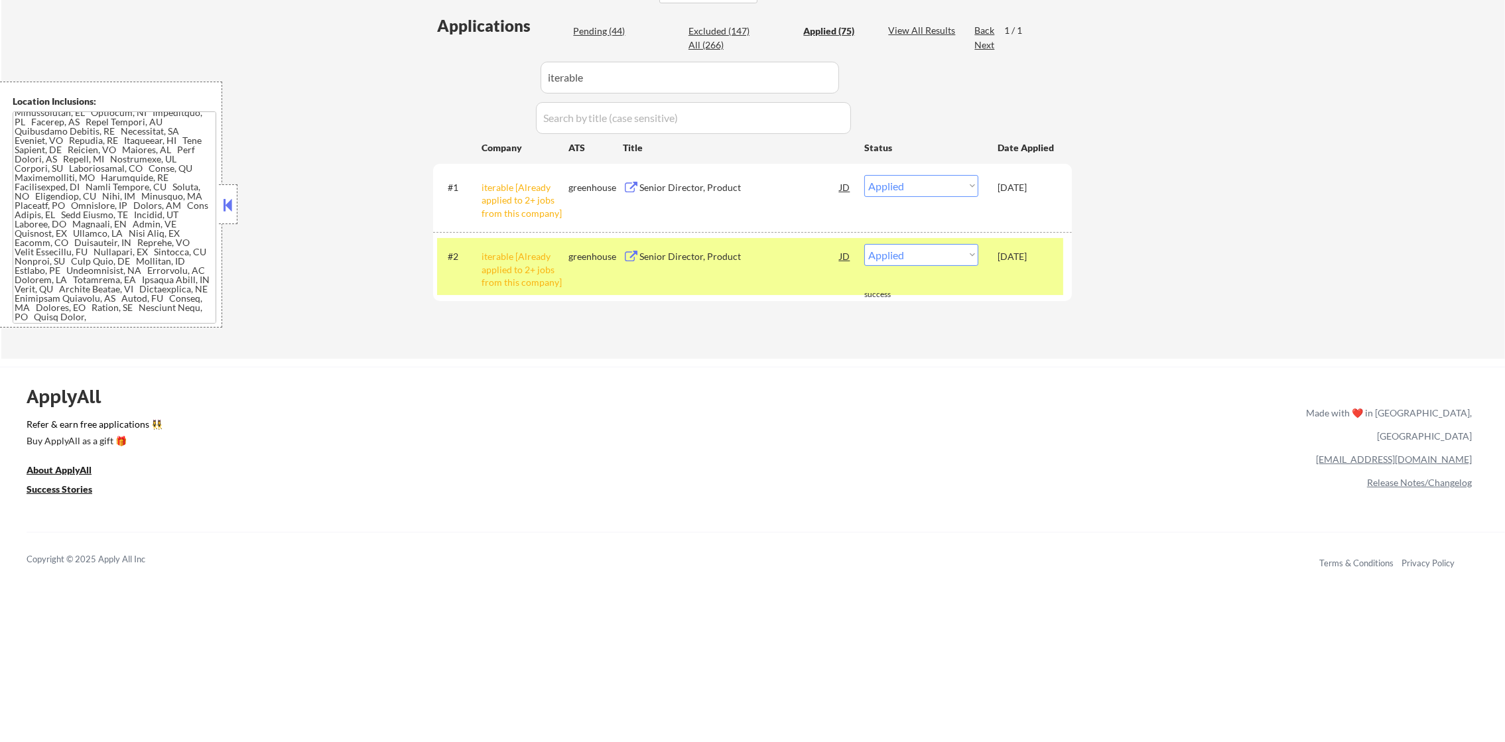
click at [952, 257] on select "Choose an option... Pending Applied Excluded (Questions) Excluded (Expired) Exc…" at bounding box center [921, 255] width 114 height 22
select select ""excluded__other_""
click at [864, 244] on select "Choose an option... Pending Applied Excluded (Questions) Excluded (Expired) Exc…" at bounding box center [921, 255] width 114 height 22
click at [1136, 394] on div "ApplyAll Refer & earn free applications 👯‍♀️ Buy ApplyAll as a gift 🎁 About App…" at bounding box center [752, 481] width 1505 height 210
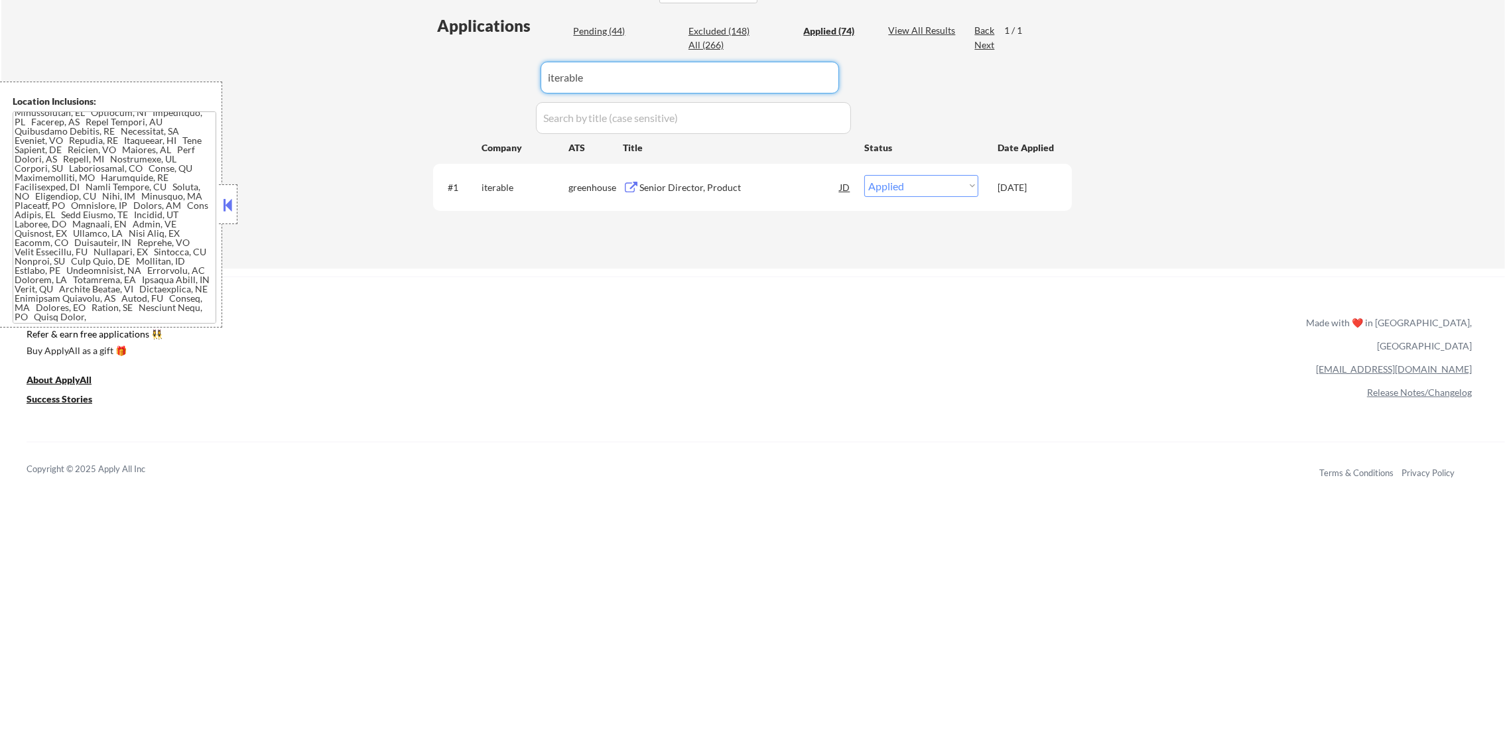
drag, startPoint x: 610, startPoint y: 73, endPoint x: 442, endPoint y: 68, distance: 167.3
click at [442, 68] on div "Applications Pending (44) Excluded (148) Applied (74) All (266) View All Result…" at bounding box center [752, 129] width 639 height 229
click at [433, 66] on div "Applications Pending (44) Excluded (148) Applied (74) All (266) View All Result…" at bounding box center [752, 129] width 639 height 229
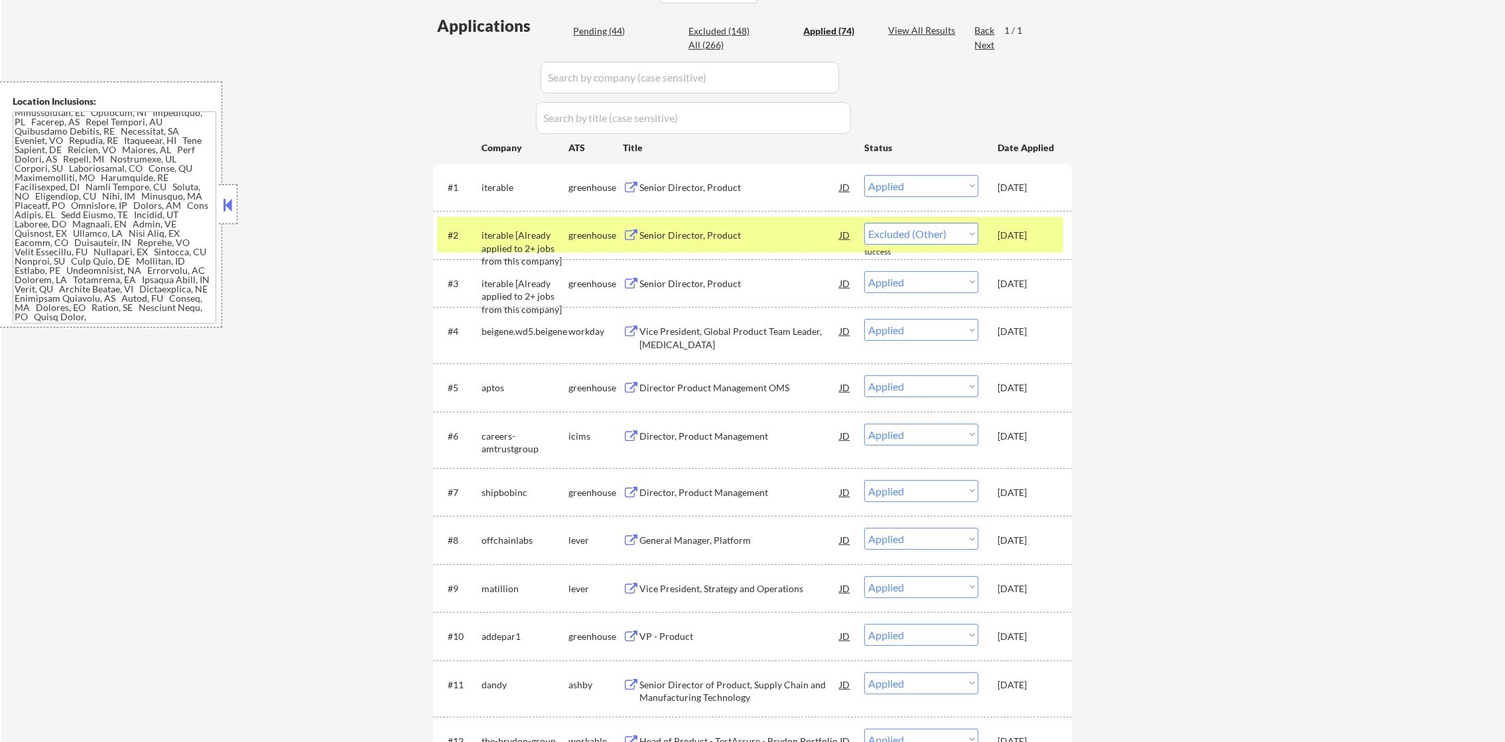
select select ""applied""
click at [510, 223] on div "cloudinary" at bounding box center [525, 235] width 87 height 24
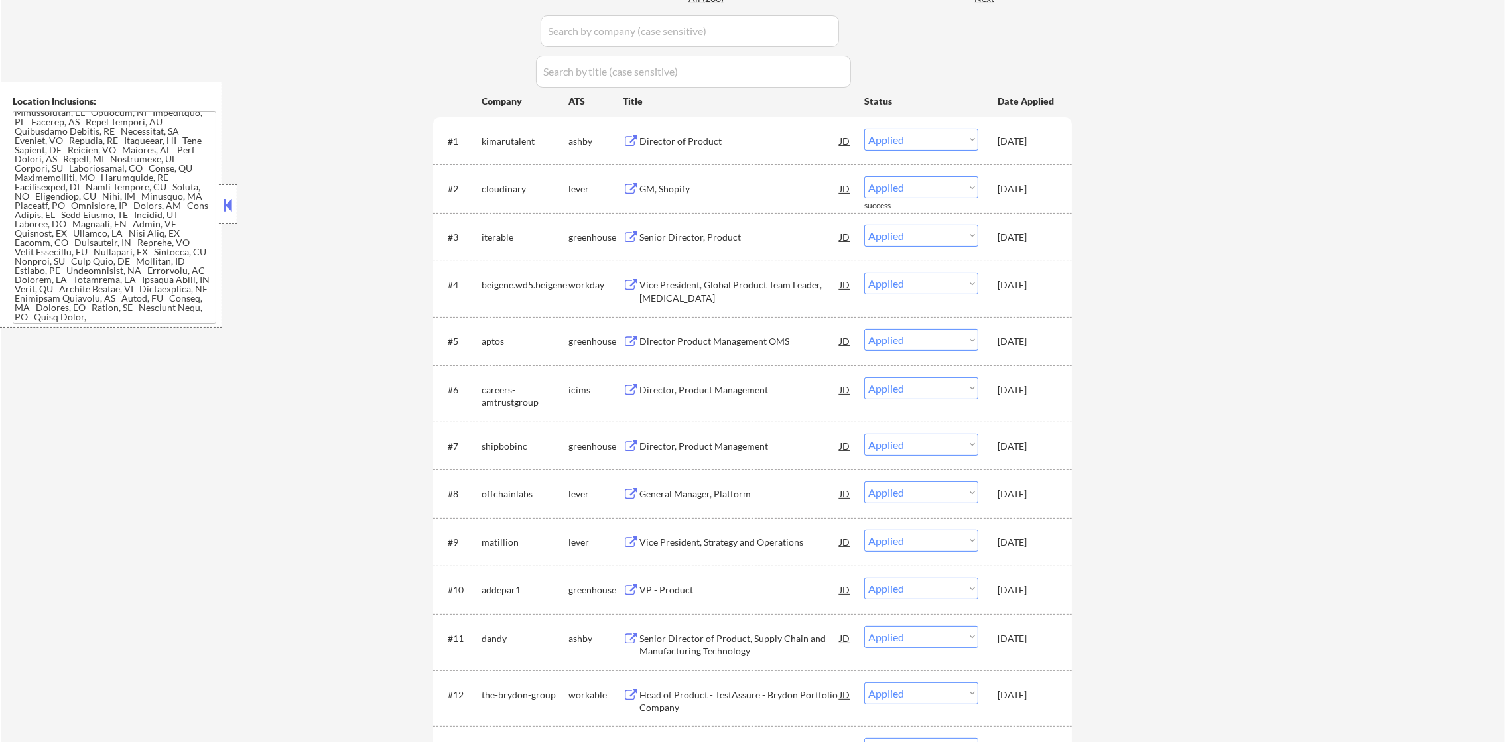
scroll to position [412, 0]
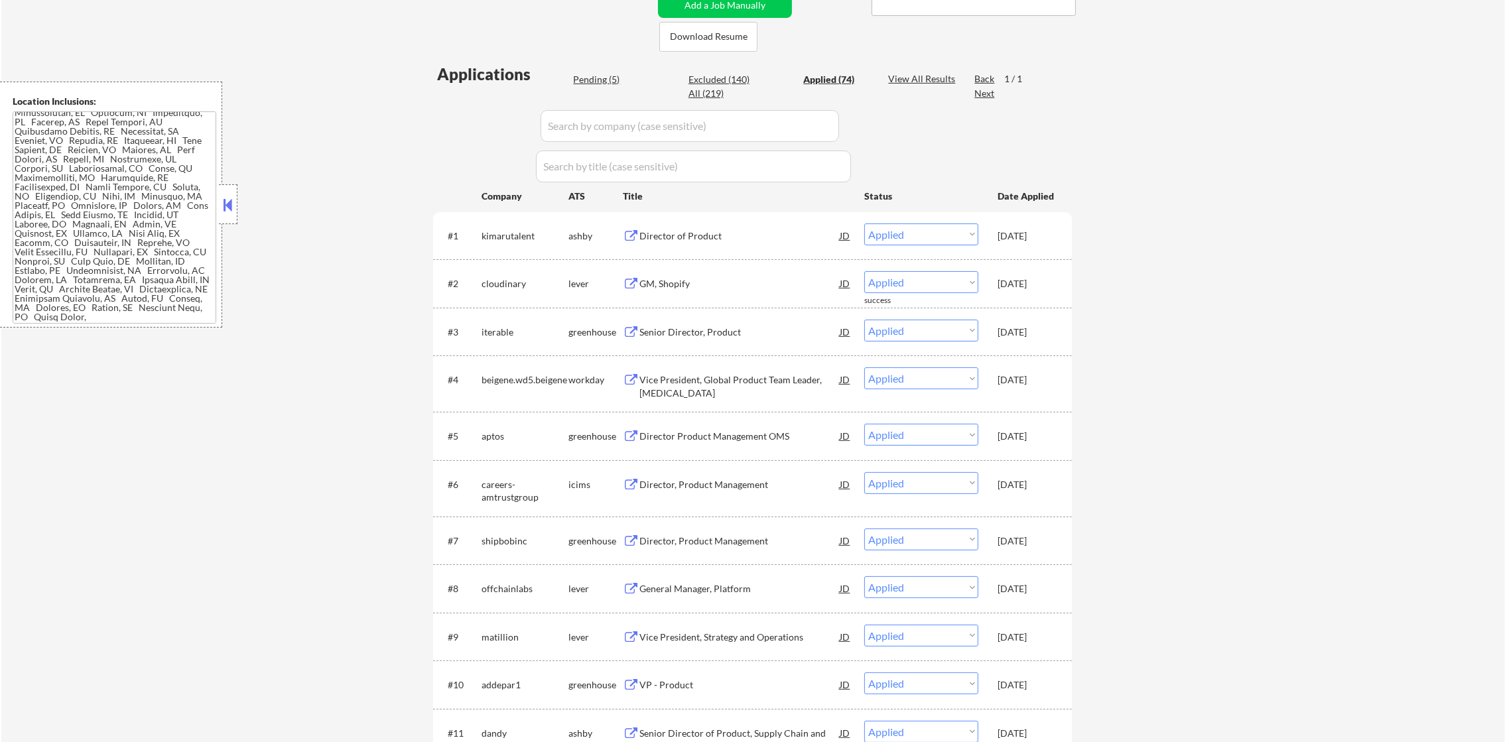
scroll to position [312, 0]
click at [506, 238] on div "kimarutalent" at bounding box center [525, 239] width 87 height 13
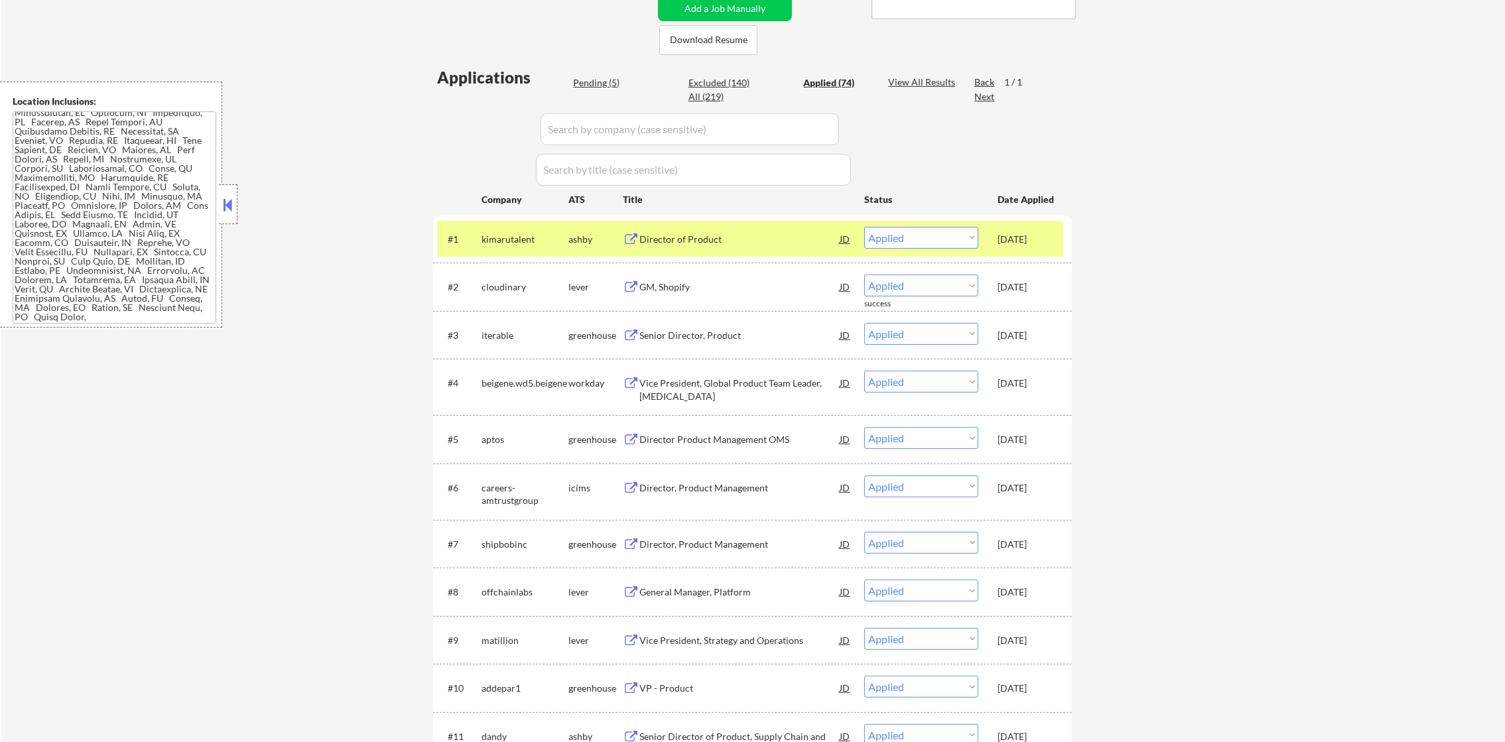
click at [586, 81] on div "Pending (5)" at bounding box center [606, 82] width 66 height 13
select select ""pending""
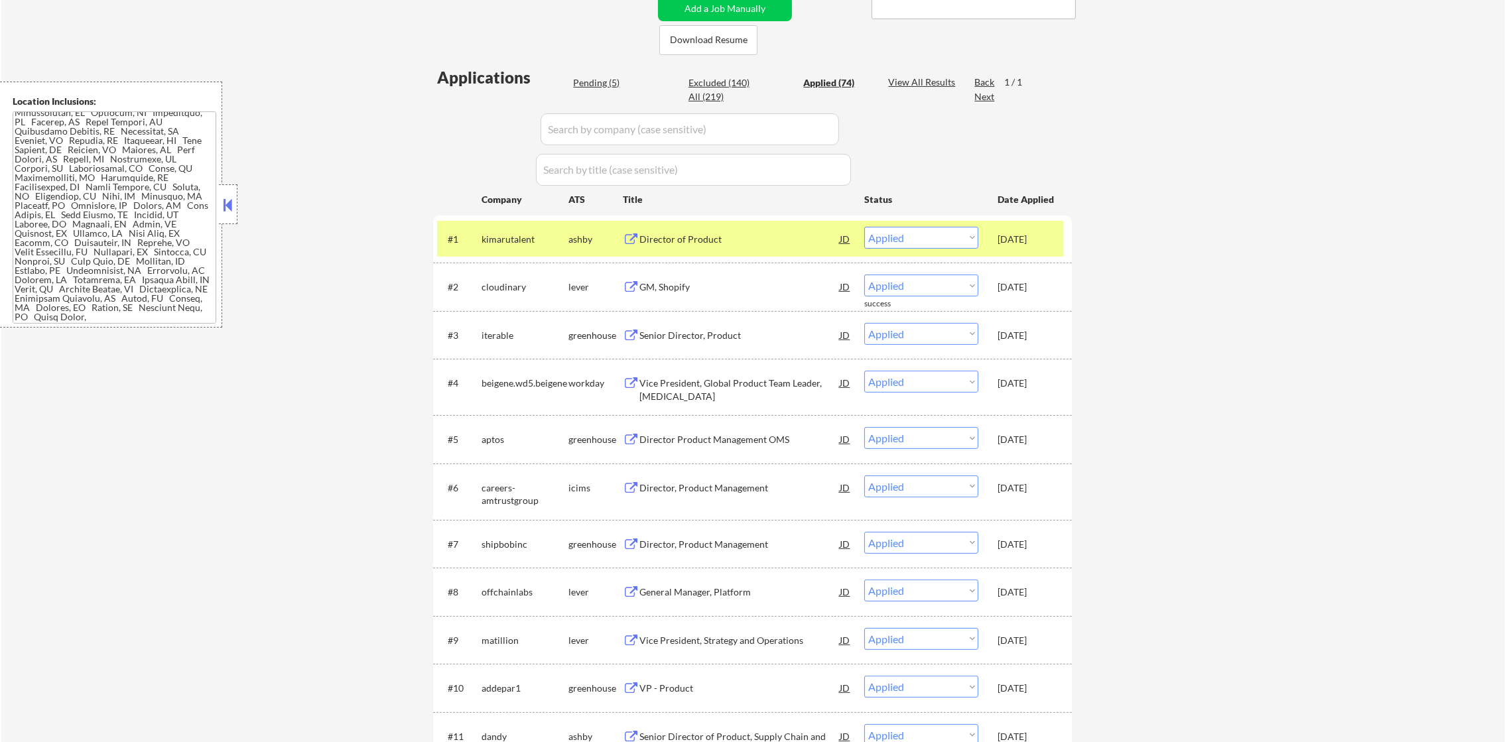
select select ""pending""
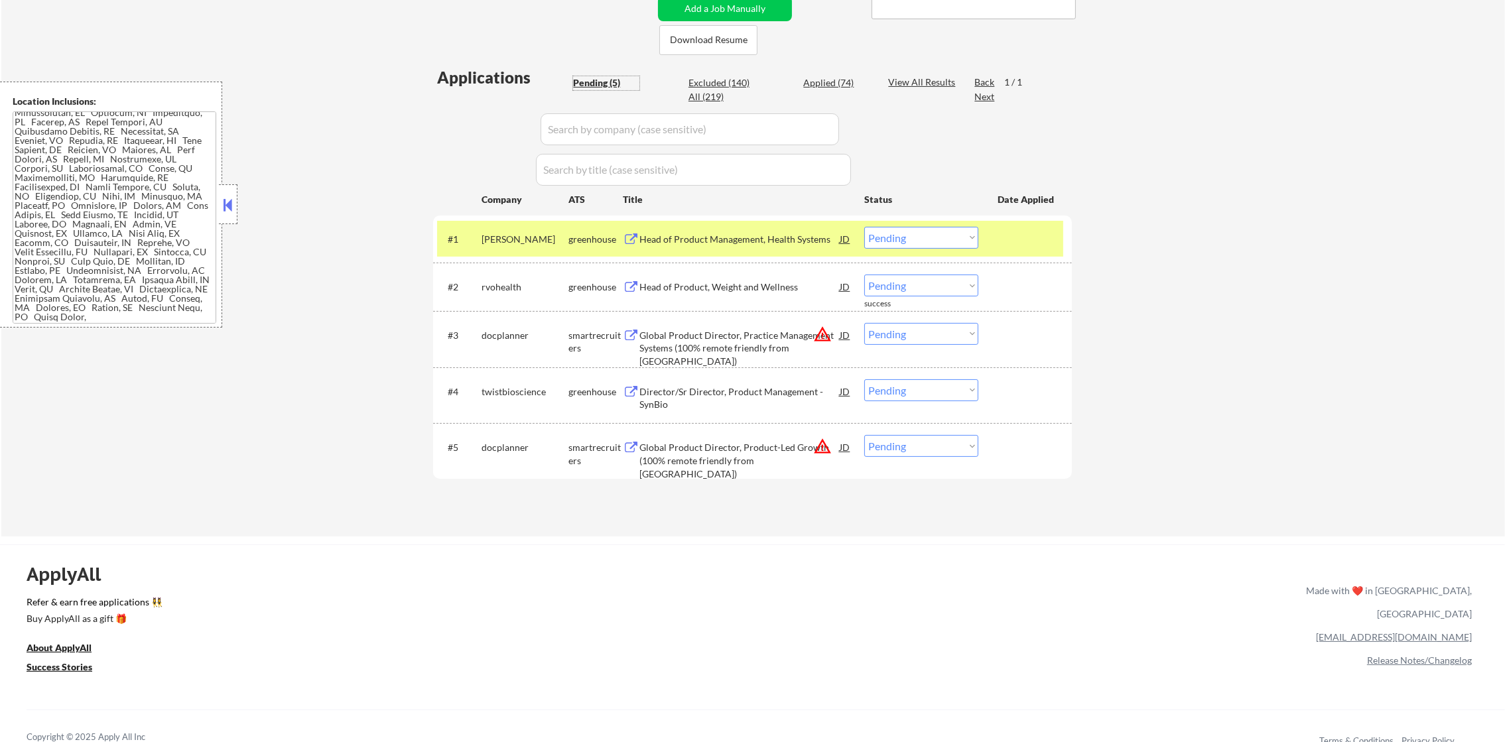
click at [495, 252] on div "#1 [PERSON_NAME] Head of Product Management, Health Systems JD Choose an option…" at bounding box center [750, 239] width 626 height 36
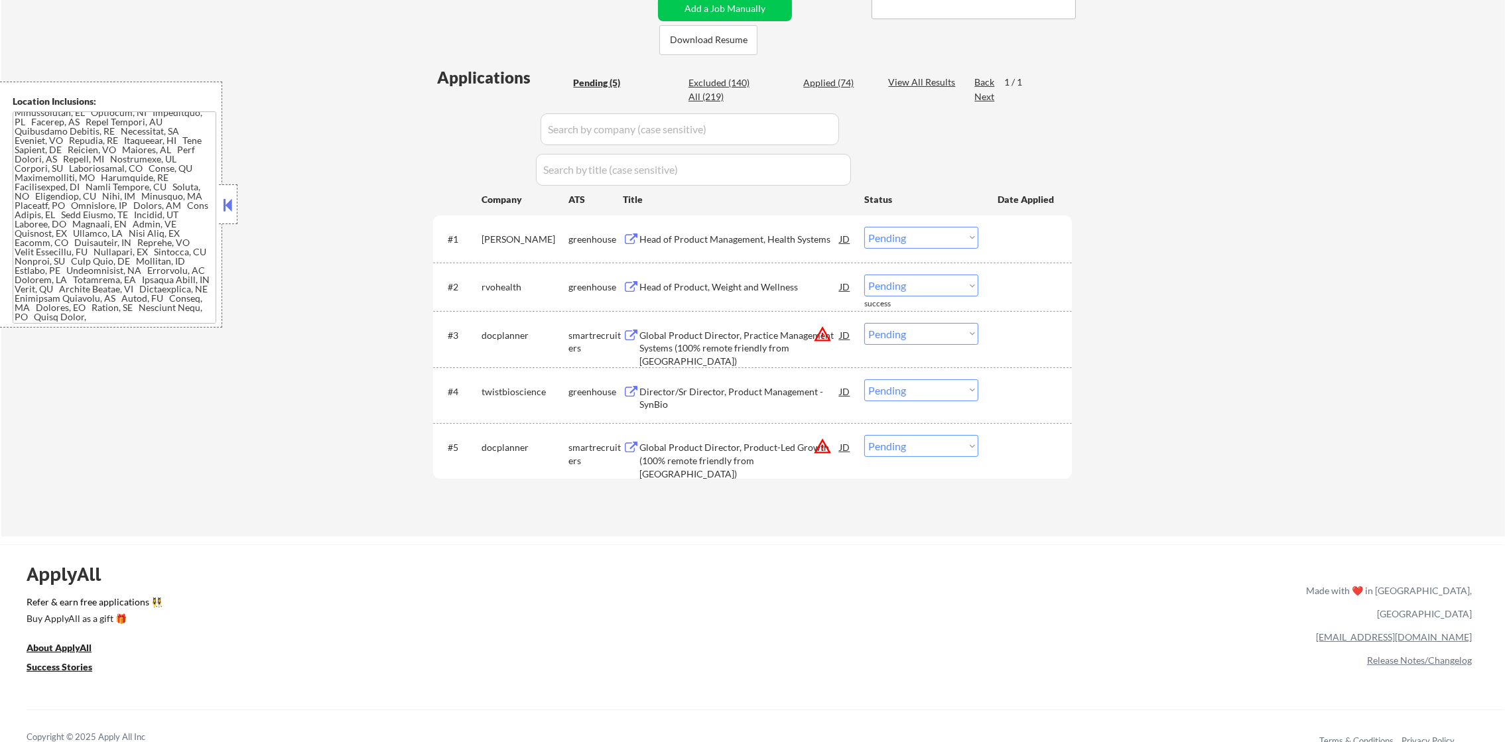
click at [495, 242] on div "[PERSON_NAME]" at bounding box center [525, 239] width 87 height 13
copy div "[PERSON_NAME]"
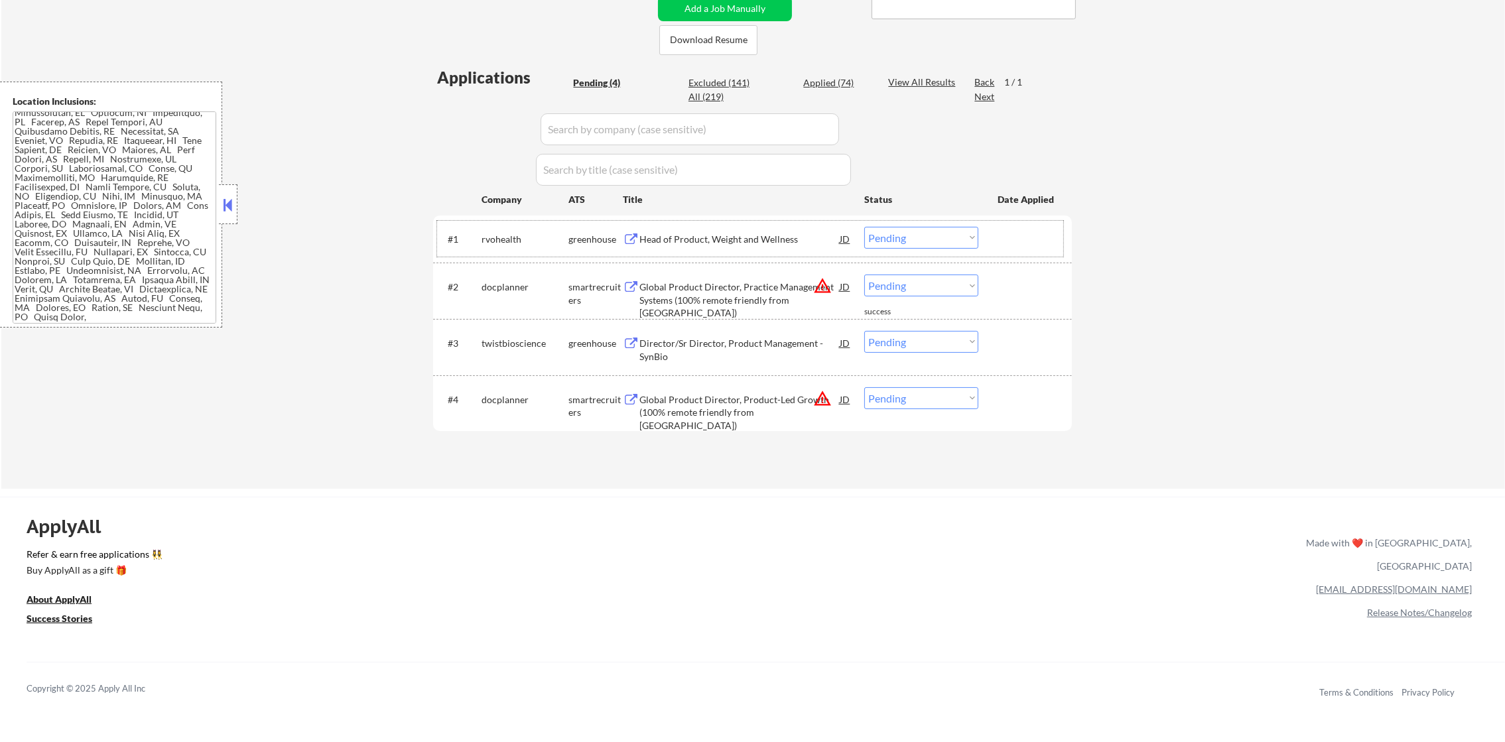
click at [494, 243] on div "rvohealth" at bounding box center [525, 239] width 87 height 13
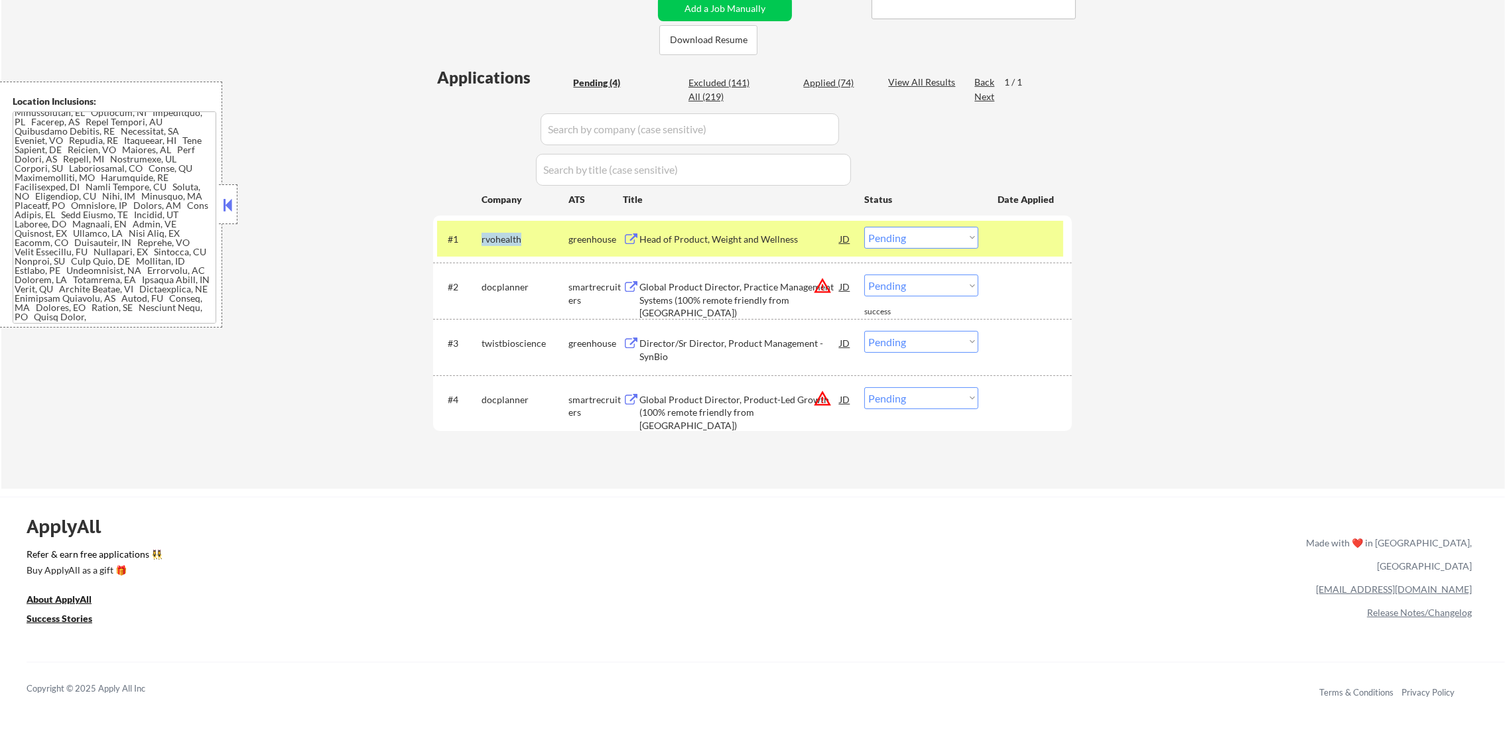
click at [494, 243] on div "rvohealth" at bounding box center [525, 239] width 87 height 13
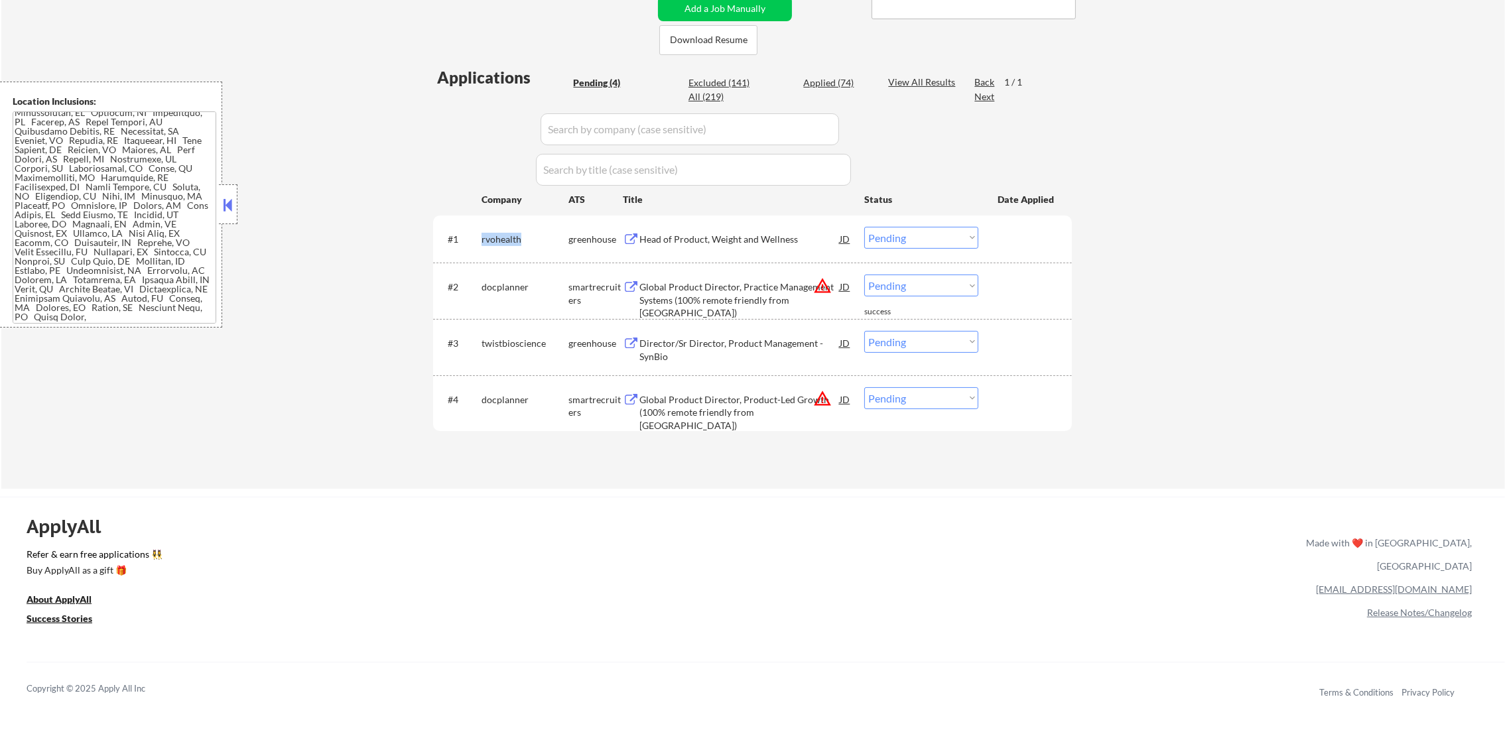
copy div "rvohealth"
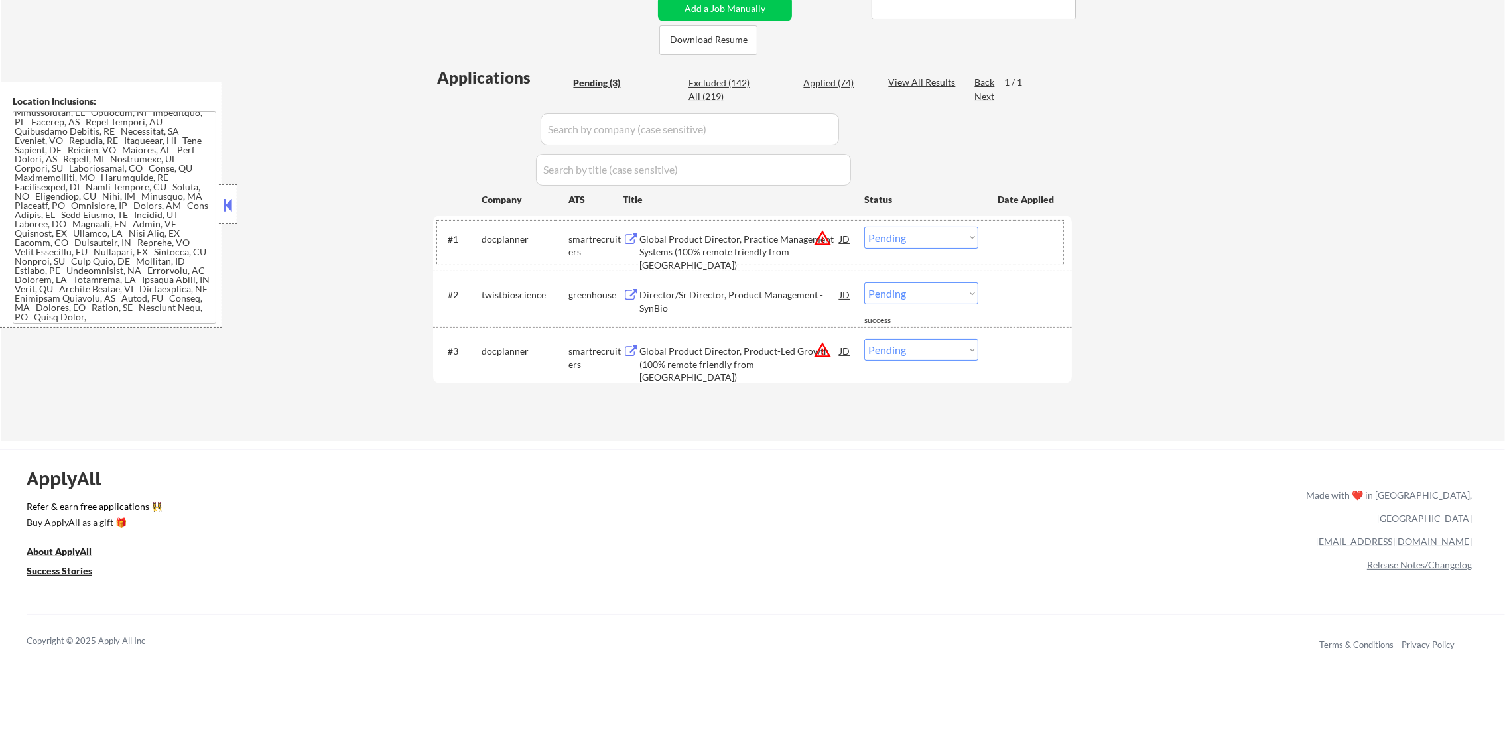
scroll to position [379, 0]
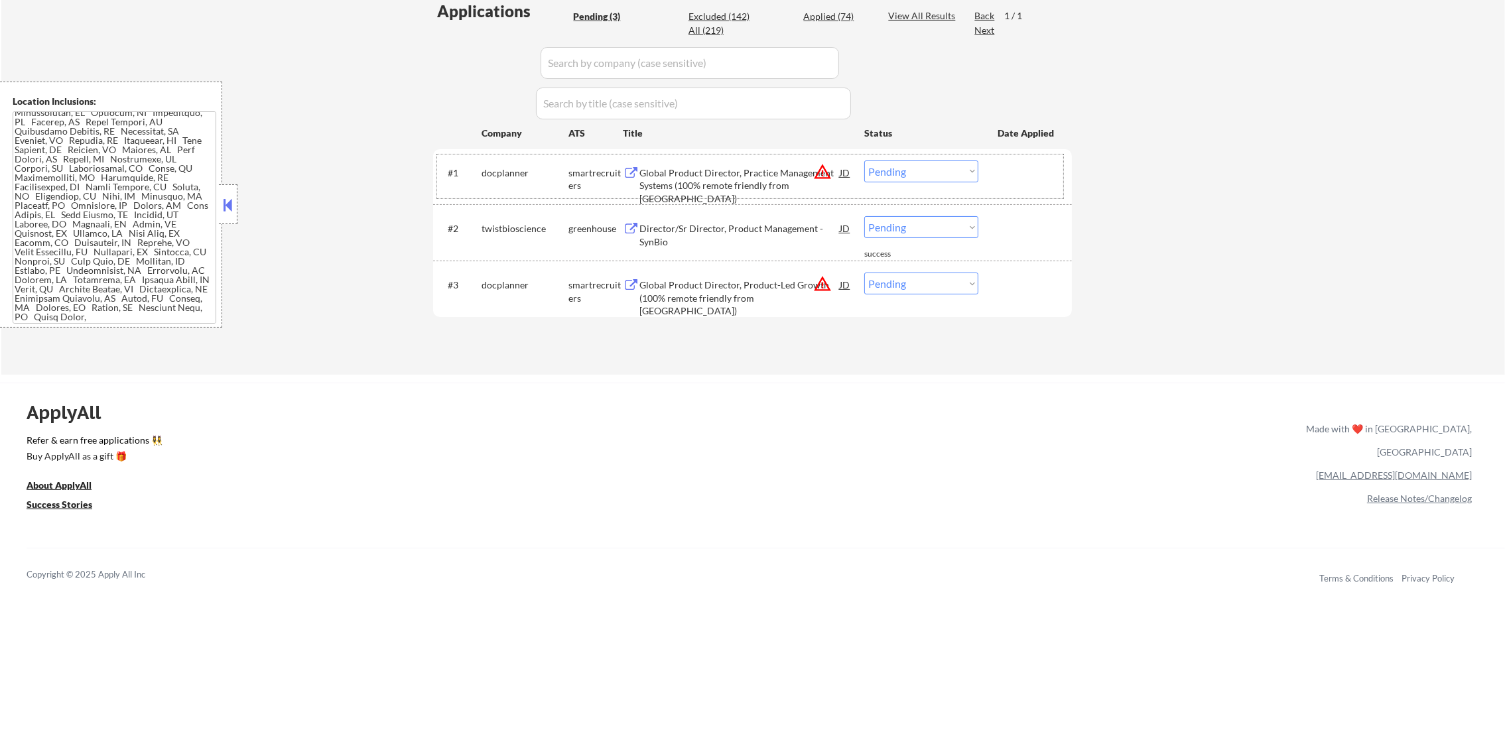
click at [933, 163] on select "Choose an option... Pending Applied Excluded (Questions) Excluded (Expired) Exc…" at bounding box center [921, 172] width 114 height 22
click at [864, 161] on select "Choose an option... Pending Applied Excluded (Questions) Excluded (Expired) Exc…" at bounding box center [921, 172] width 114 height 22
select select ""pending""
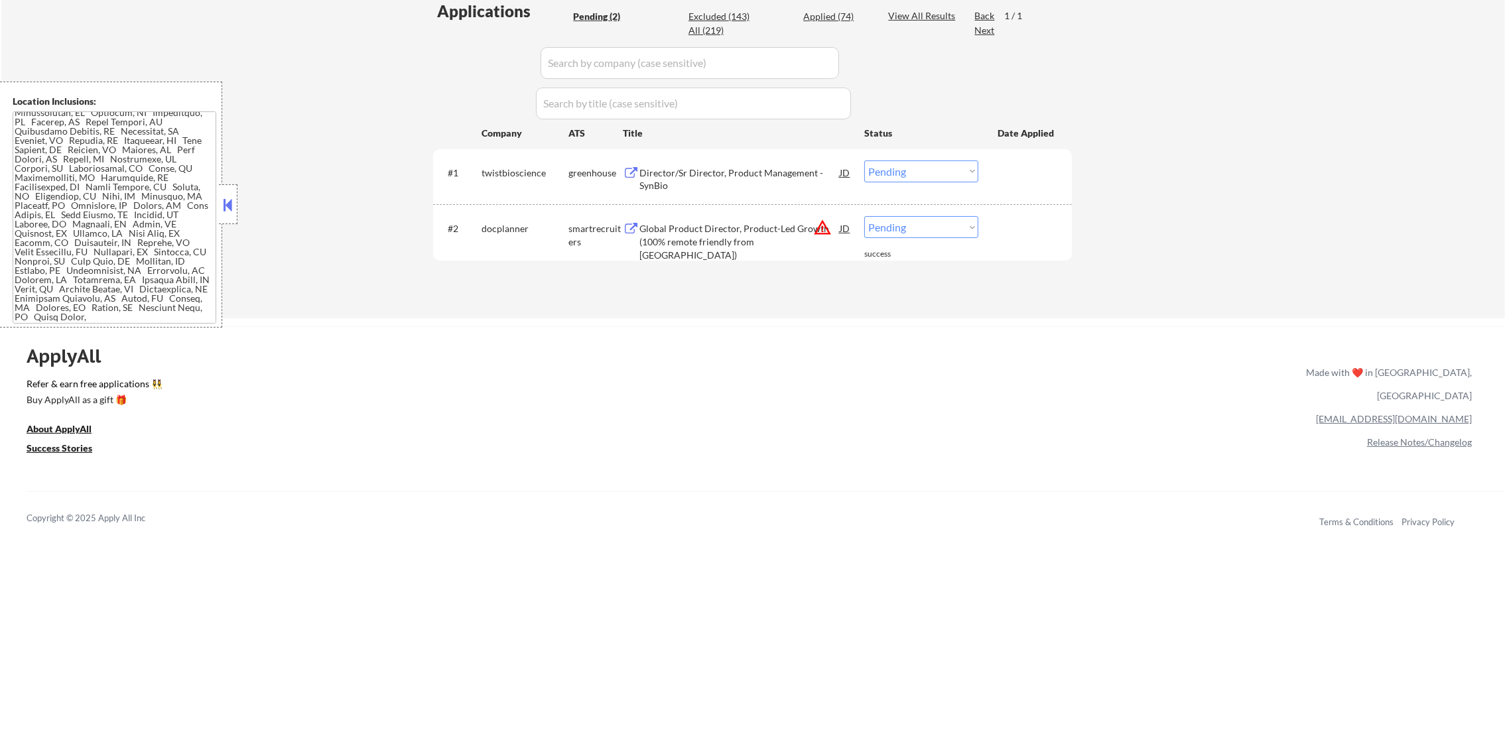
click at [512, 167] on div "twistbioscience" at bounding box center [525, 173] width 87 height 13
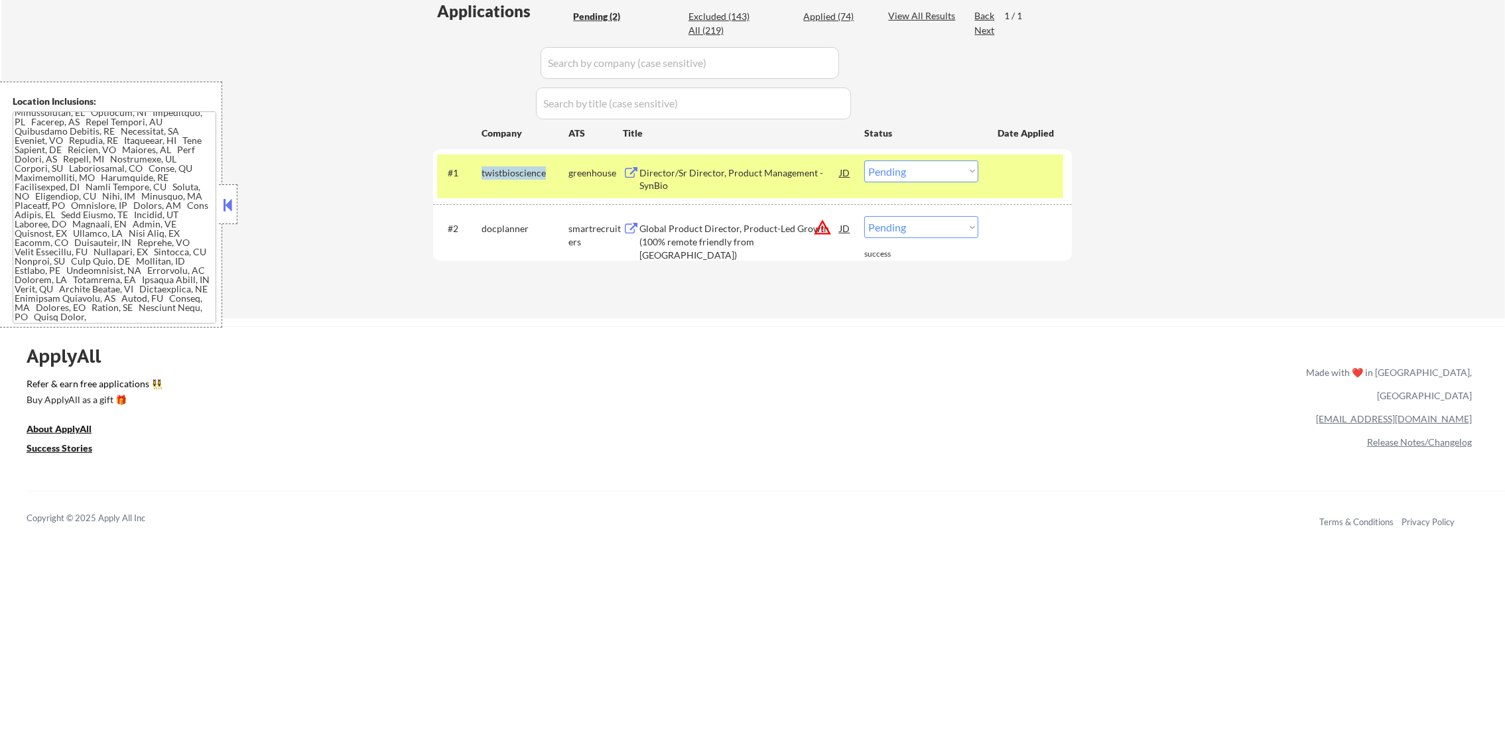
click at [512, 167] on div "twistbioscience" at bounding box center [525, 173] width 87 height 13
copy div "twistbioscience"
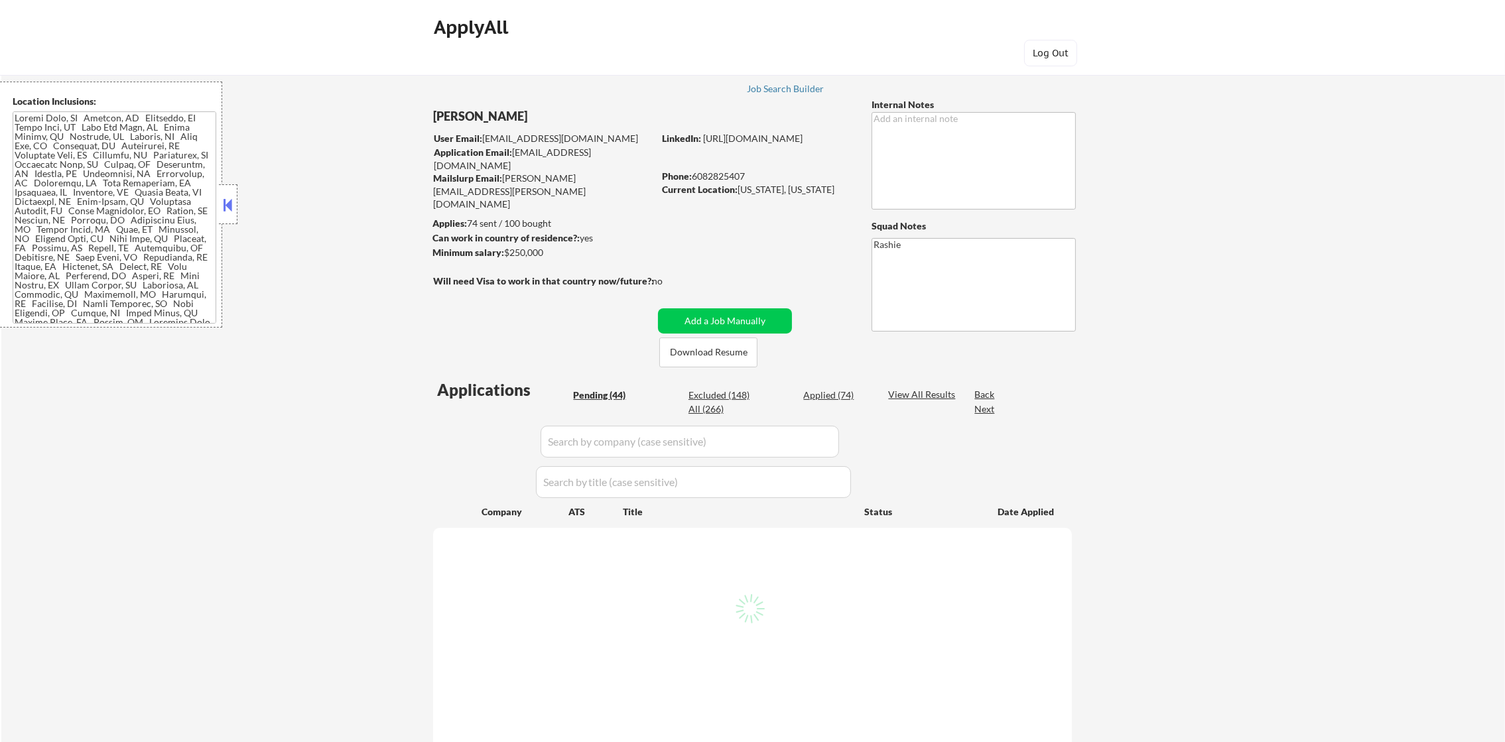
select select ""pending""
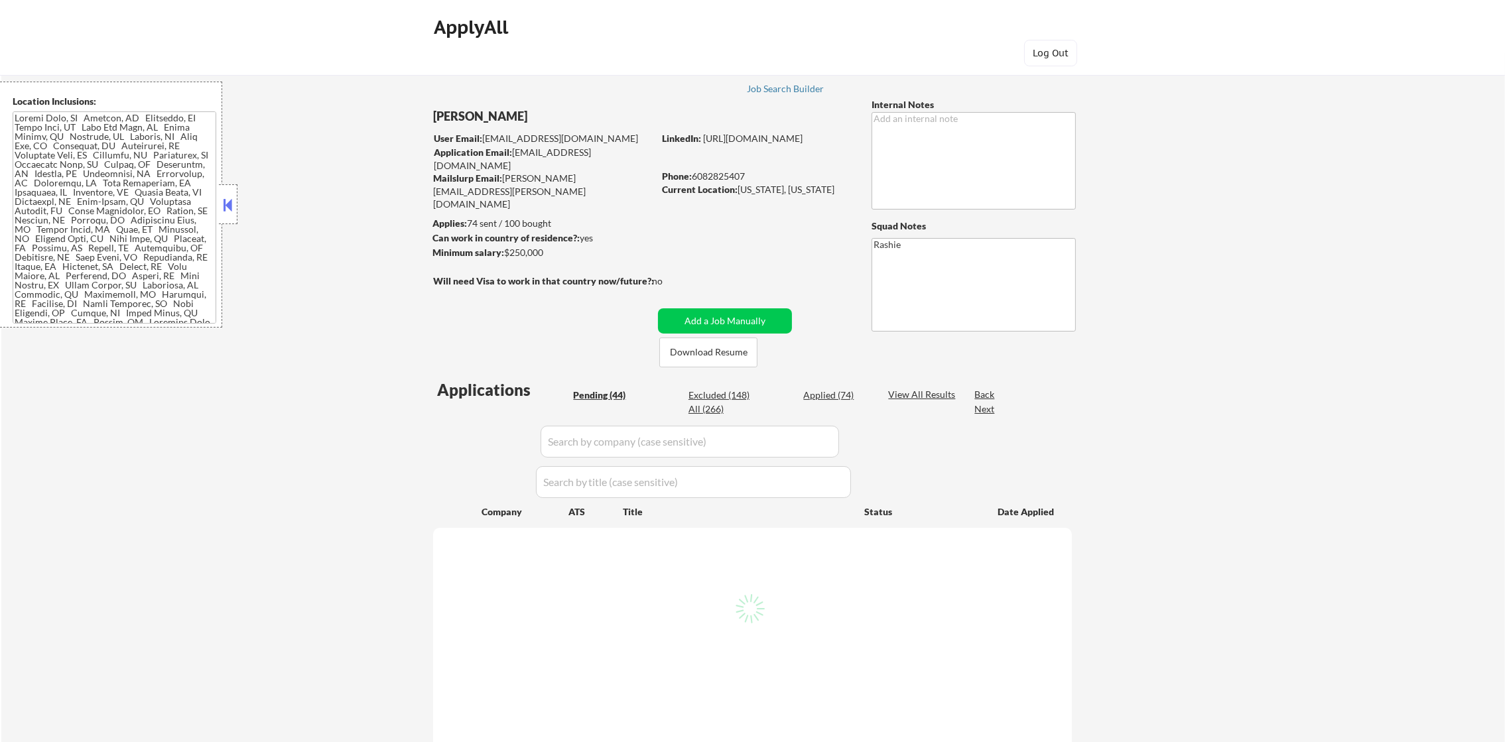
select select ""pending""
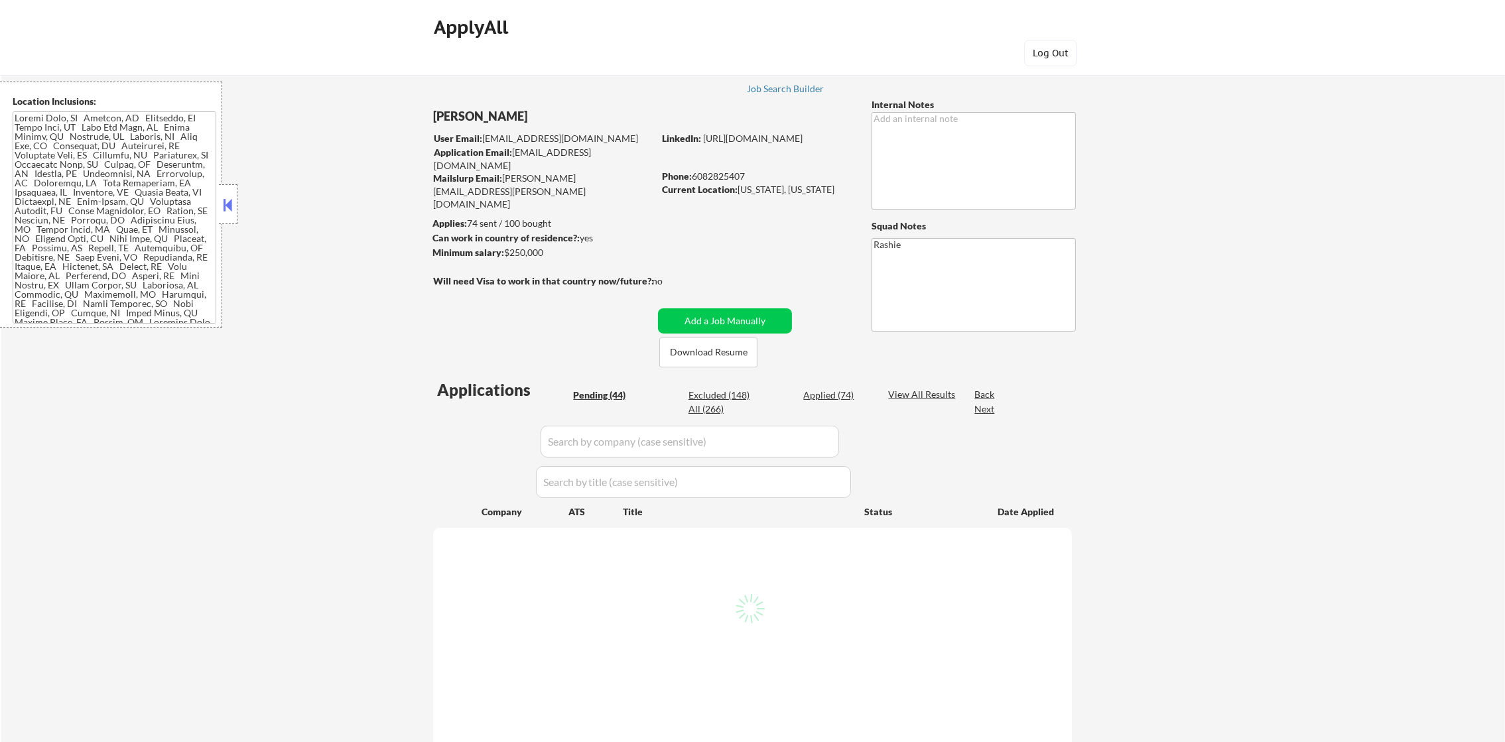
select select ""pending""
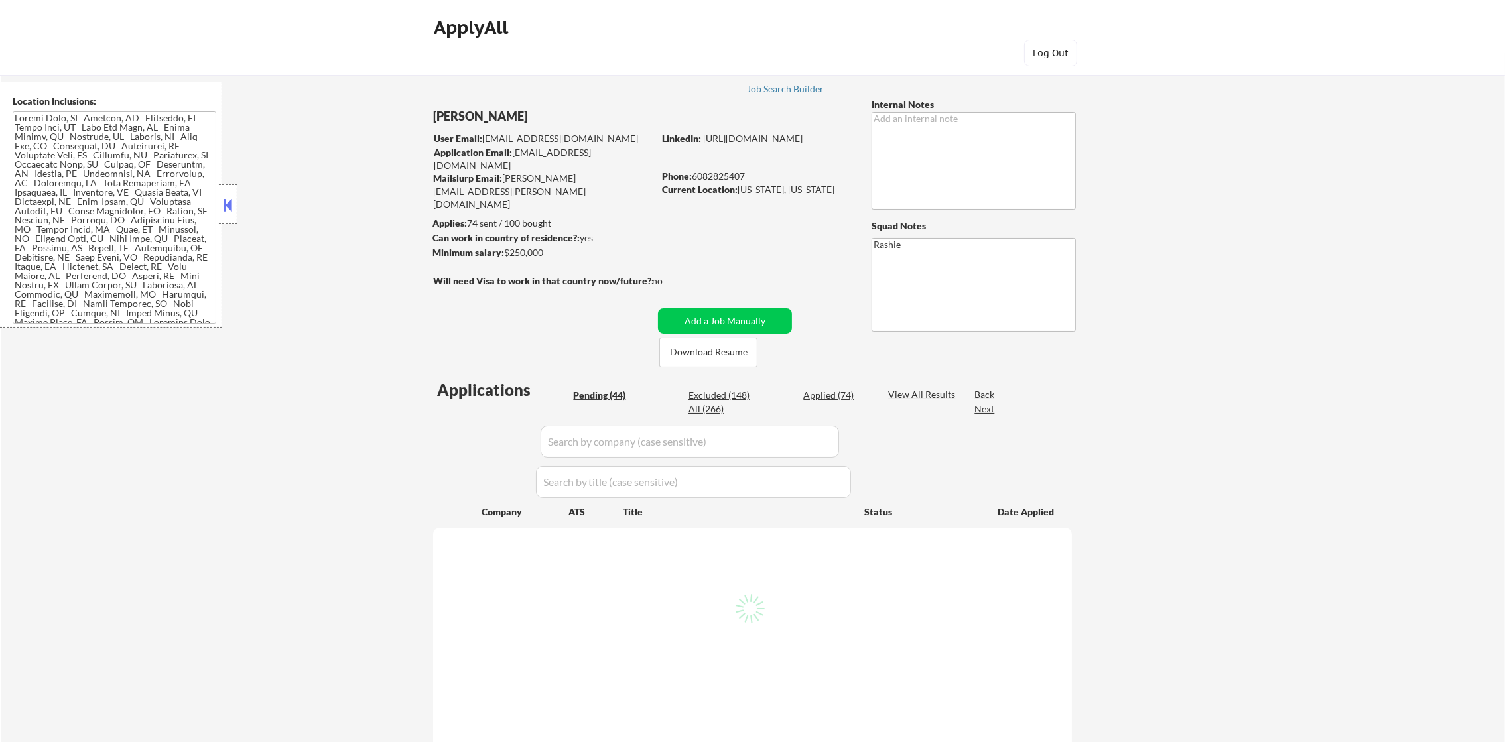
select select ""pending""
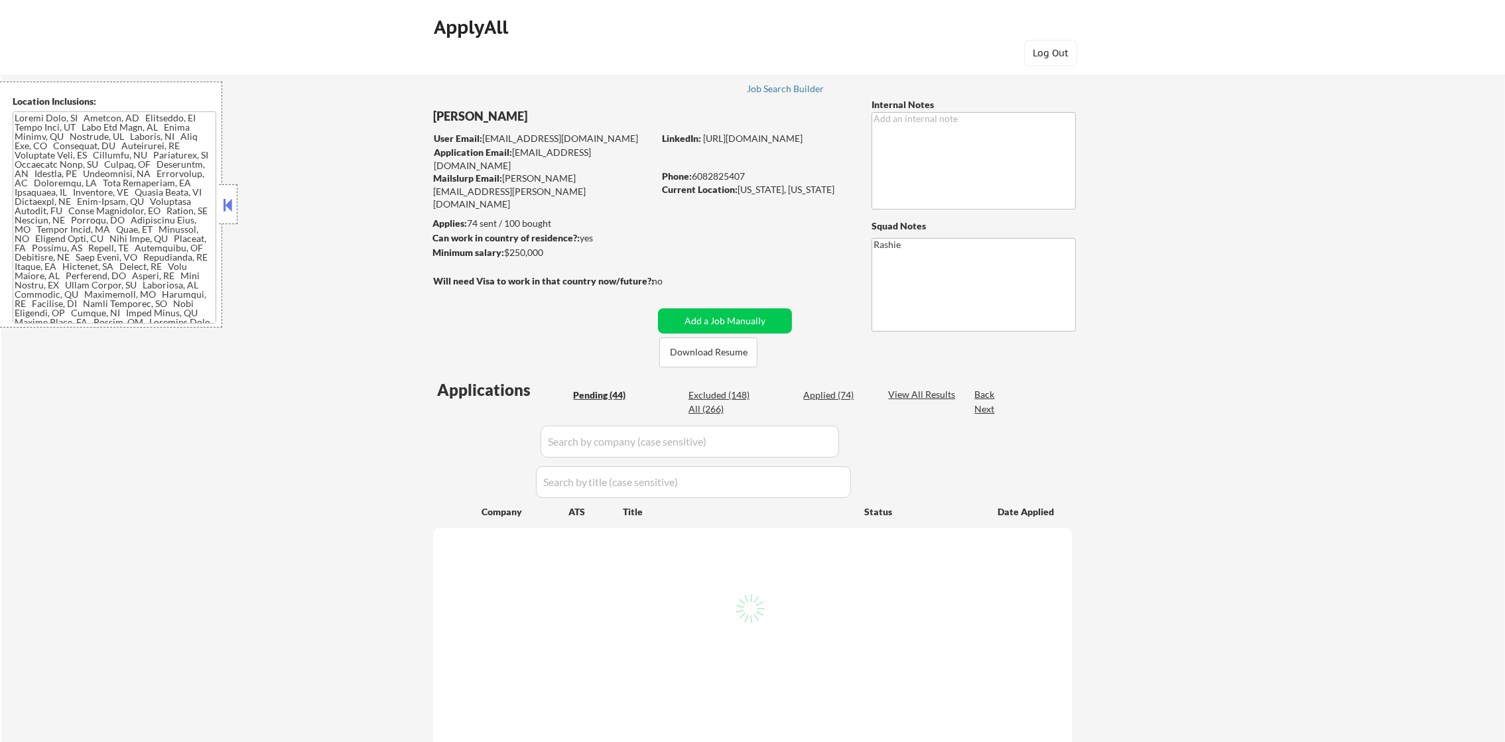
select select ""pending""
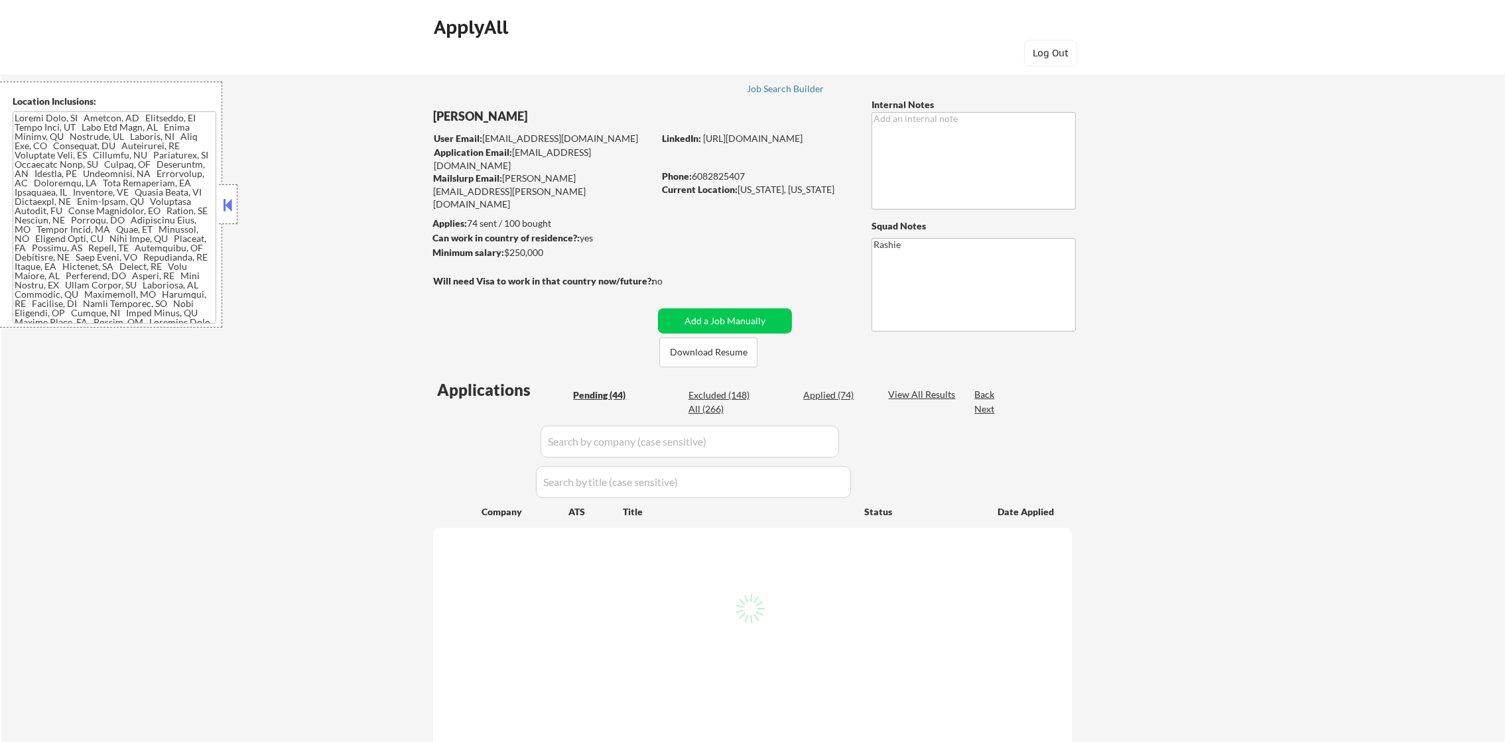
select select ""pending""
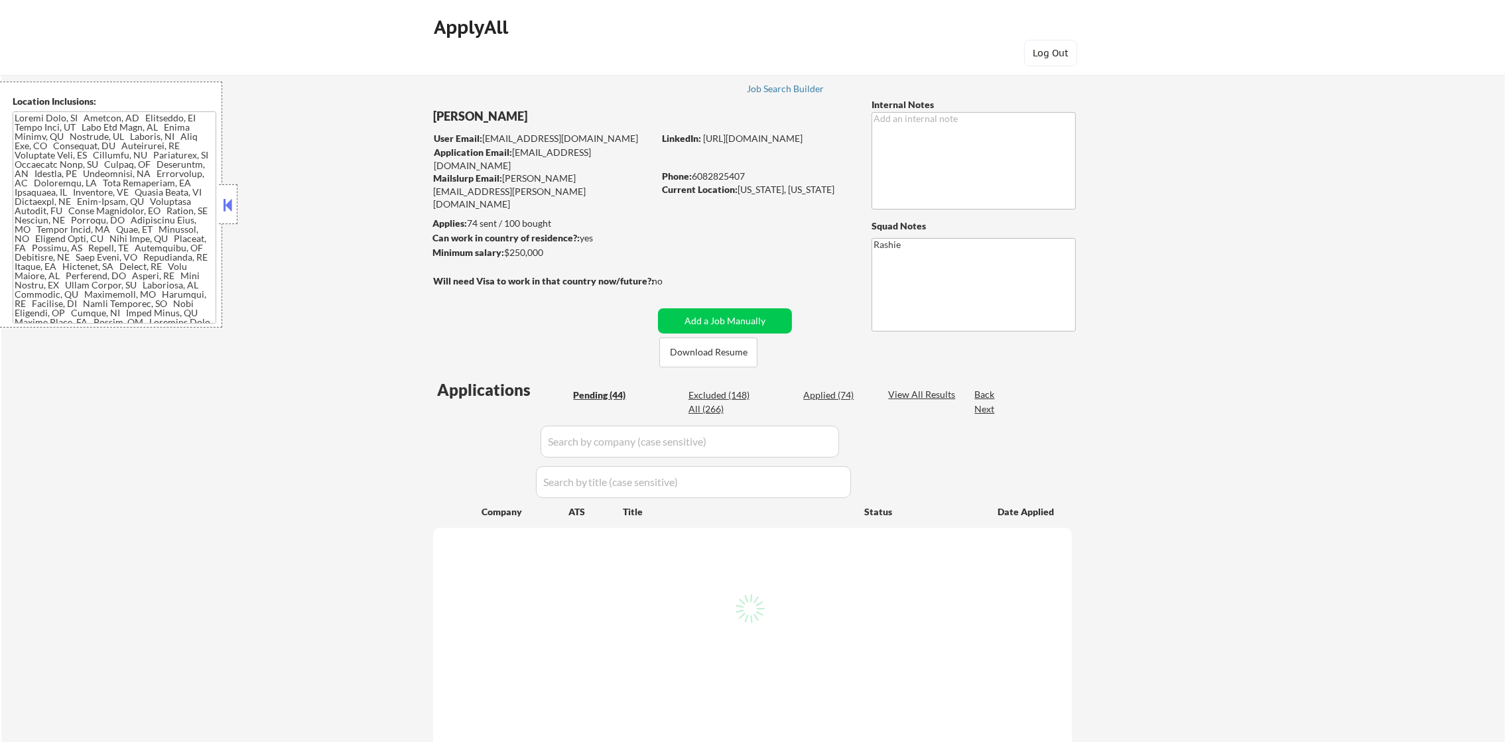
select select ""pending""
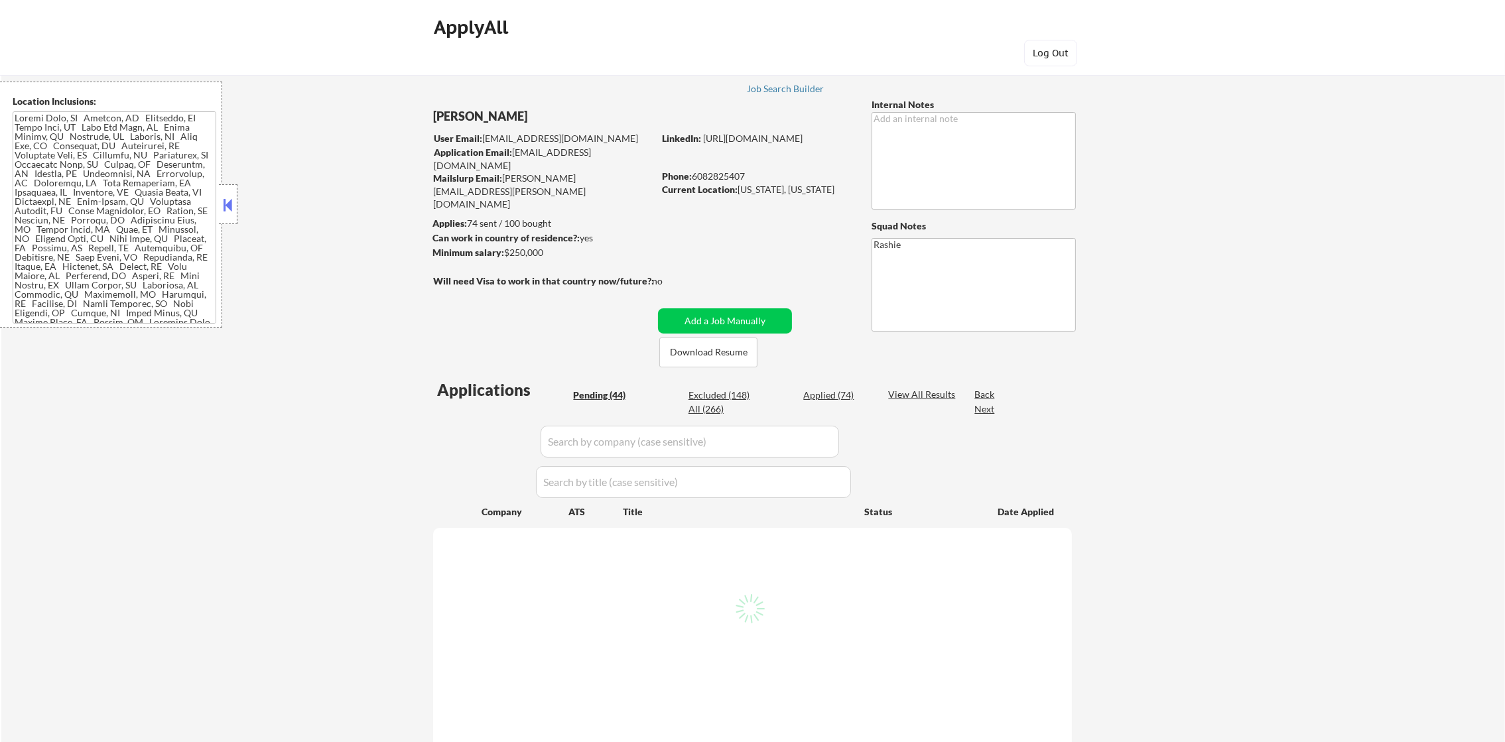
select select ""pending""
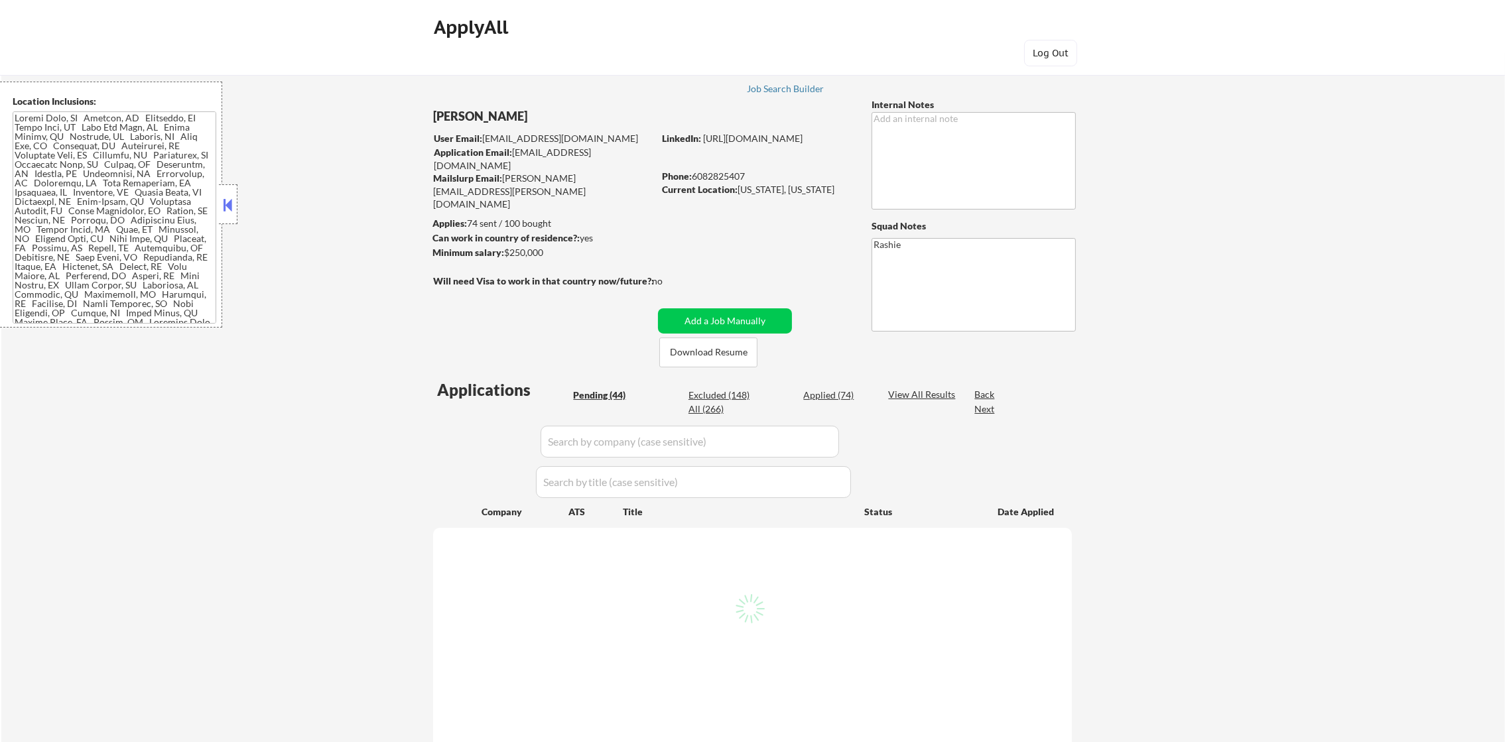
select select ""pending""
click at [710, 401] on div "Excluded (148)" at bounding box center [722, 396] width 66 height 14
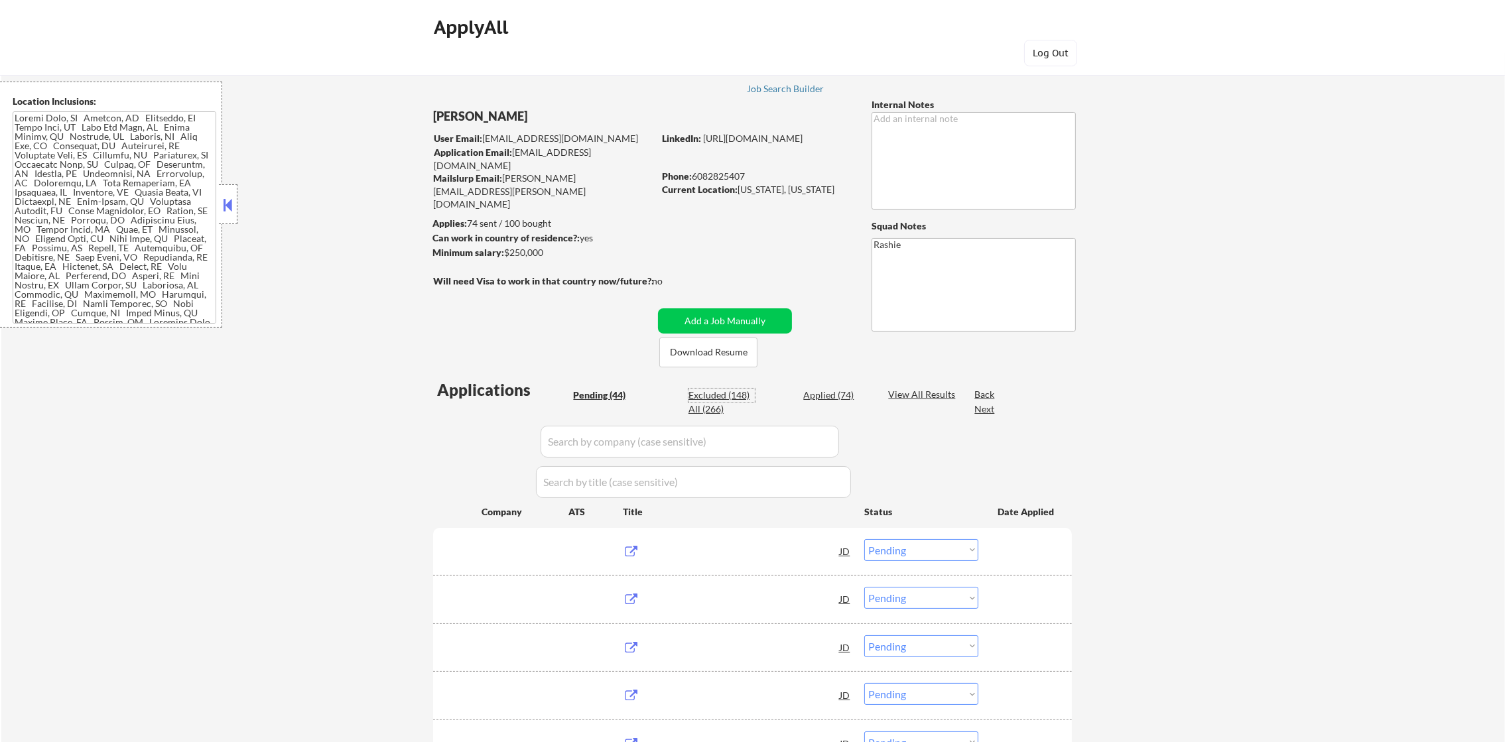
select select ""excluded__other_""
select select ""excluded__expired_""
select select ""excluded__salary_""
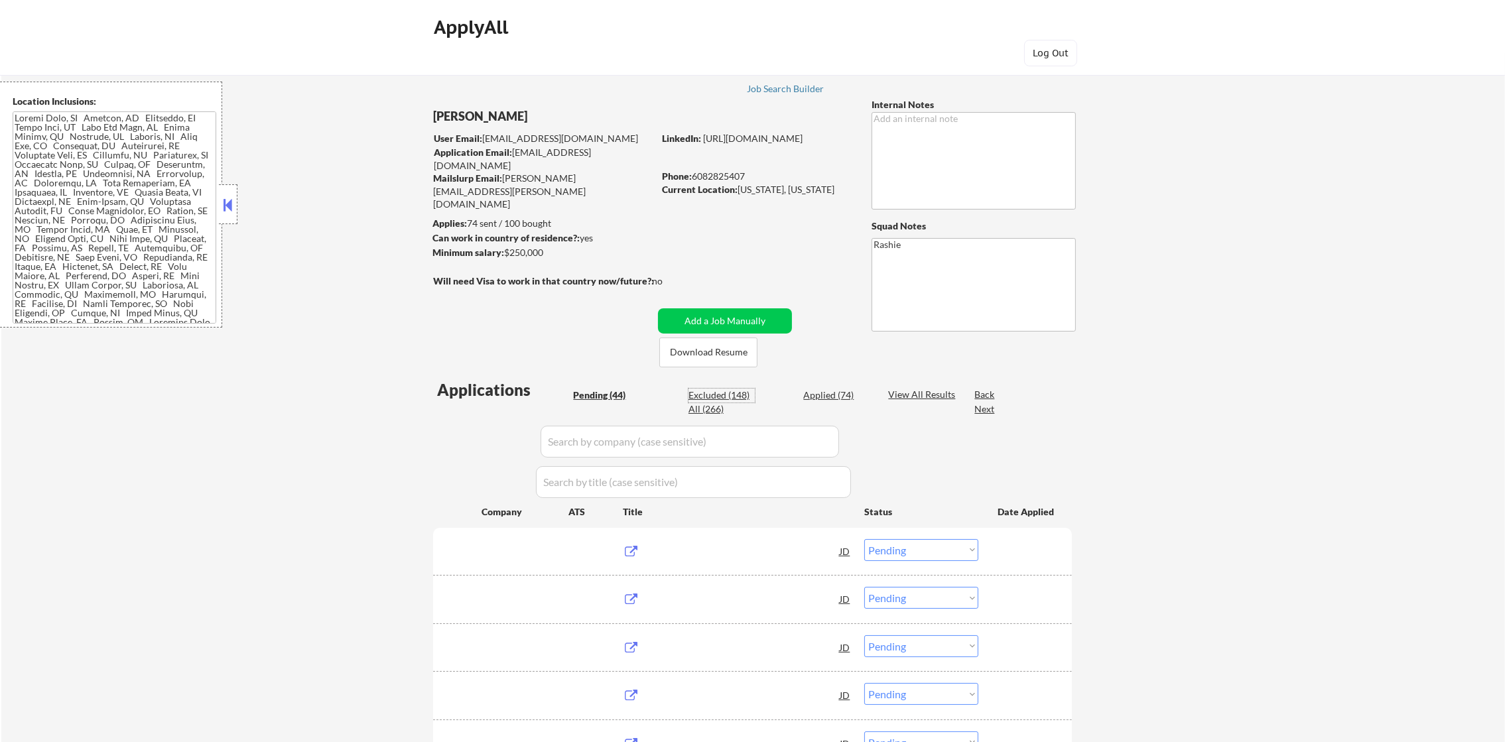
select select ""excluded__salary_""
select select ""excluded__location_""
select select ""excluded__salary_""
select select ""excluded__location_""
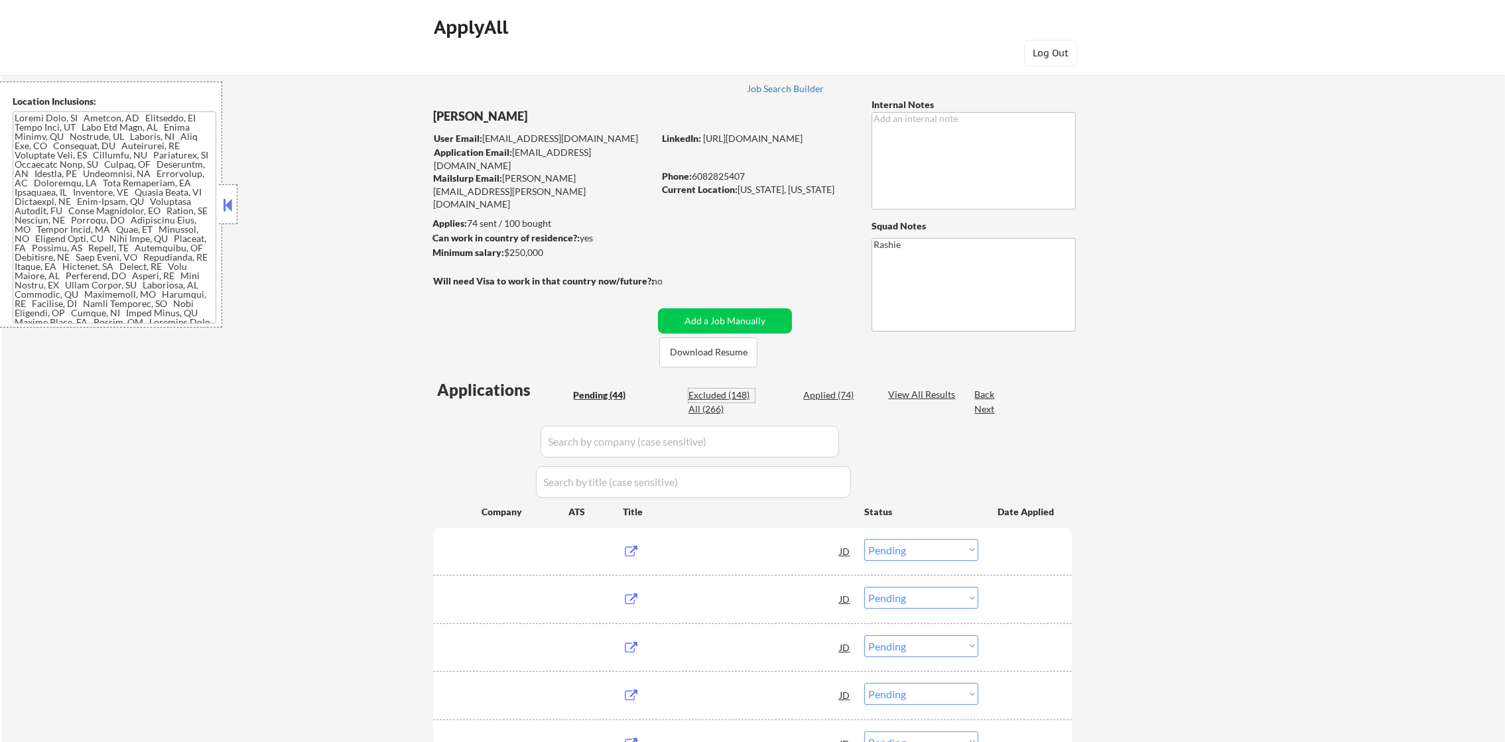
select select ""excluded""
select select ""excluded__salary_""
select select ""excluded__location_""
select select ""excluded__expired_""
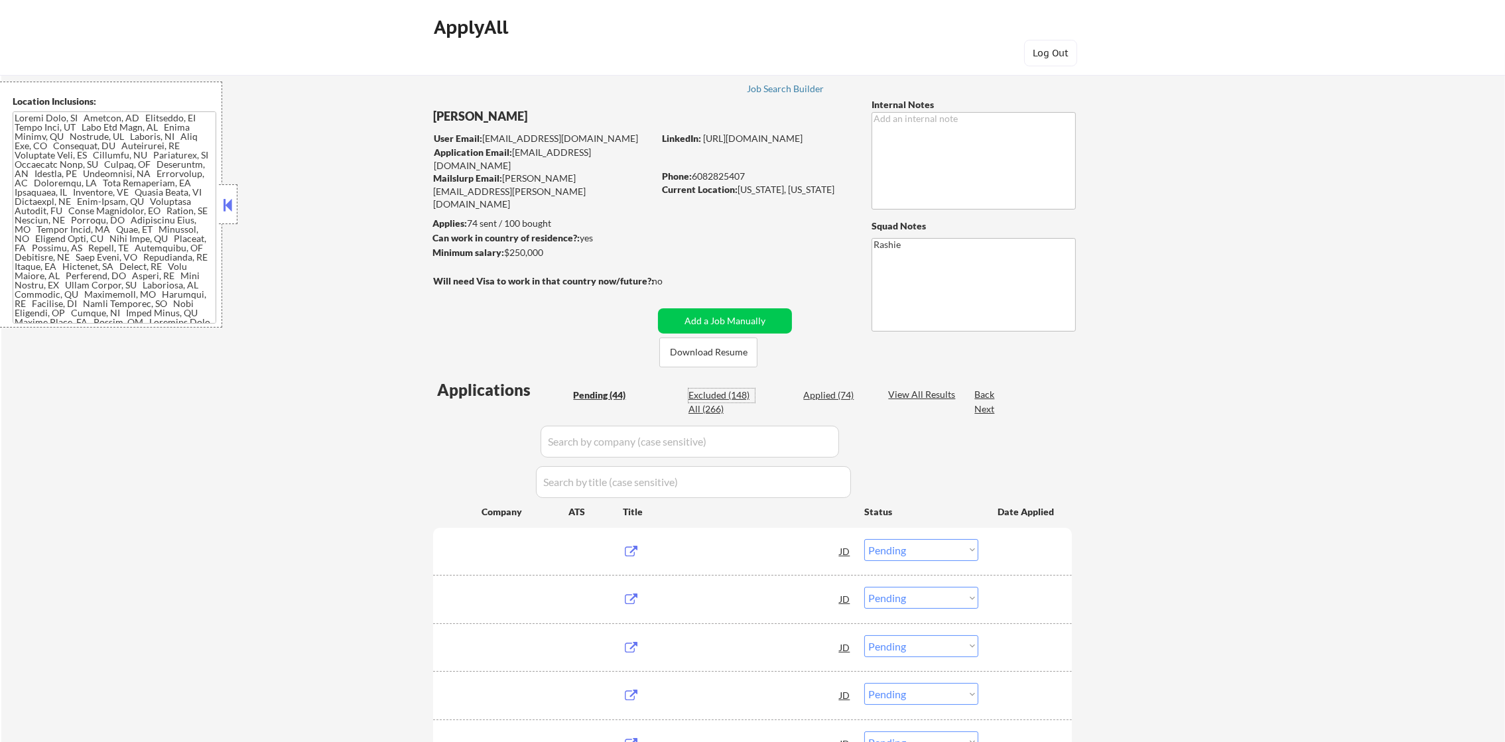
select select ""excluded__location_""
select select ""excluded__salary_""
select select ""excluded__expired_""
select select ""excluded__salary_""
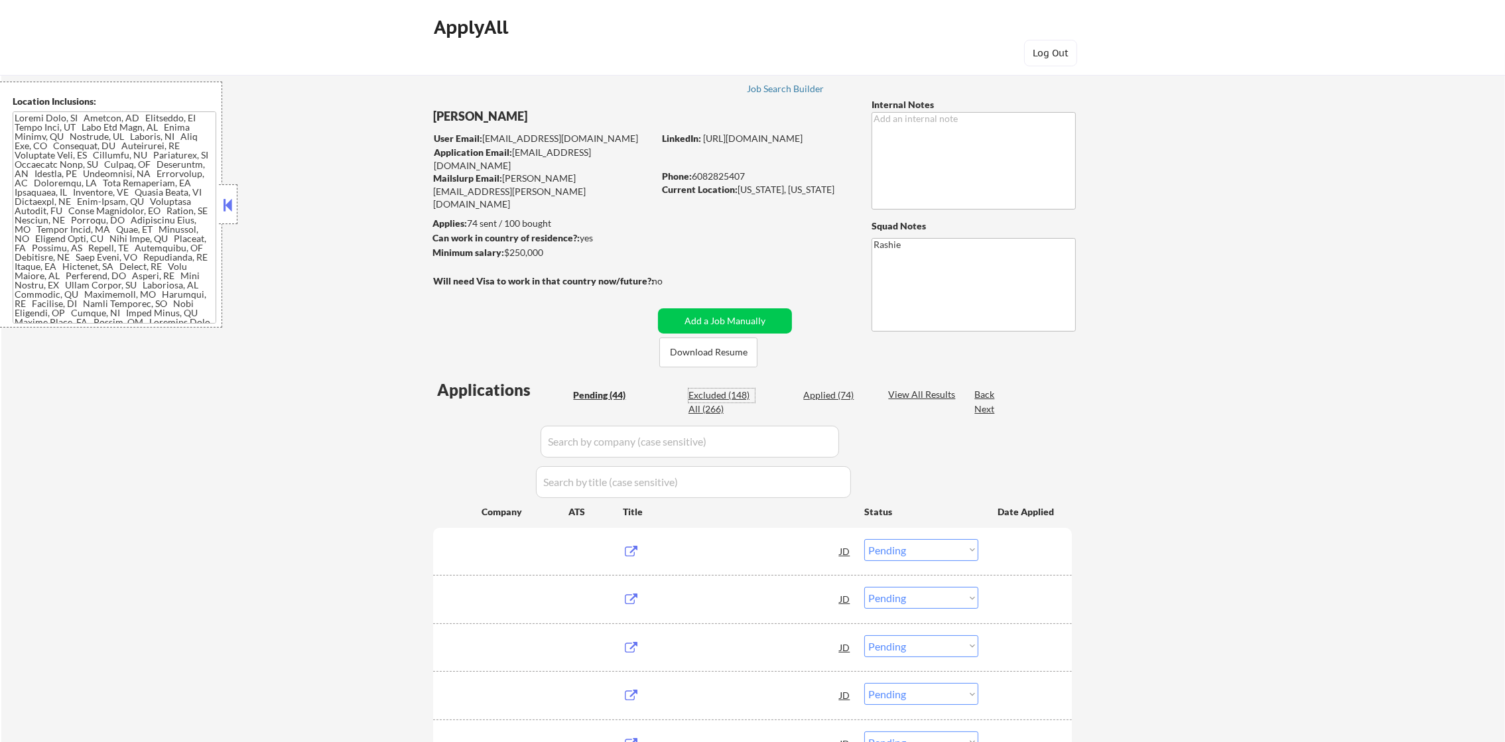
select select ""excluded""
select select ""excluded__salary_""
select select ""excluded__expired_""
select select ""excluded""
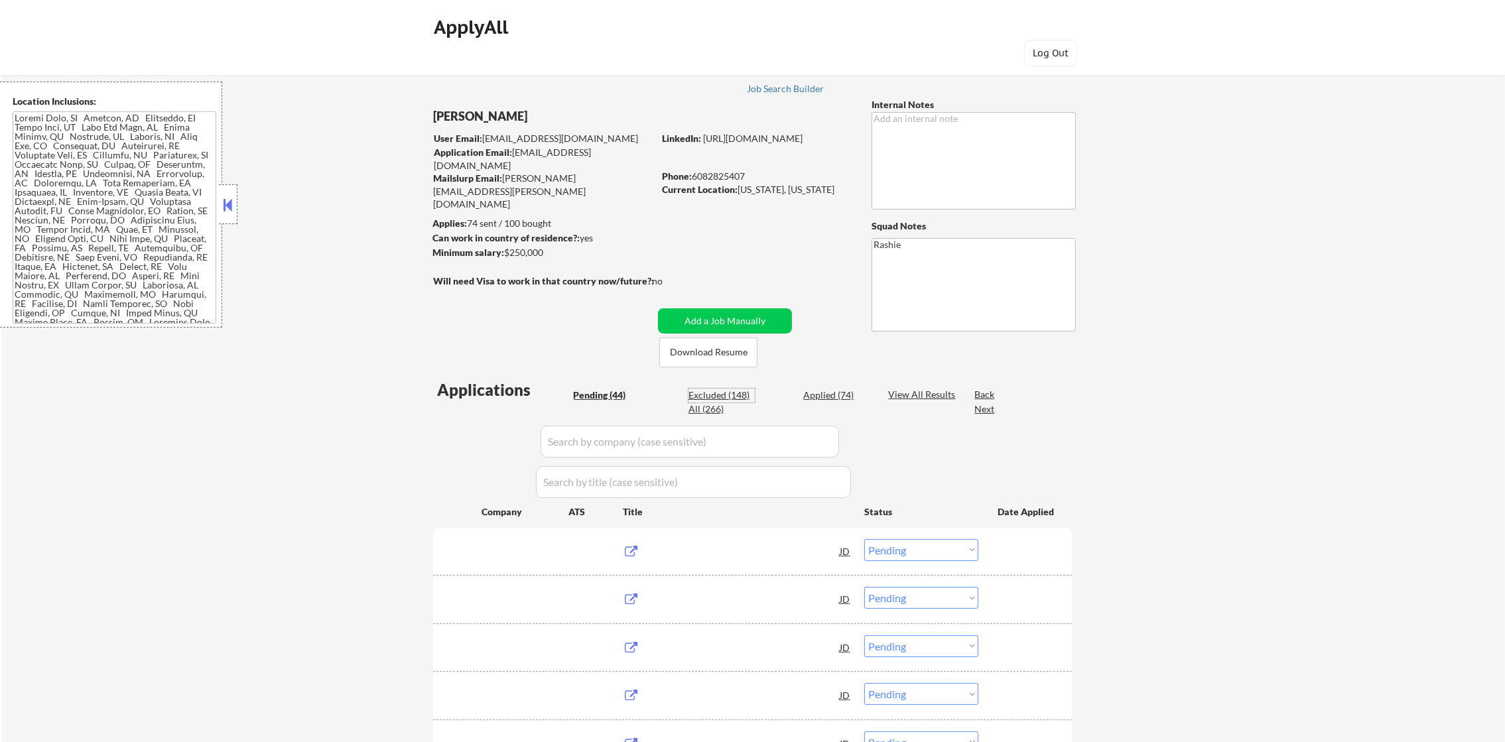
select select ""excluded__expired_""
select select ""excluded__other_""
select select ""excluded__expired_""
select select ""excluded__salary_""
select select ""excluded""
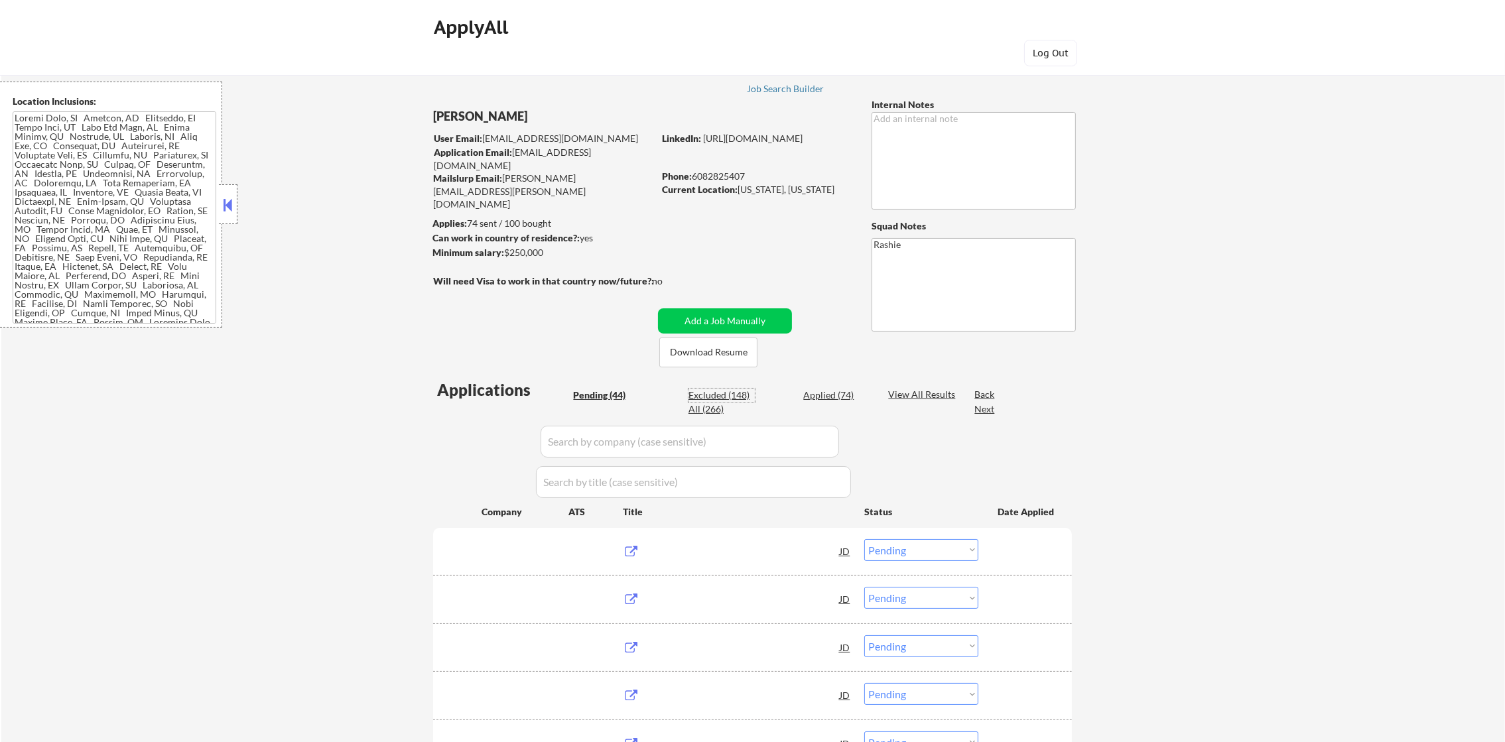
select select ""excluded__salary_""
select select ""excluded__expired_""
select select ""excluded__other_""
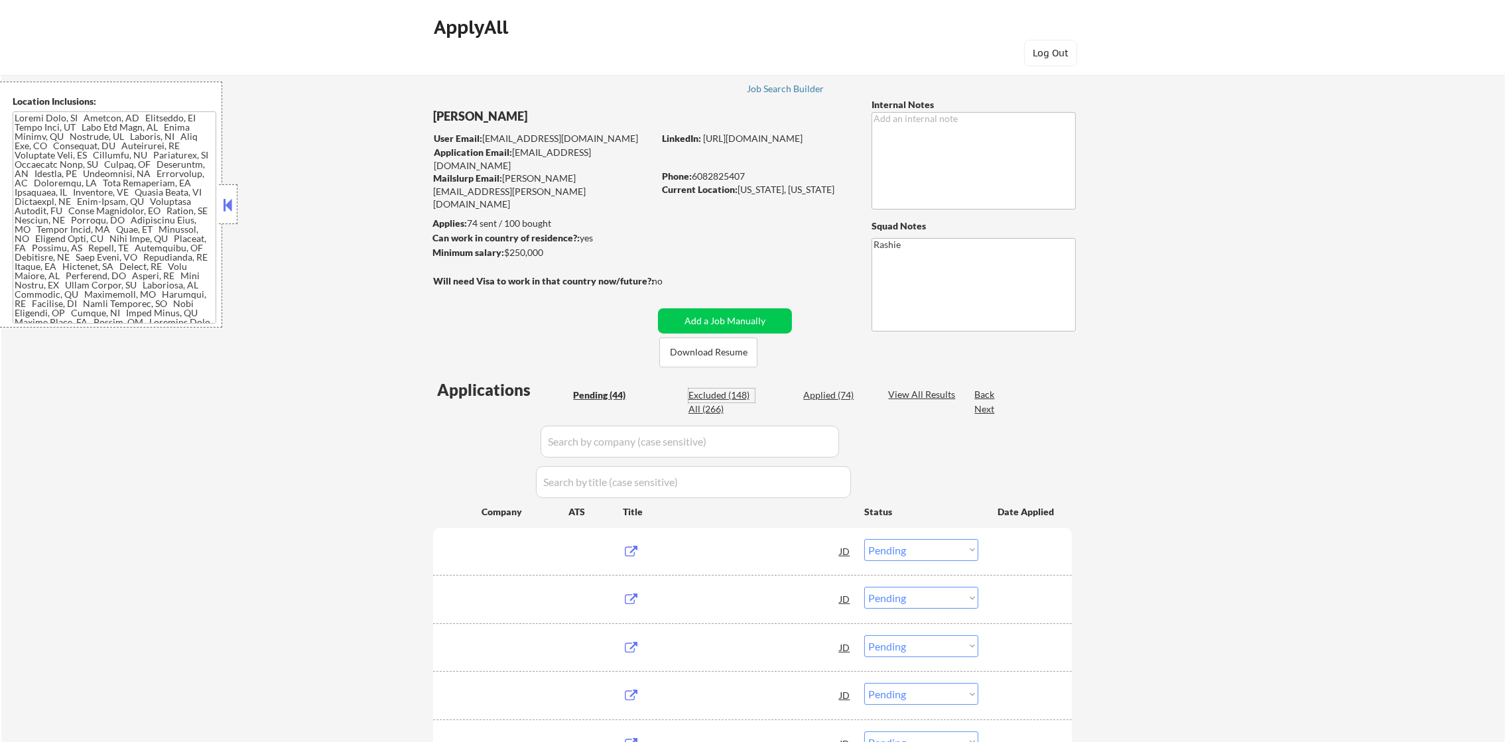
select select ""excluded""
select select ""excluded__expired_""
select select ""excluded__salary_""
select select ""excluded__location_""
select select ""excluded""
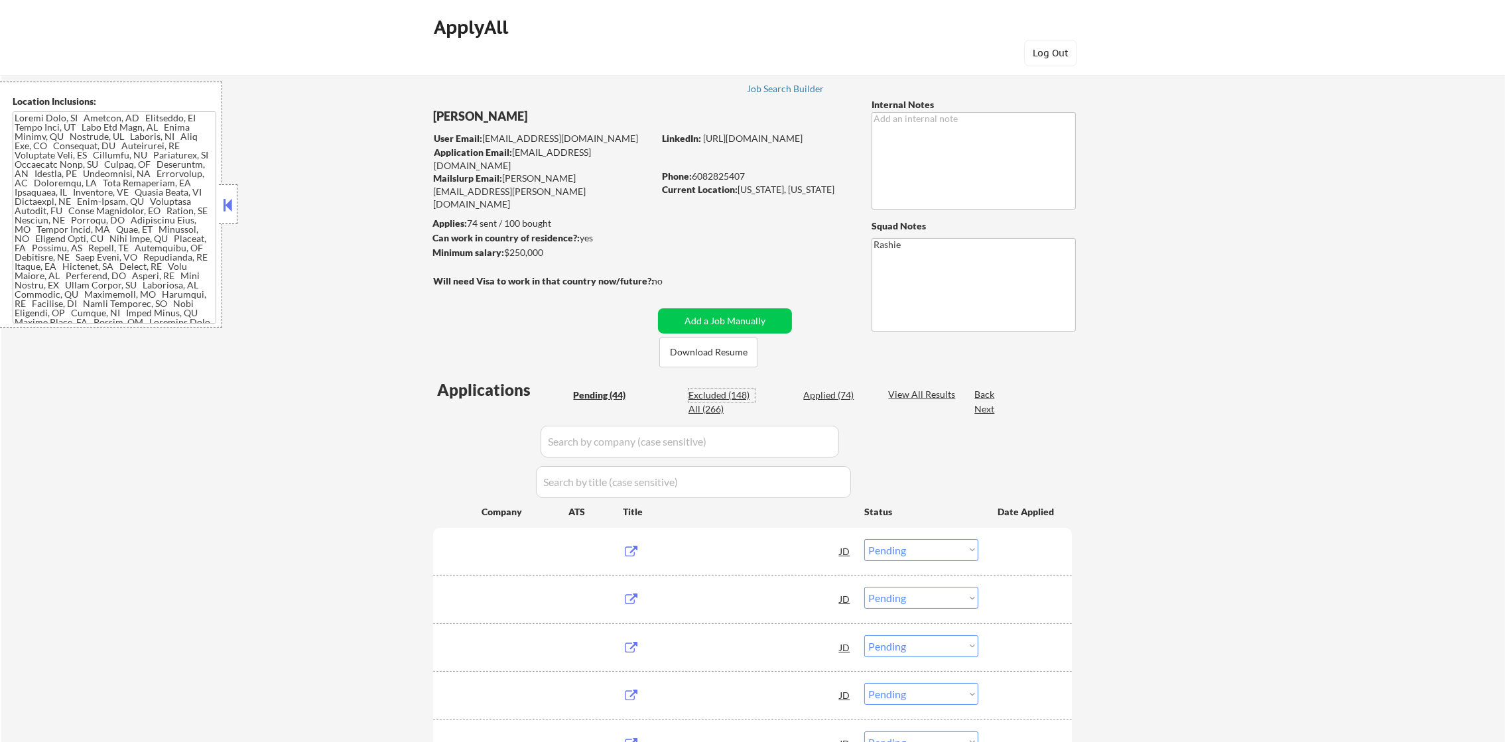
select select ""excluded""
select select ""excluded__expired_""
select select ""excluded__location_""
click at [710, 407] on div "All (266)" at bounding box center [722, 409] width 66 height 13
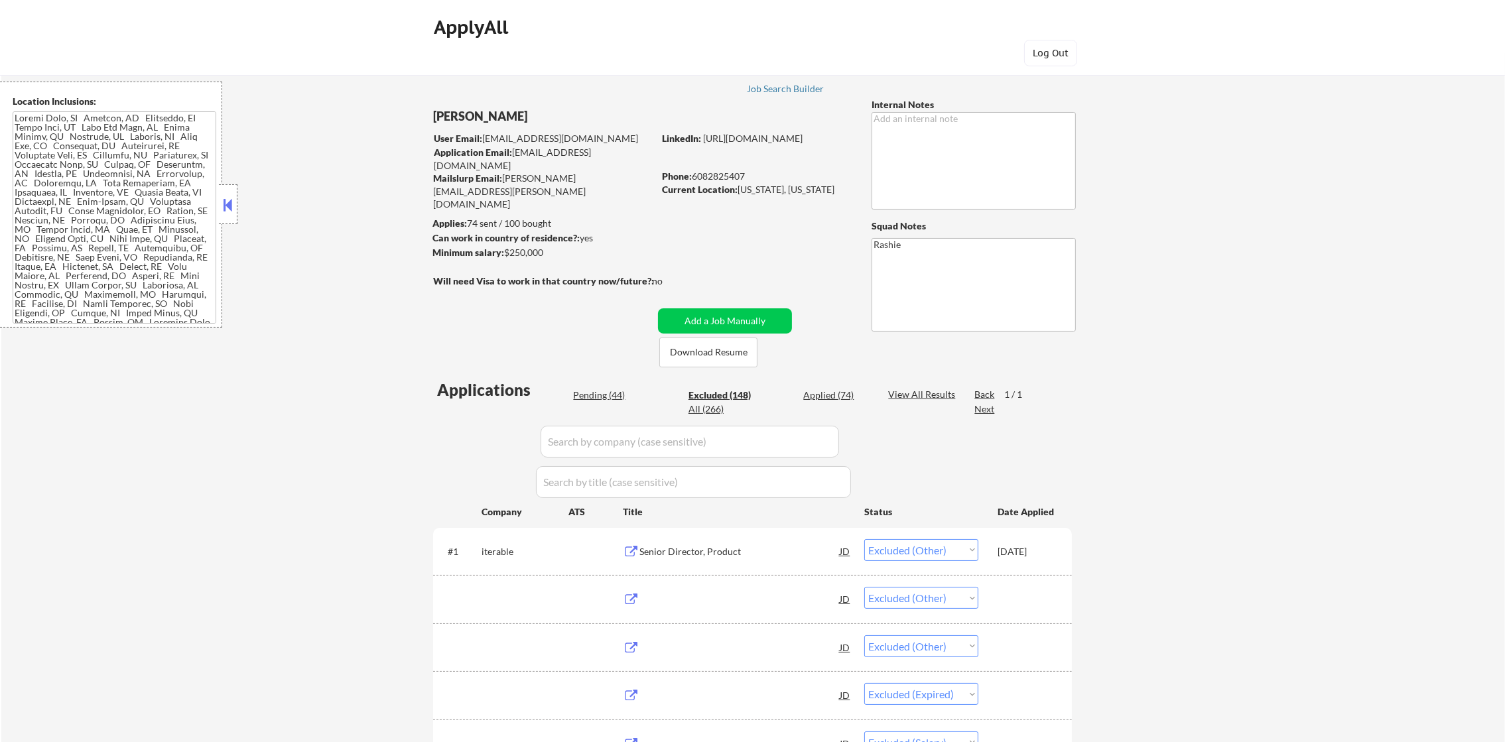
select select ""applied""
select select ""excluded__other_""
select select ""applied""
select select ""excluded__other_""
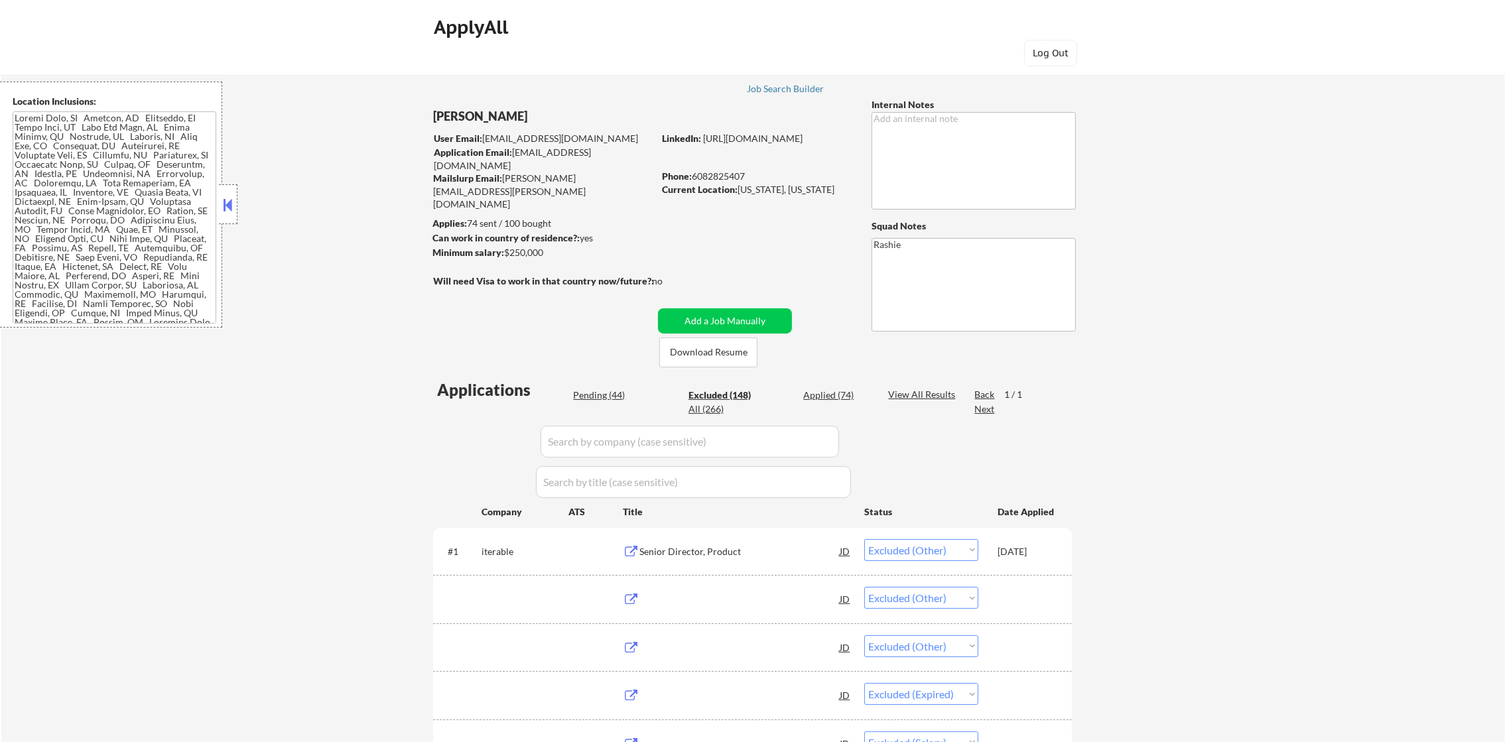
select select ""applied""
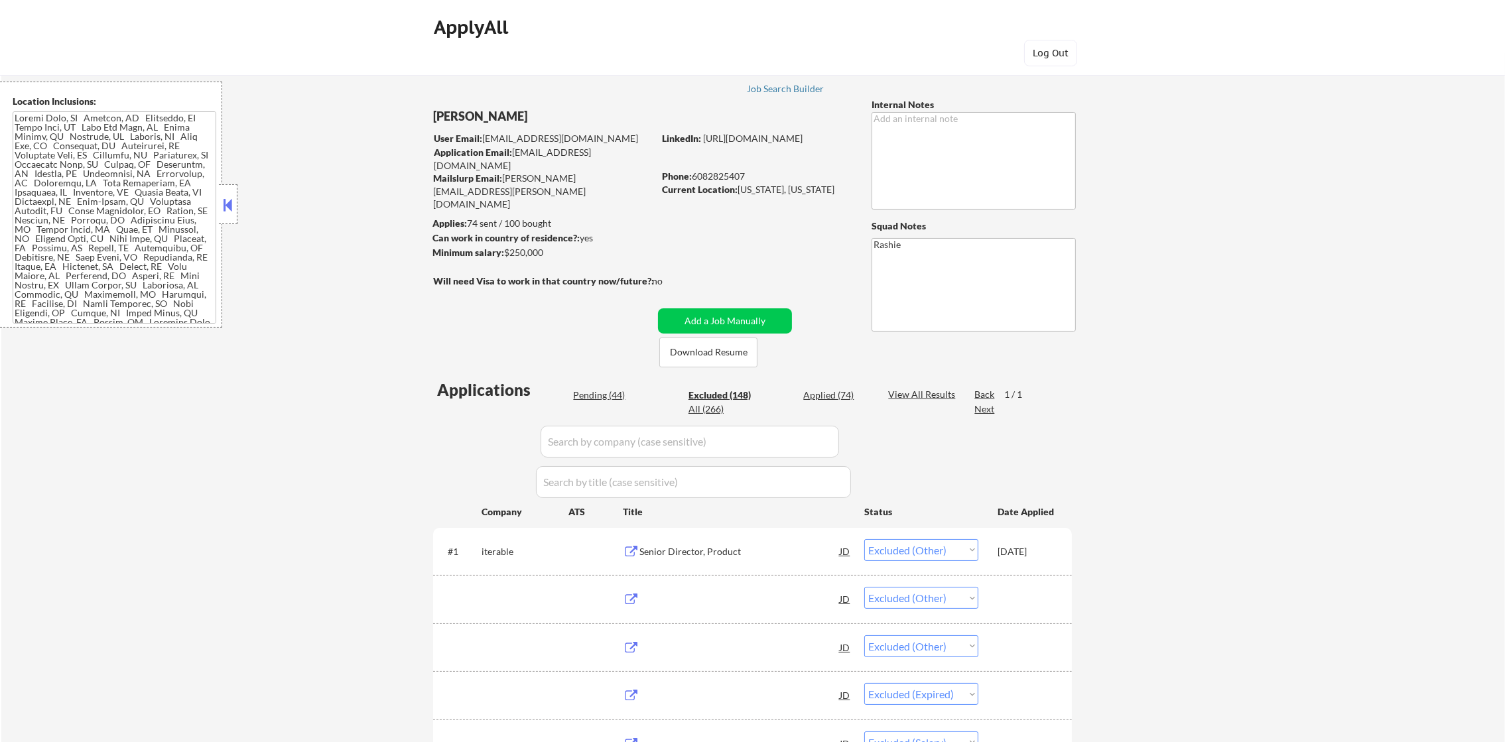
select select ""applied""
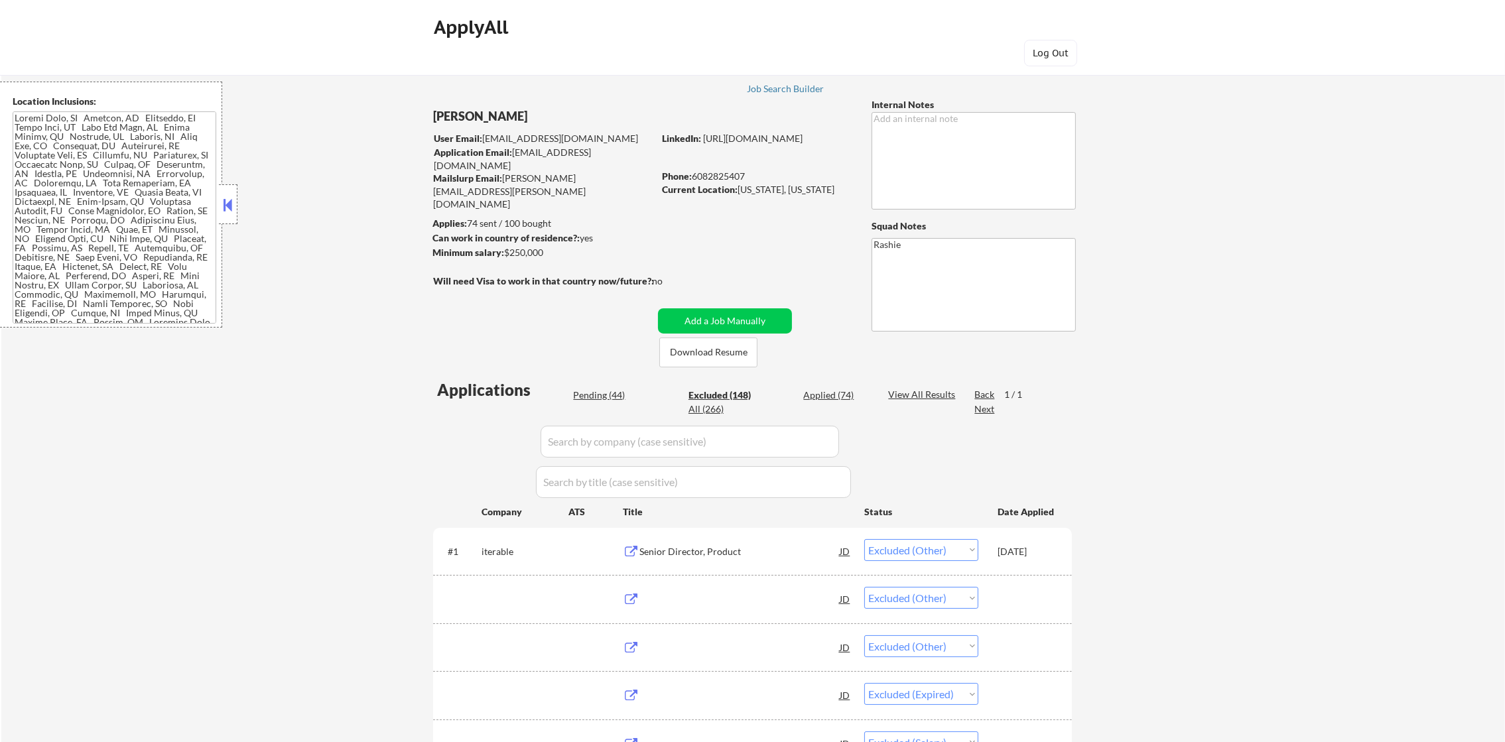
select select ""applied""
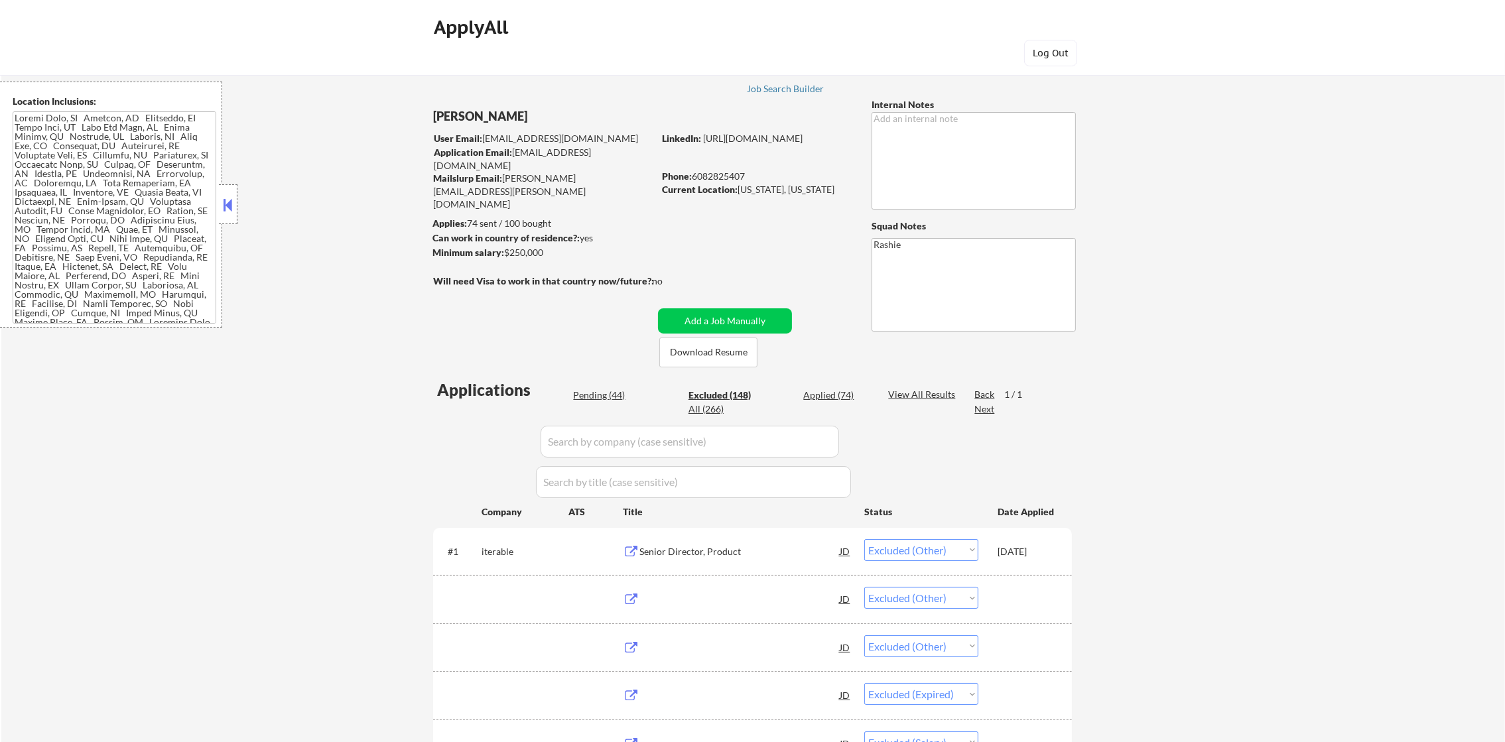
select select ""applied""
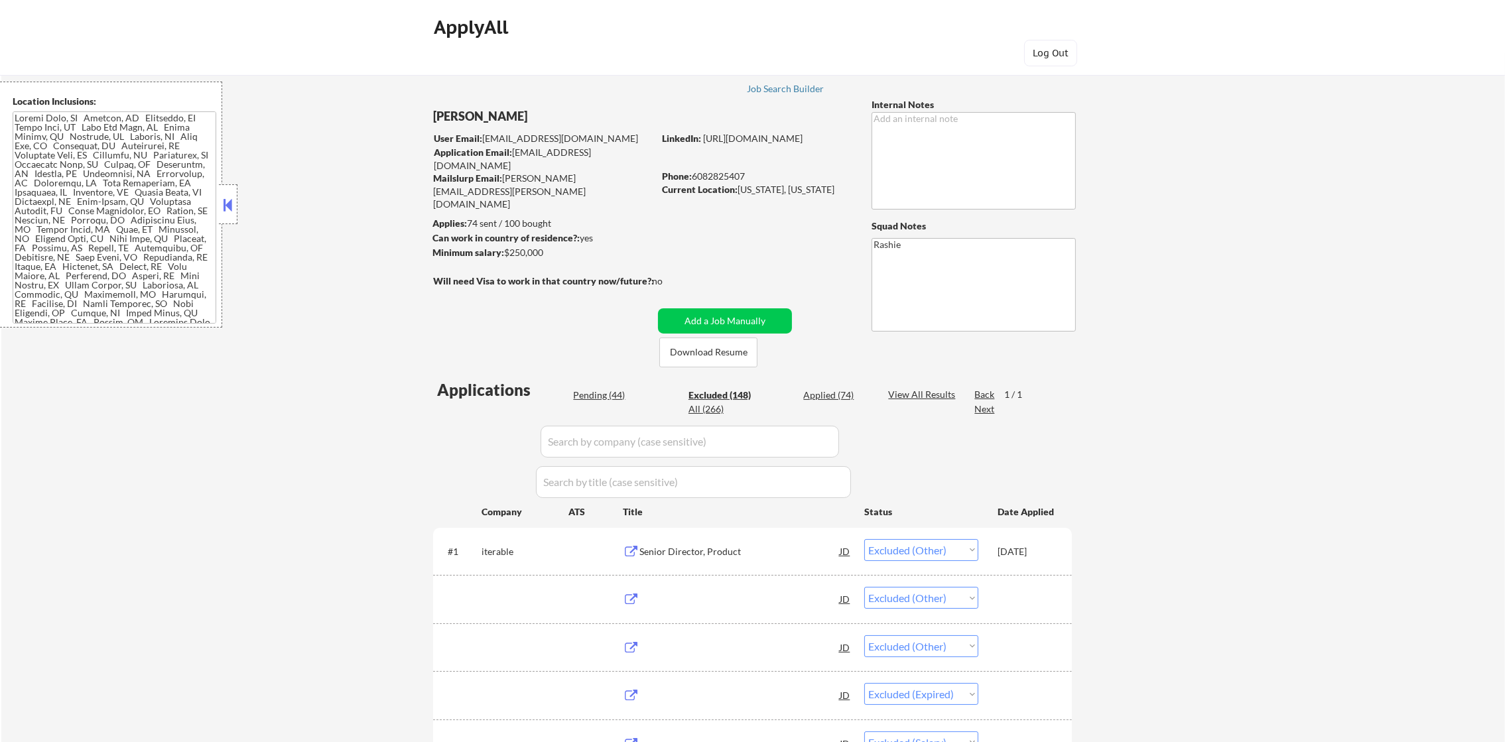
select select ""applied""
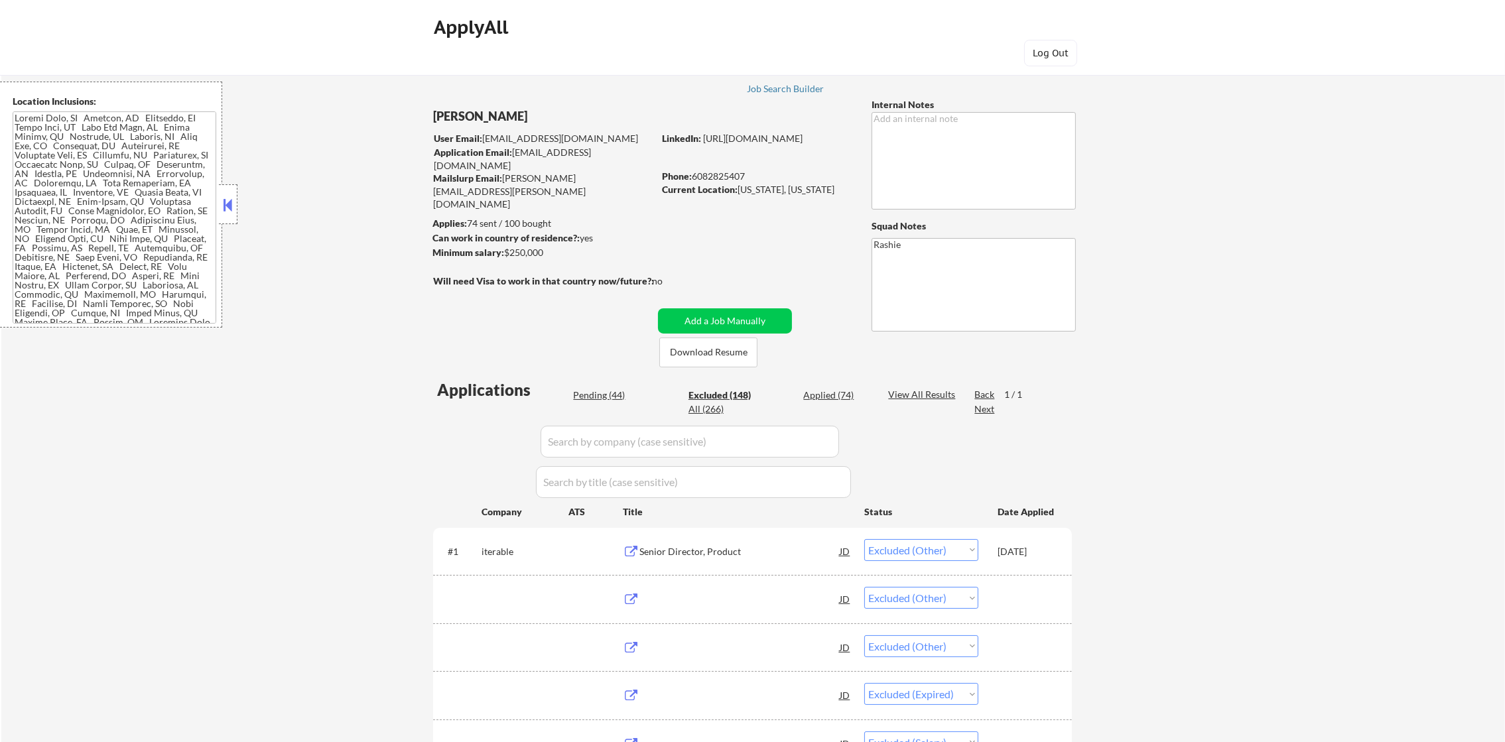
select select ""applied""
select select ""excluded__expired_""
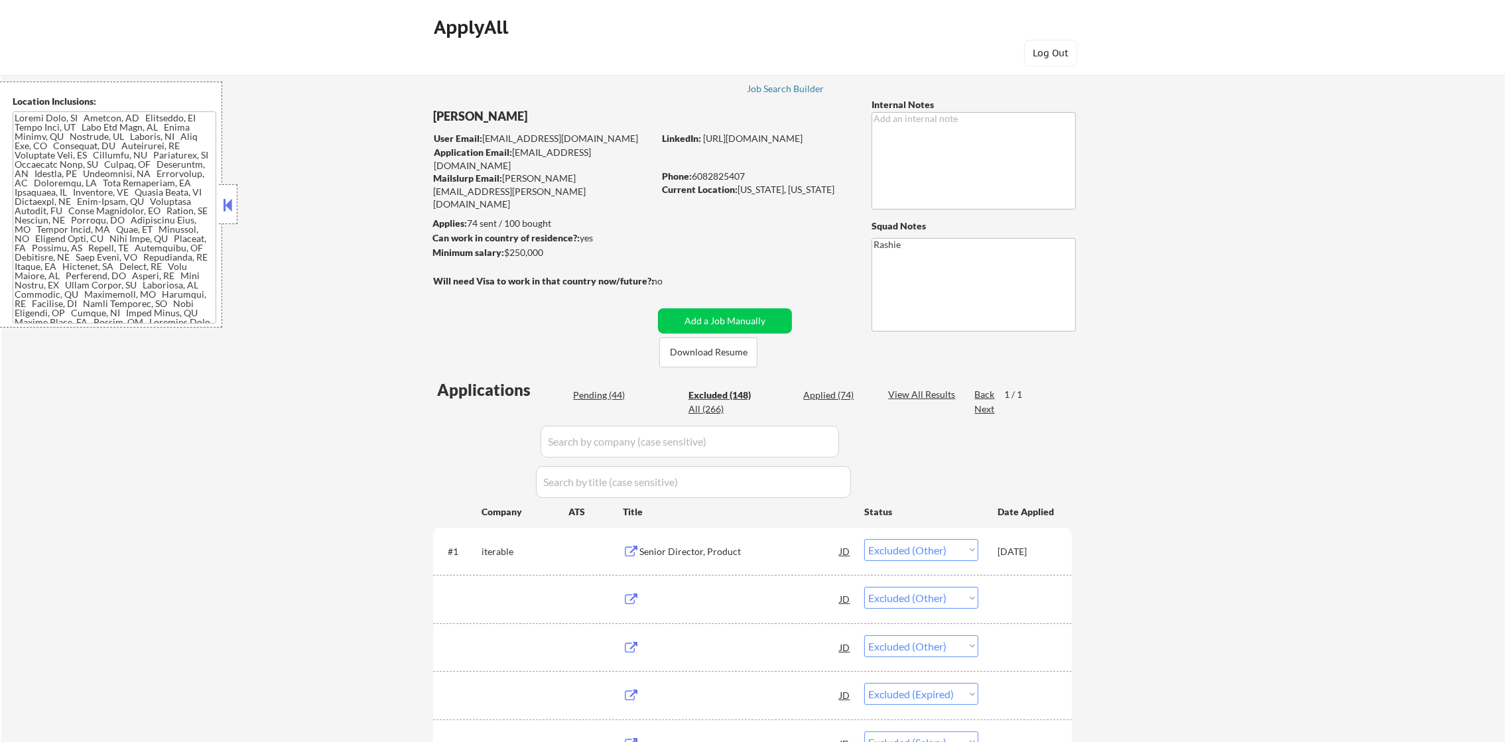
select select ""pending""
select select ""excluded__salary_""
select select ""excluded__location_""
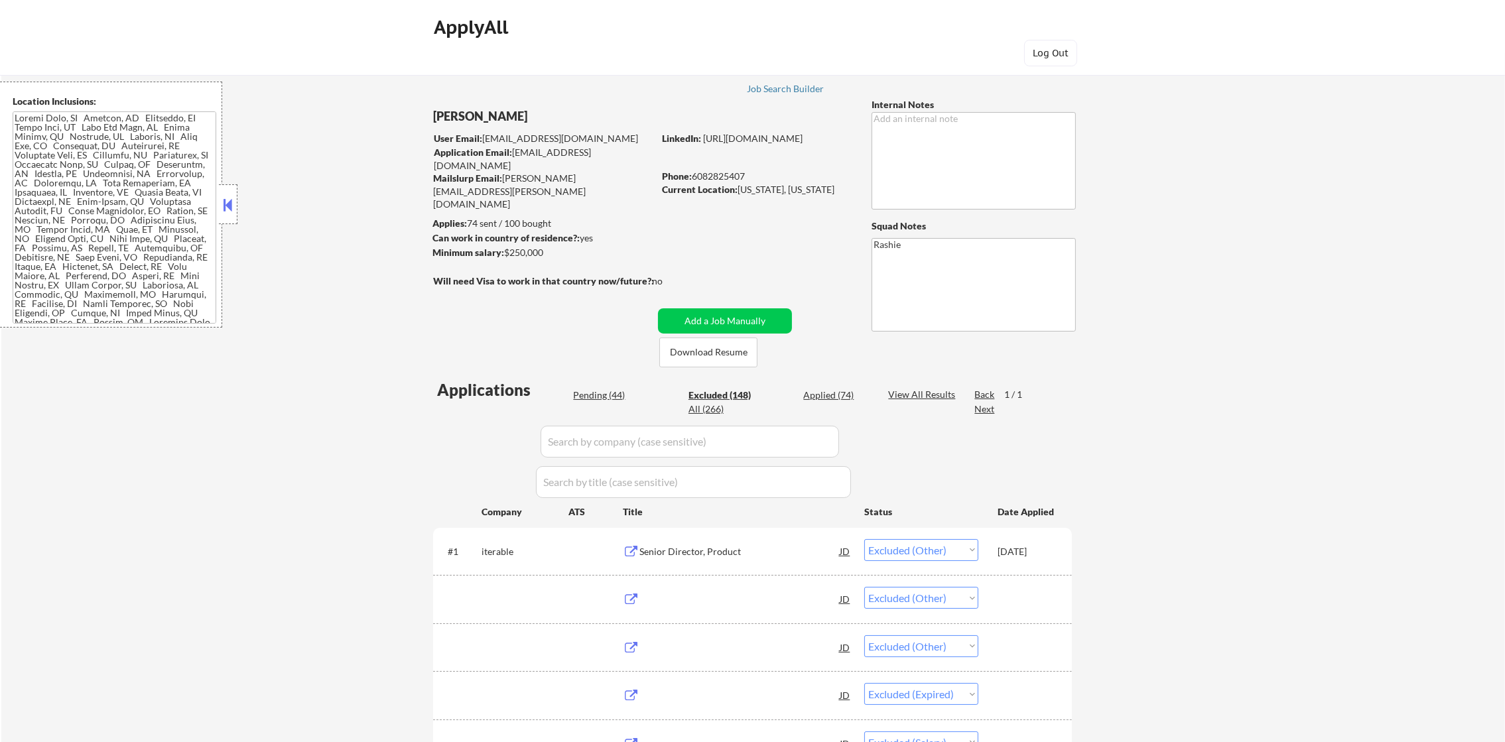
select select ""excluded__salary_""
select select ""excluded__location_""
select select ""excluded""
select select ""excluded__salary_""
select select ""excluded__location_""
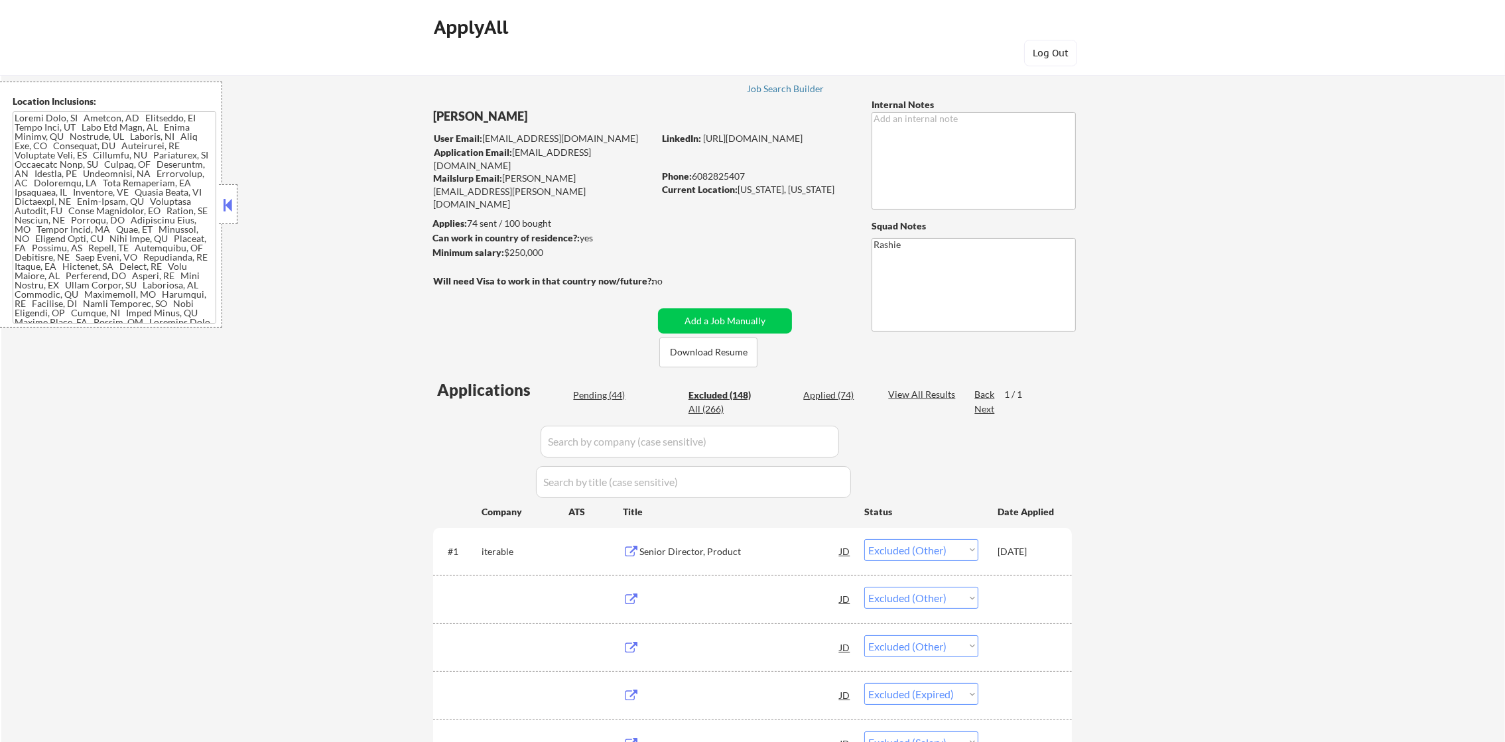
select select ""excluded__expired_""
select select ""excluded__location_""
select select ""excluded__salary_""
select select ""excluded__expired_""
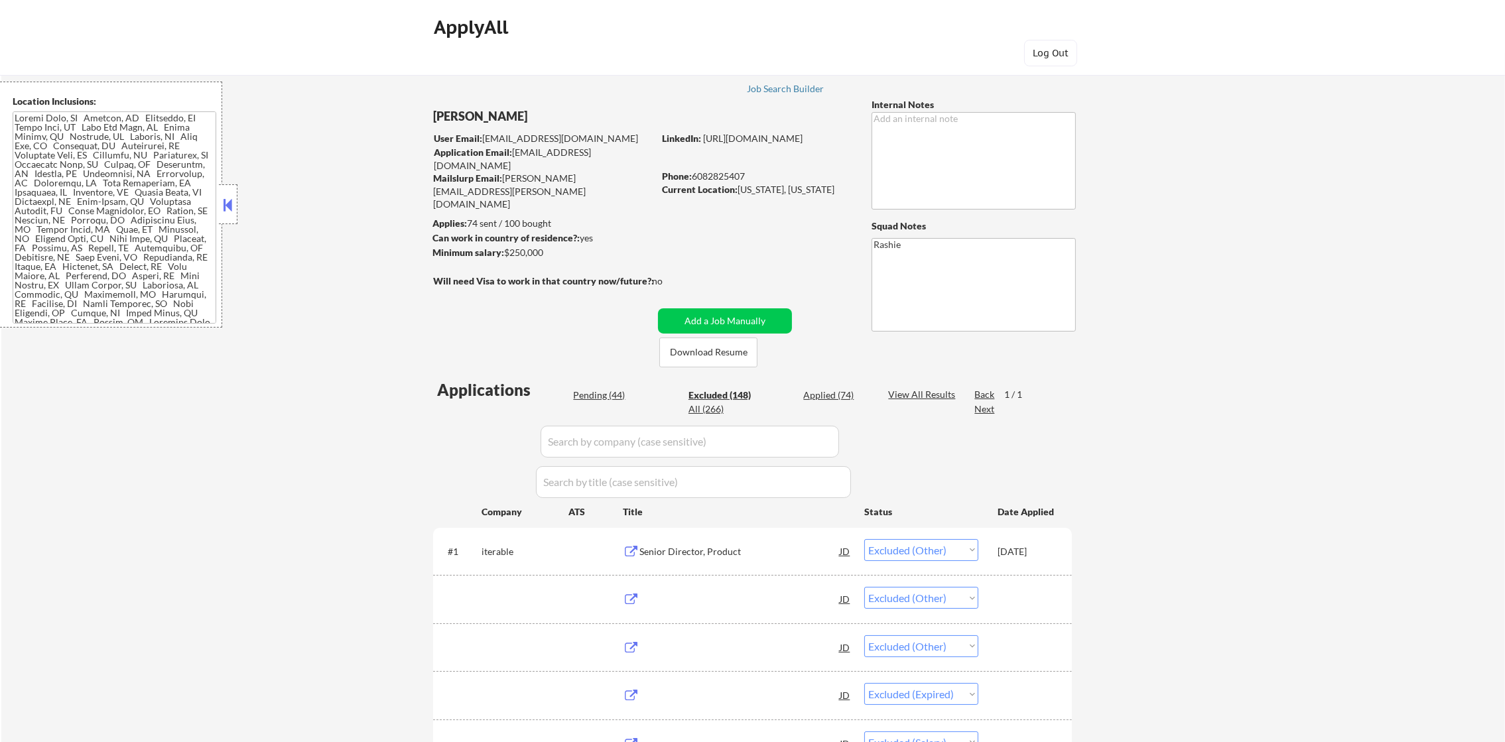
select select ""excluded__expired_""
select select ""excluded__salary_""
select select ""excluded""
select select ""excluded__salary_""
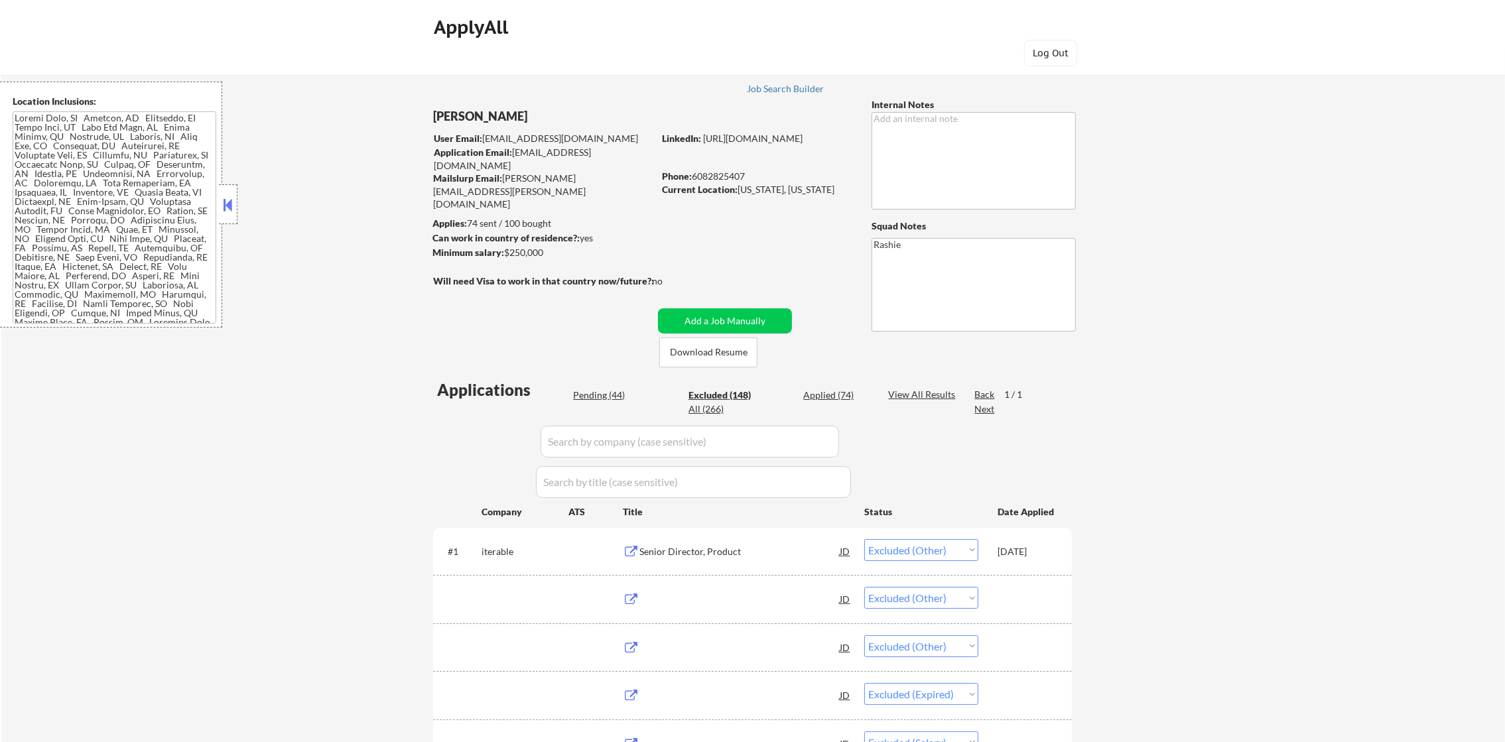
select select ""excluded__expired_""
select select ""excluded""
select select ""applied""
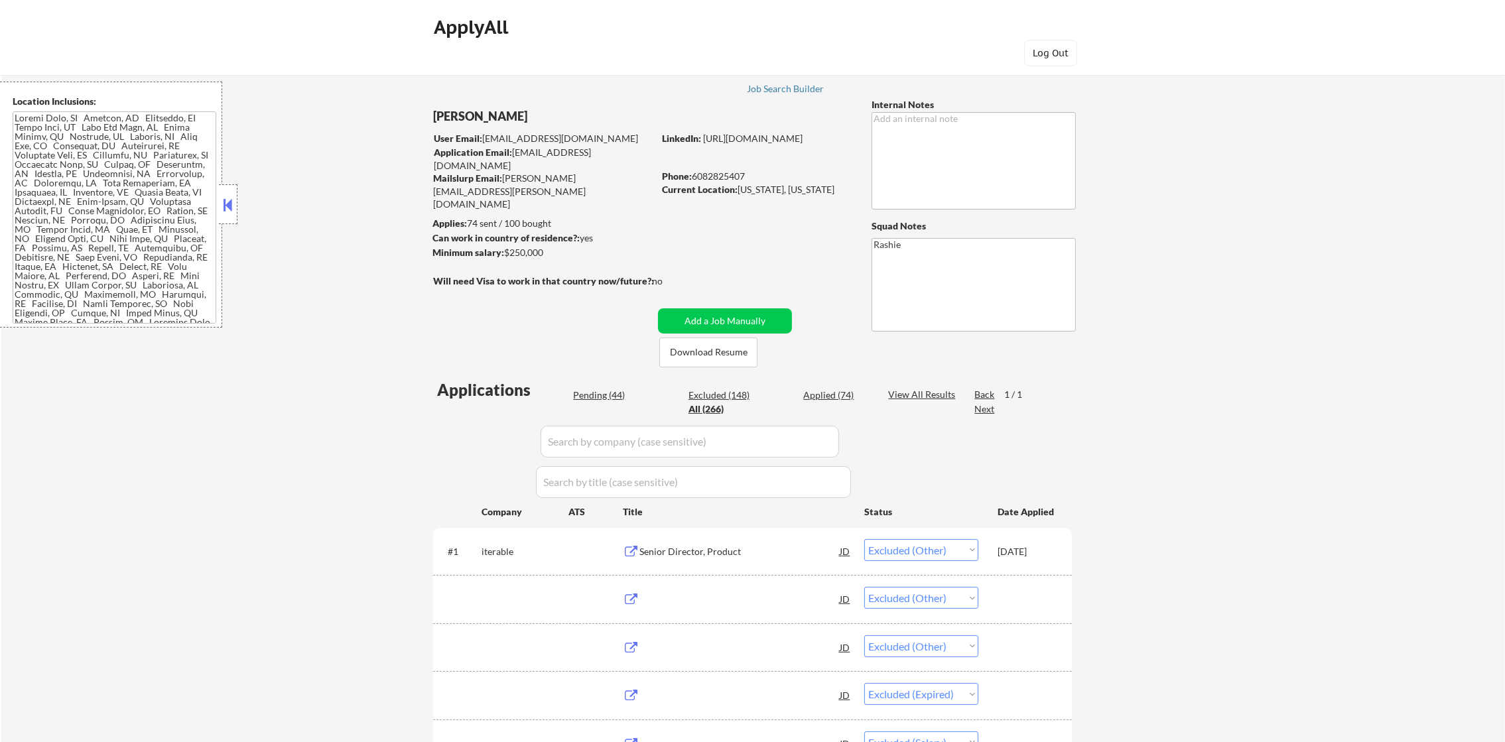
select select ""applied""
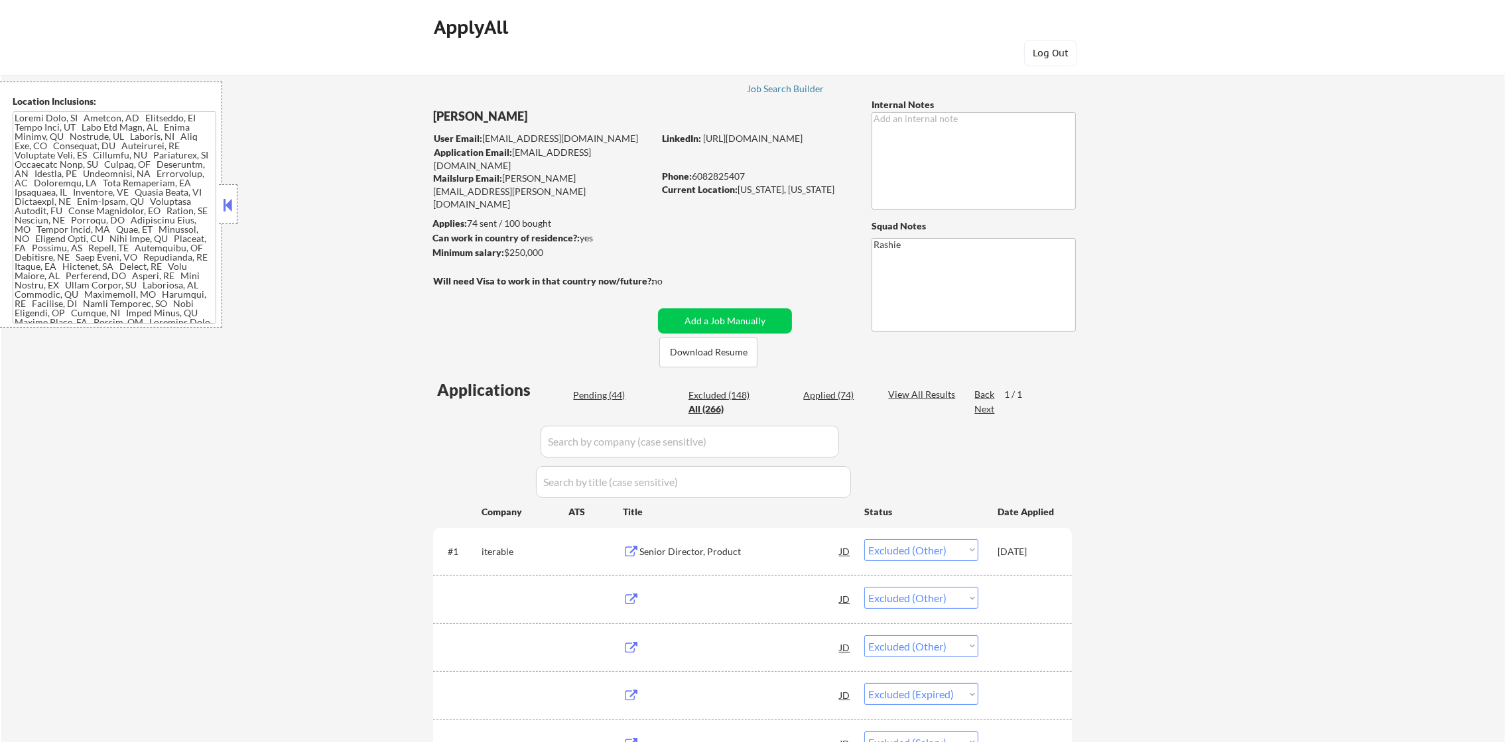
select select ""applied""
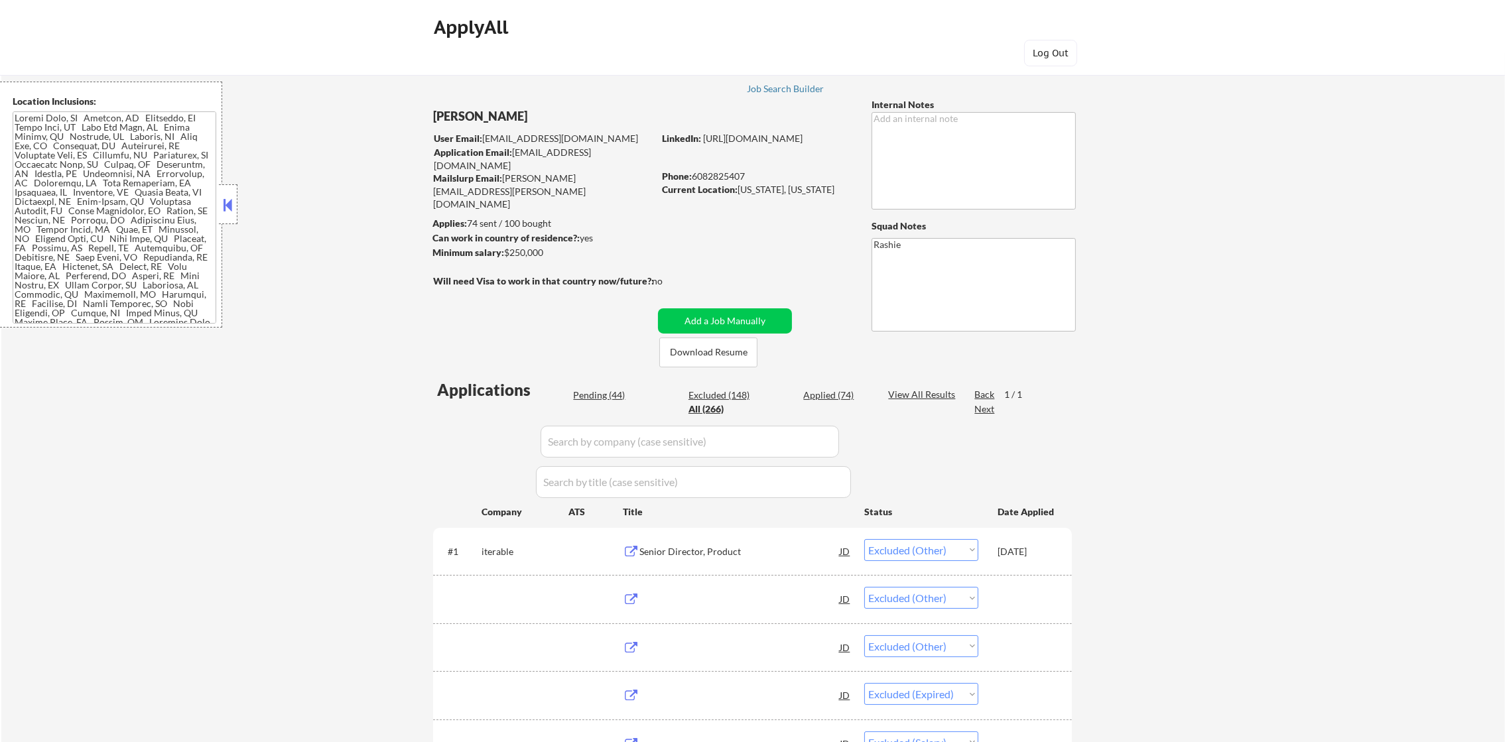
select select ""applied""
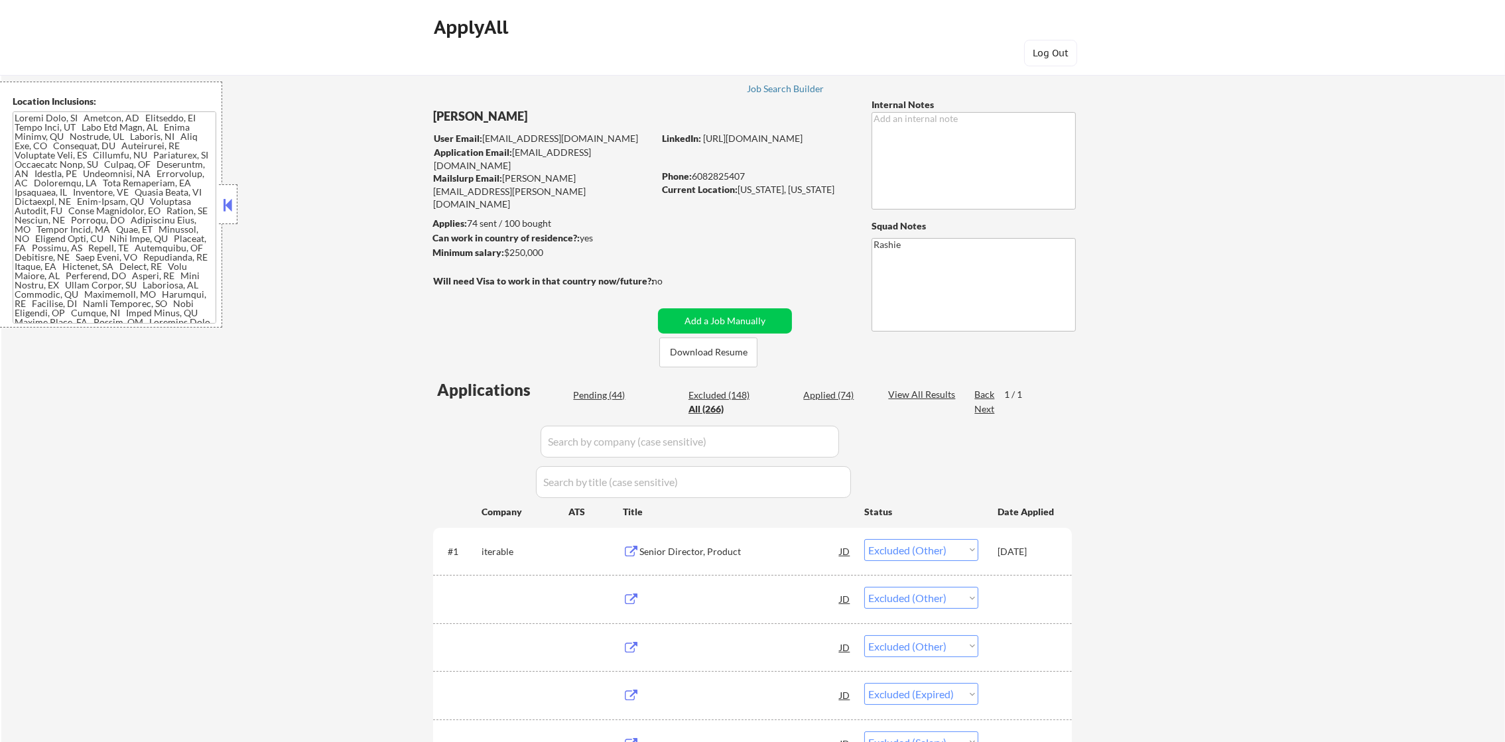
select select ""applied""
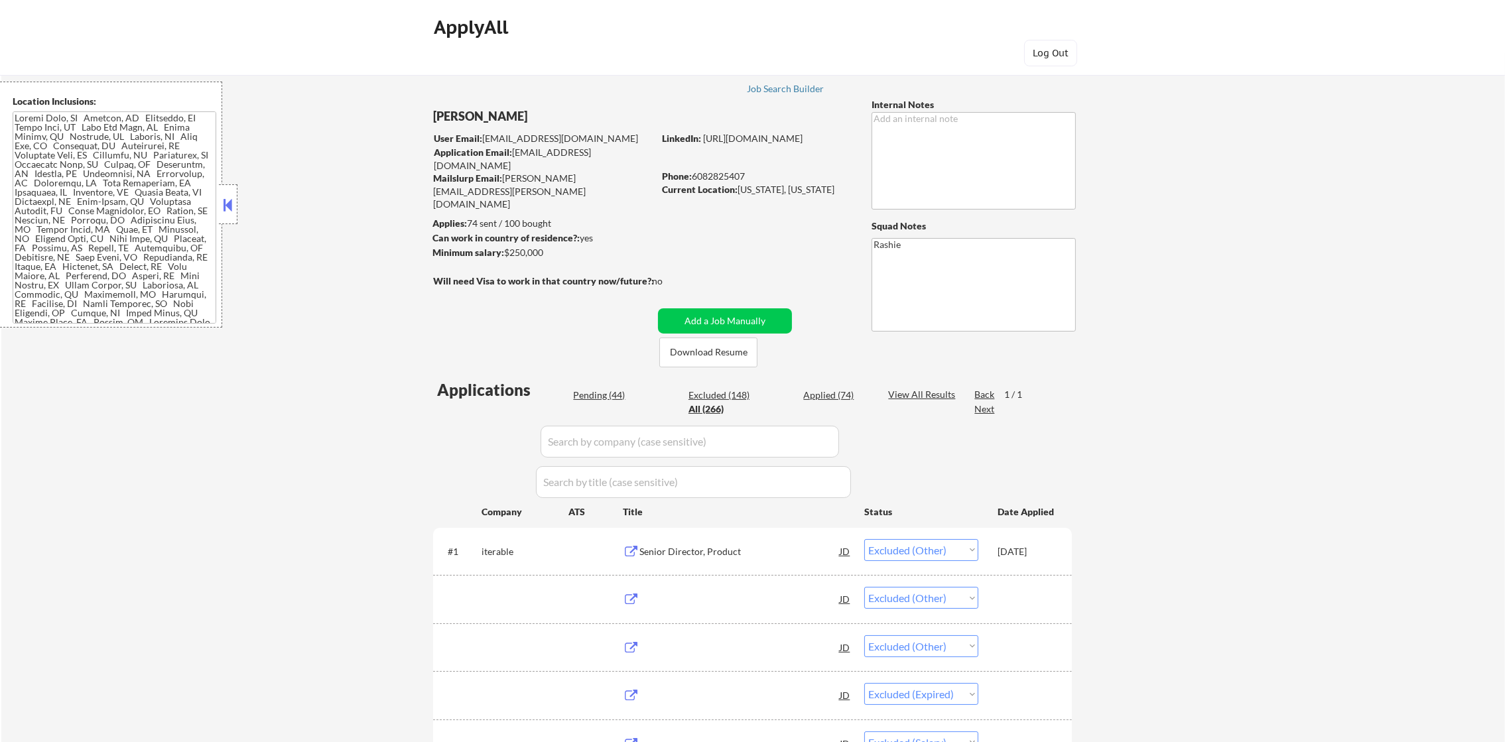
select select ""applied""
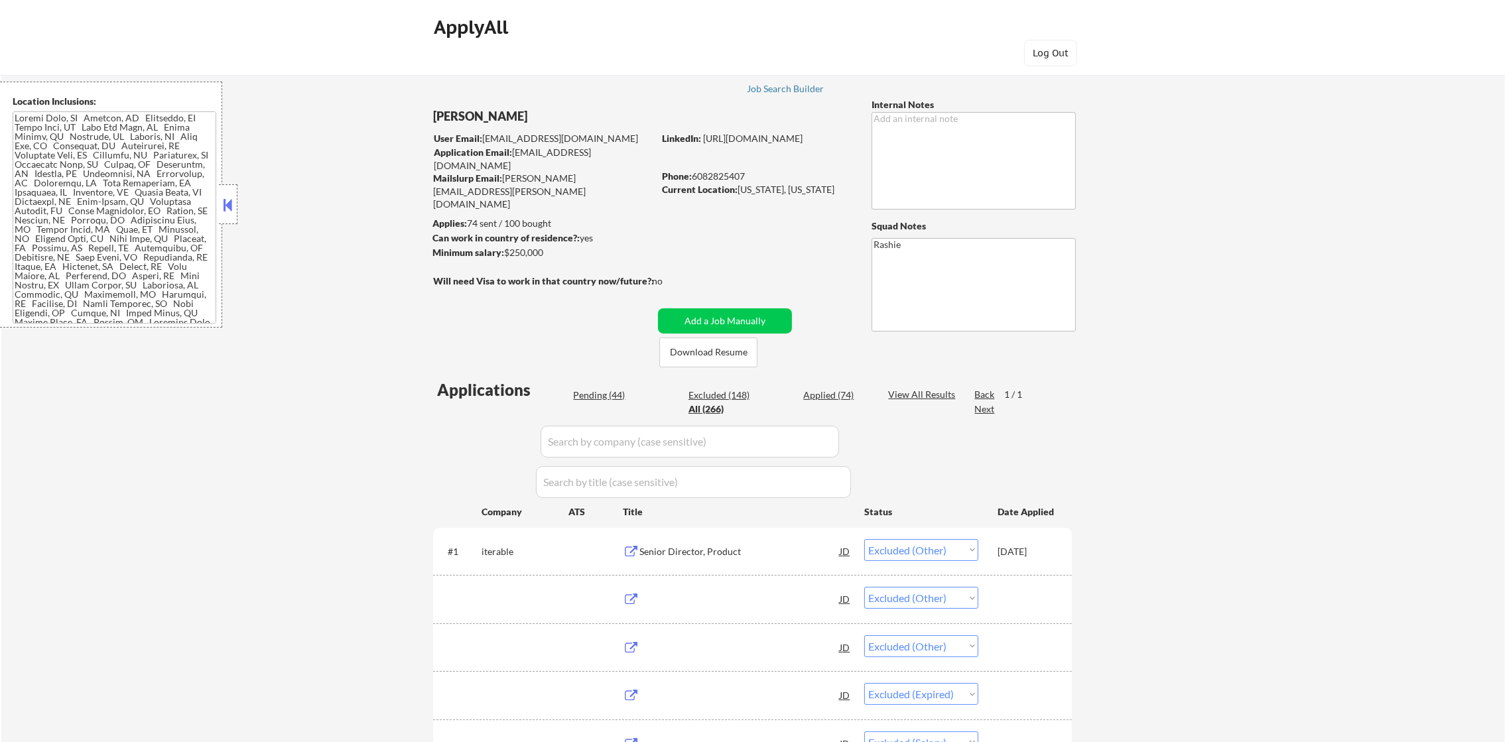
select select ""applied""
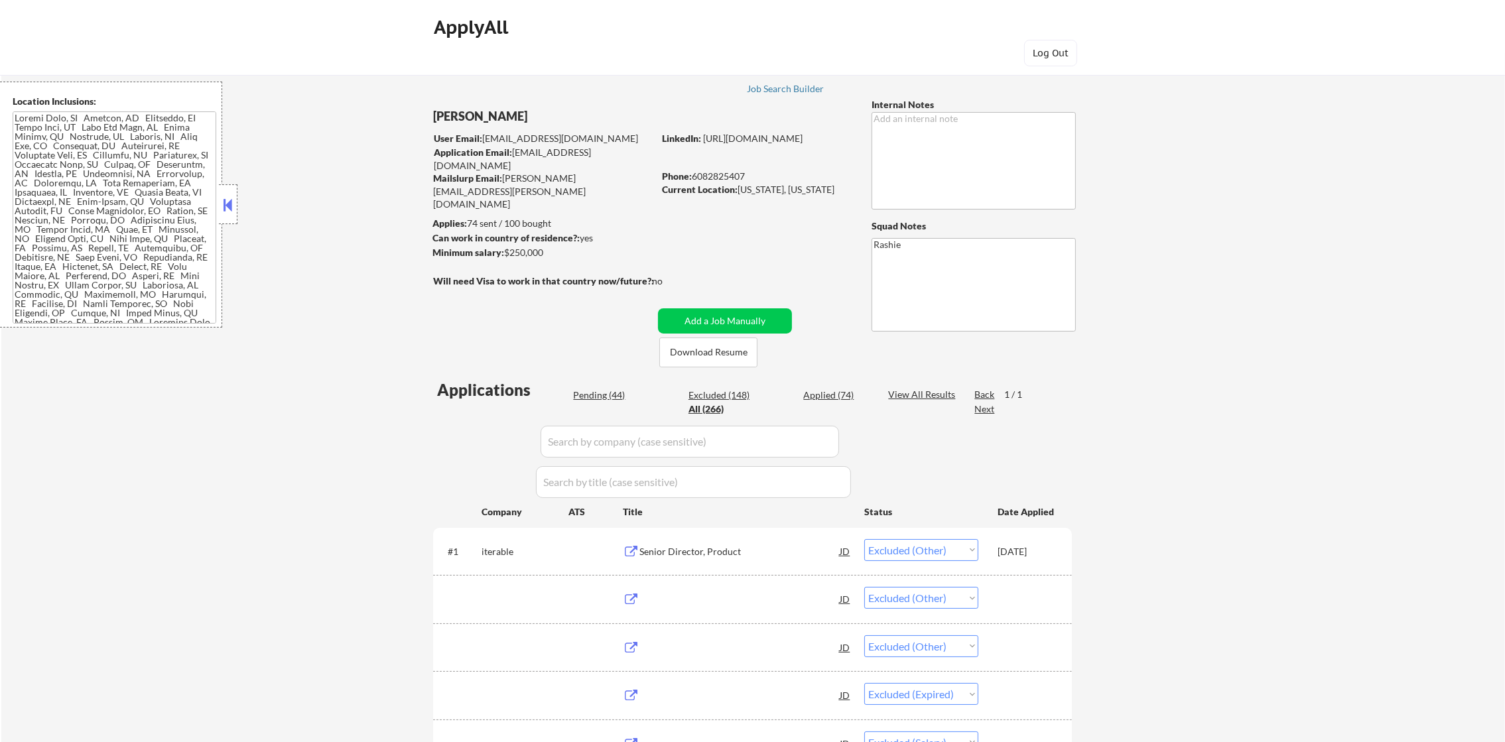
select select ""applied""
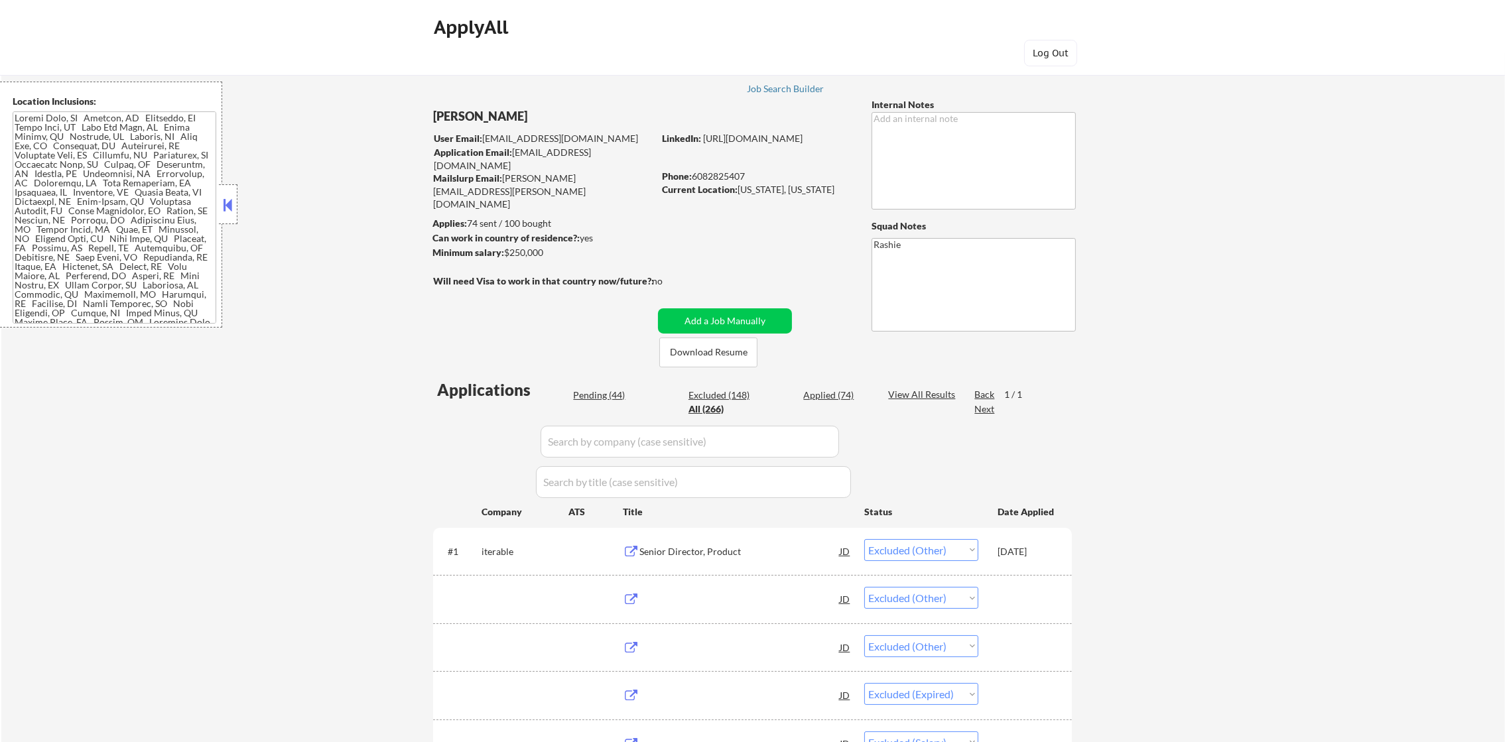
select select ""applied""
select select ""excluded__other_""
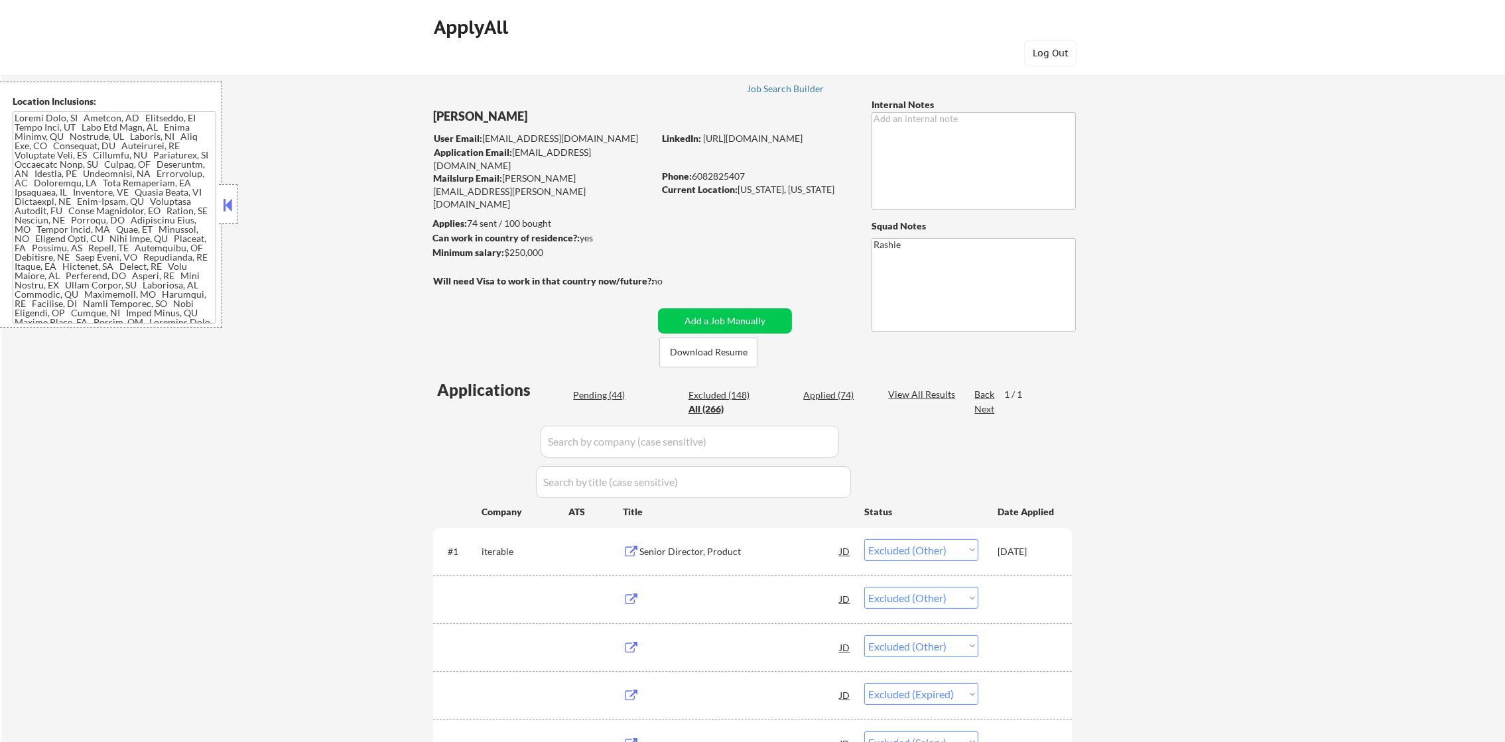
select select ""applied""
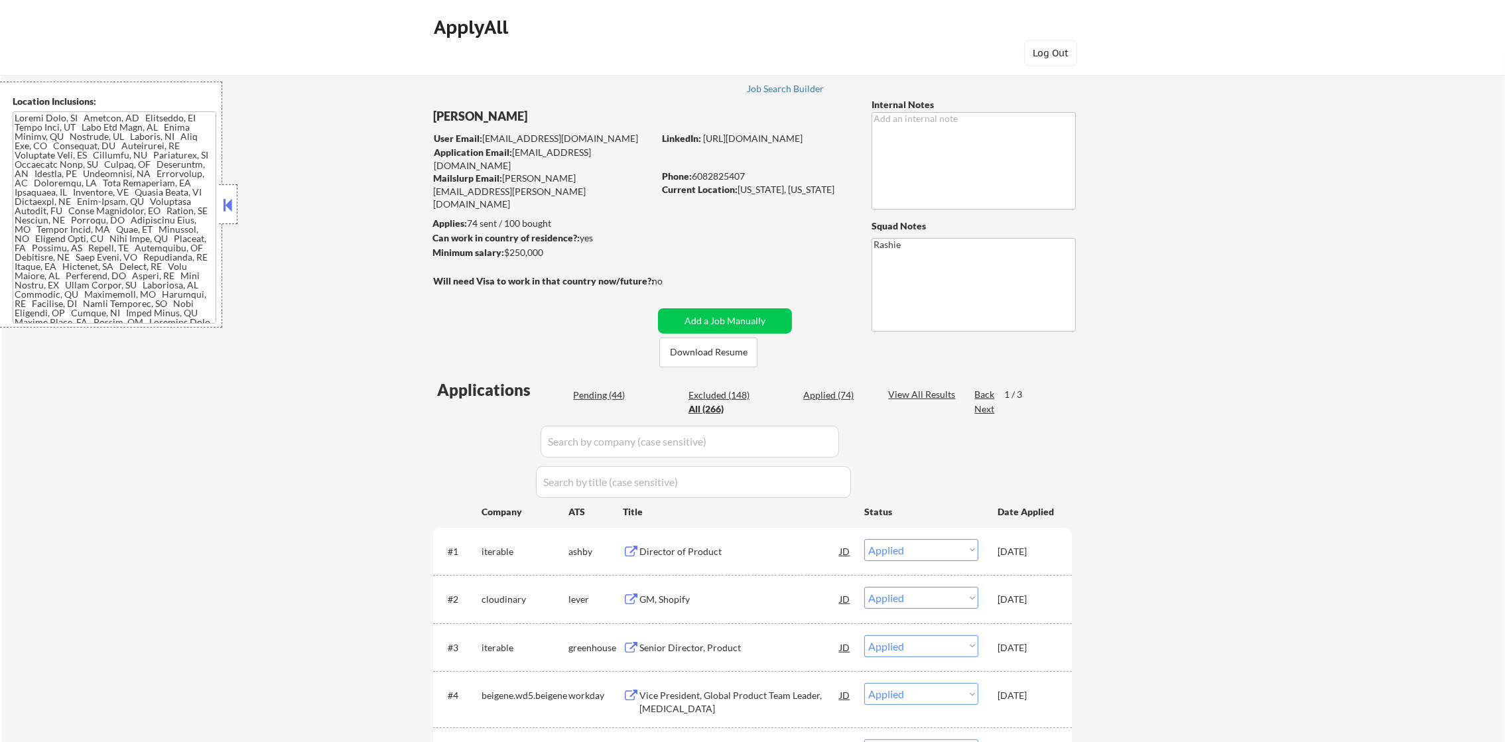
select select ""PLACEHOLDER_1427118222253""
select select ""applied""
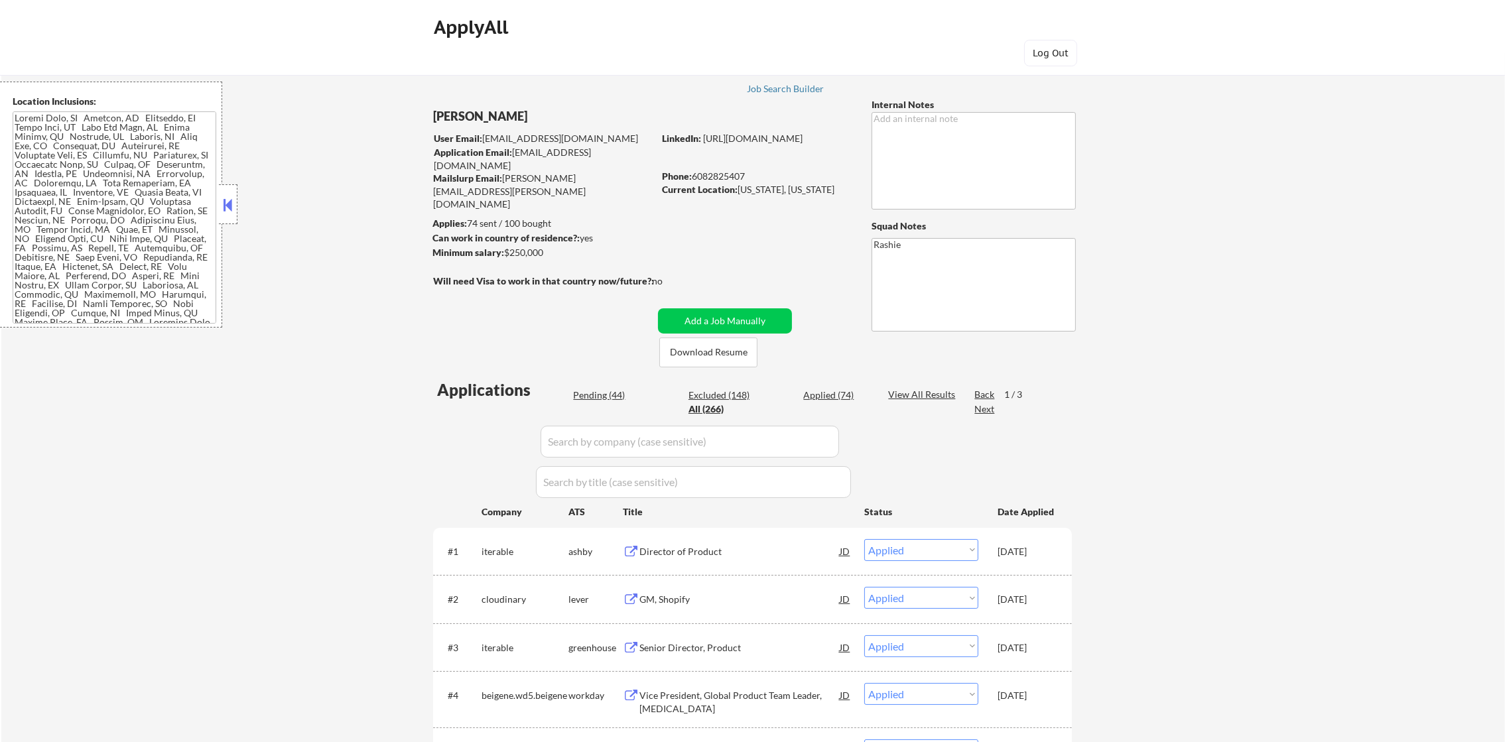
select select ""applied""
select select ""excluded__expired_""
select select ""pending""
select select ""excluded__salary_""
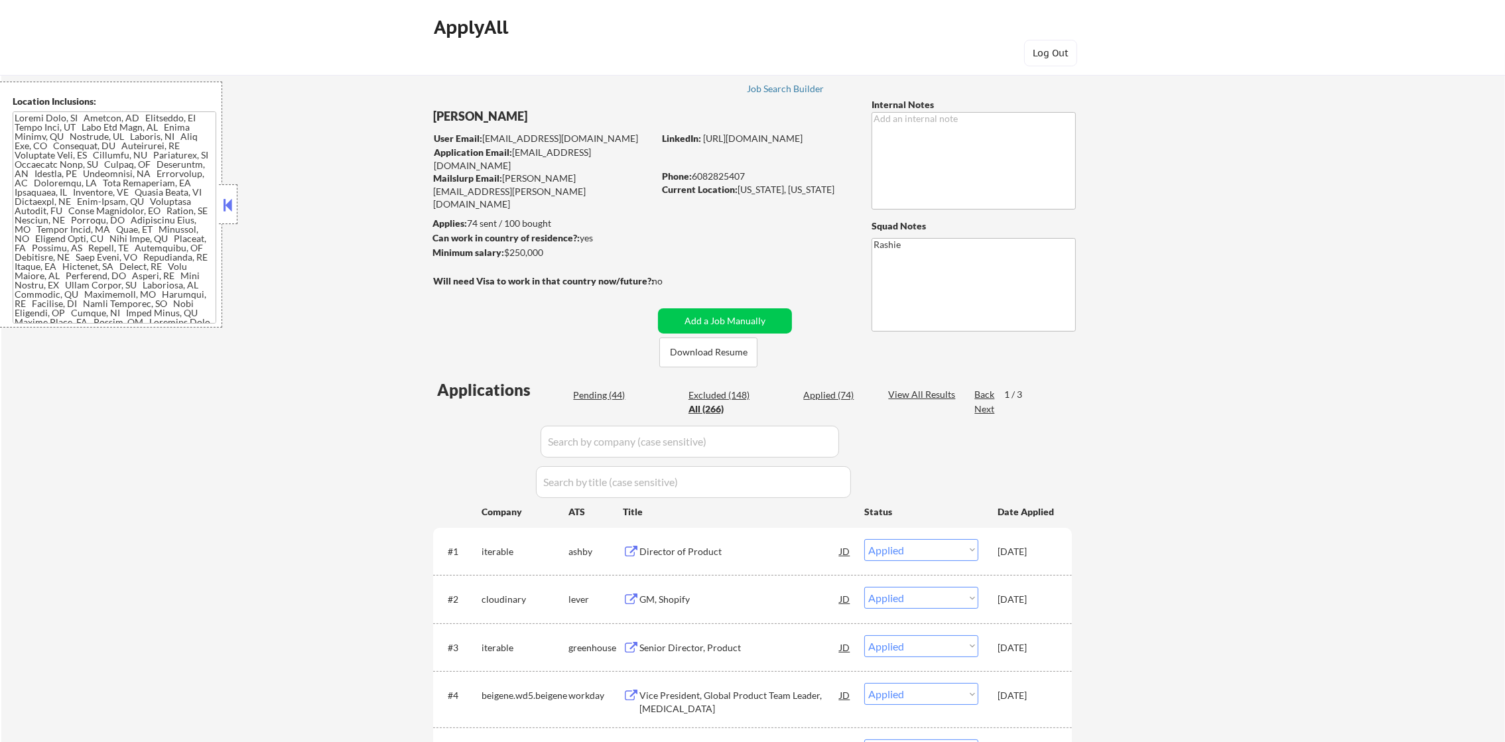
select select ""excluded__salary_""
select select ""excluded__location_""
click at [592, 470] on input "input" at bounding box center [693, 482] width 315 height 32
click at [591, 453] on input "input" at bounding box center [690, 442] width 299 height 32
paste input "[PERSON_NAME]"
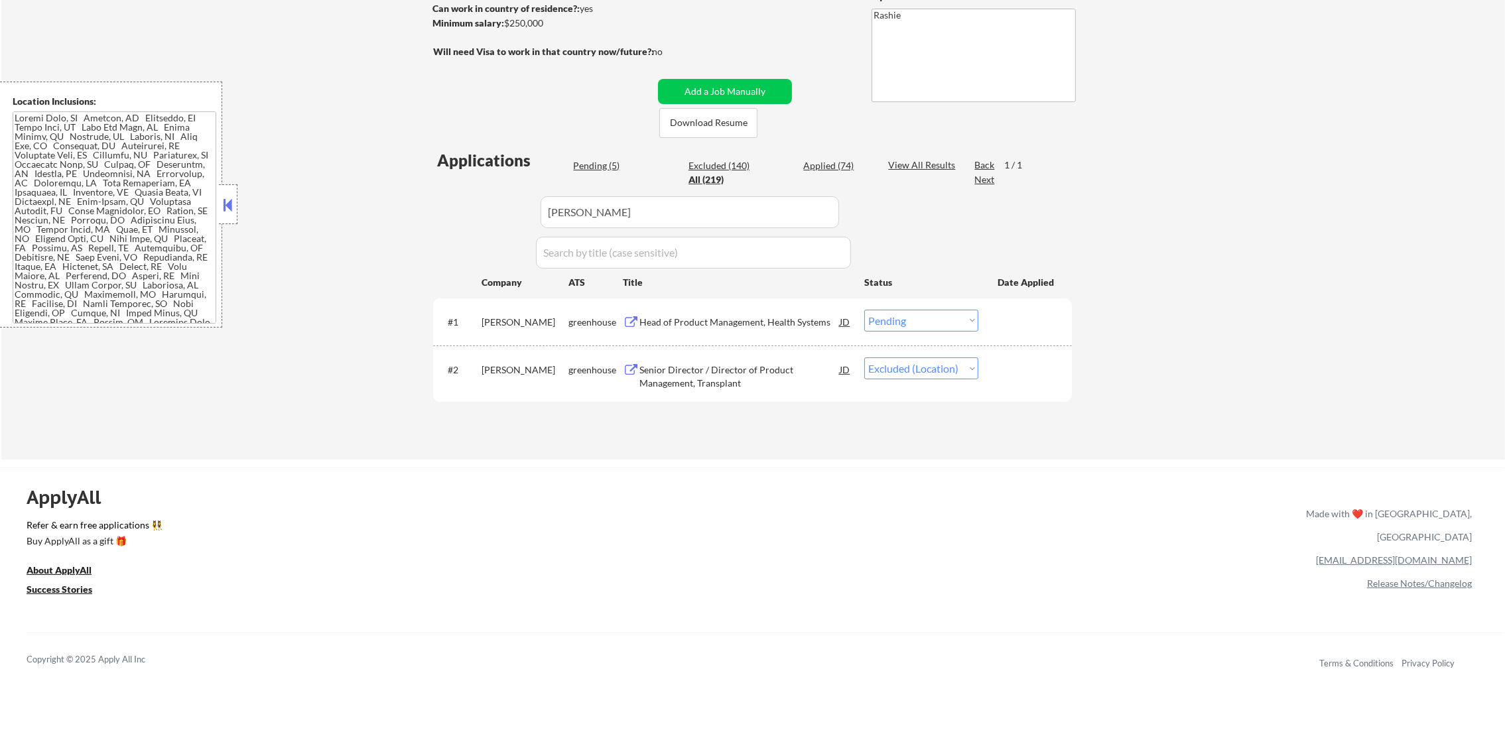
scroll to position [232, 0]
click at [756, 318] on div "Head of Product Management, Health Systems" at bounding box center [739, 319] width 200 height 13
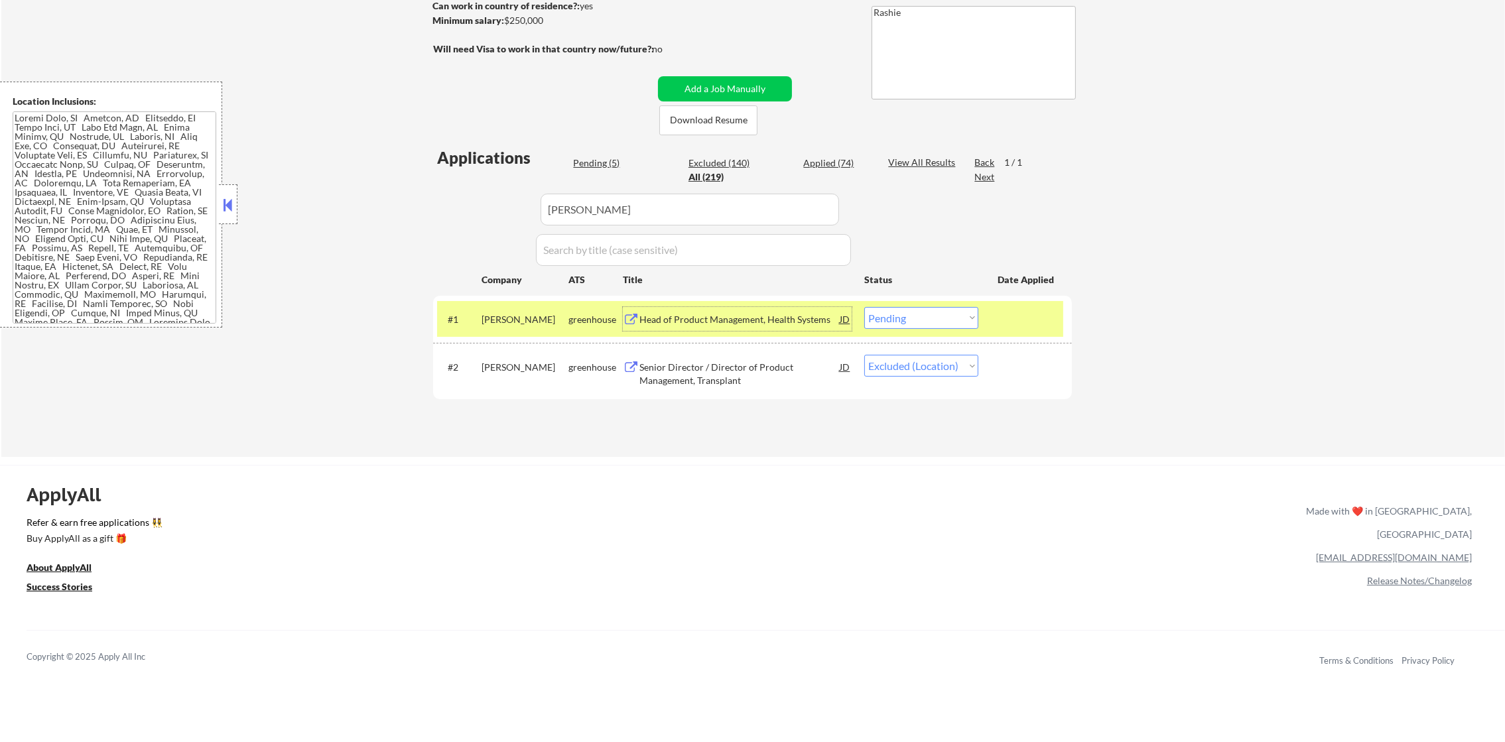
click at [953, 314] on select "Choose an option... Pending Applied Excluded (Questions) Excluded (Expired) Exc…" at bounding box center [921, 318] width 114 height 22
click at [864, 307] on select "Choose an option... Pending Applied Excluded (Questions) Excluded (Expired) Exc…" at bounding box center [921, 318] width 114 height 22
click at [526, 330] on div "[PERSON_NAME]" at bounding box center [525, 319] width 87 height 24
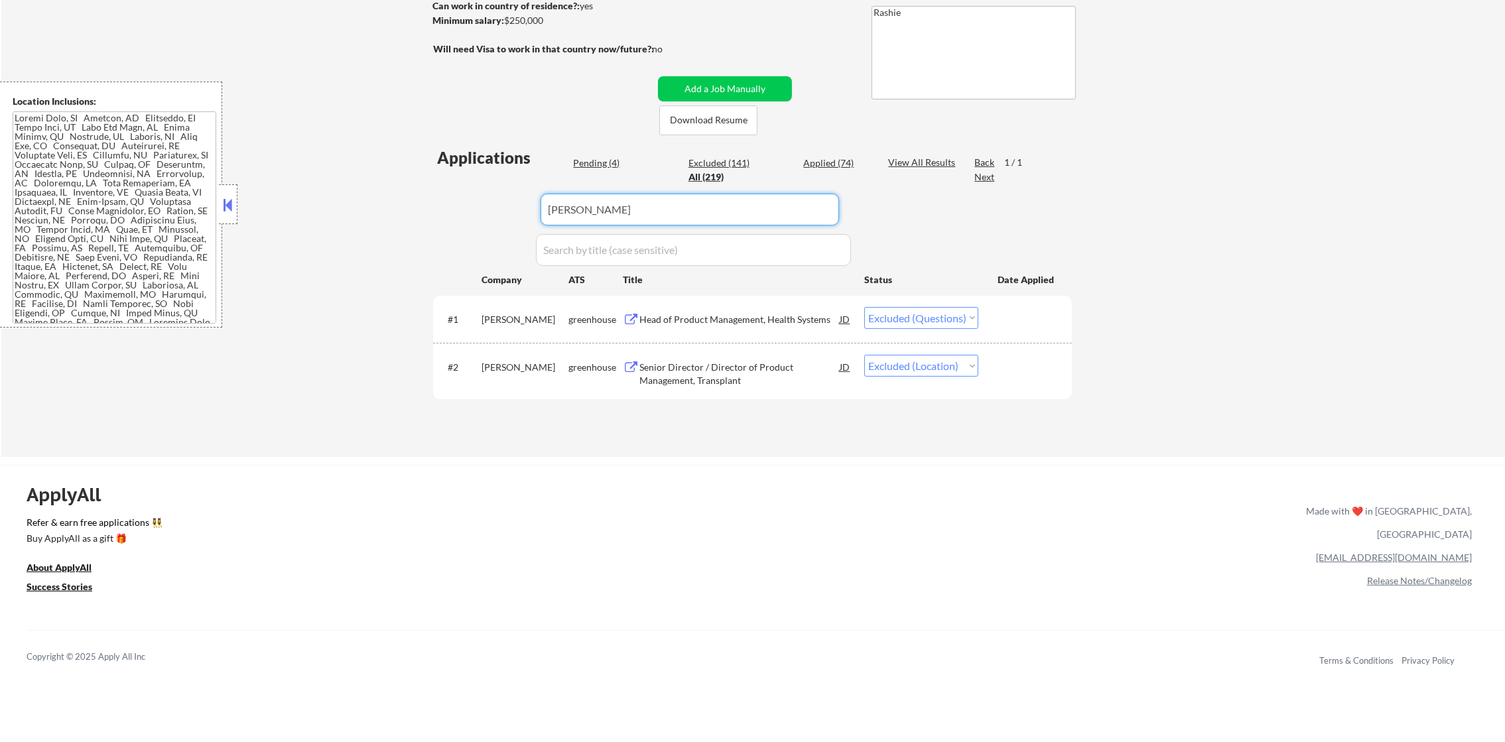
drag, startPoint x: 618, startPoint y: 194, endPoint x: 429, endPoint y: 191, distance: 189.1
click at [429, 191] on div "← Return to /applysquad Mailslurp Inbox Job Search Builder [PERSON_NAME] User E…" at bounding box center [753, 134] width 662 height 626
paste input "rvohealth"
click at [429, 191] on div "← Return to /applysquad Mailslurp Inbox Job Search Builder [PERSON_NAME] User E…" at bounding box center [753, 134] width 662 height 626
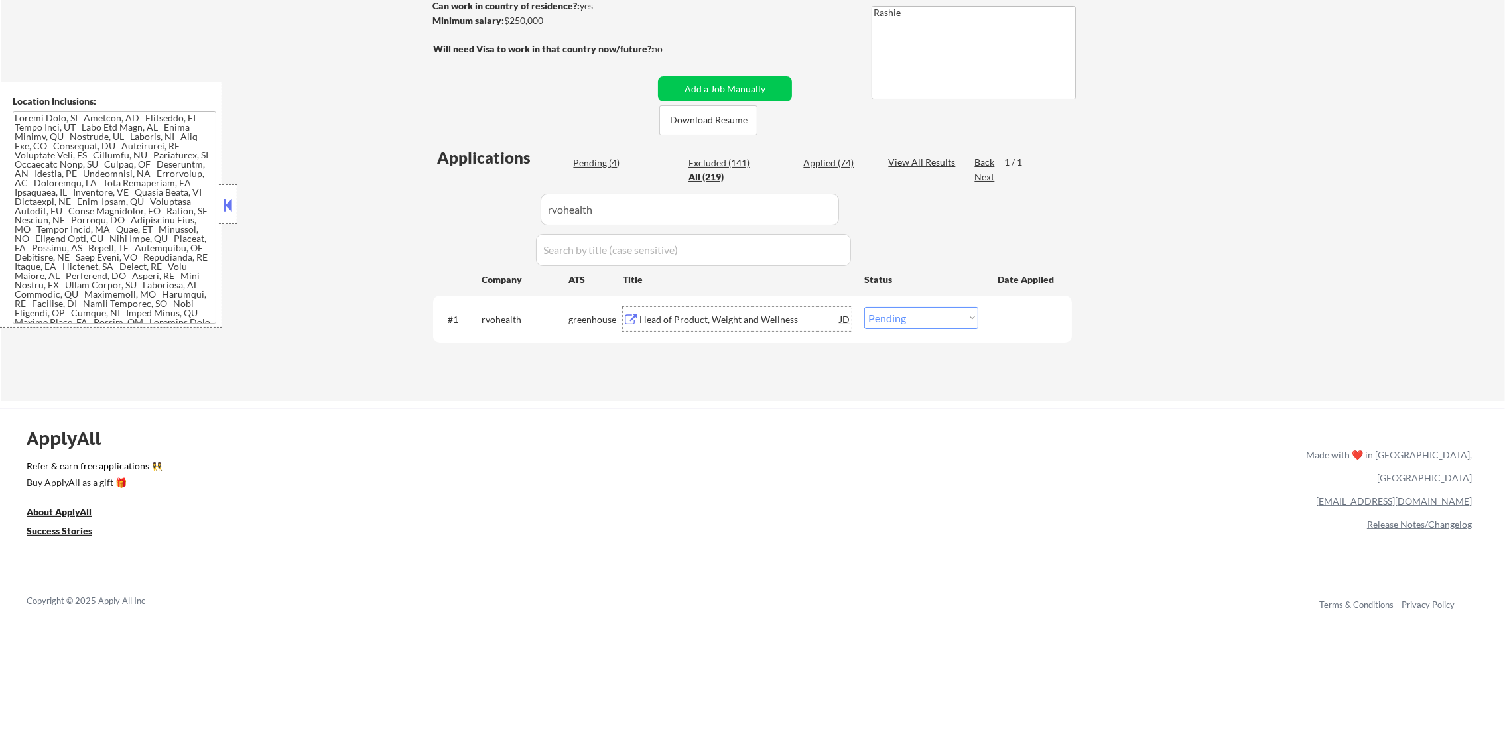
click at [770, 326] on div "Head of Product, Weight and Wellness" at bounding box center [739, 319] width 200 height 24
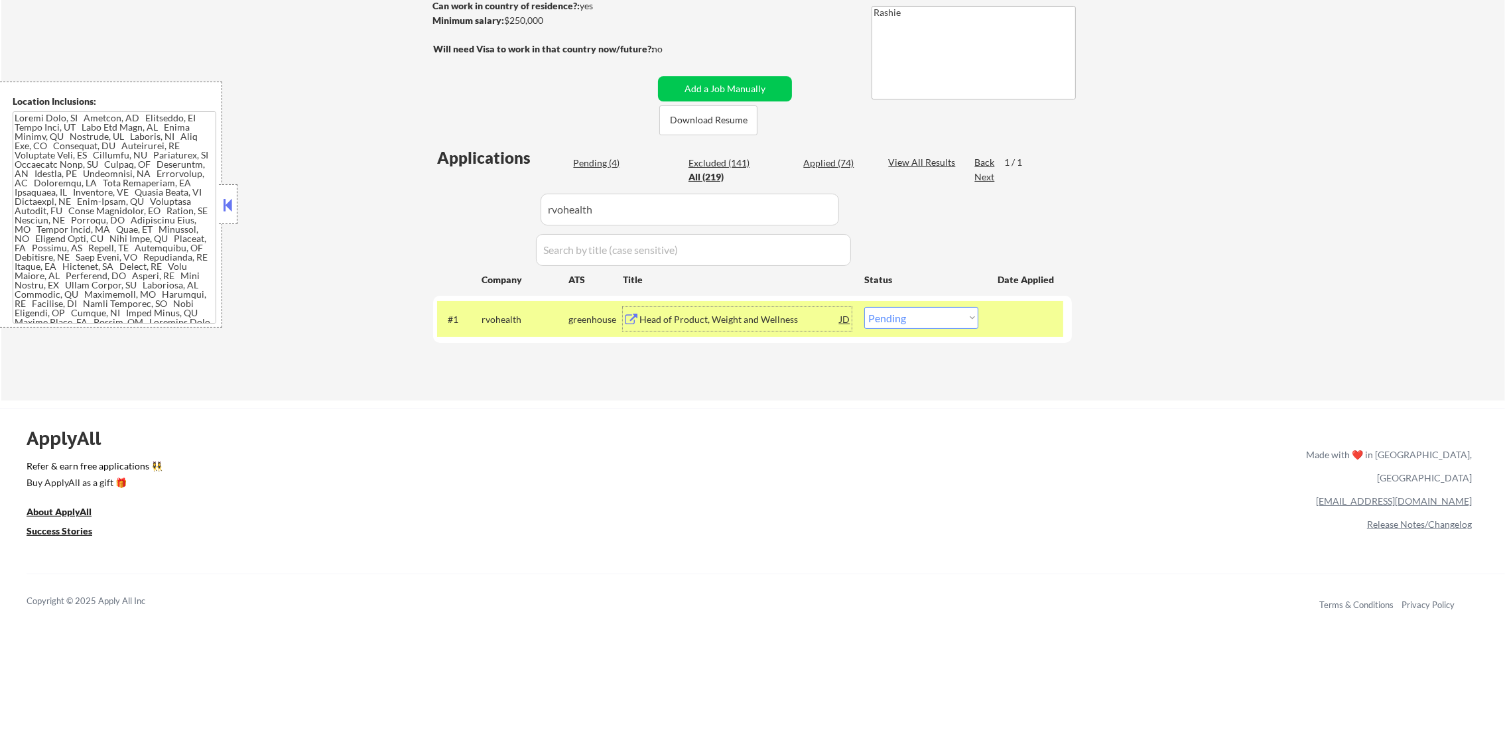
click at [799, 325] on div "Head of Product, Weight and Wellness" at bounding box center [739, 319] width 200 height 13
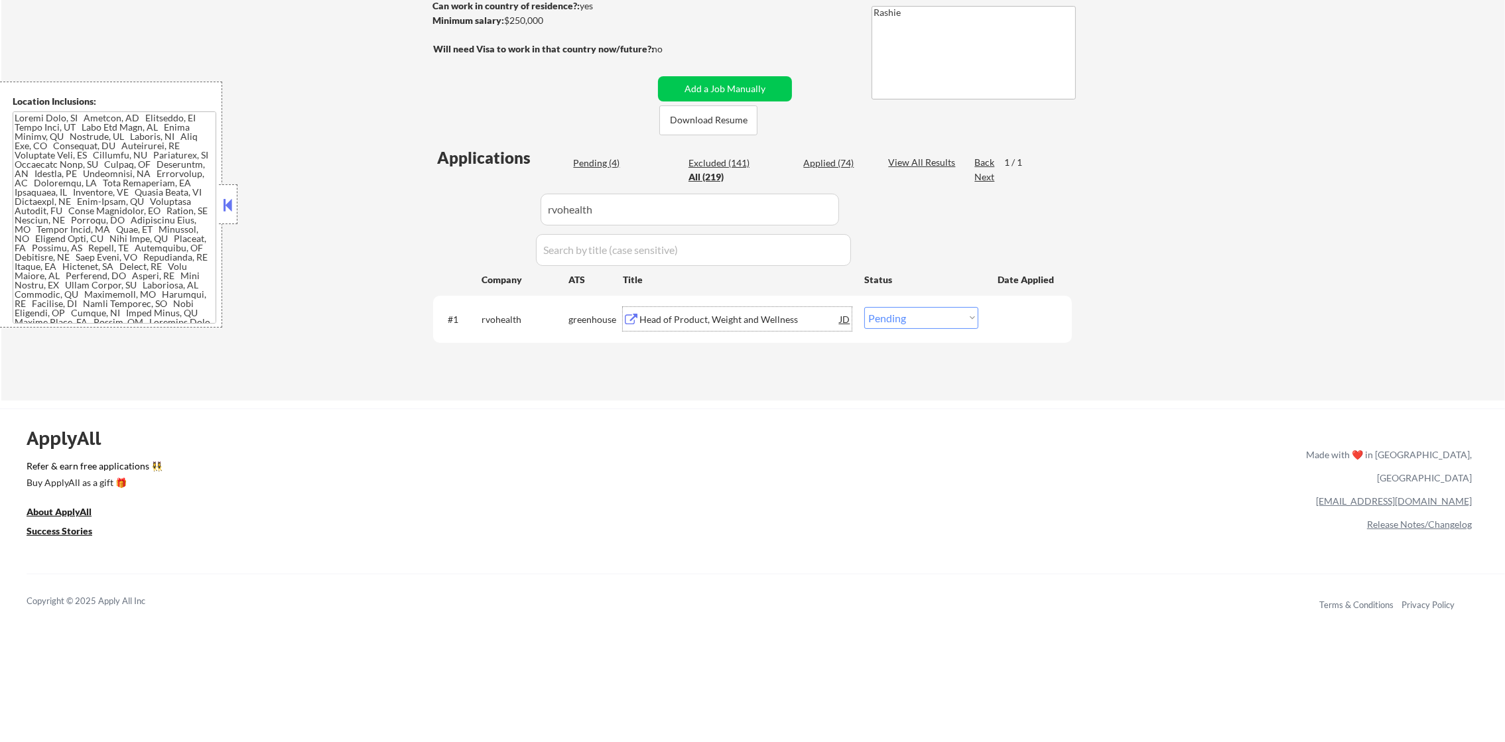
drag, startPoint x: 881, startPoint y: 315, endPoint x: 885, endPoint y: 329, distance: 14.5
click at [881, 315] on select "Choose an option... Pending Applied Excluded (Questions) Excluded (Expired) Exc…" at bounding box center [921, 318] width 114 height 22
click at [864, 307] on select "Choose an option... Pending Applied Excluded (Questions) Excluded (Expired) Exc…" at bounding box center [921, 318] width 114 height 22
drag, startPoint x: 604, startPoint y: 218, endPoint x: 456, endPoint y: 182, distance: 151.6
click at [460, 183] on div "Applications Pending (2) Excluded (143) Applied (74) All (219) View All Results…" at bounding box center [752, 261] width 639 height 229
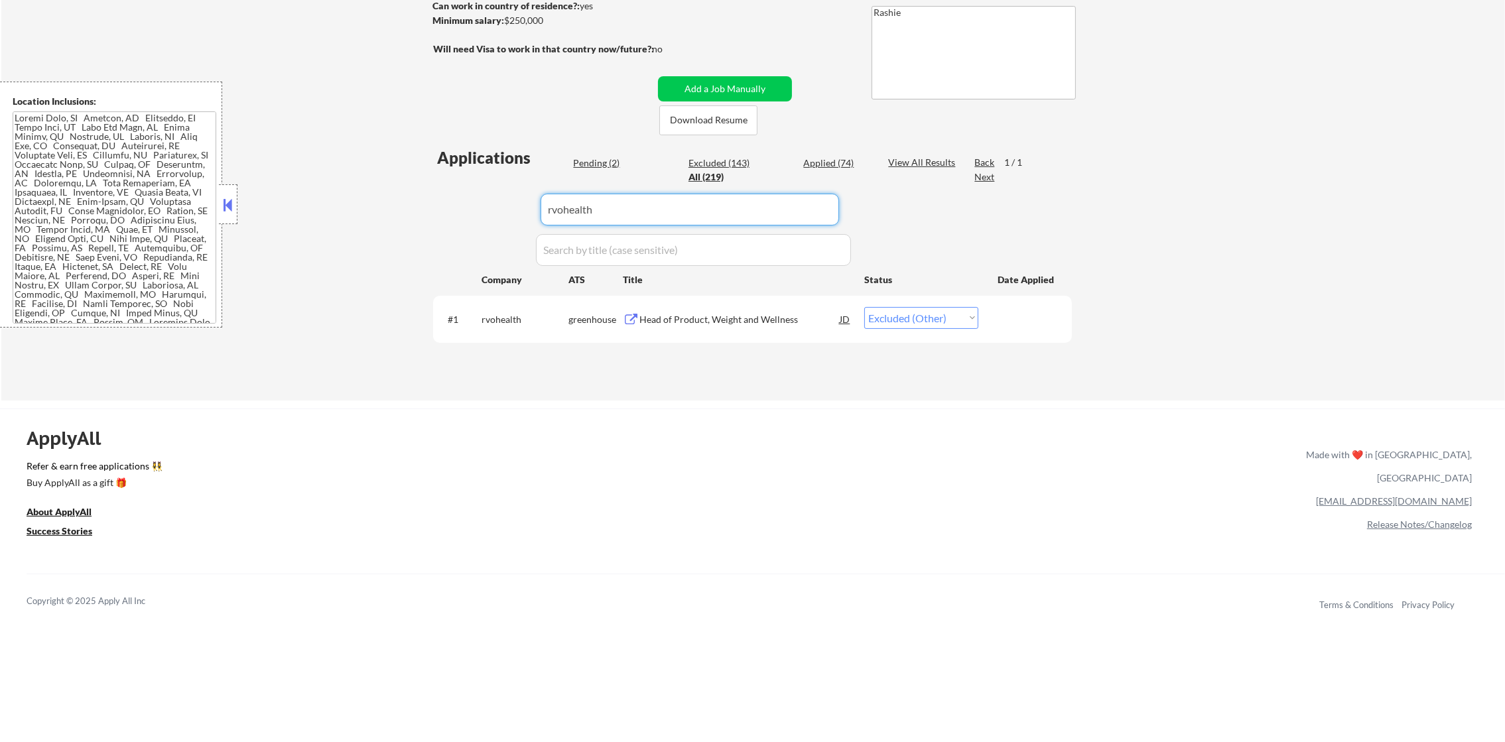
paste input "twistbioscience"
click at [455, 182] on div "Applications Pending (2) Excluded (143) Applied (74) All (219) View All Results…" at bounding box center [752, 261] width 639 height 229
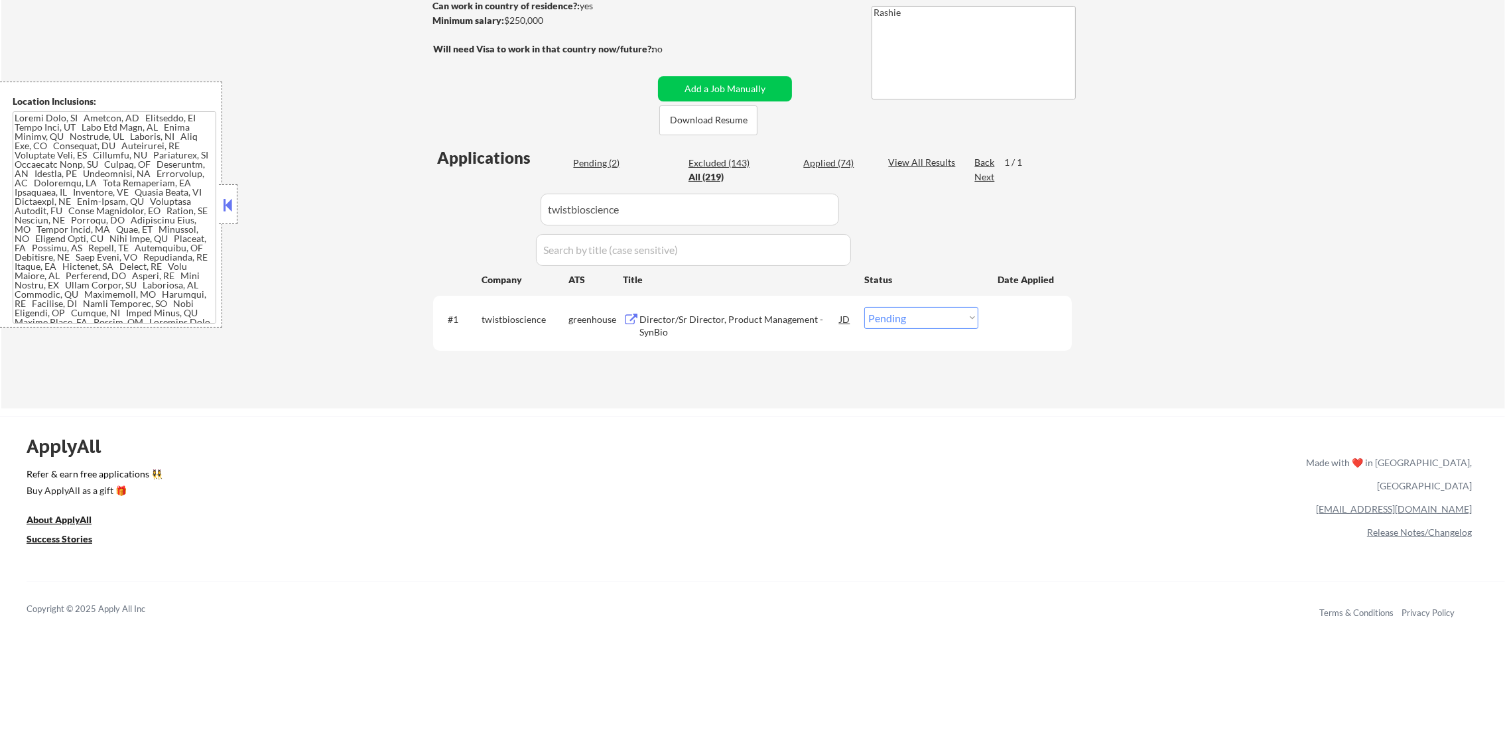
click at [730, 299] on div "#1 twistbioscience greenhouse Director/Sr Director, Product Management - SynBio…" at bounding box center [752, 324] width 639 height 56
click at [719, 328] on div "Director/Sr Director, Product Management - SynBio" at bounding box center [739, 326] width 200 height 26
